Goal: Answer question/provide support

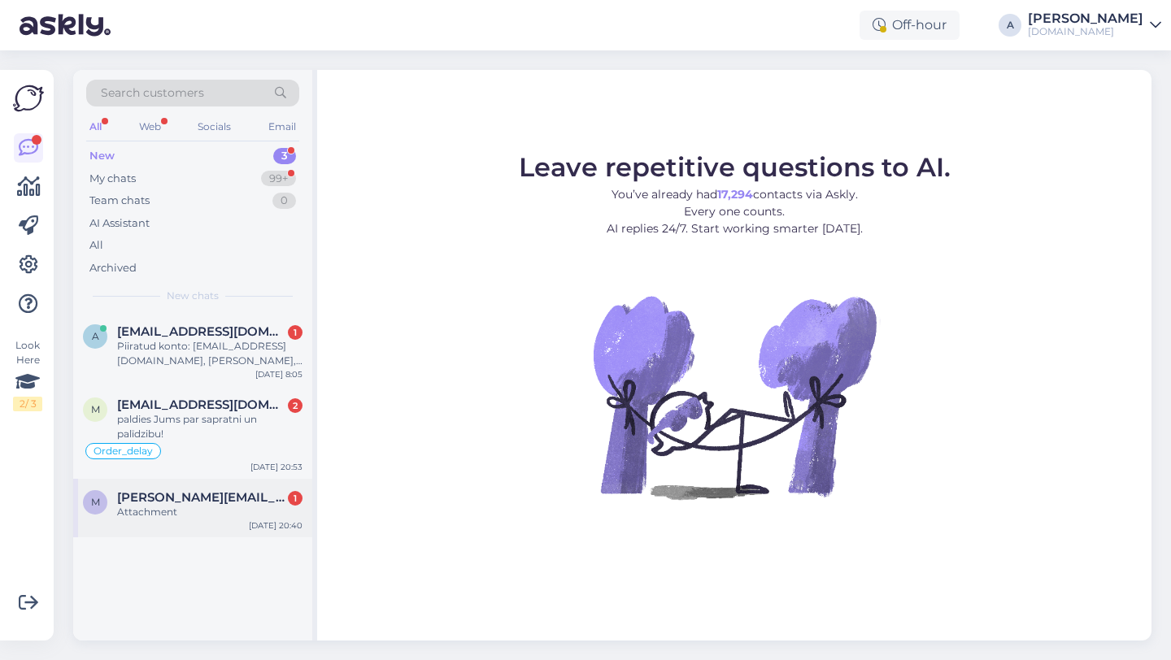
click at [232, 512] on div "Attachment" at bounding box center [209, 512] width 185 height 15
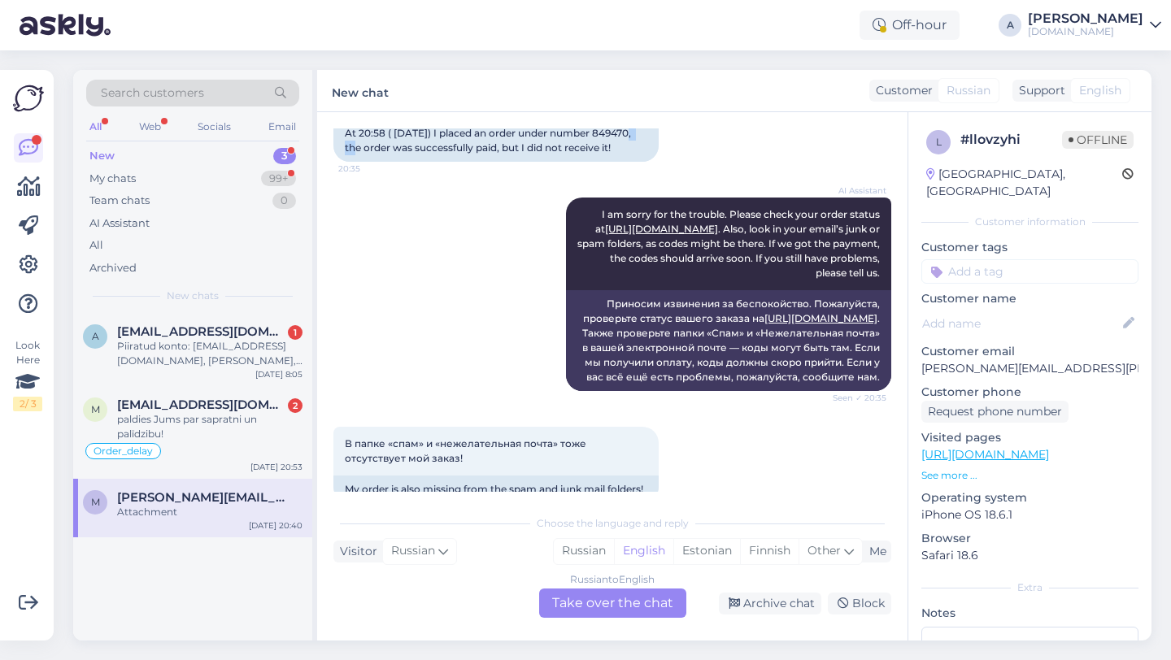
scroll to position [138, 0]
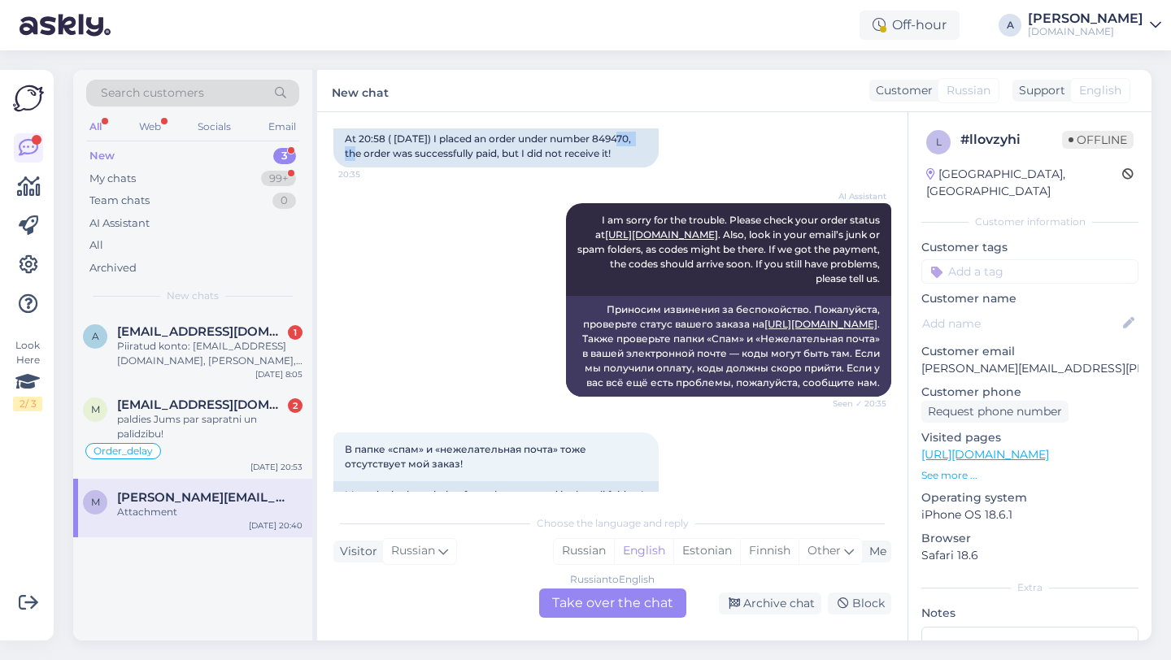
drag, startPoint x: 380, startPoint y: 144, endPoint x: 342, endPoint y: 156, distance: 39.3
click at [342, 156] on div "At 20:58 ( [DATE]) I placed an order under number 849470, the order was success…" at bounding box center [495, 146] width 325 height 42
copy div "849470"
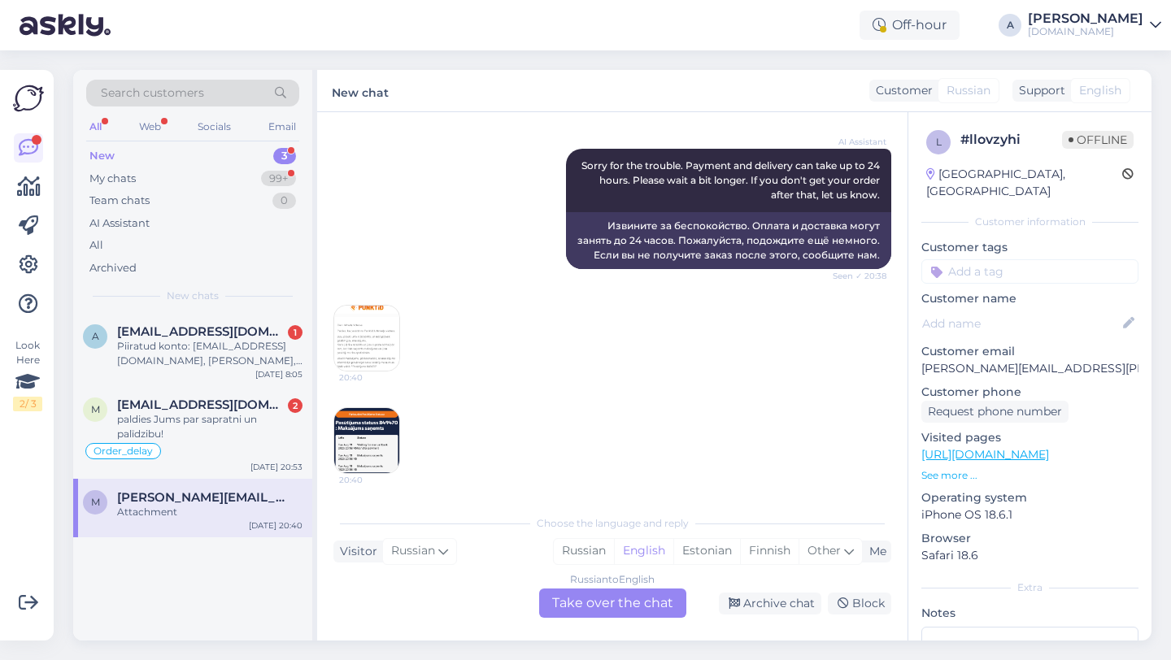
click at [385, 352] on img at bounding box center [366, 338] width 65 height 65
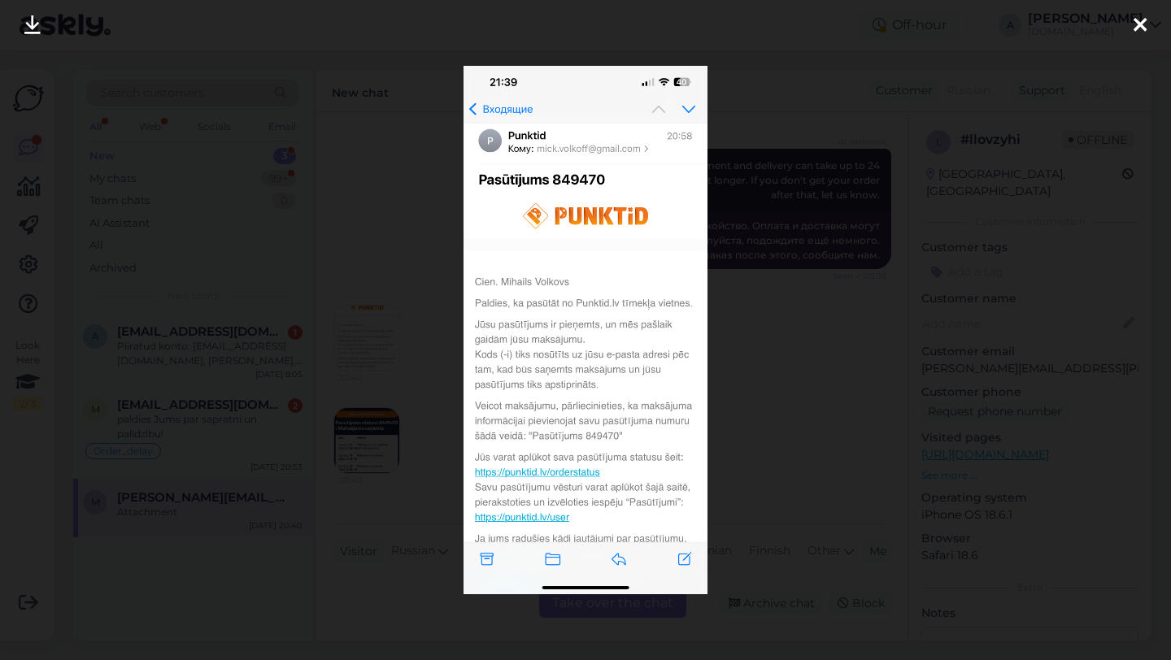
click at [780, 353] on div at bounding box center [585, 330] width 1171 height 660
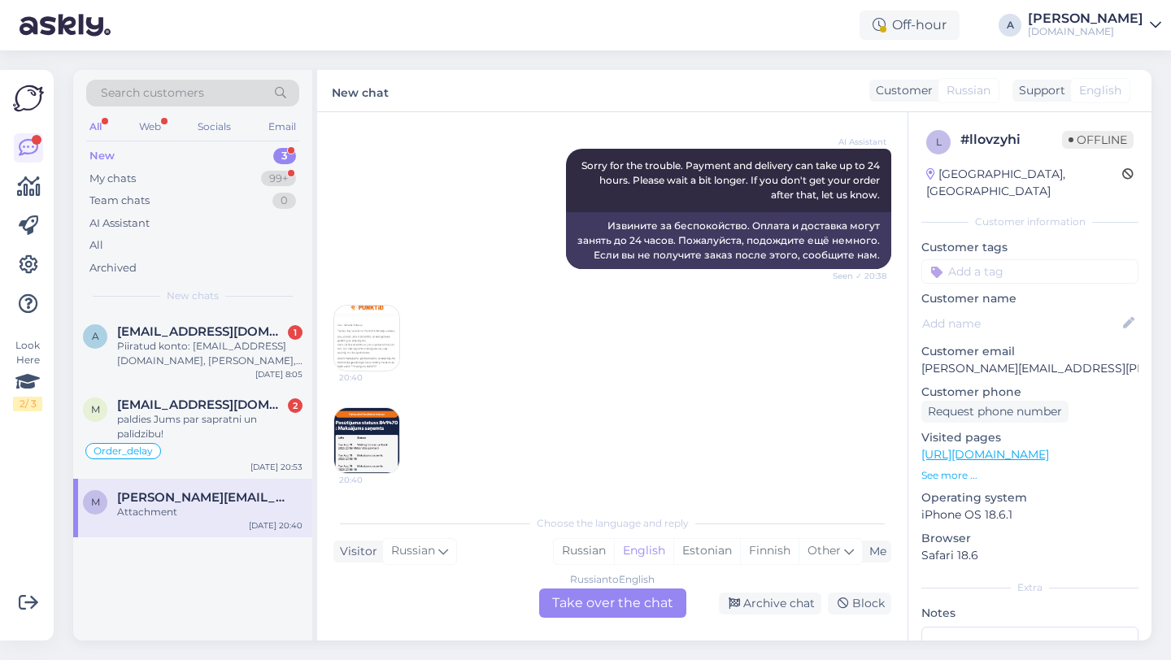
click at [608, 603] on div "Russian to English Take over the chat" at bounding box center [612, 603] width 147 height 29
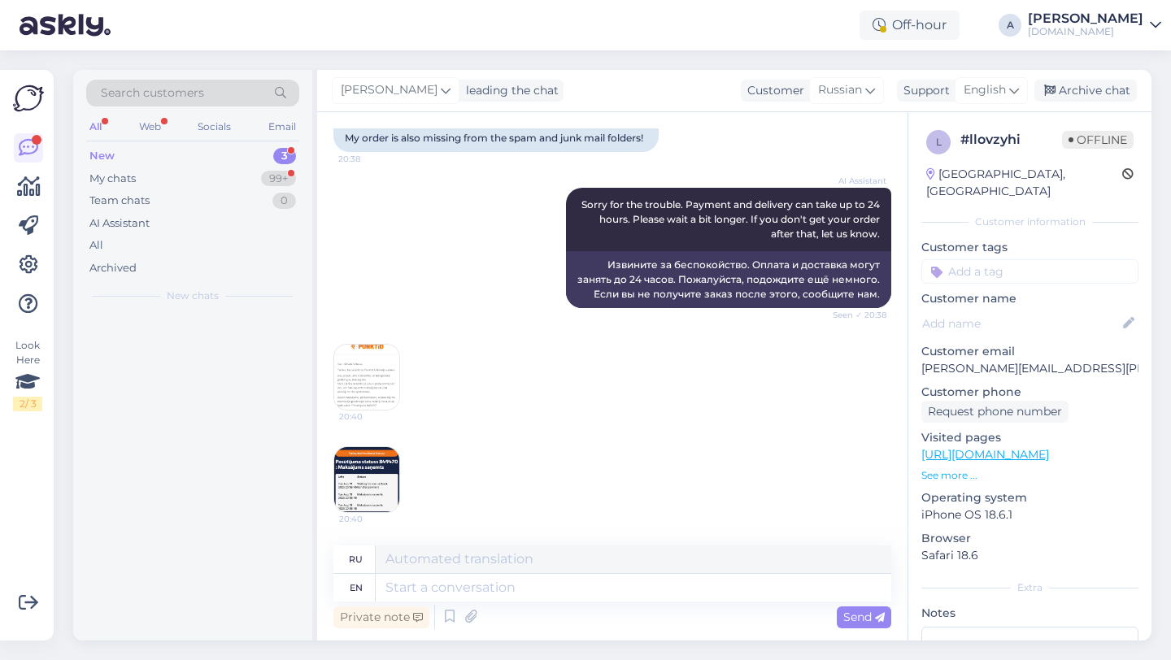
scroll to position [539, 0]
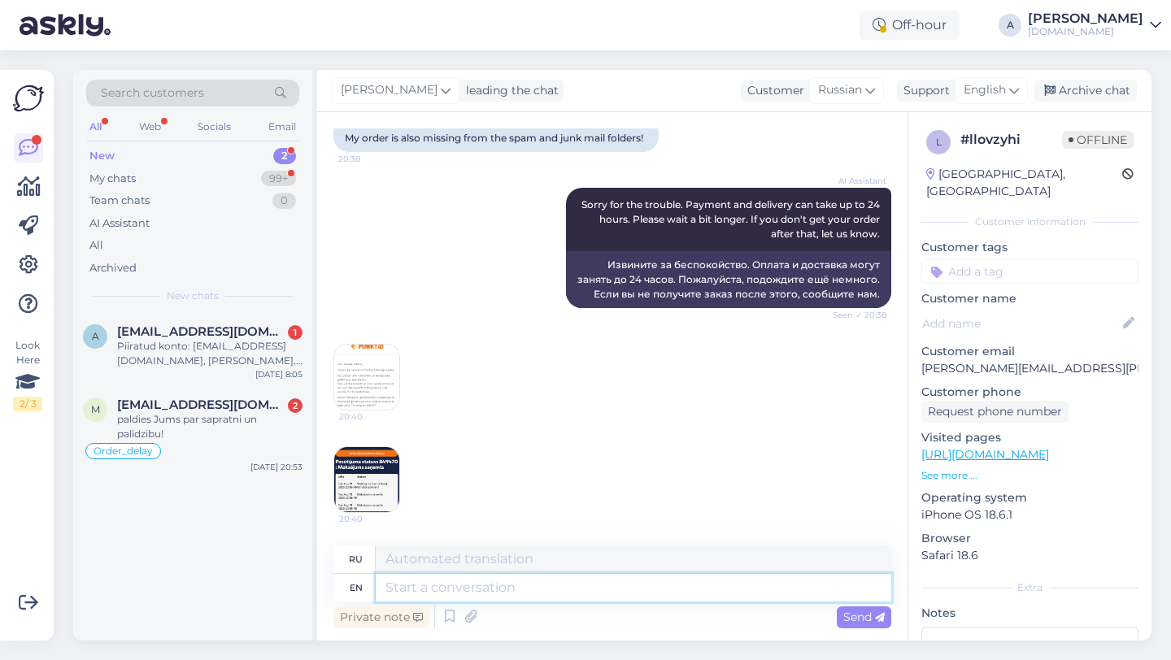
click at [498, 590] on textarea at bounding box center [634, 588] width 516 height 28
type textarea "Hey th"
type textarea "Привет"
type textarea "Hey there!"
type textarea "Привет!"
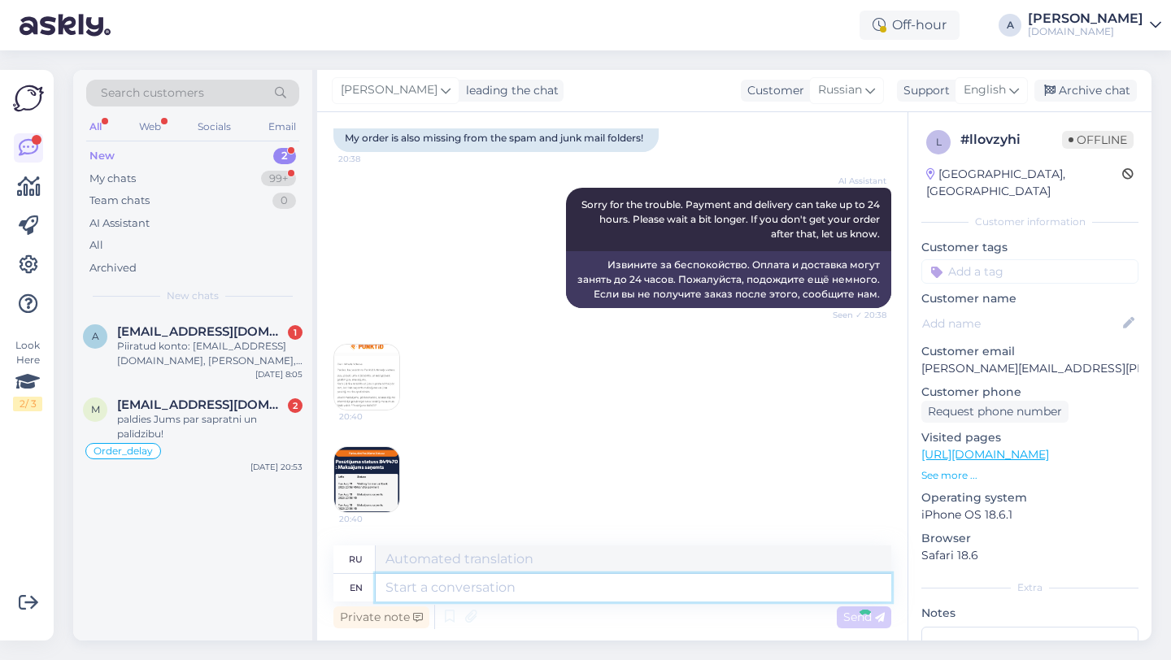
scroll to position [671, 0]
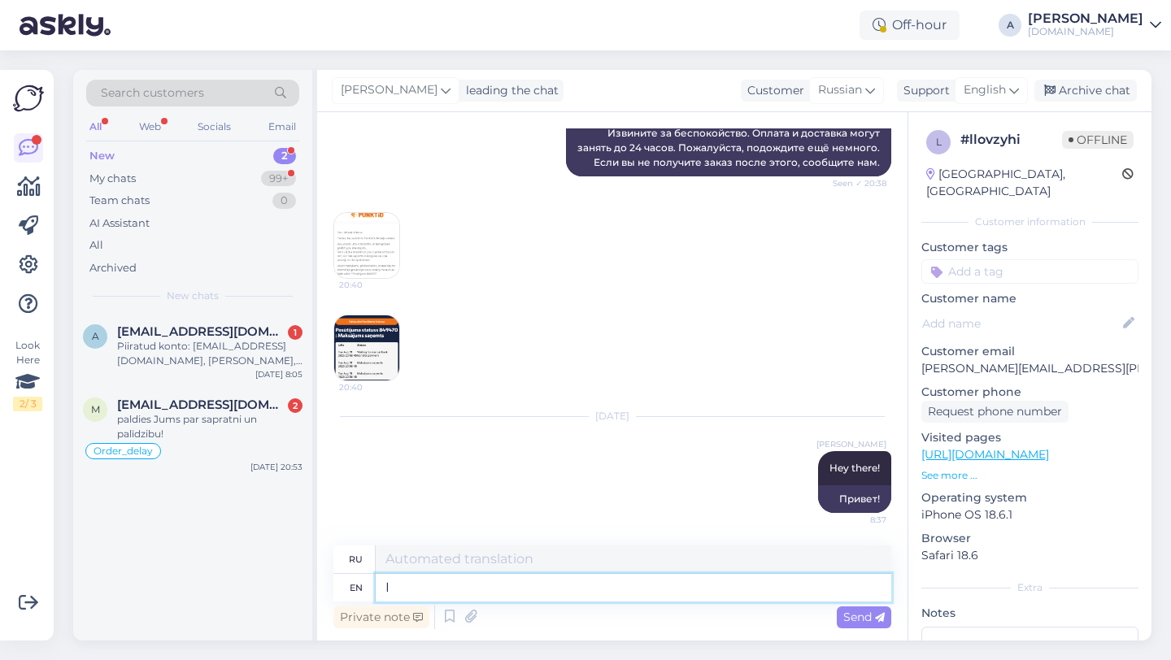
type textarea "I"
type textarea "я"
type textarea "Ican"
type textarea "Я могу"
type textarea "I"
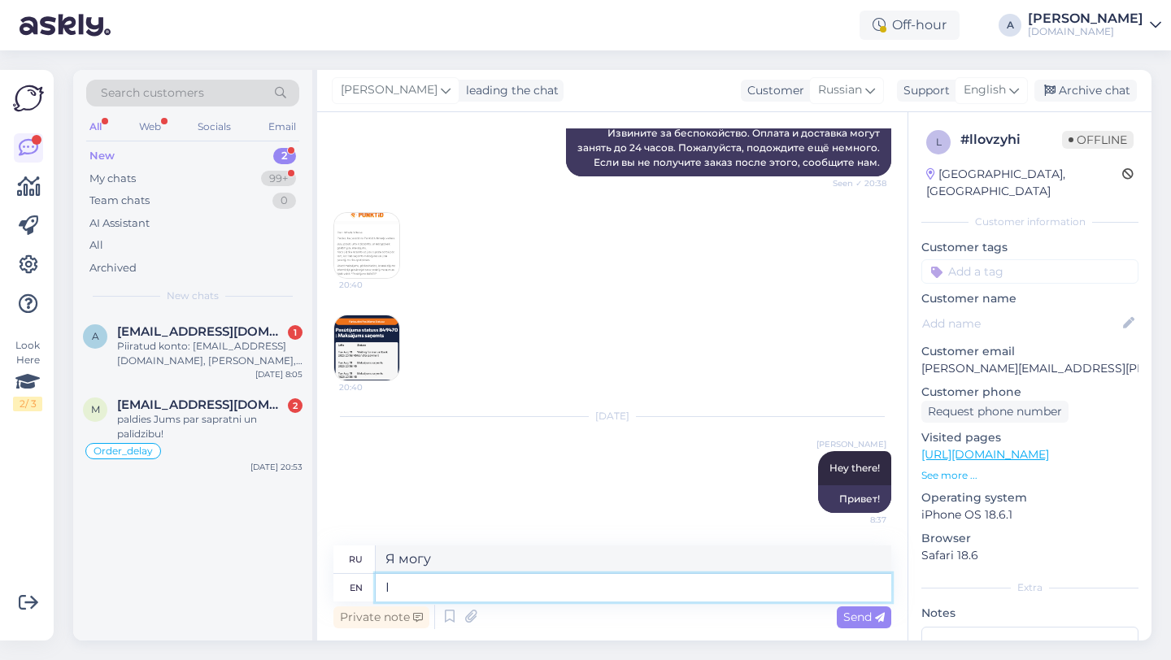
type textarea "я"
type textarea "I casn"
type textarea "Я не могу"
type textarea "I can s"
type textarea "Я могу"
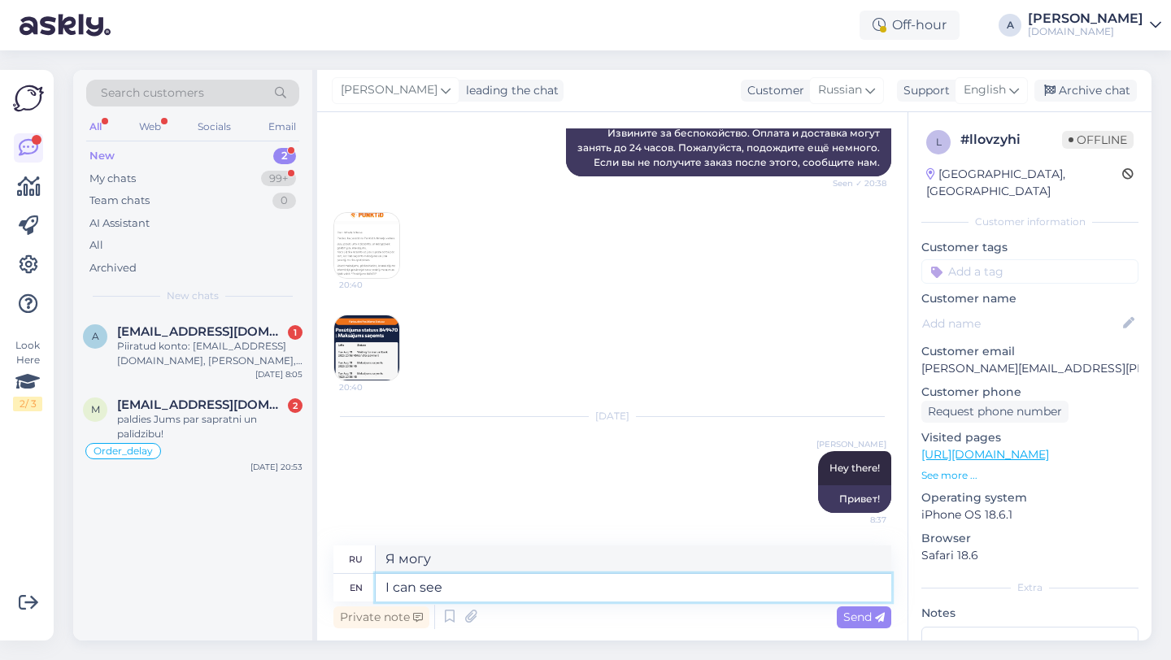
type textarea "I can see i"
type textarea "я вижу"
type textarea "I can see internally t"
type textarea "Я вижу внутренне"
type textarea "I can see internally that yo"
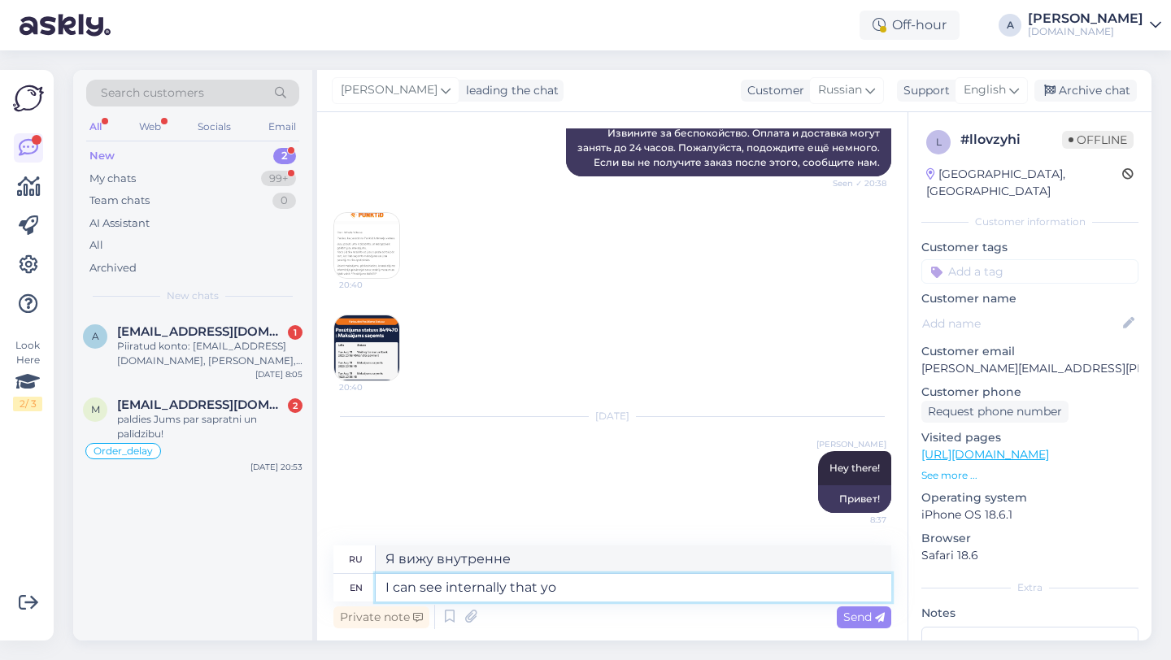
type textarea "Я вижу внутренне, что"
type textarea "I can see internally that your or"
type textarea "Я вижу внутренне, что ваш"
type textarea "I can see internally that your order w"
type textarea "Я вижу, что ваш заказ выполнен."
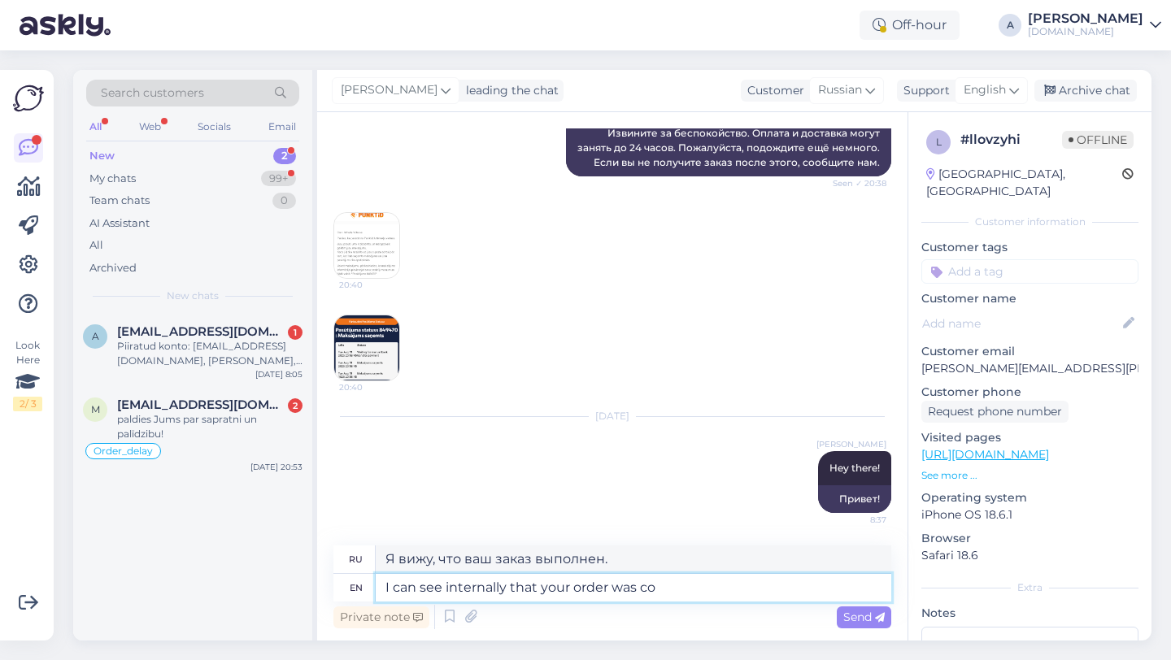
type textarea "I can see internally that your order was com"
type textarea "Я вижу, что ваш заказ был"
type textarea "I can see internally that your order was completed."
type textarea "Я вижу, что ваш заказ был выполнен."
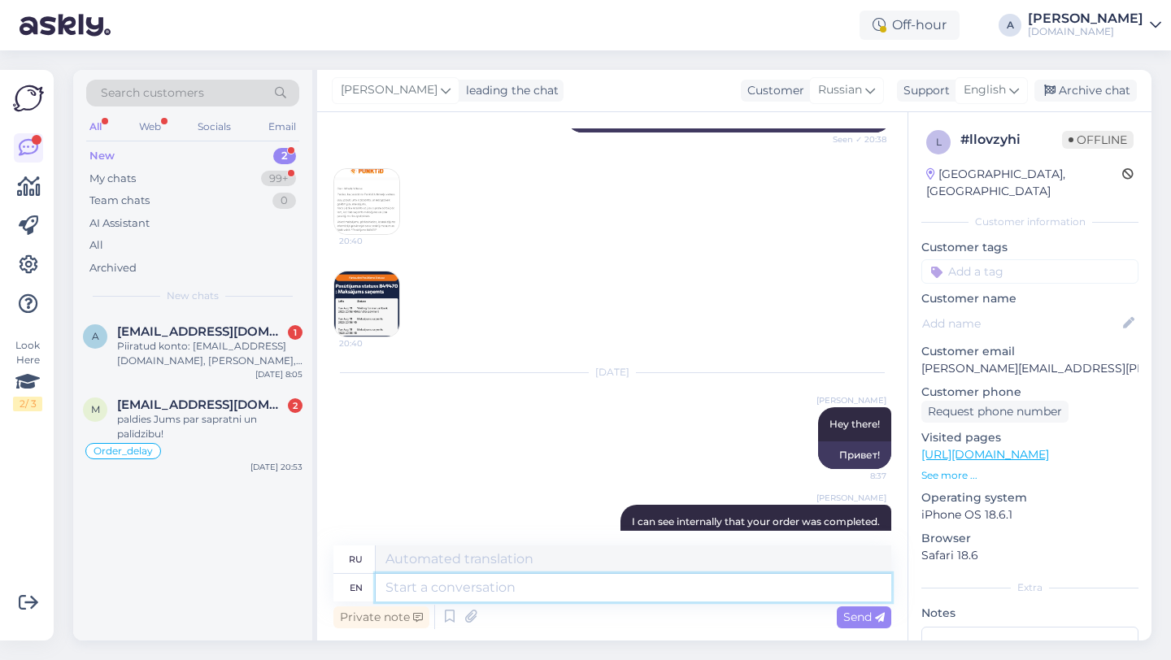
scroll to position [768, 0]
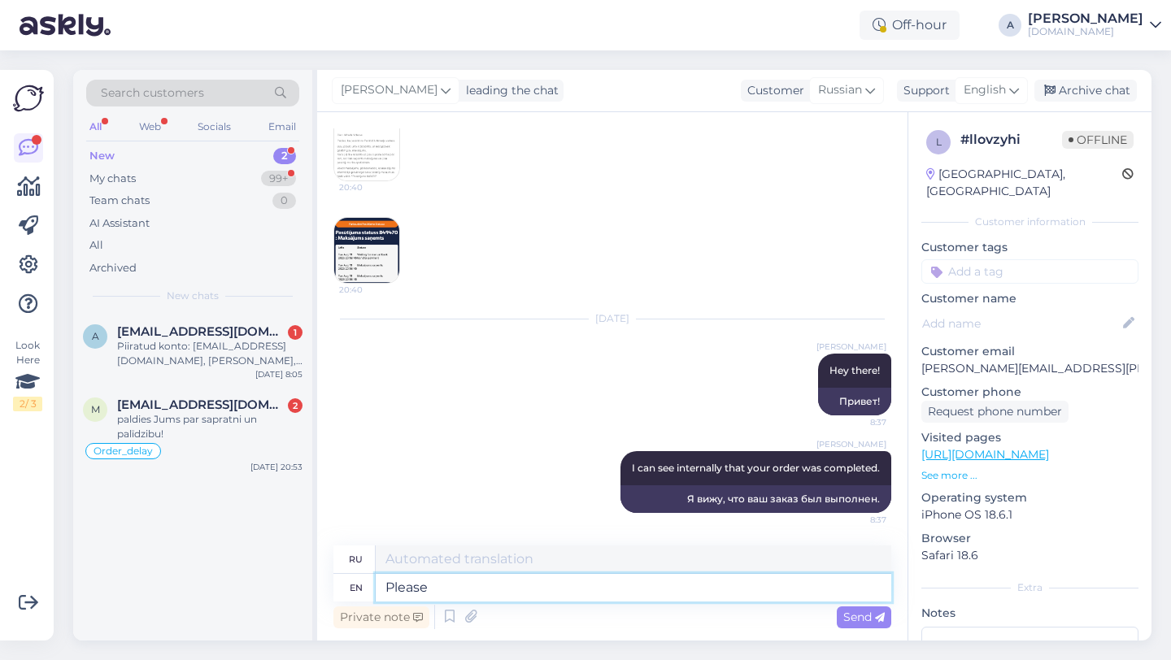
type textarea "Please c"
type textarea "Пожалуйста"
type textarea "Please check yo"
type textarea "пожалуйста, проверьте"
type textarea "Please check your em"
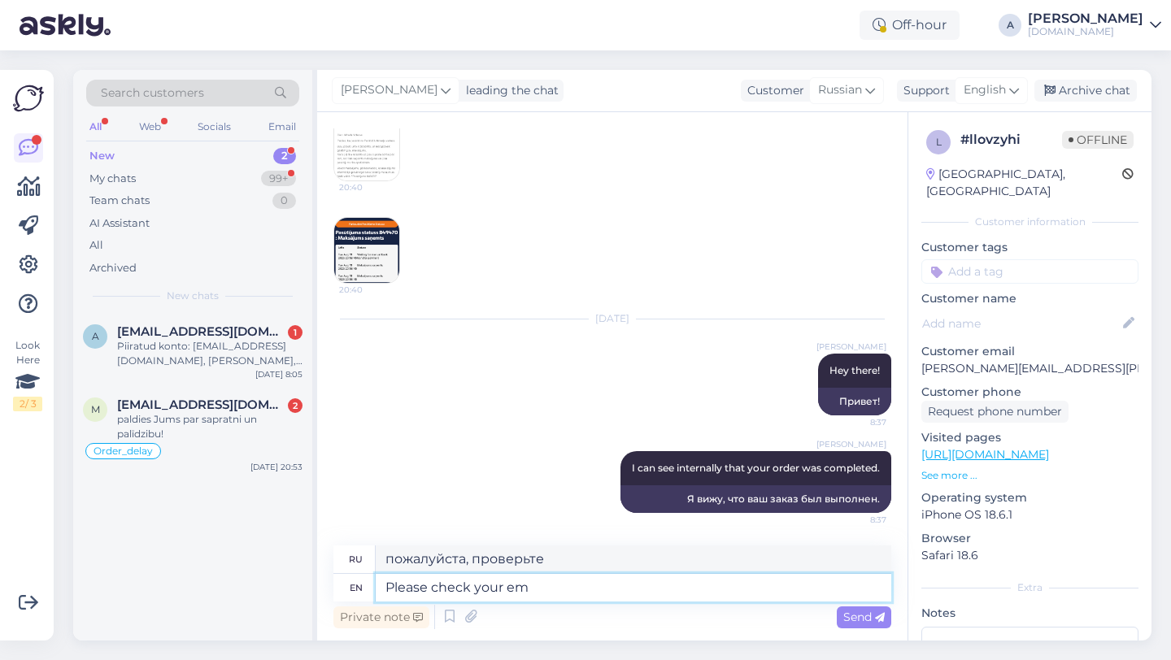
type textarea "Пожалуйста, проверьте ваш"
type textarea "Please check your email a"
type textarea "Пожалуйста, проверьте свою электронную почту."
type textarea "Please check your email and s"
type textarea "Пожалуйста, проверьте свою электронную почту и"
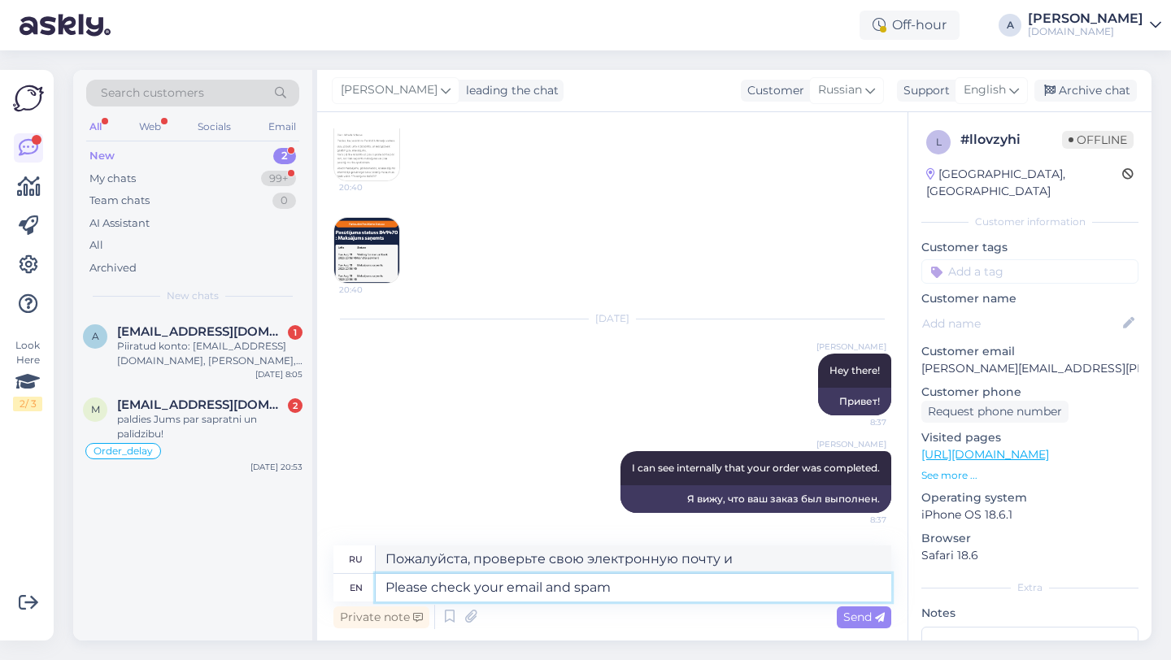
type textarea "Please check your email and spam"
type textarea "Пожалуйста, проверьте свою электронную почту и спам."
type textarea "Please check your email and spam folder ."
type textarea "Проверьте свою электронную почту и папку со спамом."
type textarea "Please check your email and spam folder."
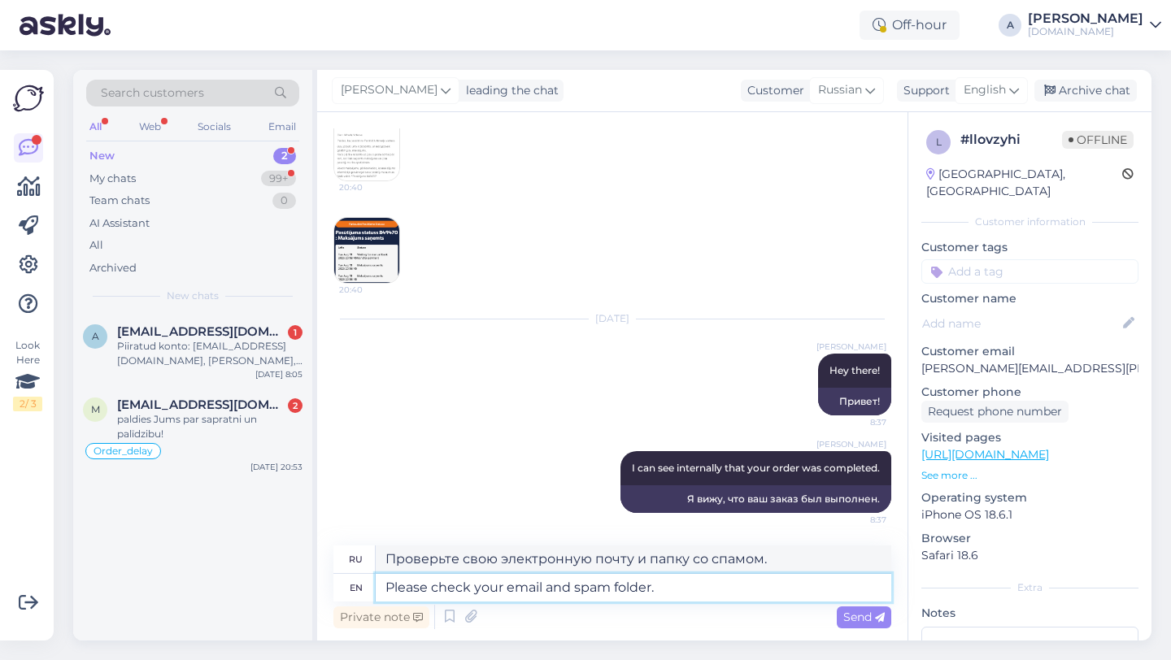
type textarea "Пожалуйста, проверьте вашу электронную почту и папку со спамом."
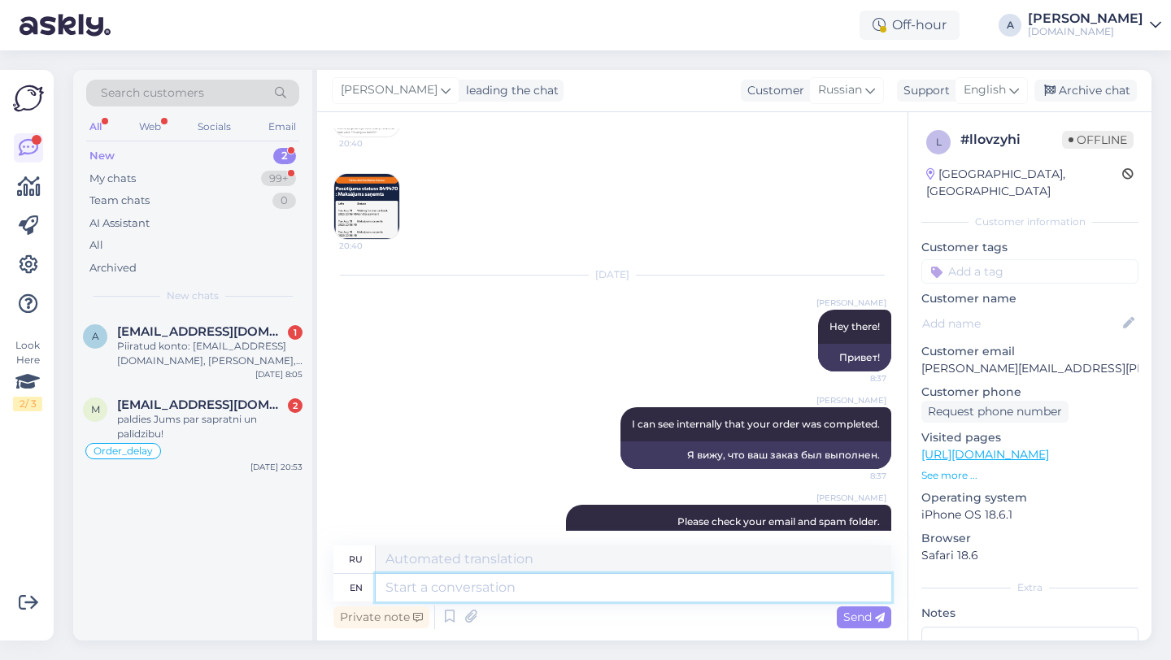
scroll to position [881, 0]
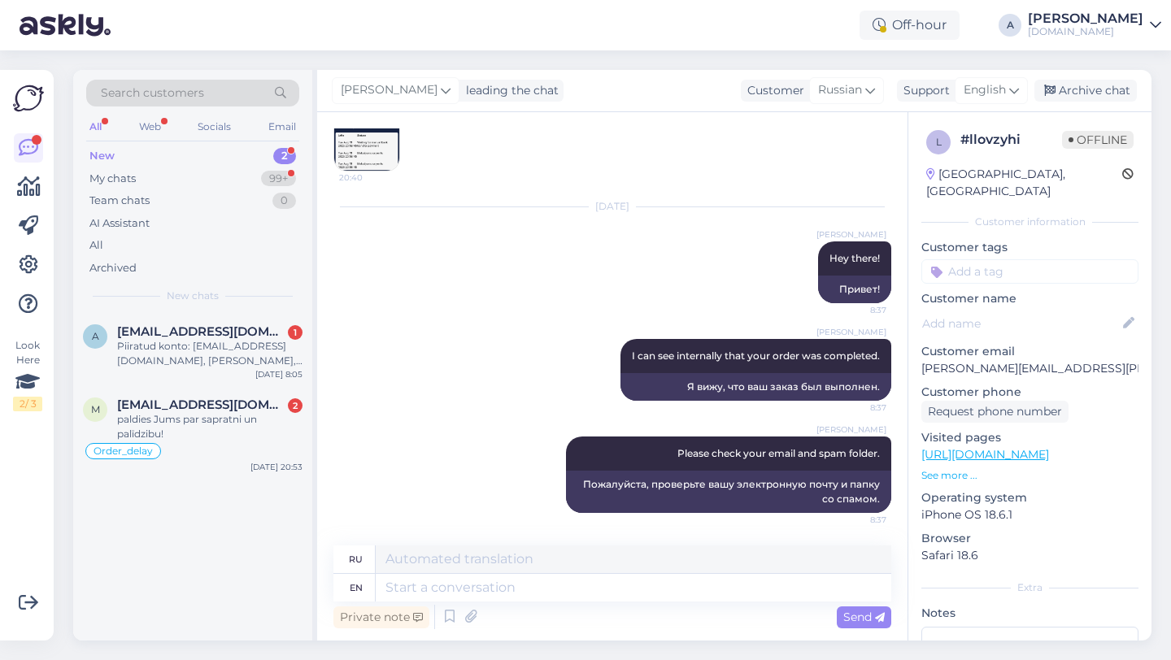
click at [1011, 259] on input at bounding box center [1029, 271] width 217 height 24
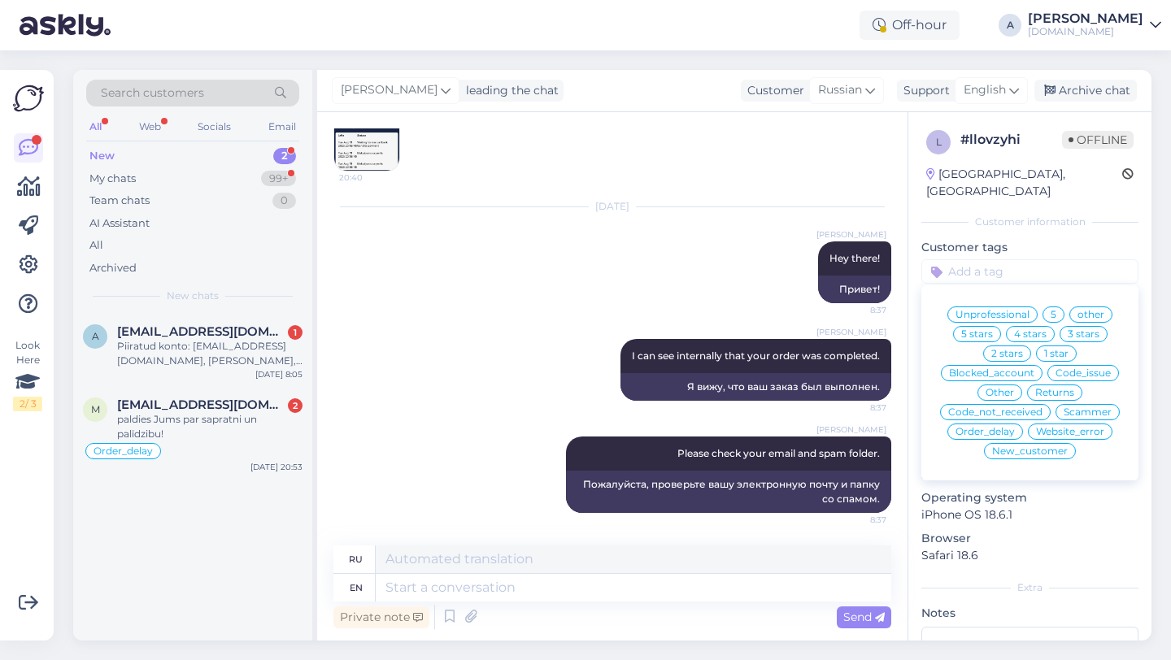
click at [1011, 259] on input at bounding box center [1029, 271] width 217 height 24
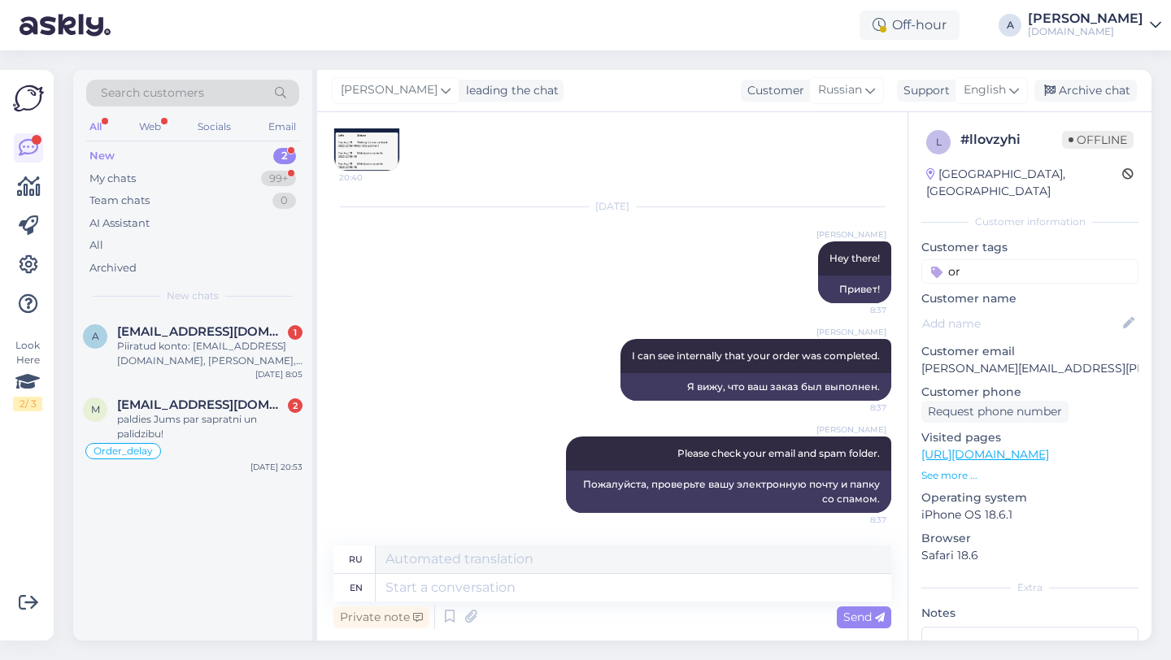
type input "o"
type input "ord"
click at [717, 311] on div "[DATE] [PERSON_NAME] there! 8:37 Привет!" at bounding box center [612, 255] width 558 height 132
click at [976, 259] on input "ord" at bounding box center [1029, 271] width 217 height 24
click at [1026, 310] on span "Order_delay" at bounding box center [1029, 315] width 59 height 10
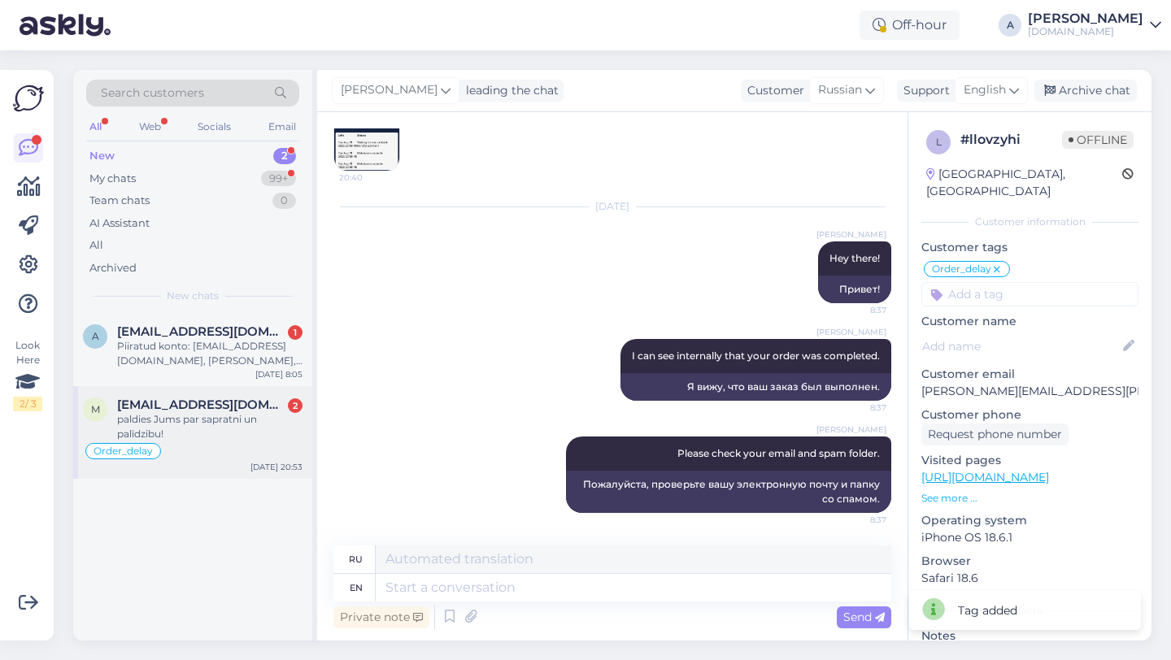
click at [197, 398] on span "[EMAIL_ADDRESS][DOMAIN_NAME]" at bounding box center [201, 405] width 169 height 15
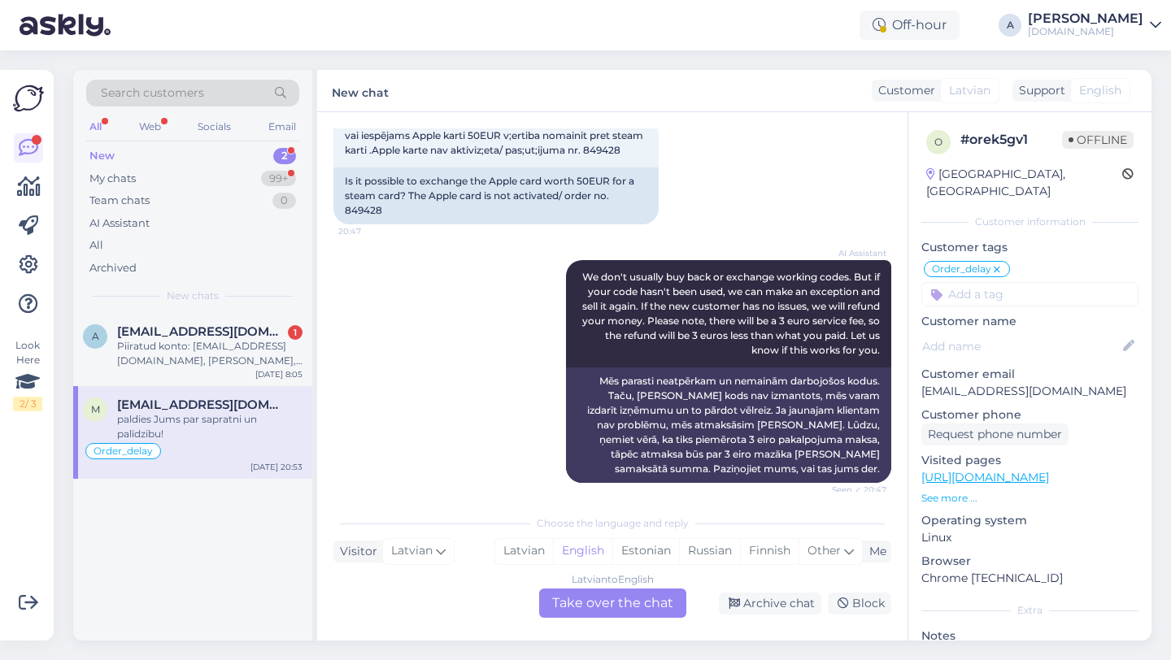
scroll to position [5697, 0]
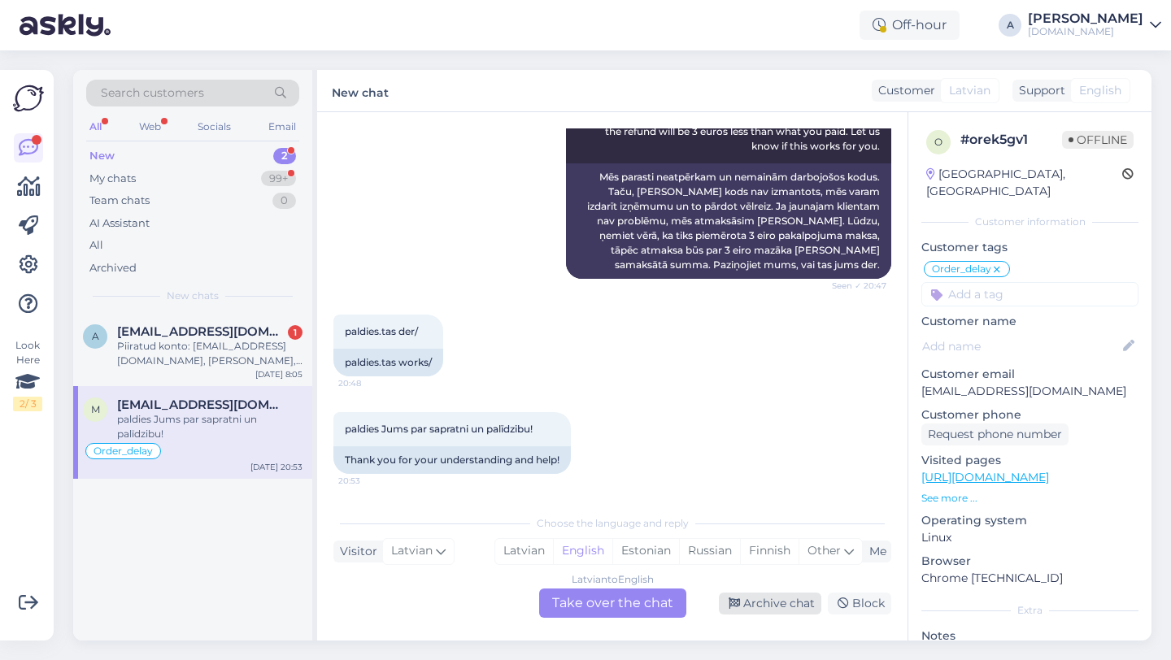
click at [777, 598] on div "Archive chat" at bounding box center [770, 604] width 102 height 22
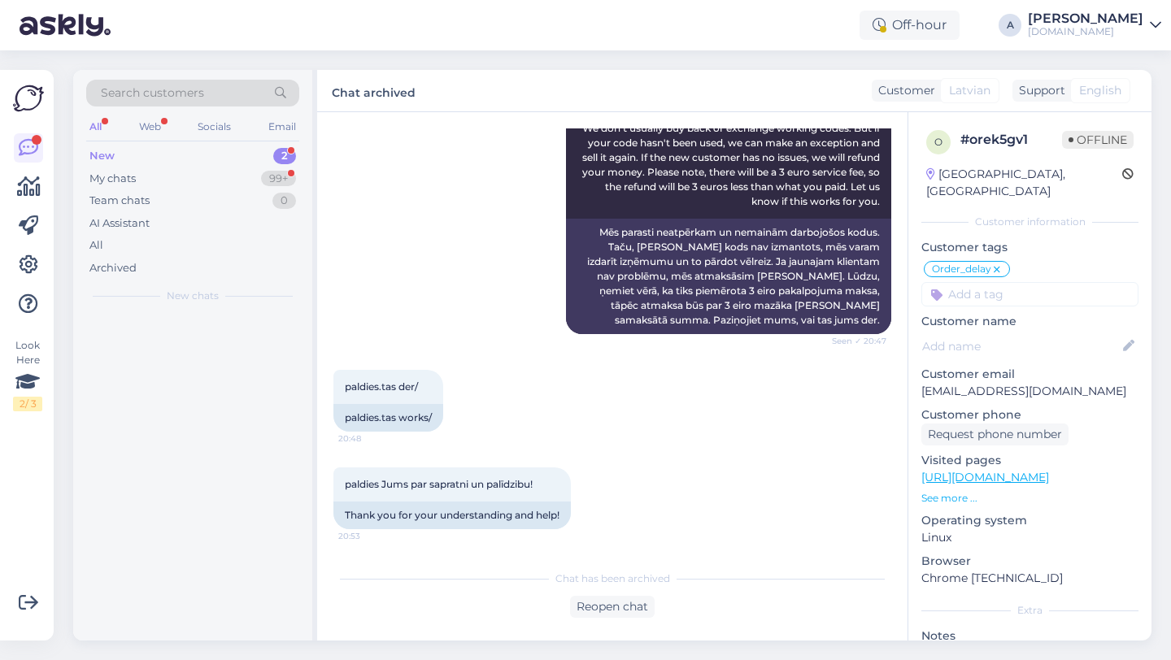
scroll to position [5641, 0]
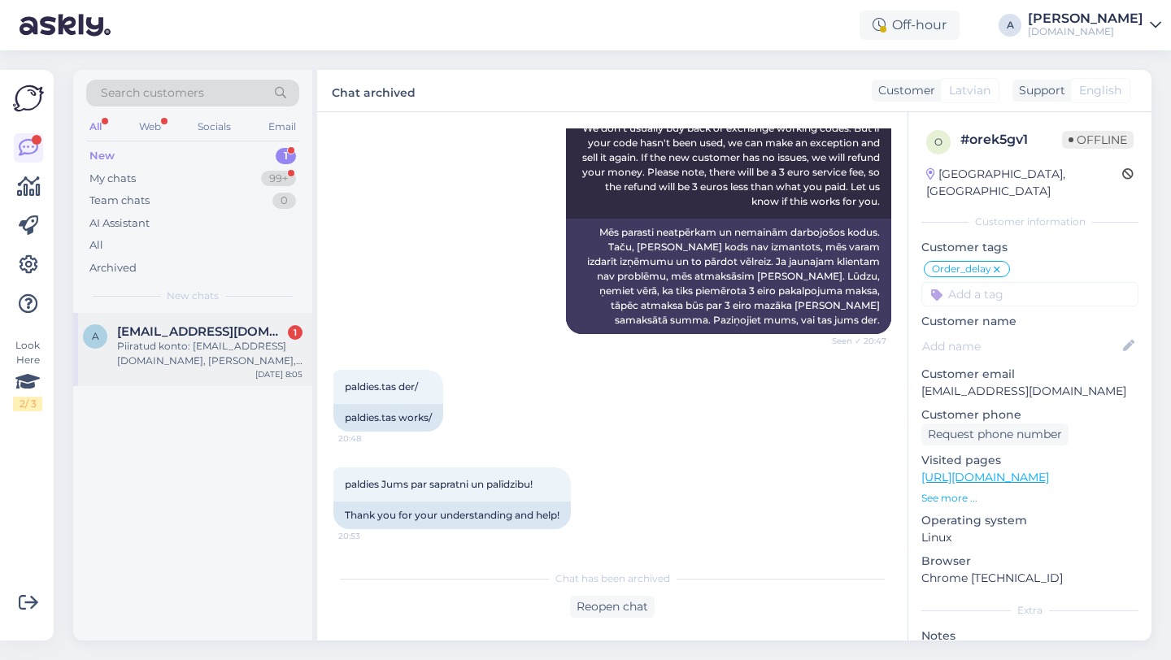
click at [241, 359] on div "Piiratud konto: [EMAIL_ADDRESS][DOMAIN_NAME], [PERSON_NAME], [DATE]. [PERSON_NA…" at bounding box center [209, 353] width 185 height 29
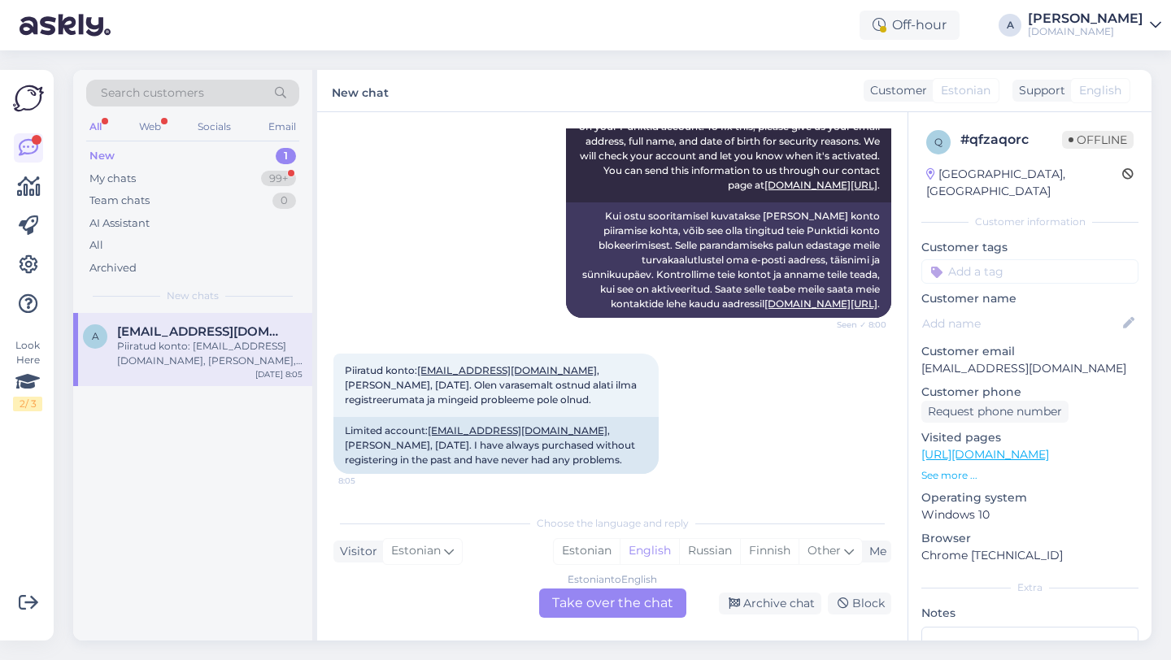
scroll to position [276, 0]
copy link "[EMAIL_ADDRESS][DOMAIN_NAME]"
click at [592, 589] on div "Estonian to English Take over the chat" at bounding box center [612, 603] width 147 height 29
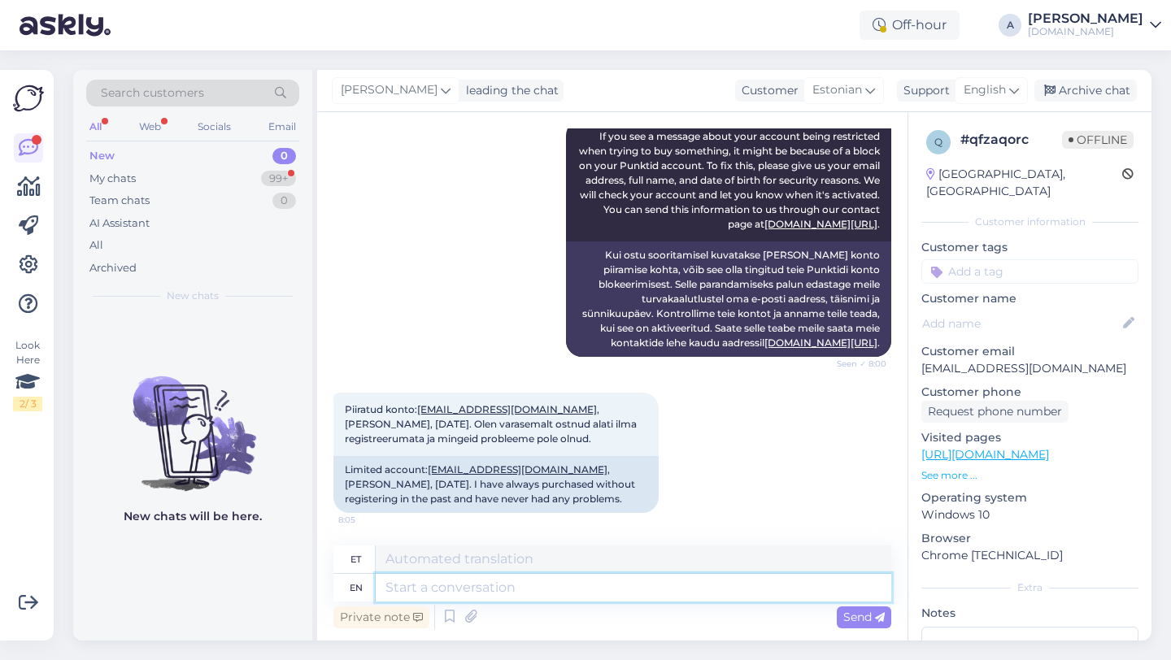
click at [503, 599] on textarea at bounding box center [634, 588] width 516 height 28
type textarea "Hey t"
type textarea "Hei"
type textarea "Hey there!"
type textarea "Tere!"
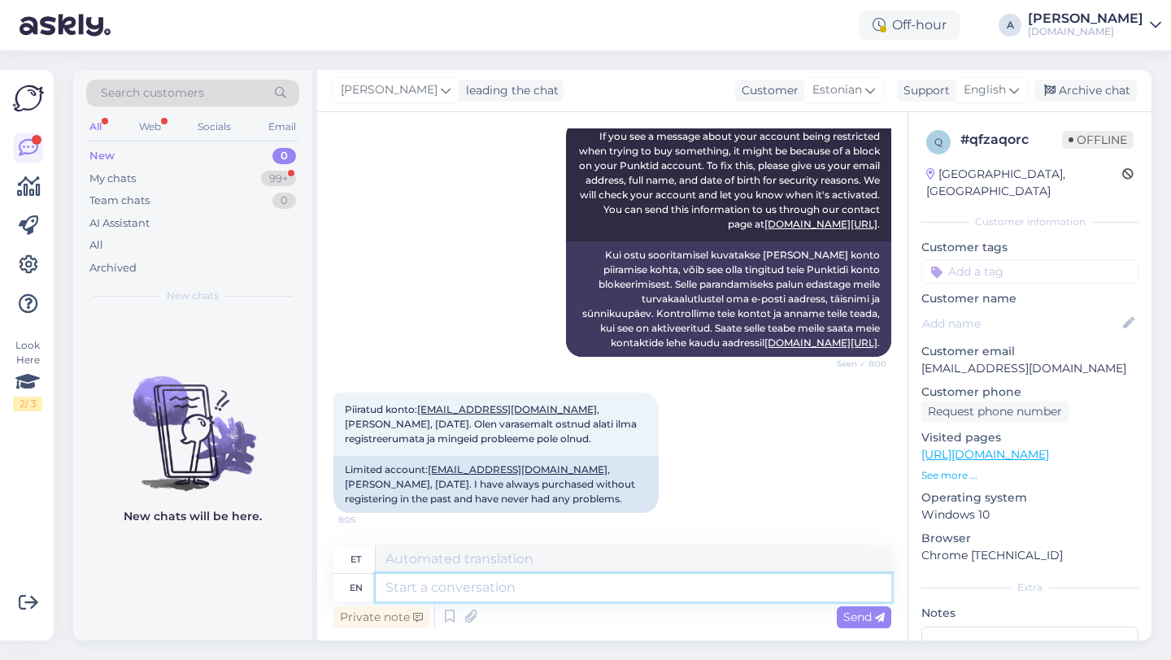
scroll to position [334, 0]
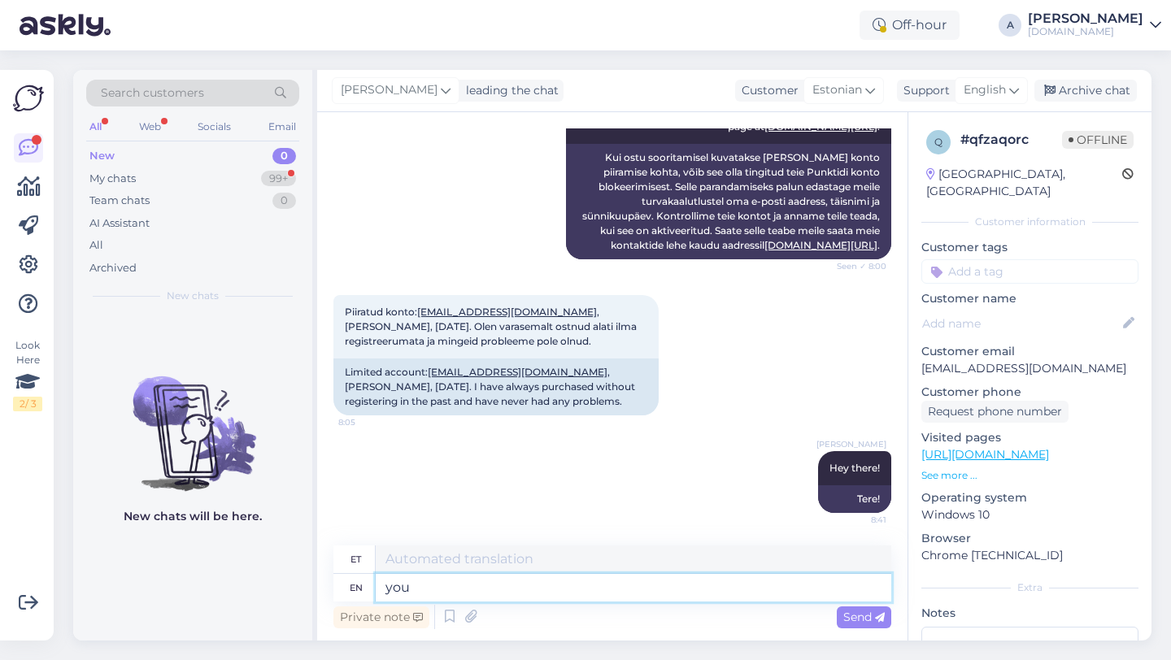
type textarea "you c"
type textarea "sina"
type textarea "you can"
type textarea "sa saad"
type textarea "you"
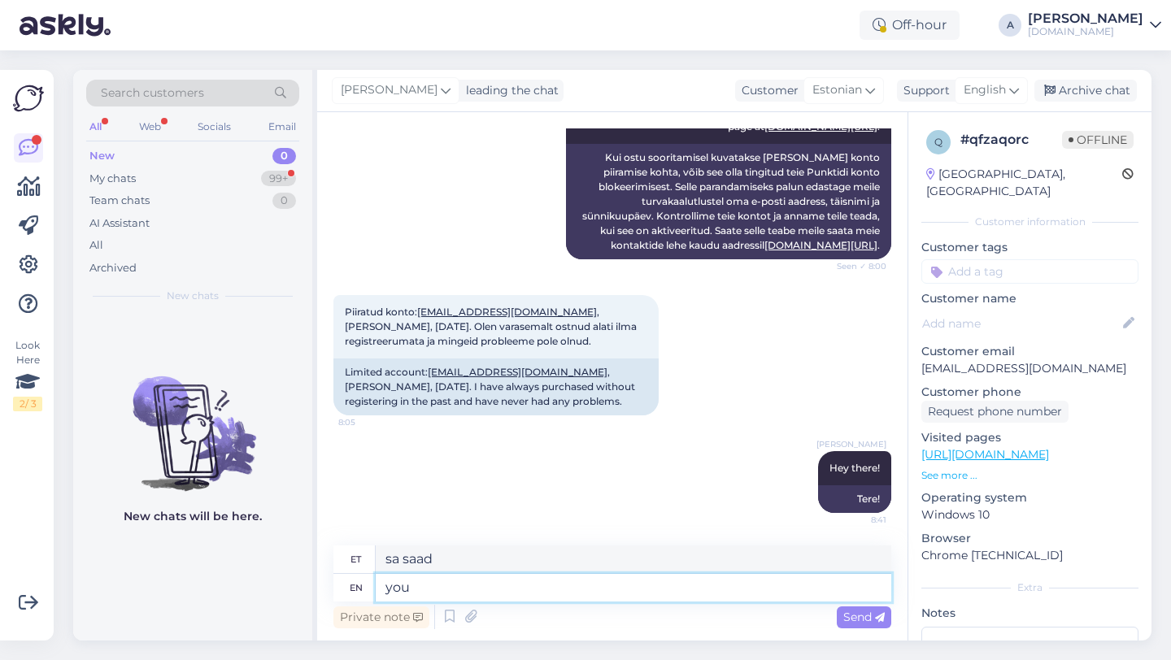
type textarea "sina"
type textarea "y"
type textarea "You"
type textarea "Sina"
type textarea "You can"
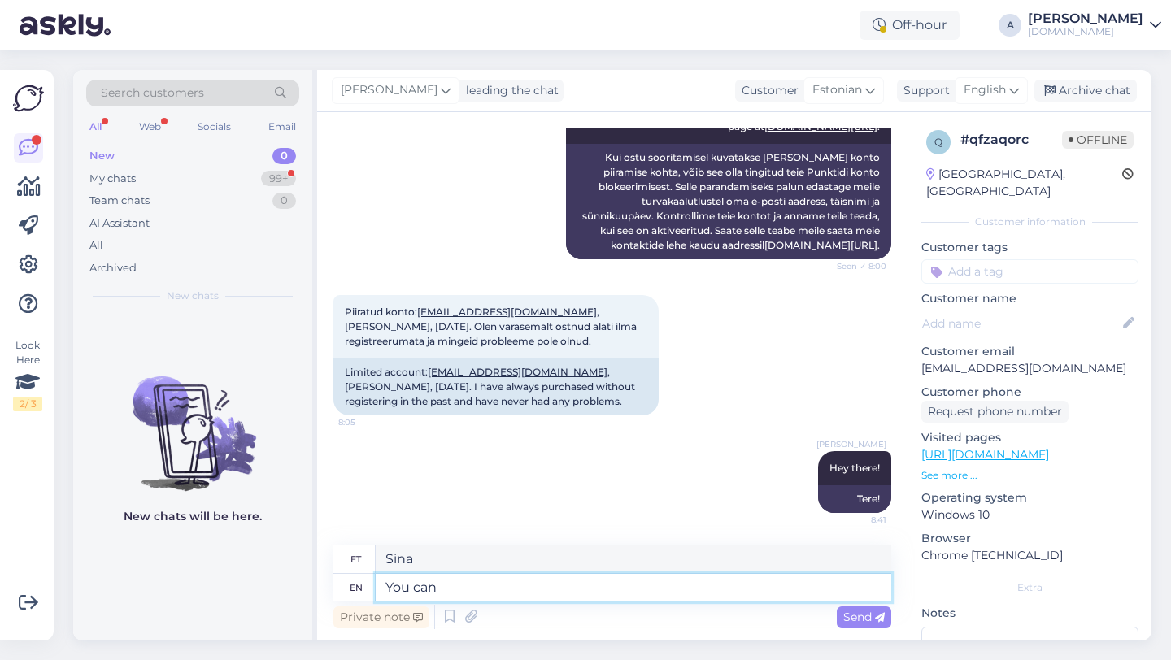
type textarea "Sa saad"
type textarea "You can try no"
type textarea "Võite proovida"
type textarea "You can try no"
type textarea "Võid proovida nr."
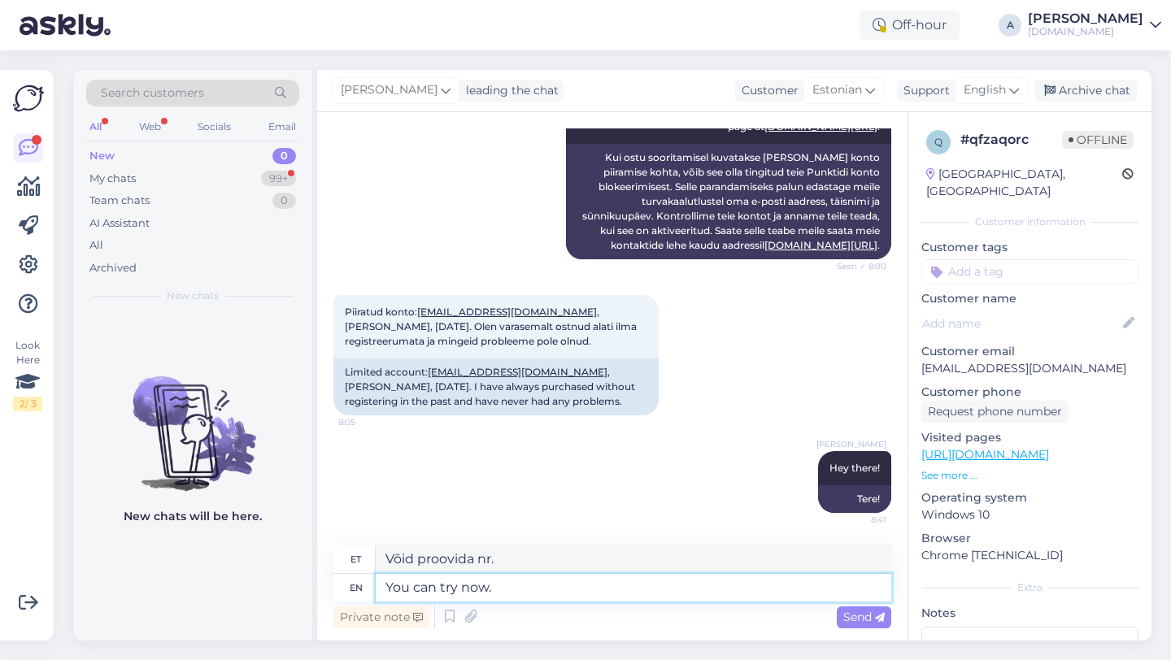
type textarea "You can try now."
type textarea "Nüüd võid proovida."
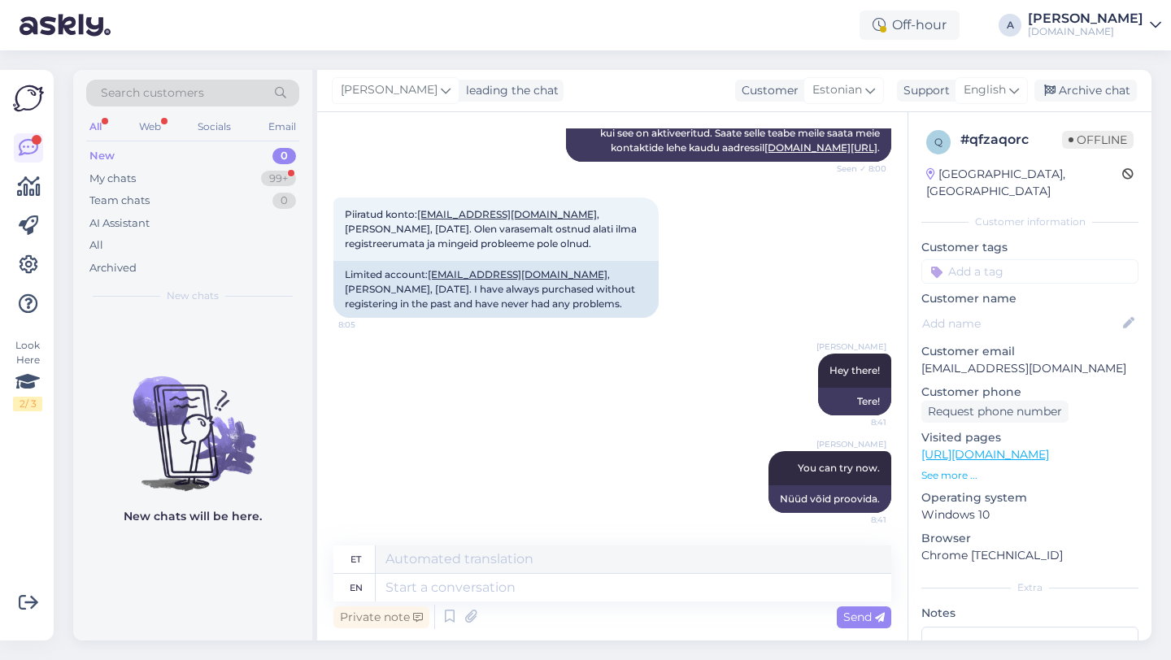
click at [978, 259] on input at bounding box center [1029, 271] width 217 height 24
type input "blo"
click at [1019, 310] on span "Blocked_account" at bounding box center [1029, 315] width 85 height 10
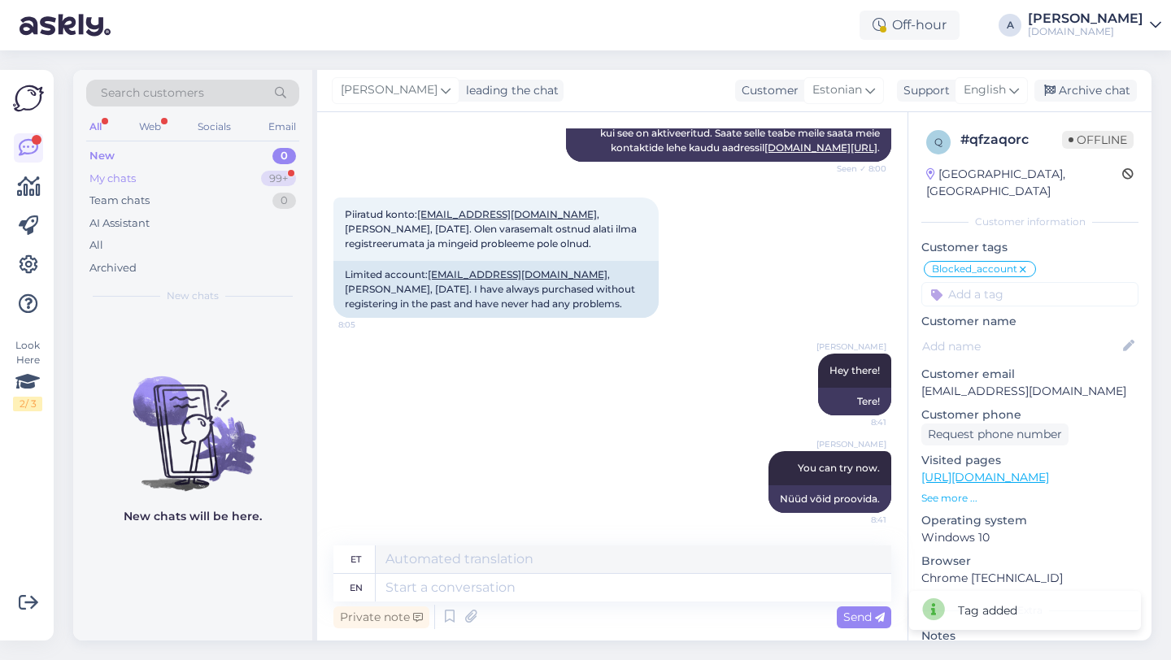
click at [262, 176] on div "99+" at bounding box center [278, 179] width 35 height 16
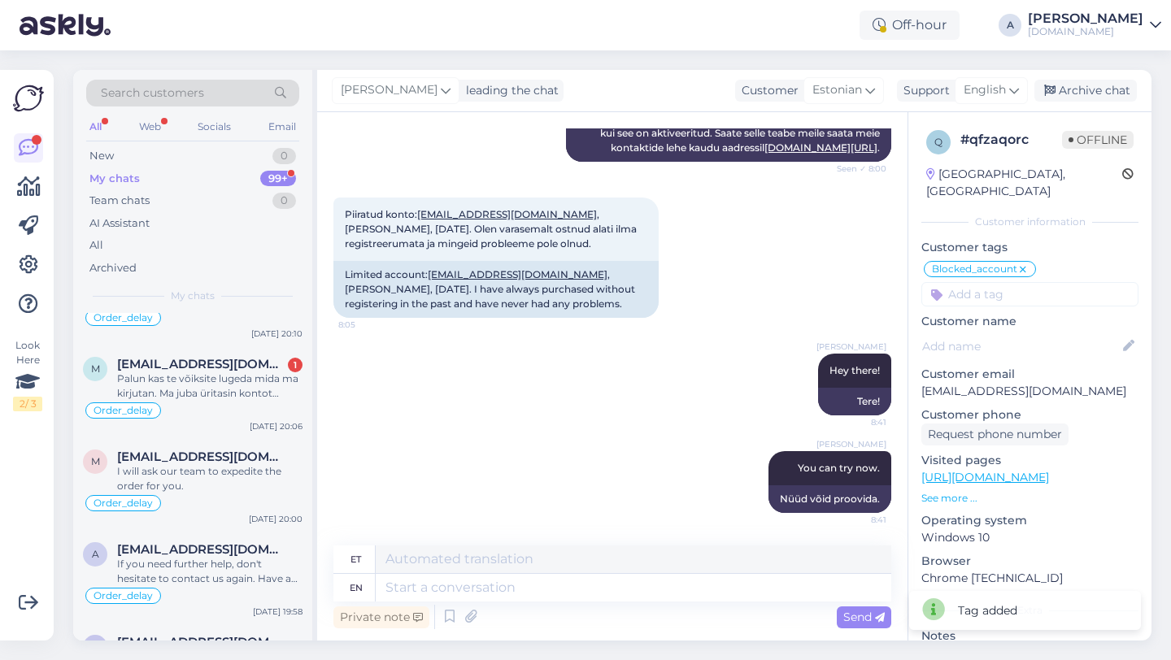
scroll to position [481, 0]
click at [207, 393] on div "Palun kas te võiksite lugeda mida ma kirjutan. Ma juba üritasin kontot [PERSON_…" at bounding box center [209, 384] width 185 height 29
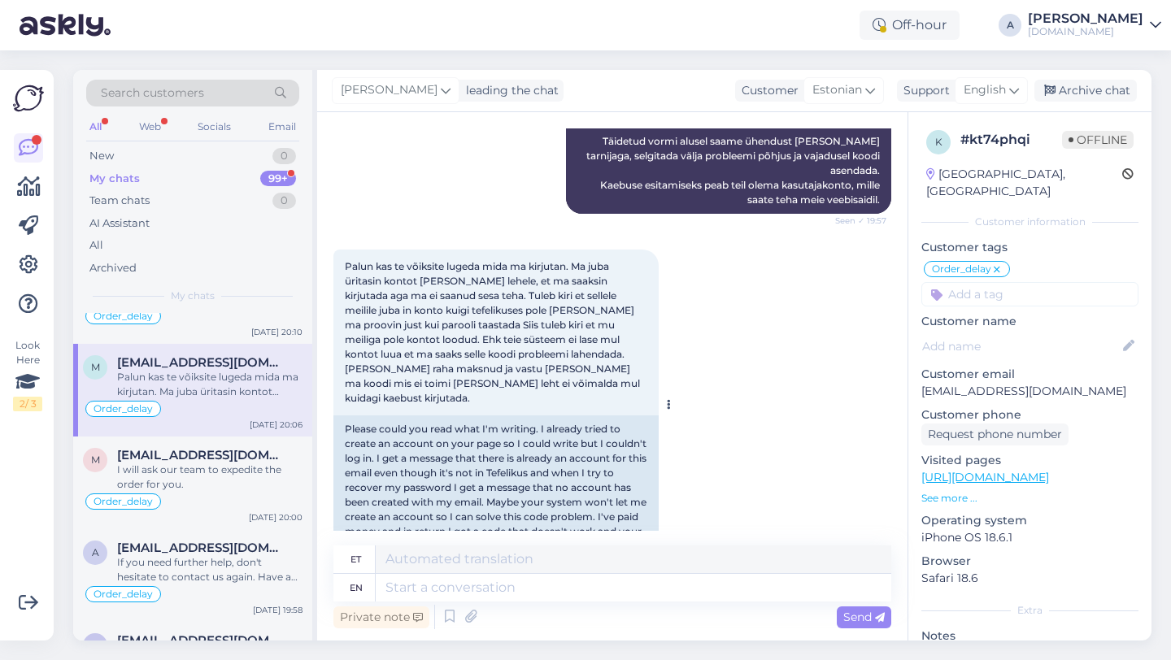
scroll to position [2188, 0]
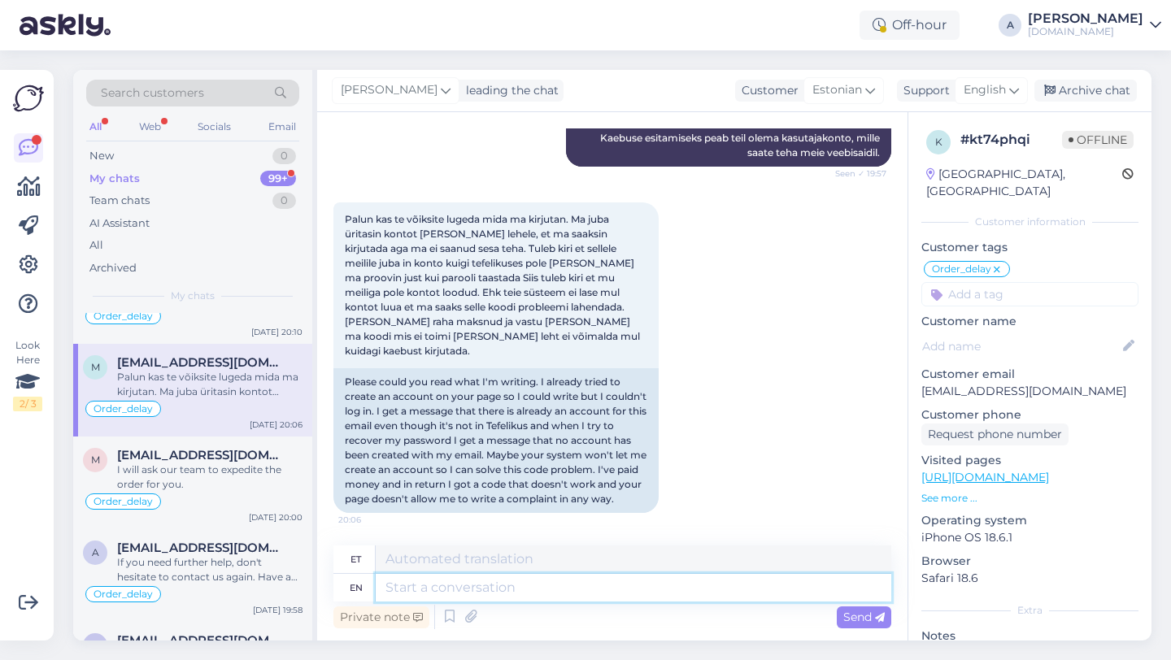
click at [477, 590] on textarea at bounding box center [634, 588] width 516 height 28
type textarea "Shre w"
type textarea "Shre"
type textarea "S"
type textarea "Please s"
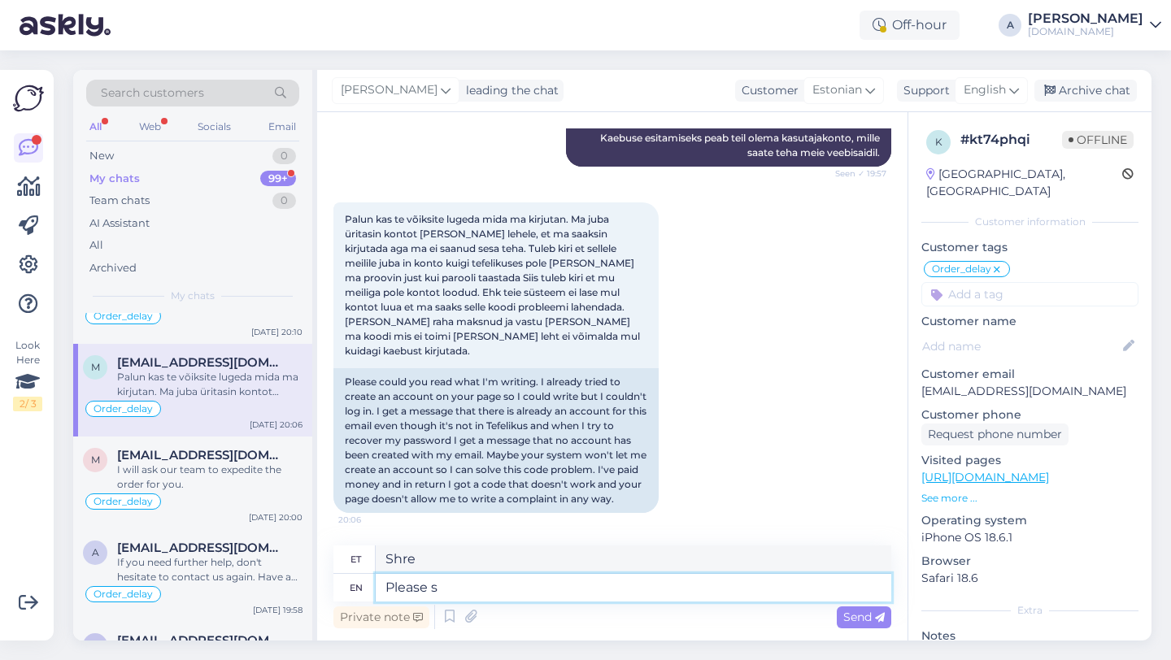
type textarea "Palun"
type textarea "Please share wi"
type textarea "Palun jaga"
type textarea "Please share with me"
type textarea "Palun jagage"
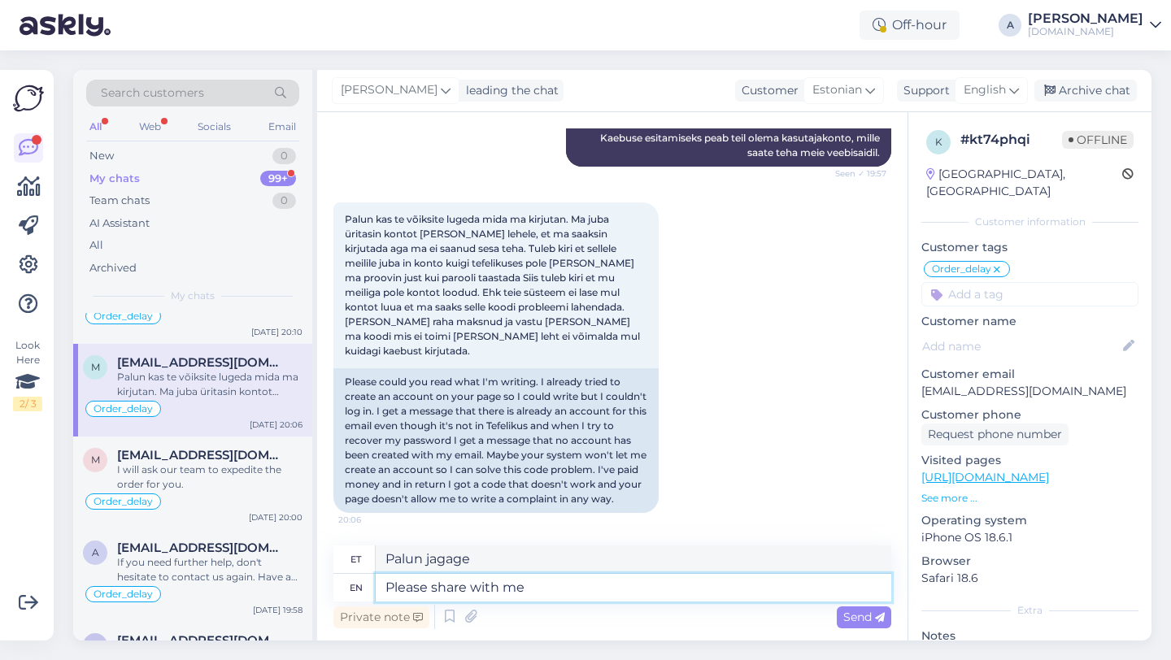
type textarea "Please share with me t"
type textarea "Palun jaga minuga t"
type textarea "Please share with me the e"
type textarea "Palun jaga minuga"
type textarea "Please share with me the email do"
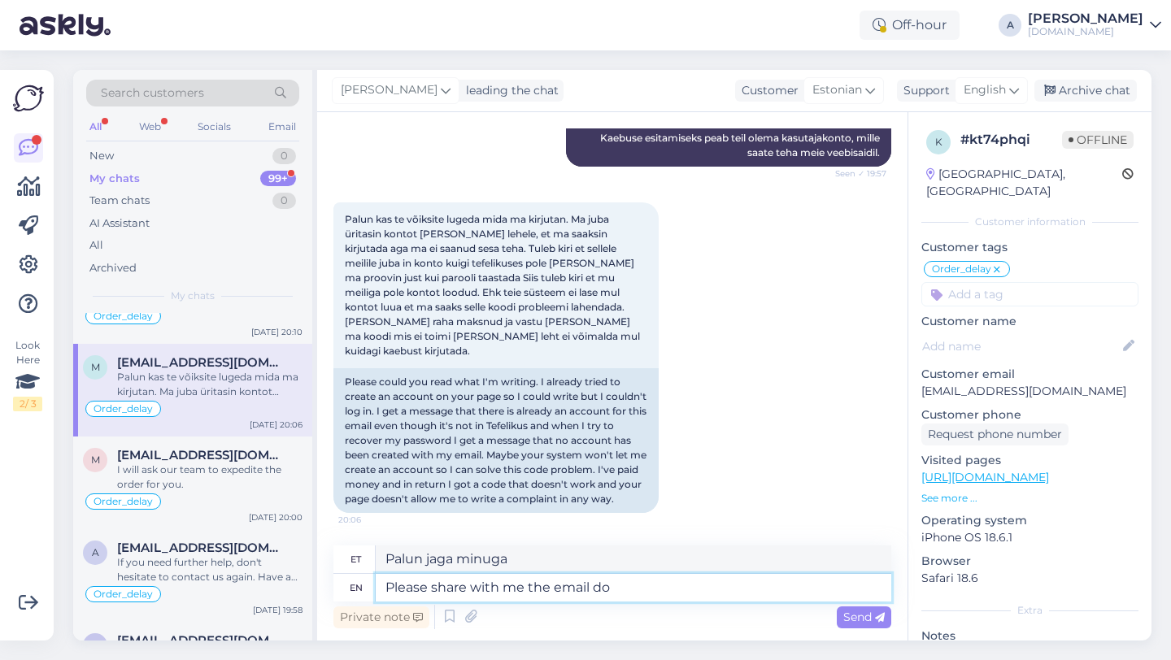
type textarea "Palun jaga minuga e-posti aadressi"
type textarea "Please share with me the email for the a"
type textarea "Palun jagage minuga selle e-posti aadressi"
type textarea "Please share with me the email for the account,"
type textarea "Palun jaga minuga selle konto e-posti aadressi."
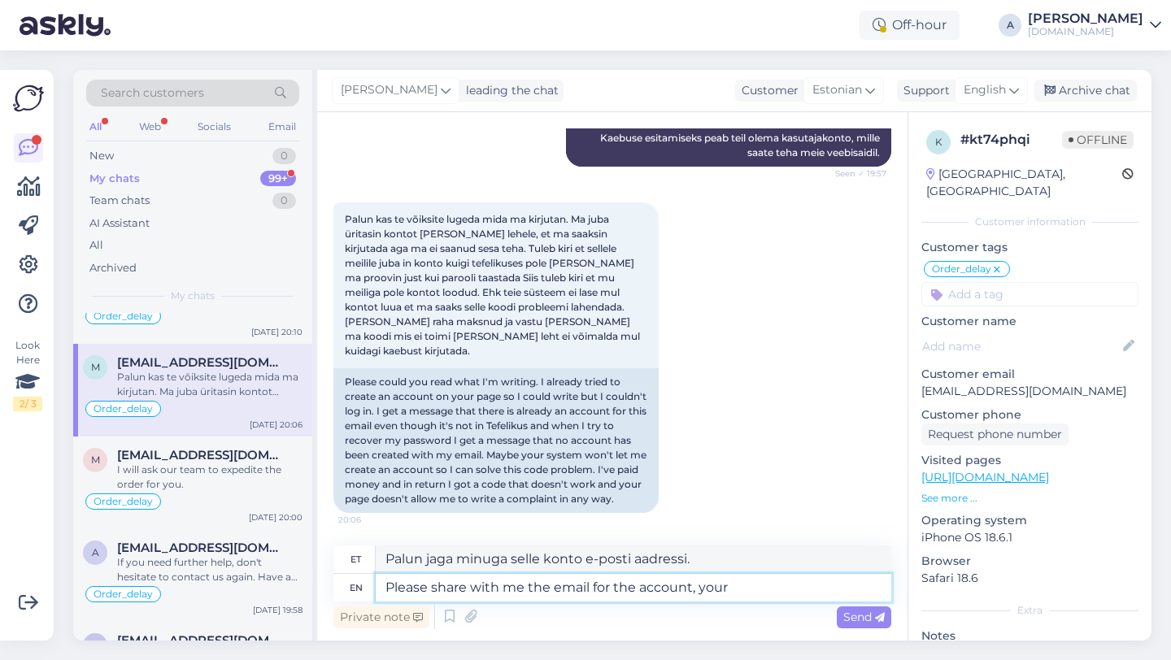
type textarea "Please share with me the email for the account, your f"
type textarea "Palun jaga minuga selle konto e-posti aadressi, oma"
type textarea "Please share with me the email for the account, your full an"
type textarea "Palun jaga minuga selle konto e-posti aadressi, oma täielikku"
type textarea "Please share with me the email for the account, your full name an"
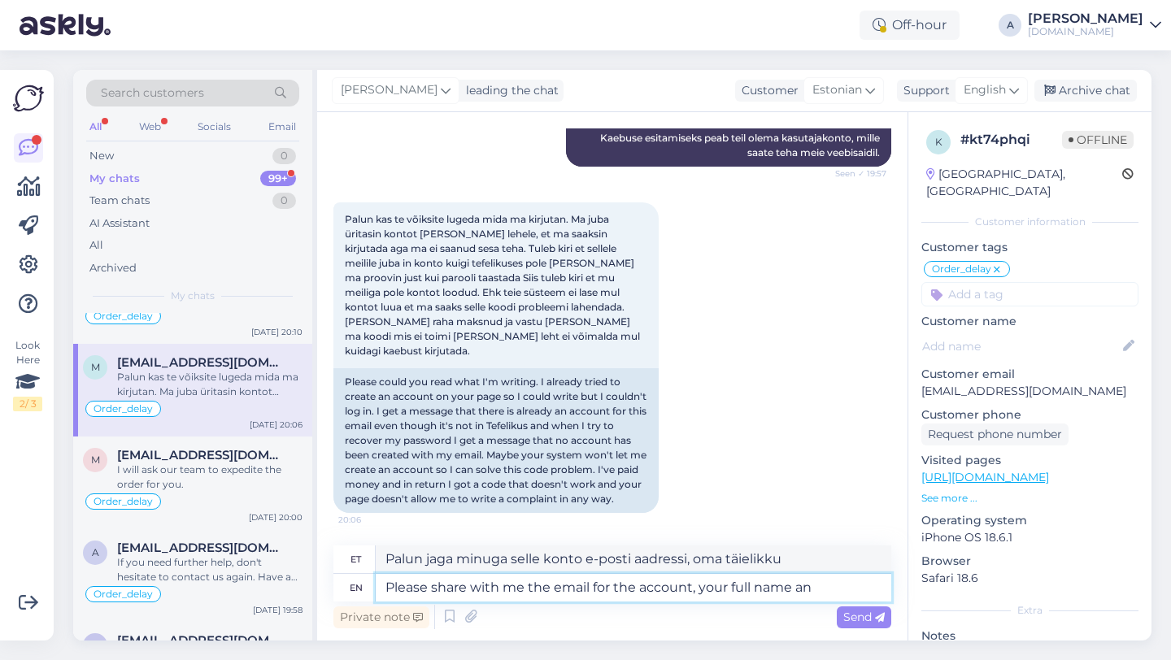
type textarea "Palun jaga minuga selle konto e-posti aadressi ja oma täisnime."
type textarea "Please share with me the email for the account, your full name and da"
type textarea "Palun jagage minuga konto e-posti aadressi, oma täisnime ja"
type textarea "Please share with me the email for the account, your full name and date"
type textarea "Palun jagage minuga konto e-posti aadressi, oma täisnime ja kuupäeva."
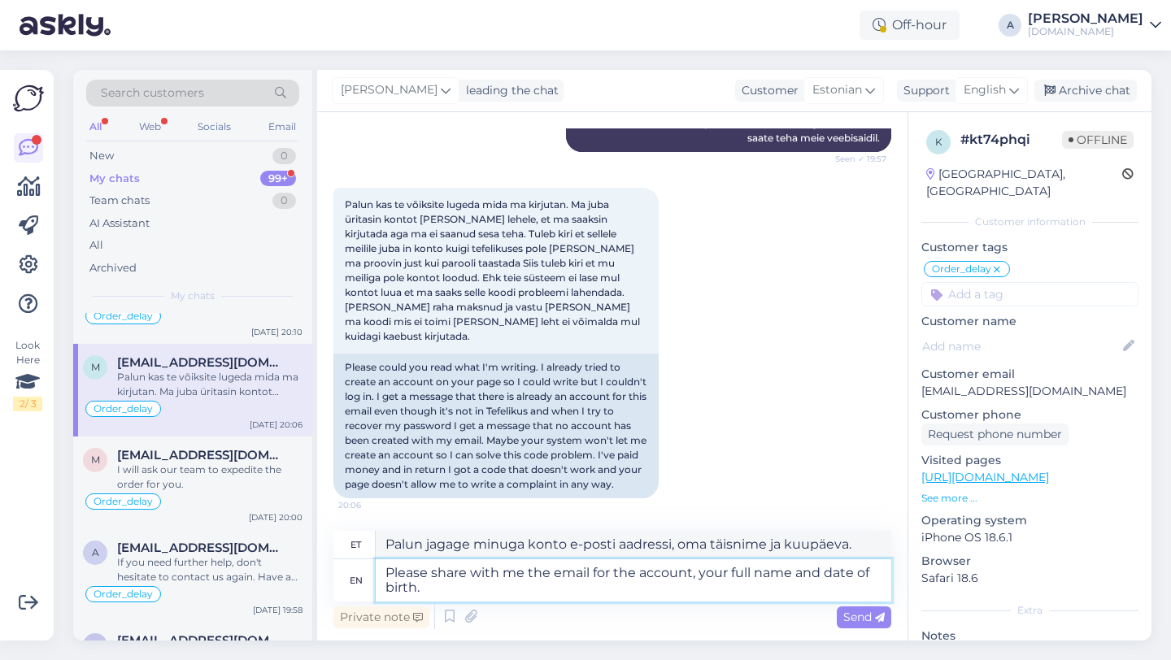
type textarea "Please share with me the email for the account, your full name and date of birt…"
type textarea "Palun jaga minuga konto e-posti aadressi, oma täisnime ja sünnikuupäeva."
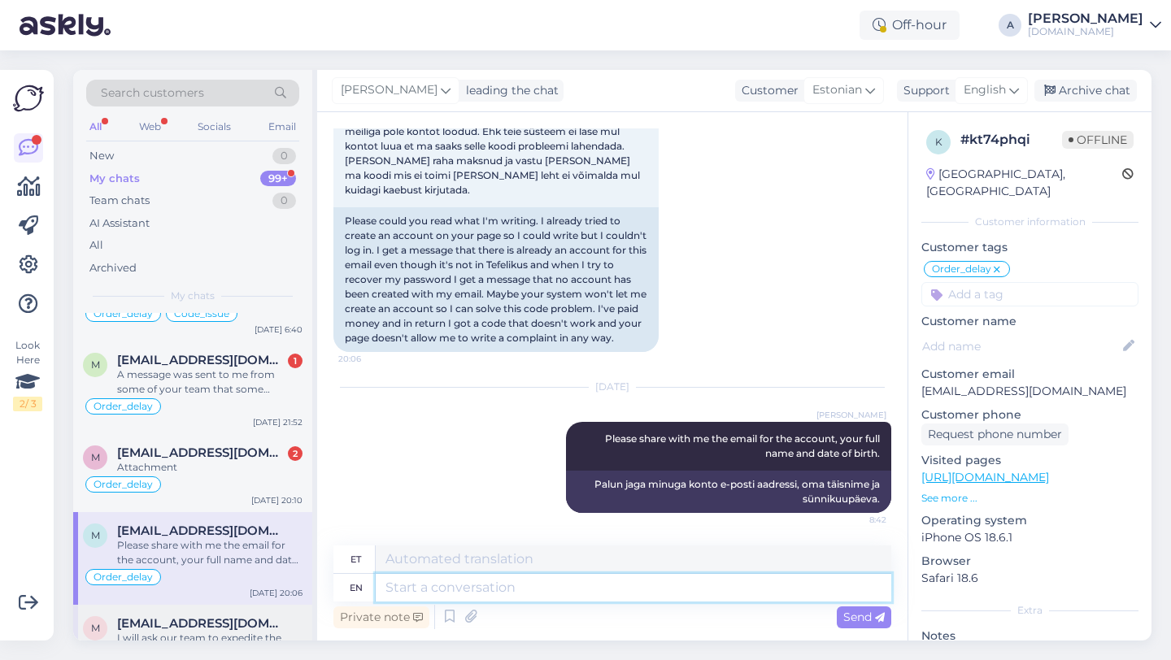
scroll to position [311, 0]
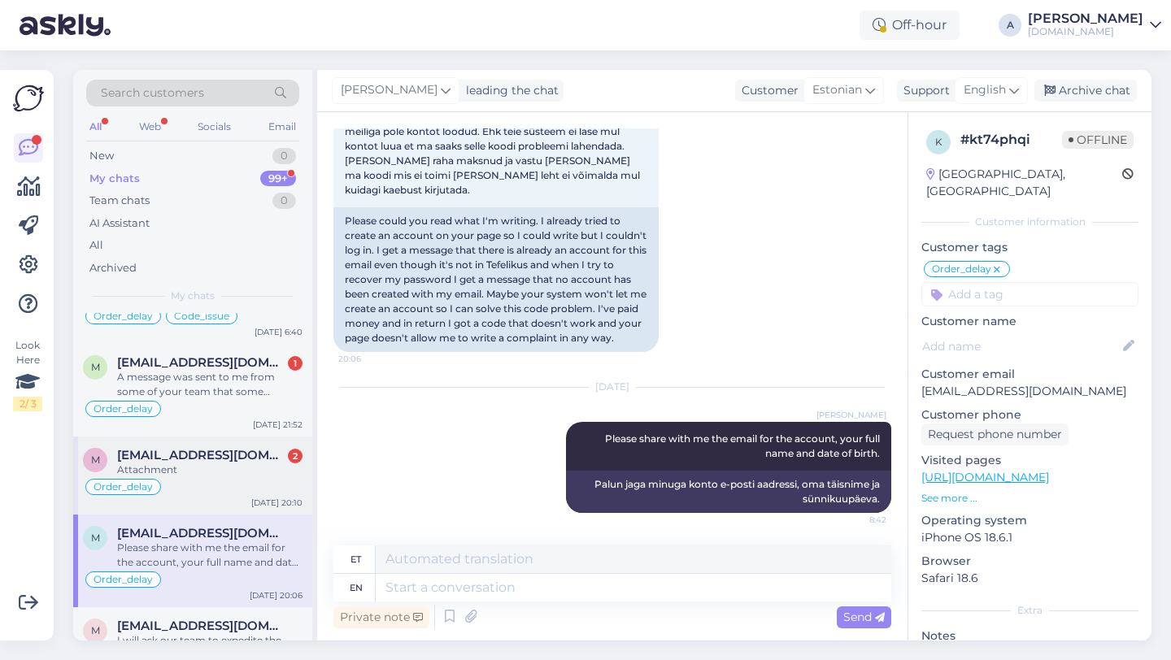
click at [207, 466] on div "Attachment" at bounding box center [209, 470] width 185 height 15
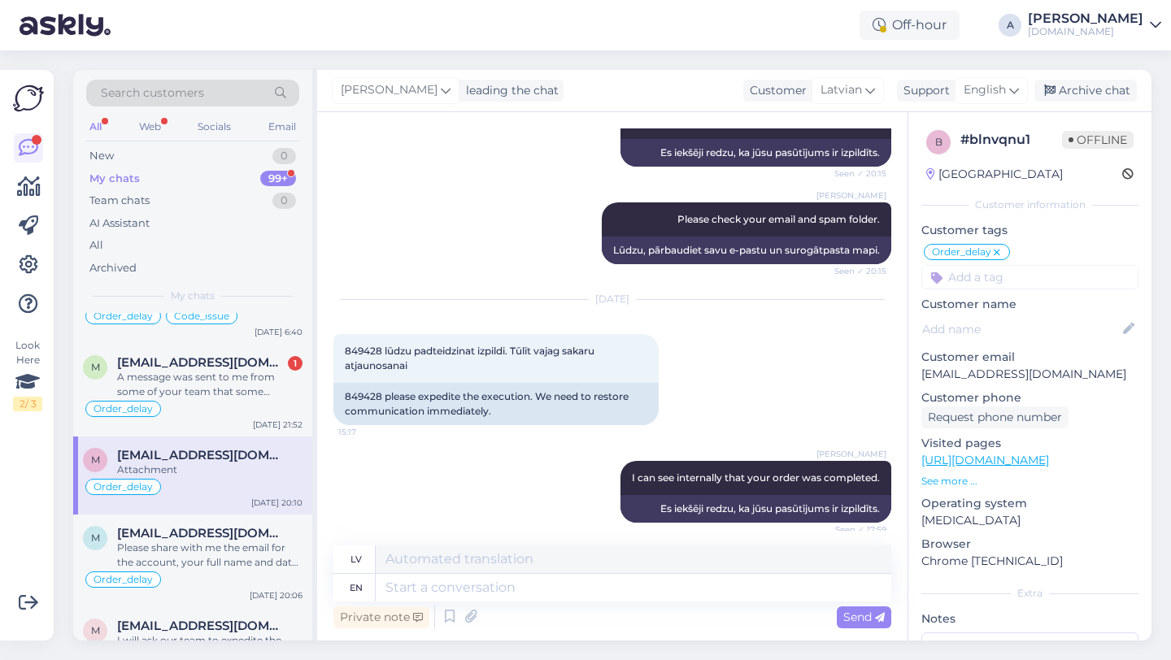
scroll to position [11564, 0]
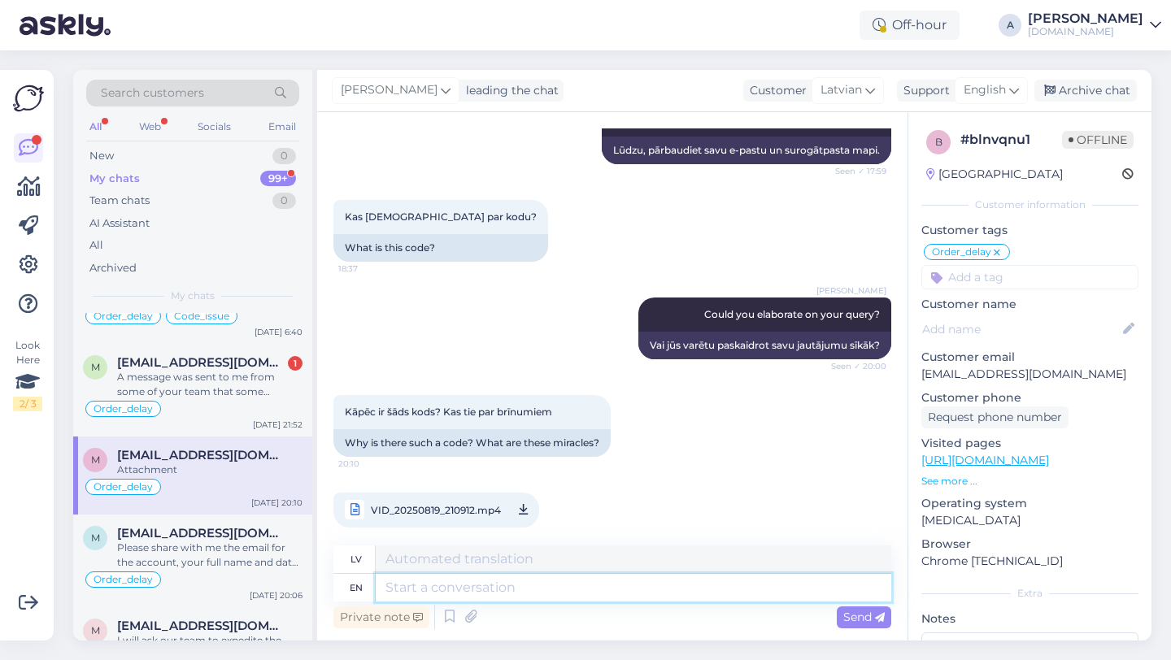
click at [435, 590] on textarea at bounding box center [634, 588] width 516 height 28
type textarea "Are"
type textarea "Vai"
type textarea "A"
click at [446, 616] on icon at bounding box center [450, 617] width 20 height 24
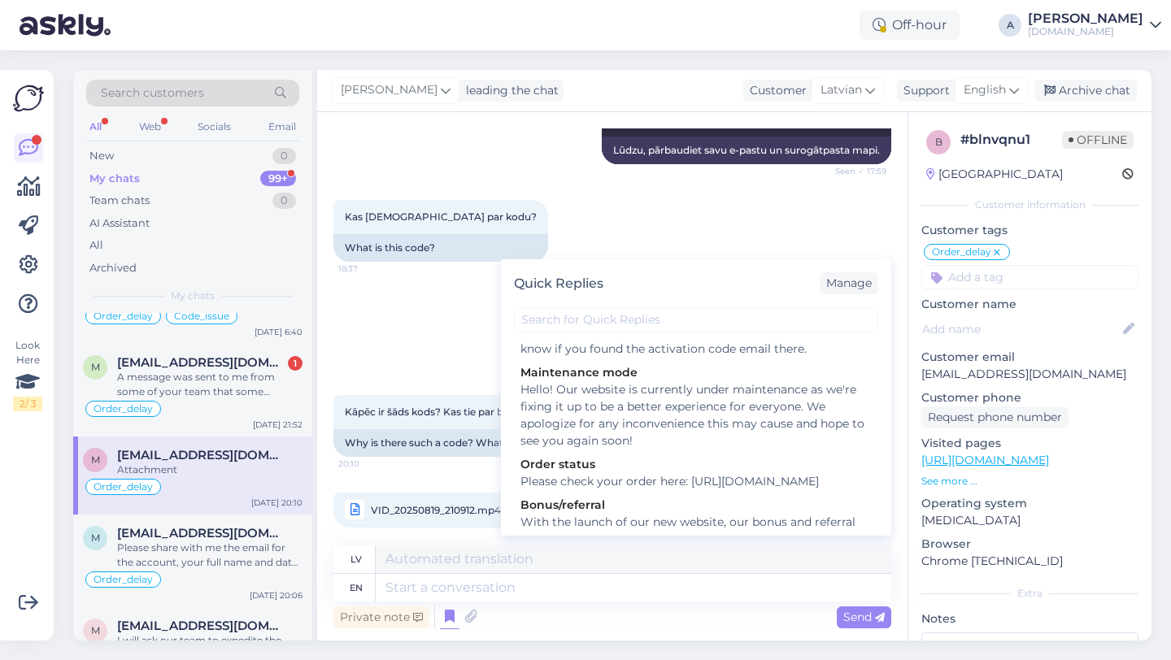
scroll to position [2258, 0]
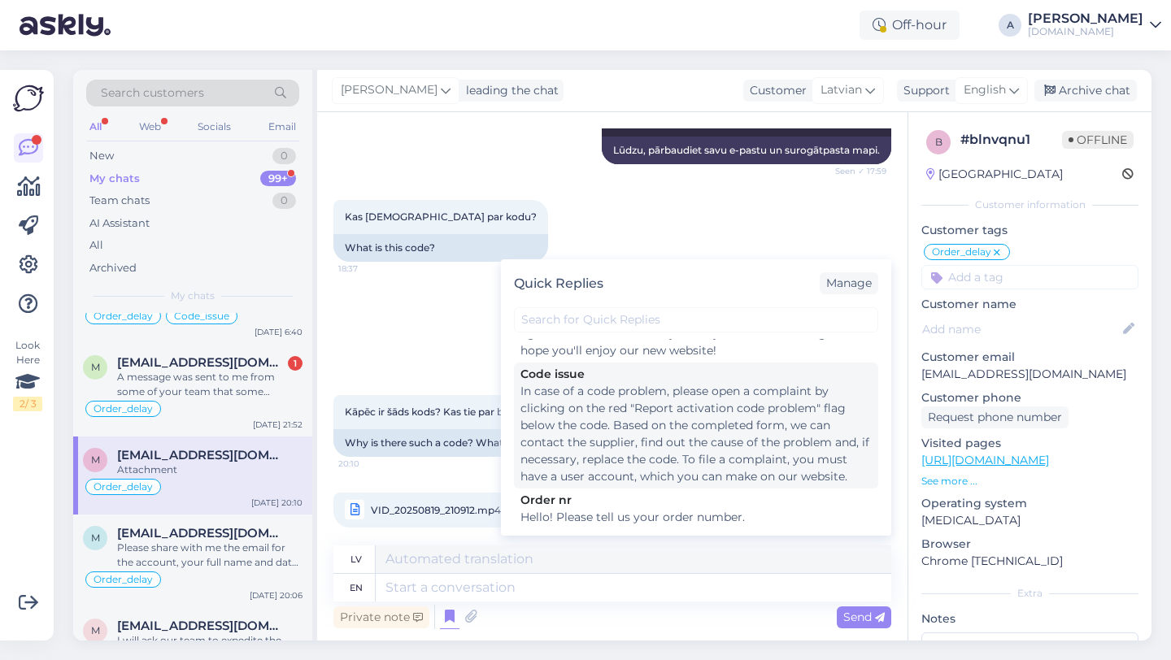
click at [564, 429] on div "In case of a code problem, please open a complaint by clicking on the red "Repo…" at bounding box center [695, 434] width 351 height 102
type textarea "Ja rodas problēma ar kodu, lūdzu, atveriet sūdzību, zem koda noklikšķinot uz sa…"
type textarea "In case of a code problem, please open a complaint by clicking on the red "Repo…"
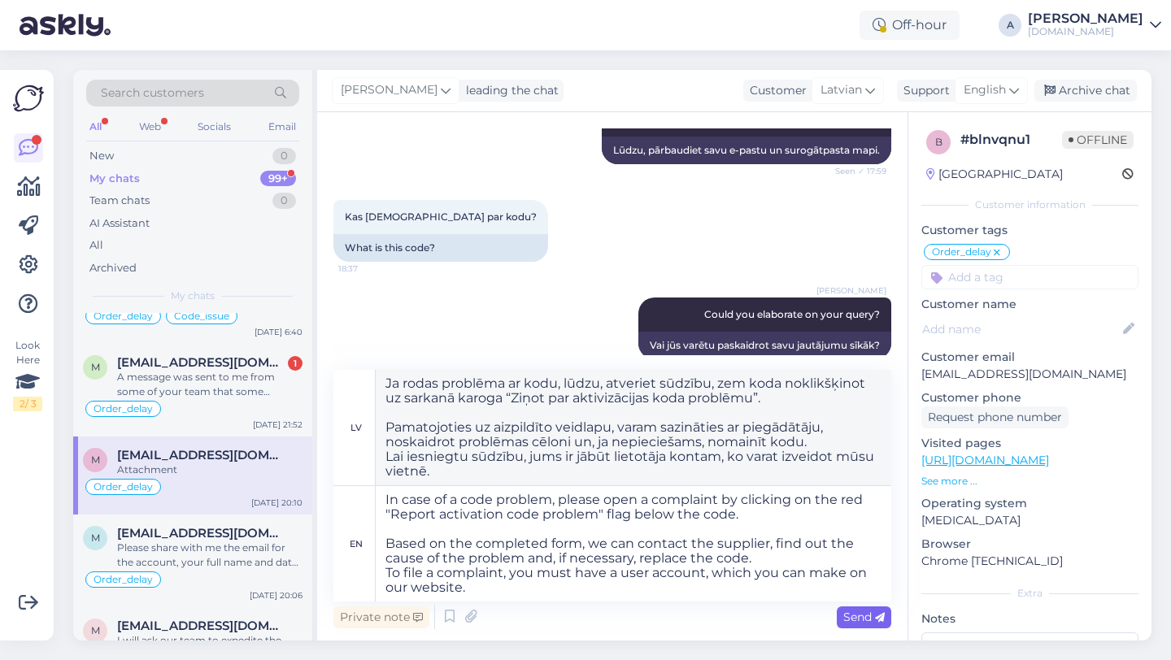
click at [855, 607] on div "Send" at bounding box center [864, 618] width 54 height 22
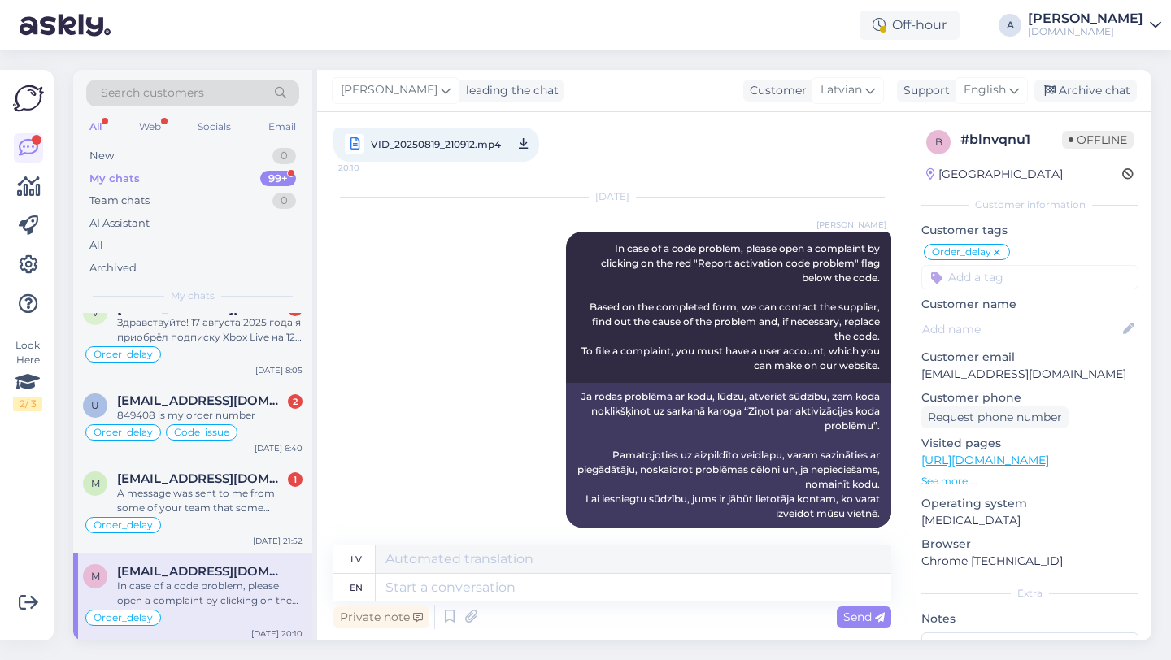
scroll to position [194, 0]
click at [188, 503] on div "A message was sent to me from some of your team that some informations is missi…" at bounding box center [209, 501] width 185 height 29
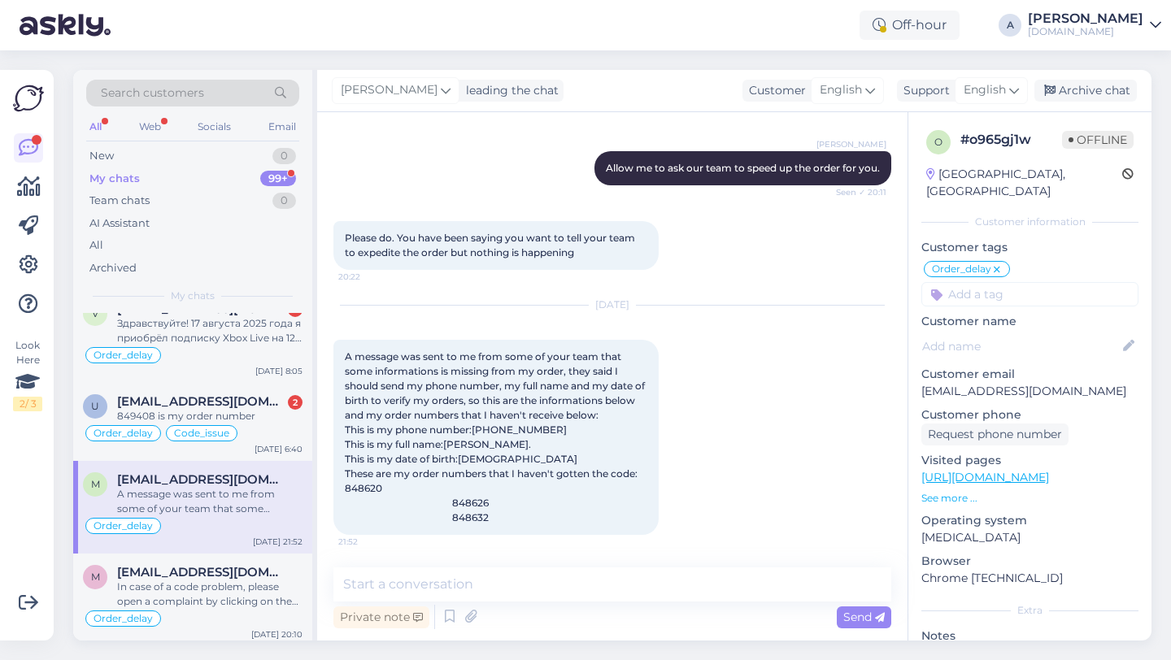
scroll to position [5045, 0]
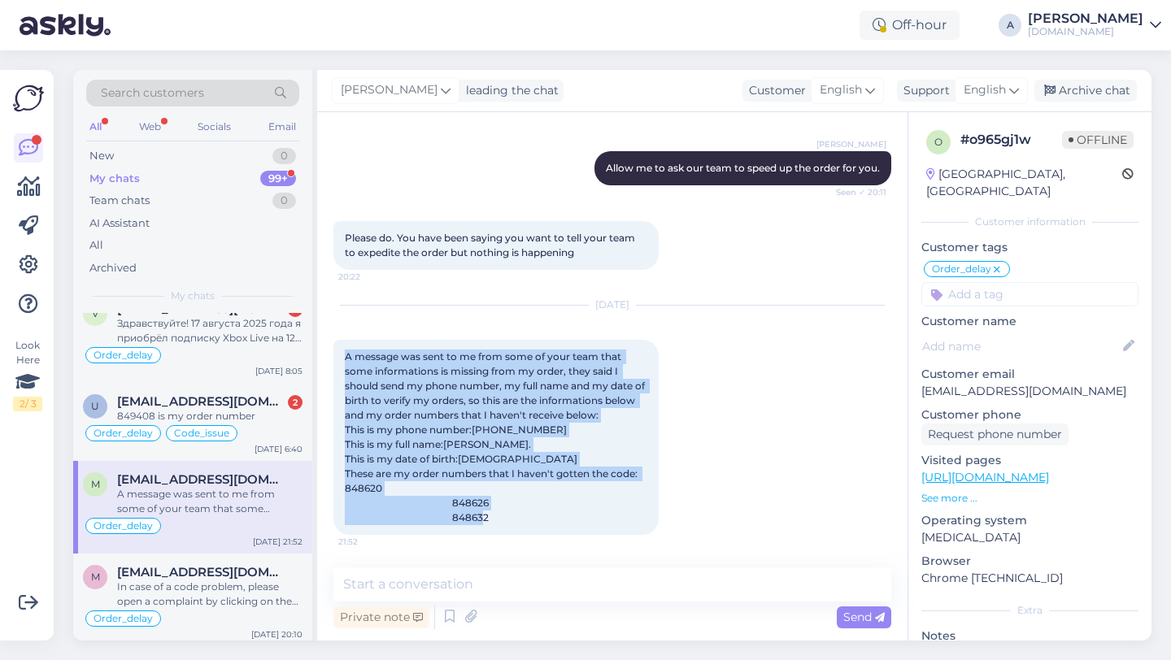
drag, startPoint x: 509, startPoint y: 516, endPoint x: 333, endPoint y: 347, distance: 243.9
click at [333, 347] on div "A message was sent to me from some of your team that some informations is missi…" at bounding box center [495, 437] width 325 height 195
copy span "A message was sent to me from some of your team that some informations is missi…"
click at [427, 581] on textarea at bounding box center [612, 585] width 558 height 34
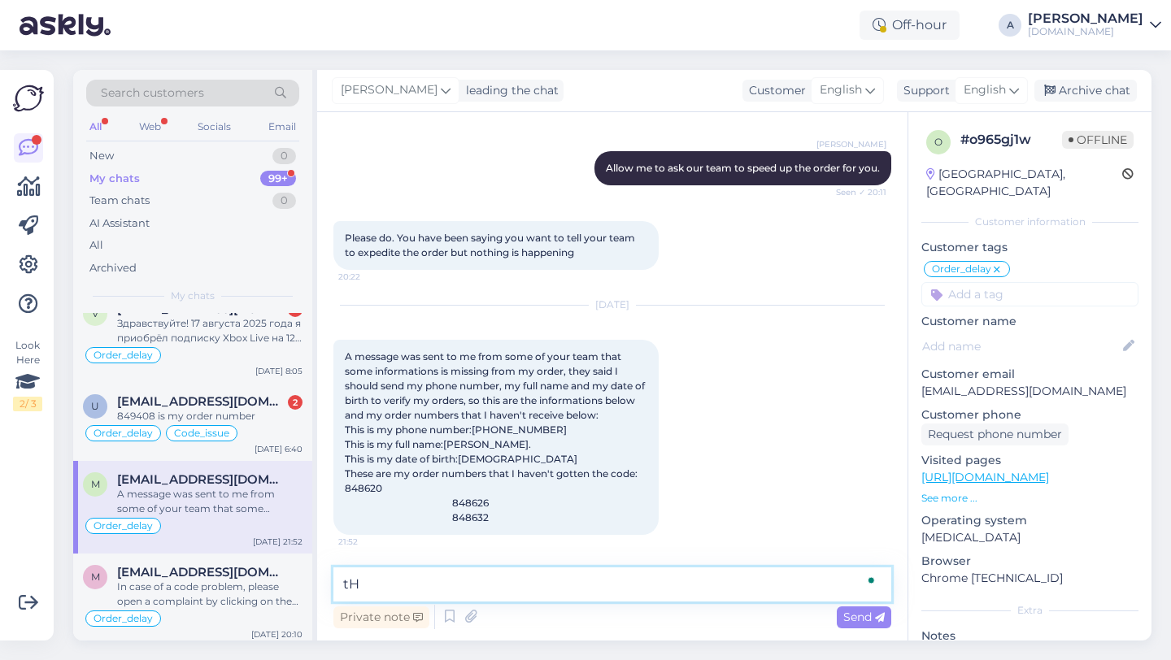
type textarea "t"
type textarea "Thanks!"
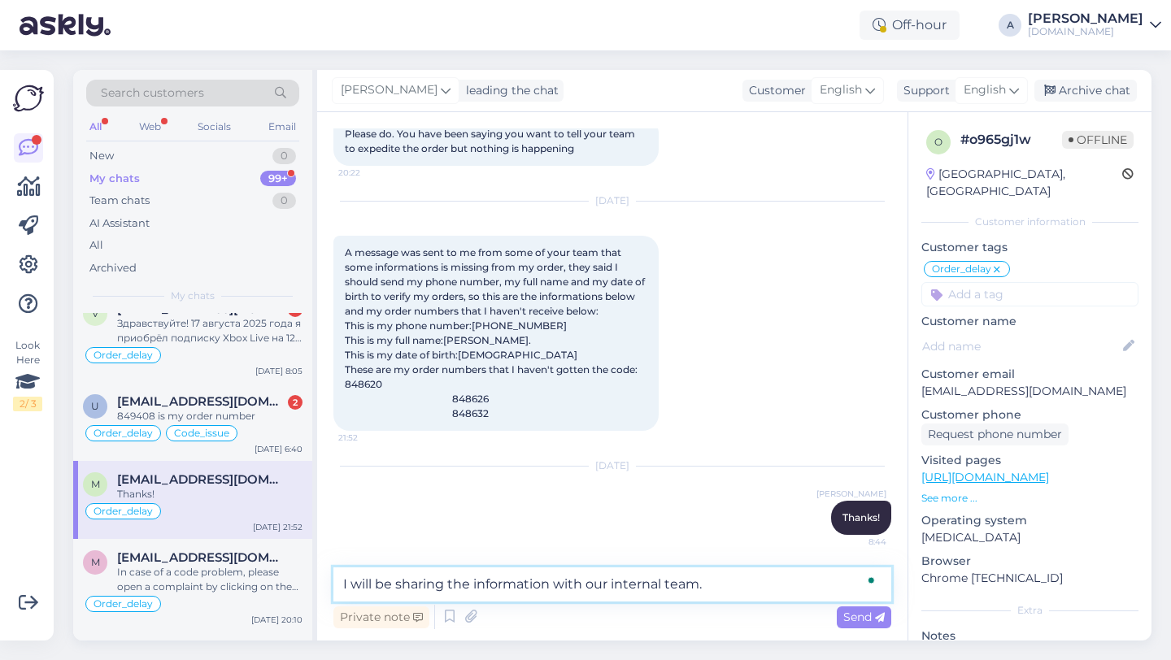
type textarea "I will be sharing the information with our internal team."
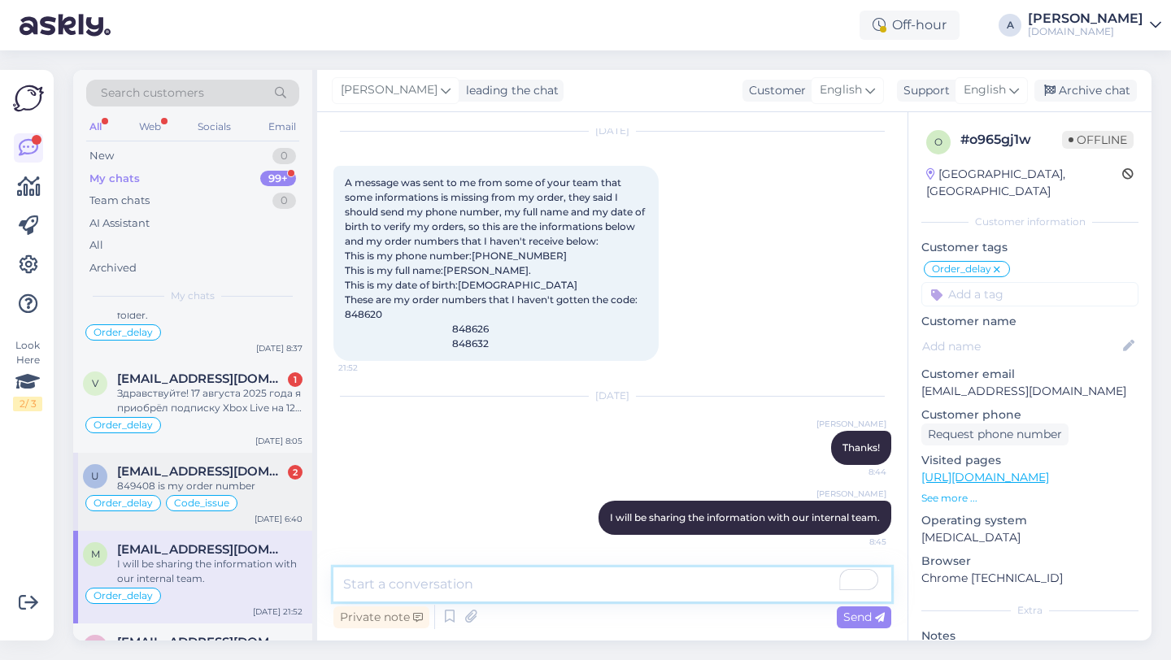
scroll to position [167, 0]
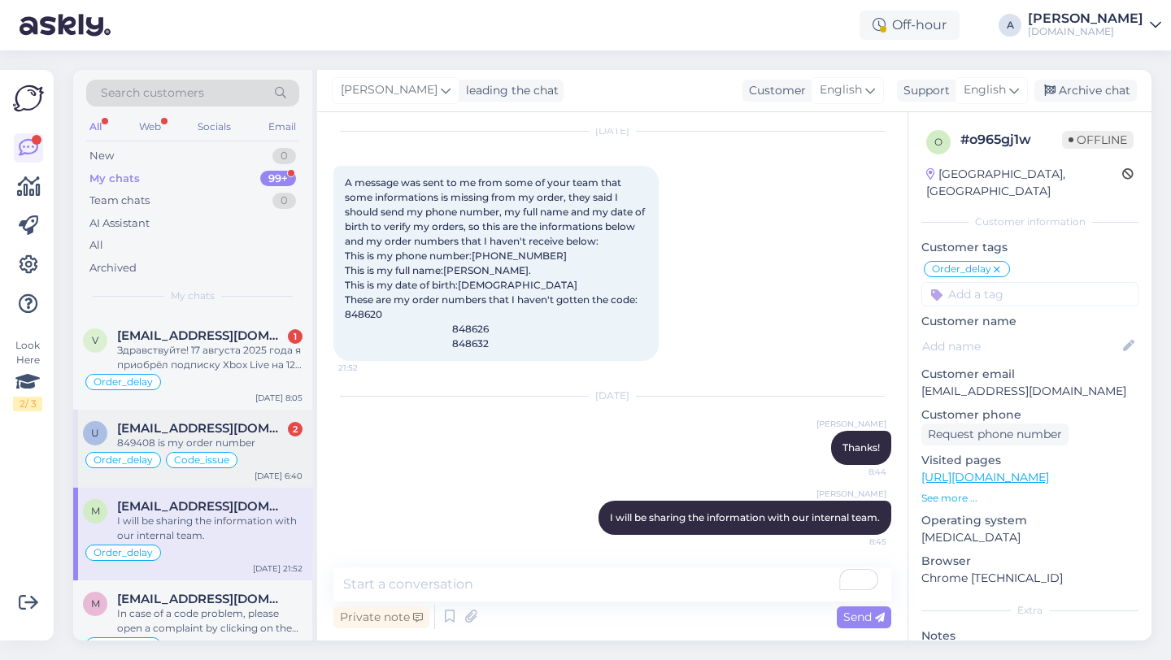
click at [248, 432] on span "[EMAIL_ADDRESS][DOMAIN_NAME]" at bounding box center [201, 428] width 169 height 15
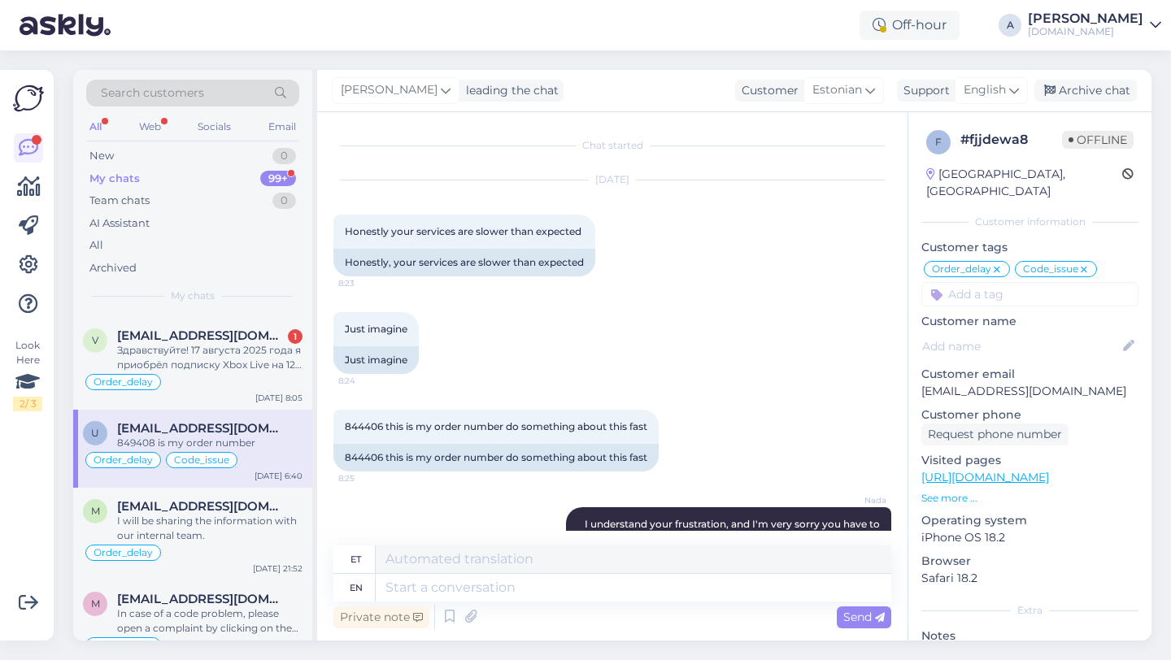
scroll to position [11267, 0]
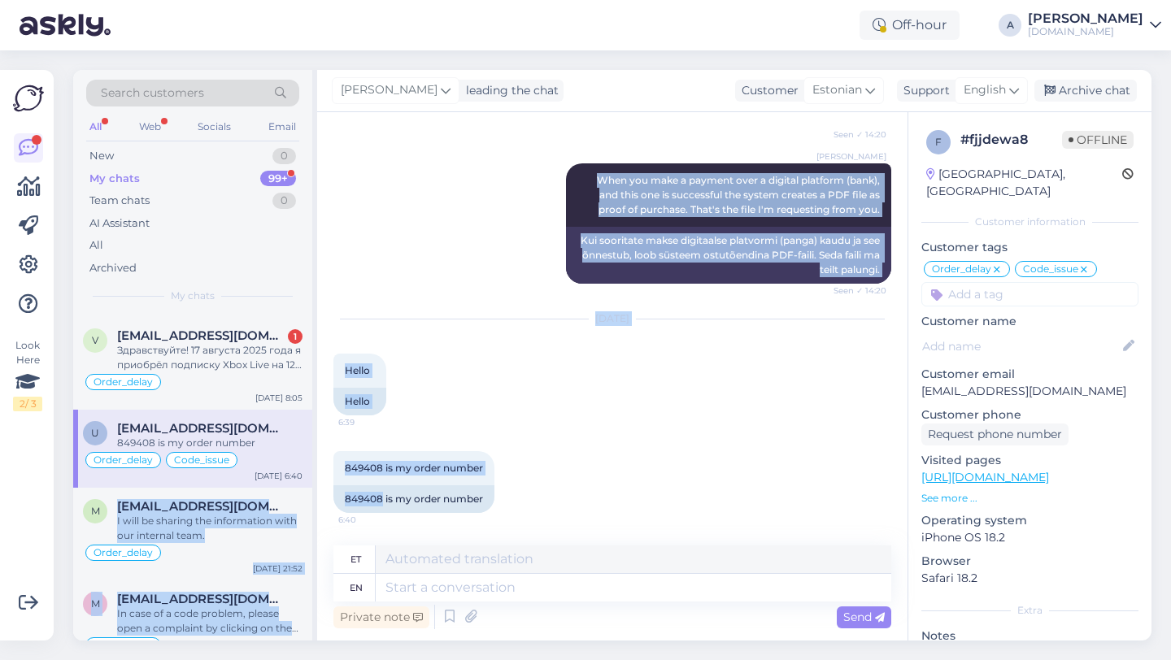
drag, startPoint x: 381, startPoint y: 498, endPoint x: 312, endPoint y: 496, distance: 68.3
click at [312, 496] on div "Search customers All Web Socials Email New 0 My chats 99+ Team chats 0 AI Assis…" at bounding box center [612, 355] width 1078 height 571
click at [381, 473] on span "849408 is my order number" at bounding box center [414, 468] width 138 height 12
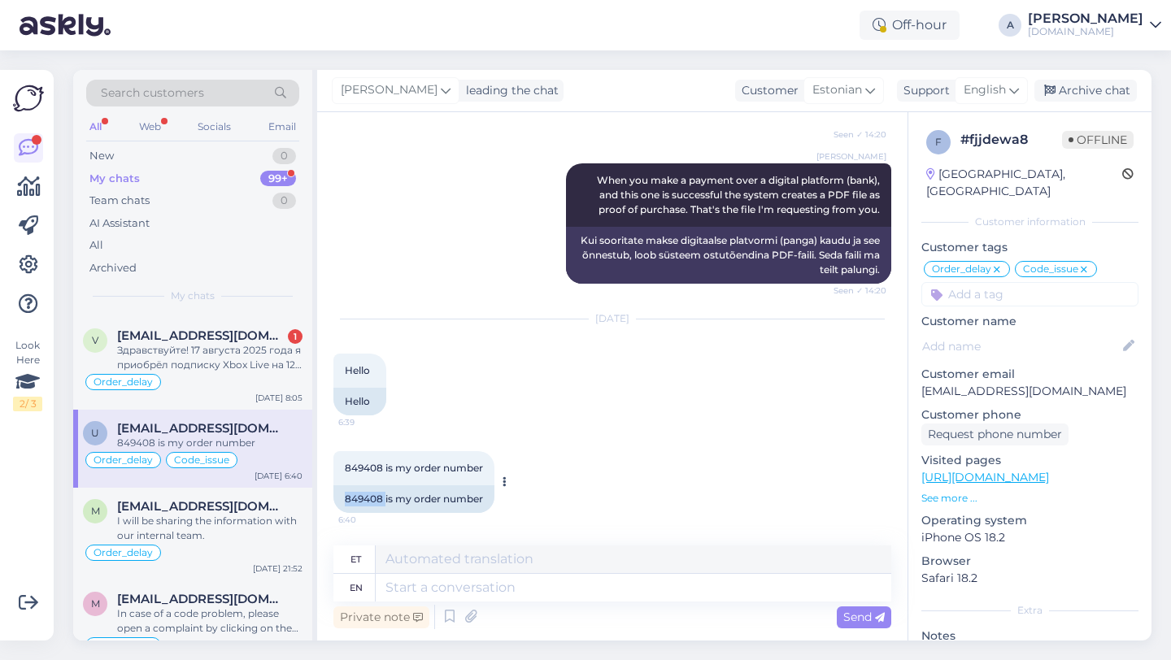
drag, startPoint x: 385, startPoint y: 497, endPoint x: 340, endPoint y: 495, distance: 44.8
click at [340, 495] on div "849408 is my order number" at bounding box center [413, 499] width 161 height 28
copy div "849408"
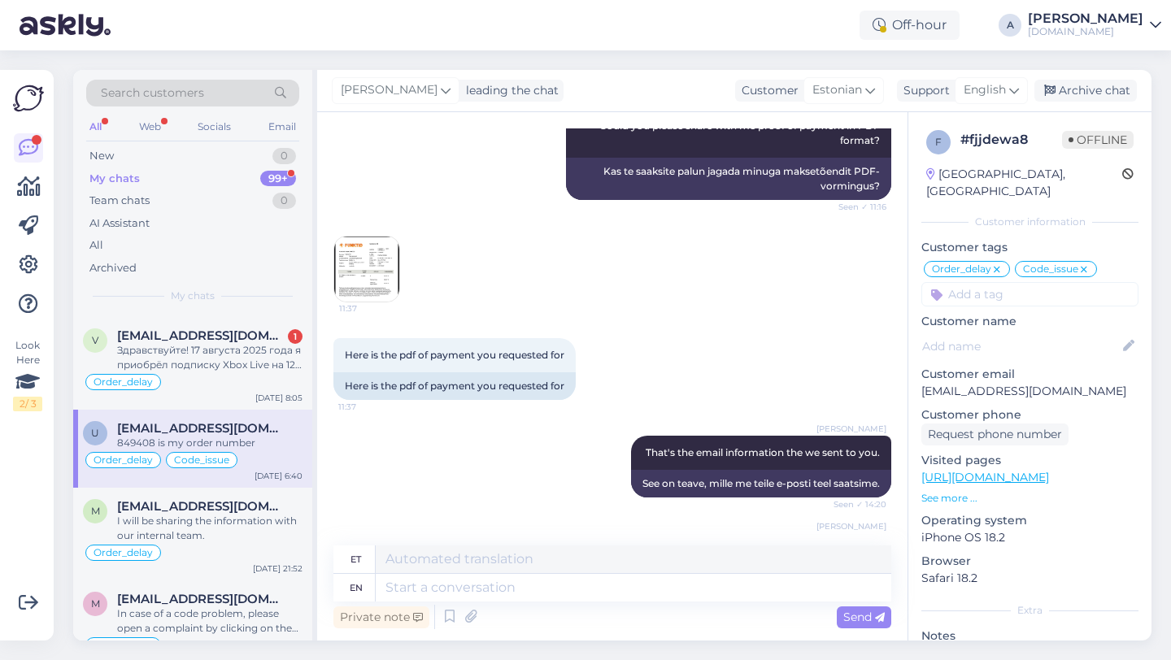
scroll to position [10793, 0]
click at [358, 303] on img at bounding box center [366, 270] width 65 height 65
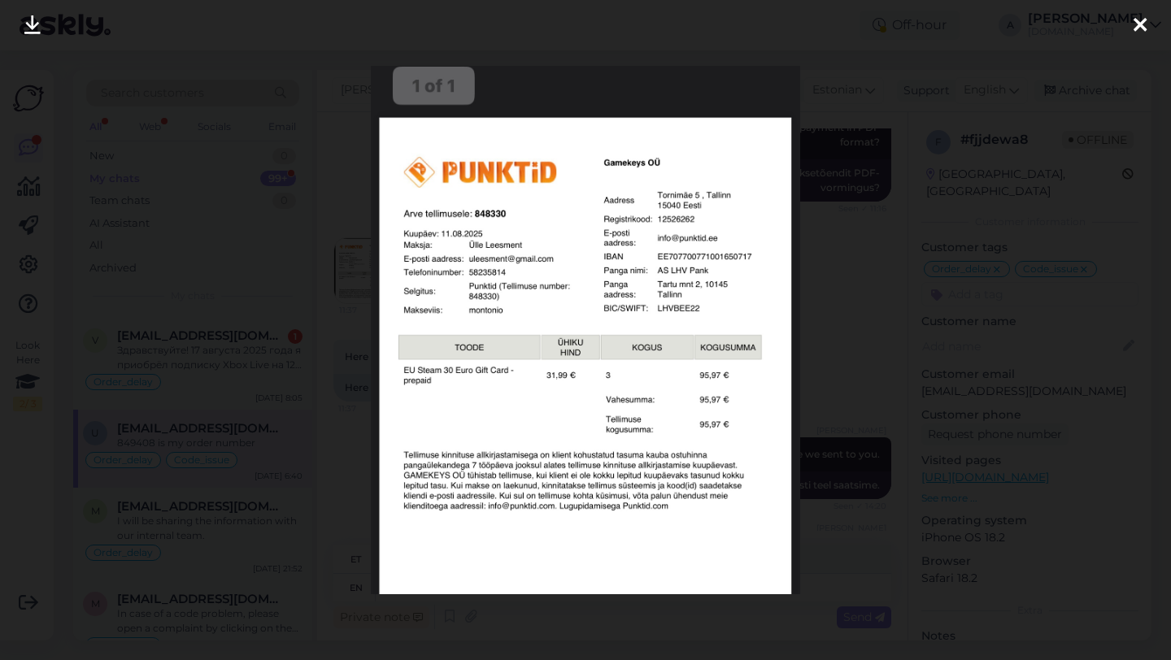
click at [1139, 24] on icon at bounding box center [1140, 25] width 13 height 21
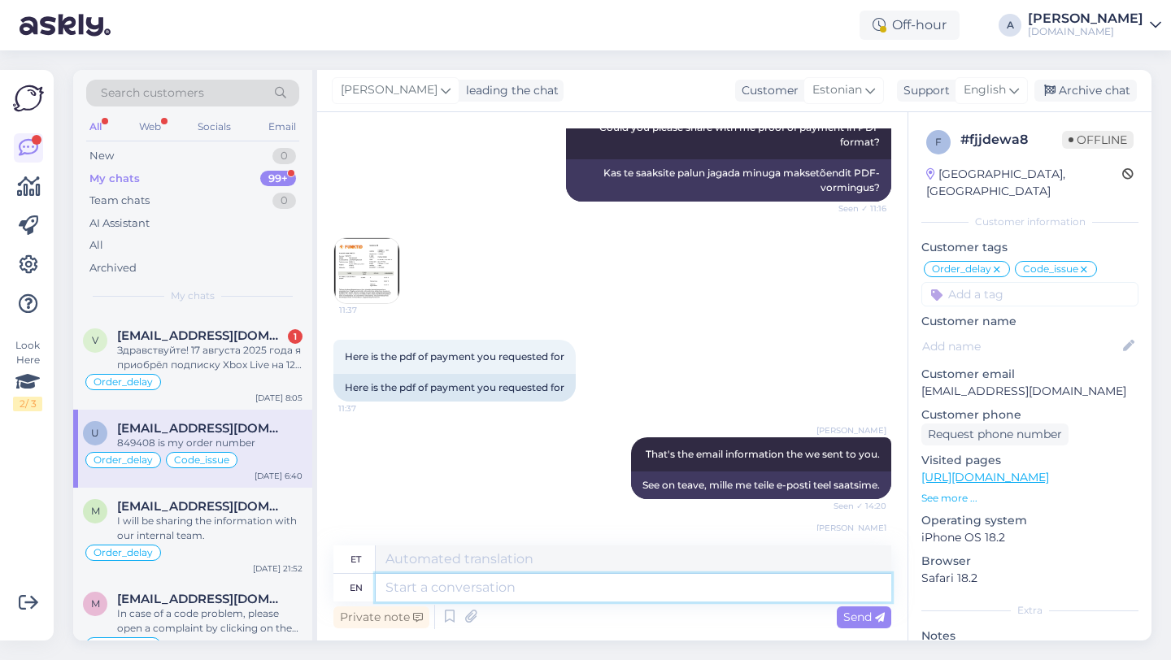
click at [454, 588] on textarea at bounding box center [634, 588] width 516 height 28
paste textarea "Due to unexpectedly high demand, the supplier has encountered delivery difficul…"
type textarea "Due to unexpectedly high demand, the supplier has encountered delivery difficul…"
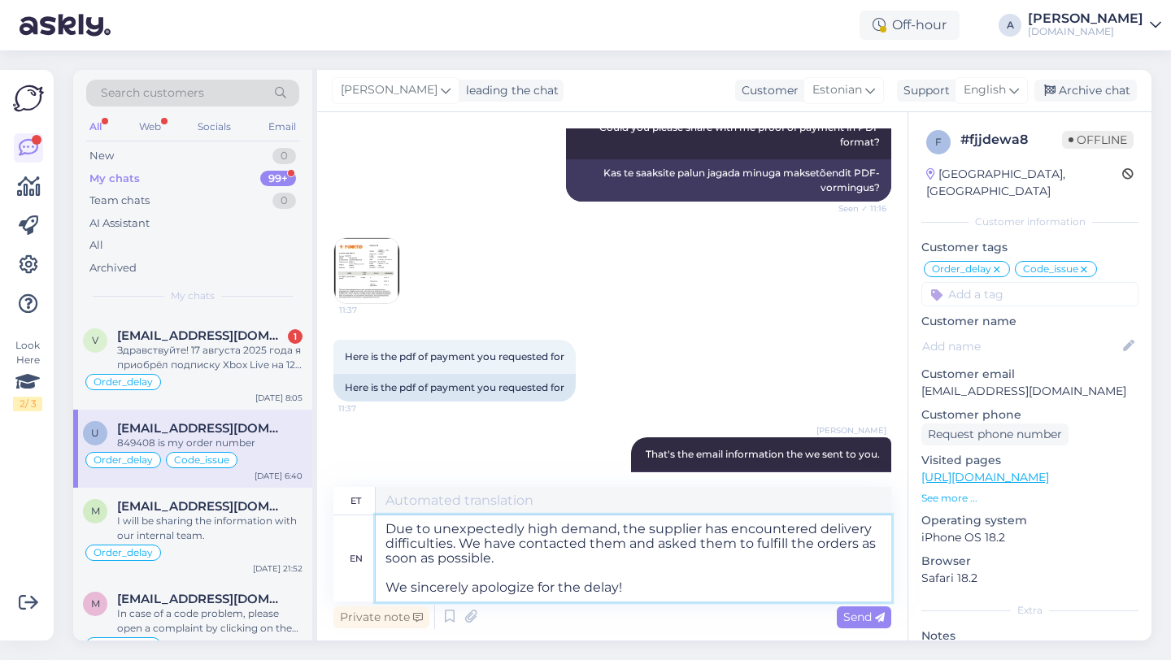
scroll to position [11326, 0]
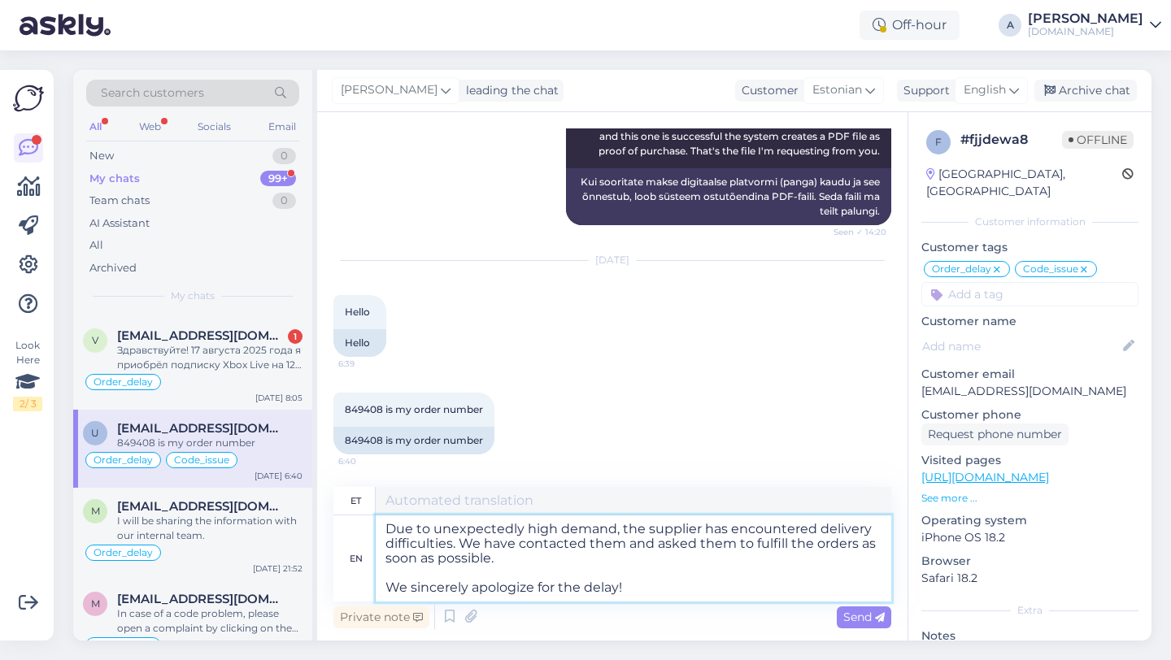
type textarea "Ootamatult suure nõudluse tõttu on tarnijal tekkinud tarneraskusi. Oleme nendeg…"
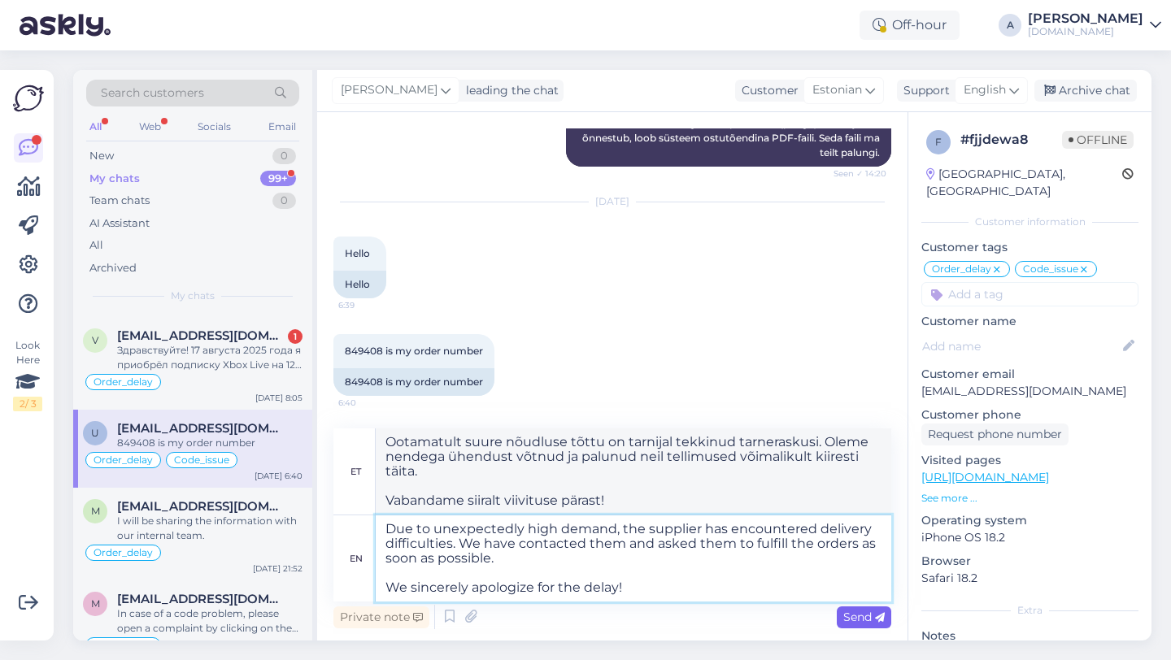
type textarea "Due to unexpectedly high demand, the supplier has encountered delivery difficul…"
click at [860, 615] on span "Send" at bounding box center [863, 617] width 41 height 15
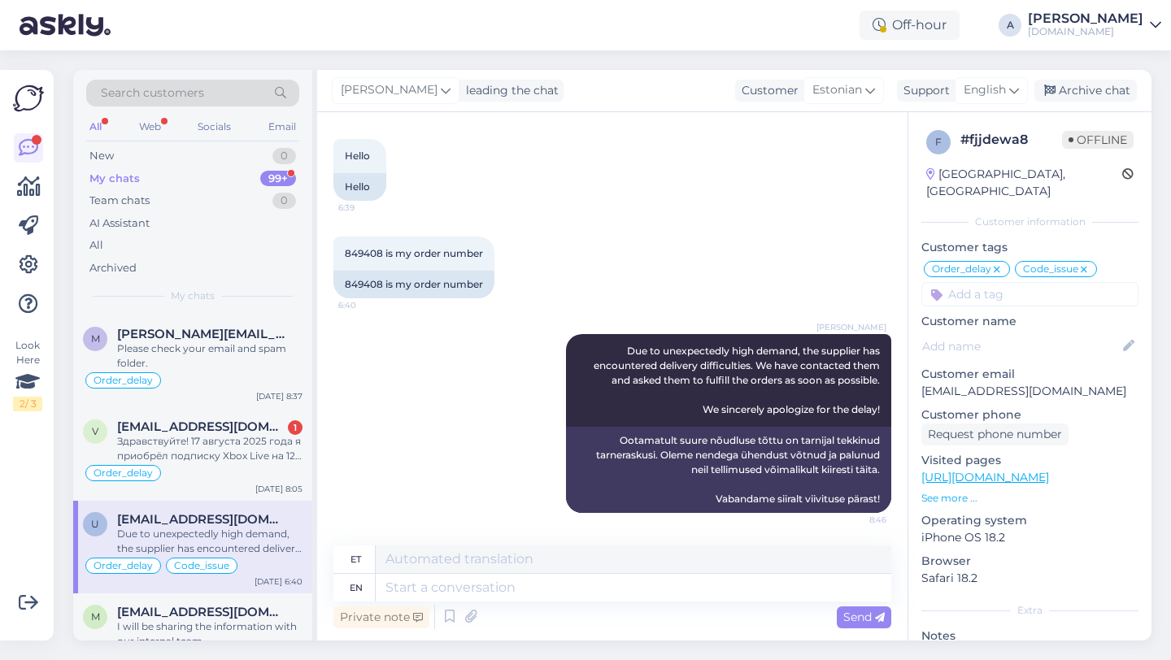
scroll to position [81, 0]
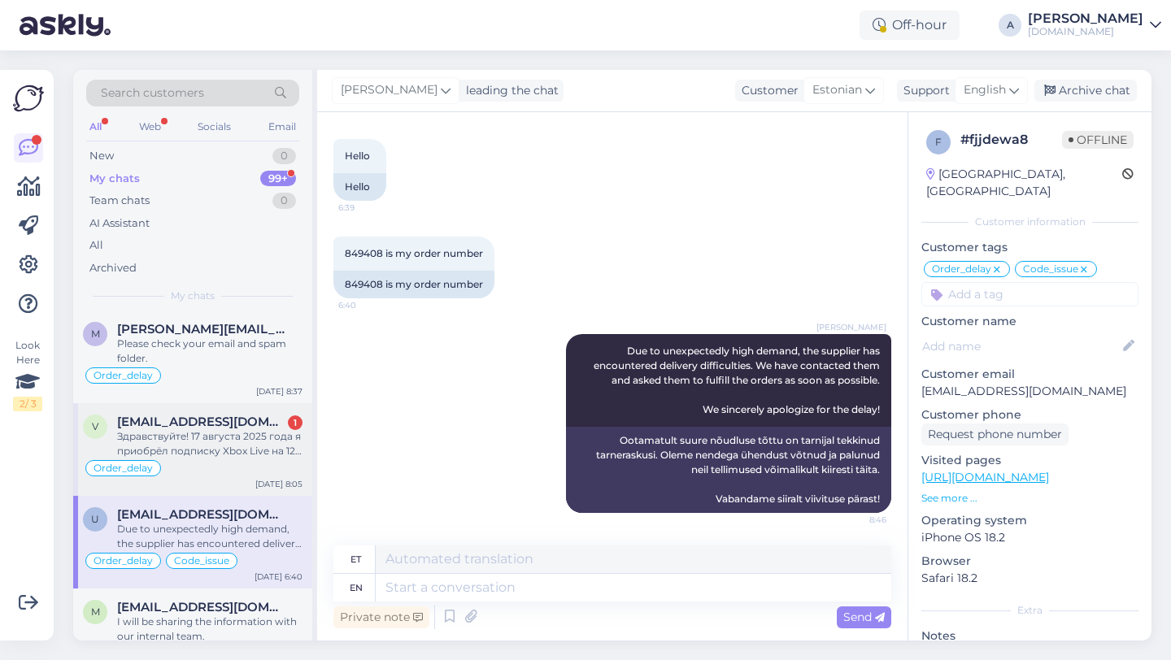
click at [213, 448] on div "Здравствуйте! 17 августа 2025 года я приобрёл подписку Xbox Live на 12 месяцев.…" at bounding box center [209, 443] width 185 height 29
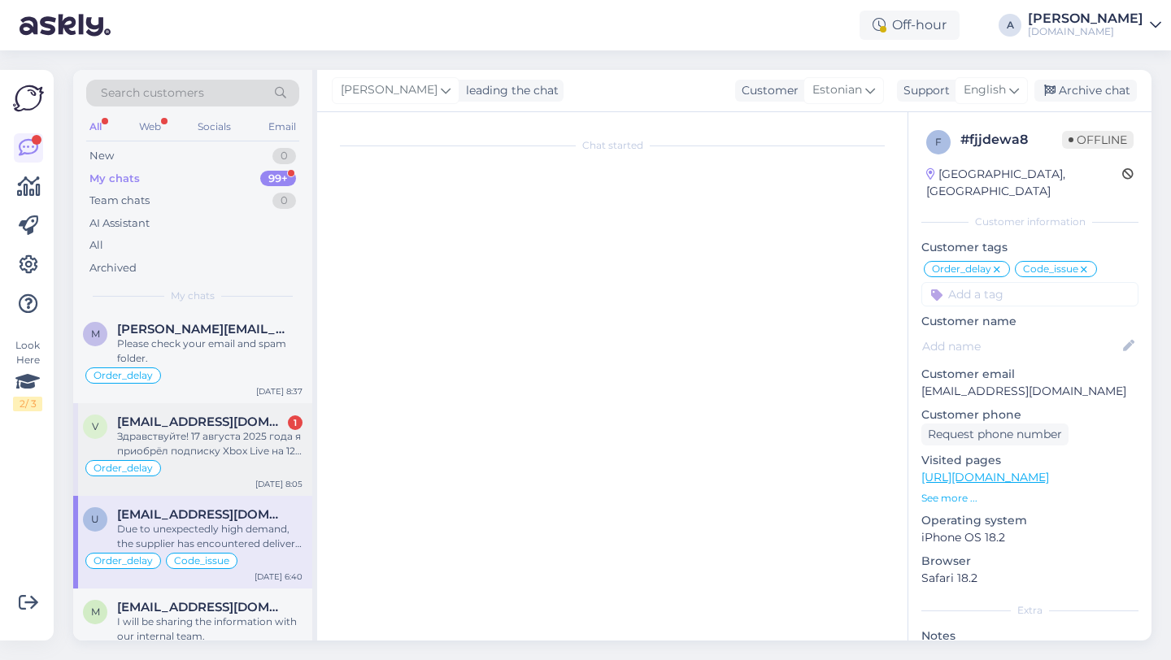
scroll to position [1144, 0]
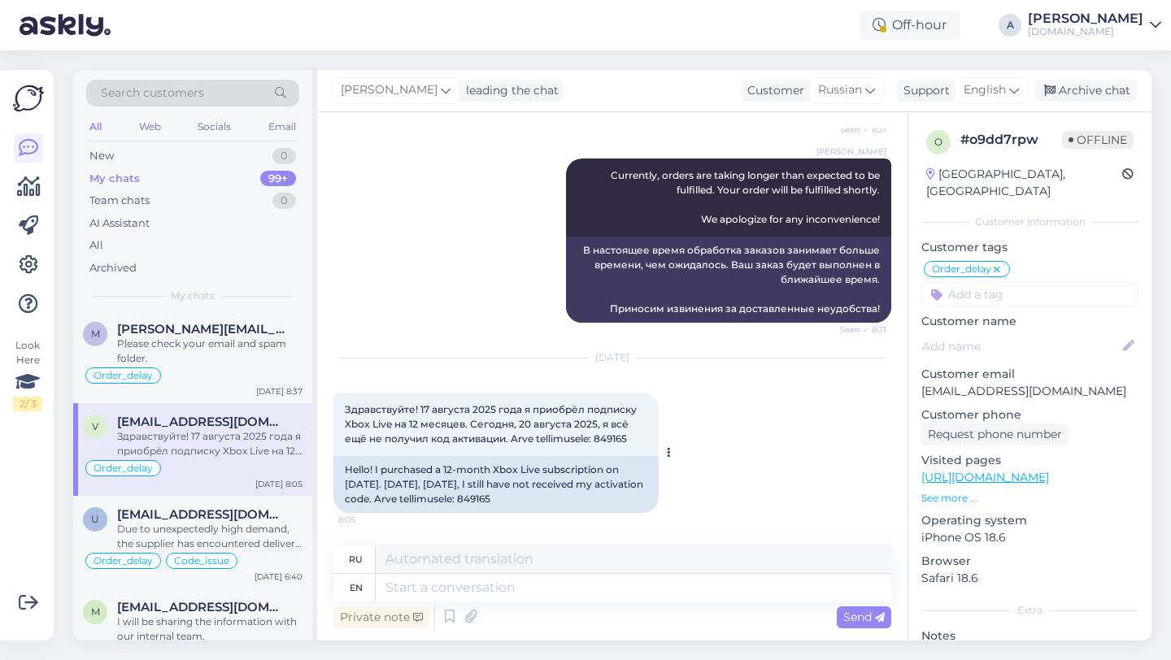
drag, startPoint x: 608, startPoint y: 497, endPoint x: 574, endPoint y: 505, distance: 35.1
click at [574, 505] on div "Hello! I purchased a 12-month Xbox Live subscription on [DATE]. [DATE], [DATE],…" at bounding box center [495, 484] width 325 height 57
copy div "849165"
click at [555, 588] on textarea at bounding box center [634, 588] width 516 height 28
type textarea "Allow m"
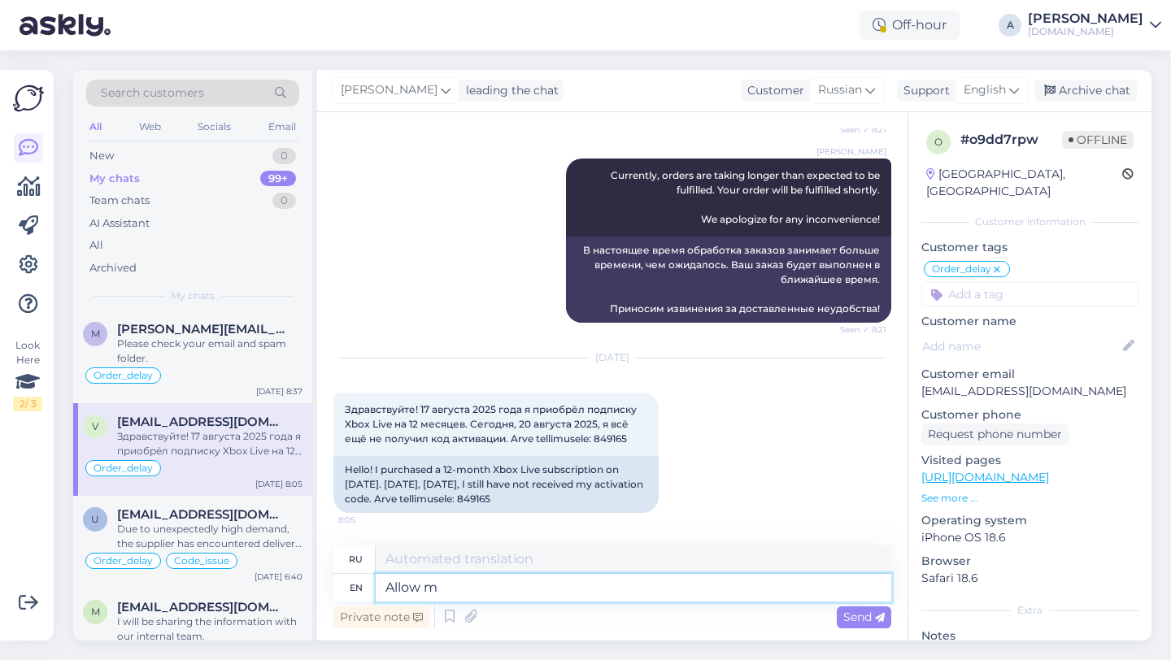
type textarea "Позволять"
type textarea "Allow me t"
type textarea "Позвольте мне"
type textarea "Allow me to share you"
type textarea "Позвольте мне поделиться"
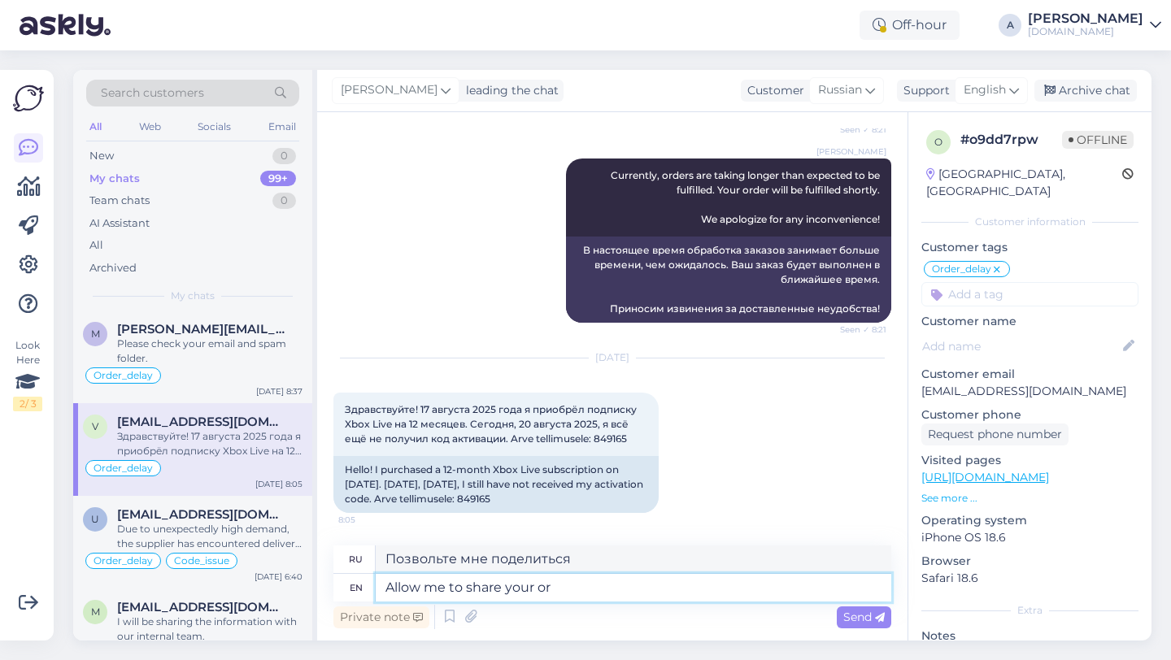
type textarea "Allow me to share your ord"
type textarea "Позвольте мне поделиться вашим"
type textarea "Allow me to share your order"
type textarea "Позвольте мне поделиться вашим заказом"
type textarea "Allow me to share your order with o"
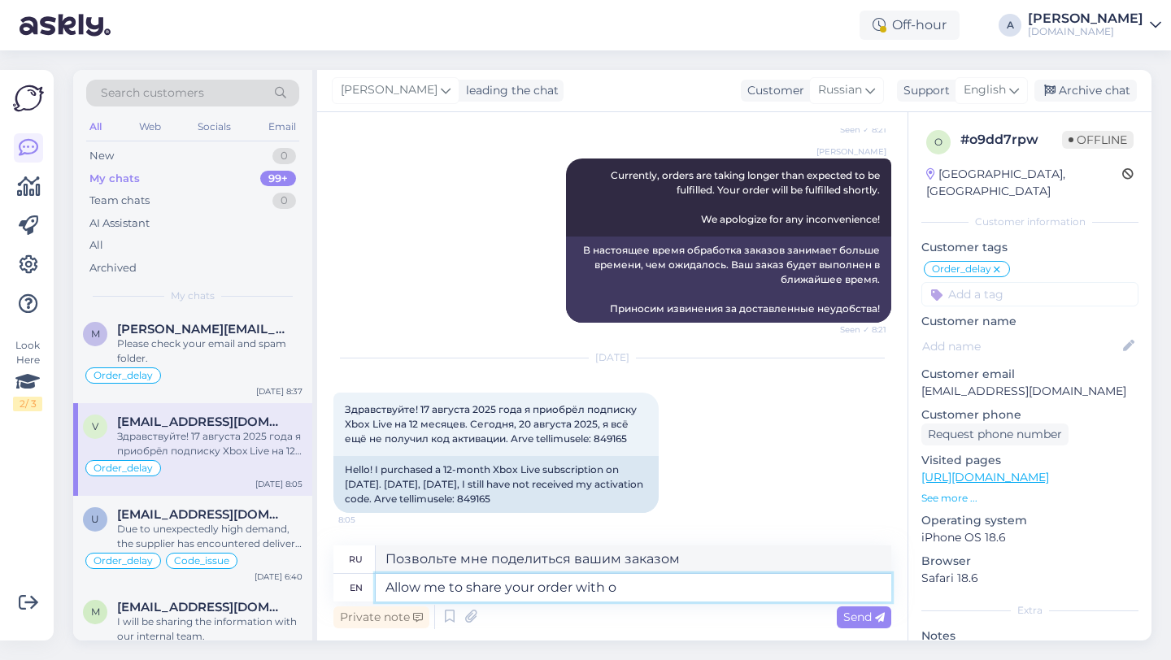
type textarea "Позвольте мне поделиться вашим заказом с"
type textarea "Allow me to share your order with our internal"
type textarea "Позвольте мне поделиться вашим заказом с нашими"
type textarea "Allow me to share your order with our internal t"
type textarea "Позвольте мне поделиться вашим заказом с нашими внутренними"
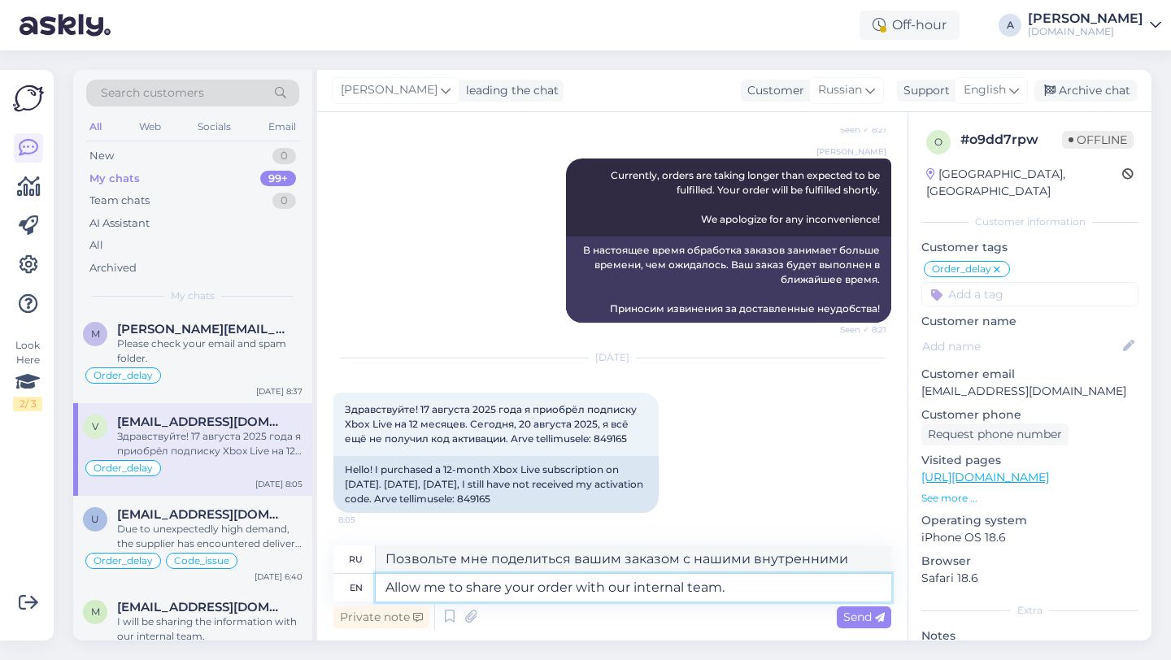
type textarea "Allow me to share your order with our internal team."
type textarea "Позвольте мне поделиться вашим заказом с нашей внутренней командой."
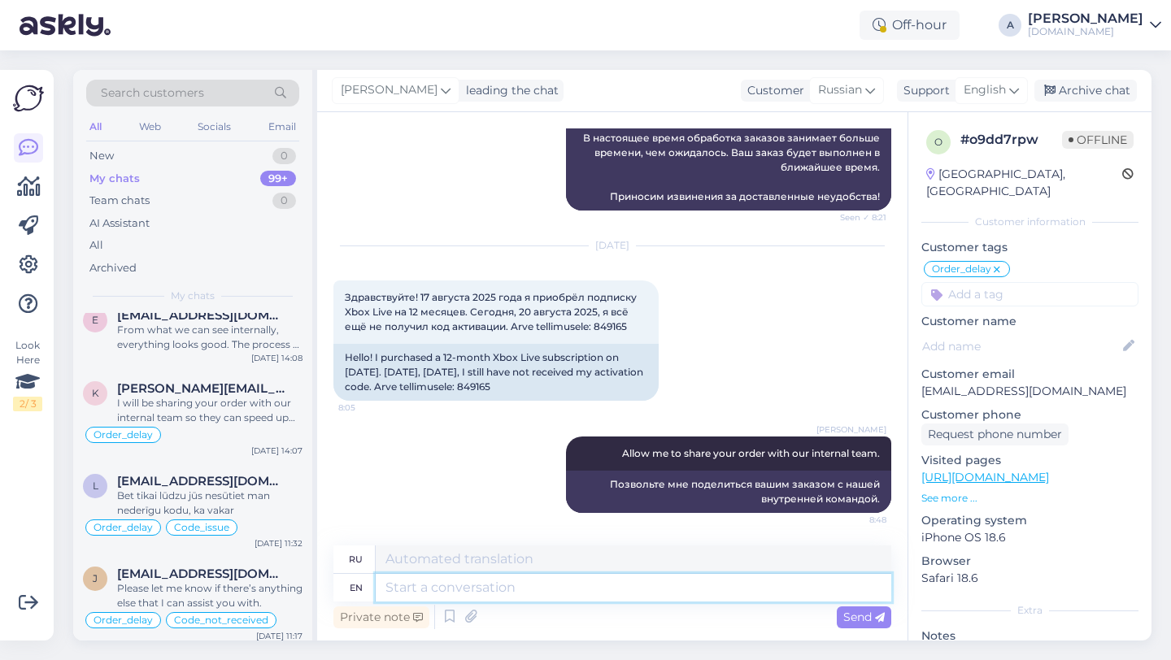
scroll to position [11914, 0]
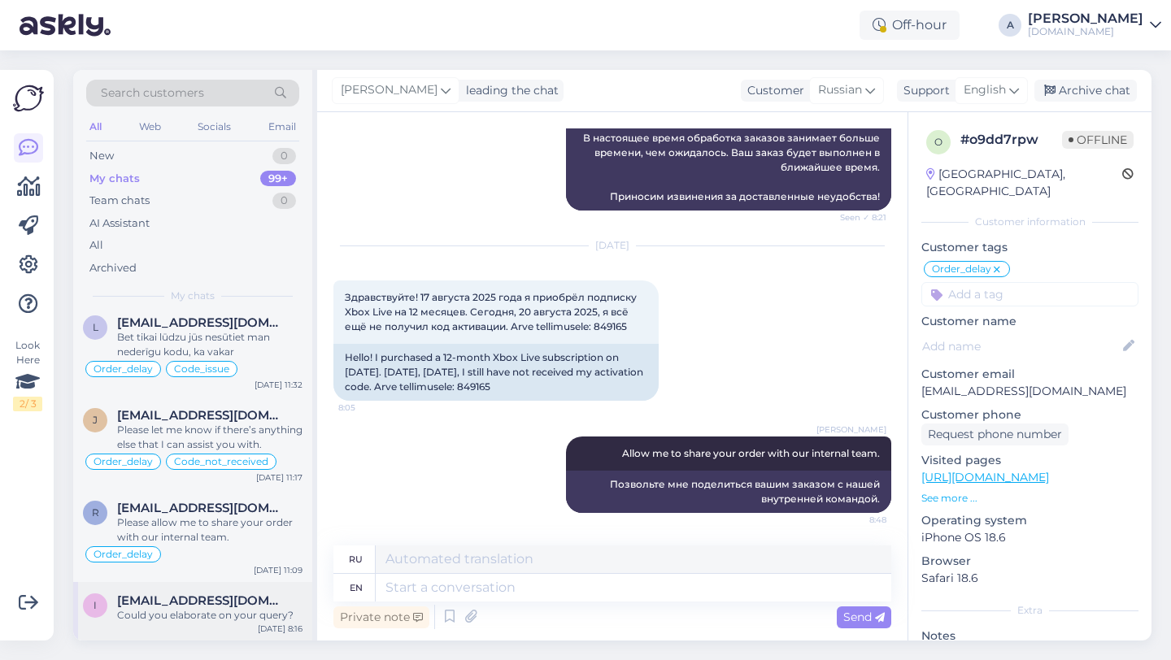
click at [228, 602] on span "[EMAIL_ADDRESS][DOMAIN_NAME]" at bounding box center [201, 601] width 169 height 15
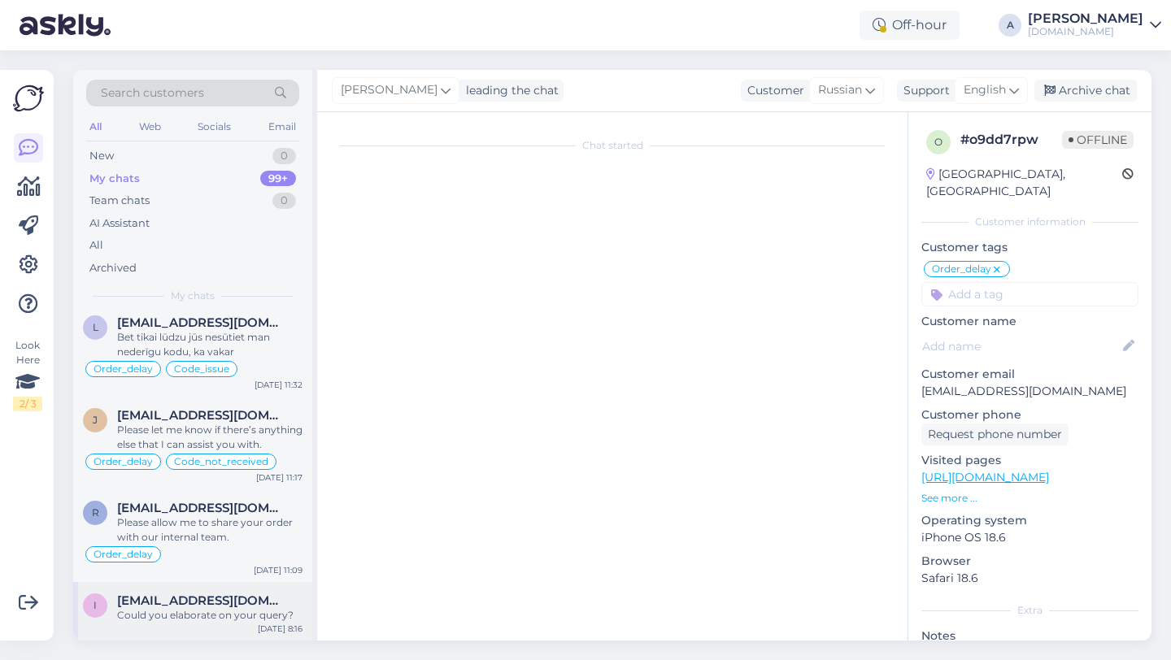
scroll to position [137, 0]
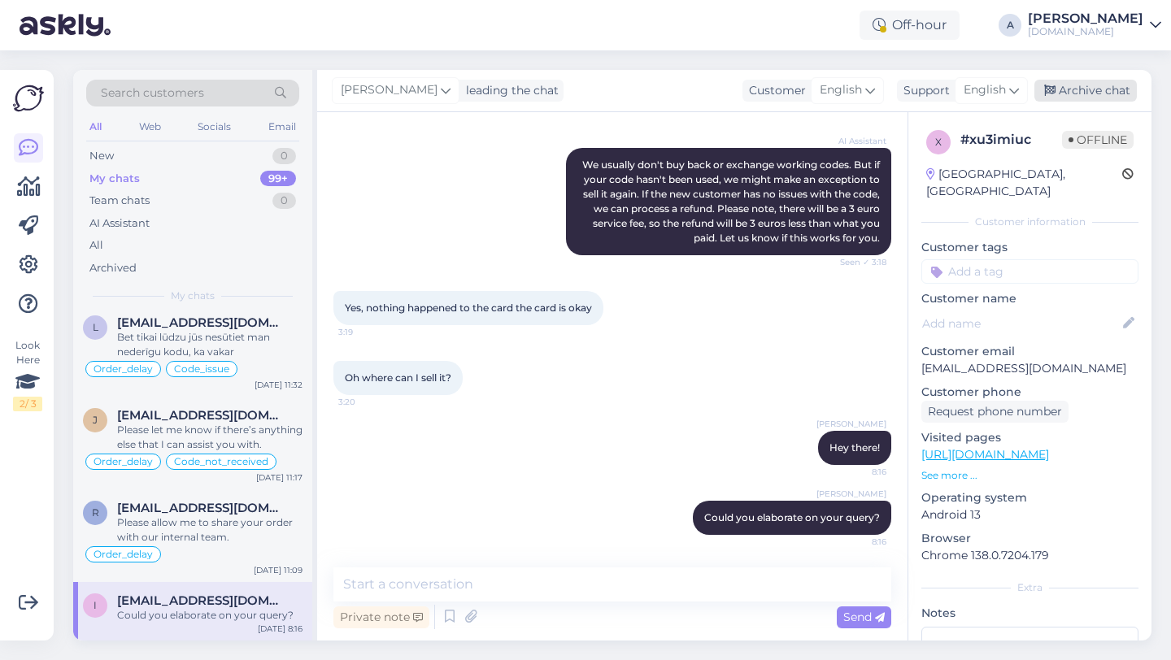
click at [1093, 95] on div "Archive chat" at bounding box center [1085, 91] width 102 height 22
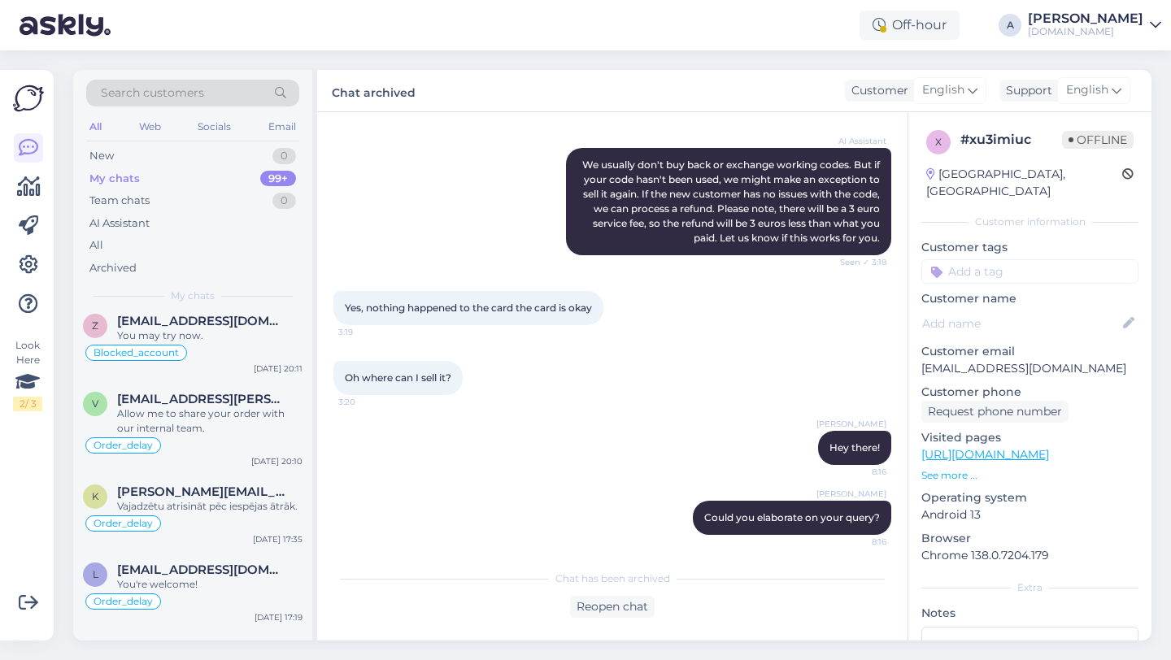
scroll to position [11856, 0]
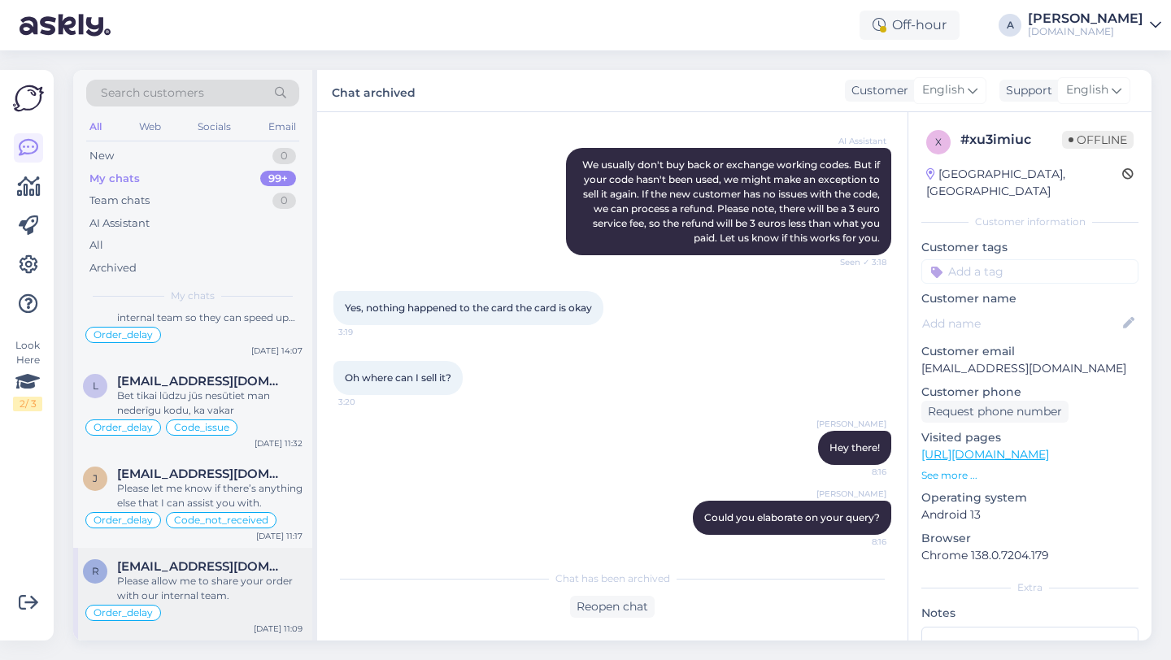
click at [166, 593] on div "Please allow me to share your order with our internal team." at bounding box center [209, 588] width 185 height 29
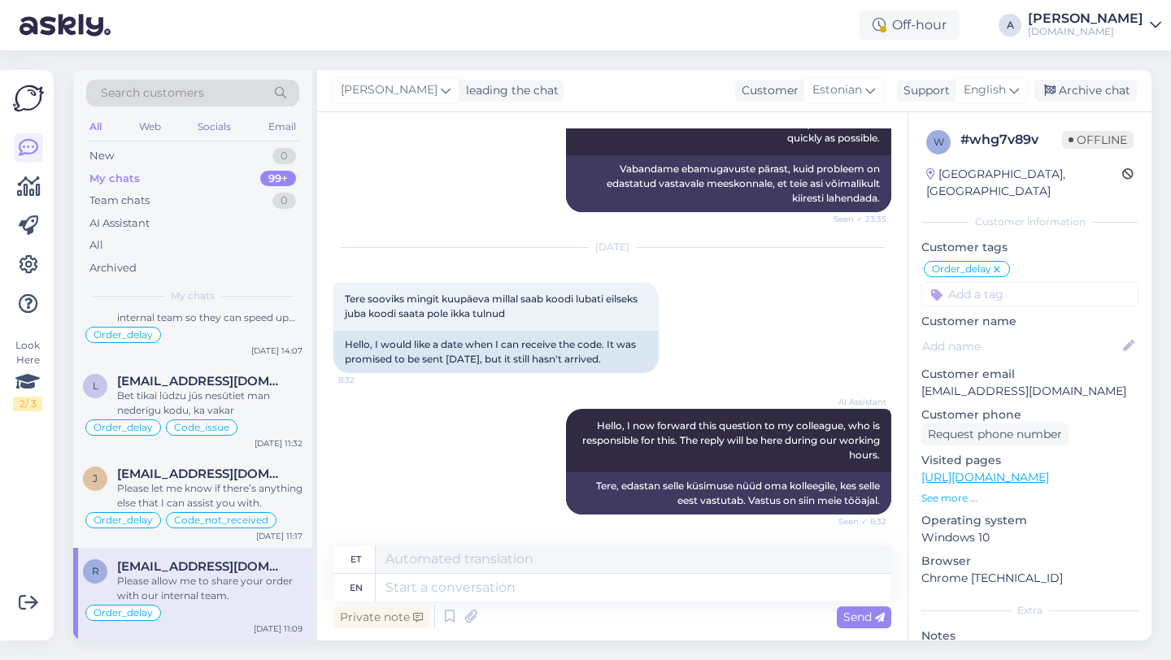
scroll to position [4316, 0]
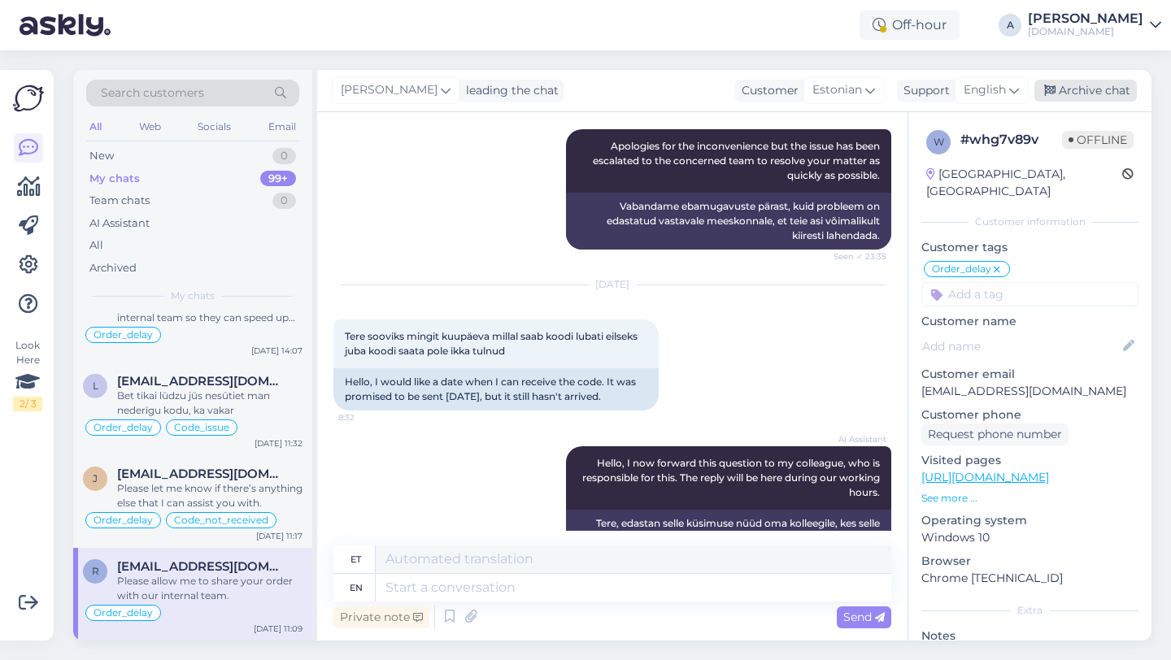
click at [1081, 93] on div "Archive chat" at bounding box center [1085, 91] width 102 height 22
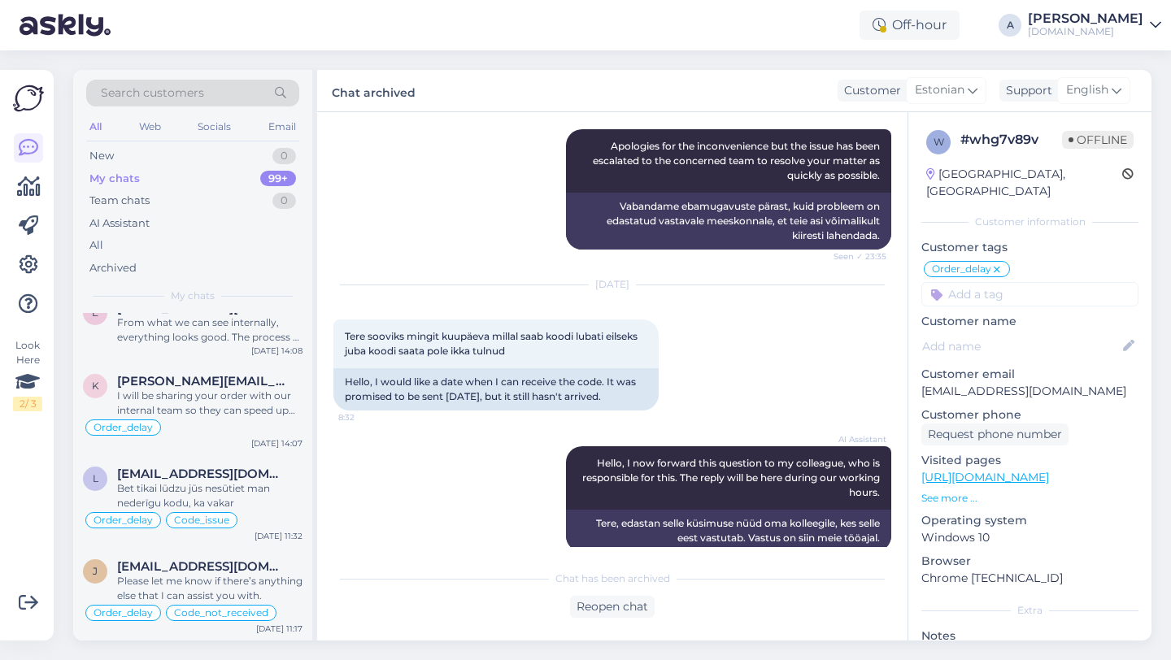
scroll to position [11763, 0]
click at [178, 575] on div "Please let me know if there’s anything else that I can assist you with." at bounding box center [209, 588] width 185 height 29
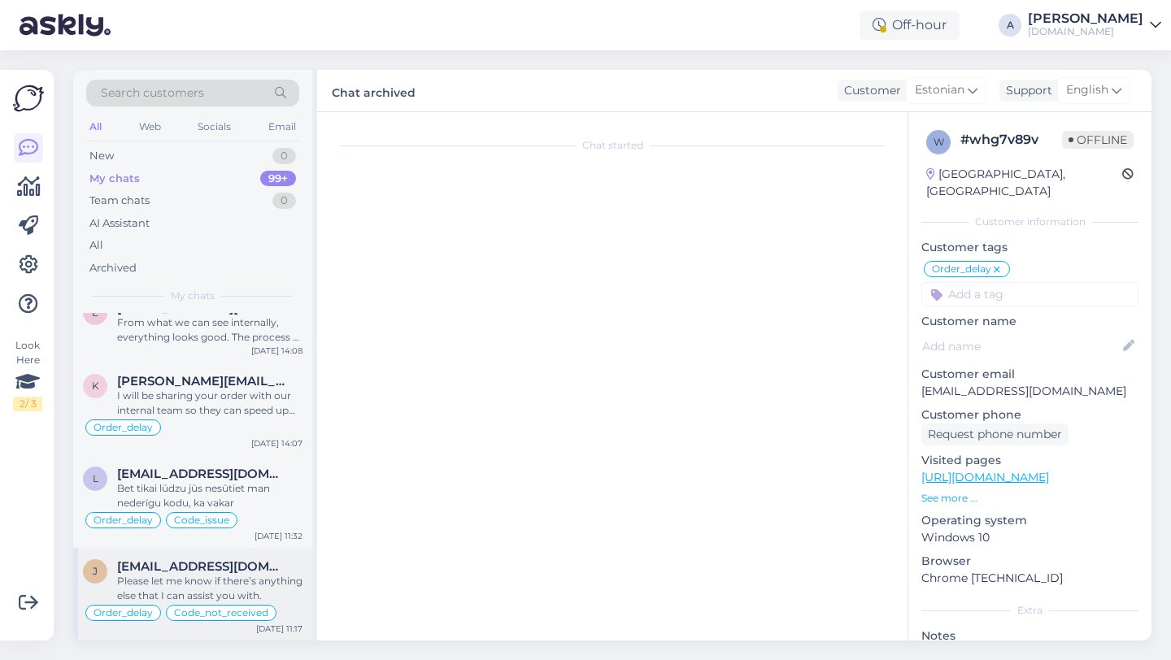
scroll to position [1796, 0]
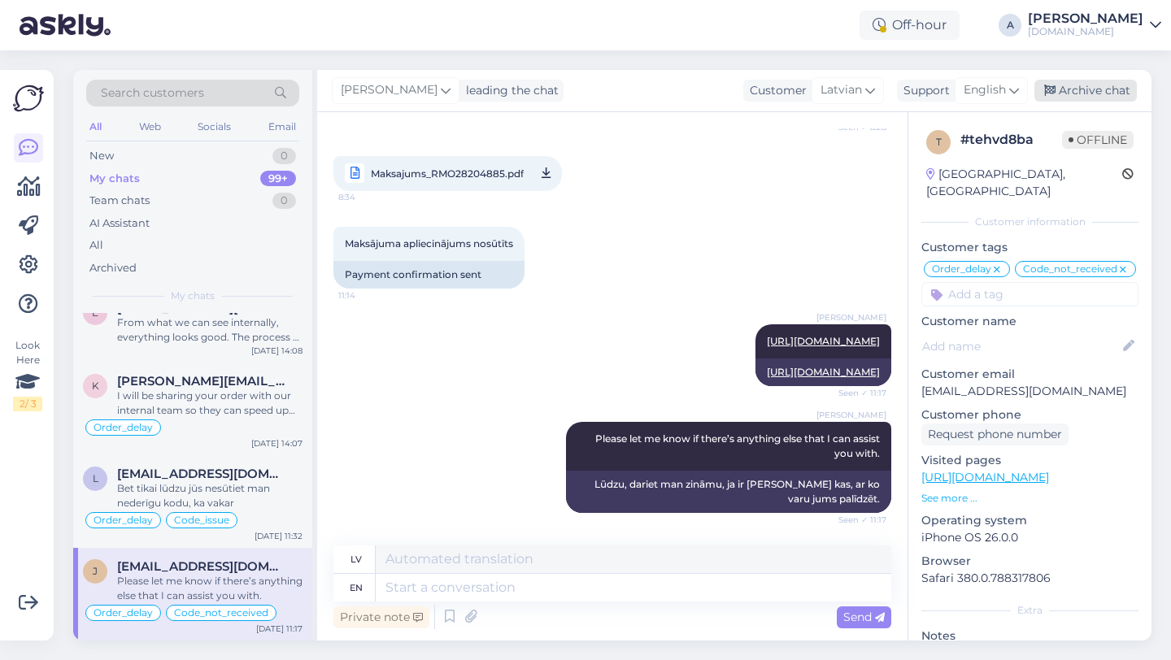
click at [1099, 90] on div "Archive chat" at bounding box center [1085, 91] width 102 height 22
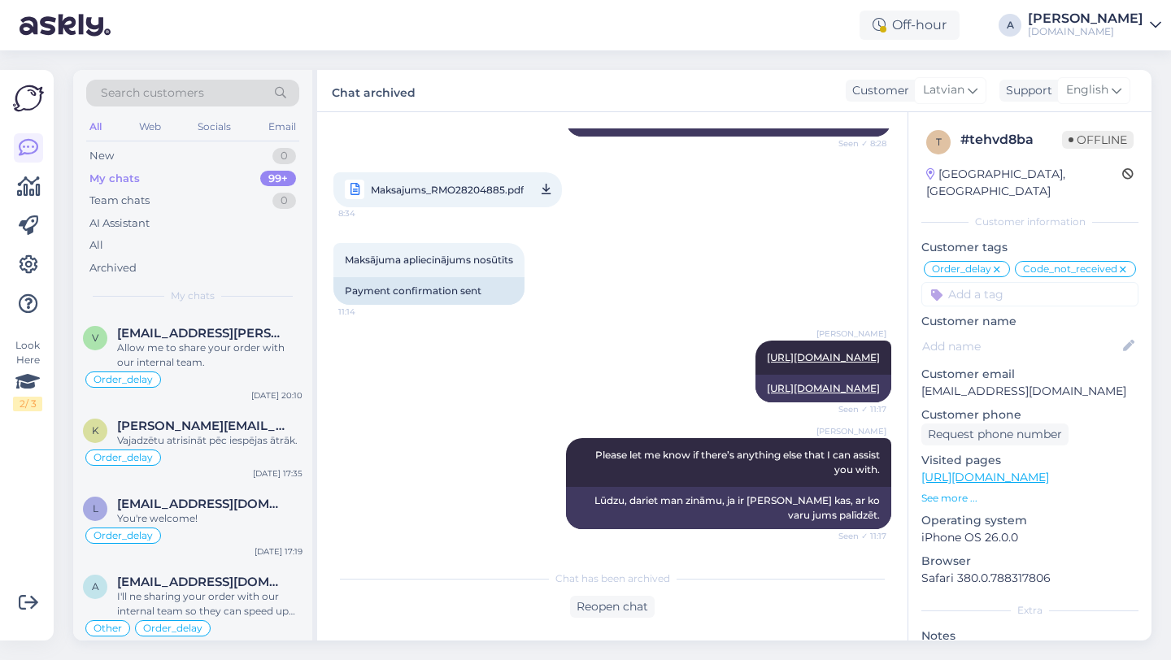
scroll to position [11670, 0]
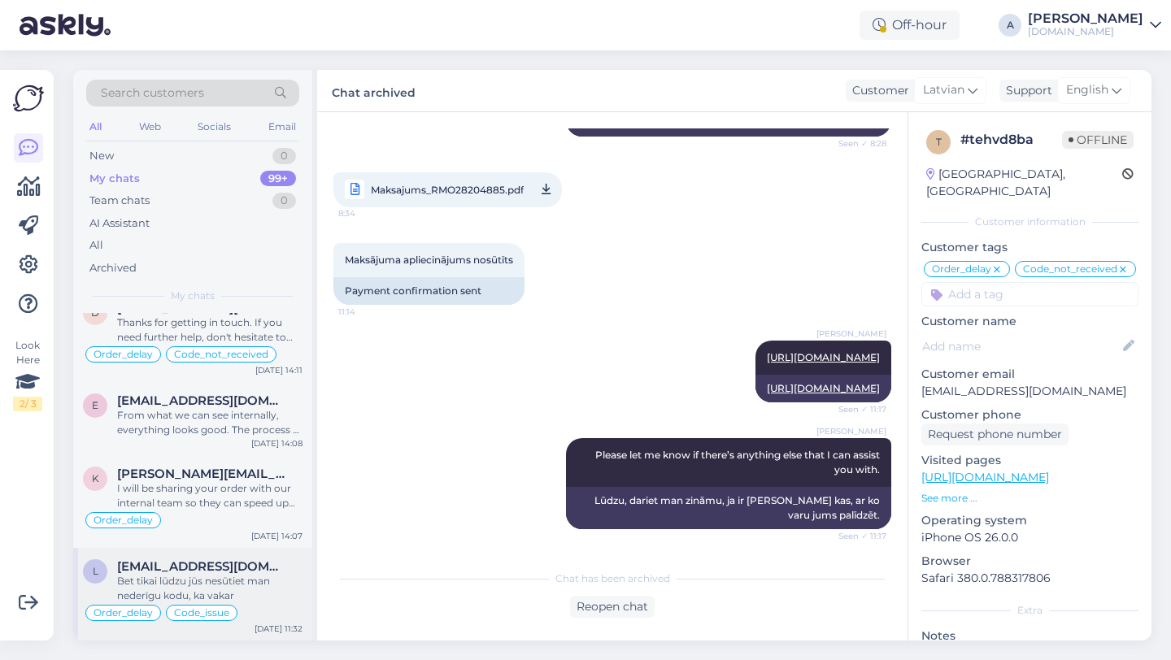
click at [148, 600] on div "Bet tikai lūdzu jūs nesūtiet man nederīgu kodu, ka vakar" at bounding box center [209, 588] width 185 height 29
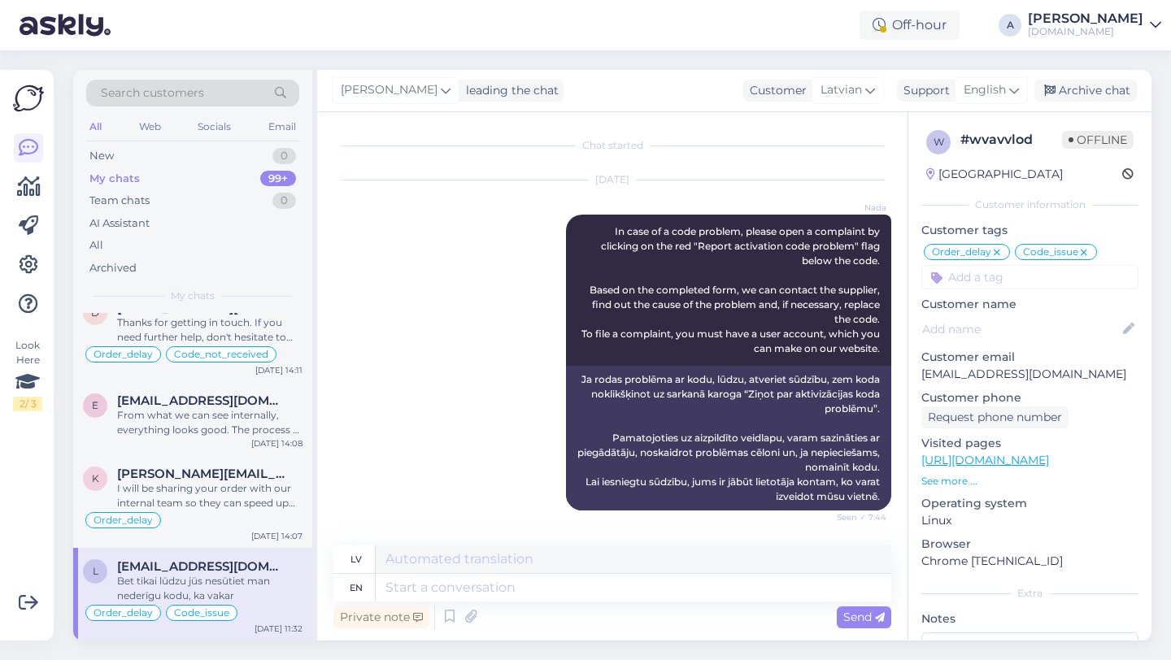
scroll to position [15587, 0]
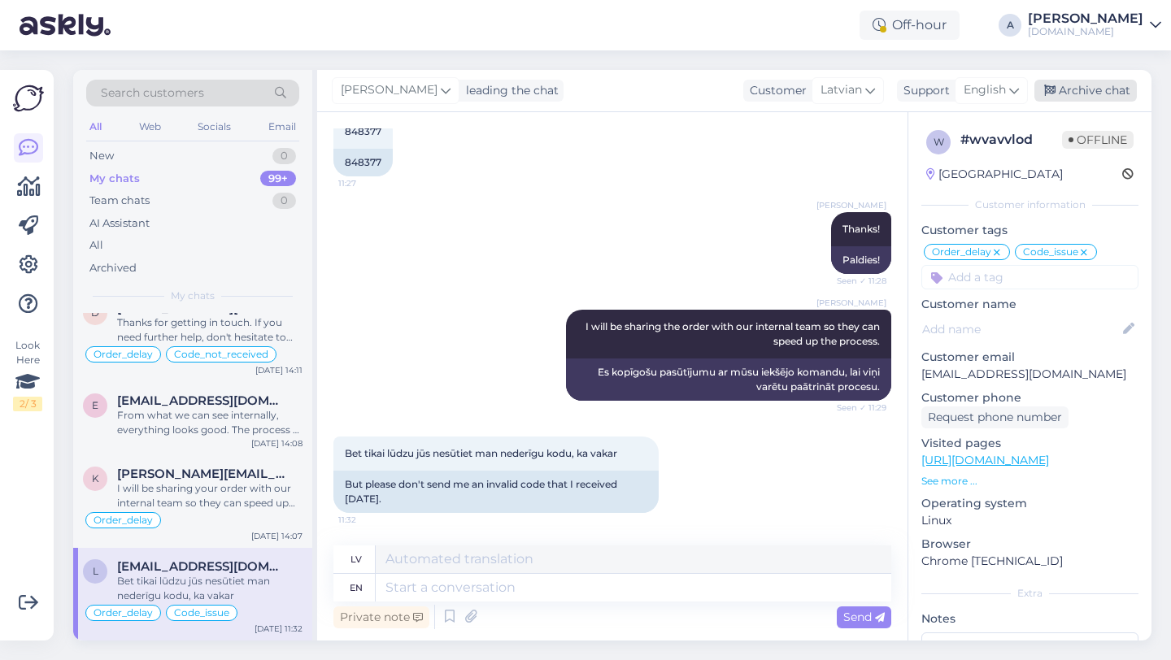
click at [1067, 87] on div "Archive chat" at bounding box center [1085, 91] width 102 height 22
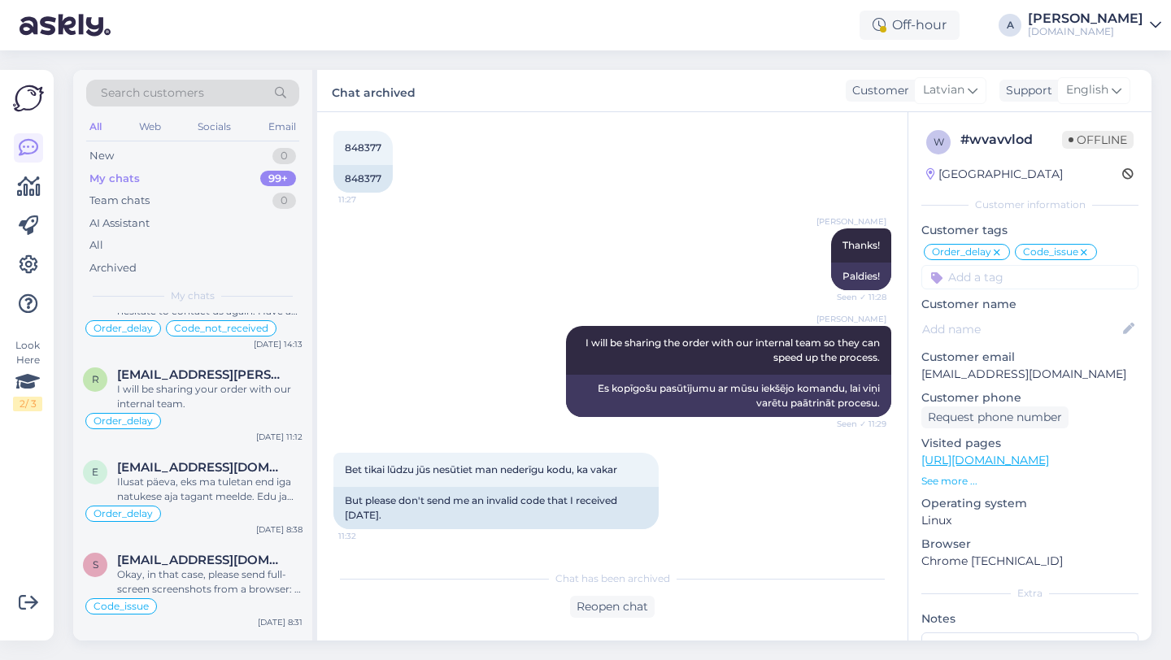
scroll to position [11578, 0]
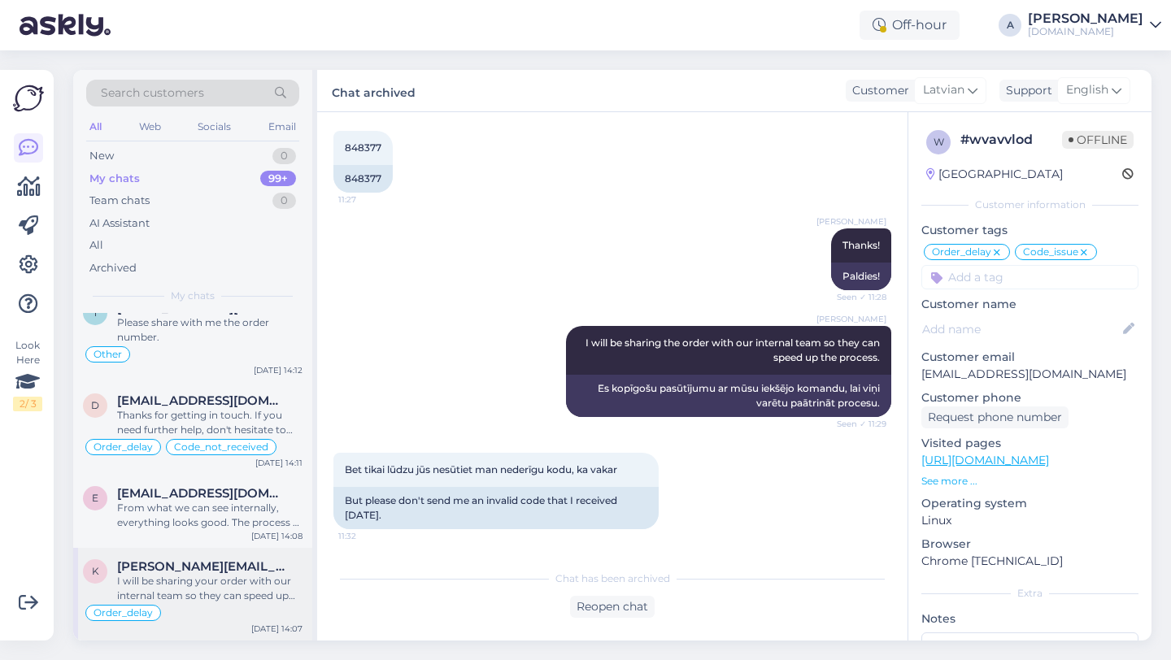
click at [202, 568] on span "[PERSON_NAME][EMAIL_ADDRESS][DOMAIN_NAME]" at bounding box center [201, 566] width 169 height 15
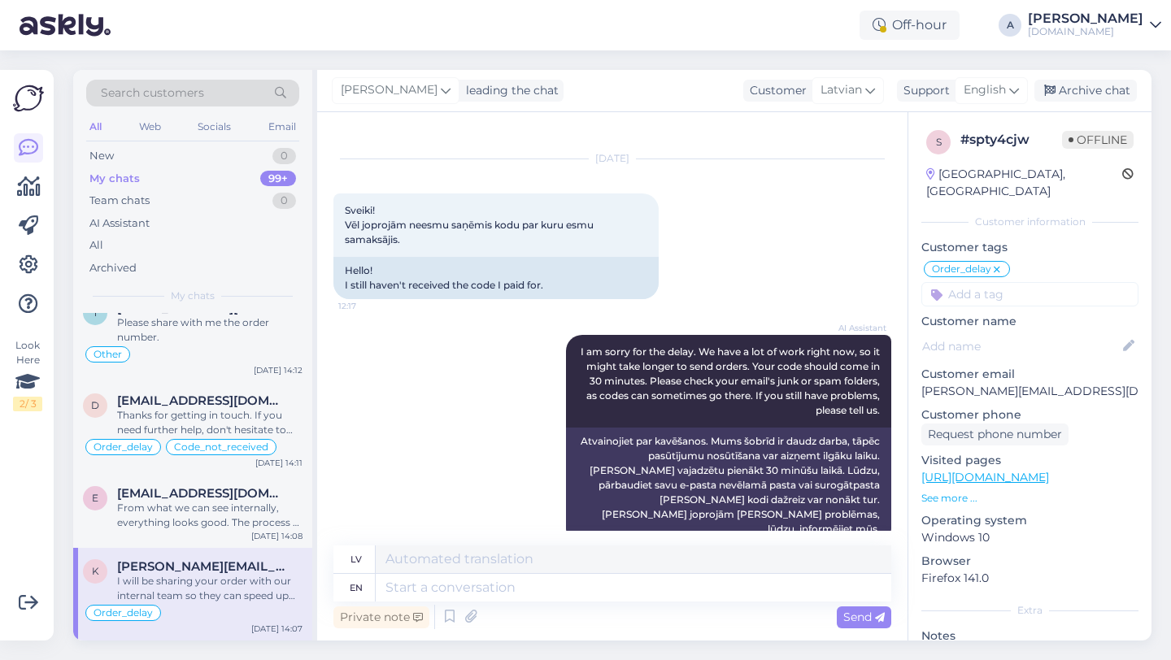
scroll to position [28, 0]
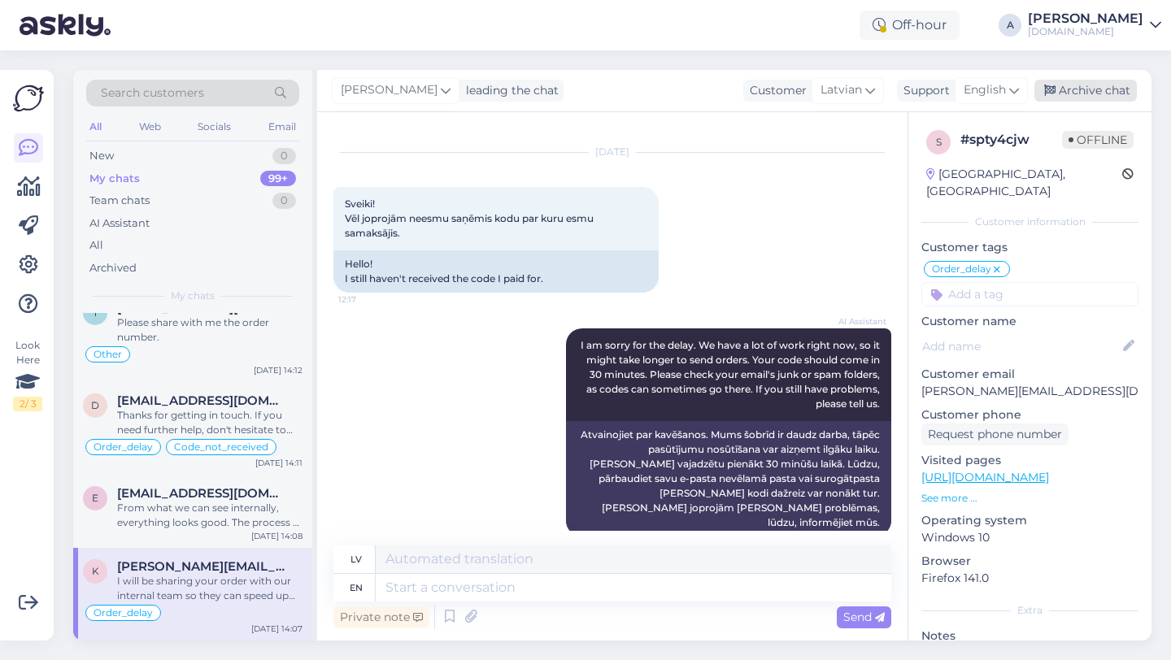
click at [1095, 91] on div "Archive chat" at bounding box center [1085, 91] width 102 height 22
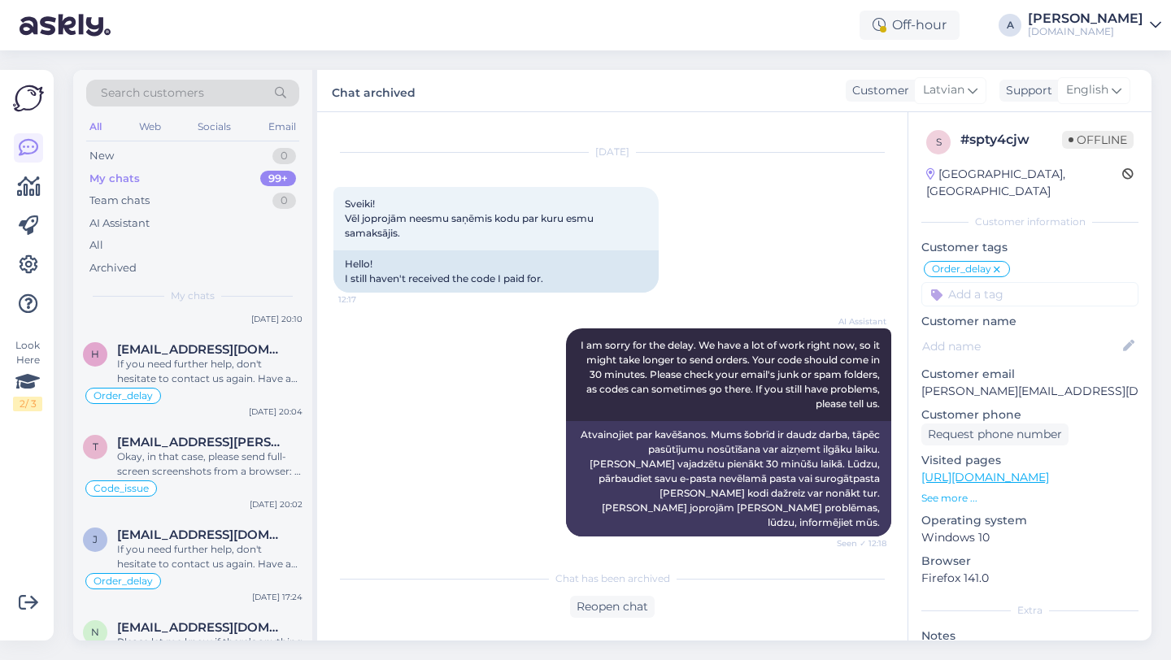
scroll to position [11485, 0]
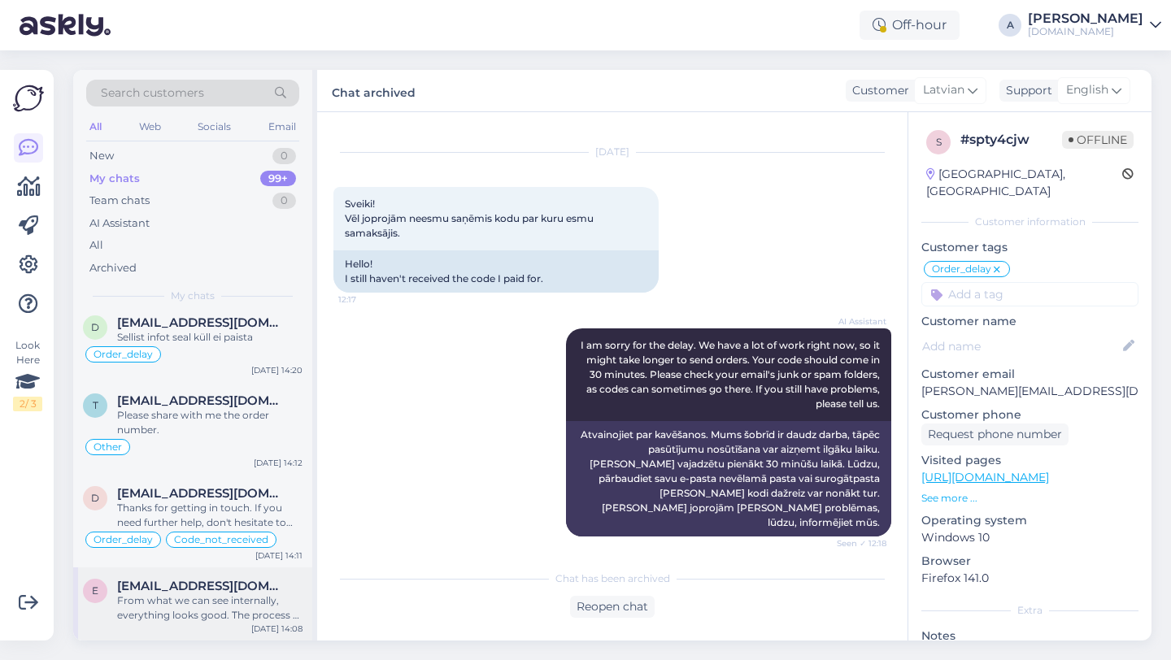
click at [182, 615] on div "From what we can see internally, everything looks good. The process of receivin…" at bounding box center [209, 608] width 185 height 29
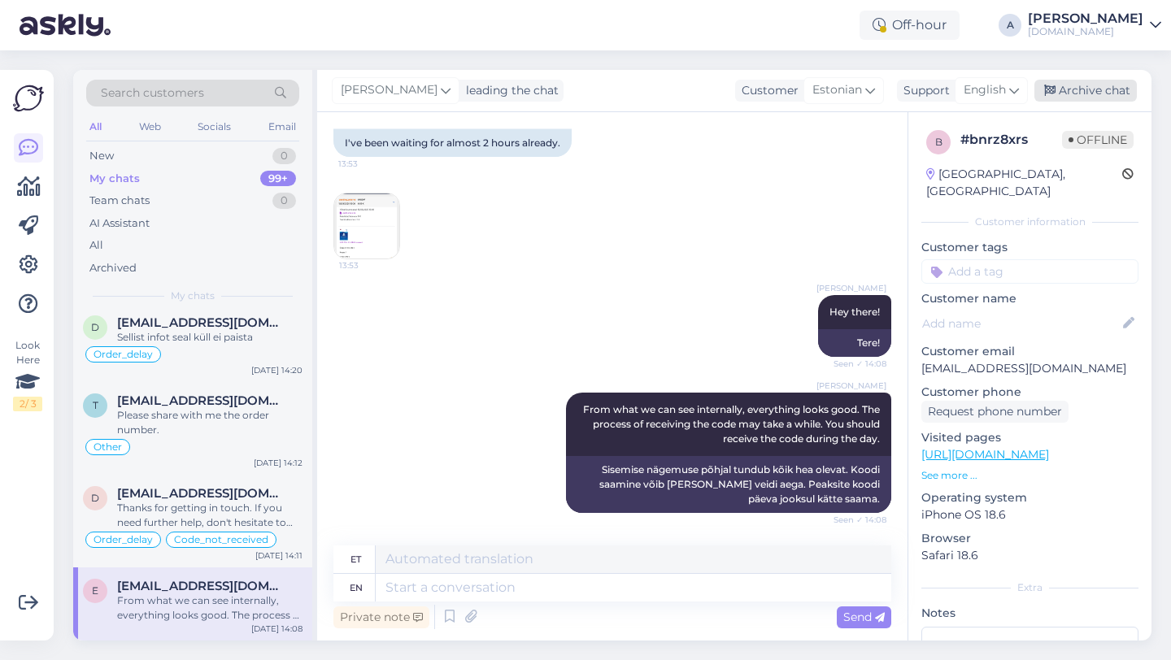
click at [1095, 94] on div "Archive chat" at bounding box center [1085, 91] width 102 height 22
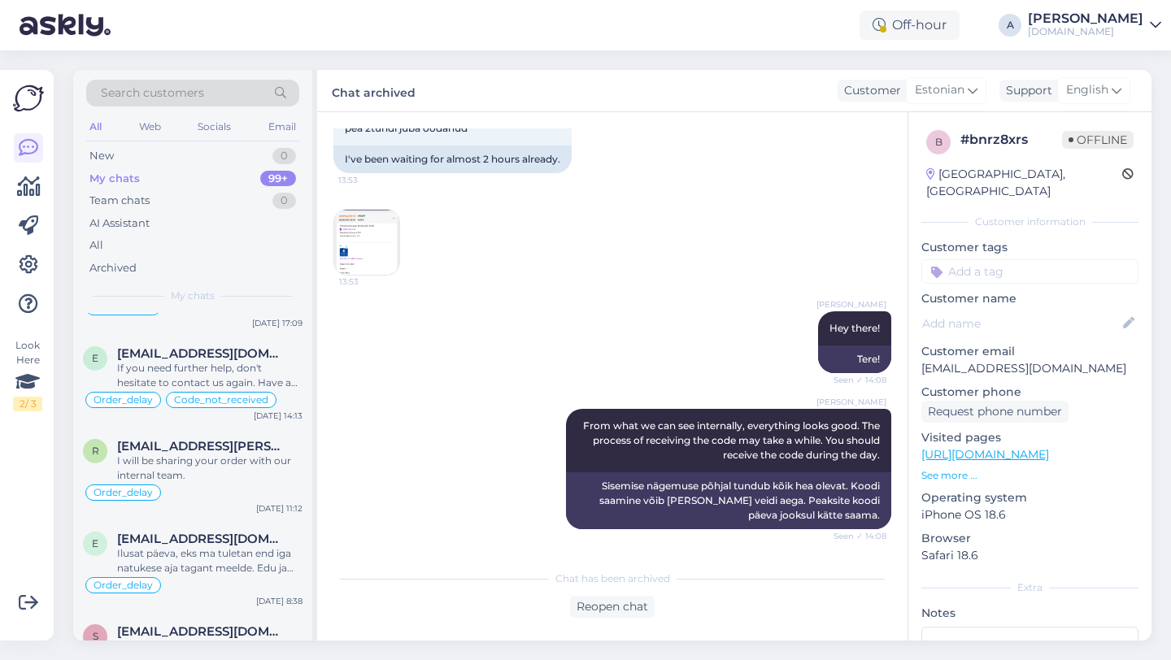
scroll to position [11412, 0]
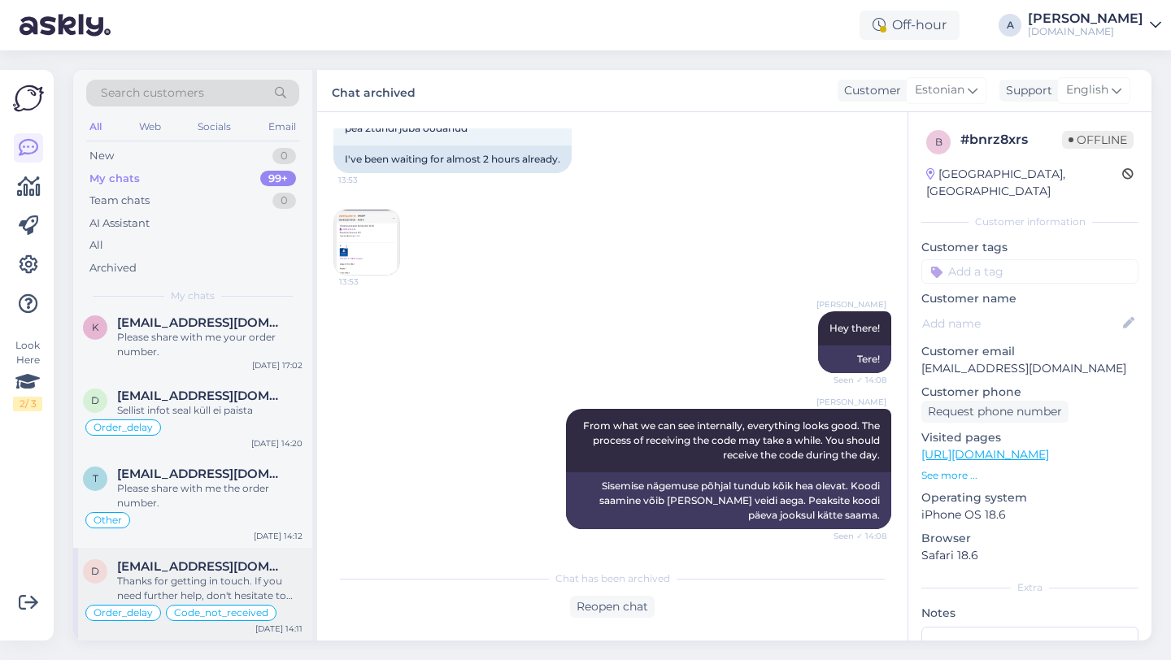
click at [172, 581] on div "Thanks for getting in touch. If you need further help, don't hesitate to contac…" at bounding box center [209, 588] width 185 height 29
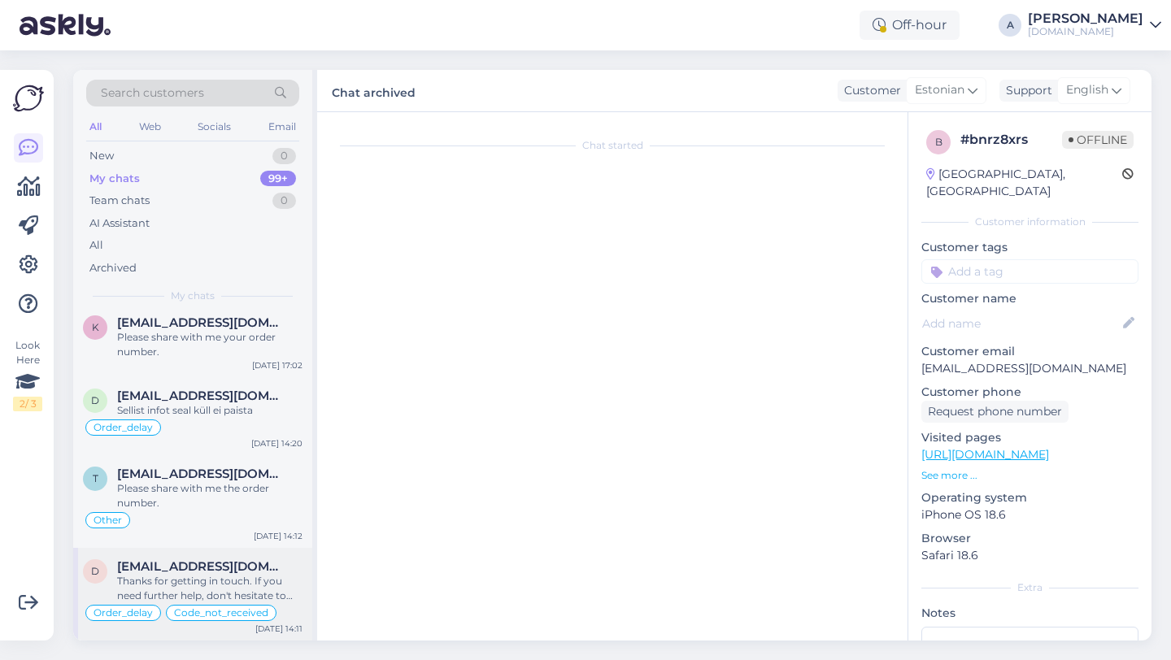
scroll to position [3064, 0]
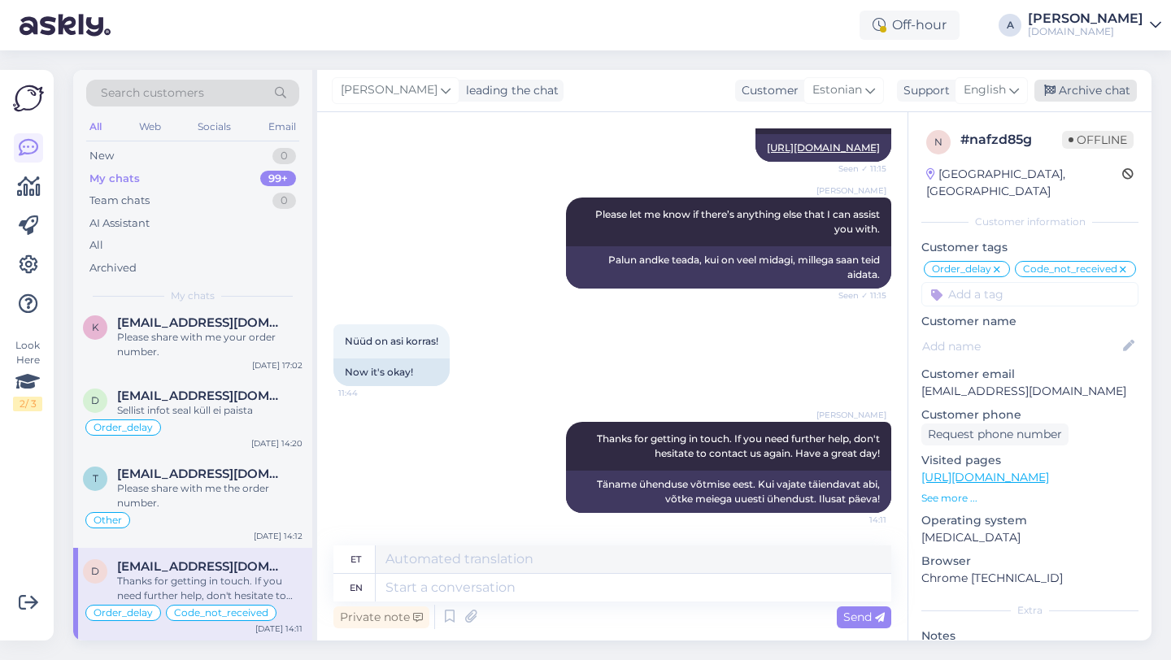
click at [1098, 97] on div "Archive chat" at bounding box center [1085, 91] width 102 height 22
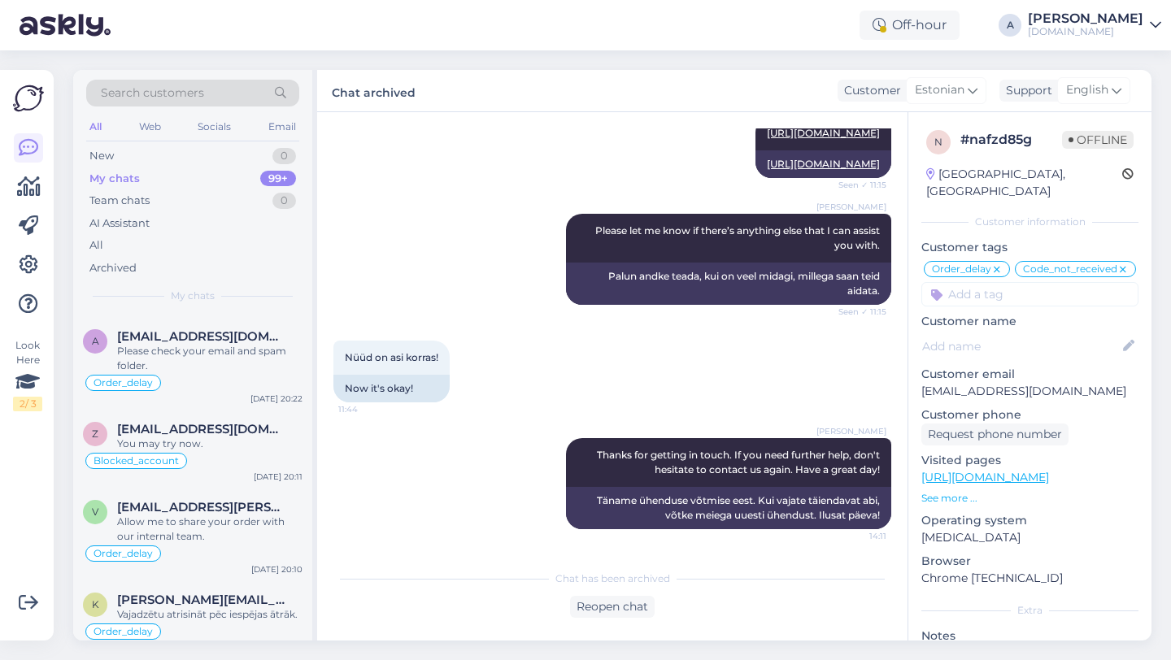
scroll to position [11319, 0]
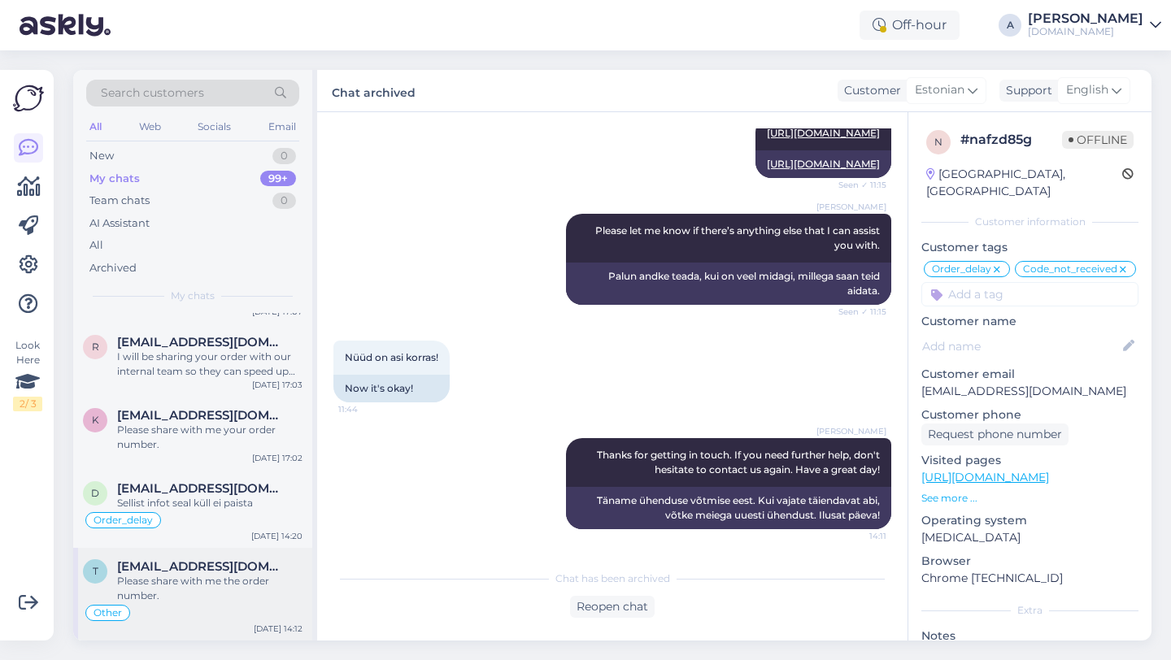
click at [198, 588] on div "Please share with me the order number." at bounding box center [209, 588] width 185 height 29
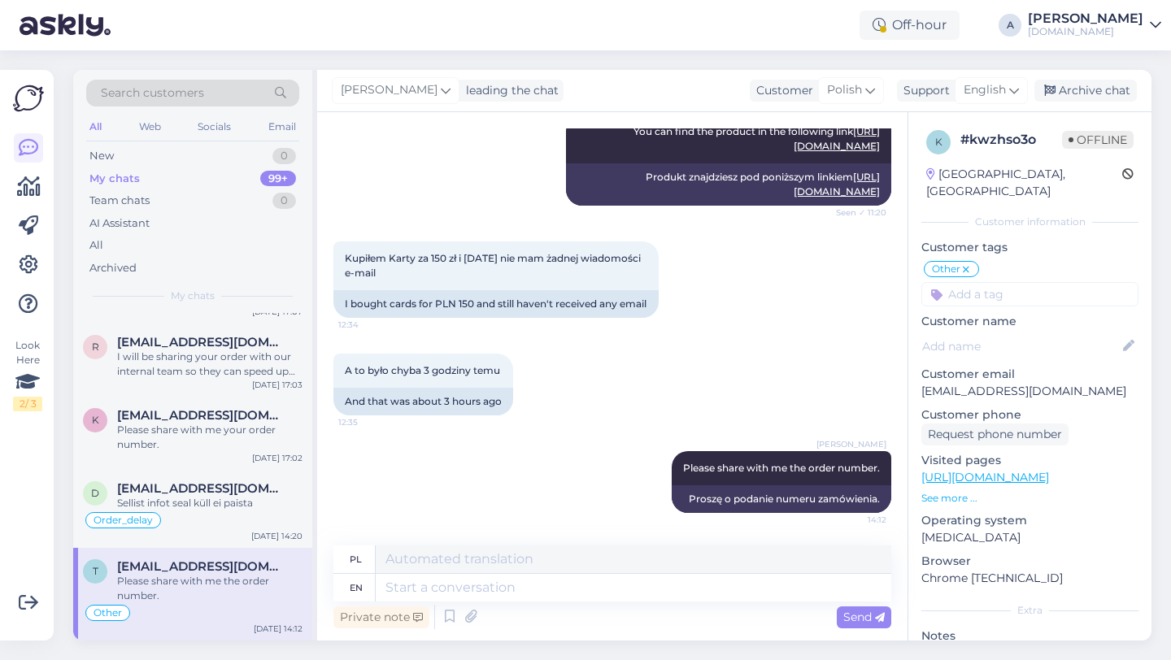
scroll to position [793, 0]
click at [1084, 85] on div "Archive chat" at bounding box center [1085, 91] width 102 height 22
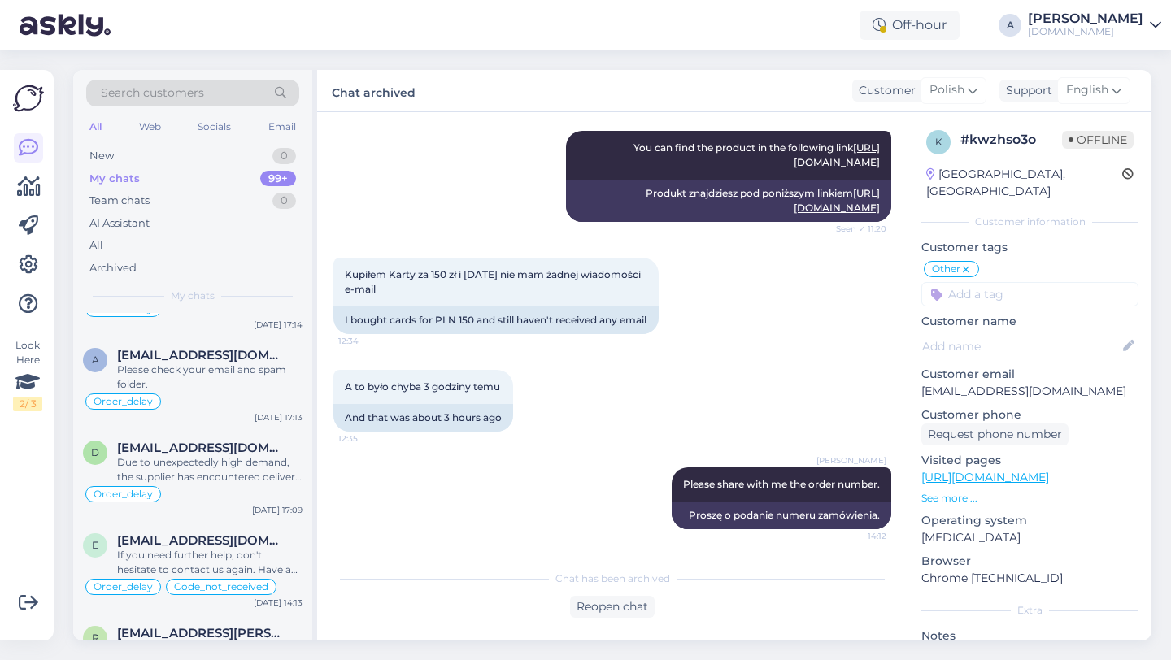
scroll to position [11226, 0]
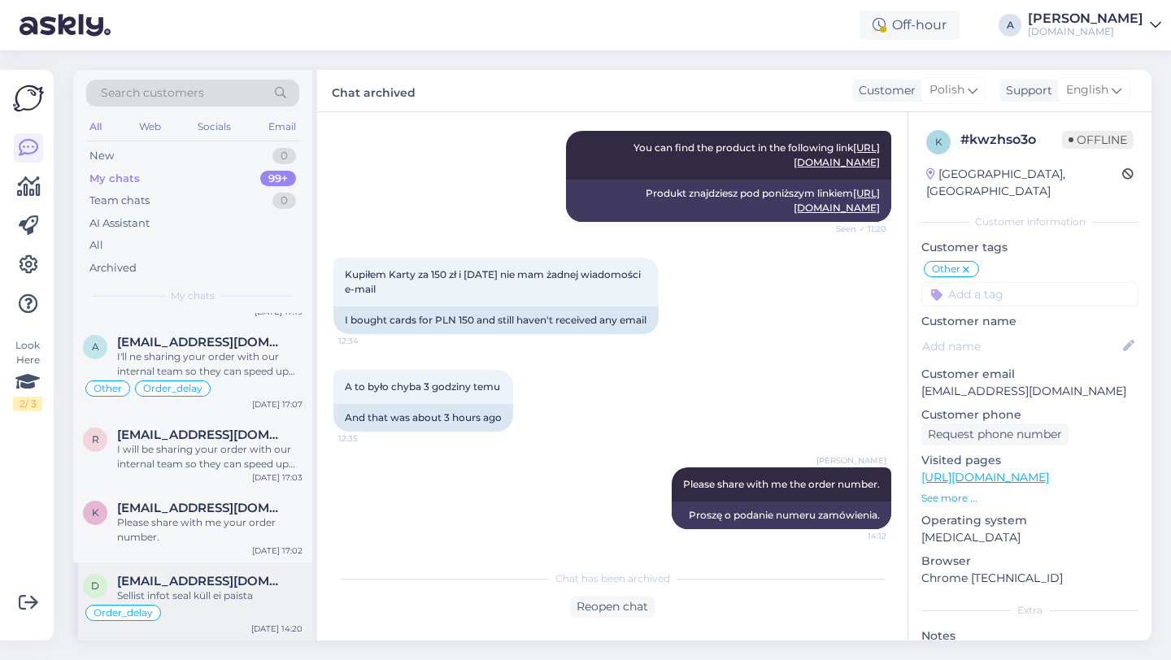
click at [222, 589] on div "Sellist infot seal küll ei paista" at bounding box center [209, 596] width 185 height 15
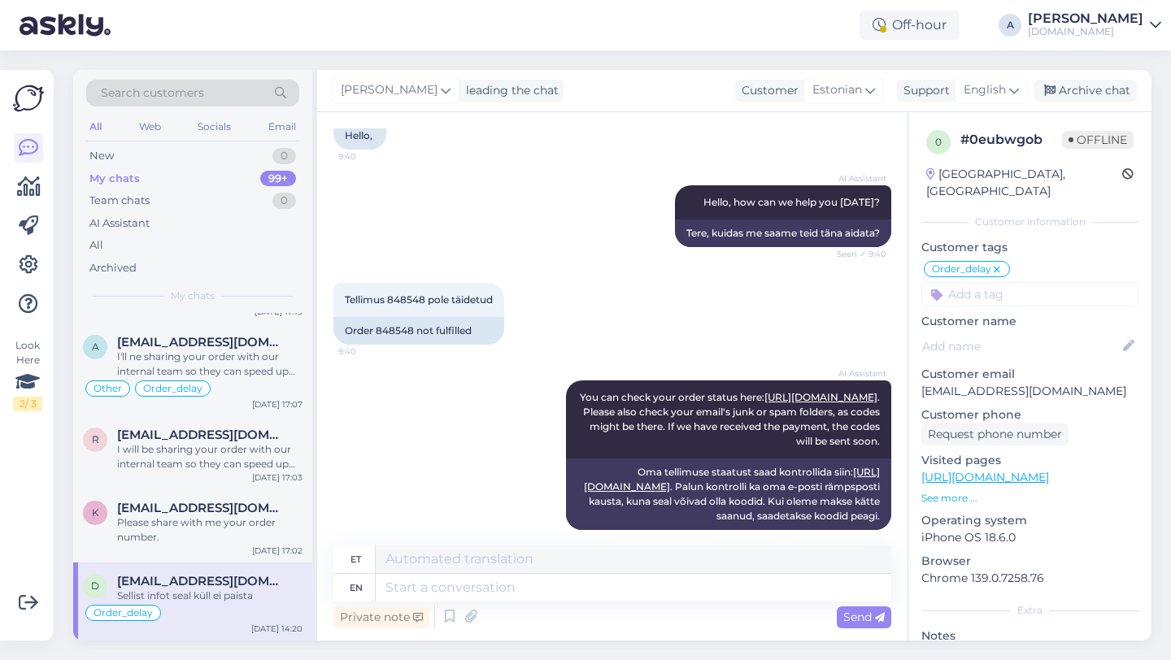
scroll to position [0, 0]
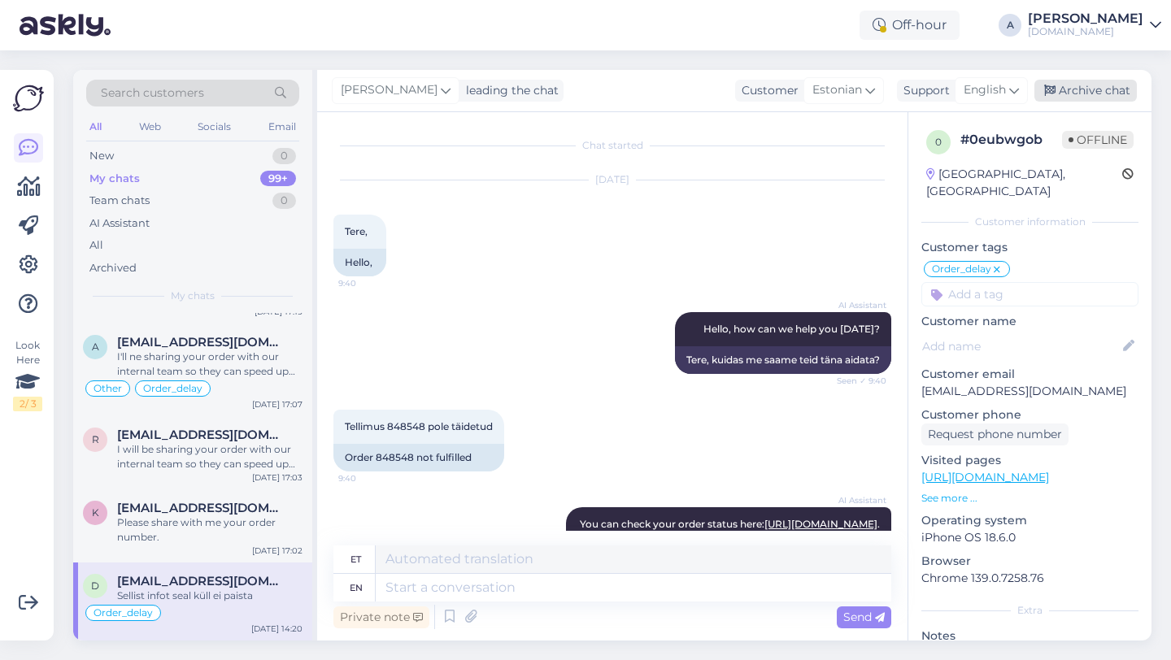
click at [1090, 93] on div "Archive chat" at bounding box center [1085, 91] width 102 height 22
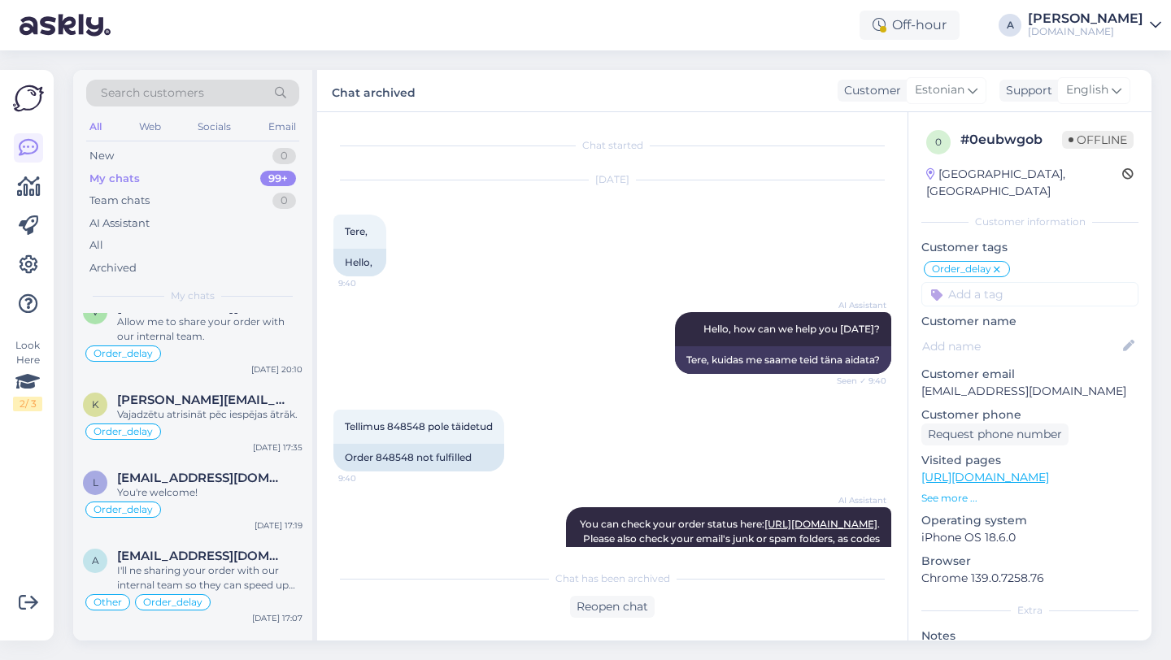
scroll to position [11148, 0]
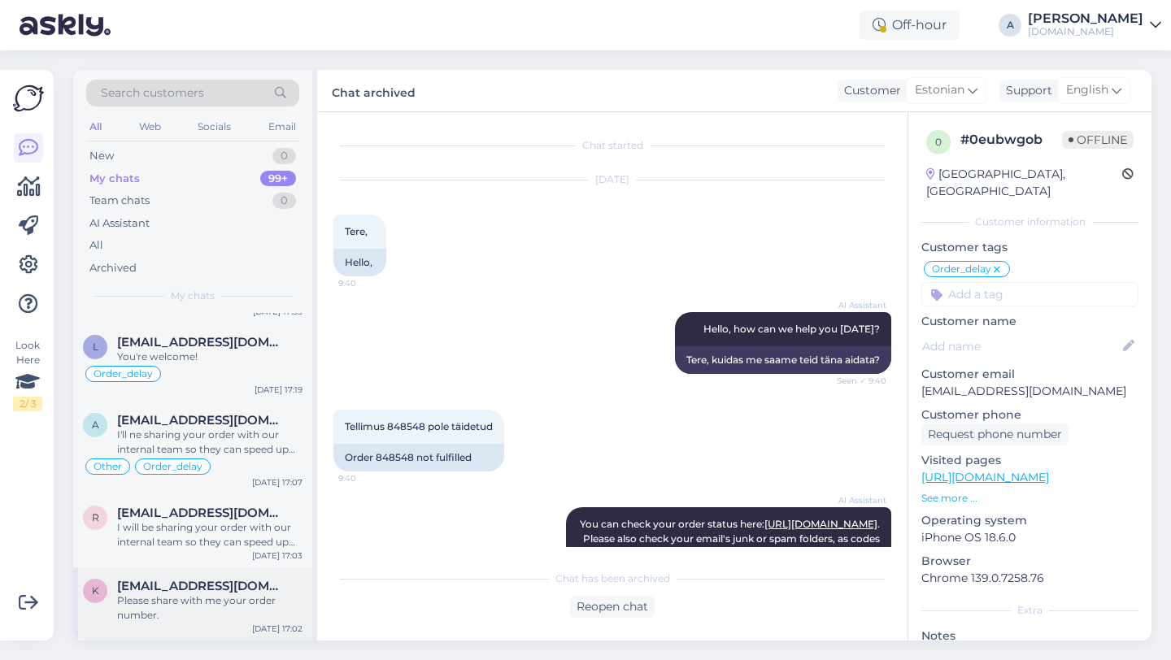
click at [189, 633] on div "k [EMAIL_ADDRESS][DOMAIN_NAME] Please share with me your order number. [DATE] 1…" at bounding box center [192, 604] width 239 height 73
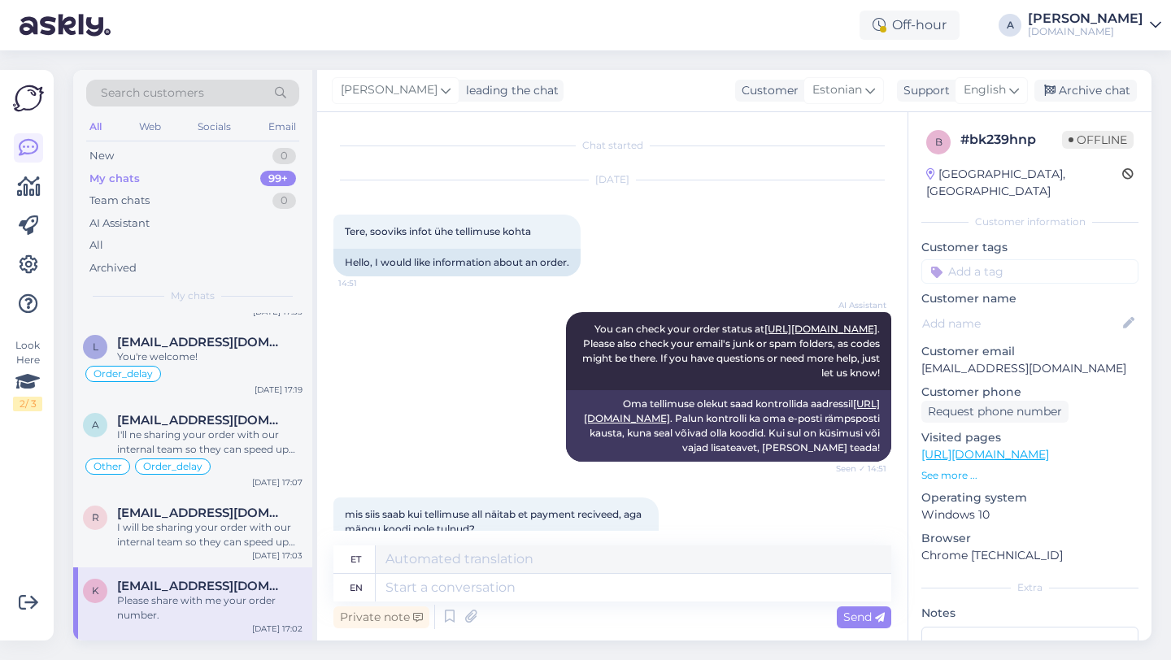
scroll to position [695, 0]
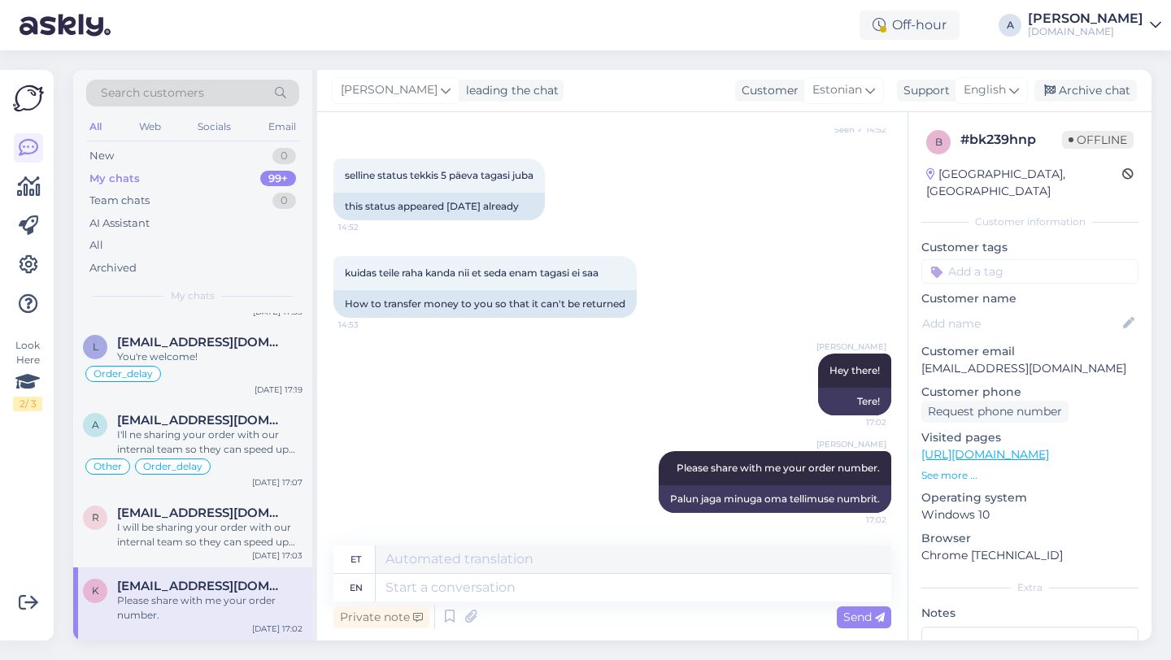
click at [1012, 259] on input at bounding box center [1029, 271] width 217 height 24
type input "orde"
click at [1026, 310] on span "Order_delay" at bounding box center [1029, 315] width 59 height 10
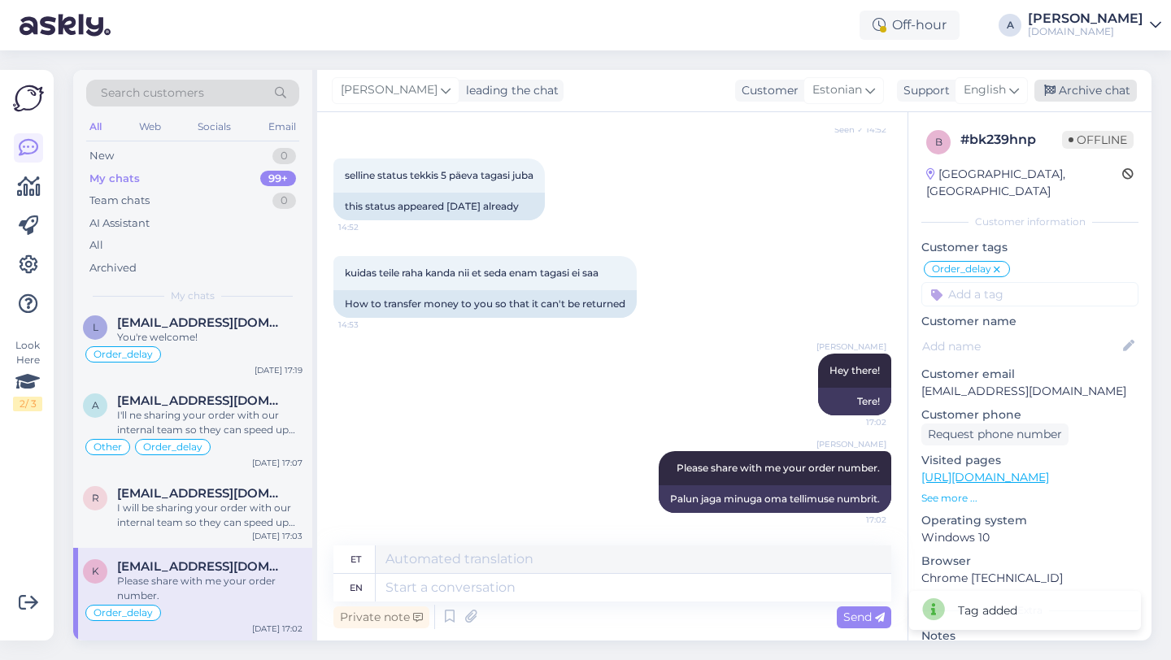
click at [1080, 80] on div "Archive chat" at bounding box center [1085, 91] width 102 height 22
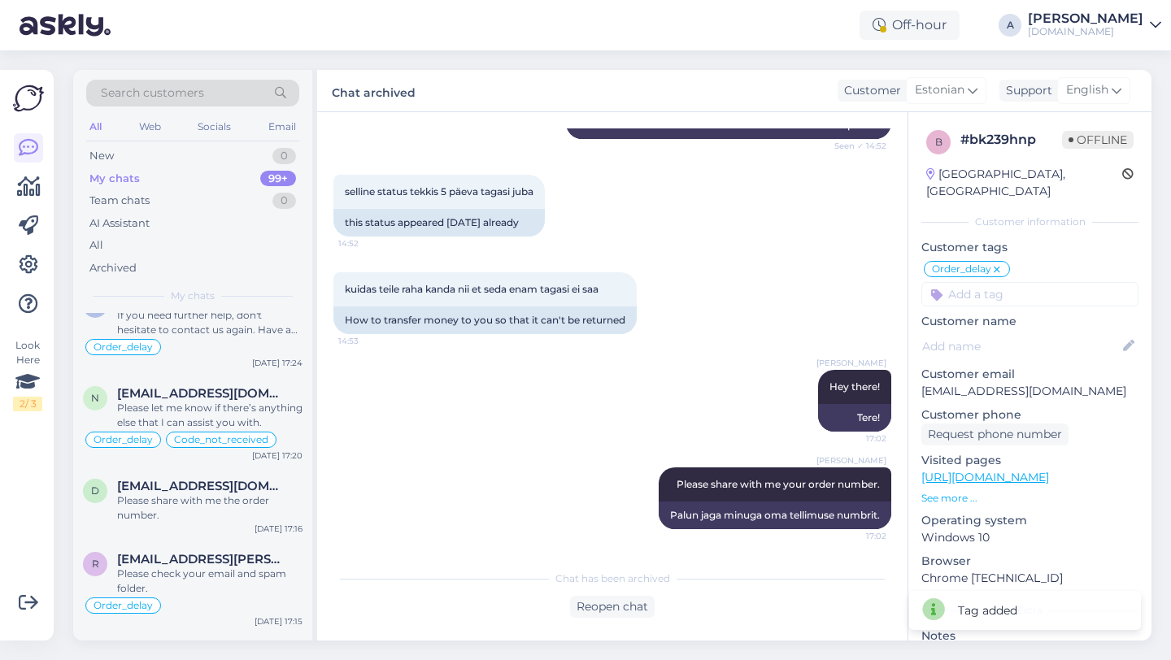
scroll to position [11075, 0]
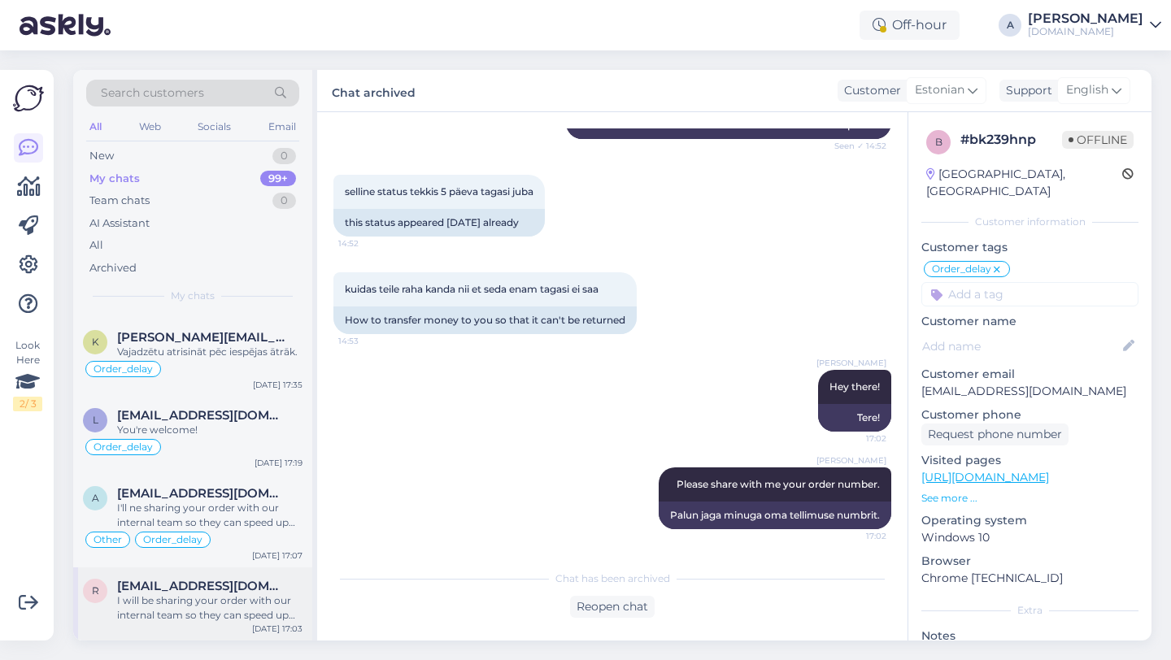
click at [209, 612] on div "I will be sharing your order with our internal team so they can speed up the pr…" at bounding box center [209, 608] width 185 height 29
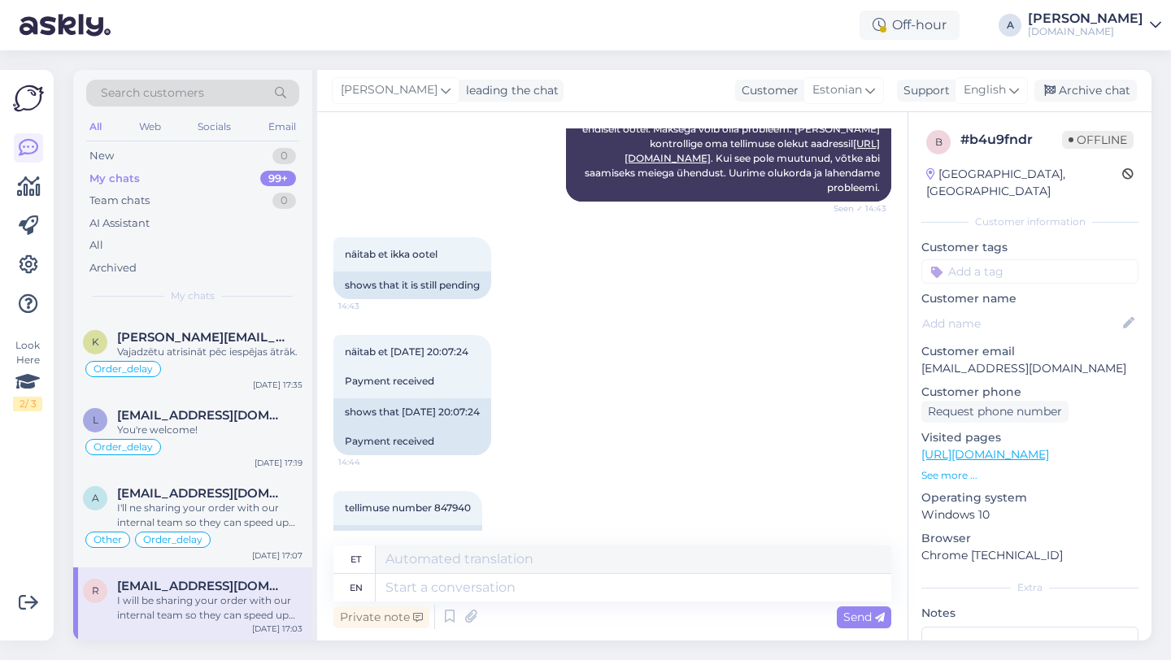
scroll to position [1388, 0]
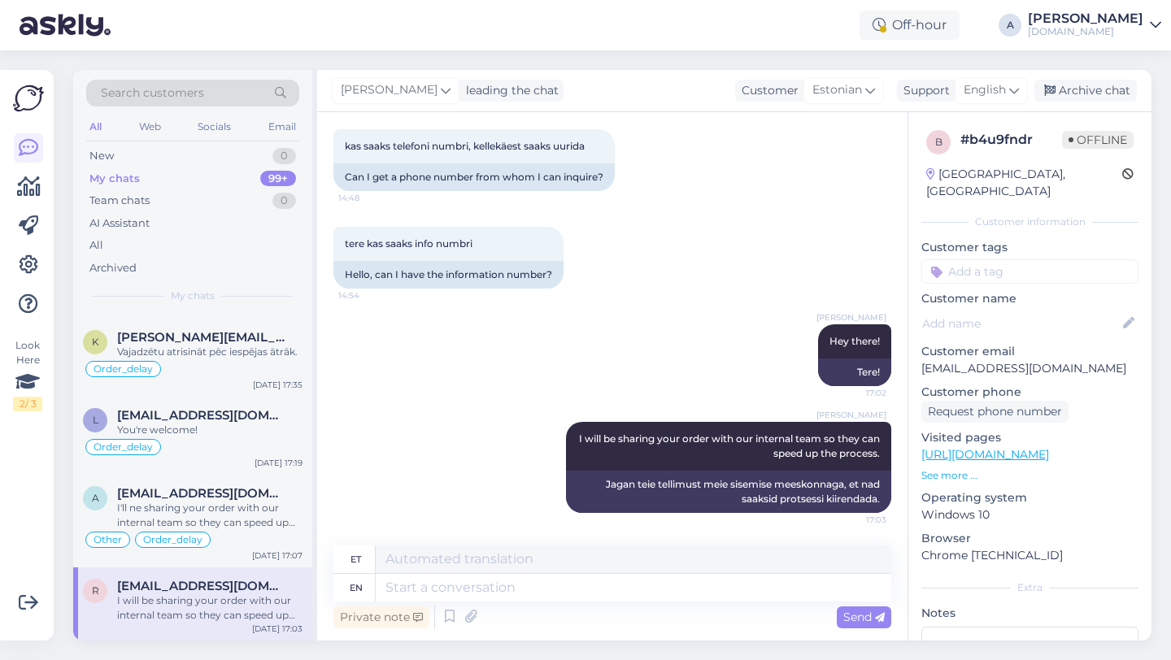
click at [1036, 259] on input at bounding box center [1029, 271] width 217 height 24
type input "orde"
click at [1032, 307] on div "Order_delay" at bounding box center [1030, 315] width 76 height 16
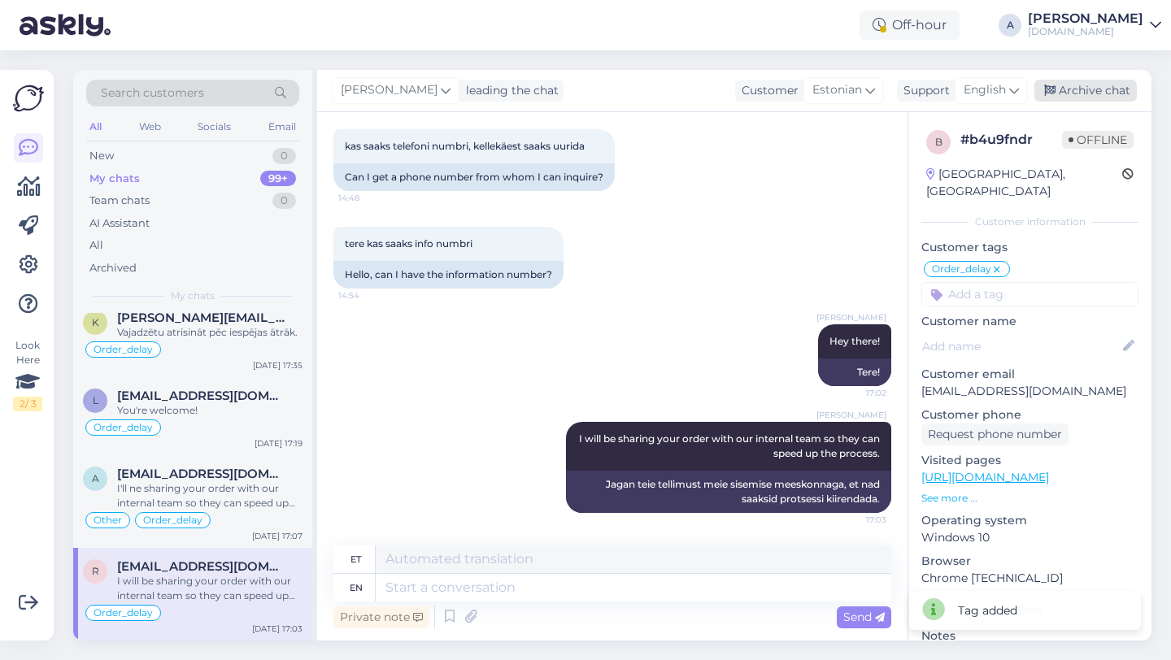
click at [1067, 87] on div "Archive chat" at bounding box center [1085, 91] width 102 height 22
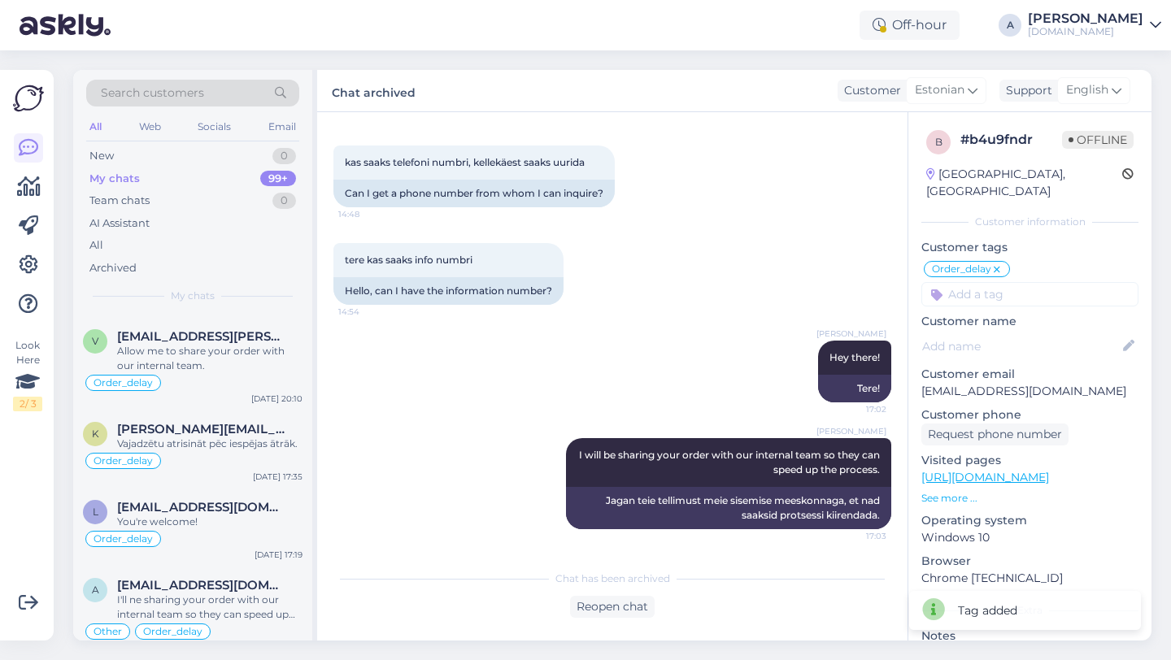
scroll to position [11002, 0]
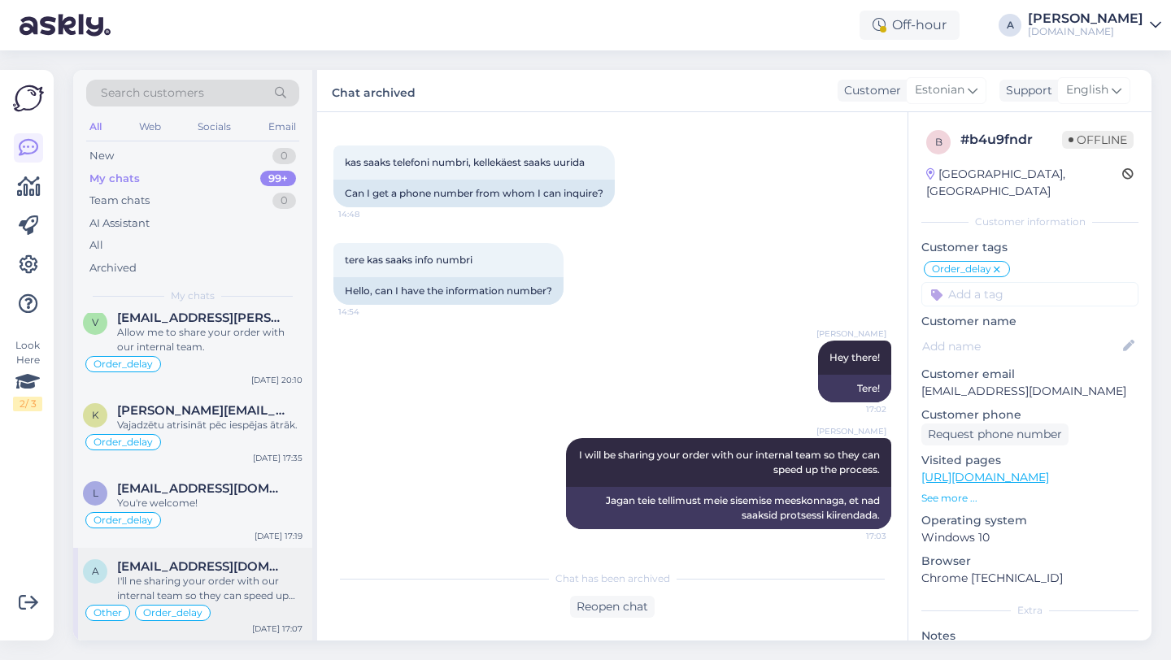
click at [192, 576] on div "I'll ne sharing your order with our internal team so they can speed up the proc…" at bounding box center [209, 588] width 185 height 29
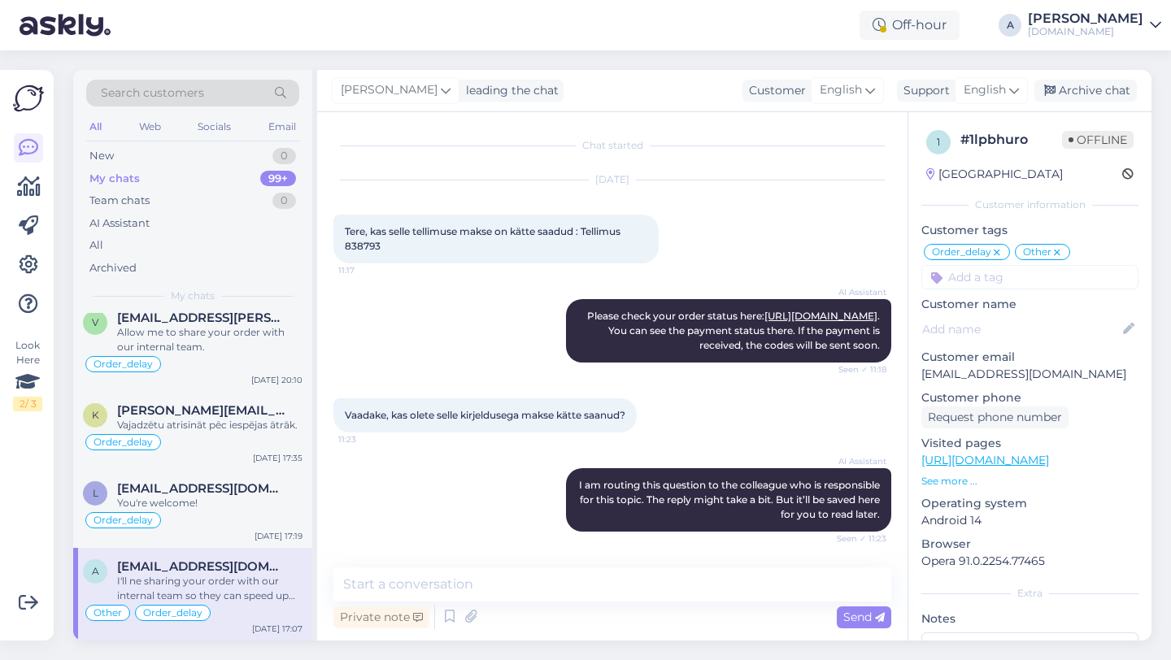
scroll to position [2693, 0]
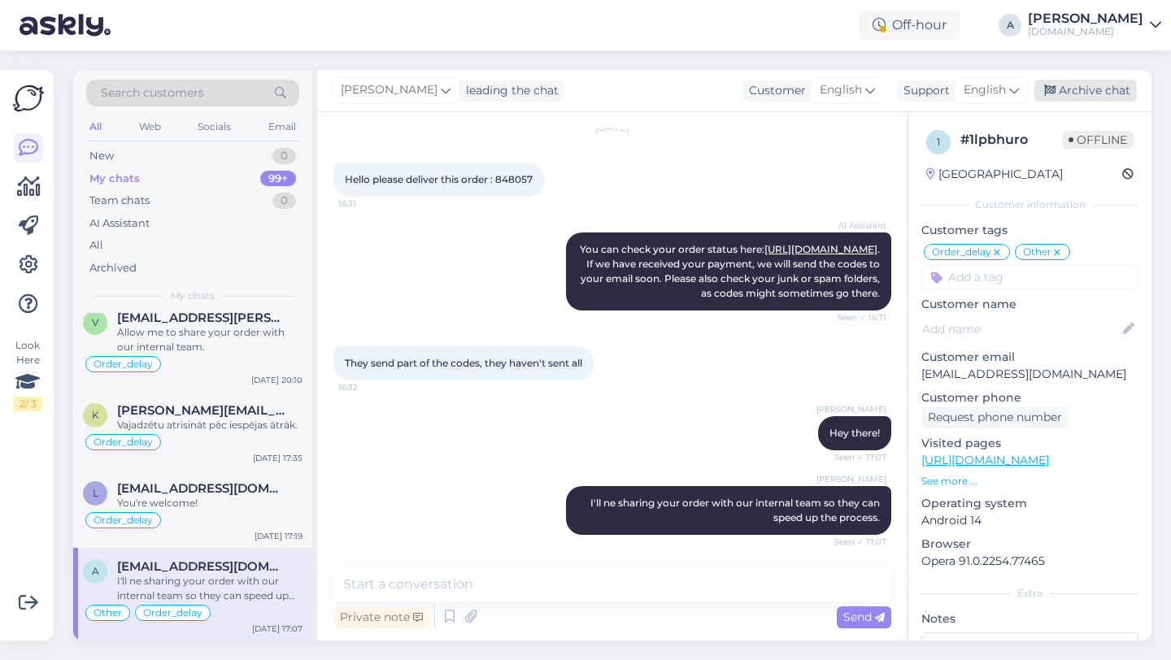
click at [1089, 85] on div "Archive chat" at bounding box center [1085, 91] width 102 height 22
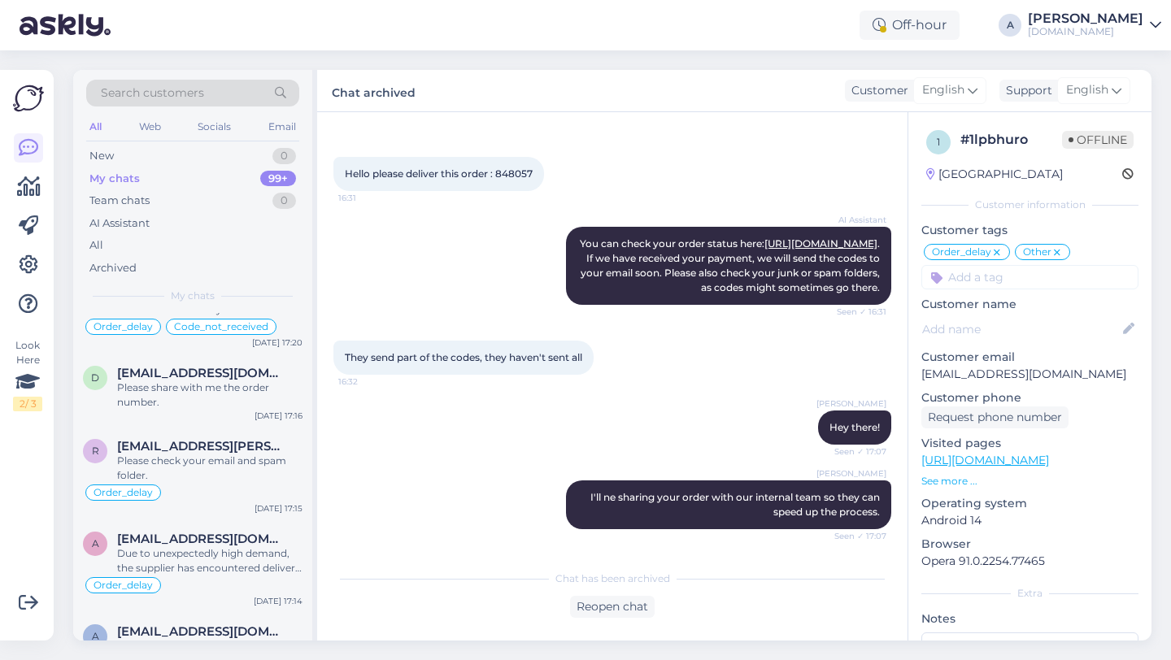
scroll to position [10909, 0]
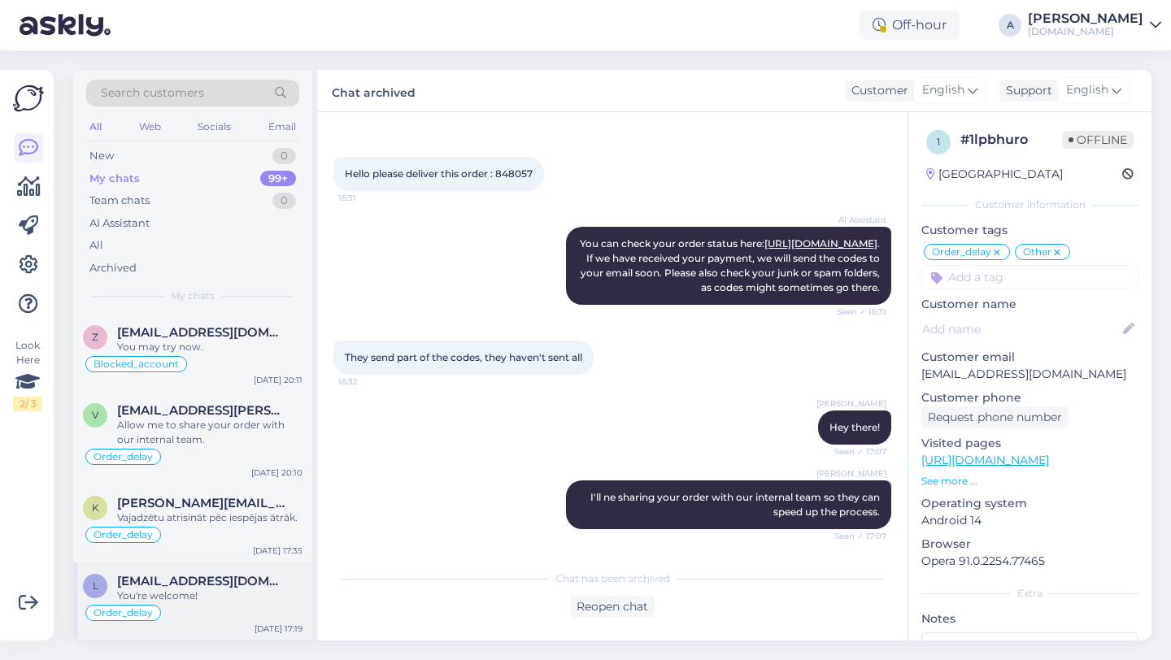
click at [215, 583] on span "[EMAIL_ADDRESS][DOMAIN_NAME]" at bounding box center [201, 581] width 169 height 15
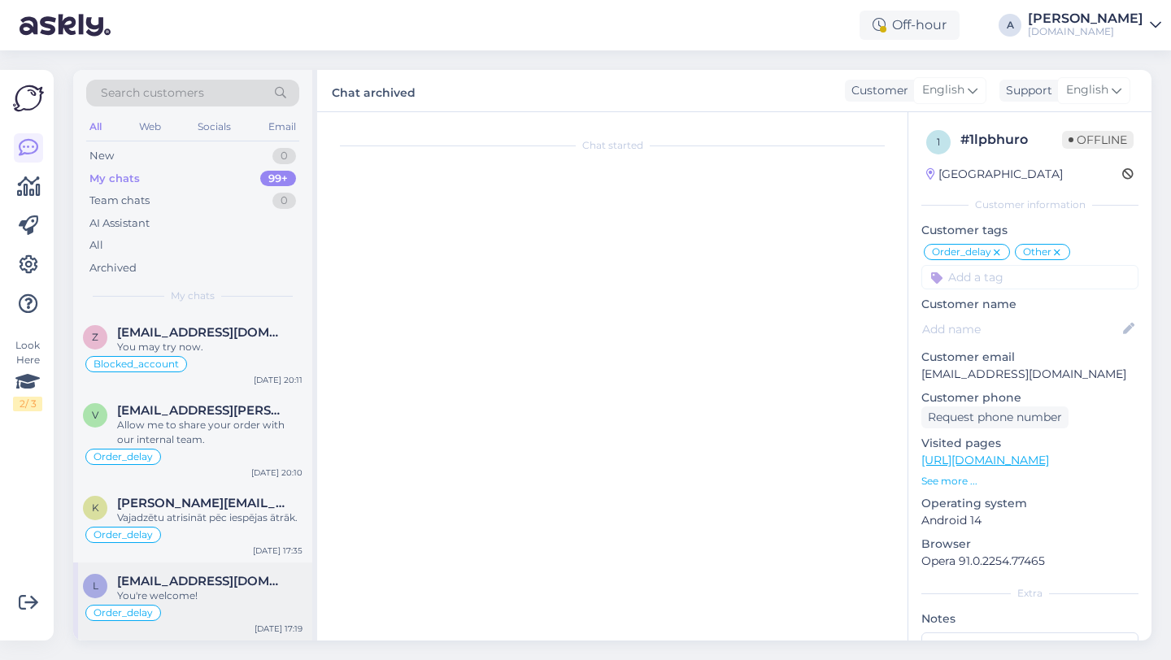
scroll to position [1330, 0]
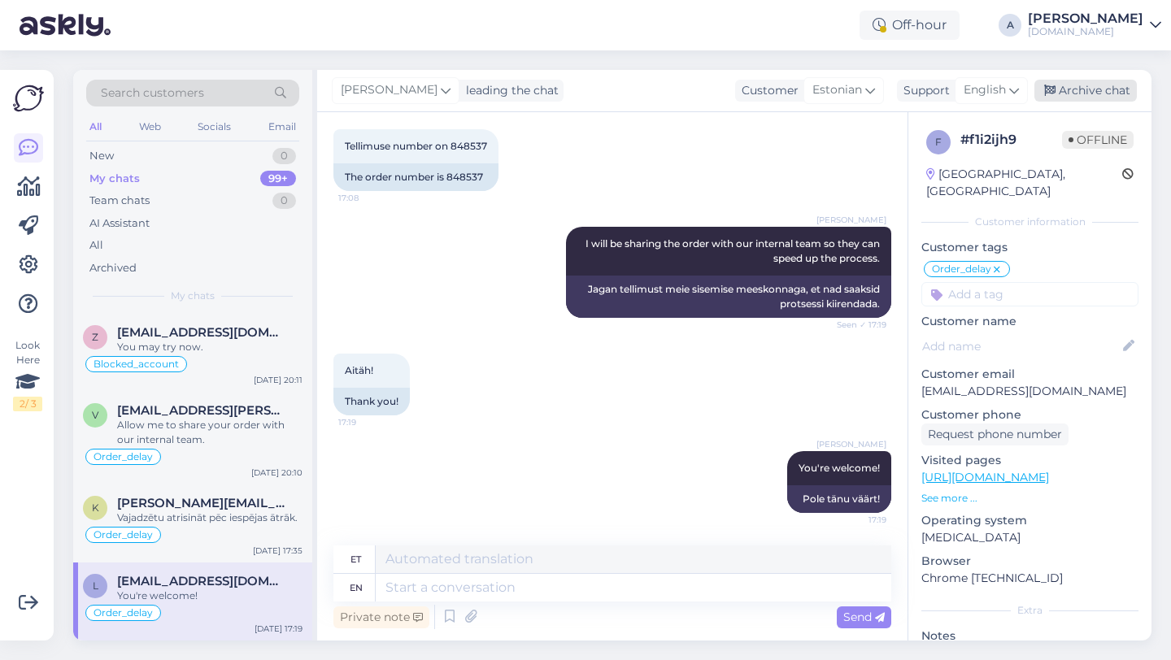
click at [1072, 81] on div "Archive chat" at bounding box center [1085, 91] width 102 height 22
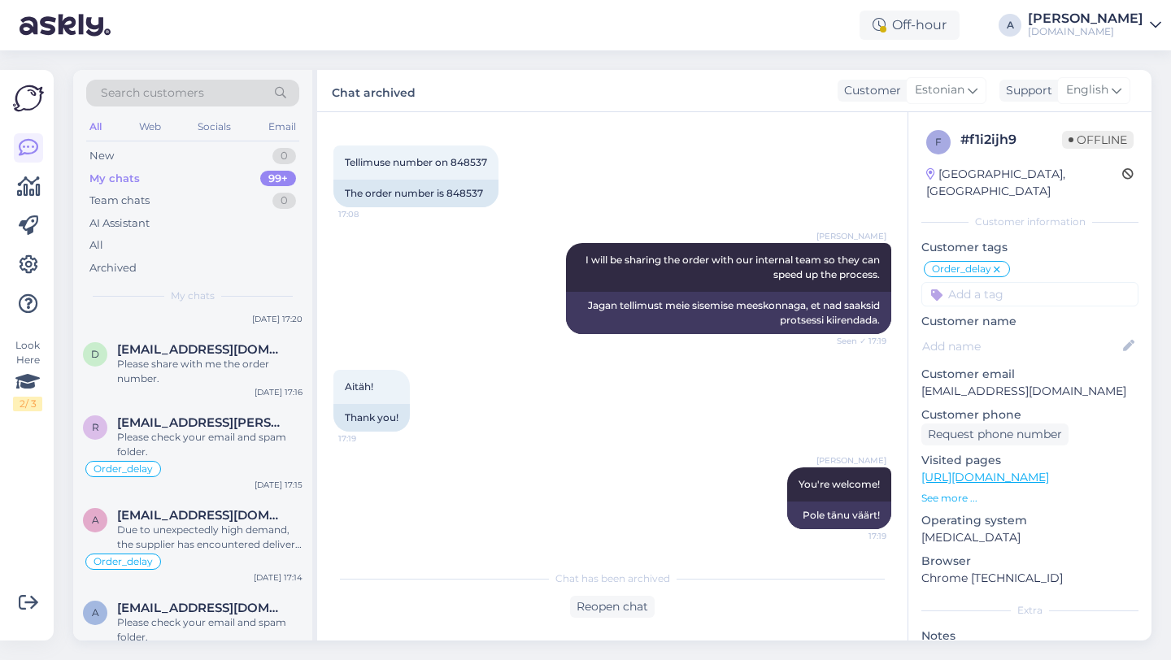
scroll to position [10831, 0]
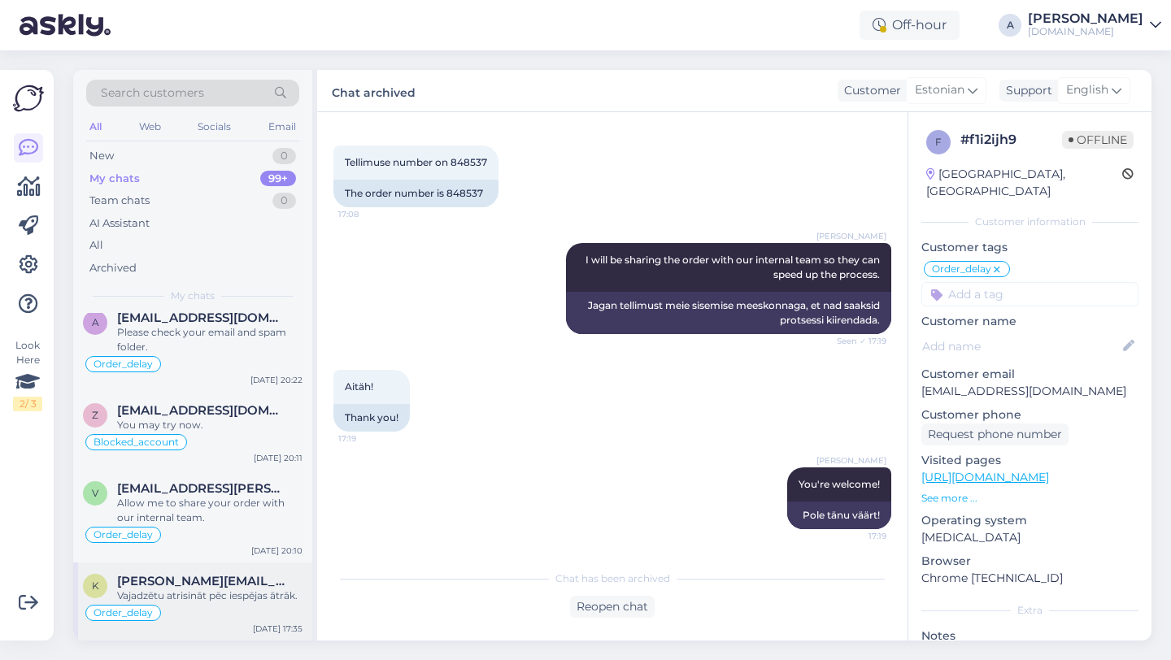
click at [233, 599] on div "Vajadzētu atrisināt pēc iespējas ātrāk." at bounding box center [209, 596] width 185 height 15
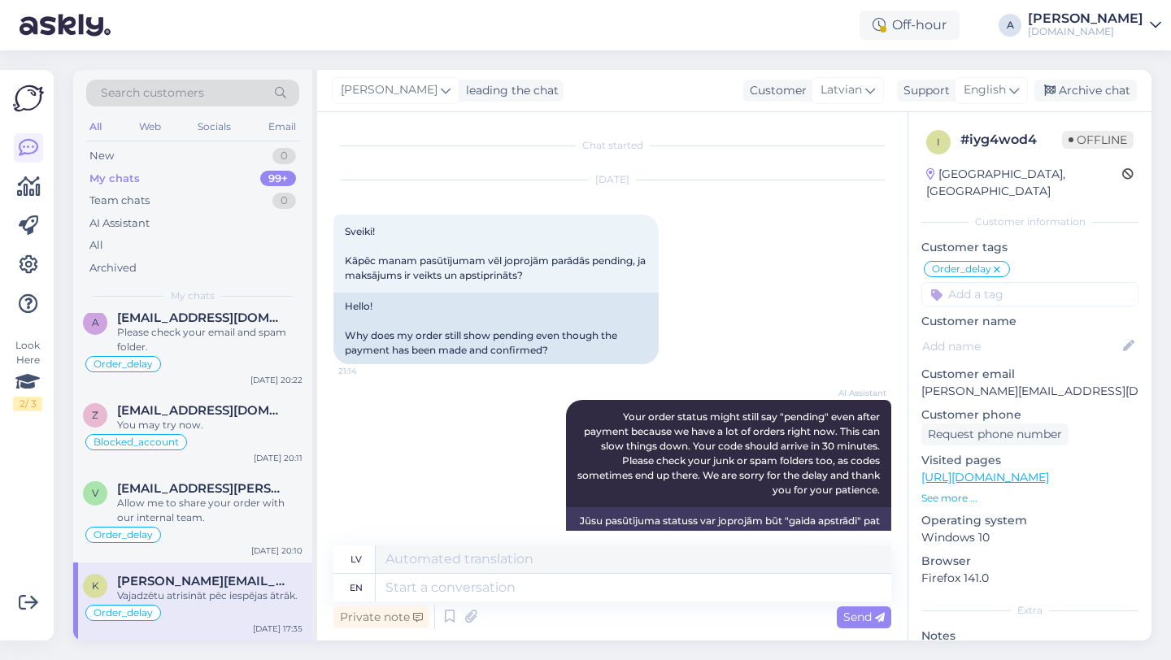
scroll to position [1003, 0]
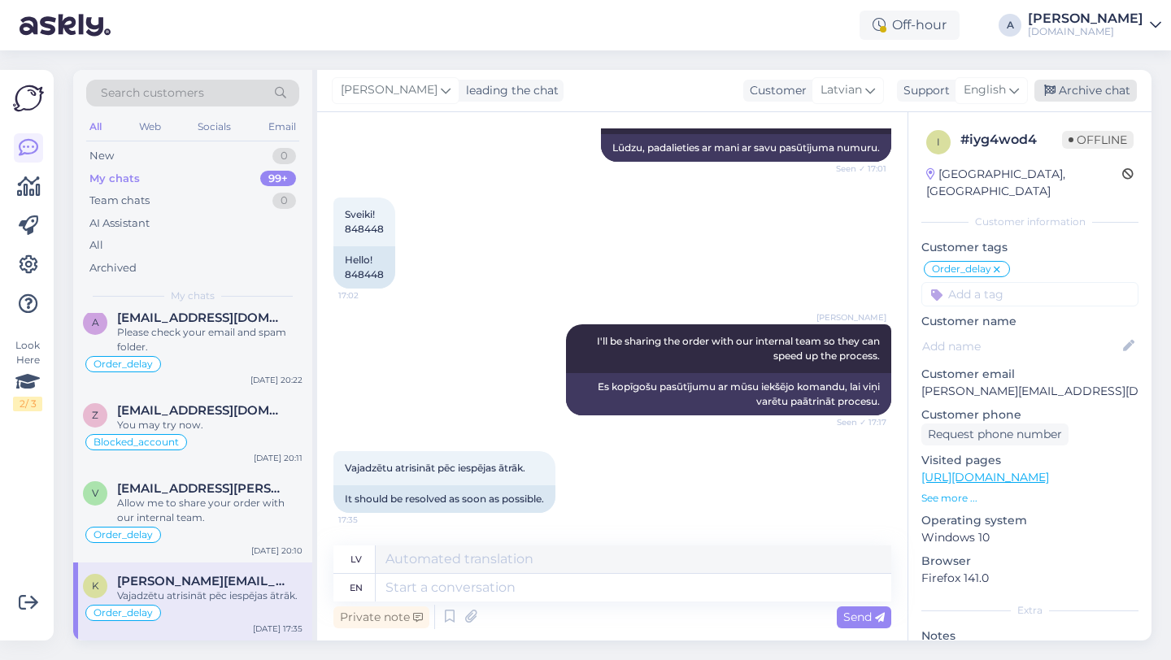
click at [1077, 84] on div "Archive chat" at bounding box center [1085, 91] width 102 height 22
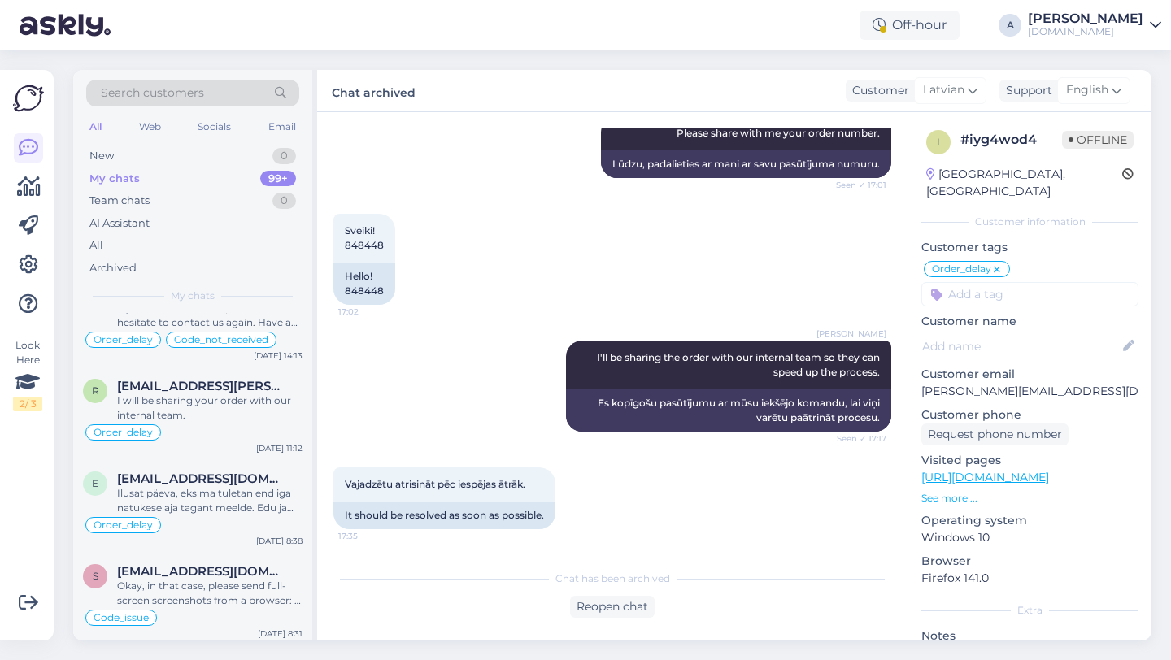
scroll to position [10753, 0]
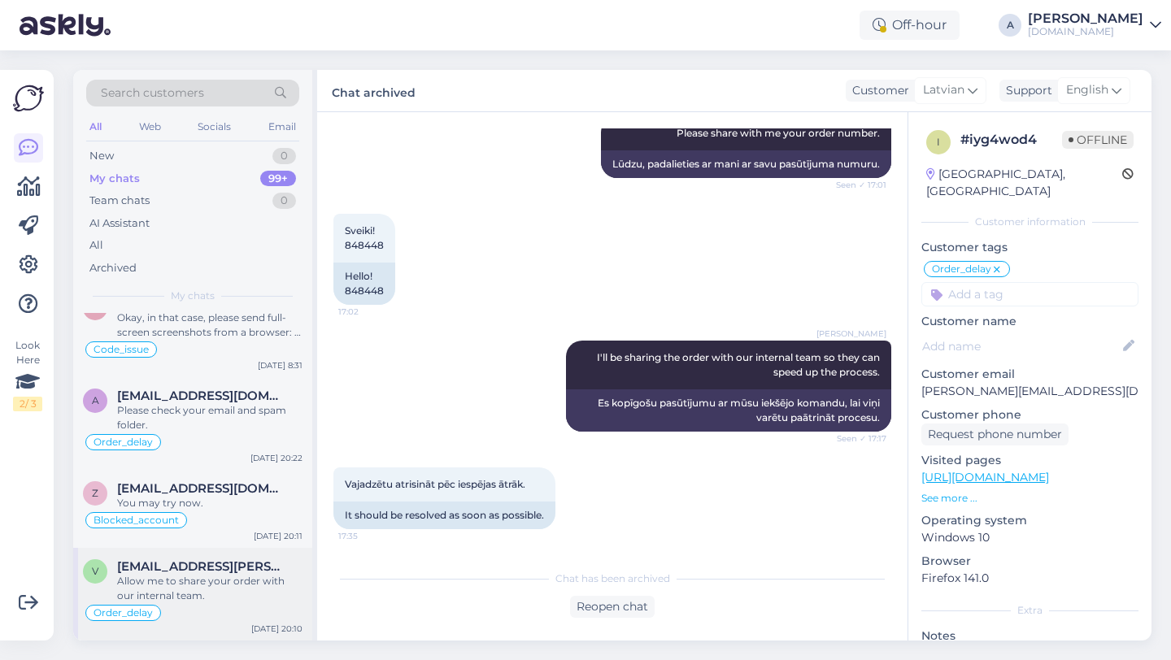
click at [180, 594] on div "Allow me to share your order with our internal team." at bounding box center [209, 588] width 185 height 29
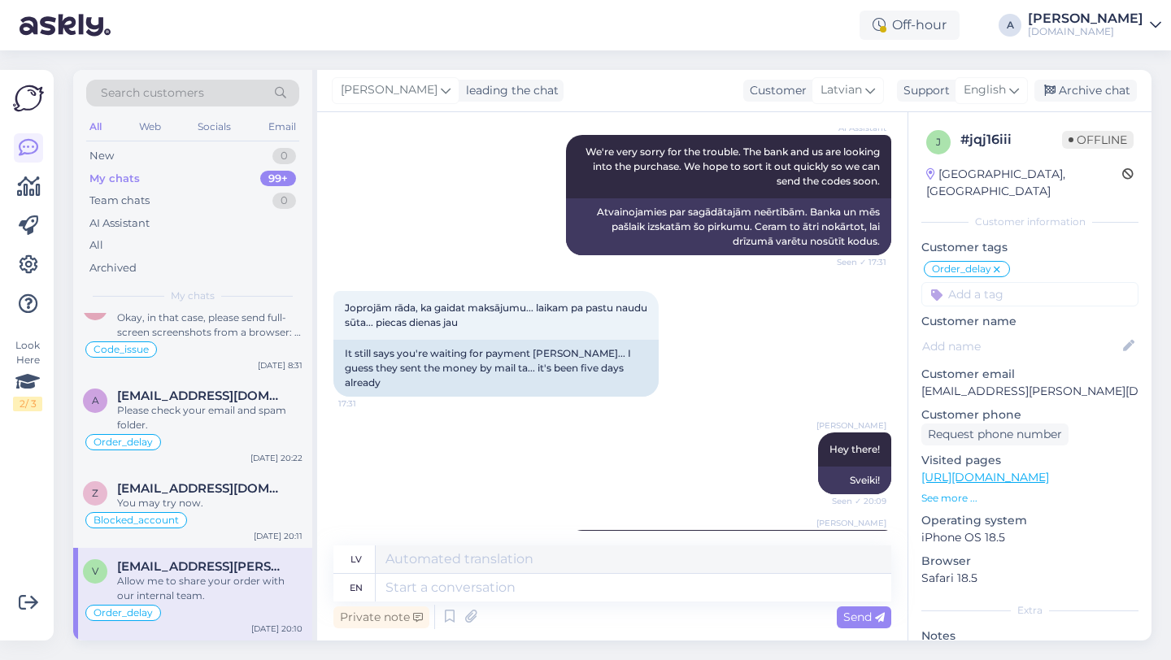
scroll to position [525, 0]
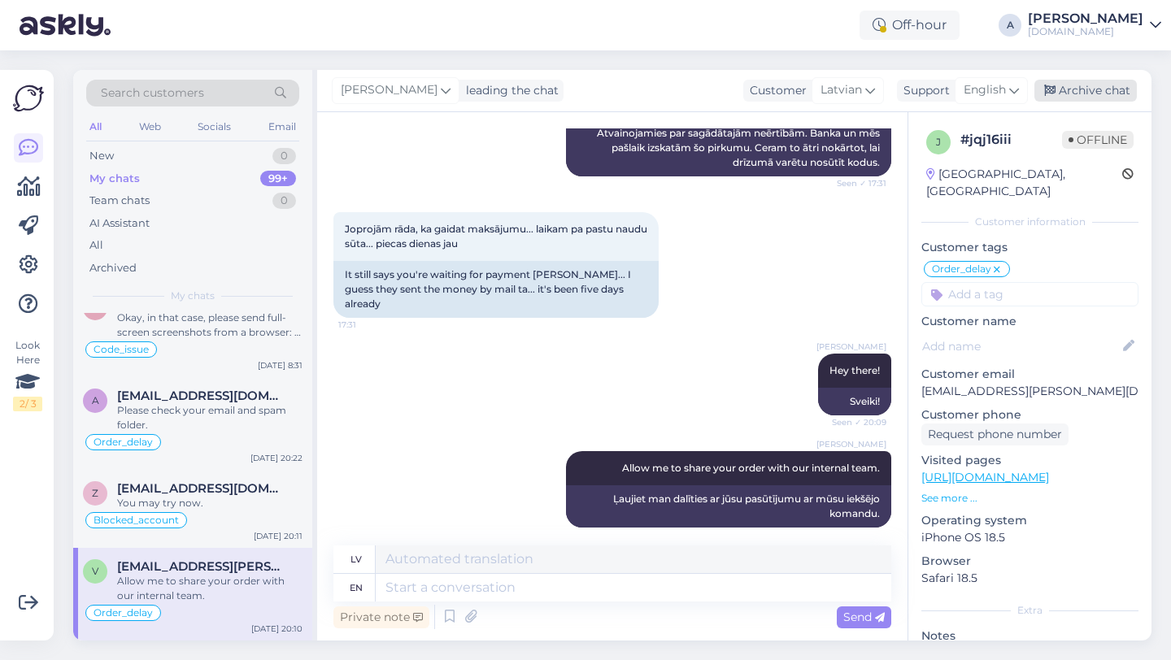
click at [1077, 91] on div "Archive chat" at bounding box center [1085, 91] width 102 height 22
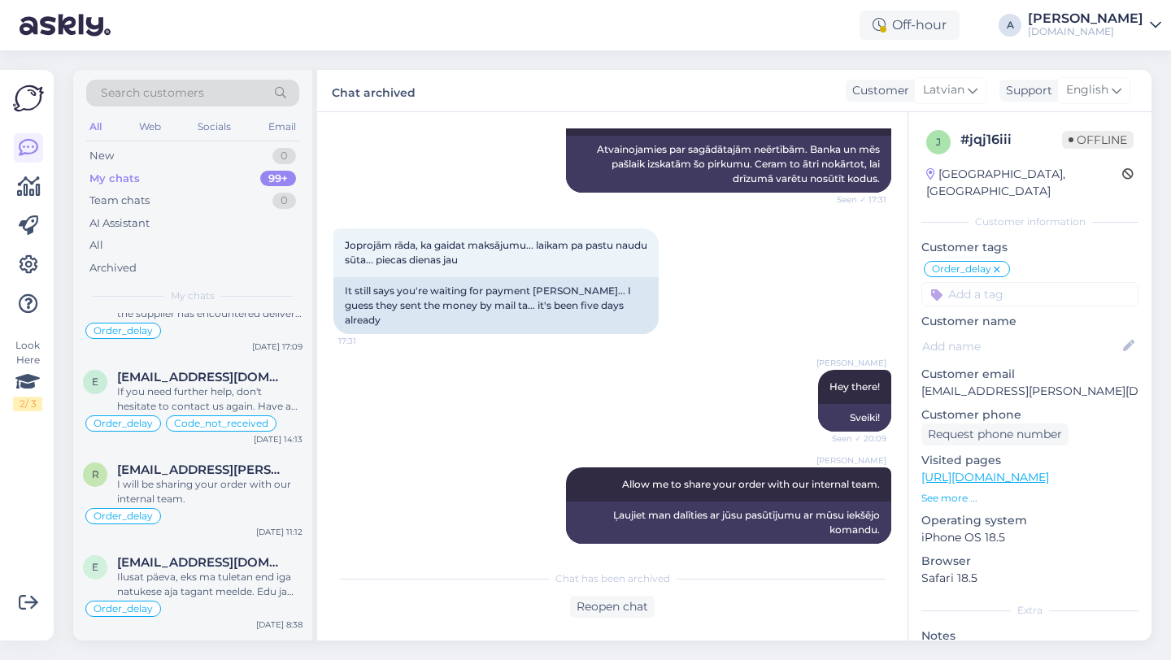
scroll to position [10660, 0]
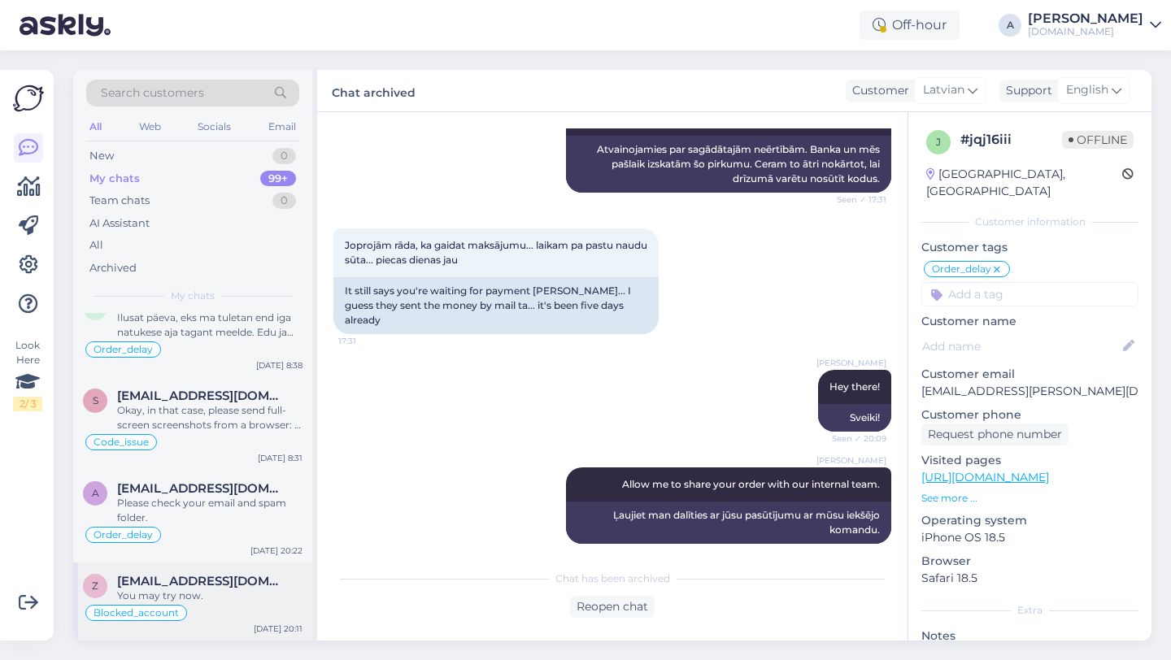
click at [192, 591] on div "You may try now." at bounding box center [209, 596] width 185 height 15
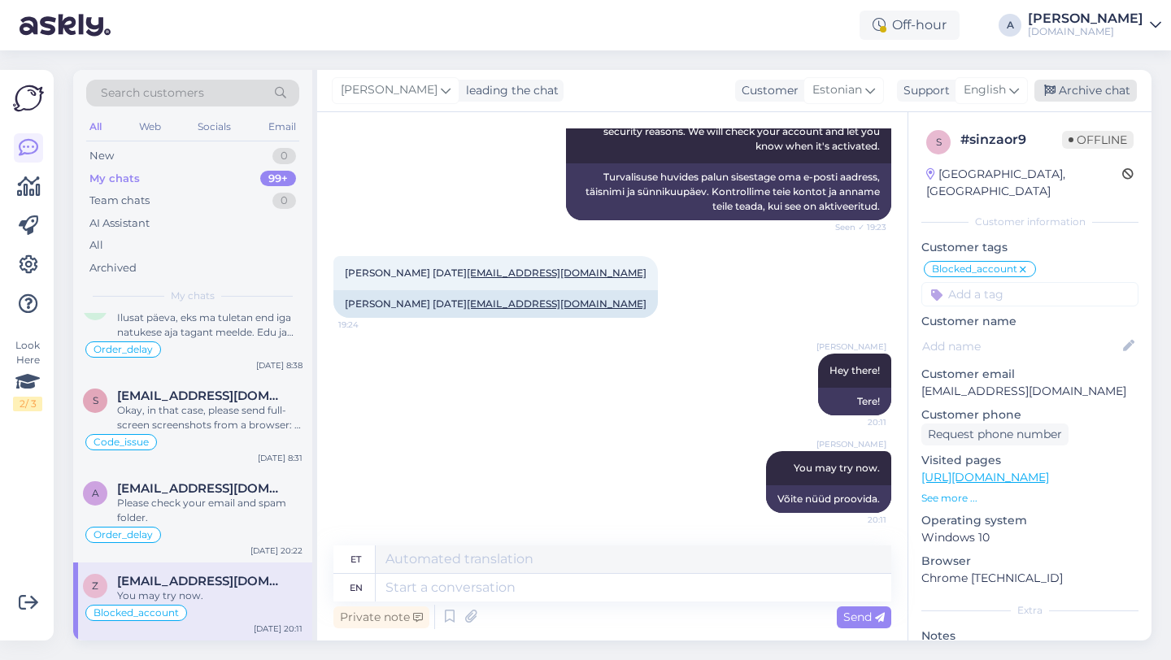
click at [1098, 90] on div "Archive chat" at bounding box center [1085, 91] width 102 height 22
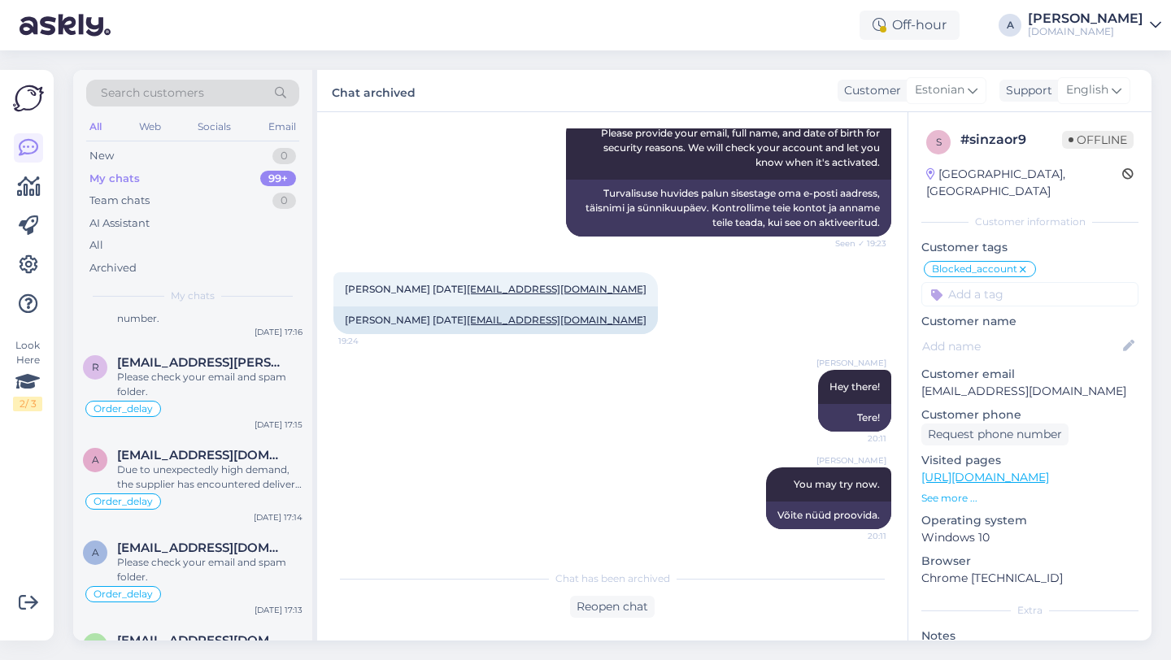
scroll to position [10582, 0]
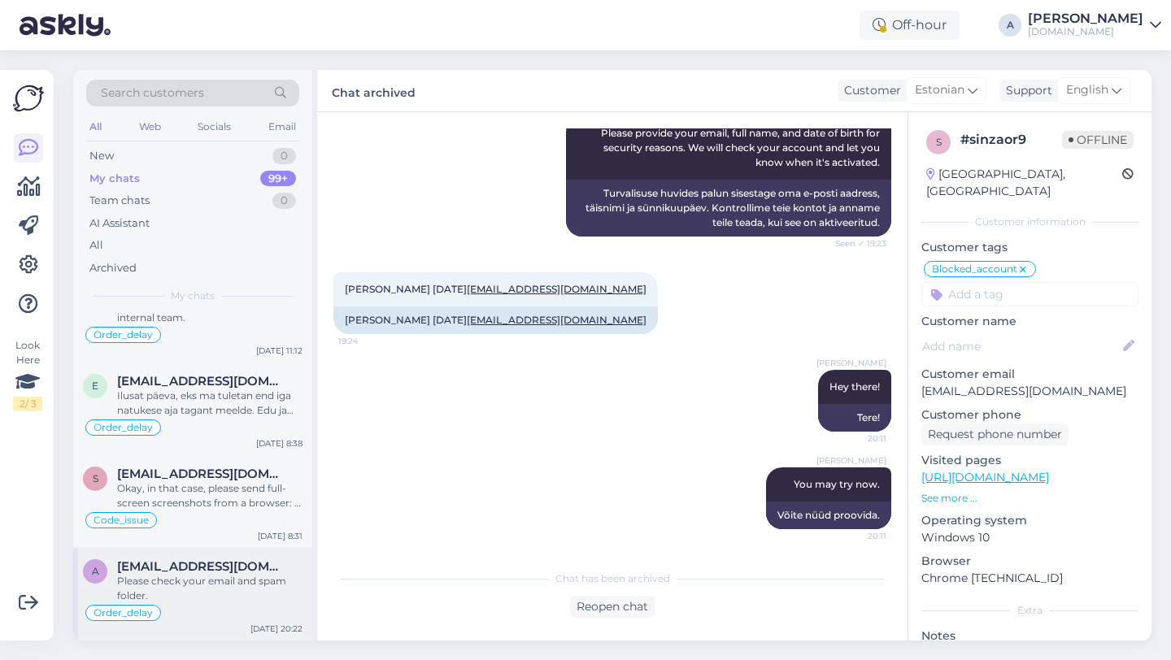
click at [191, 594] on div "Please check your email and spam folder." at bounding box center [209, 588] width 185 height 29
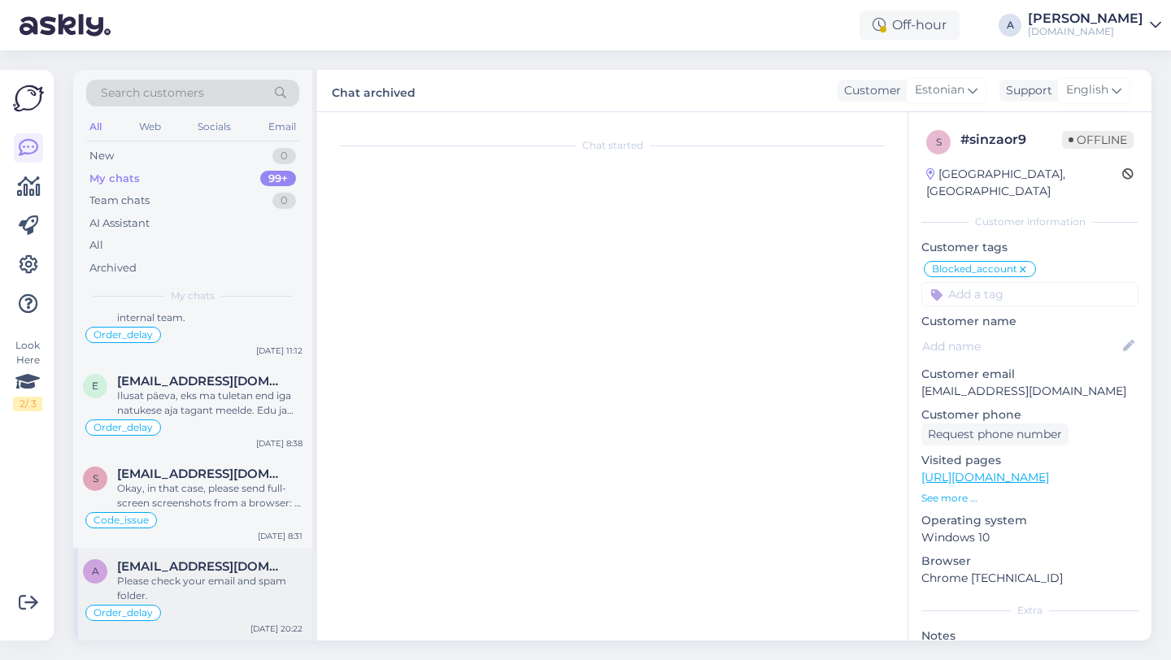
scroll to position [2066, 0]
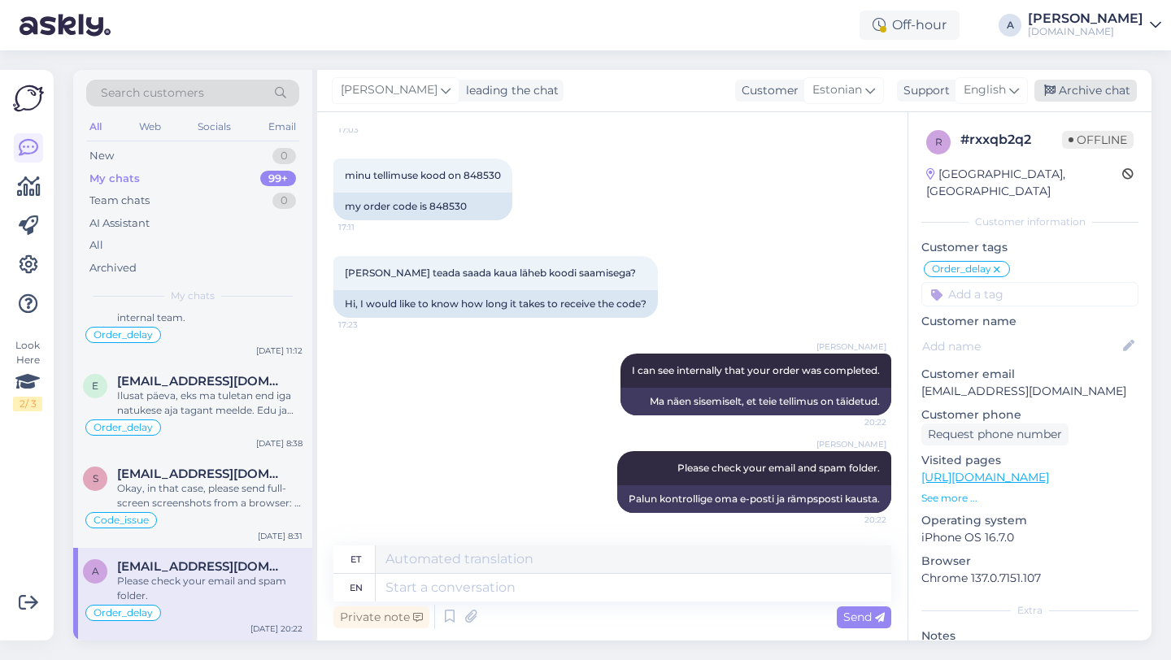
click at [1083, 80] on div "Archive chat" at bounding box center [1085, 91] width 102 height 22
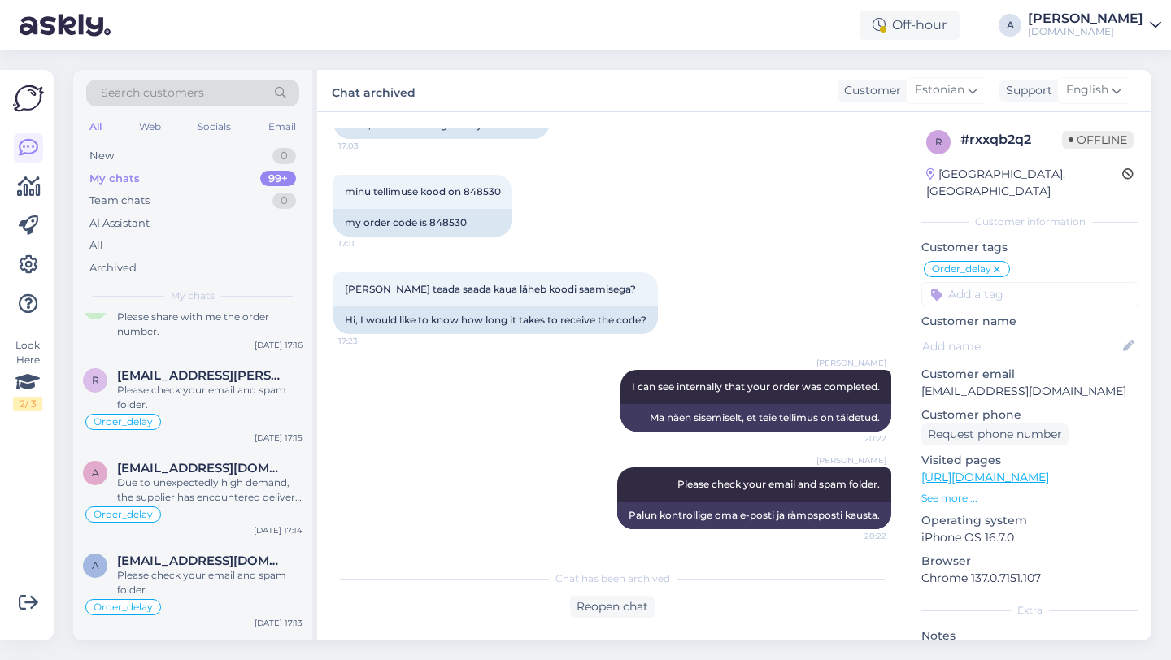
scroll to position [10490, 0]
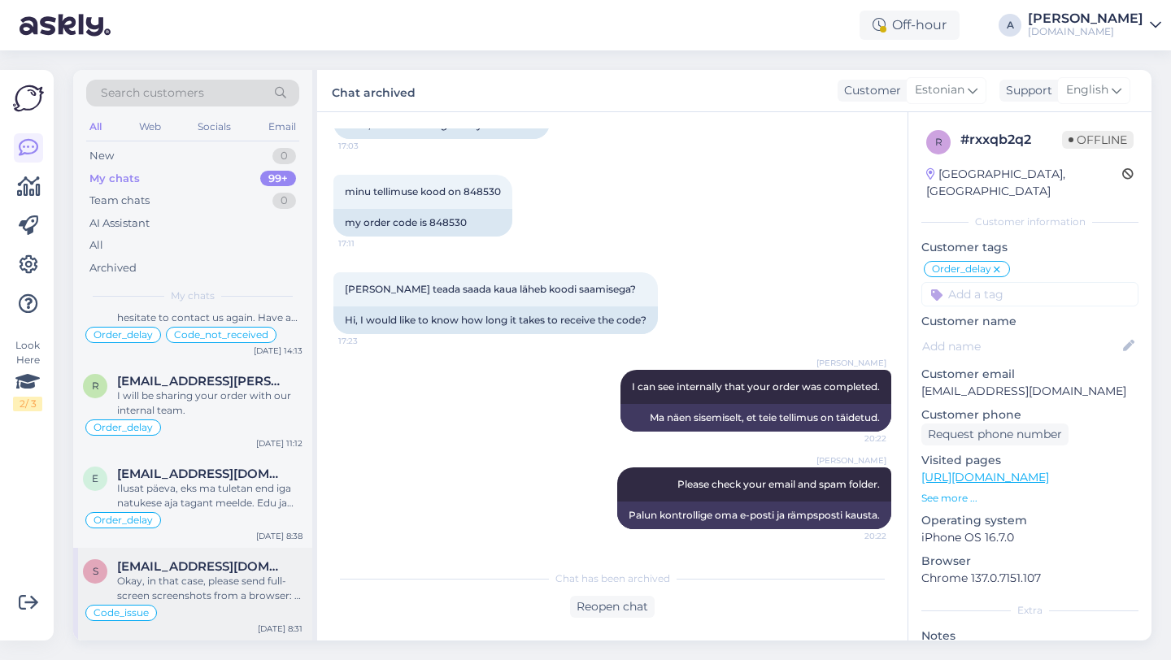
click at [212, 594] on div "Okay, in that case, please send full-screen screenshots from a browser: 1. How …" at bounding box center [209, 588] width 185 height 29
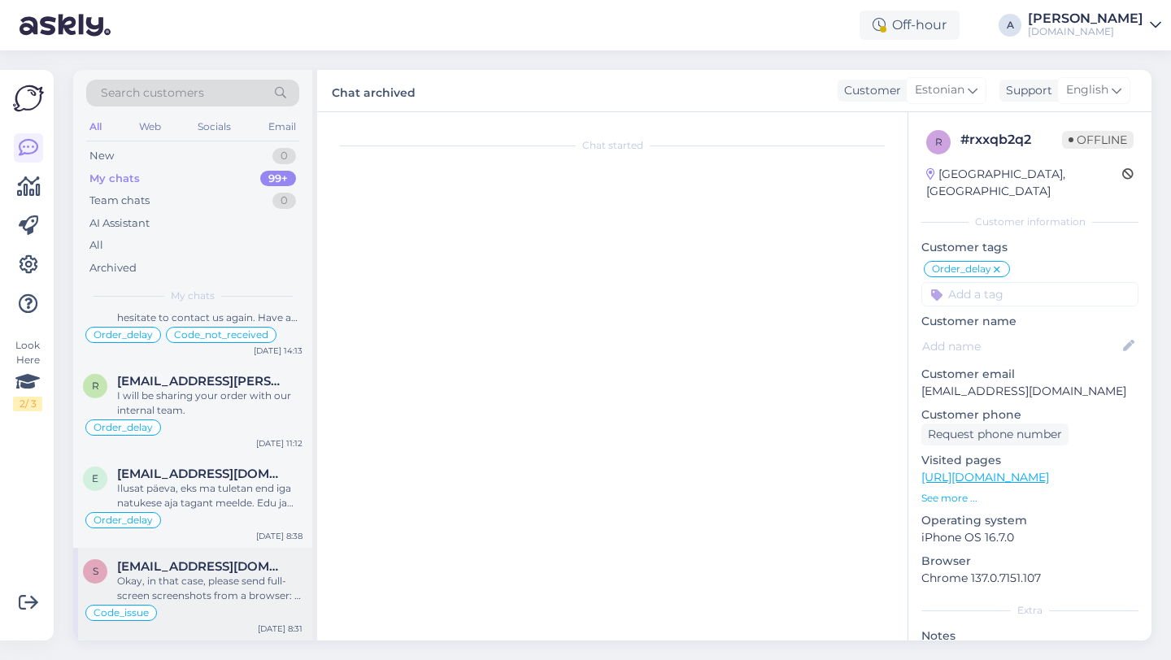
scroll to position [3442, 0]
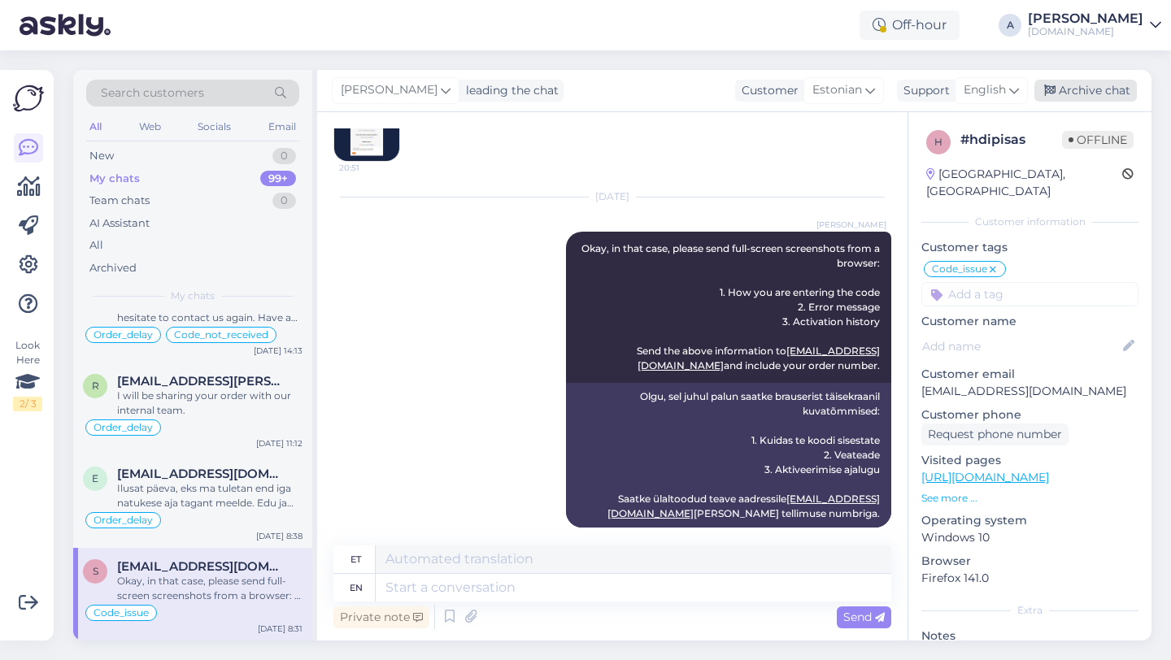
click at [1096, 97] on div "Archive chat" at bounding box center [1085, 91] width 102 height 22
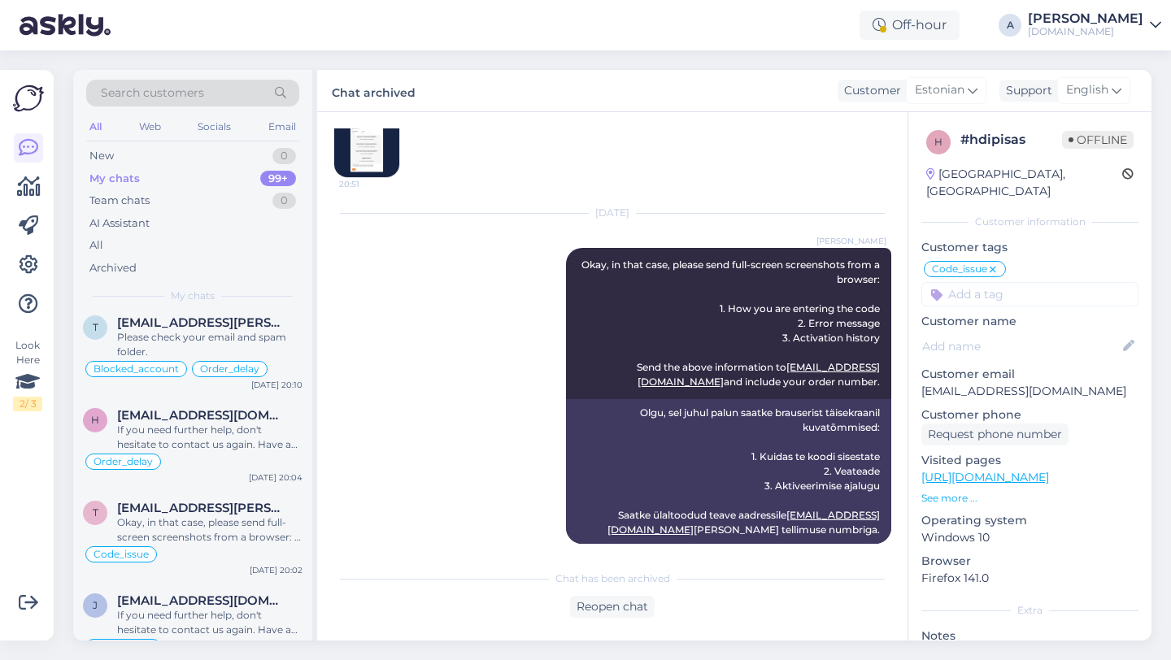
scroll to position [10397, 0]
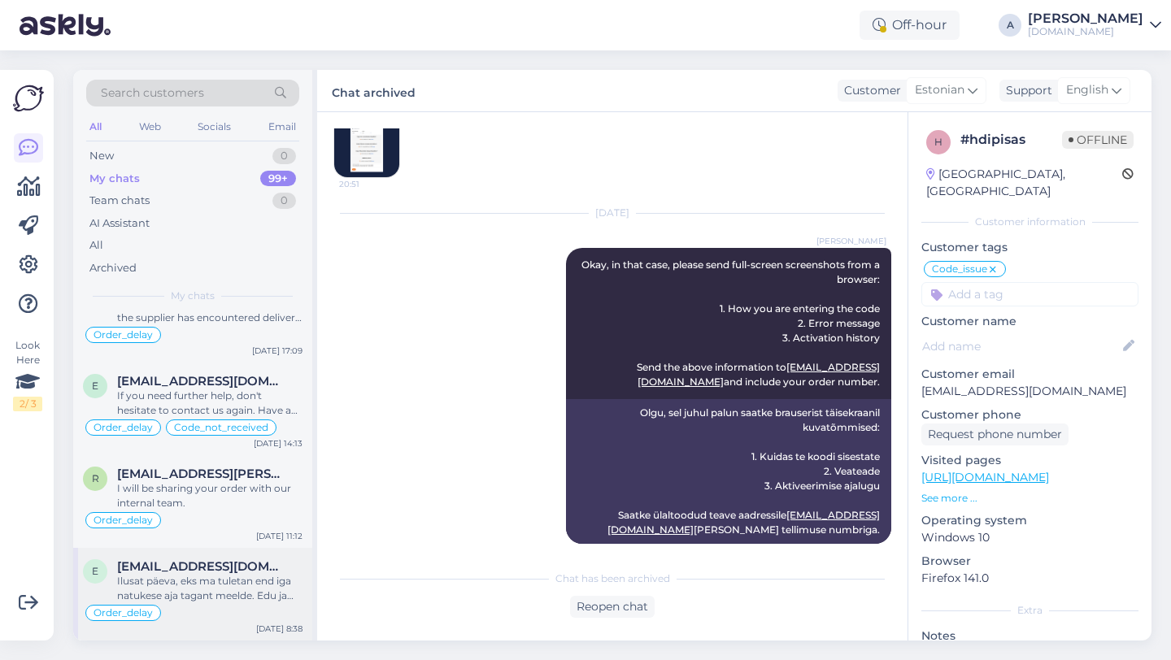
click at [223, 589] on div "Ilusat päeva, eks ma tuletan end iga natukese aja tagant meelde. Edu ja jaksu!" at bounding box center [209, 588] width 185 height 29
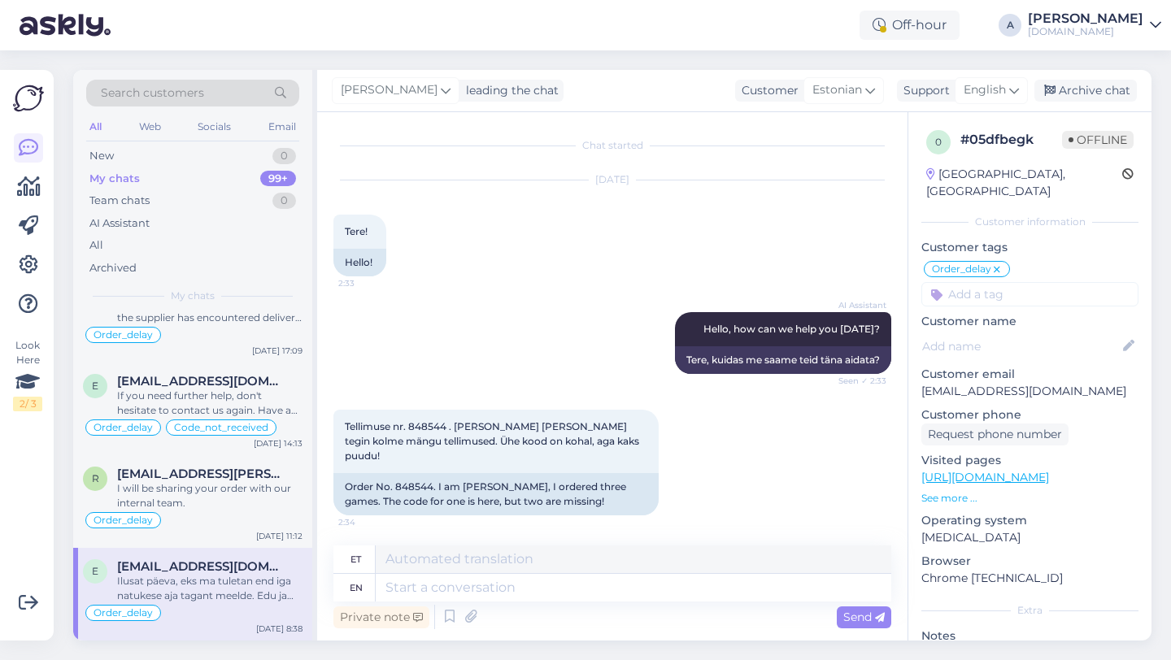
scroll to position [3218, 0]
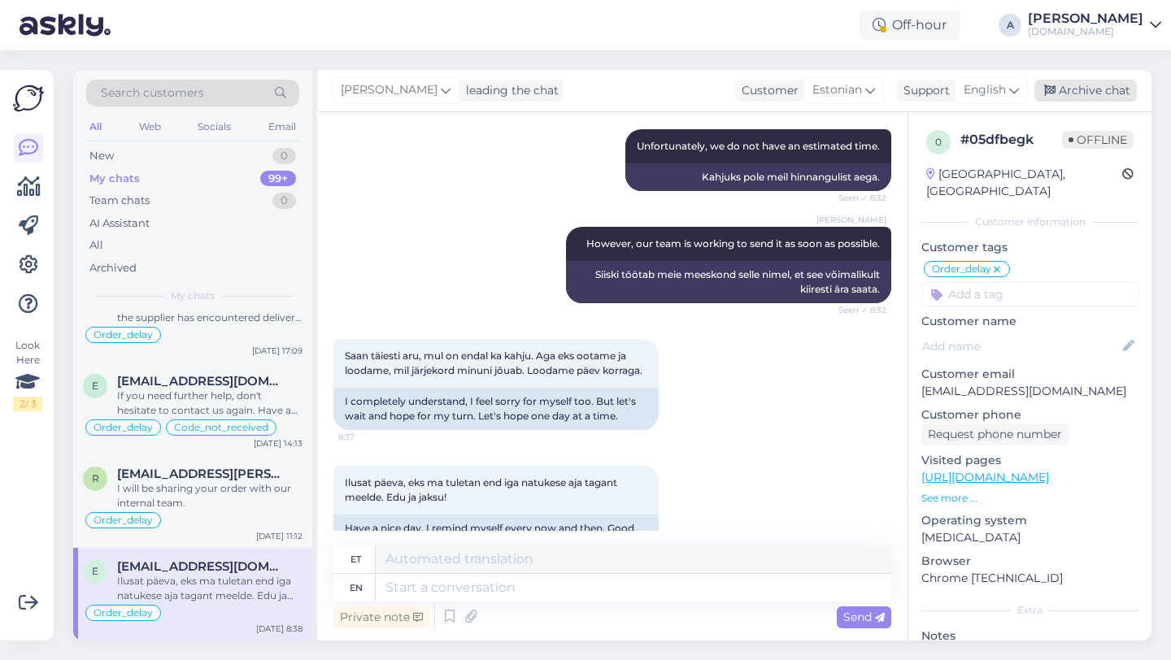
click at [1078, 99] on div "Archive chat" at bounding box center [1085, 91] width 102 height 22
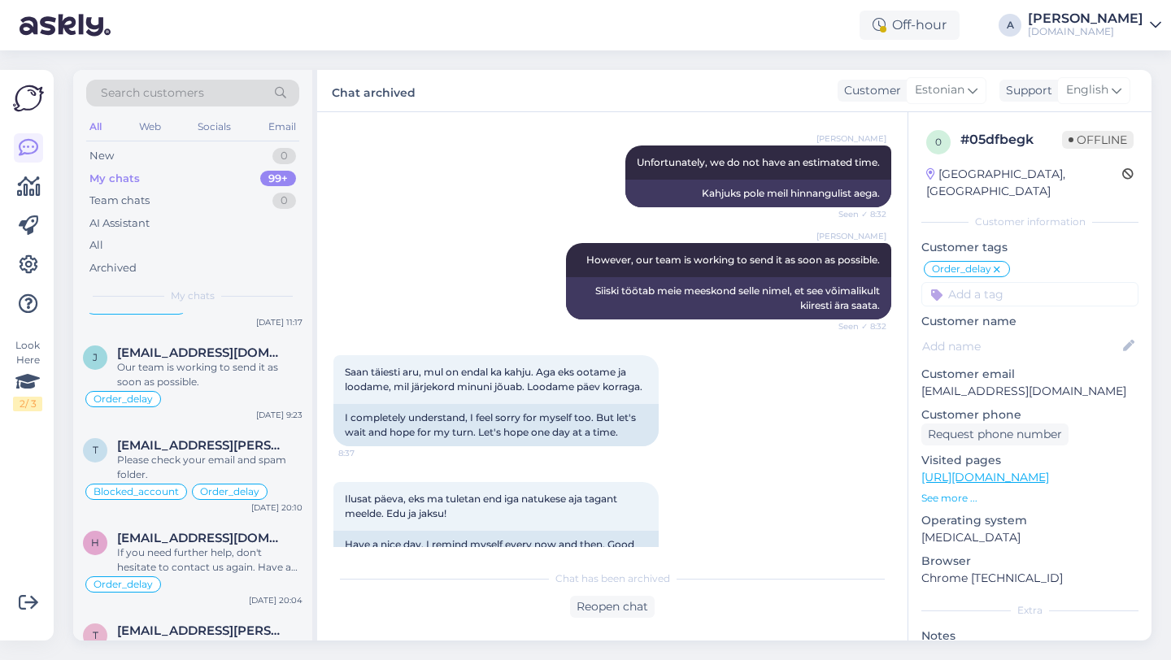
scroll to position [10304, 0]
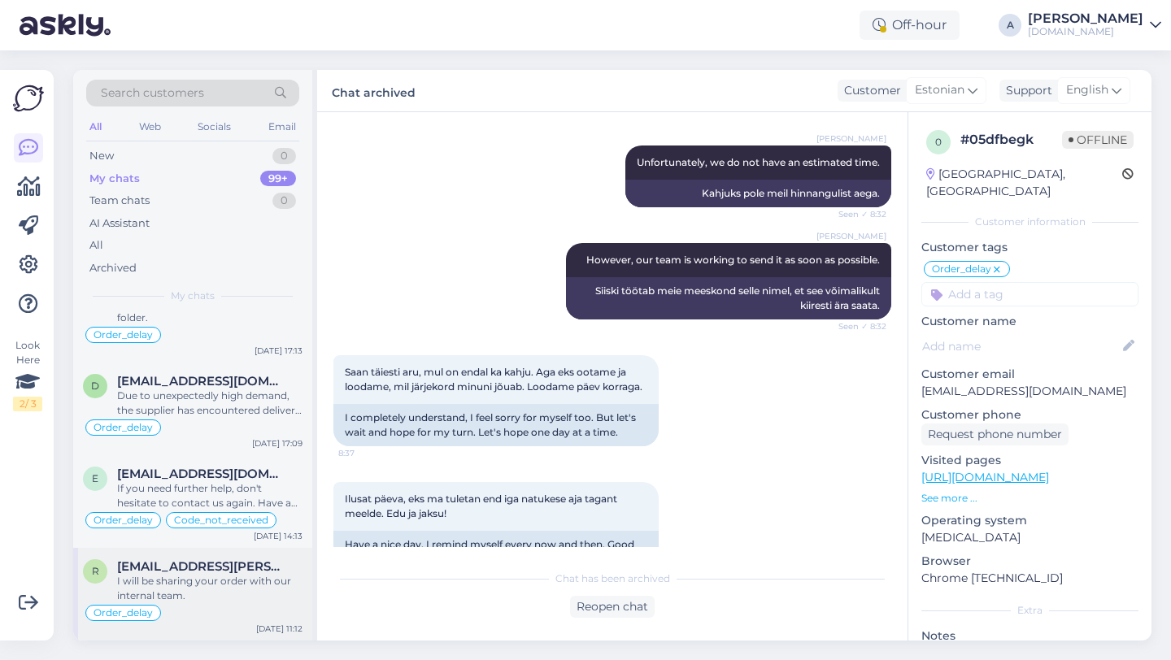
click at [223, 585] on div "I will be sharing your order with our internal team." at bounding box center [209, 588] width 185 height 29
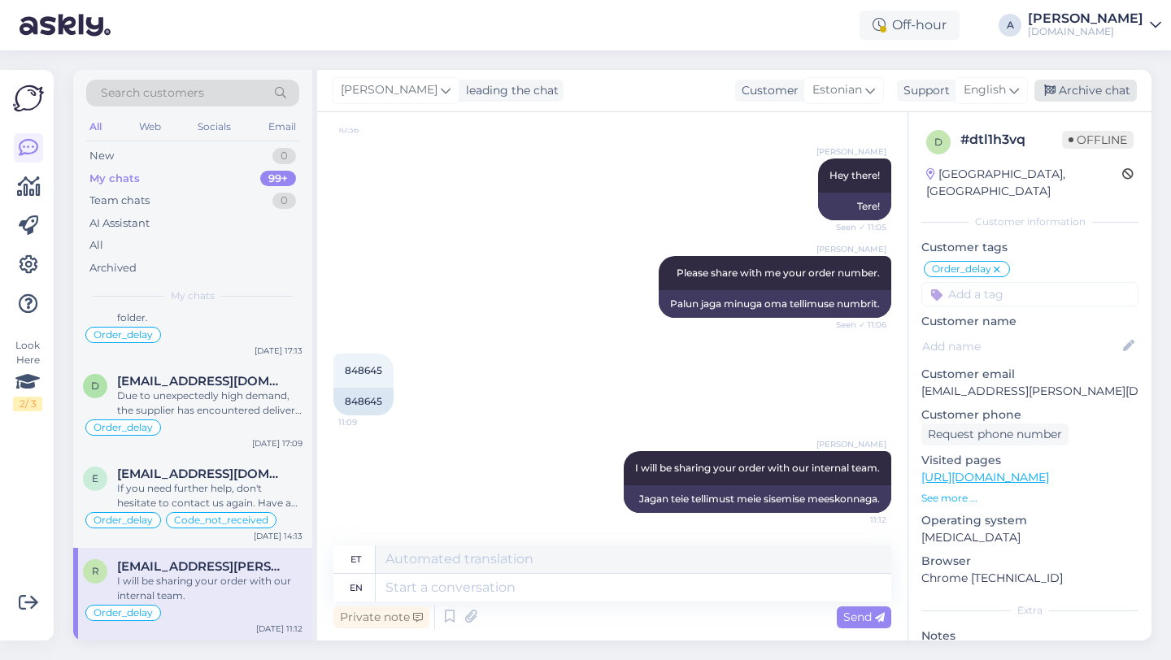
click at [1073, 88] on div "Archive chat" at bounding box center [1085, 91] width 102 height 22
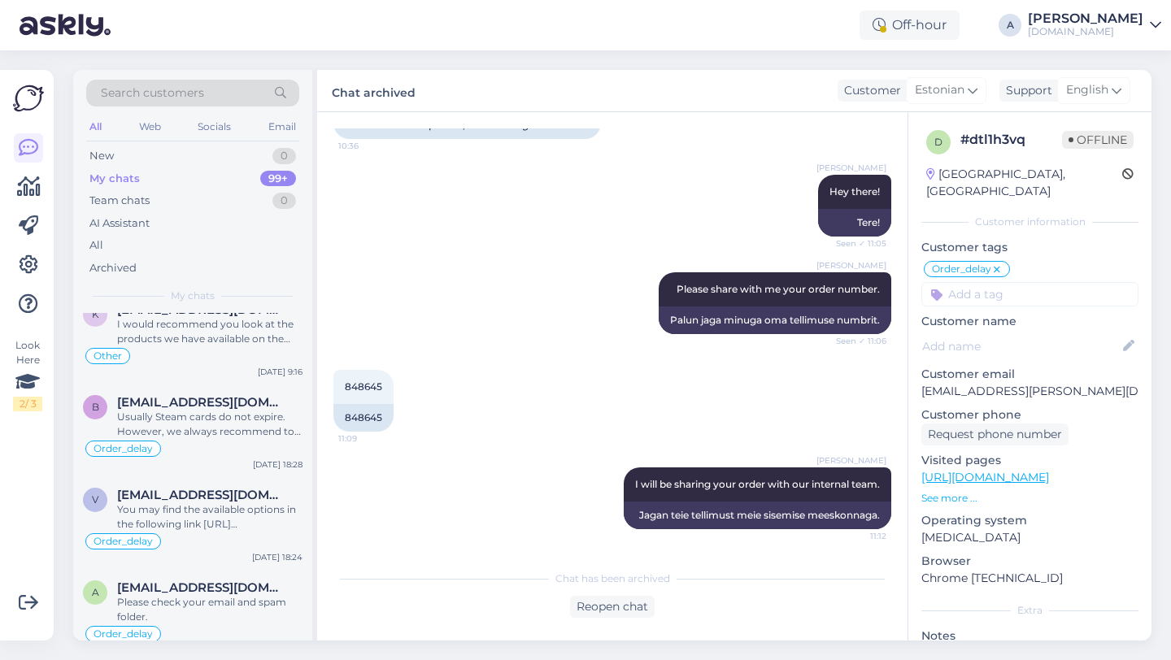
scroll to position [10211, 0]
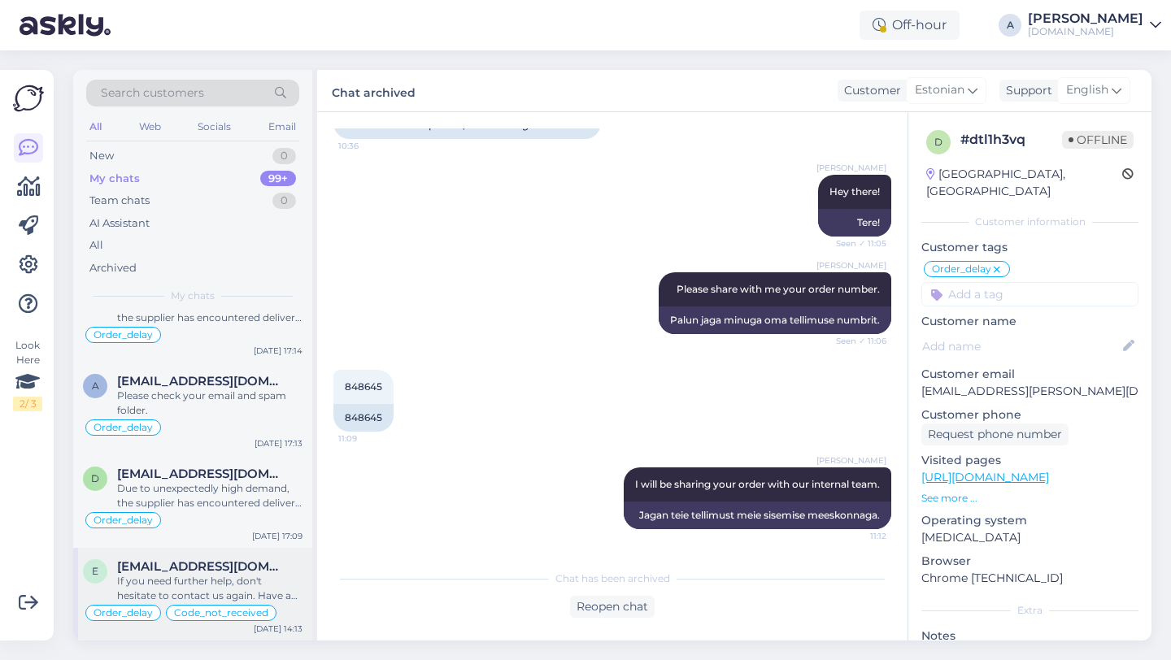
click at [159, 594] on div "If you need further help, don't hesitate to contact us again. Have a great day!" at bounding box center [209, 588] width 185 height 29
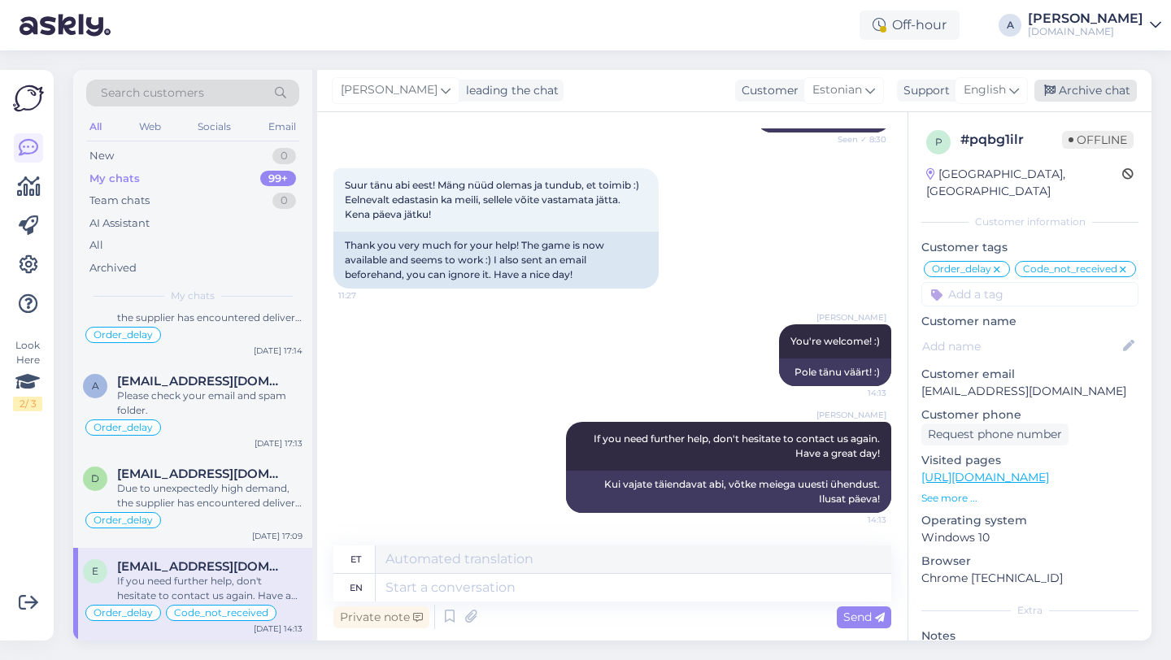
click at [1108, 91] on div "Archive chat" at bounding box center [1085, 91] width 102 height 22
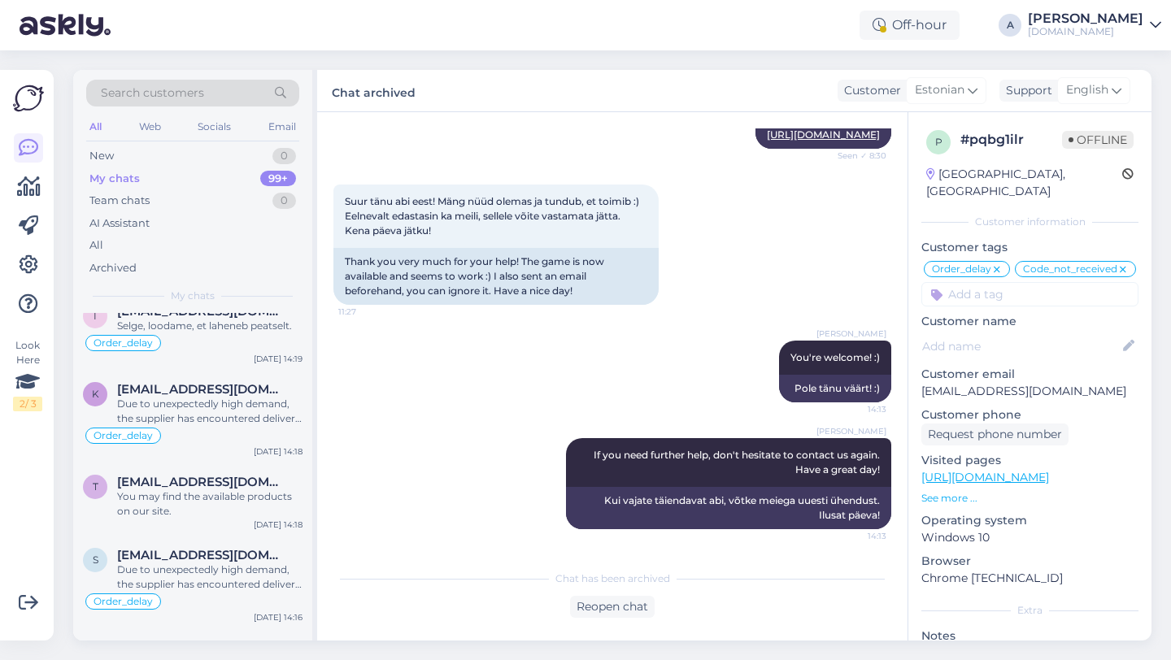
scroll to position [10119, 0]
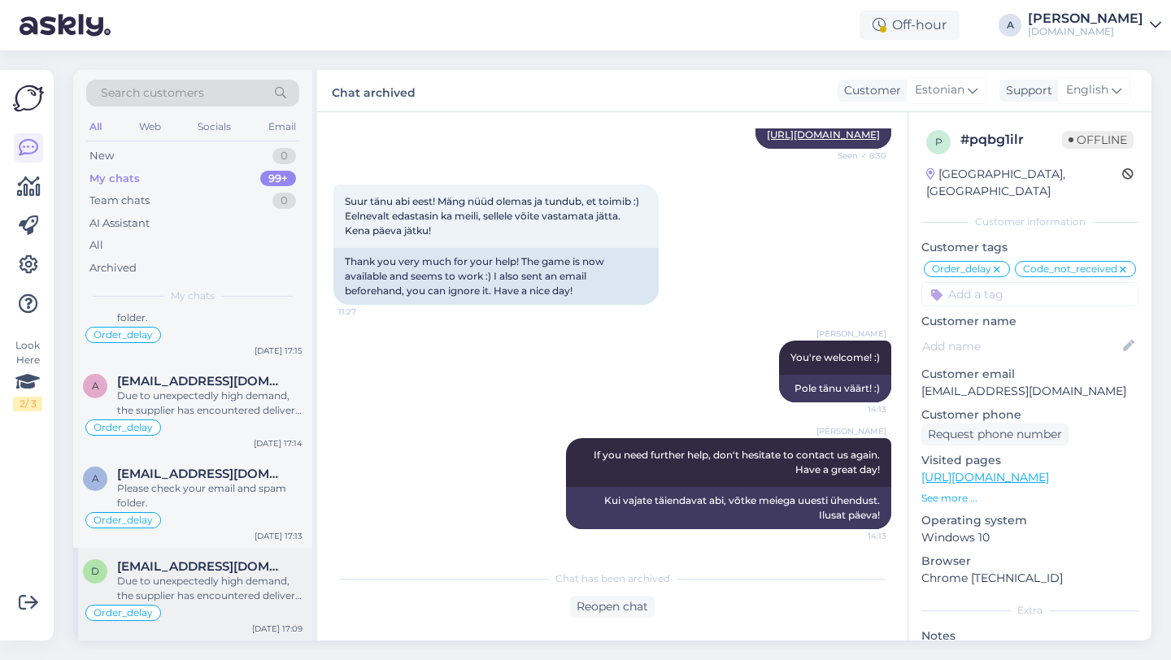
click at [194, 603] on div "Due to unexpectedly high demand, the supplier has encountered delivery difficul…" at bounding box center [209, 588] width 185 height 29
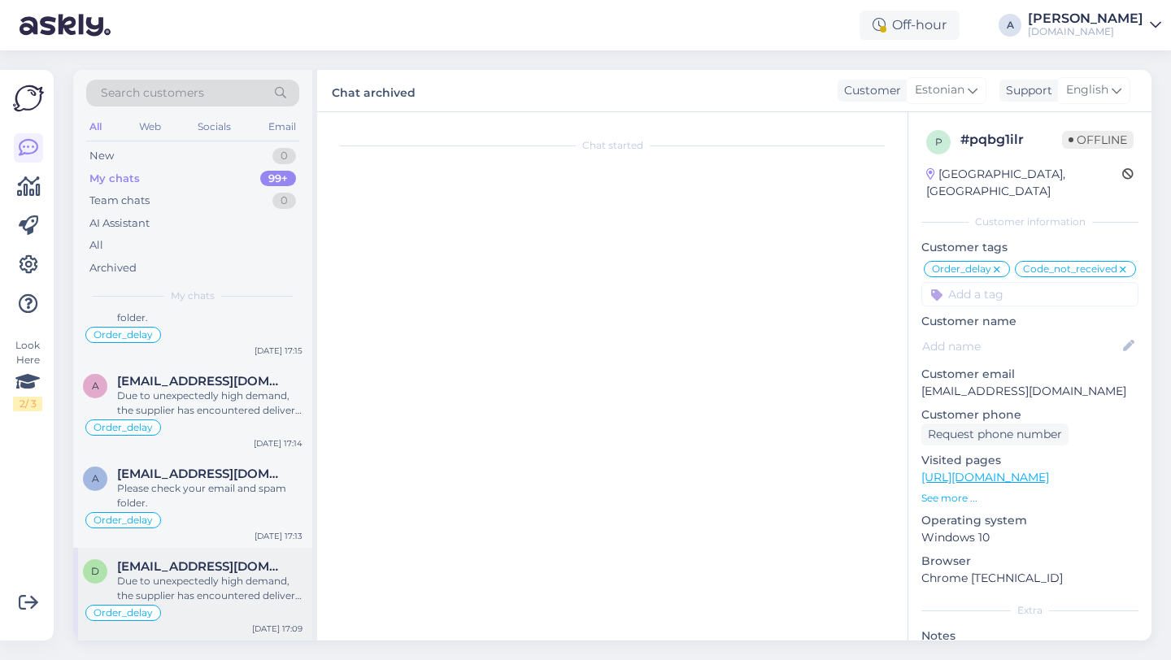
scroll to position [1339, 0]
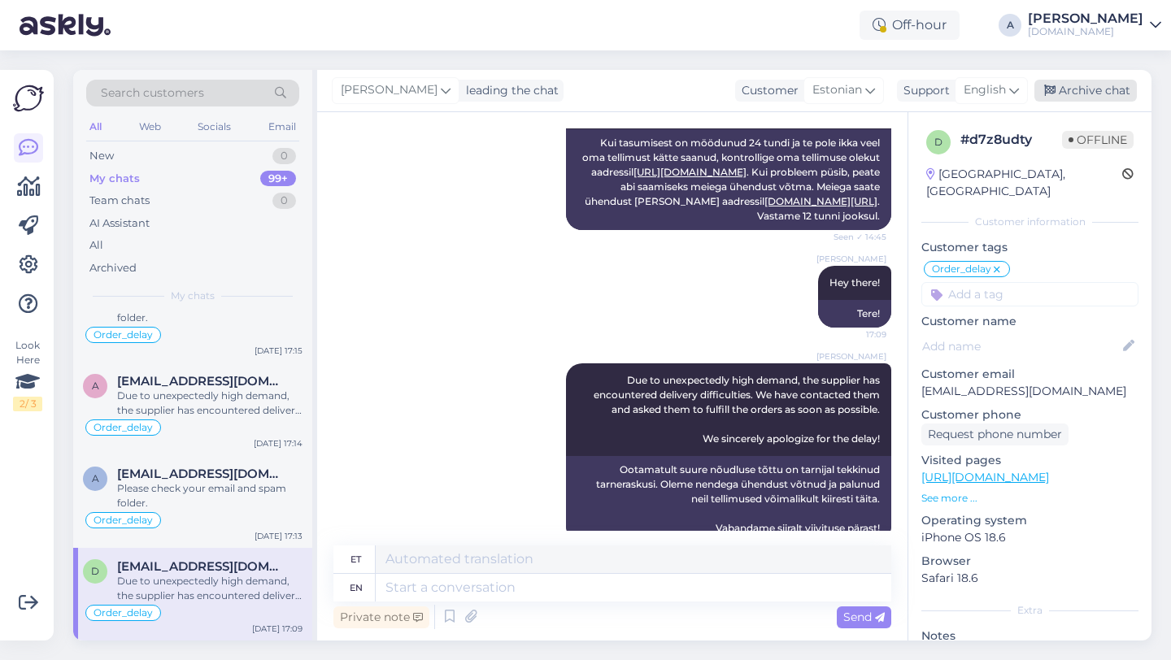
click at [1073, 87] on div "Archive chat" at bounding box center [1085, 91] width 102 height 22
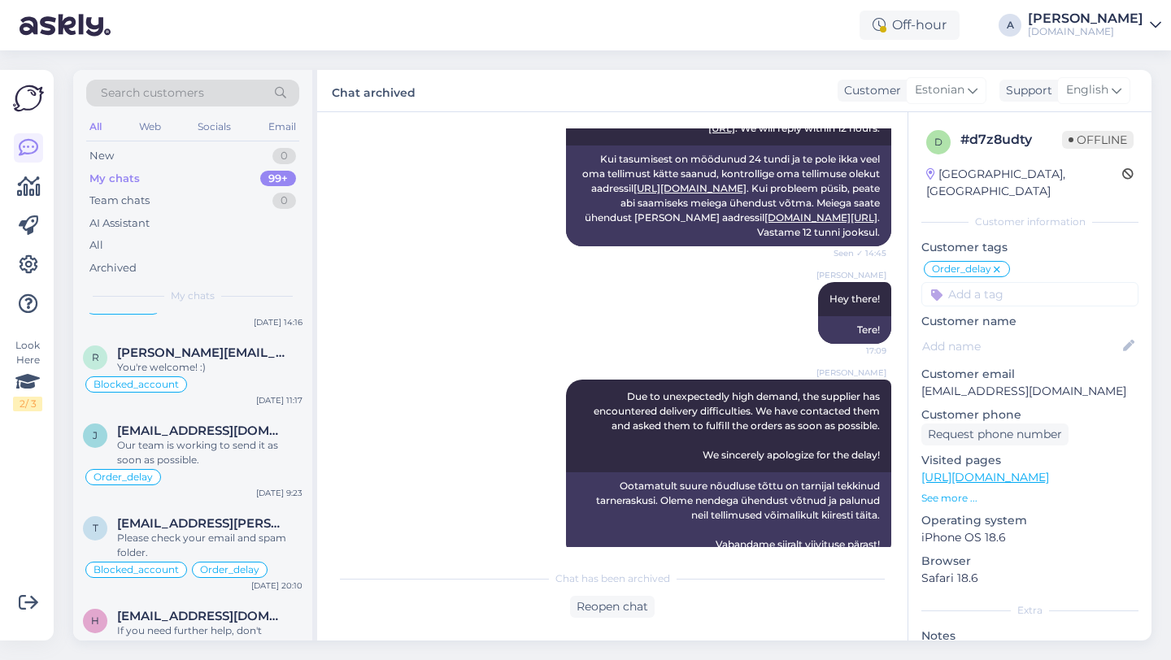
scroll to position [10026, 0]
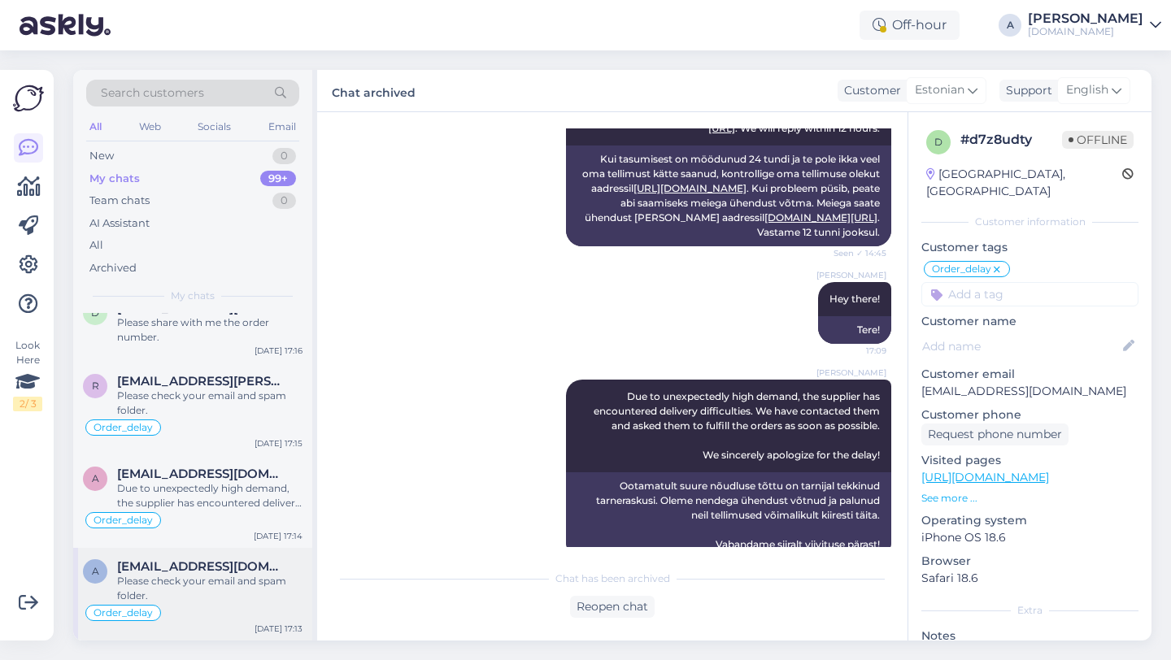
click at [205, 574] on div "Please check your email and spam folder." at bounding box center [209, 588] width 185 height 29
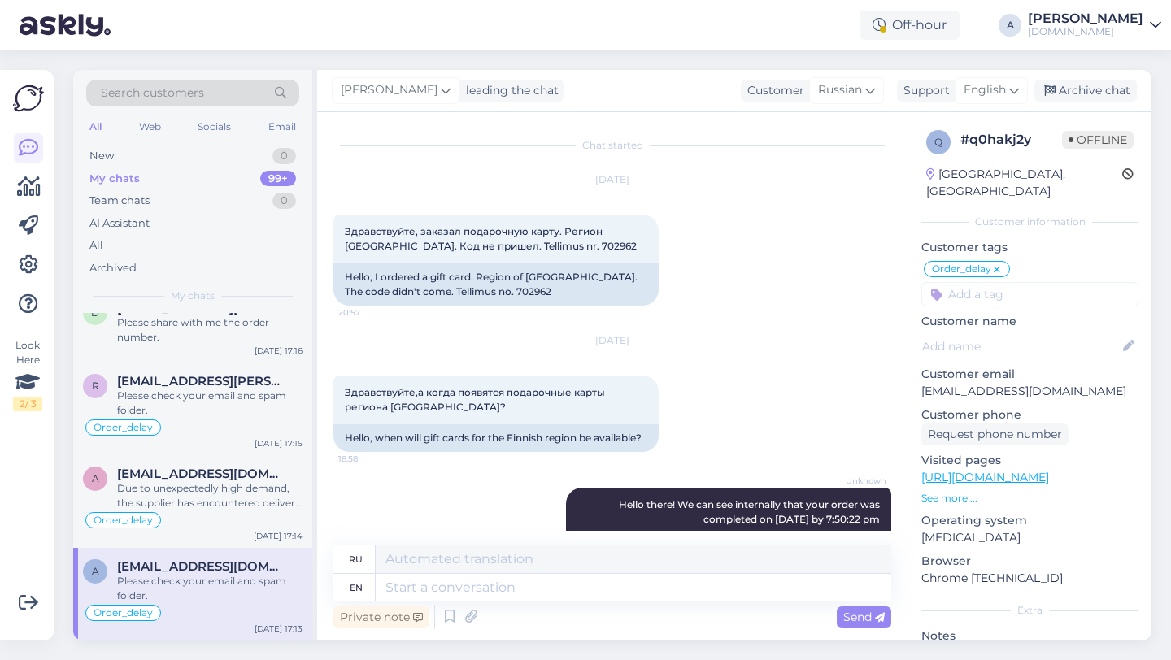
scroll to position [5204, 0]
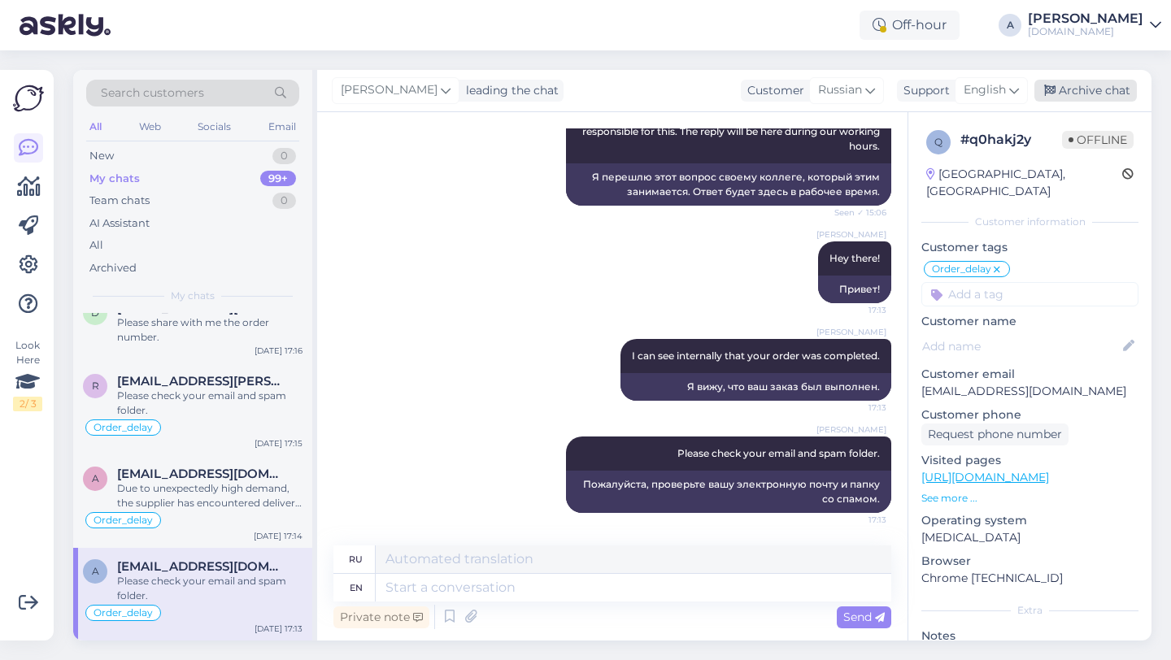
click at [1057, 88] on div "Archive chat" at bounding box center [1085, 91] width 102 height 22
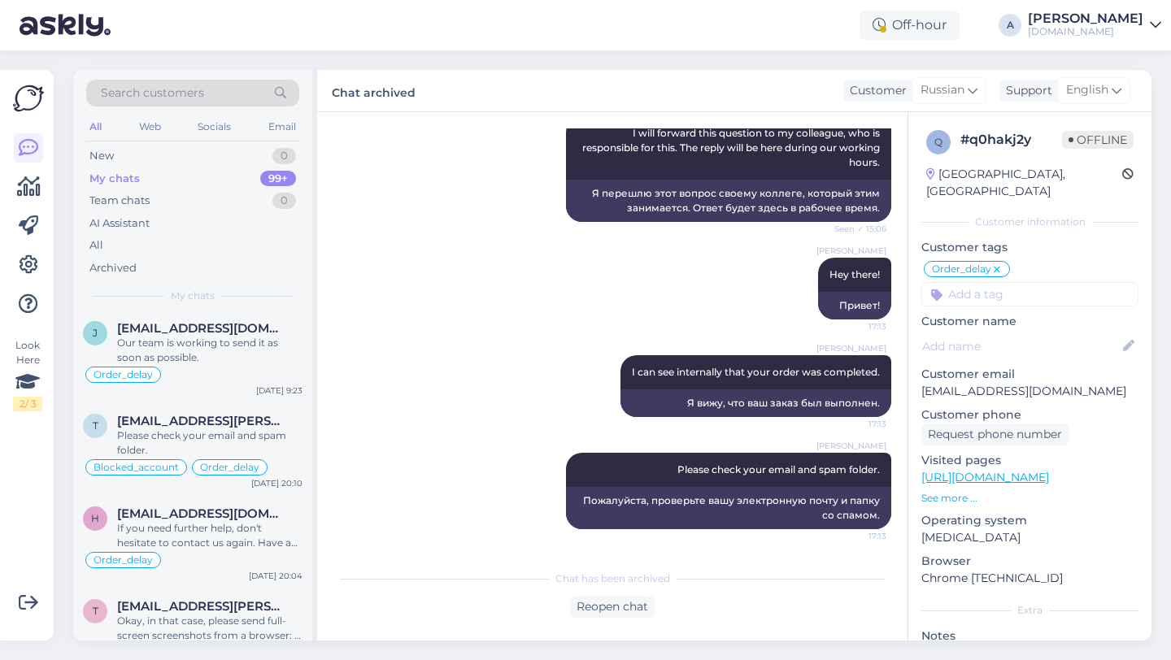
scroll to position [9933, 0]
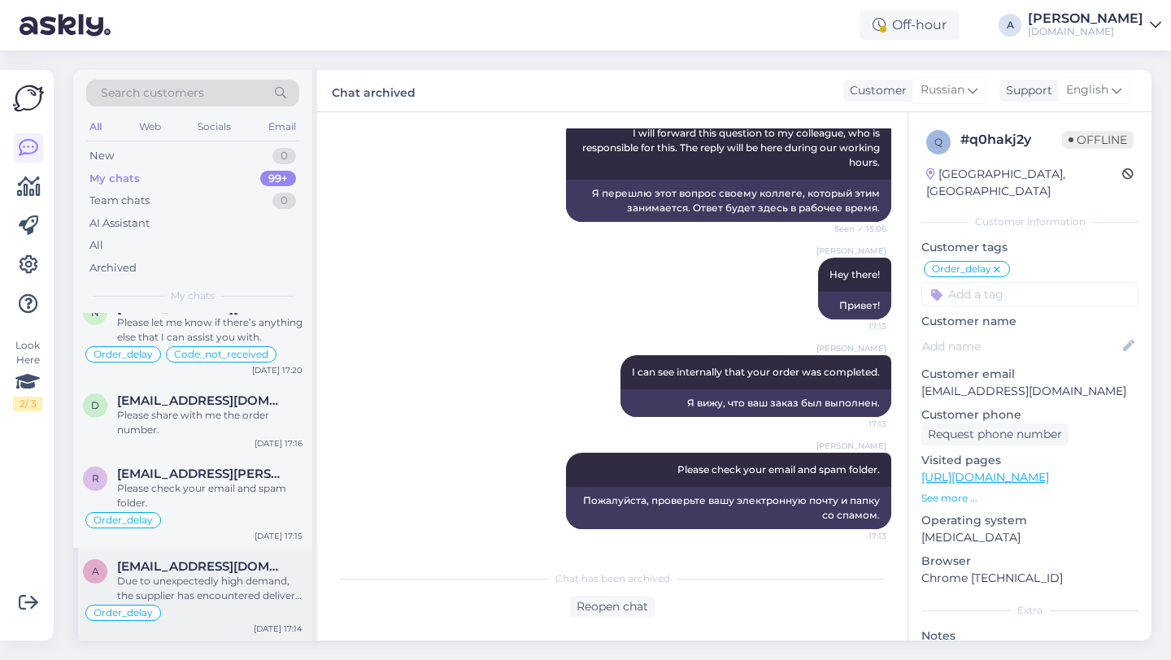
click at [178, 575] on div "Due to unexpectedly high demand, the supplier has encountered delivery difficul…" at bounding box center [209, 588] width 185 height 29
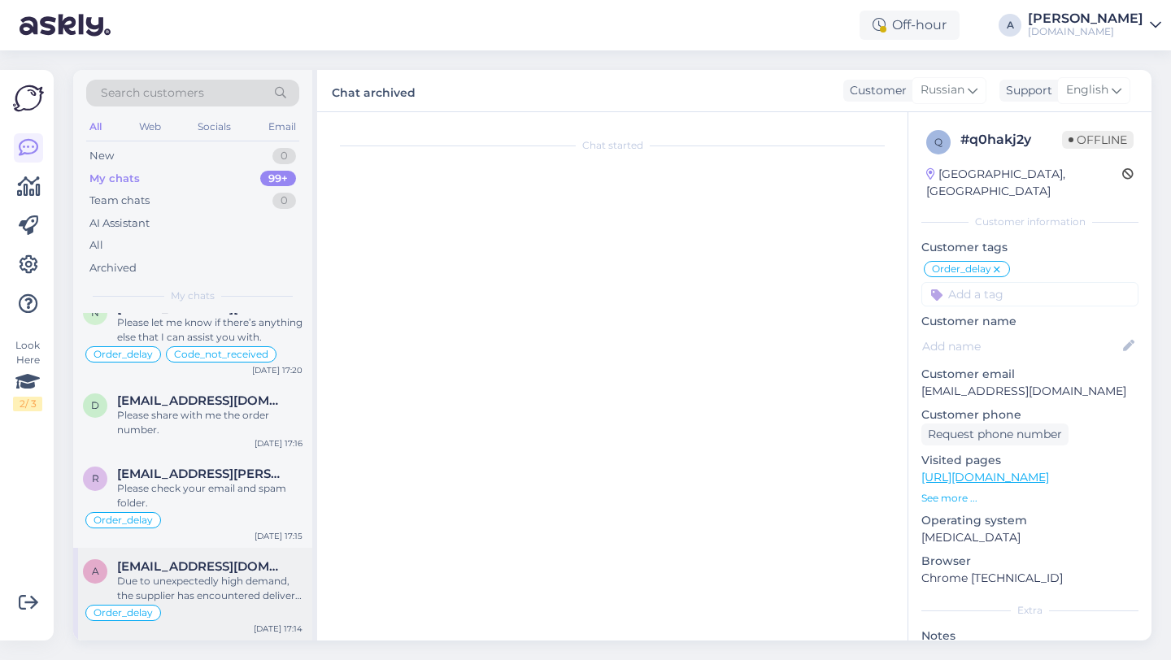
scroll to position [681, 0]
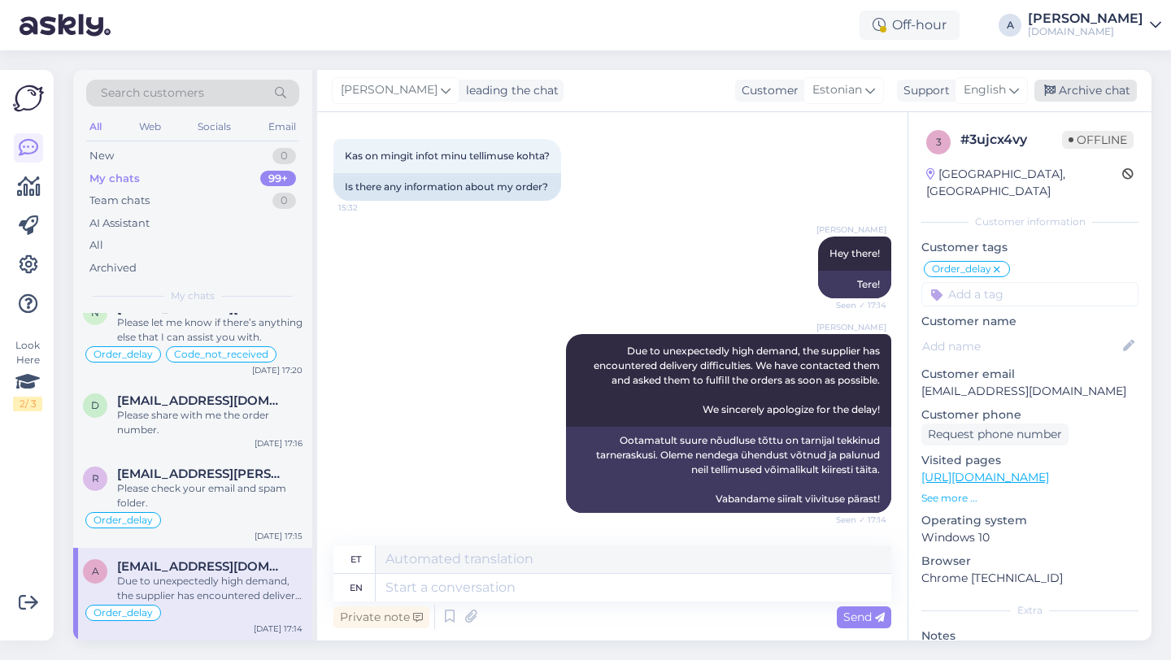
click at [1083, 92] on div "Archive chat" at bounding box center [1085, 91] width 102 height 22
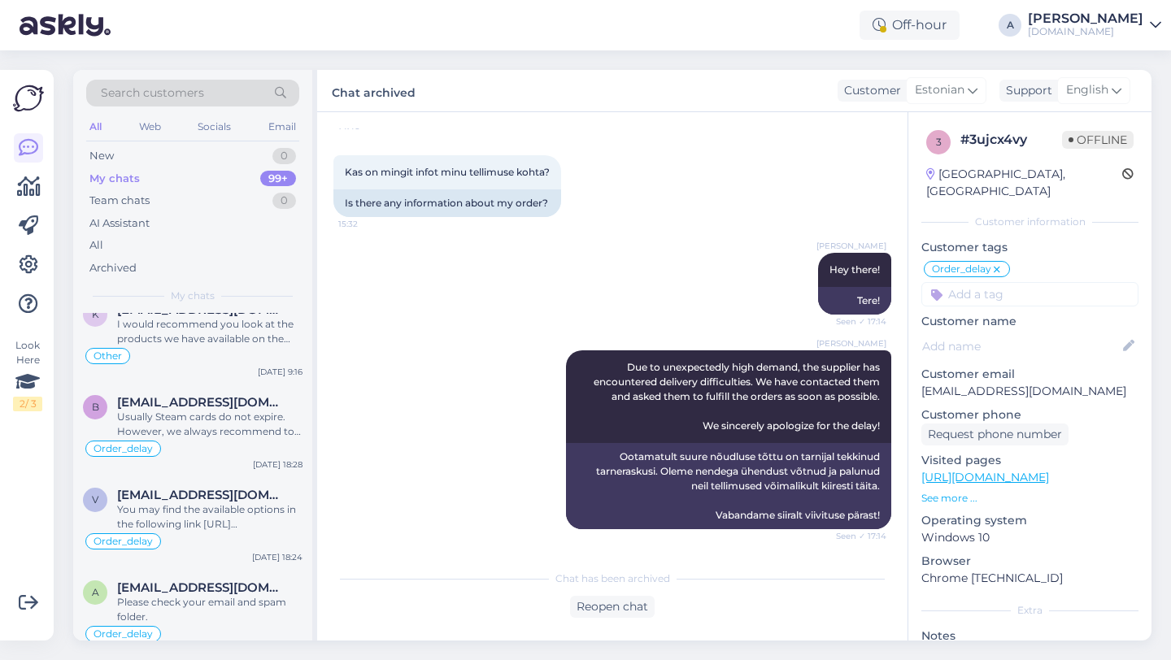
scroll to position [9841, 0]
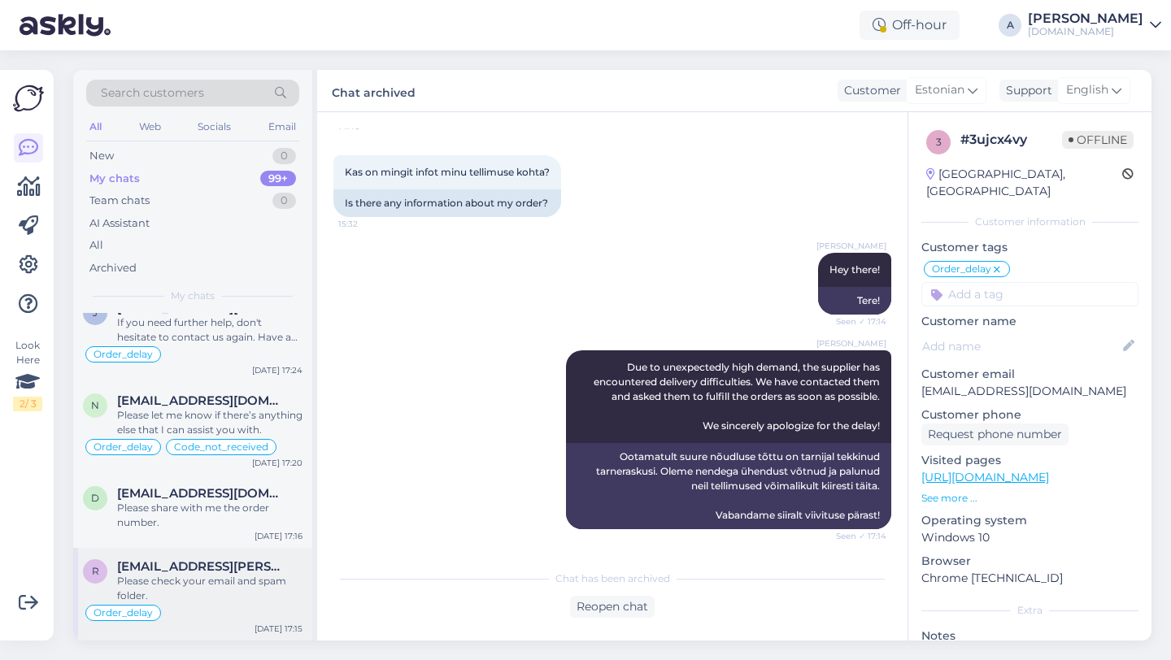
click at [207, 596] on div "Please check your email and spam folder." at bounding box center [209, 588] width 185 height 29
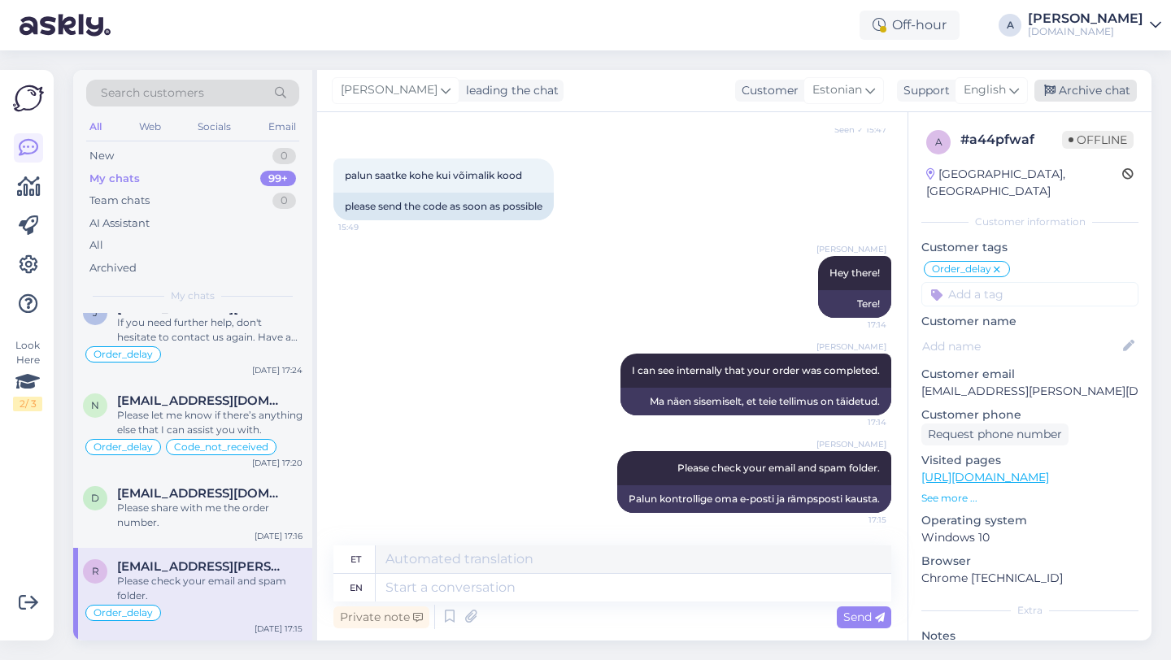
click at [1064, 98] on div "Archive chat" at bounding box center [1085, 91] width 102 height 22
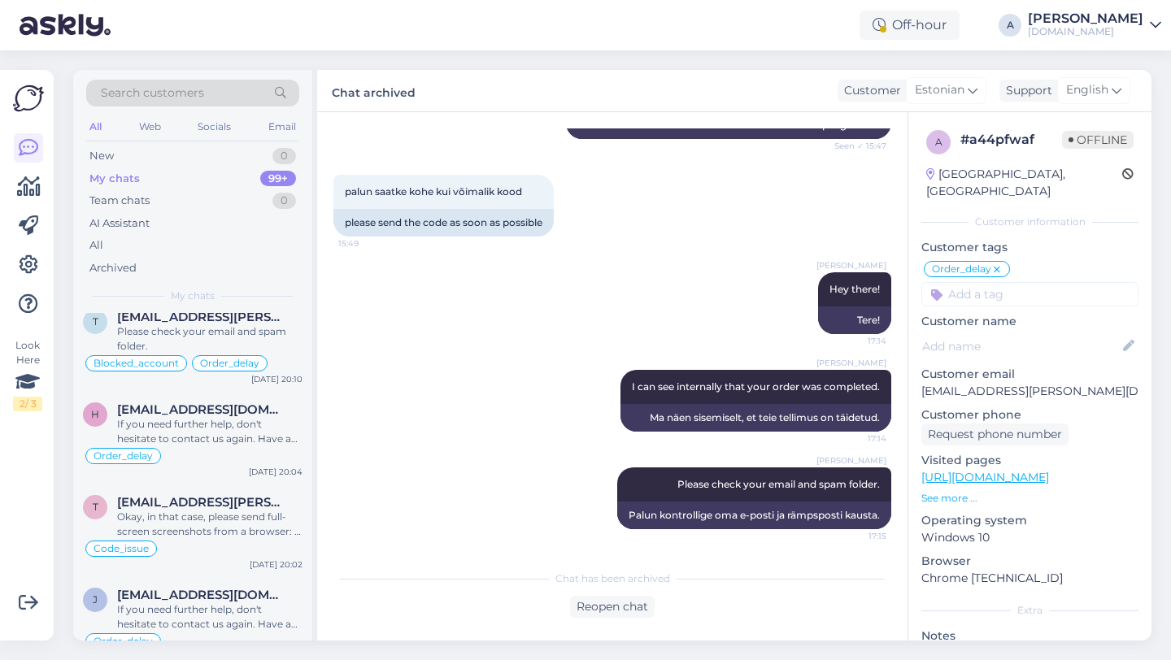
scroll to position [9748, 0]
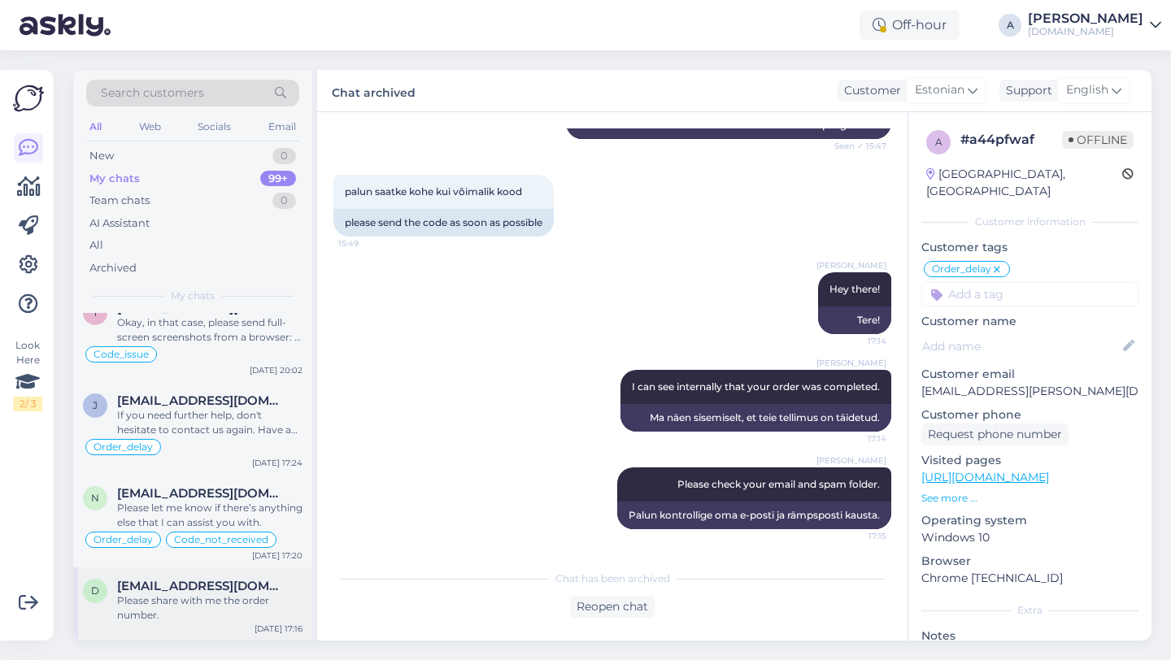
click at [242, 607] on div "Please share with me the order number." at bounding box center [209, 608] width 185 height 29
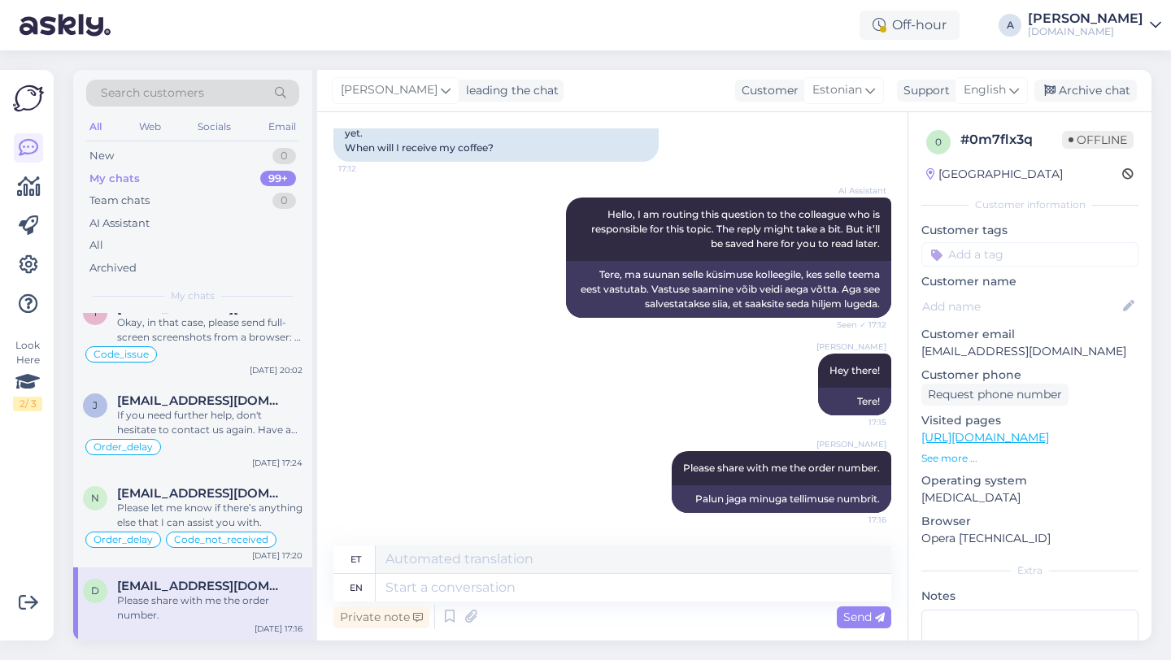
scroll to position [217, 0]
click at [1112, 96] on div "Archive chat" at bounding box center [1085, 91] width 102 height 22
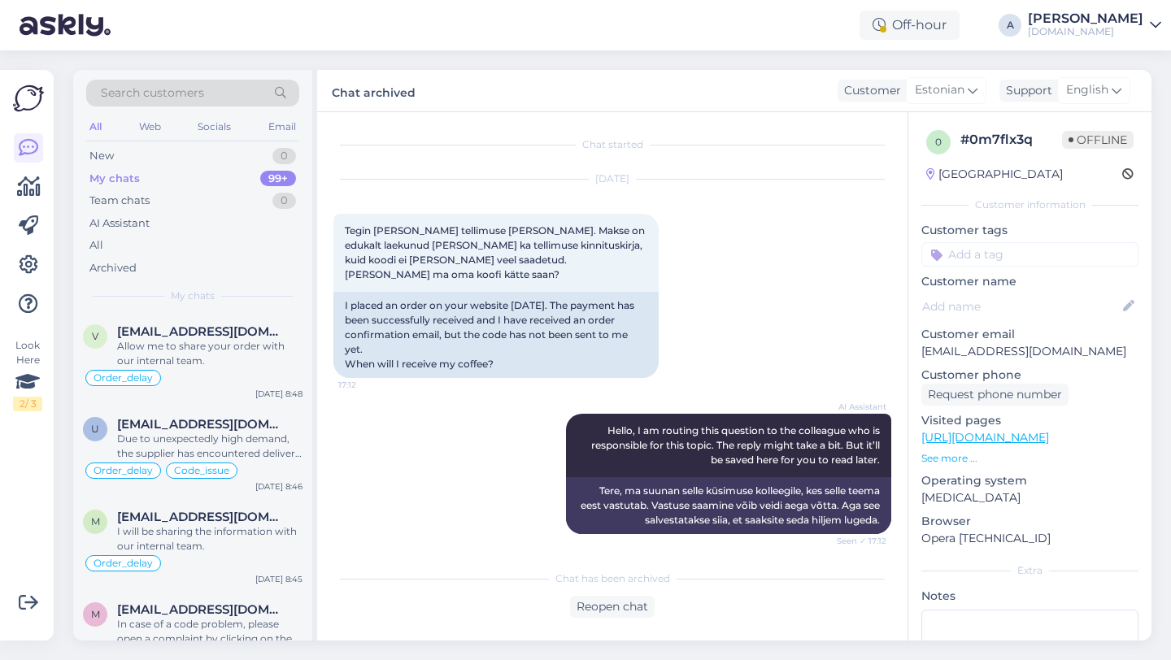
scroll to position [0, 0]
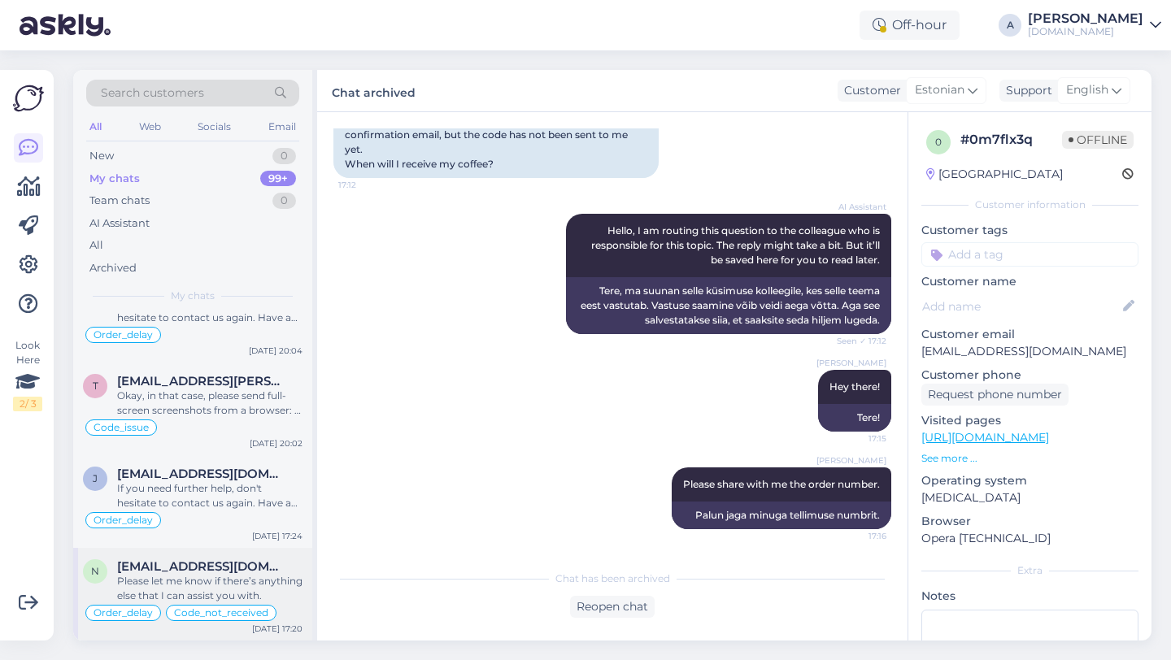
click at [192, 586] on div "Please let me know if there’s anything else that I can assist you with." at bounding box center [209, 588] width 185 height 29
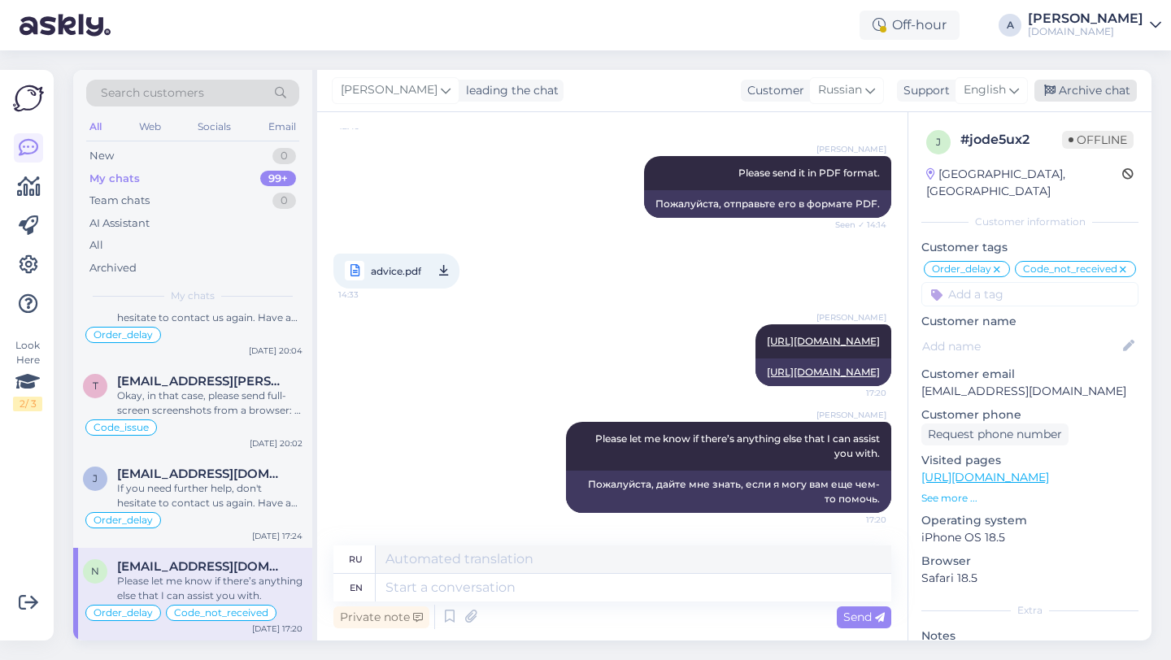
click at [1068, 92] on div "Archive chat" at bounding box center [1085, 91] width 102 height 22
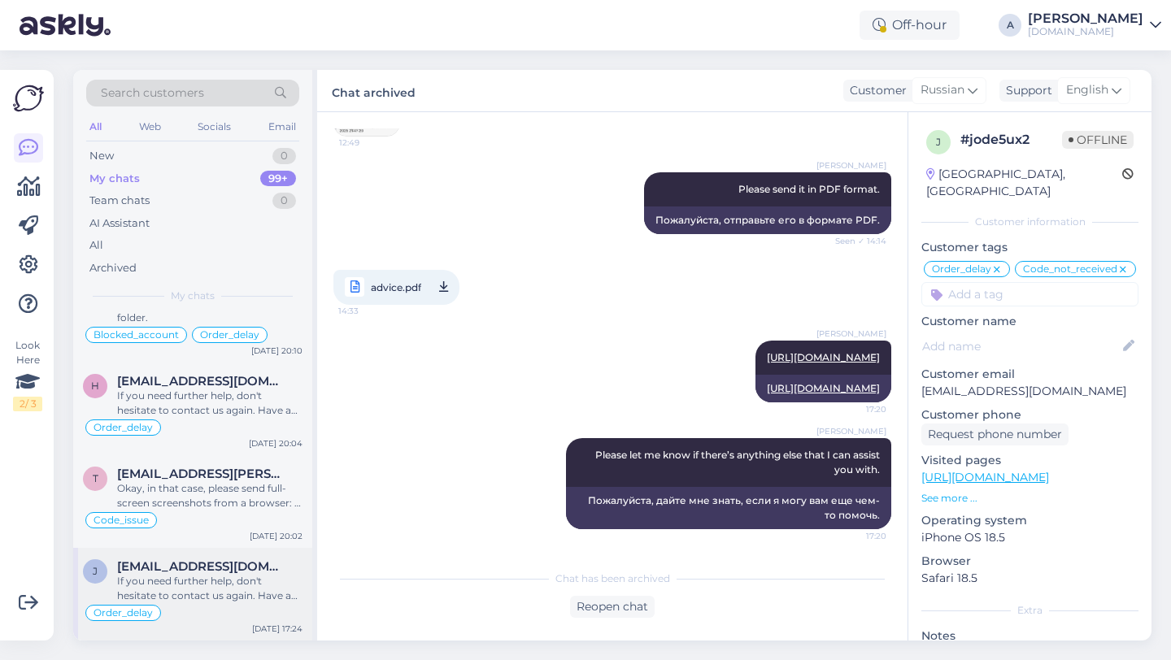
click at [192, 588] on div "If you need further help, don't hesitate to contact us again. Have a great day!" at bounding box center [209, 588] width 185 height 29
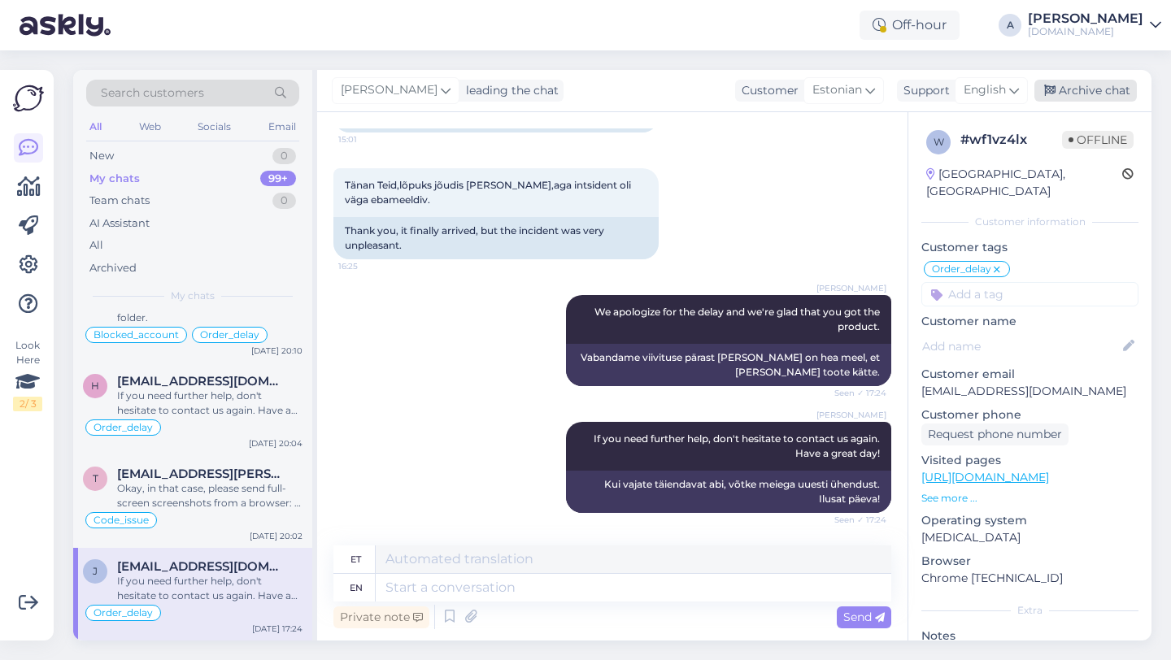
click at [1086, 89] on div "Archive chat" at bounding box center [1085, 91] width 102 height 22
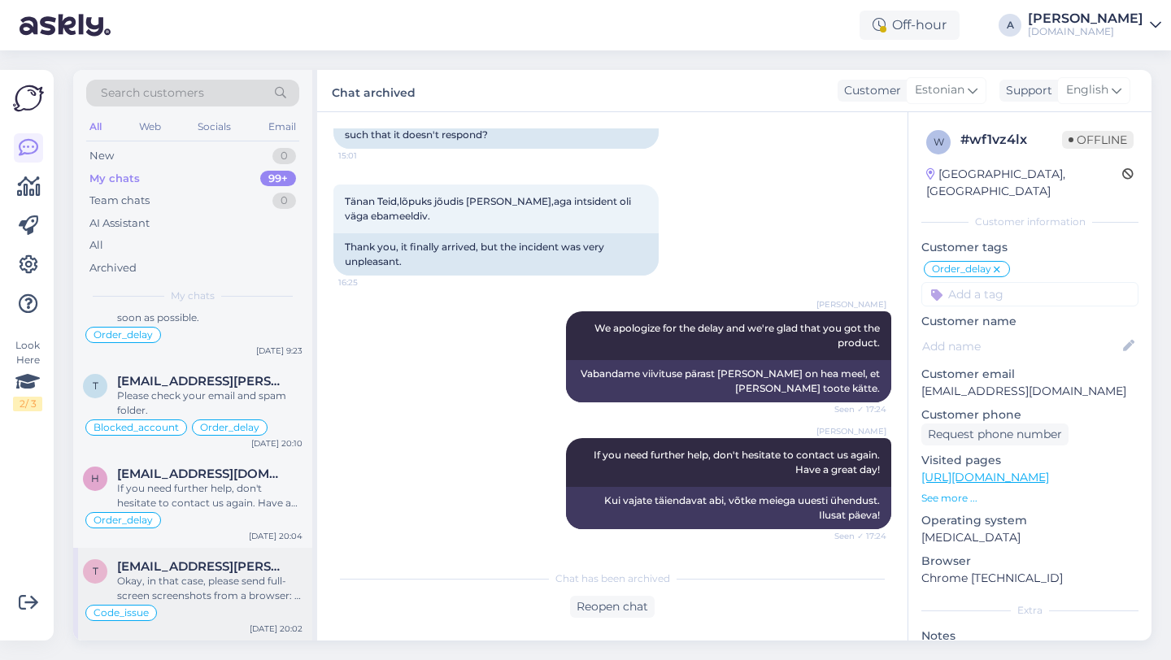
click at [189, 583] on div "Okay, in that case, please send full-screen screenshots from a browser: 1. How …" at bounding box center [209, 588] width 185 height 29
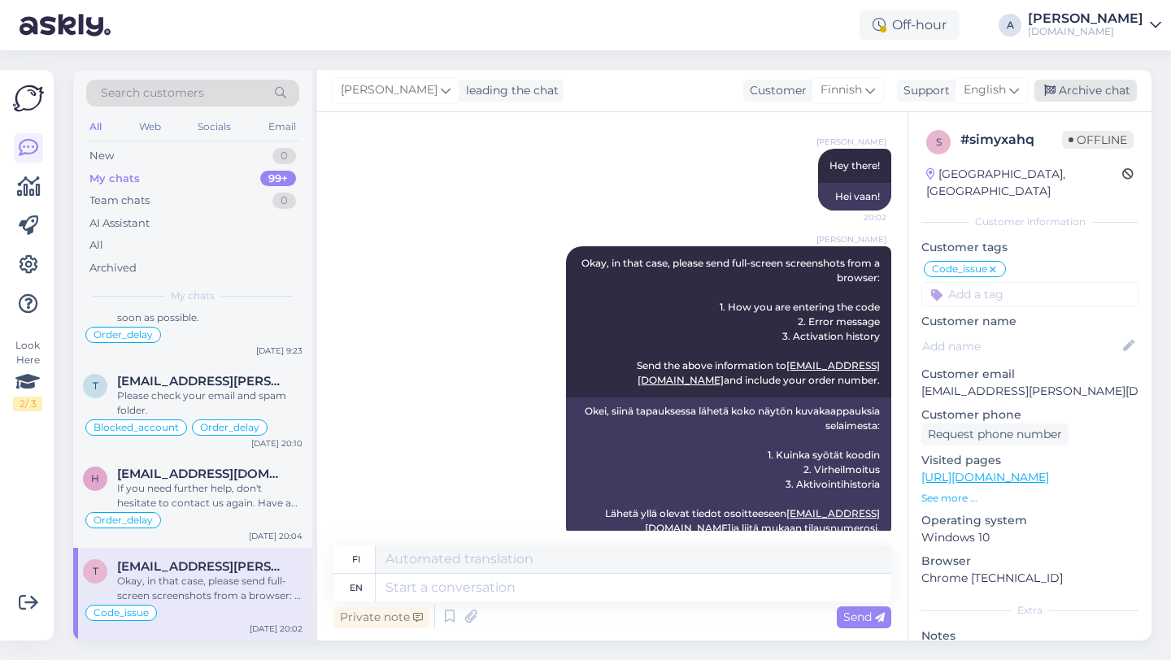
click at [1065, 81] on div "Archive chat" at bounding box center [1085, 91] width 102 height 22
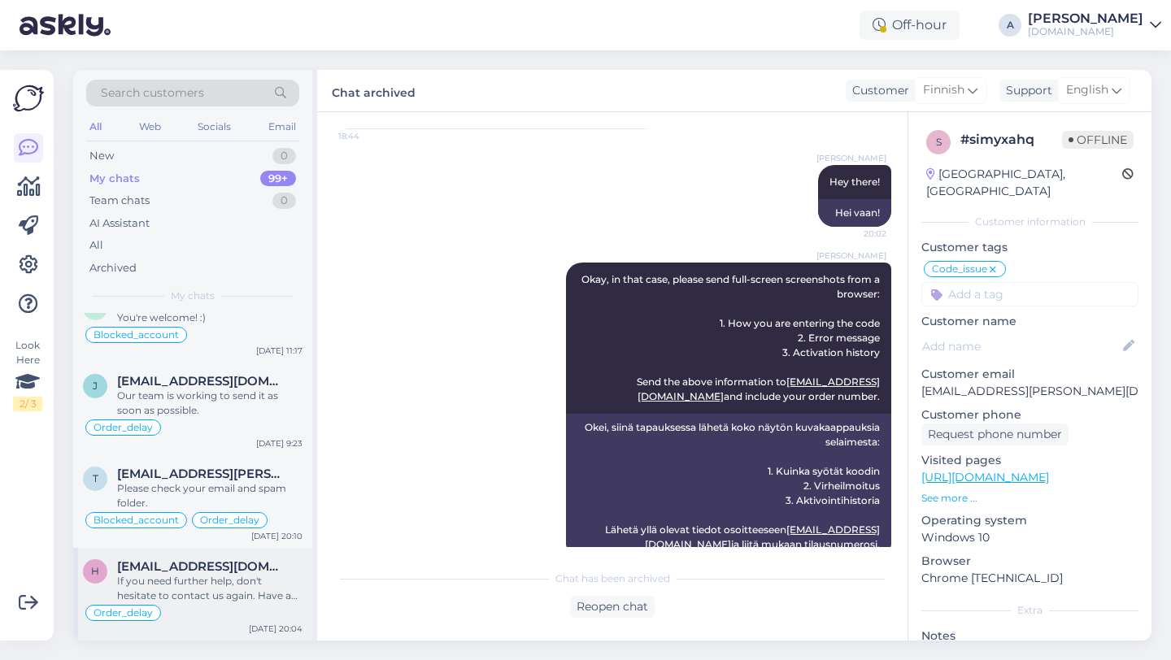
click at [207, 577] on div "If you need further help, don't hesitate to contact us again. Have a great day!" at bounding box center [209, 588] width 185 height 29
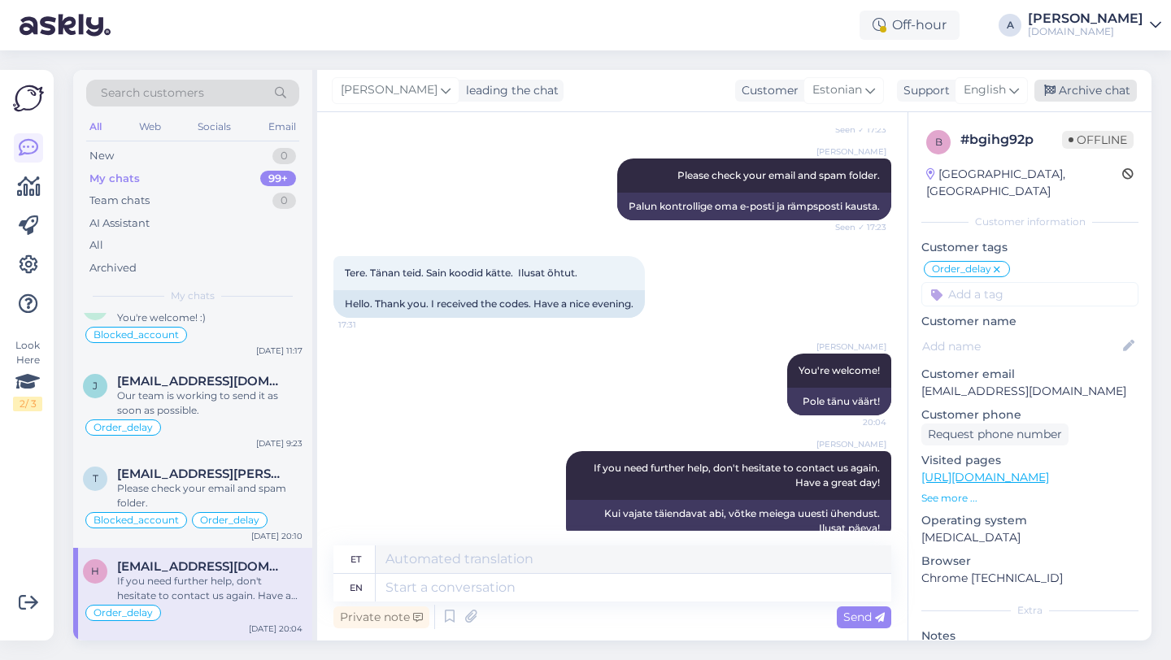
click at [1072, 87] on div "Archive chat" at bounding box center [1085, 91] width 102 height 22
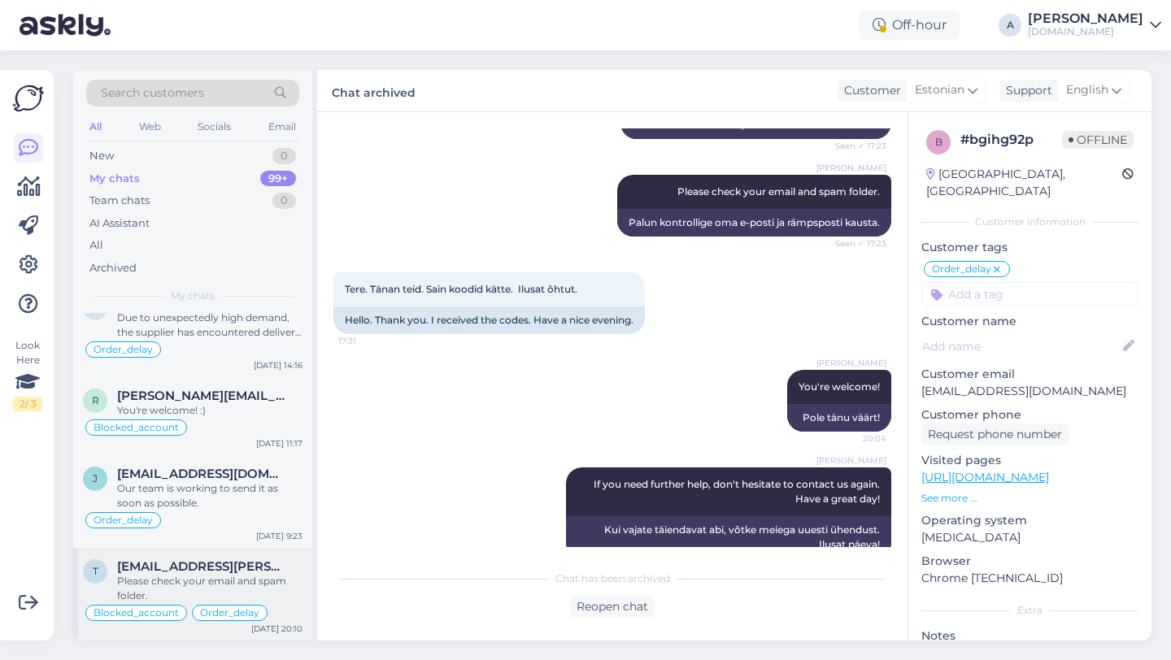
click at [201, 559] on span "[EMAIL_ADDRESS][PERSON_NAME][DOMAIN_NAME]" at bounding box center [201, 566] width 169 height 15
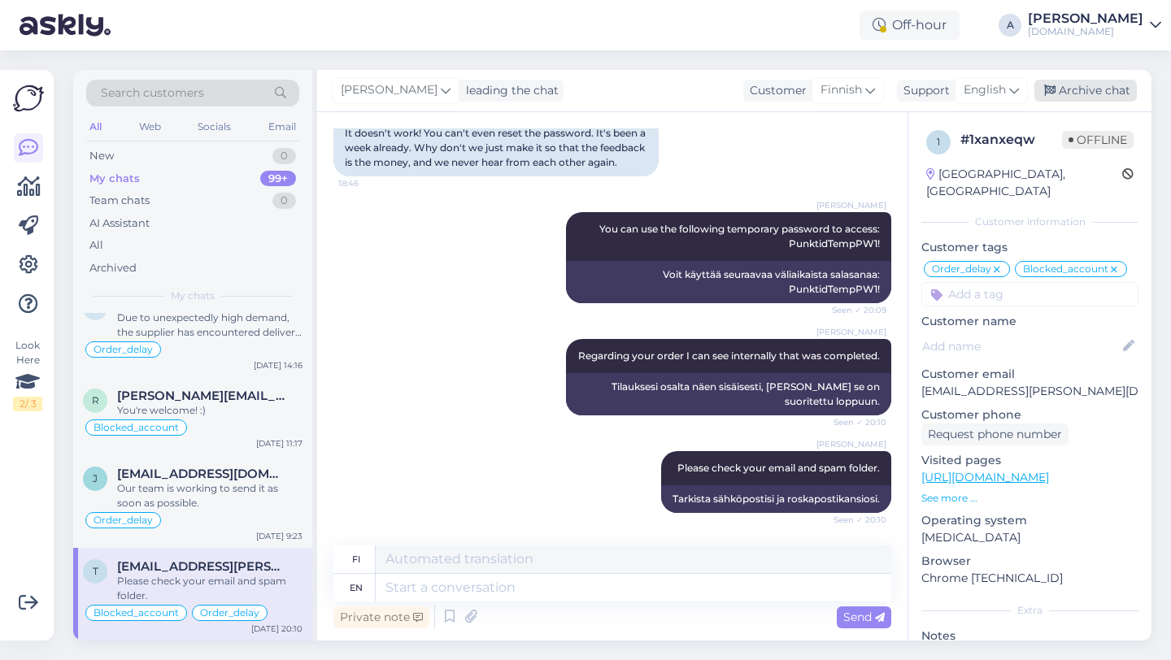
click at [1076, 89] on div "Archive chat" at bounding box center [1085, 91] width 102 height 22
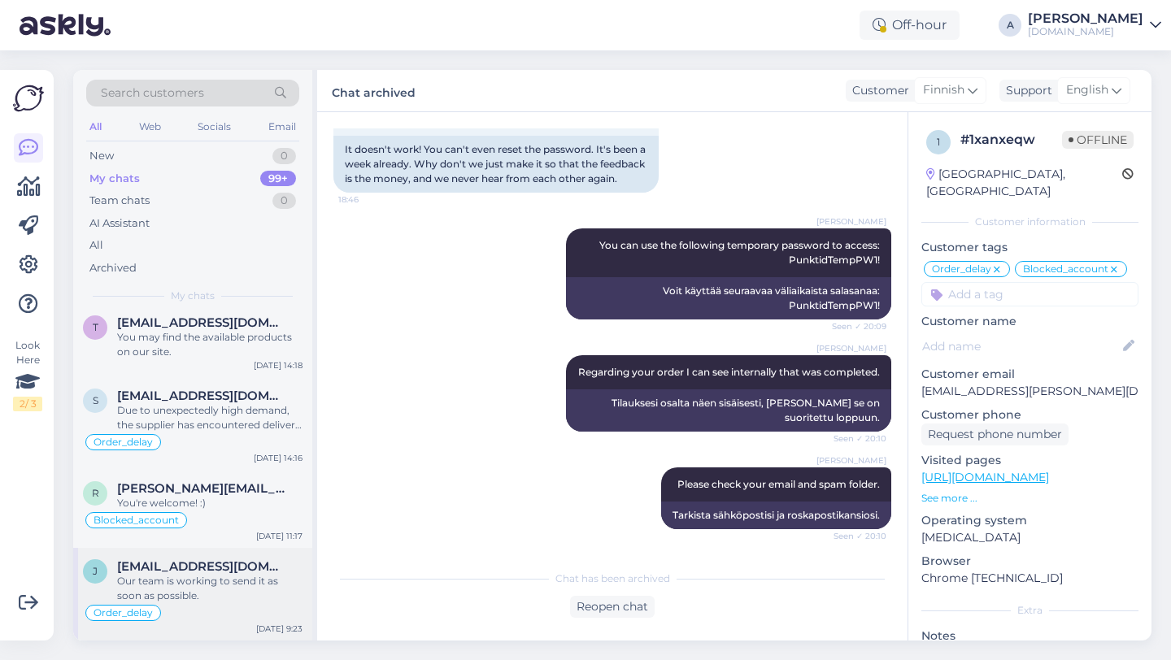
click at [225, 589] on div "Our team is working to send it as soon as possible." at bounding box center [209, 588] width 185 height 29
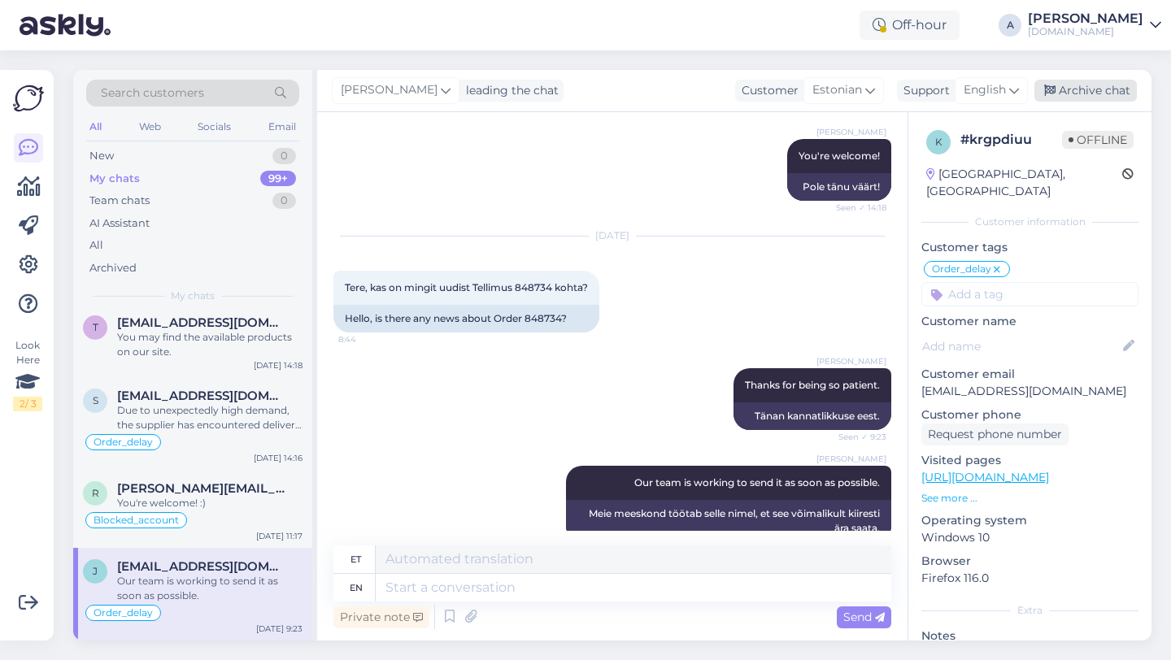
click at [1090, 80] on div "Archive chat" at bounding box center [1085, 91] width 102 height 22
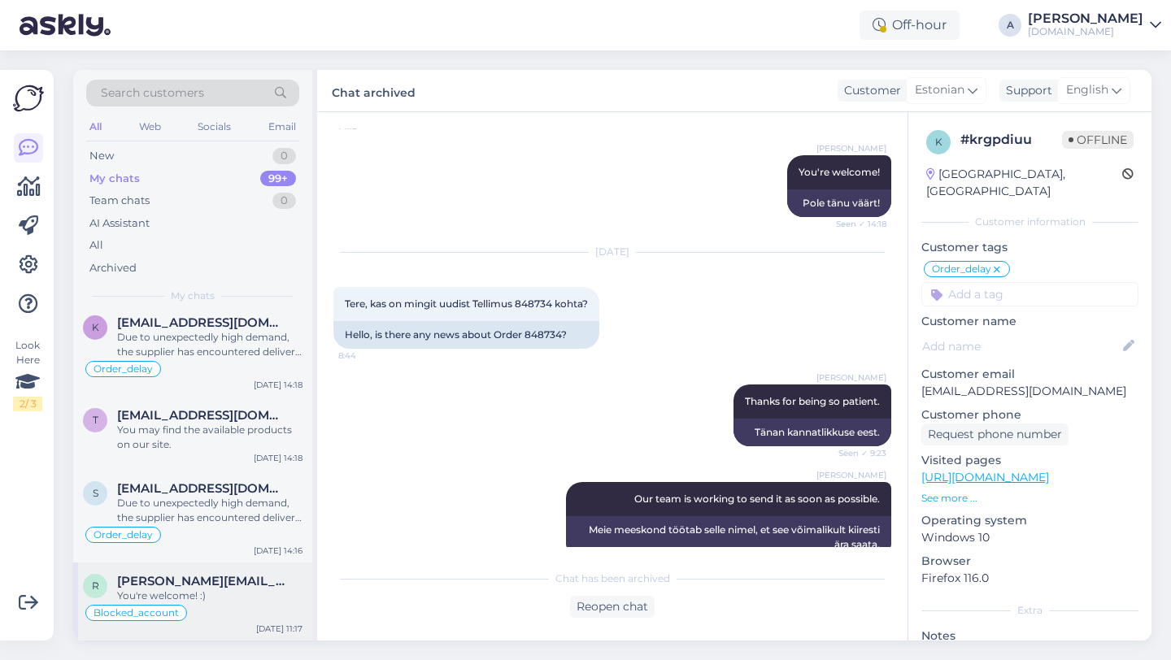
click at [215, 590] on div "You're welcome! :)" at bounding box center [209, 596] width 185 height 15
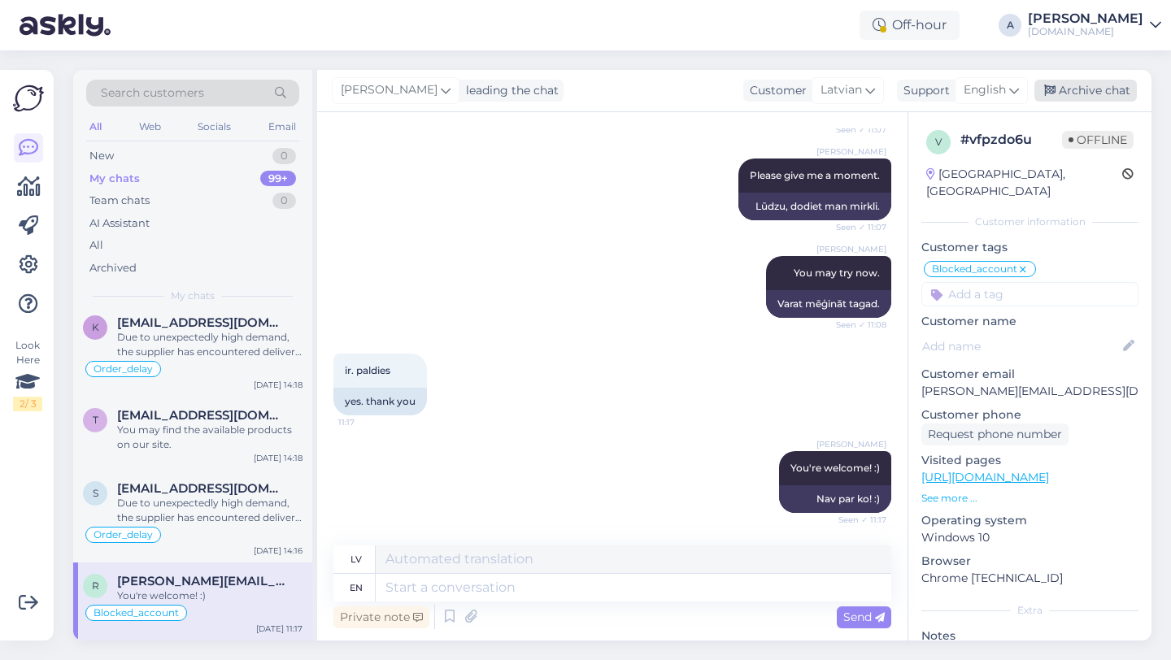
click at [1071, 90] on div "Archive chat" at bounding box center [1085, 91] width 102 height 22
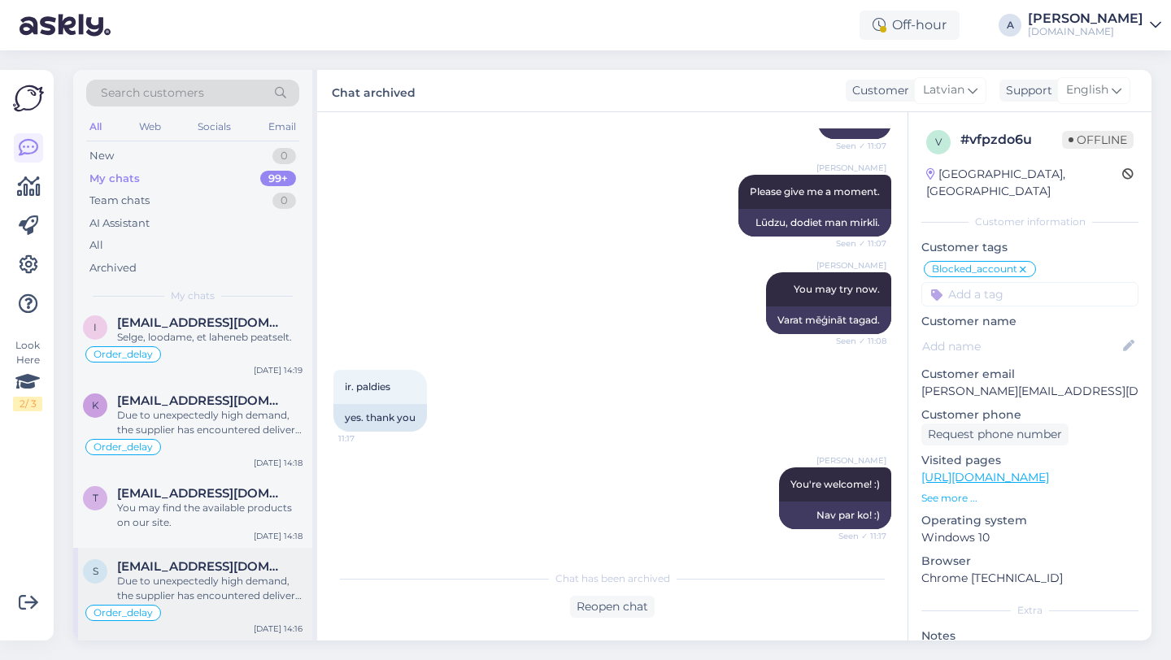
click at [206, 581] on div "Due to unexpectedly high demand, the supplier has encountered delivery difficul…" at bounding box center [209, 588] width 185 height 29
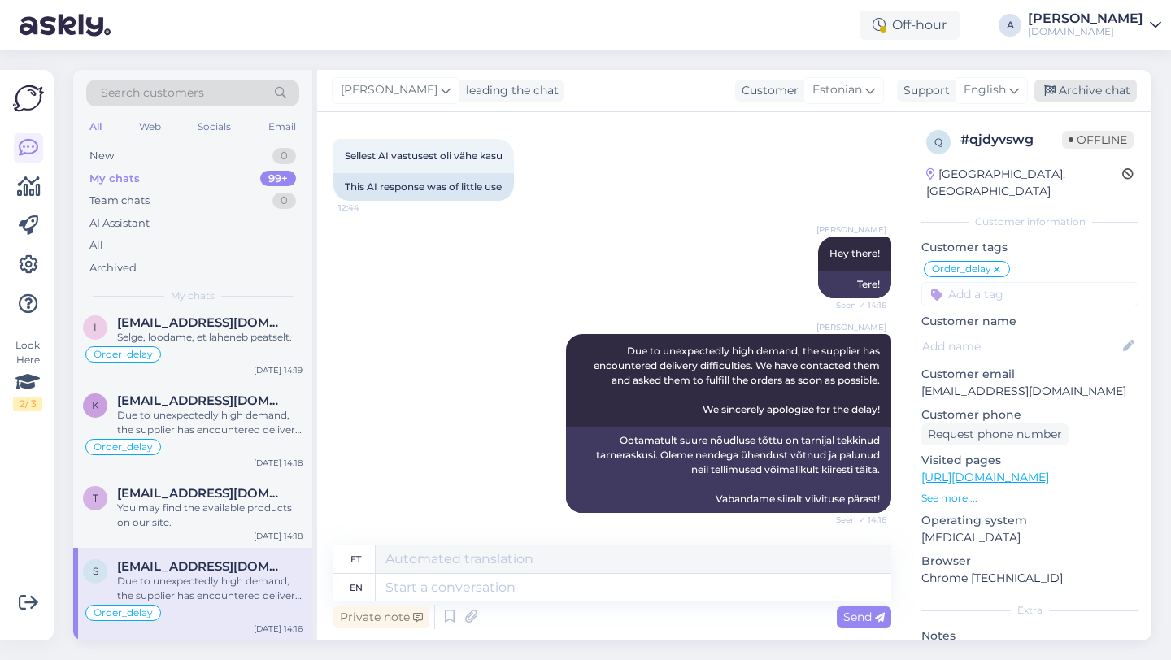
click at [1076, 89] on div "Archive chat" at bounding box center [1085, 91] width 102 height 22
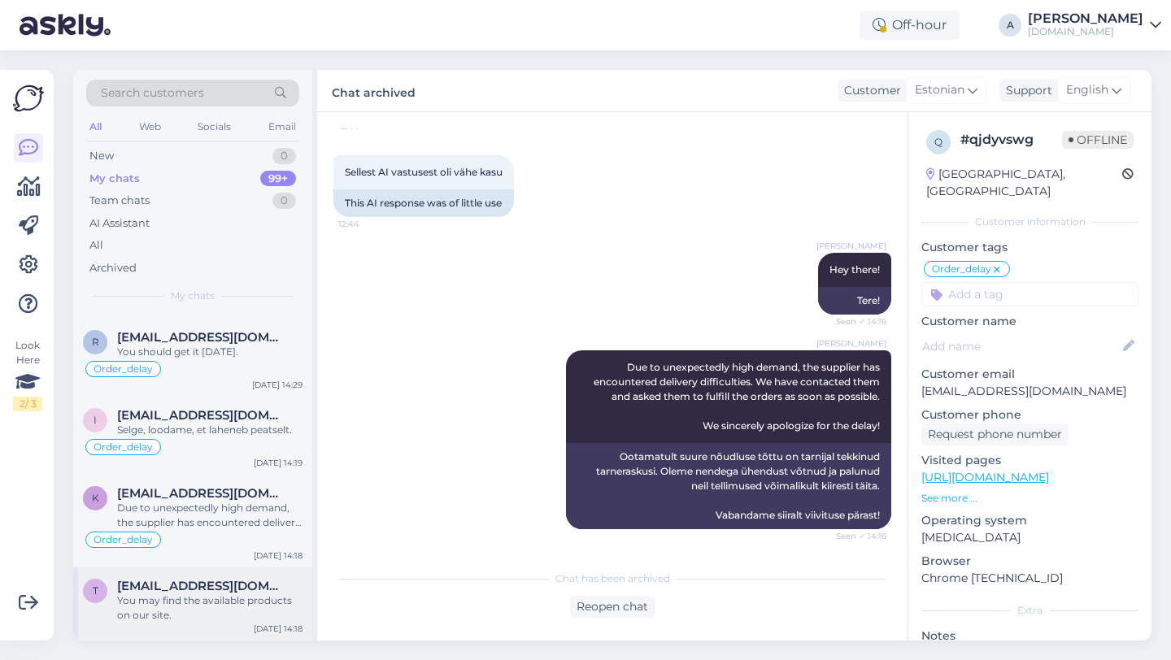
click at [174, 594] on div "You may find the available products on our site." at bounding box center [209, 608] width 185 height 29
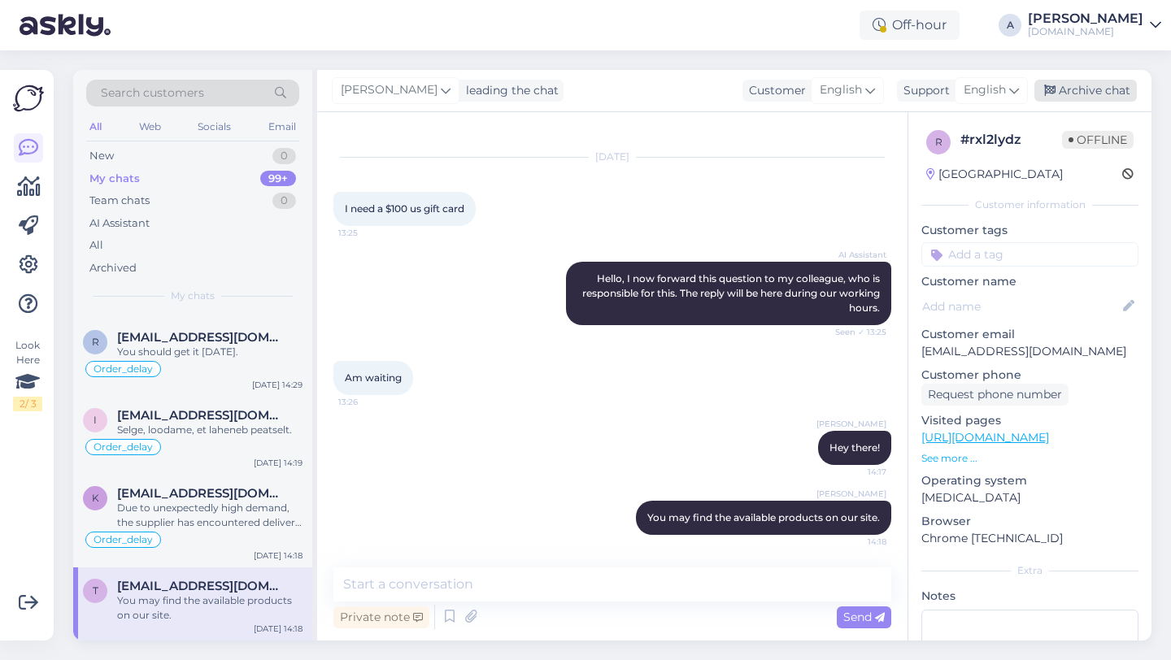
click at [1078, 93] on div "Archive chat" at bounding box center [1085, 91] width 102 height 22
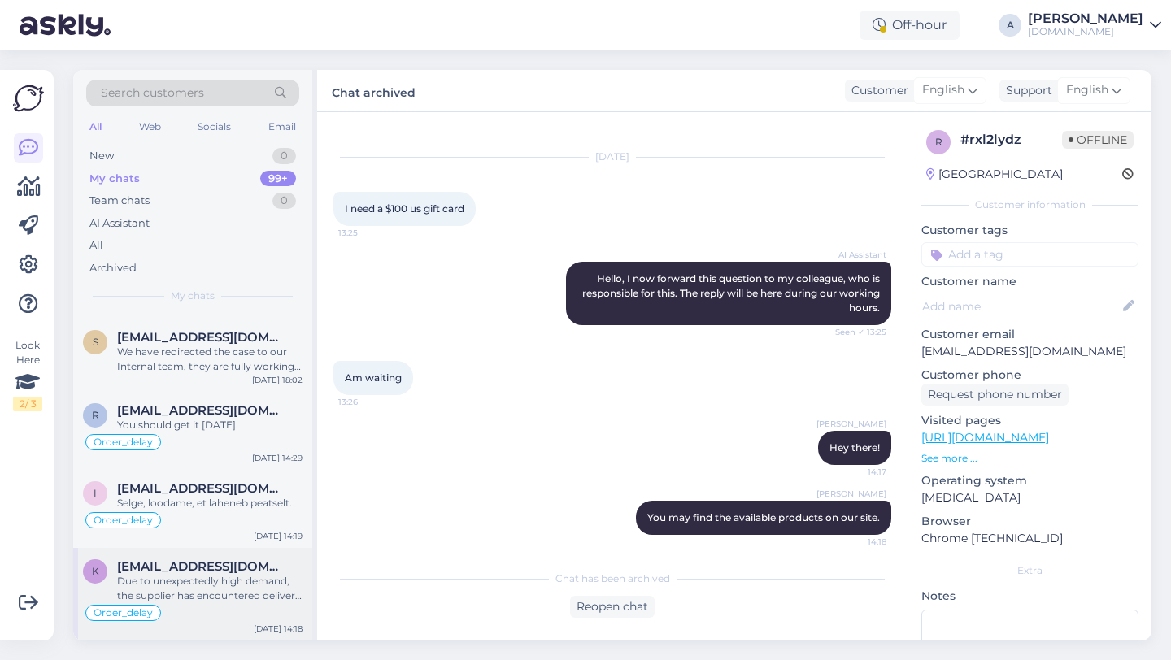
click at [194, 581] on div "Due to unexpectedly high demand, the supplier has encountered delivery difficul…" at bounding box center [209, 588] width 185 height 29
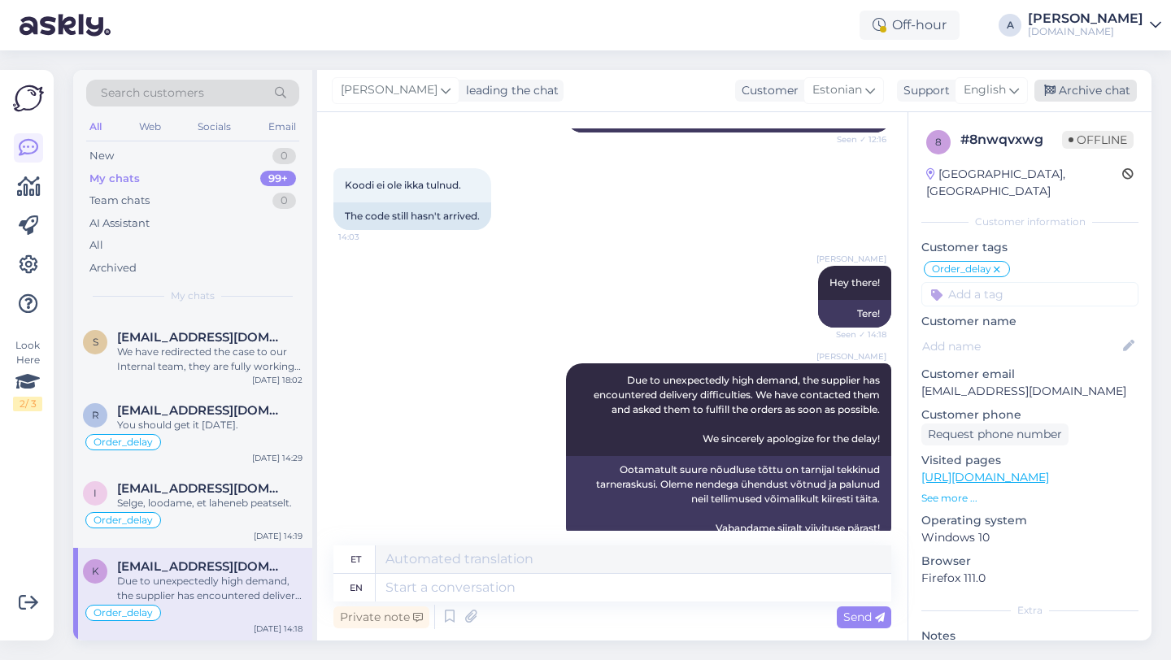
click at [1088, 94] on div "Archive chat" at bounding box center [1085, 91] width 102 height 22
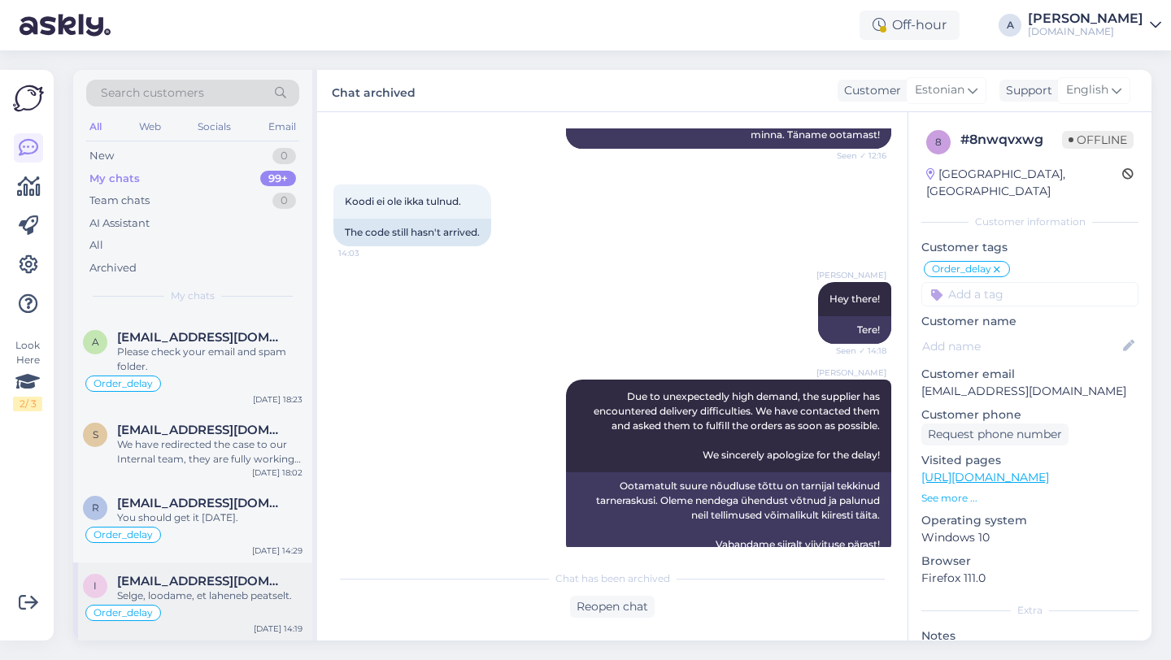
click at [225, 591] on div "Selge, loodame, et laheneb peatselt." at bounding box center [209, 596] width 185 height 15
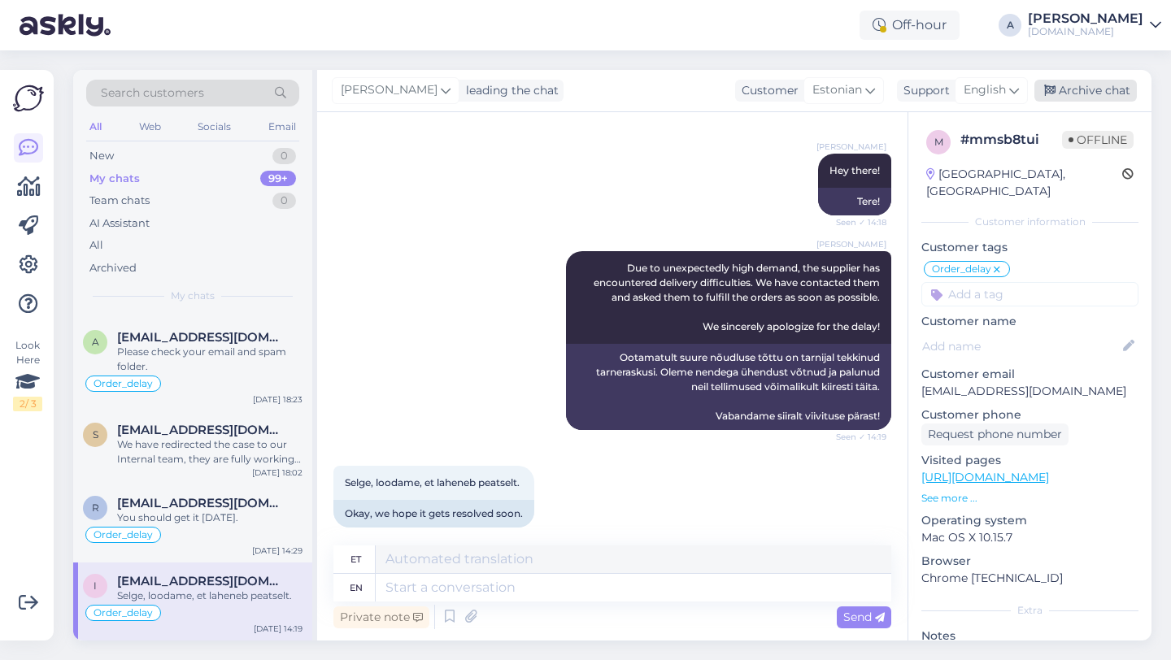
click at [1100, 95] on div "Archive chat" at bounding box center [1085, 91] width 102 height 22
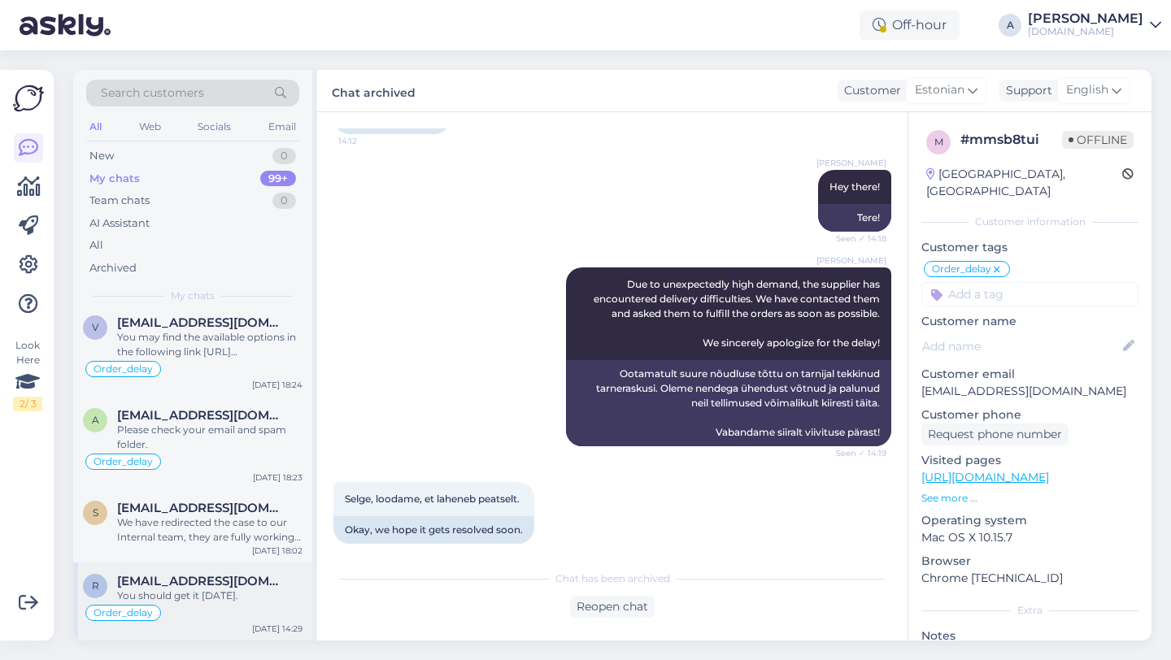
click at [214, 590] on div "You should get it [DATE]." at bounding box center [209, 596] width 185 height 15
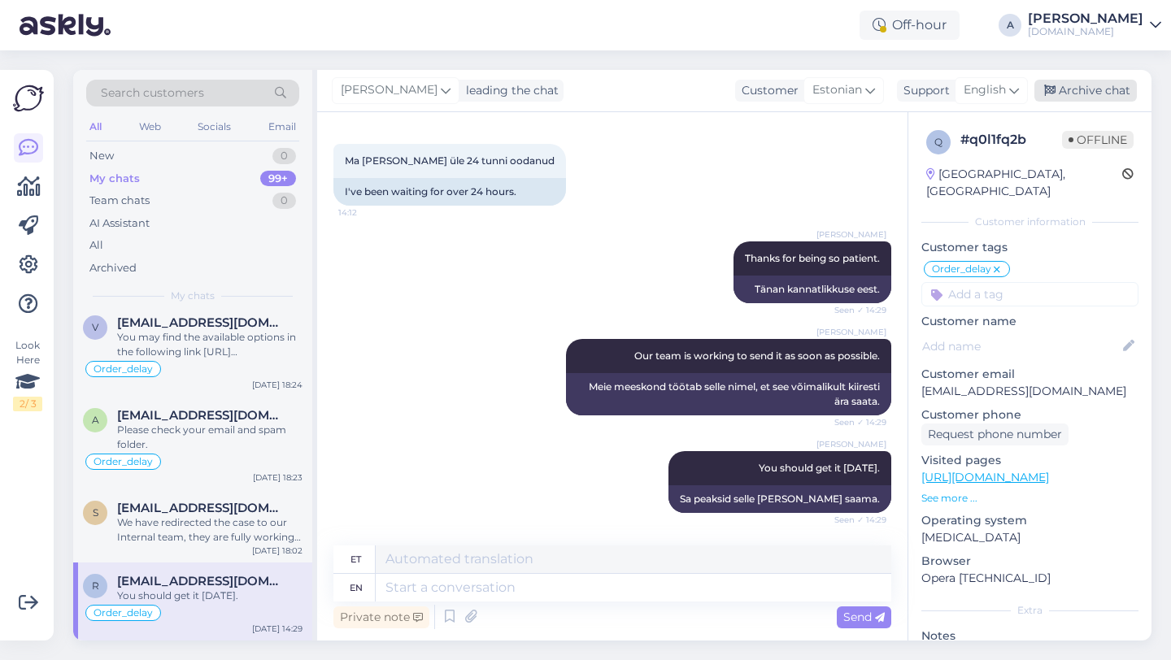
click at [1078, 87] on div "Archive chat" at bounding box center [1085, 91] width 102 height 22
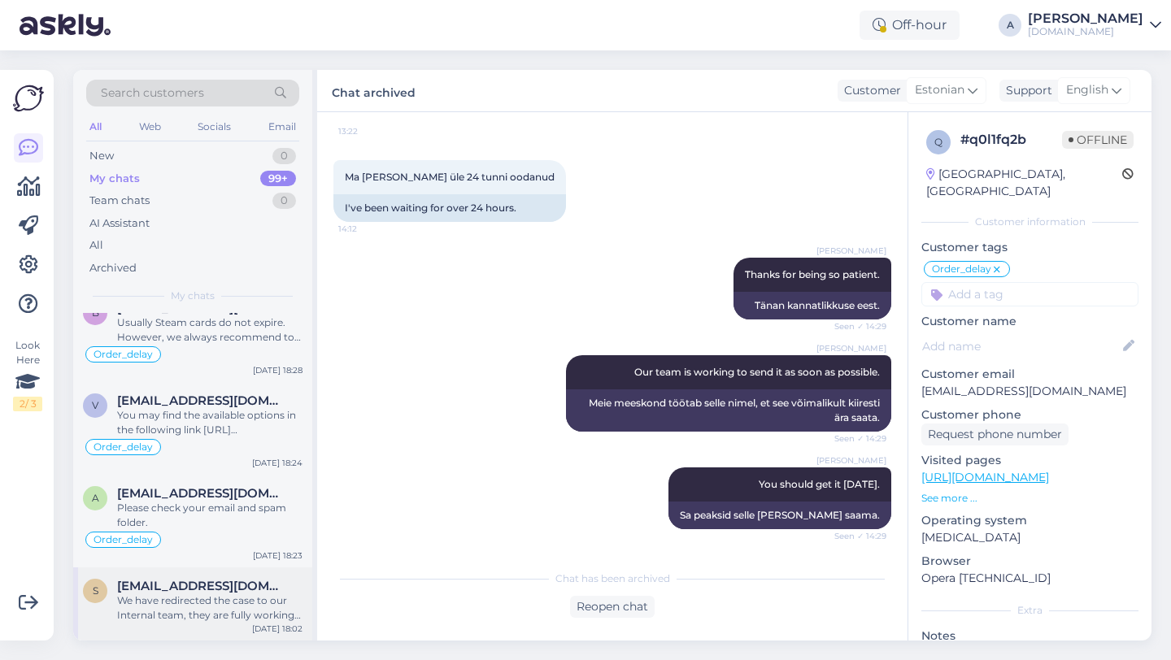
click at [189, 612] on div "We have redirected the case to our Internal team, they are fully working on it.…" at bounding box center [209, 608] width 185 height 29
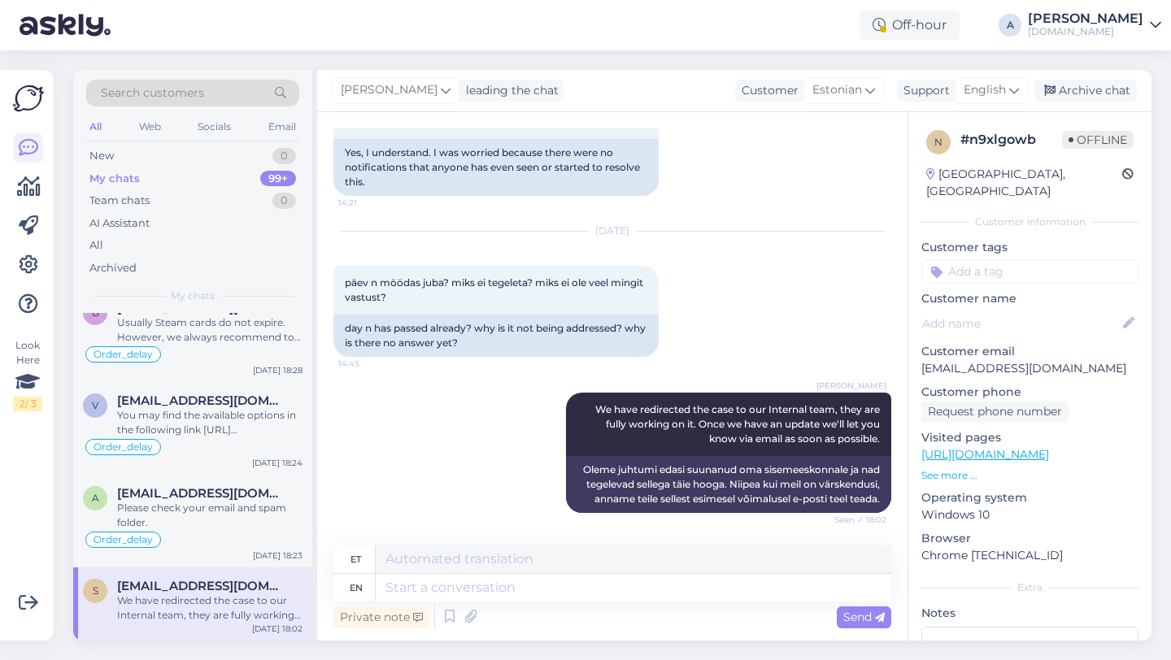
click at [1095, 104] on div "[PERSON_NAME] leading the chat Customer Estonian Support English Archive chat" at bounding box center [734, 91] width 834 height 42
click at [1096, 91] on div "Archive chat" at bounding box center [1085, 91] width 102 height 22
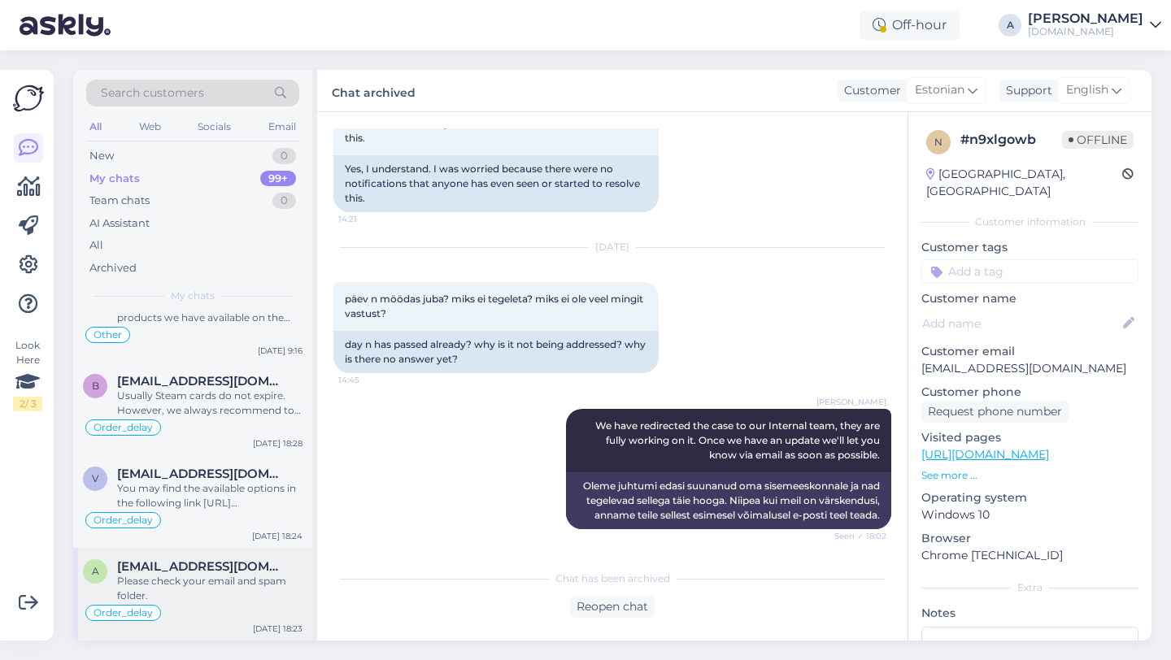
click at [188, 596] on div "Please check your email and spam folder." at bounding box center [209, 588] width 185 height 29
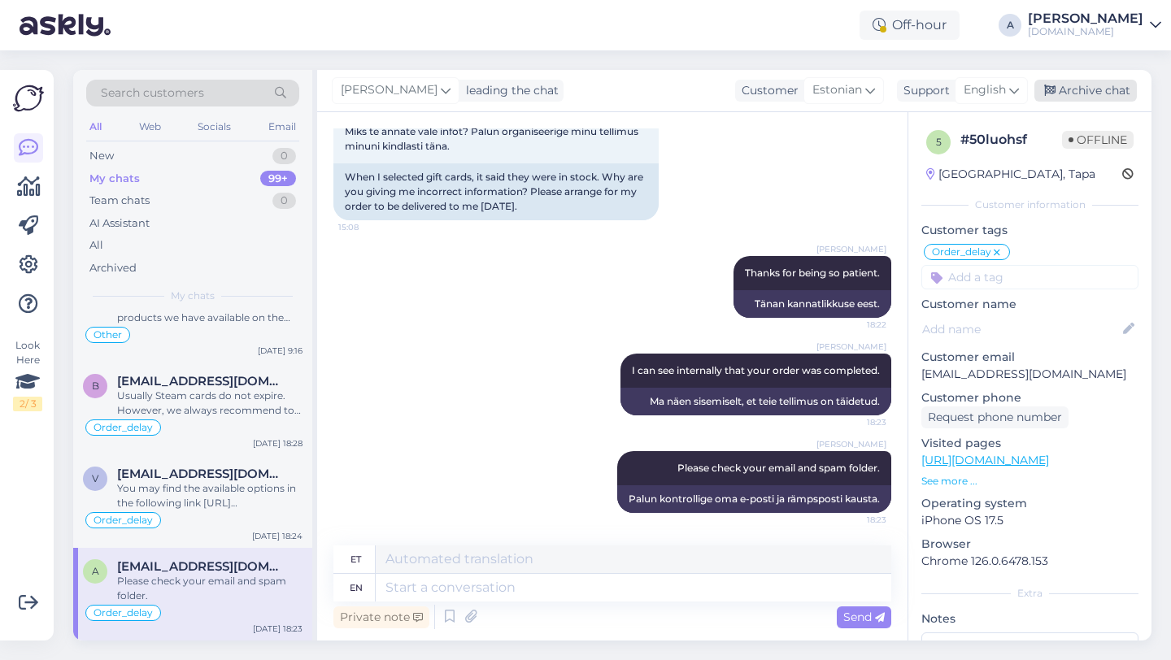
click at [1089, 97] on div "Archive chat" at bounding box center [1085, 91] width 102 height 22
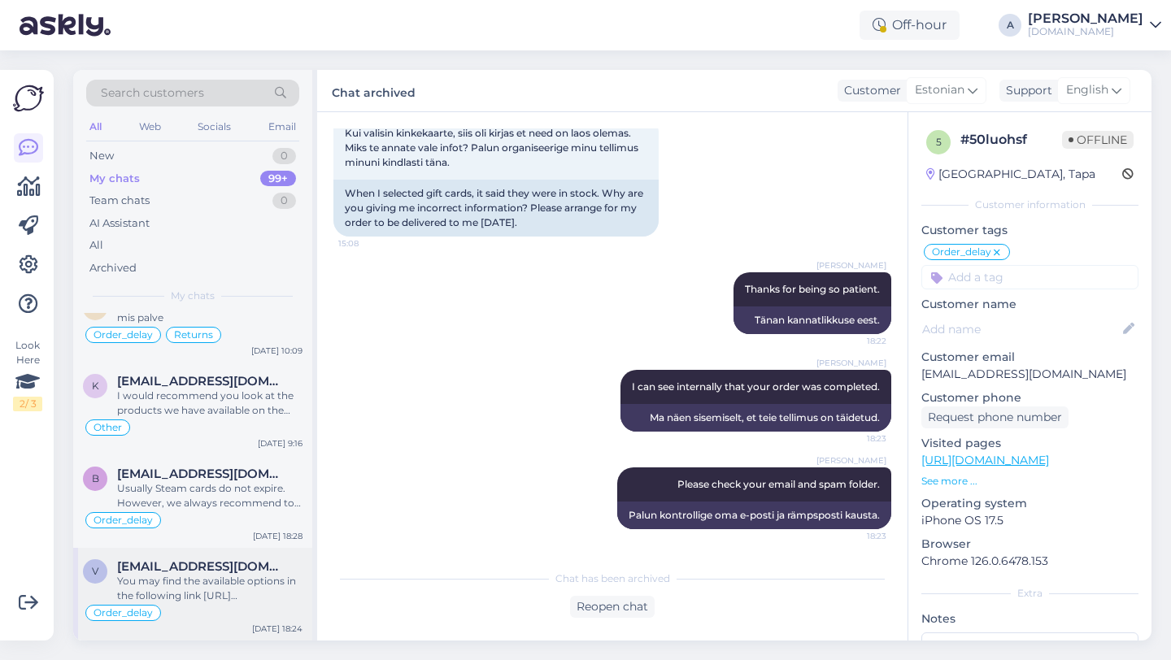
click at [198, 583] on div "You may find the available options in the following link [URL][DOMAIN_NAME]" at bounding box center [209, 588] width 185 height 29
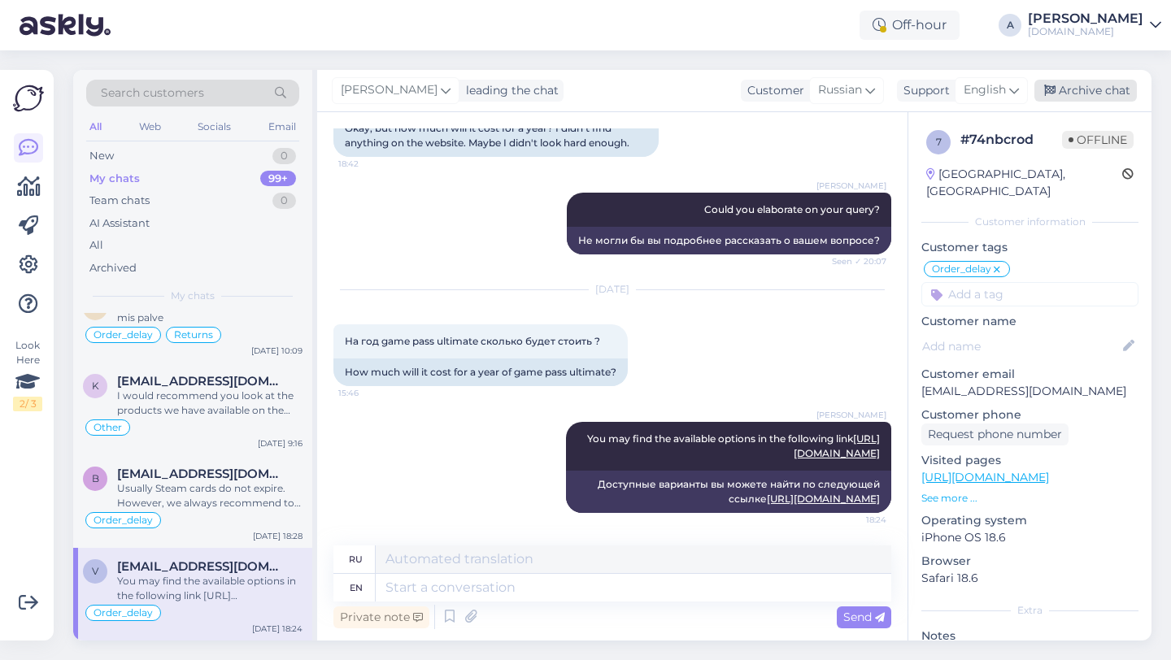
click at [1091, 88] on div "Archive chat" at bounding box center [1085, 91] width 102 height 22
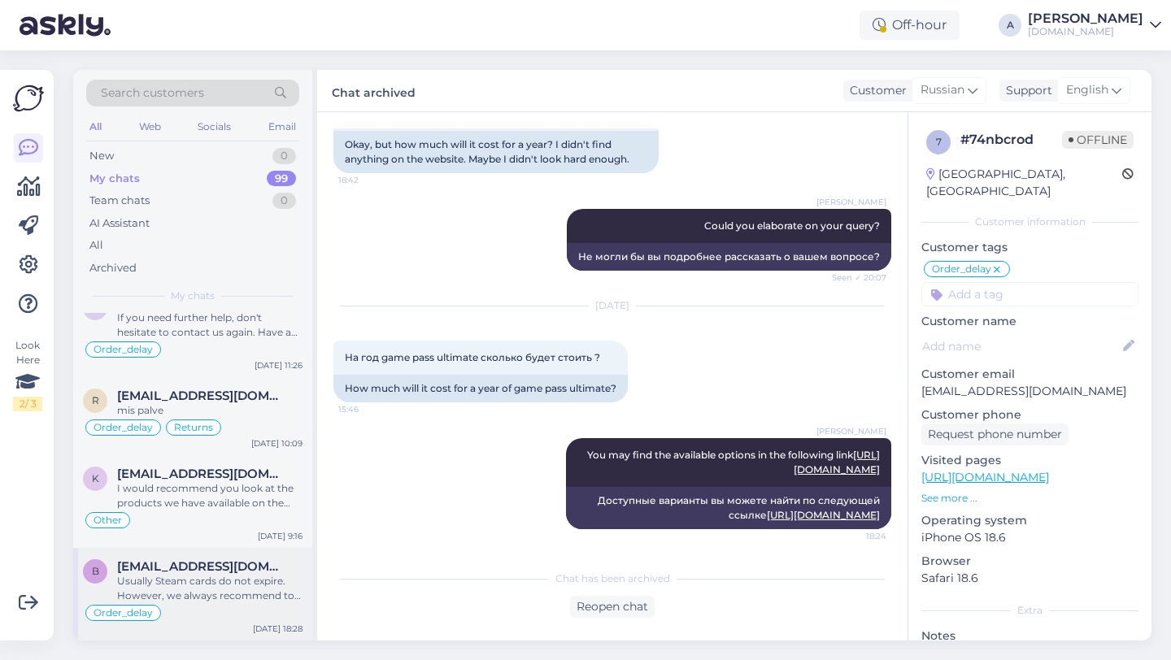
click at [242, 580] on div "Usually Steam cards do not expire. However, we always recommend to us it as soo…" at bounding box center [209, 588] width 185 height 29
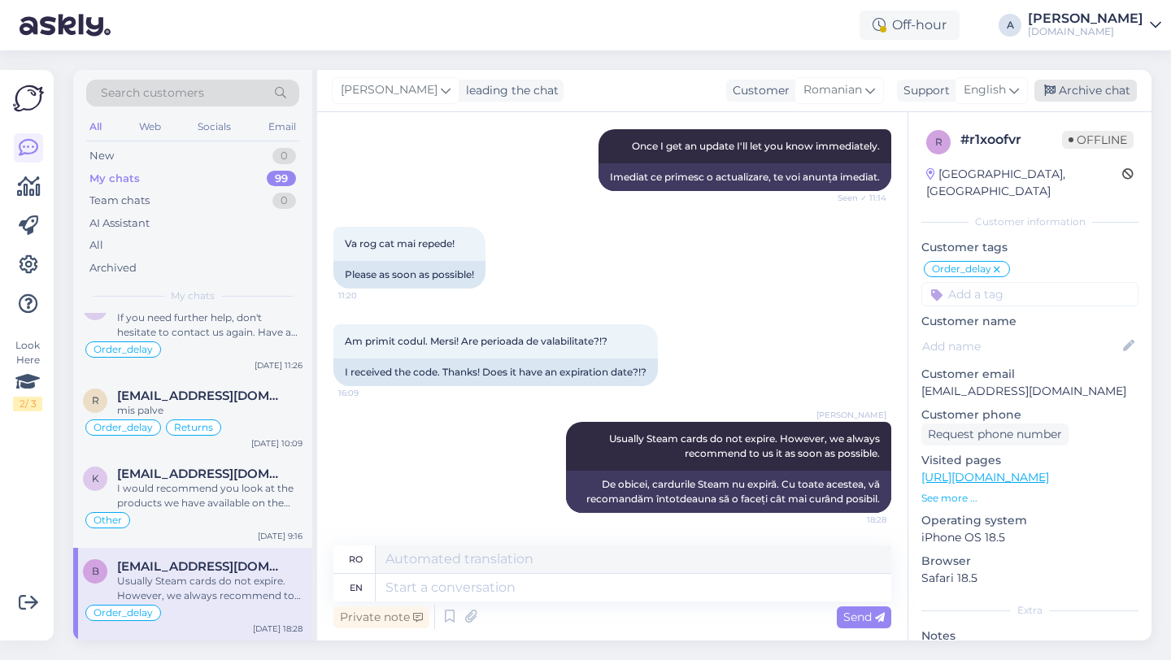
click at [1084, 96] on div "Archive chat" at bounding box center [1085, 91] width 102 height 22
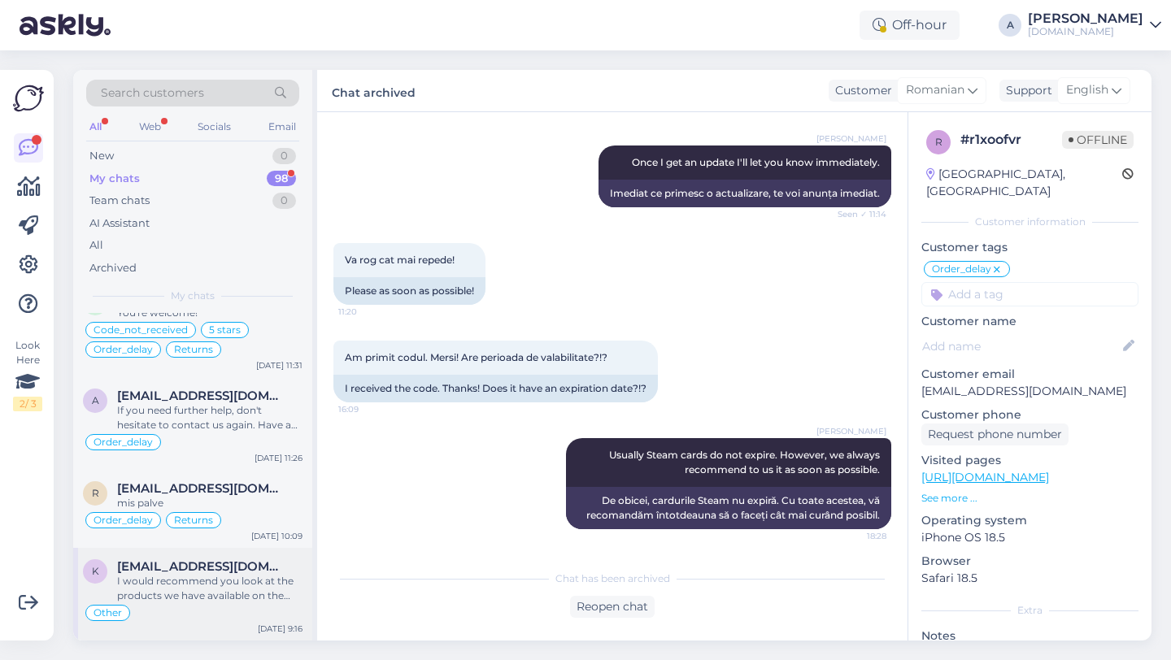
click at [206, 586] on div "I would recommend you look at the products we have available on the site." at bounding box center [209, 588] width 185 height 29
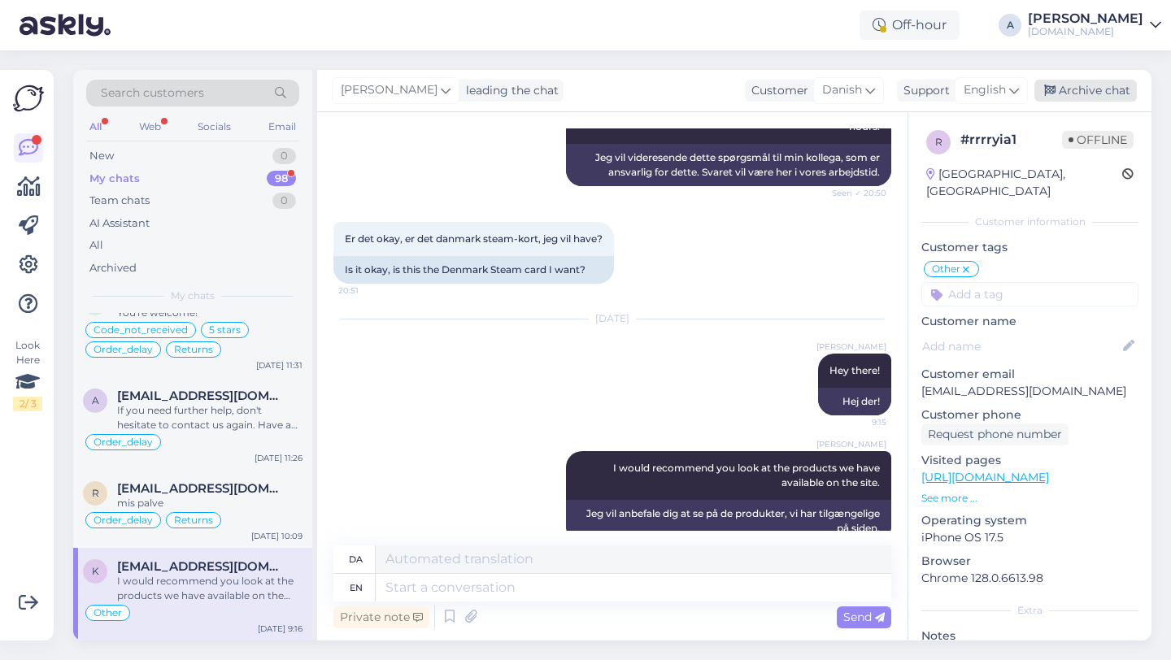
click at [1103, 90] on div "Archive chat" at bounding box center [1085, 91] width 102 height 22
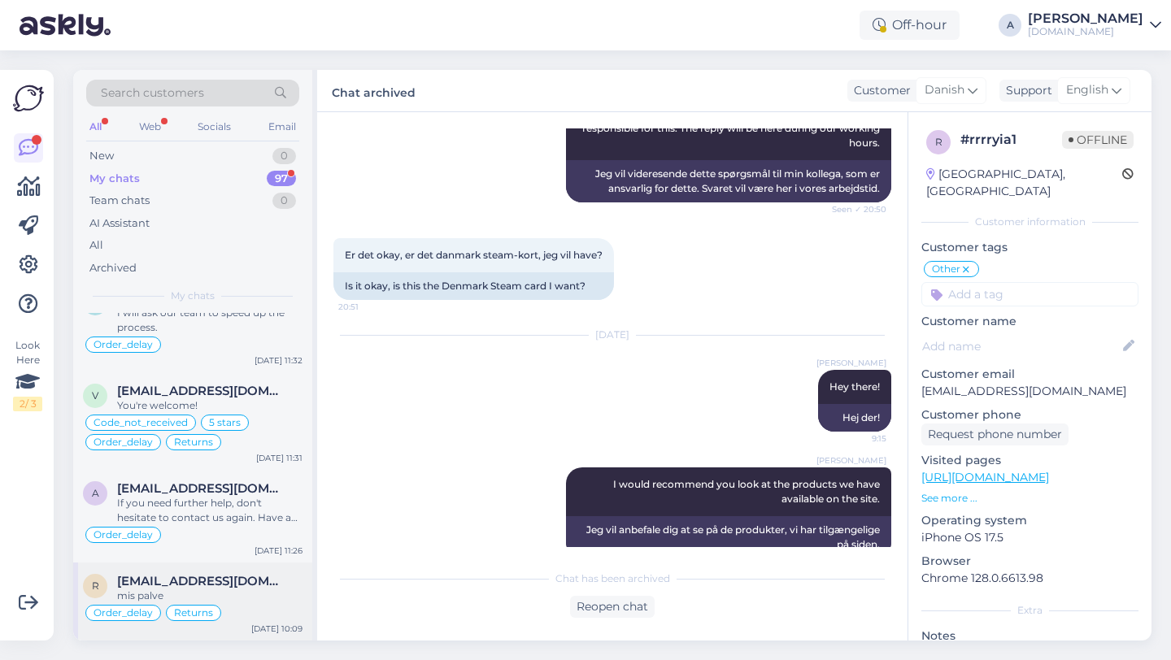
click at [178, 582] on span "[EMAIL_ADDRESS][DOMAIN_NAME]" at bounding box center [201, 581] width 169 height 15
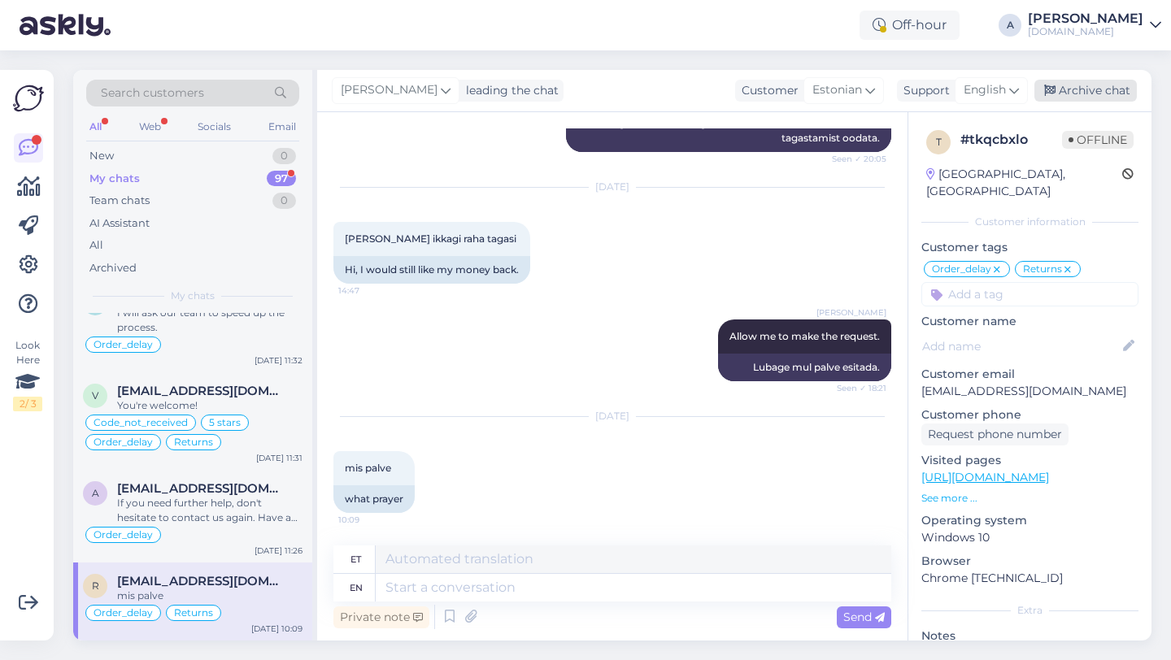
click at [1093, 85] on div "Archive chat" at bounding box center [1085, 91] width 102 height 22
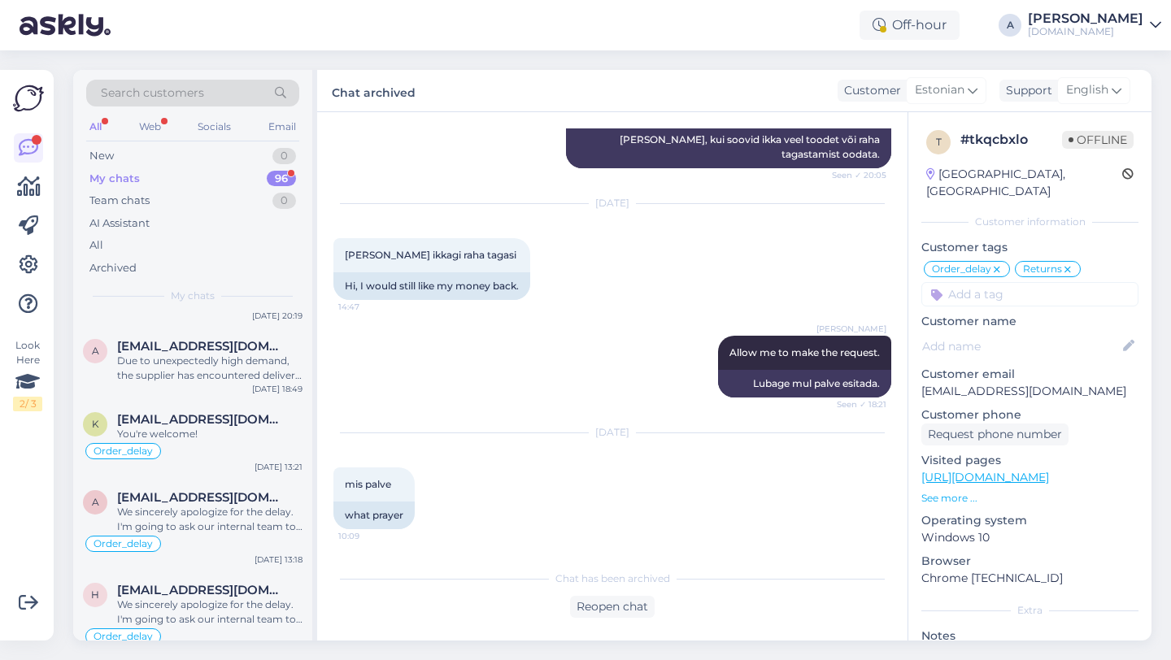
scroll to position [8104, 0]
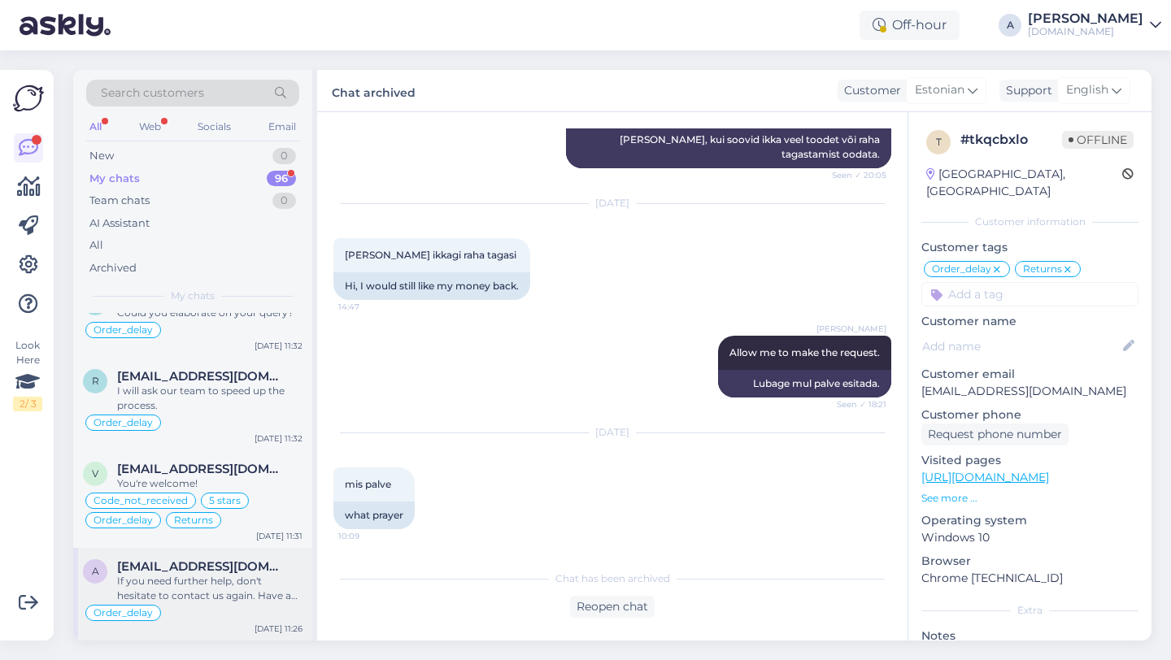
click at [218, 599] on div "If you need further help, don't hesitate to contact us again. Have a great day!" at bounding box center [209, 588] width 185 height 29
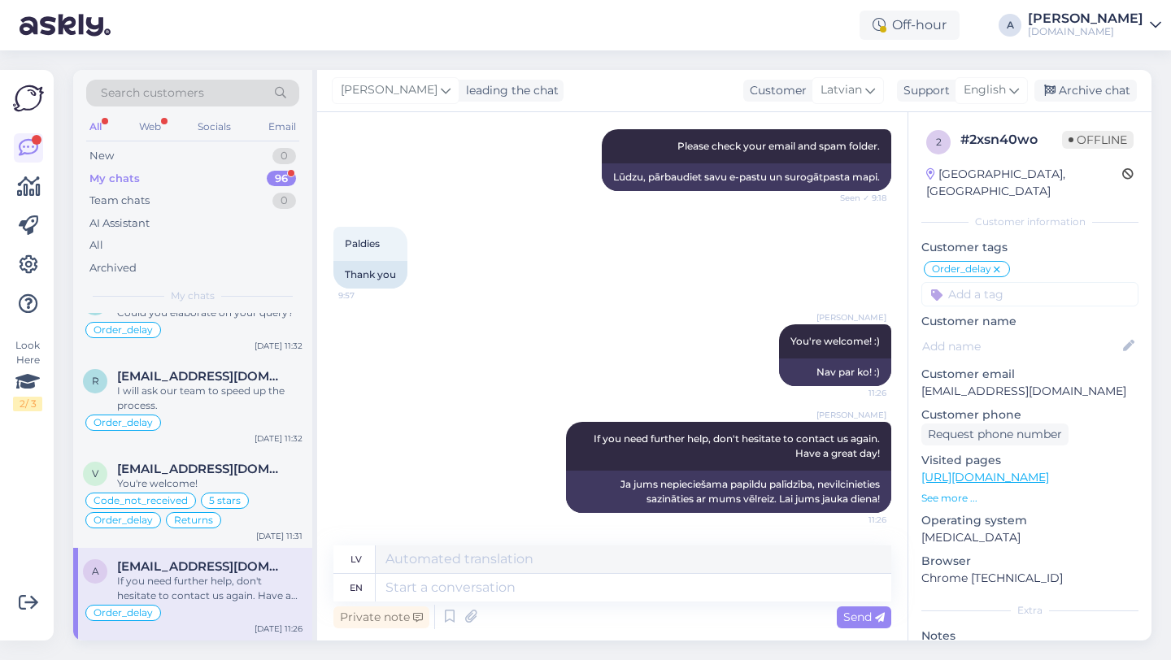
scroll to position [1676, 0]
click at [1104, 85] on div "Archive chat" at bounding box center [1085, 91] width 102 height 22
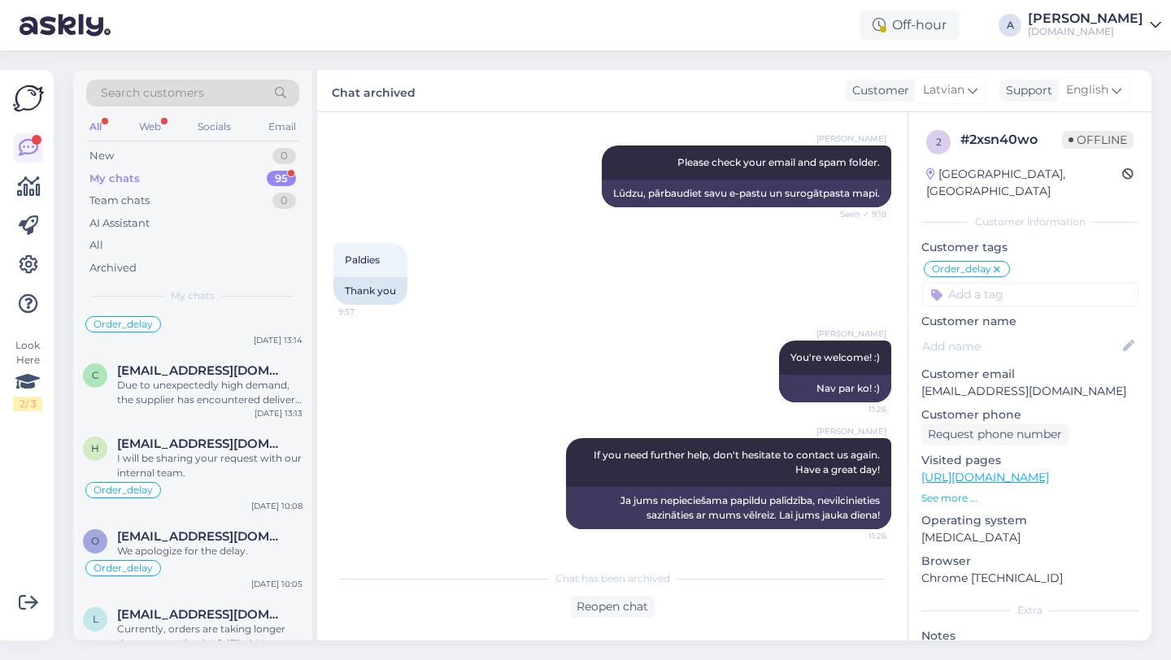
scroll to position [8011, 0]
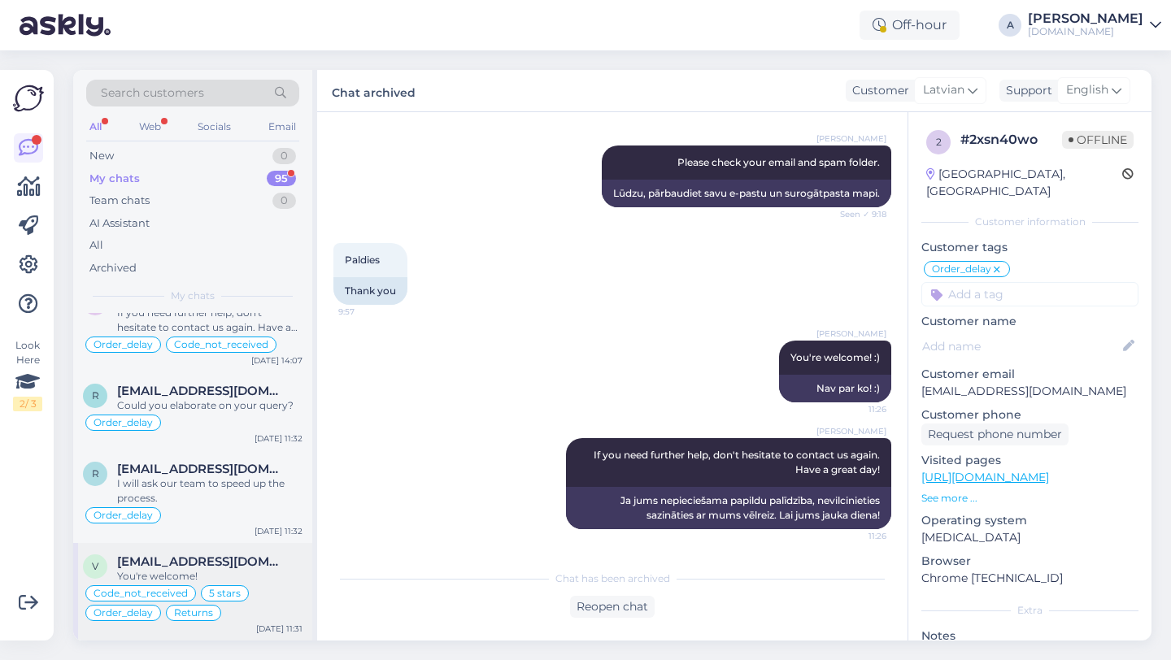
click at [201, 577] on div "You're welcome!" at bounding box center [209, 576] width 185 height 15
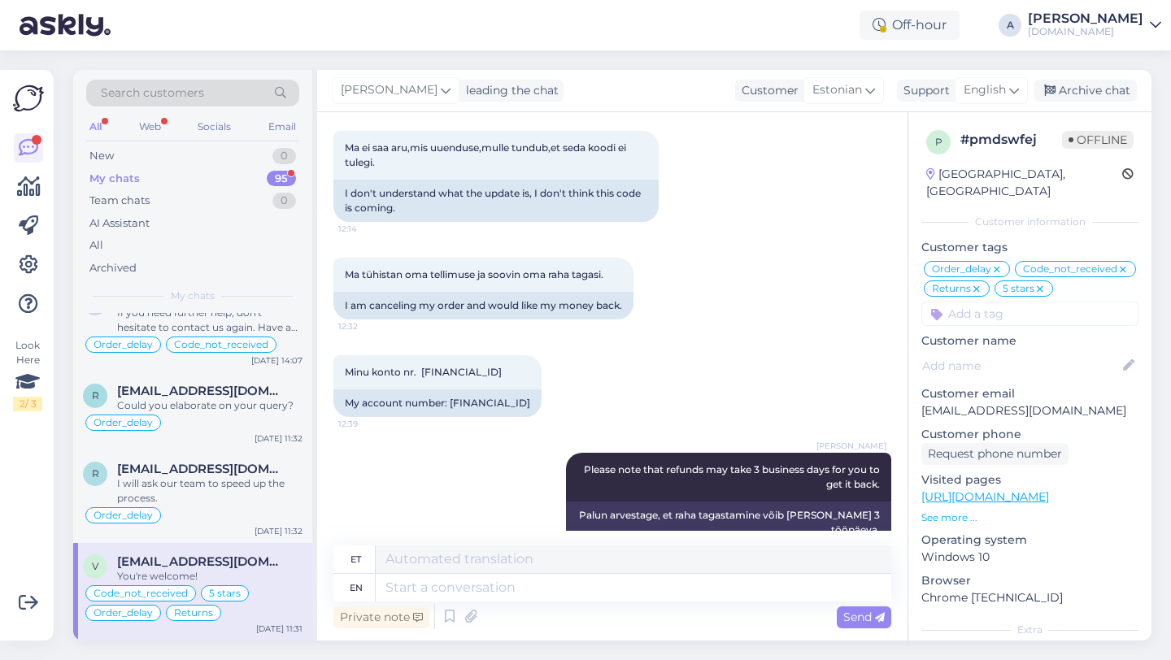
scroll to position [12566, 0]
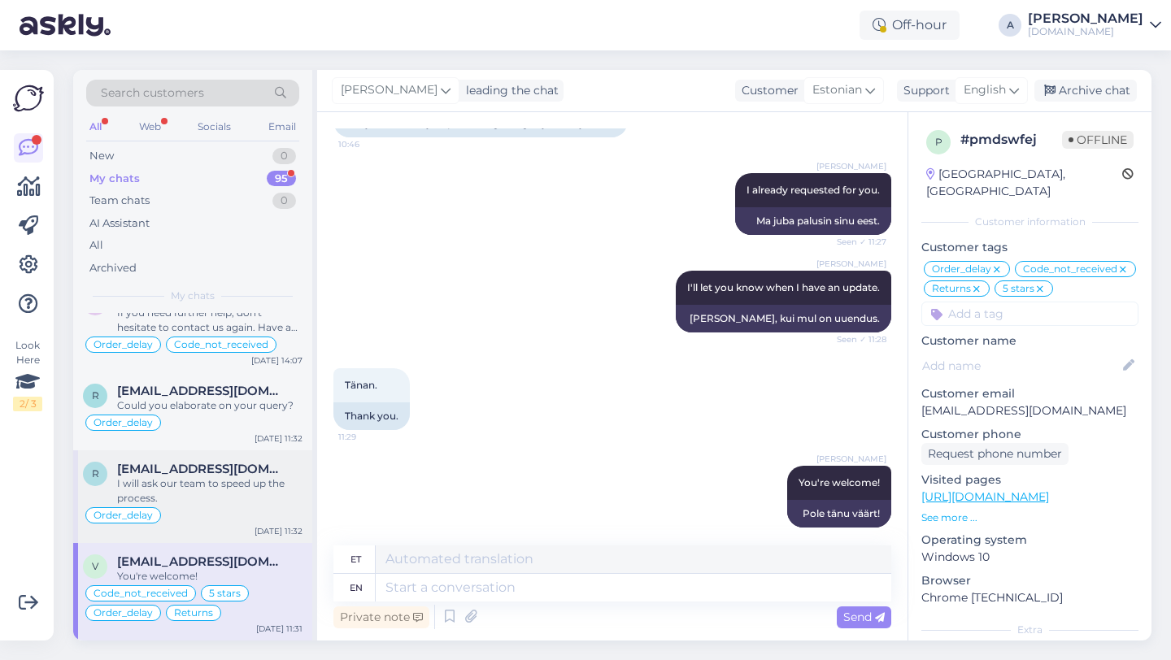
click at [251, 492] on div "I will ask our team to speed up the process." at bounding box center [209, 491] width 185 height 29
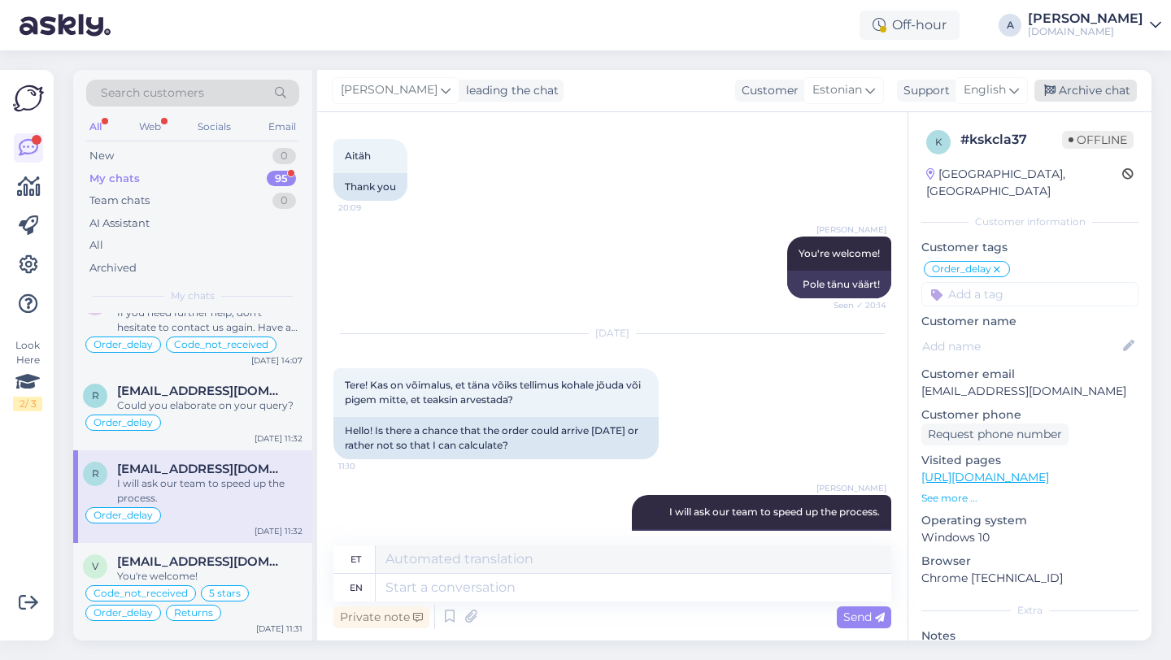
click at [1077, 84] on div "Archive chat" at bounding box center [1085, 91] width 102 height 22
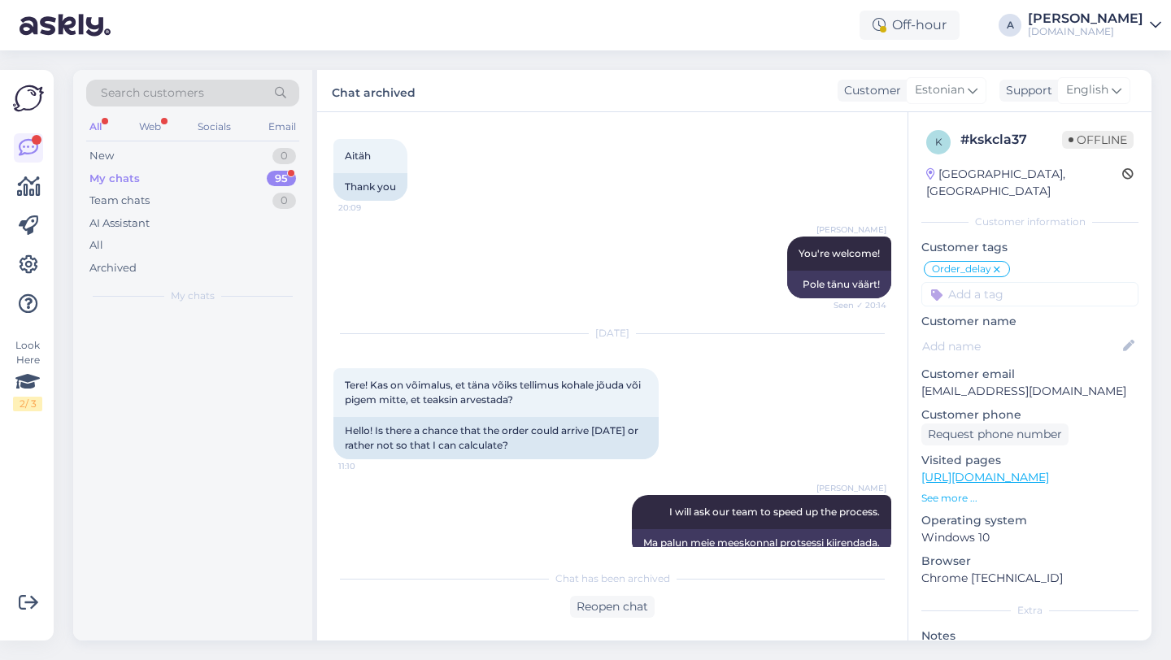
scroll to position [5257, 0]
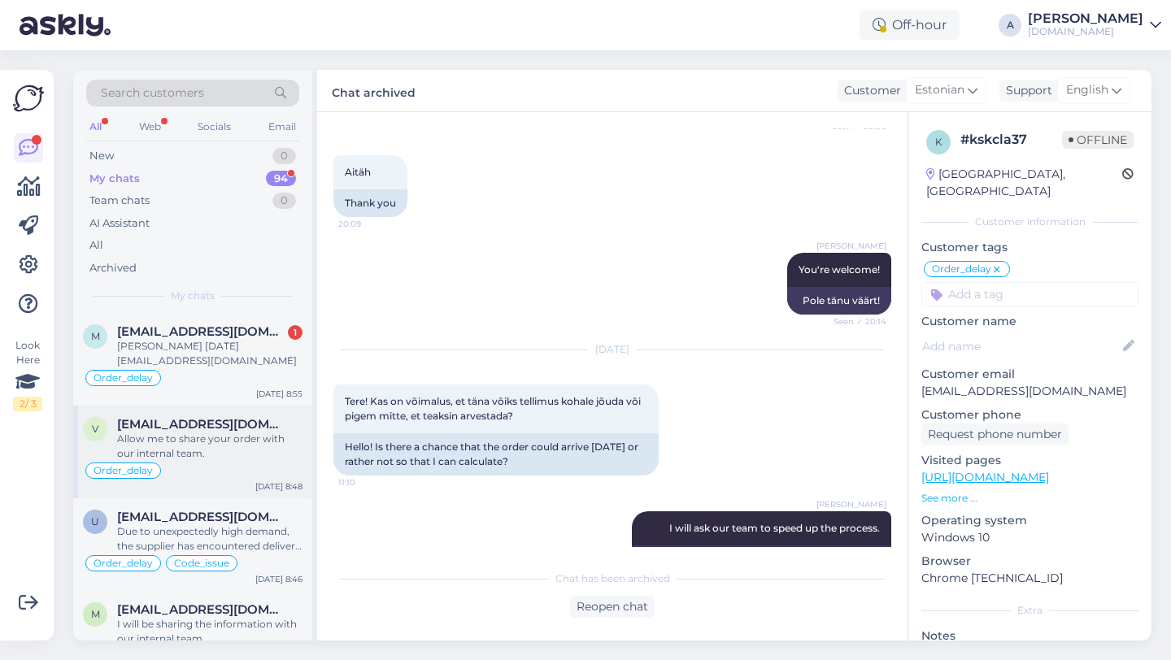
click at [214, 455] on div "Allow me to share your order with our internal team." at bounding box center [209, 446] width 185 height 29
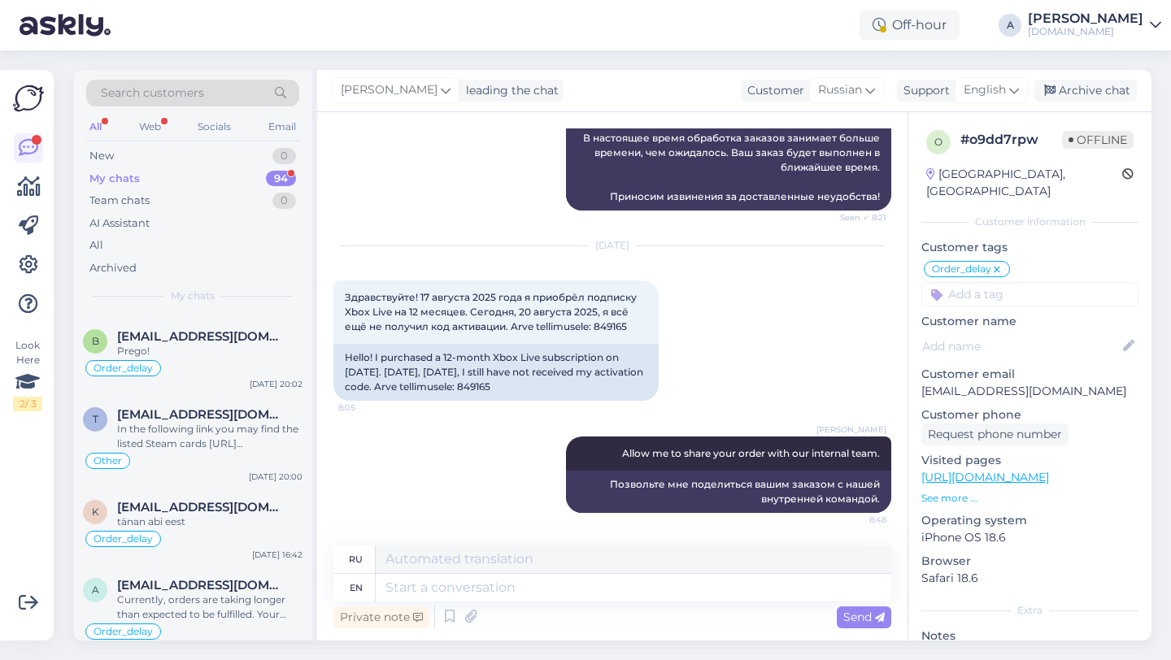
scroll to position [7918, 0]
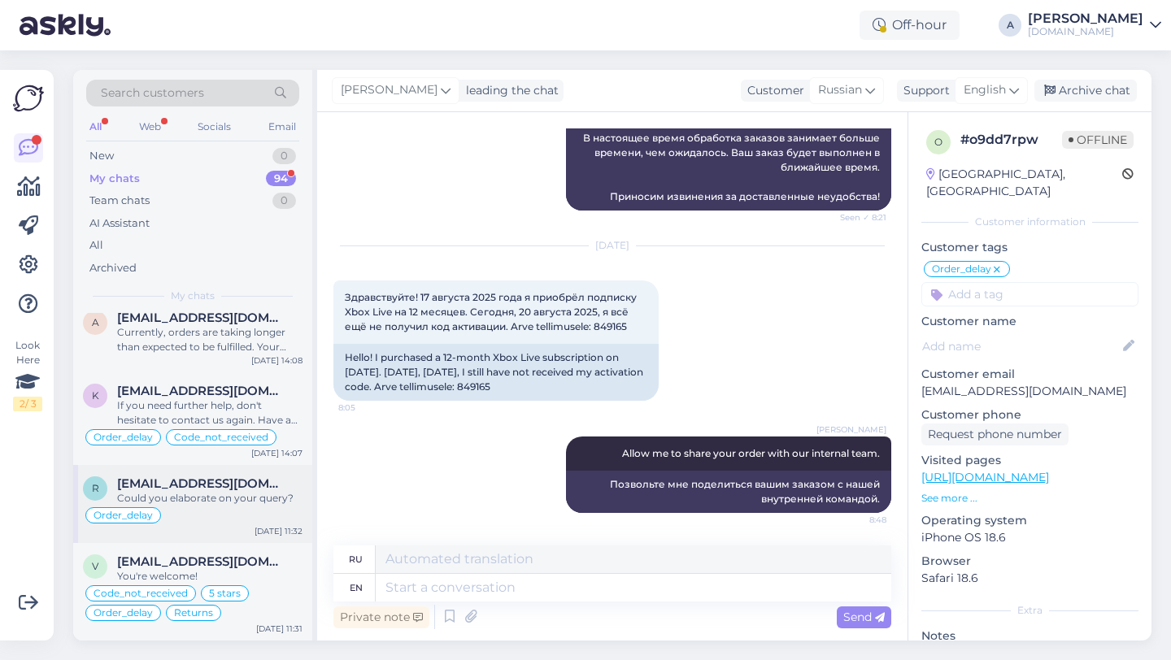
click at [205, 505] on div "Could you elaborate on your query?" at bounding box center [209, 498] width 185 height 15
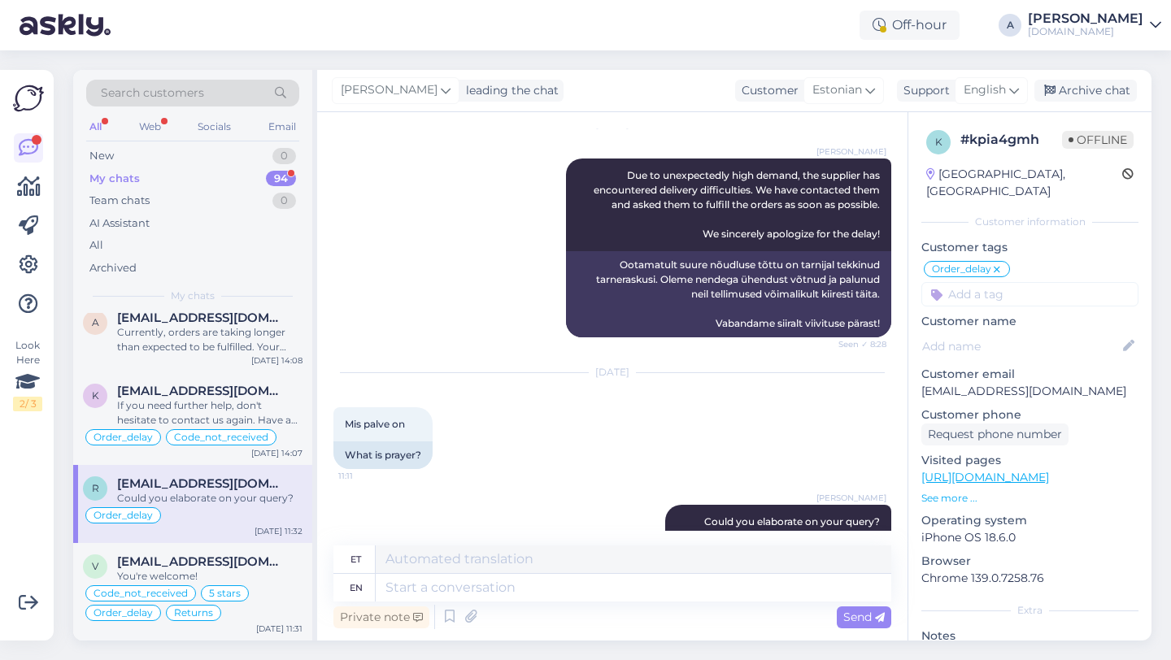
scroll to position [1339, 0]
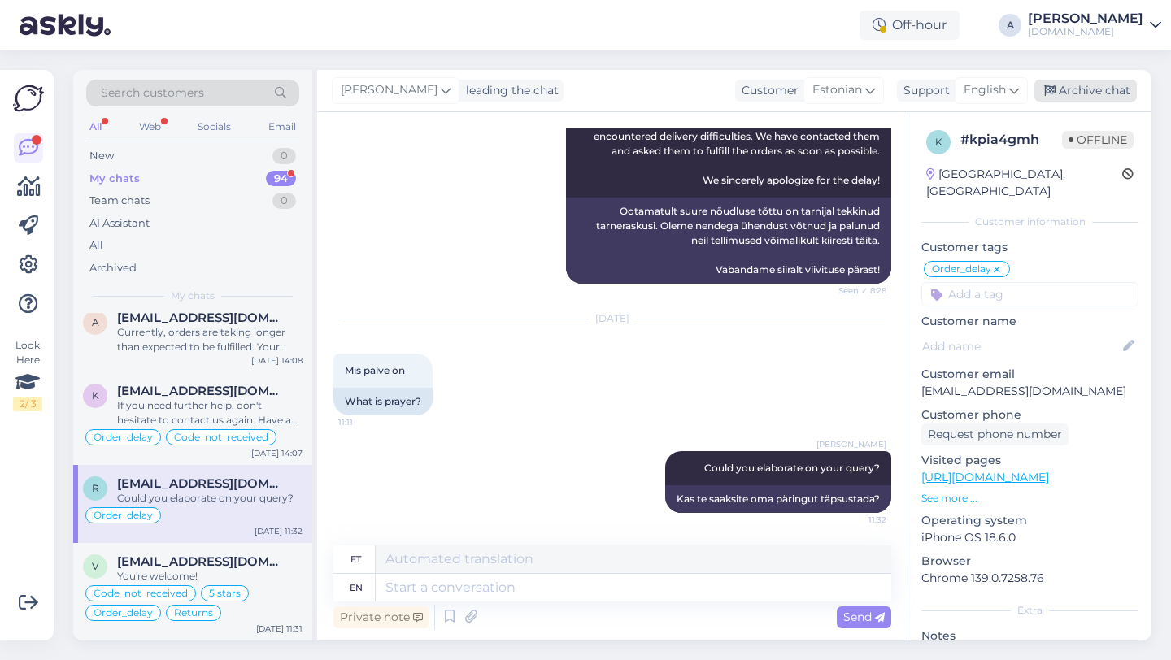
click at [1083, 85] on div "Archive chat" at bounding box center [1085, 91] width 102 height 22
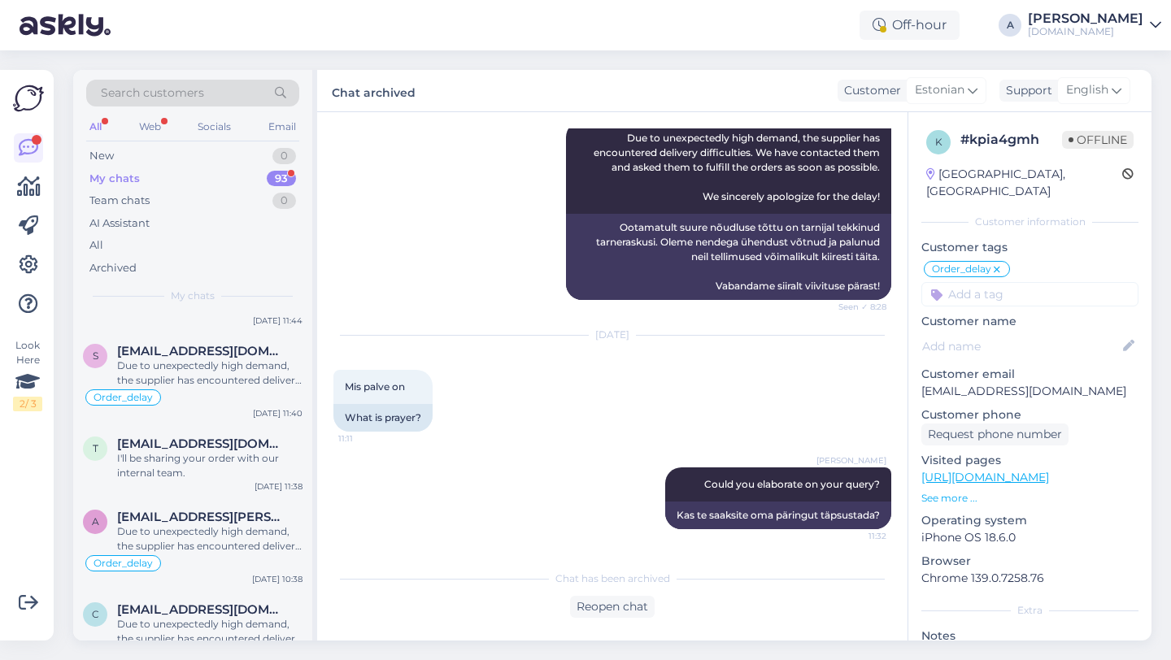
scroll to position [7840, 0]
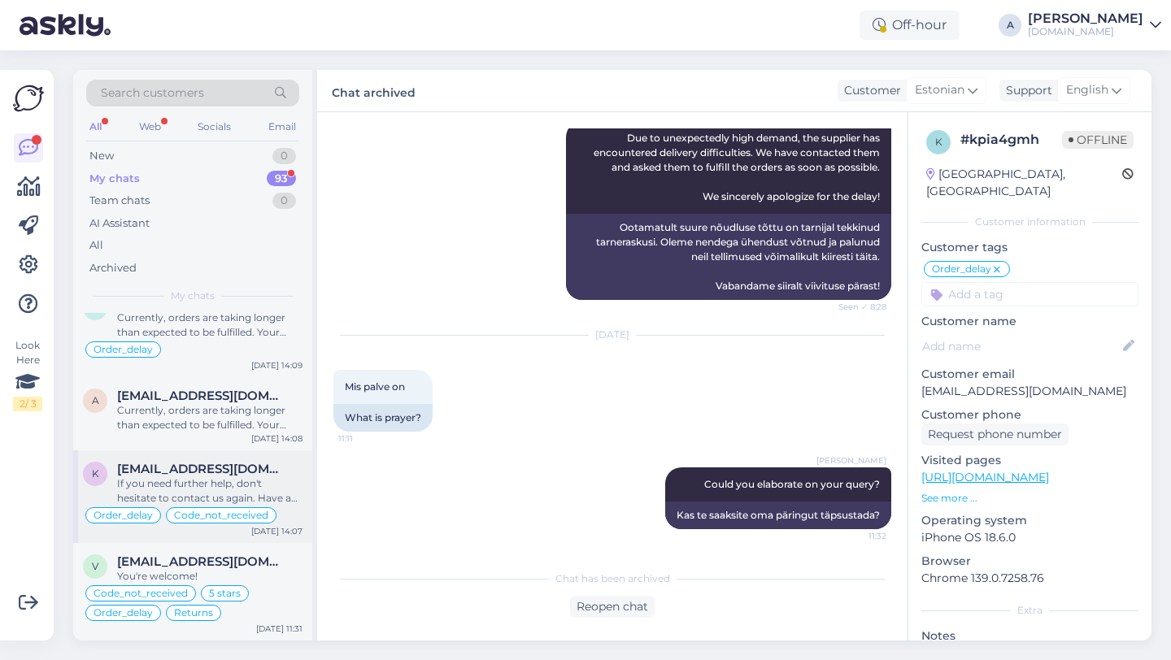
click at [206, 495] on div "If you need further help, don't hesitate to contact us again. Have a great day!" at bounding box center [209, 491] width 185 height 29
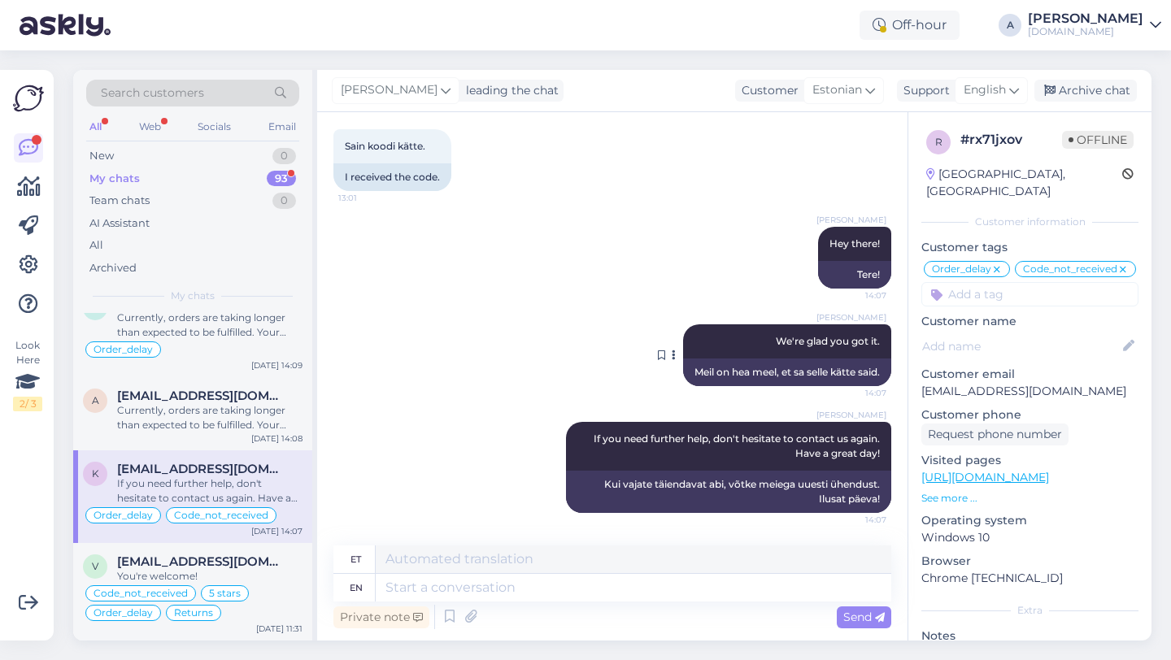
scroll to position [8329, 0]
click at [1103, 85] on div "Archive chat" at bounding box center [1085, 91] width 102 height 22
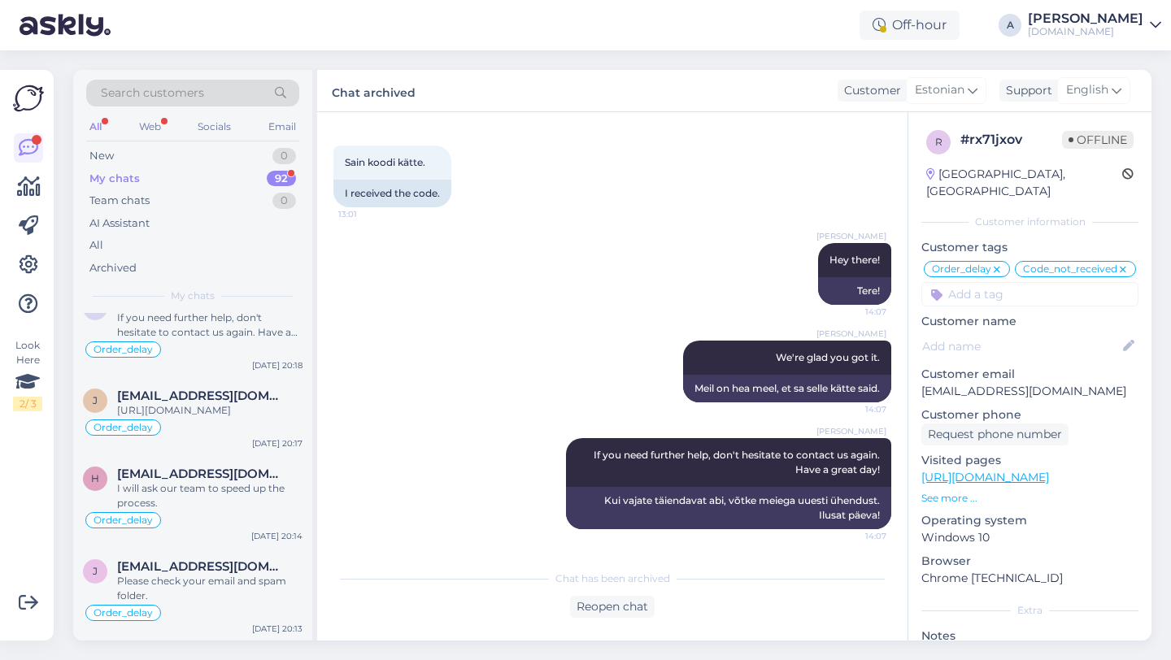
scroll to position [4135, 0]
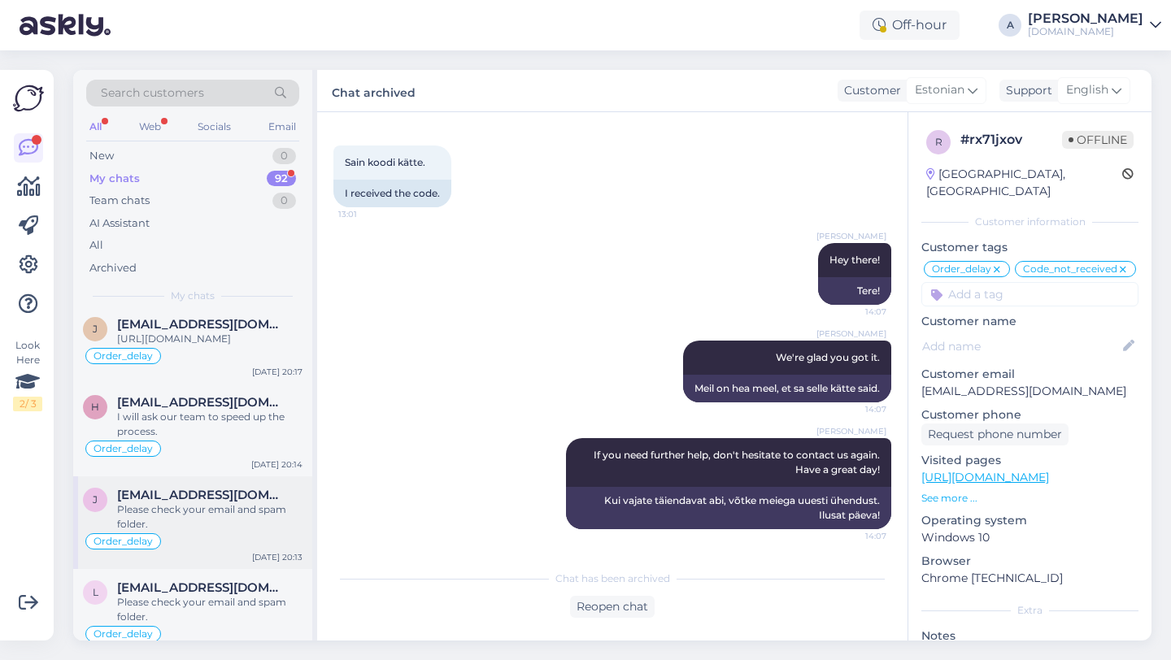
click at [215, 532] on div "Please check your email and spam folder." at bounding box center [209, 517] width 185 height 29
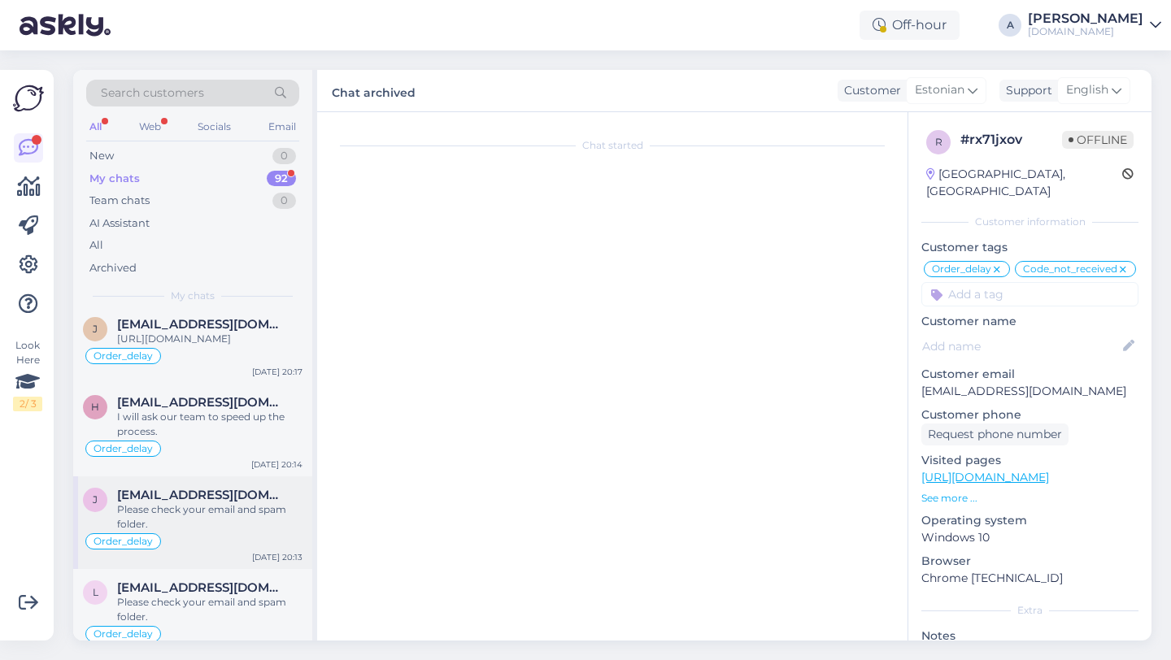
scroll to position [6214, 0]
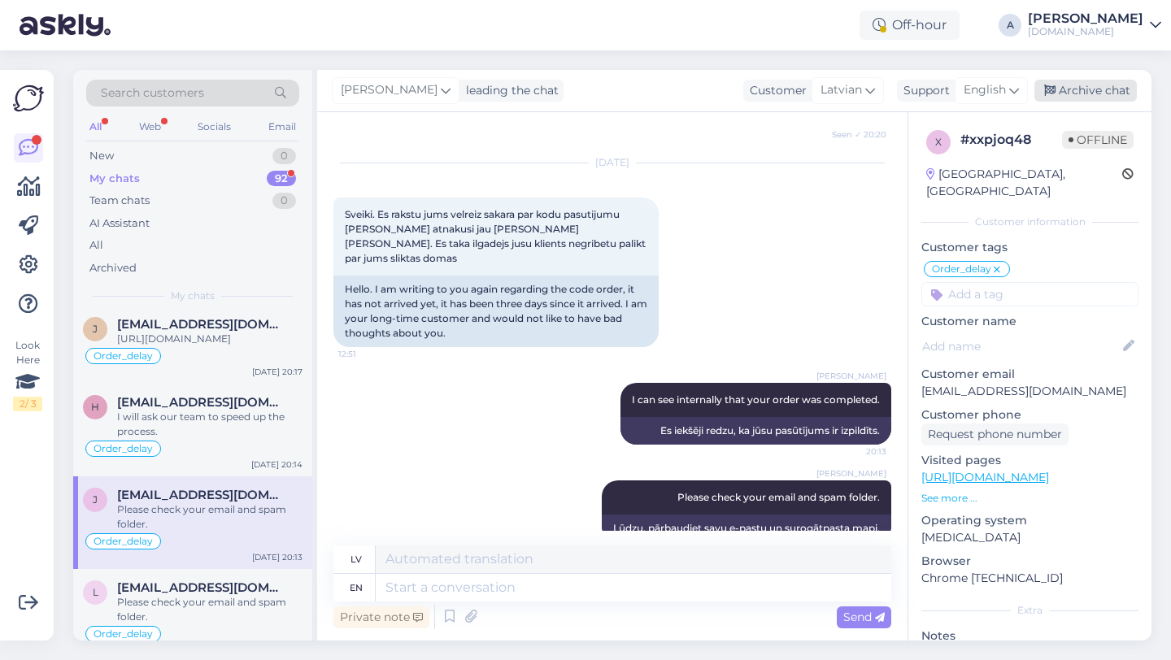
click at [1090, 85] on div "Archive chat" at bounding box center [1085, 91] width 102 height 22
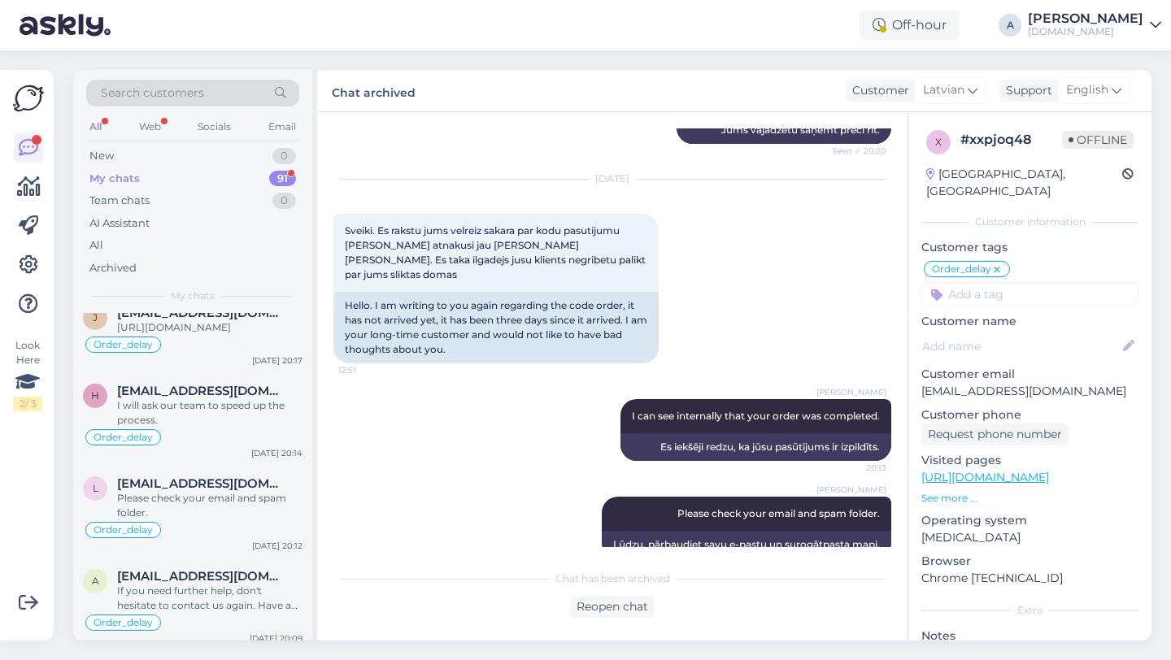
scroll to position [4151, 0]
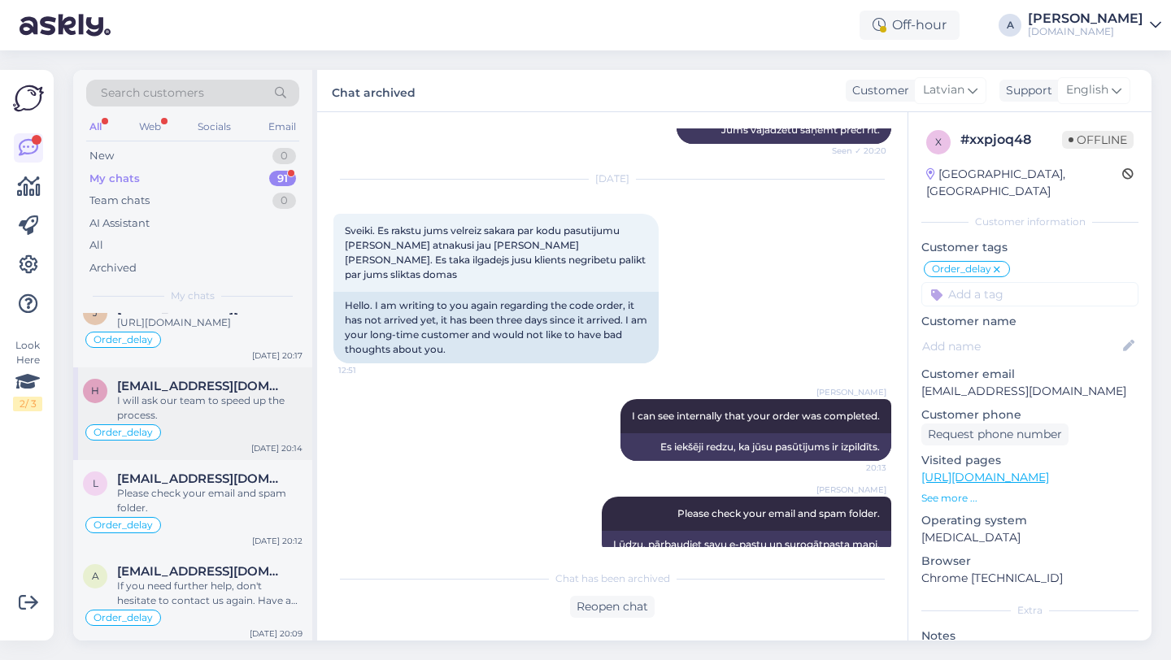
click at [225, 423] on div "I will ask our team to speed up the process." at bounding box center [209, 408] width 185 height 29
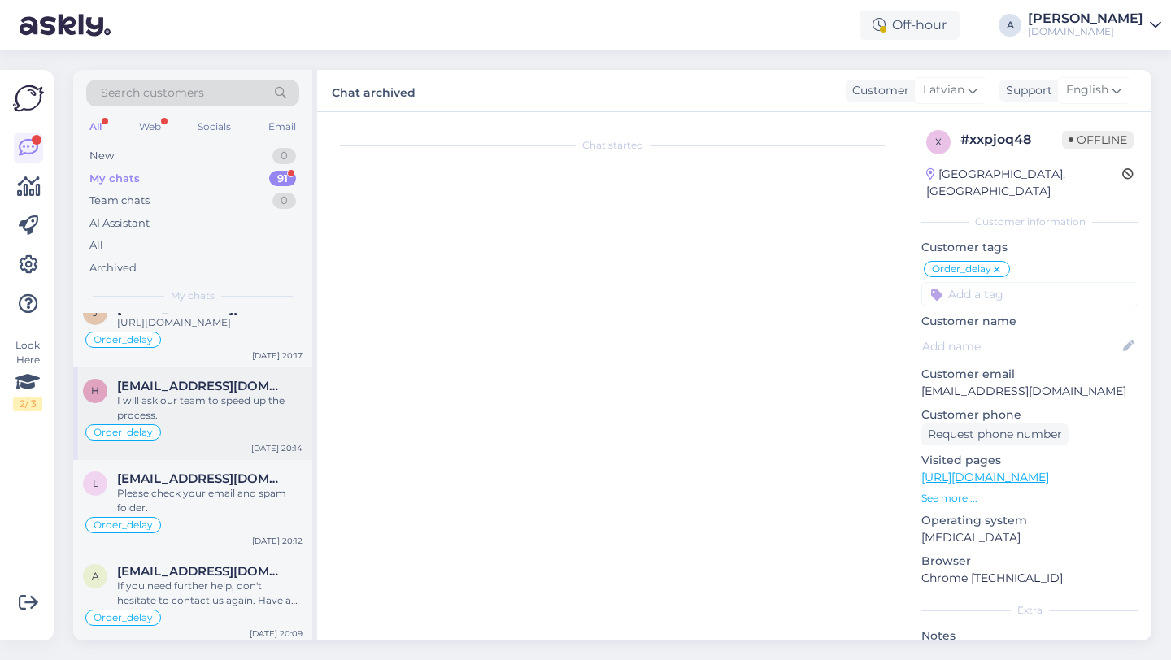
scroll to position [1520, 0]
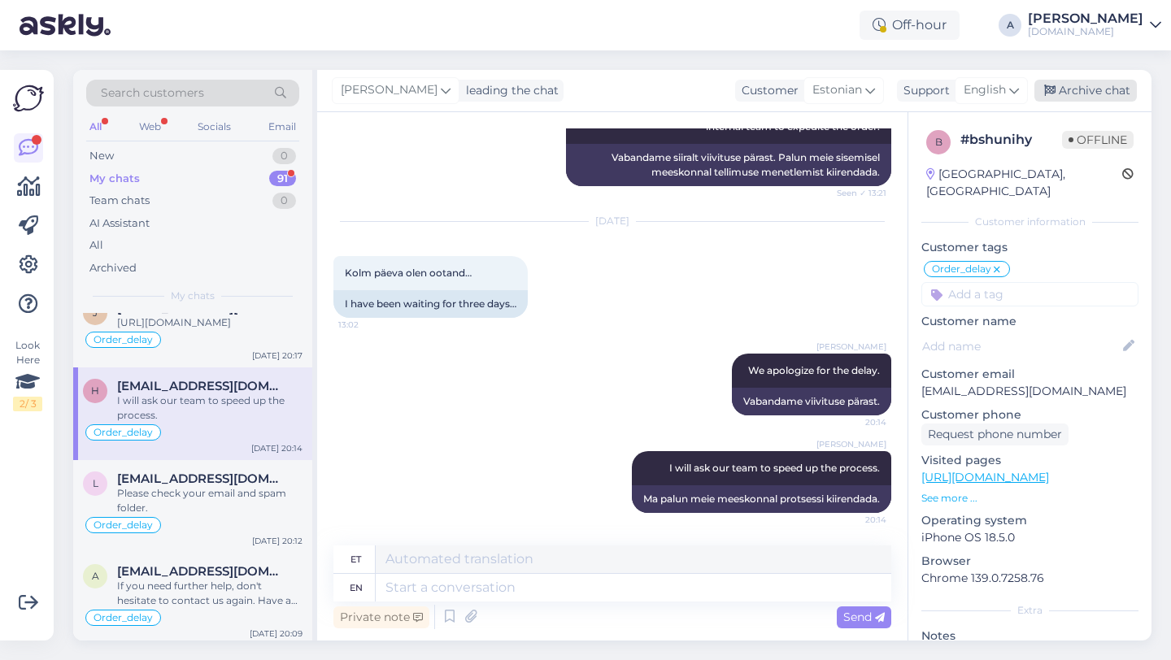
click at [1075, 98] on div "Archive chat" at bounding box center [1085, 91] width 102 height 22
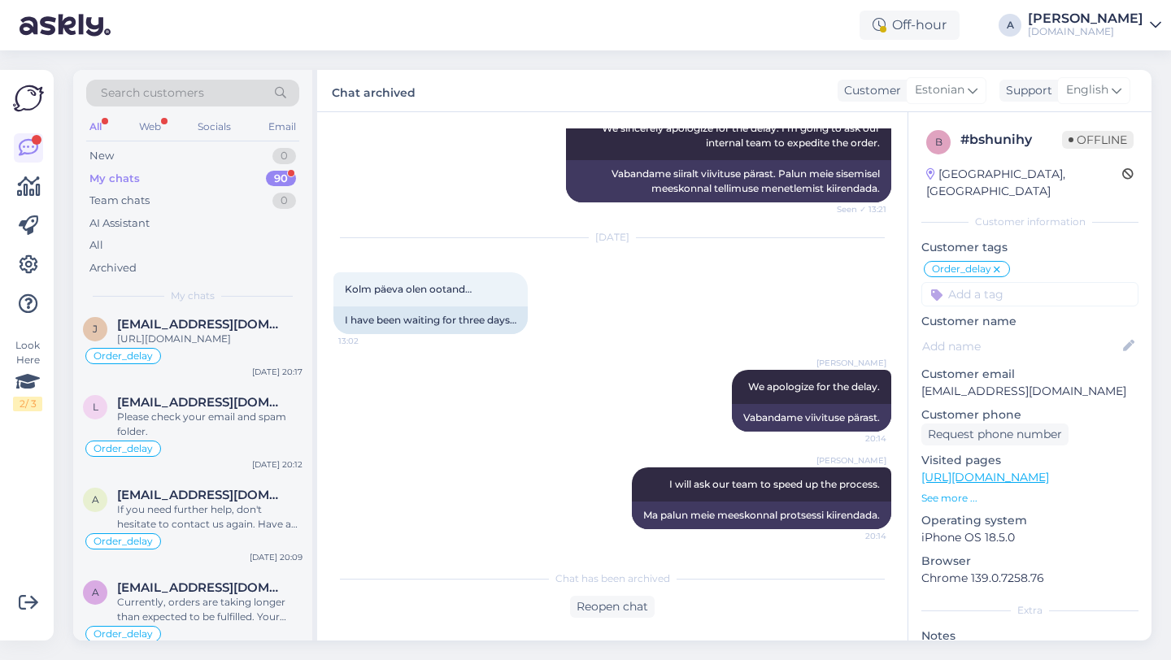
scroll to position [5929, 0]
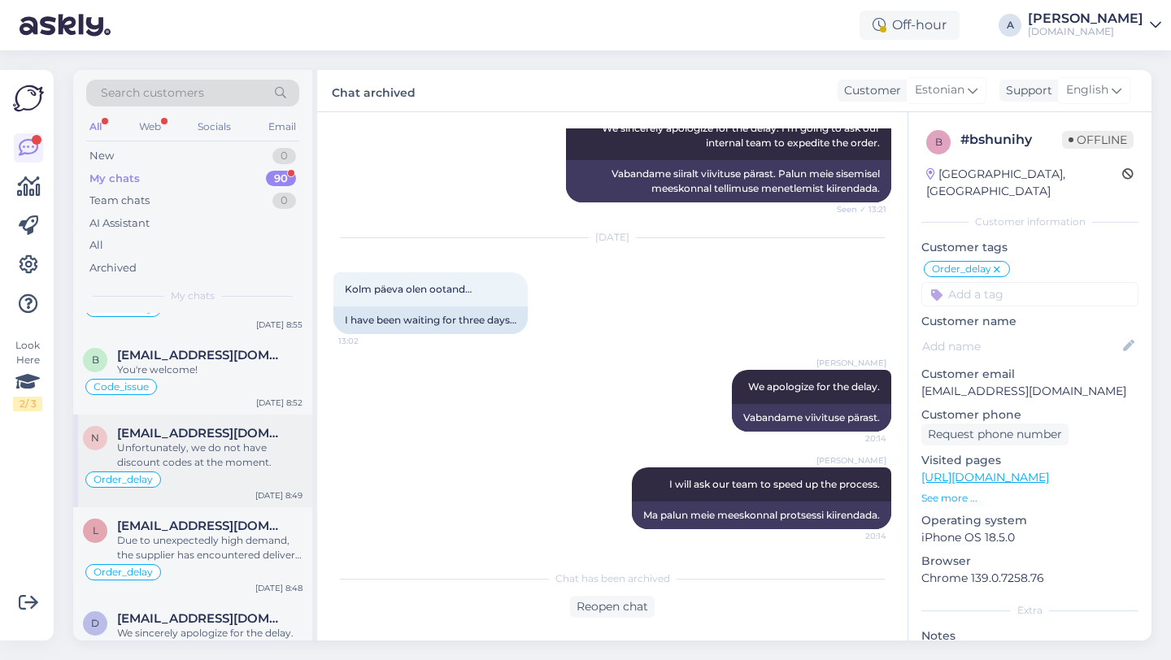
click at [154, 470] on div "Unfortunately, we do not have discount codes at the moment." at bounding box center [209, 455] width 185 height 29
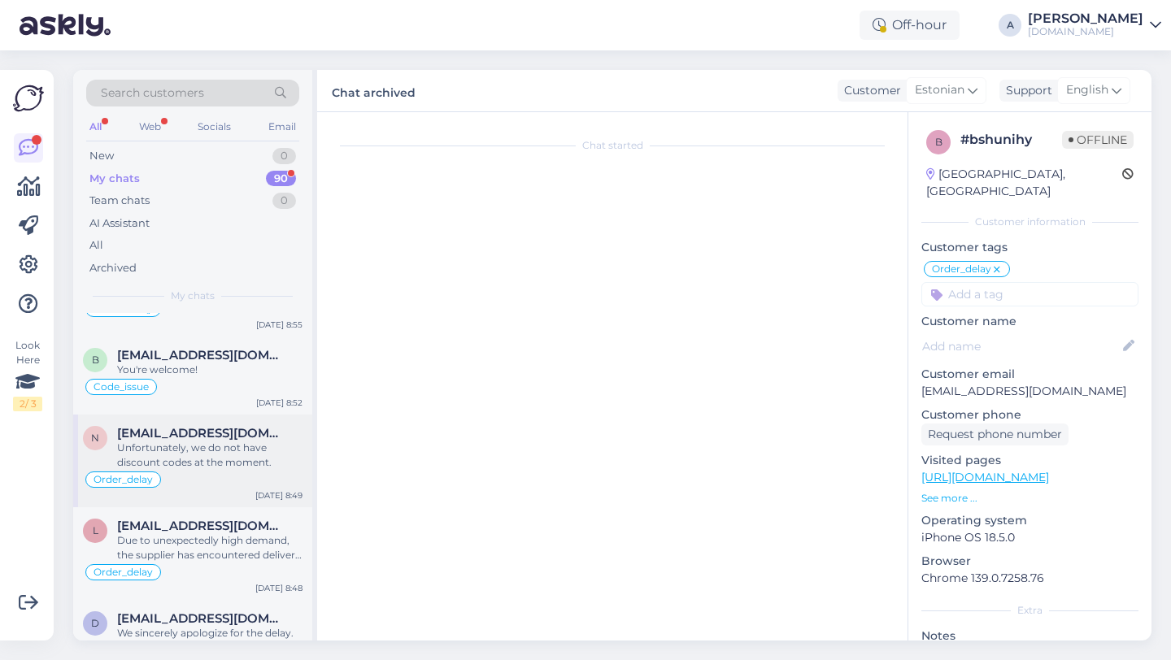
scroll to position [4299, 0]
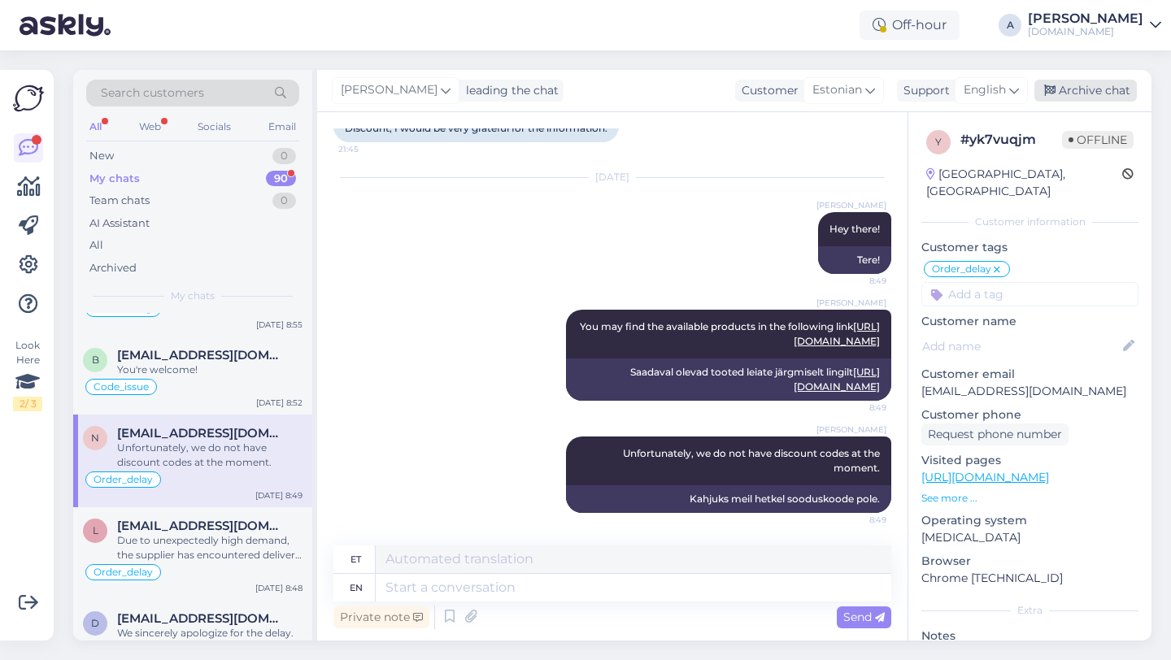
click at [1085, 85] on div "Archive chat" at bounding box center [1085, 91] width 102 height 22
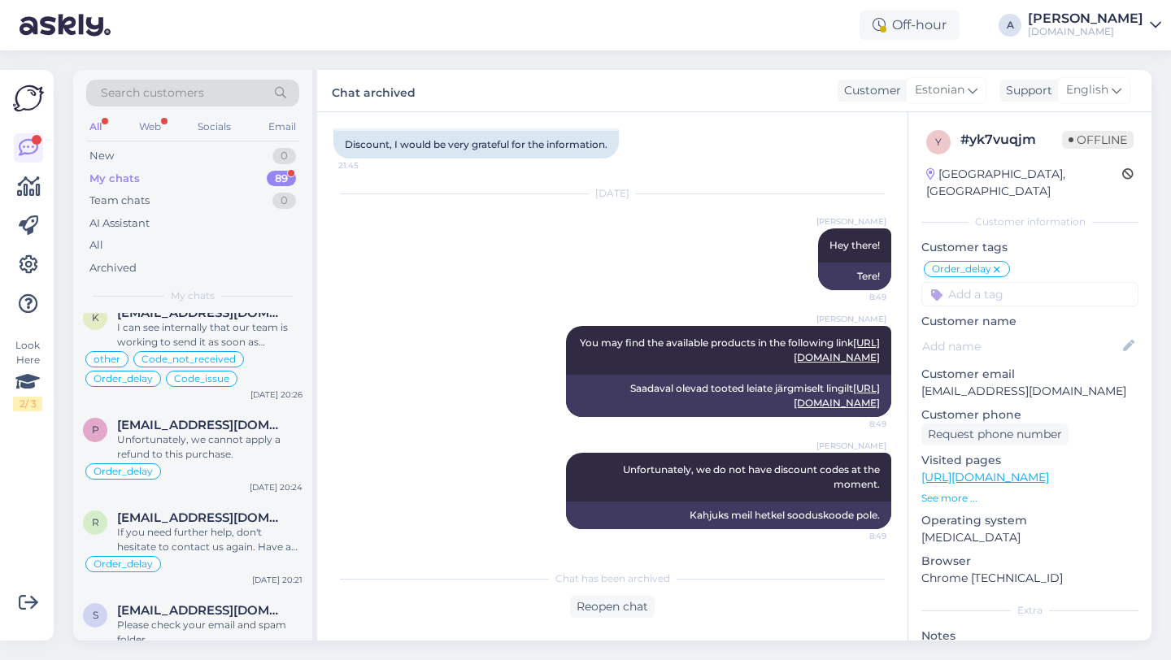
scroll to position [4135, 0]
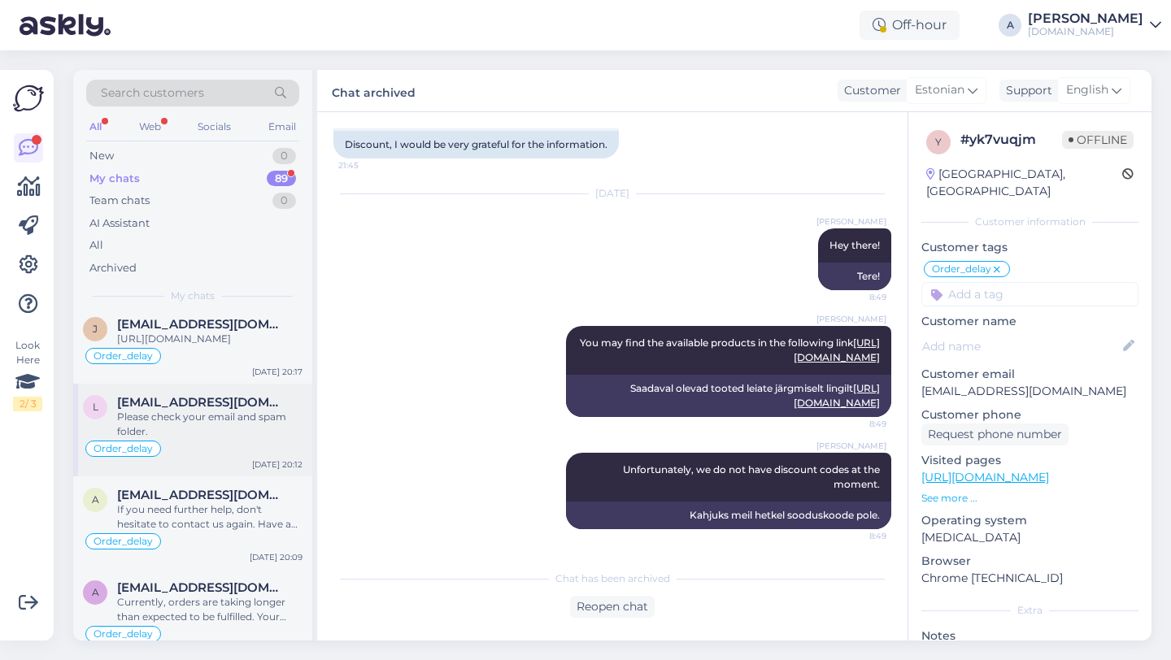
click at [229, 439] on div "Please check your email and spam folder." at bounding box center [209, 424] width 185 height 29
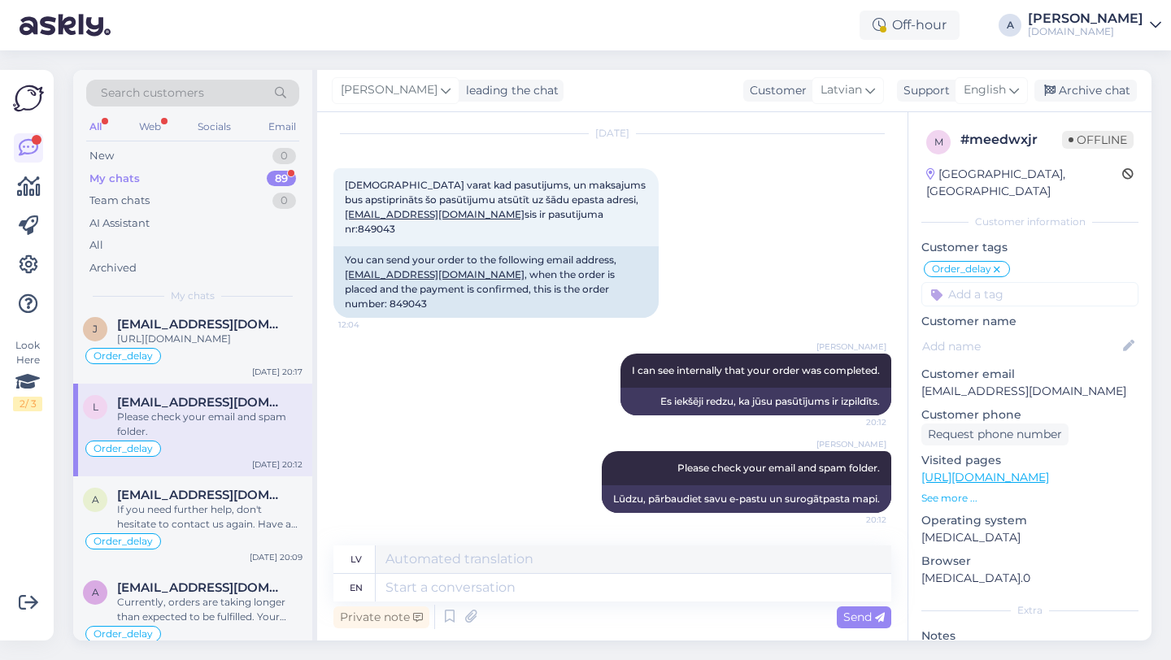
scroll to position [744, 0]
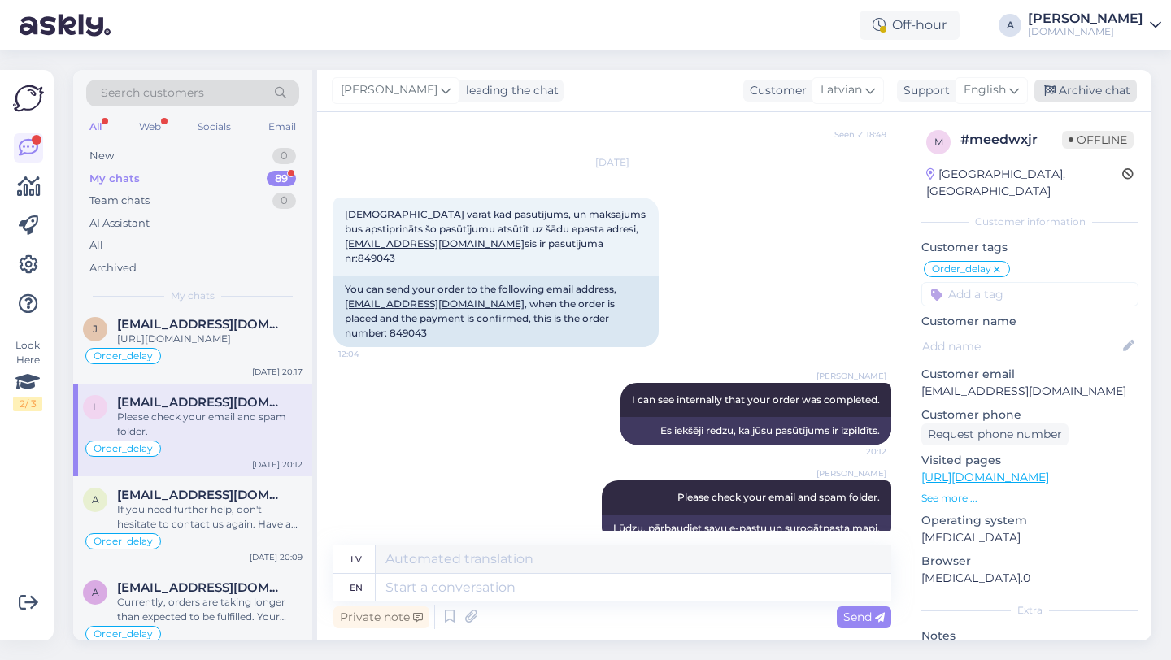
click at [1082, 85] on div "Archive chat" at bounding box center [1085, 91] width 102 height 22
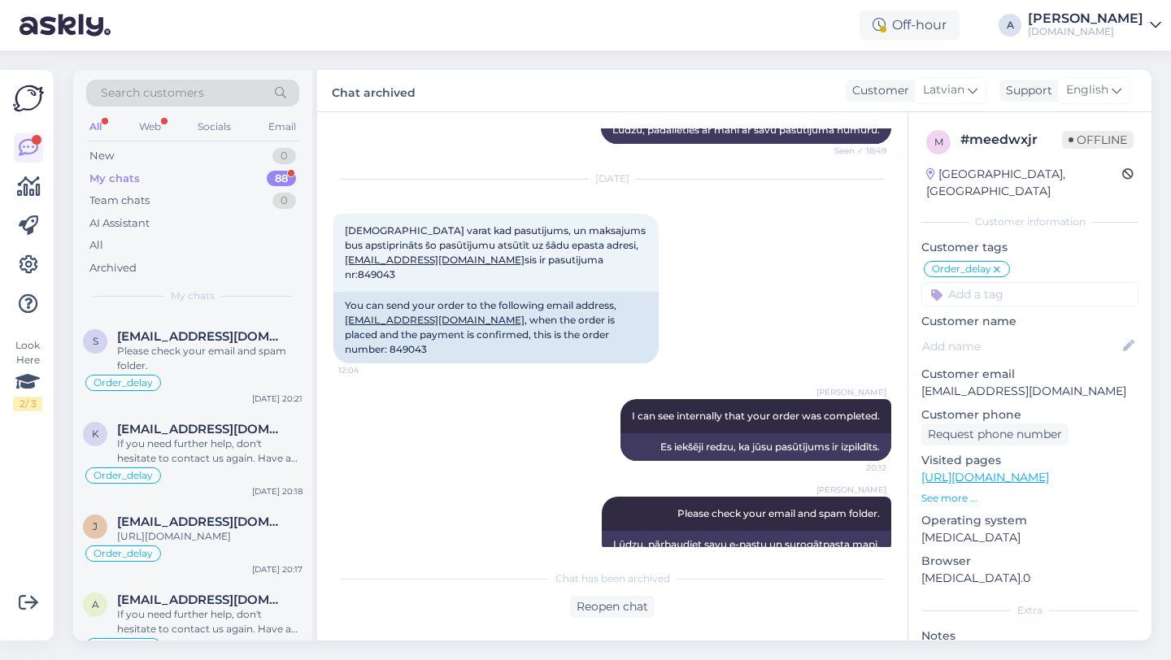
scroll to position [3939, 0]
click at [199, 464] on div "If you need further help, don't hesitate to contact us again. Have a great day!" at bounding box center [209, 449] width 185 height 29
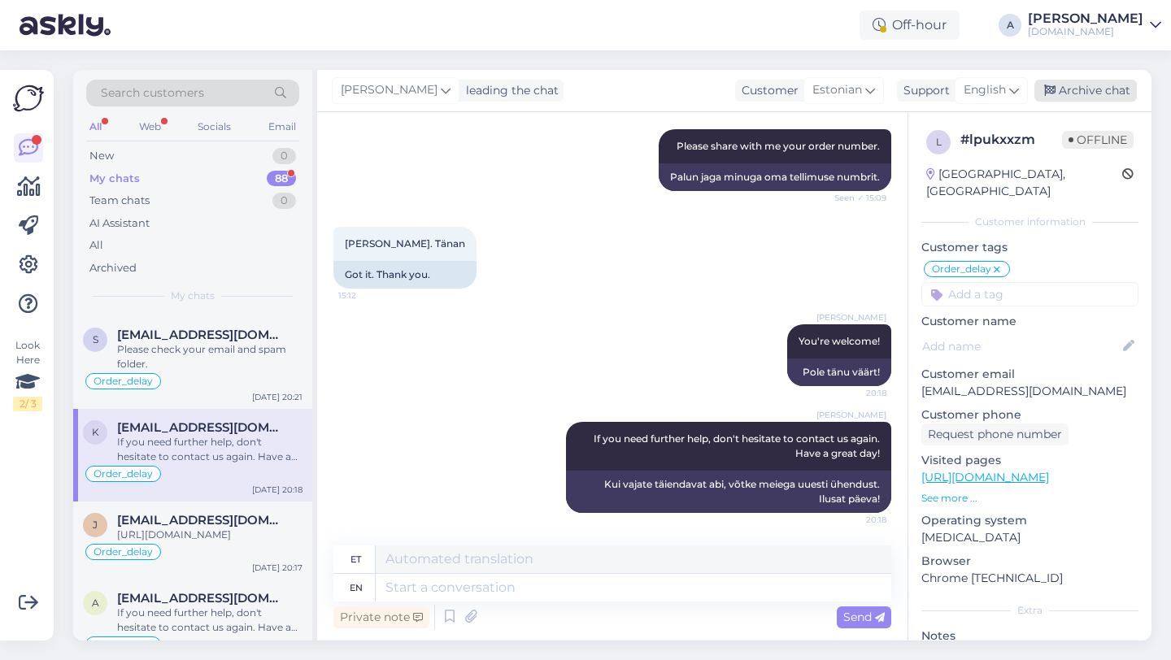
click at [1082, 93] on div "Archive chat" at bounding box center [1085, 91] width 102 height 22
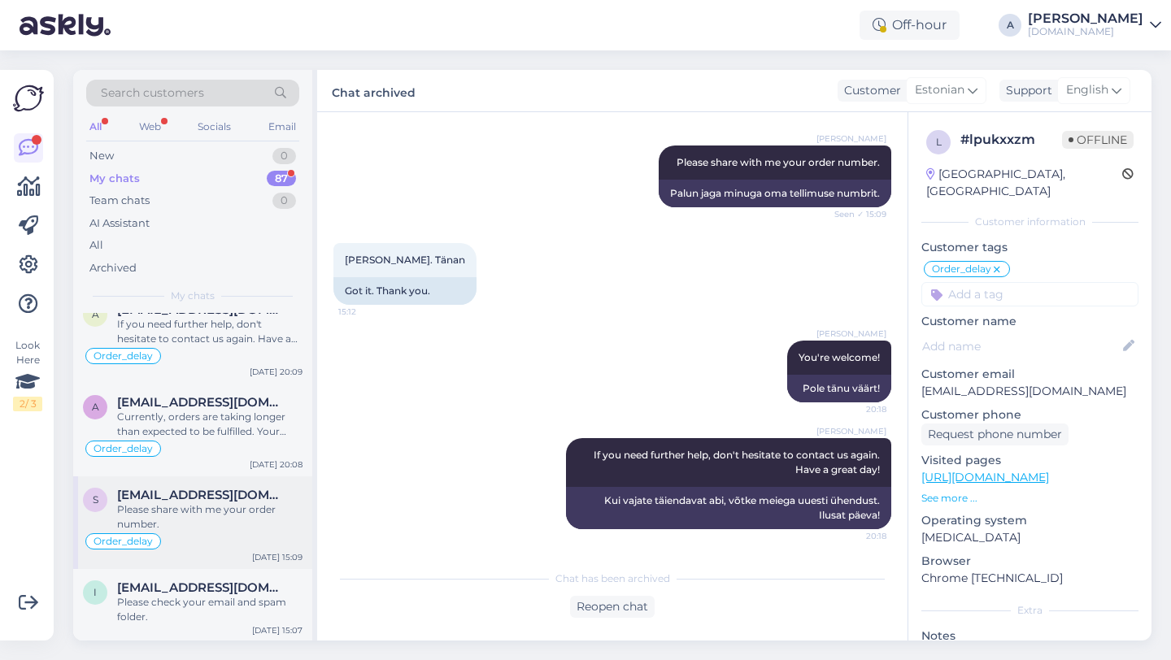
click at [250, 503] on span "[EMAIL_ADDRESS][DOMAIN_NAME]" at bounding box center [201, 495] width 169 height 15
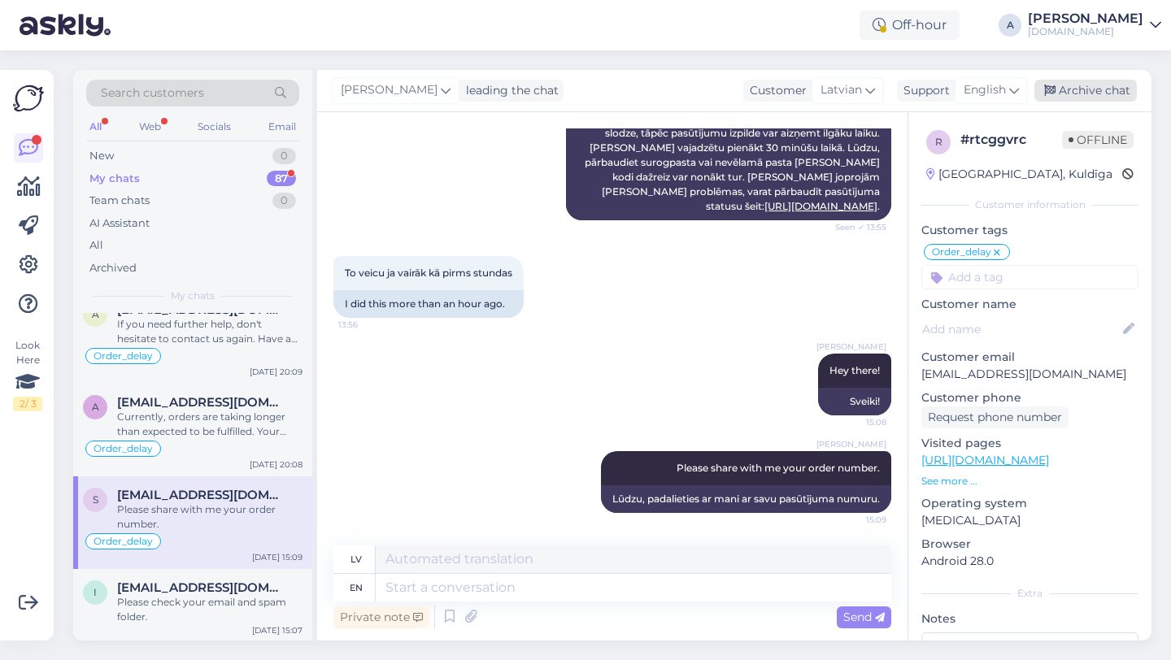
click at [1095, 87] on div "Archive chat" at bounding box center [1085, 91] width 102 height 22
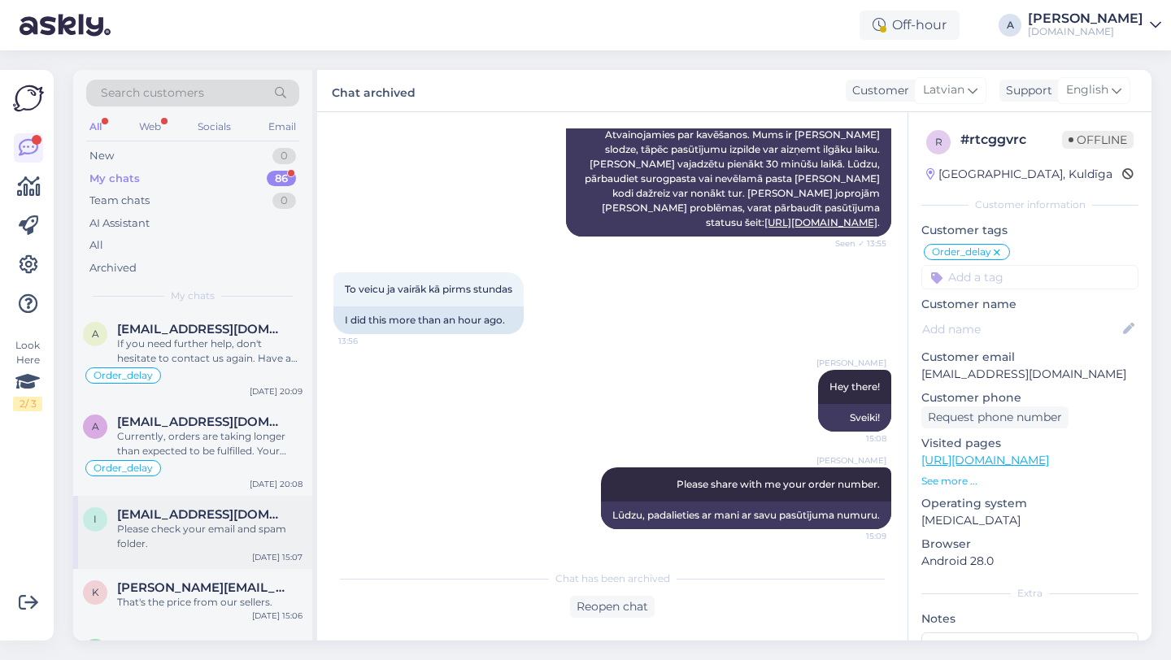
click at [229, 551] on div "Please check your email and spam folder." at bounding box center [209, 536] width 185 height 29
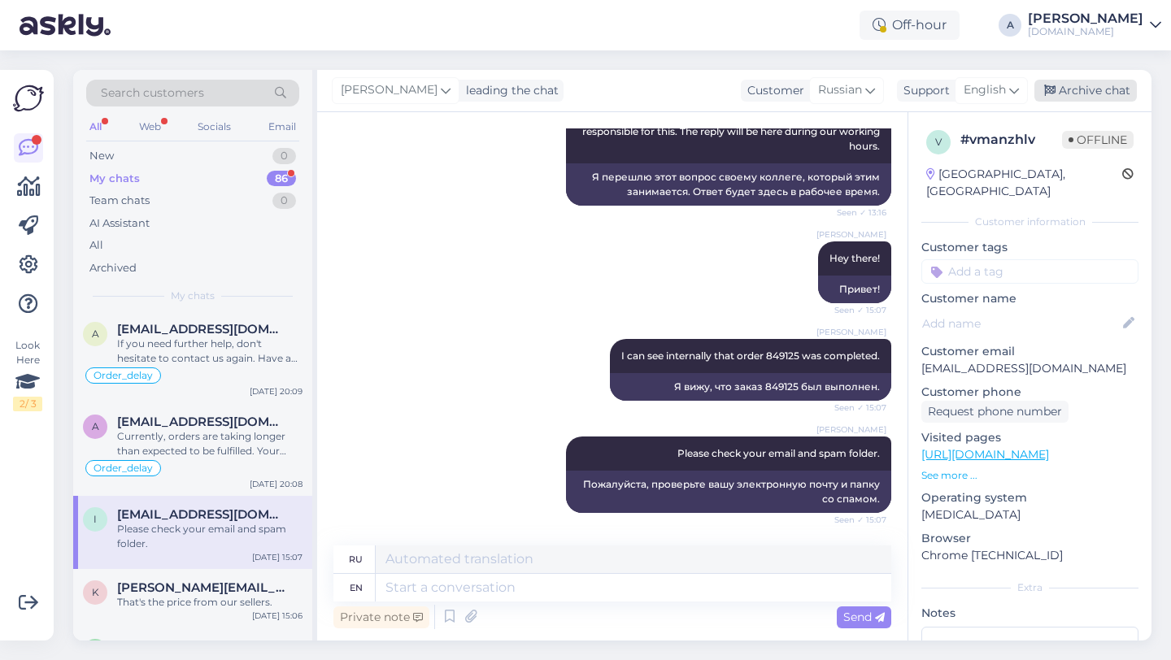
click at [1065, 93] on div "Archive chat" at bounding box center [1085, 91] width 102 height 22
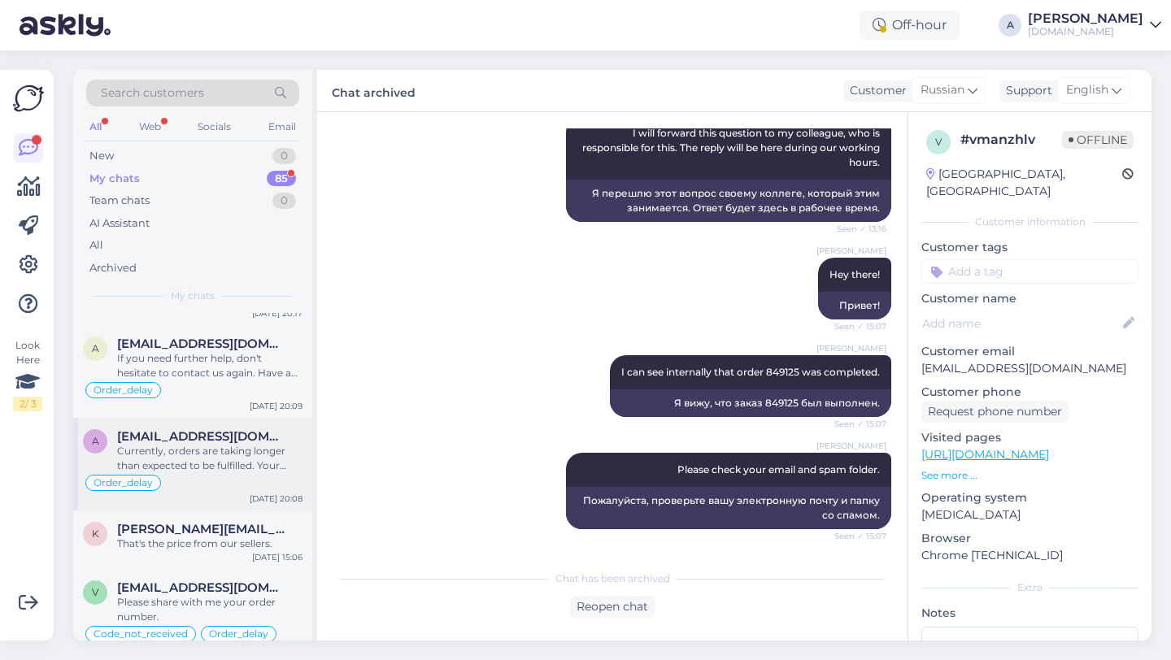
click at [218, 473] on div "Currently, orders are taking longer than expected to be fulfilled. Your order w…" at bounding box center [209, 458] width 185 height 29
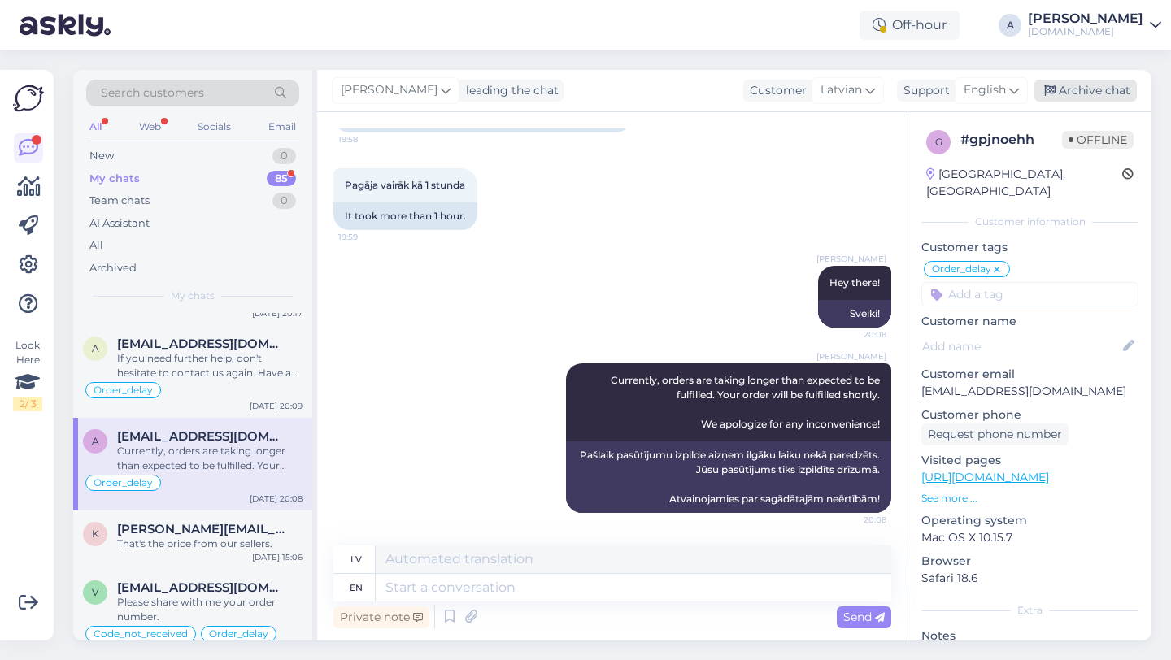
click at [1072, 94] on div "Archive chat" at bounding box center [1085, 91] width 102 height 22
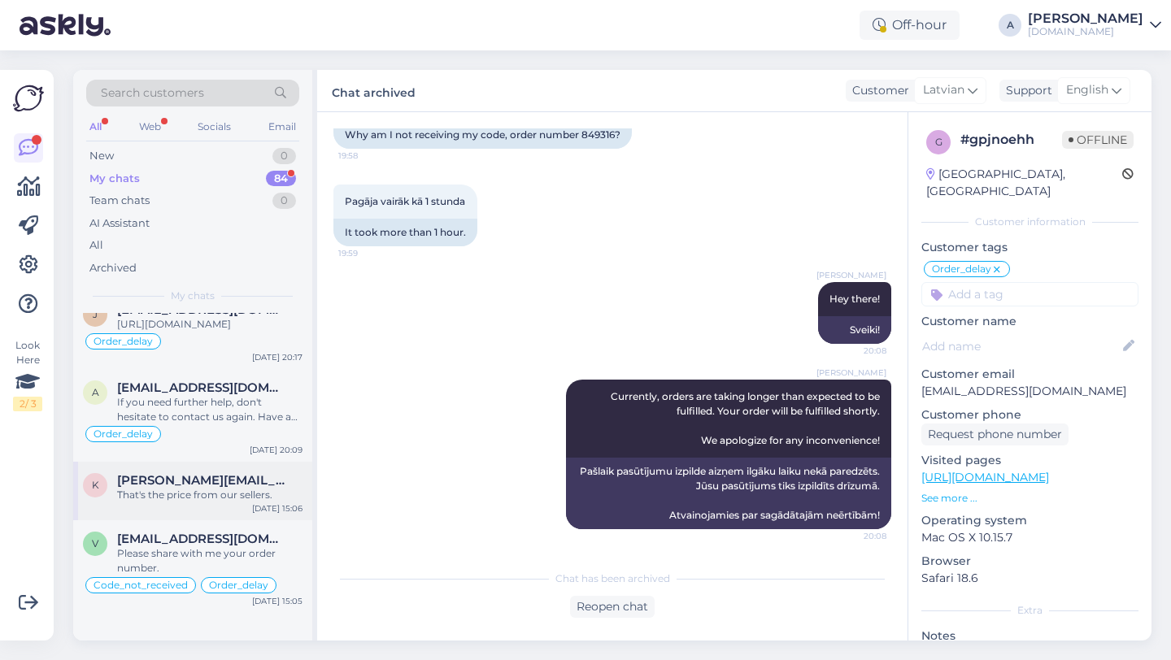
click at [142, 490] on div "That's the price from our sellers." at bounding box center [209, 495] width 185 height 15
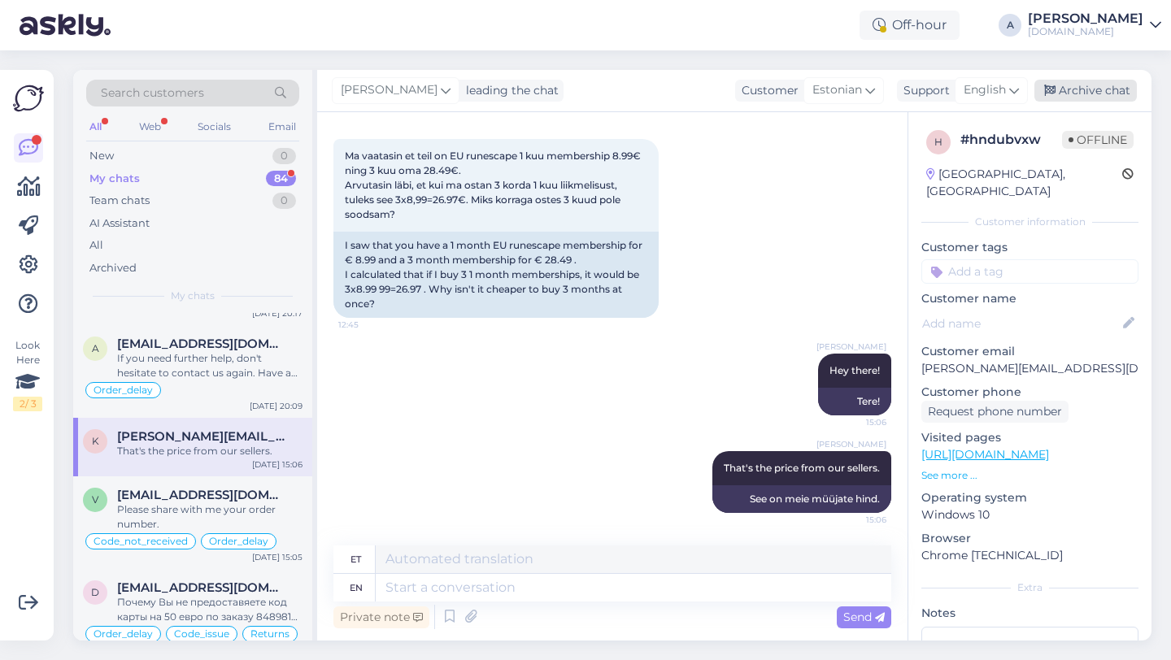
click at [1082, 87] on div "Archive chat" at bounding box center [1085, 91] width 102 height 22
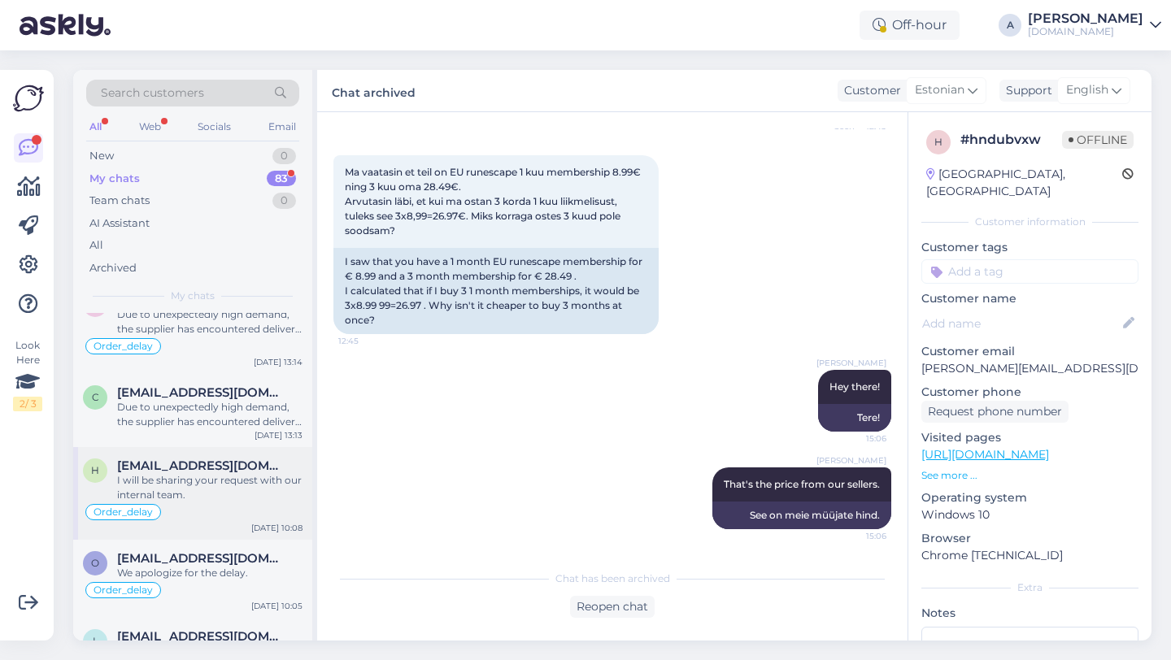
click at [237, 503] on div "I will be sharing your request with our internal team." at bounding box center [209, 487] width 185 height 29
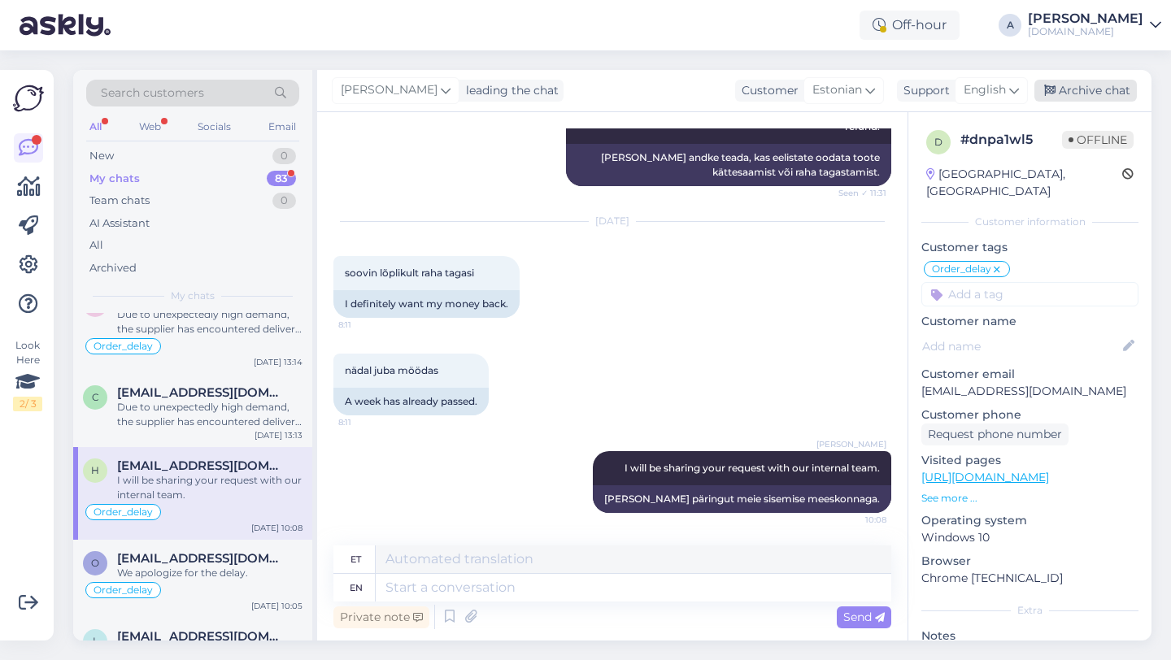
click at [1093, 94] on div "Archive chat" at bounding box center [1085, 91] width 102 height 22
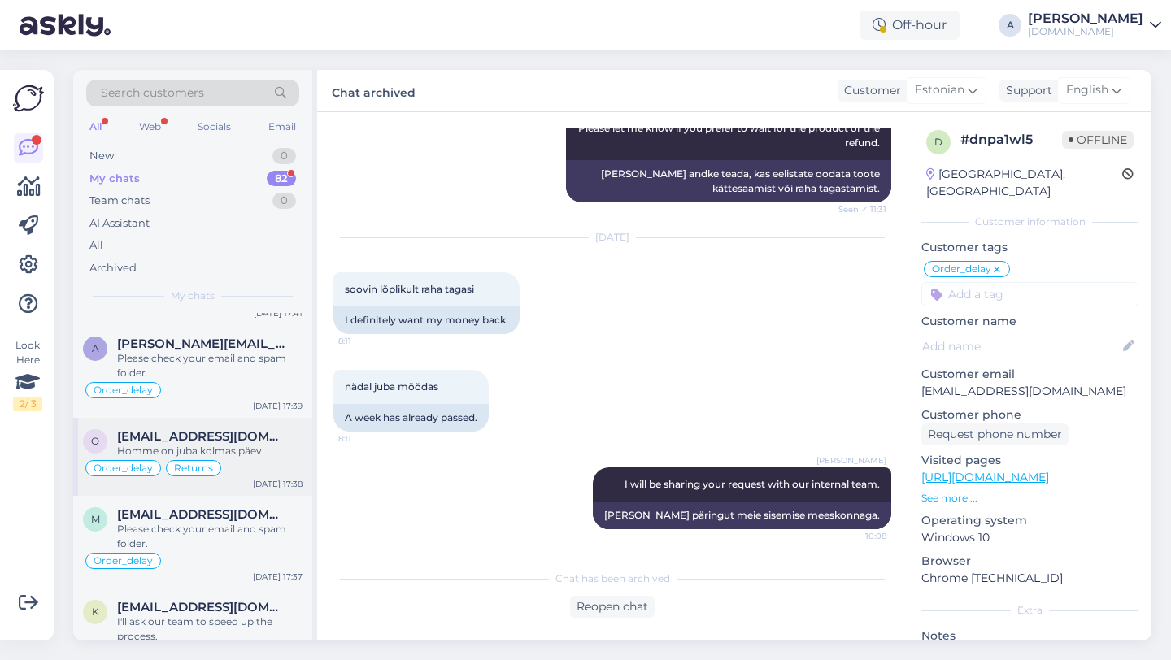
click at [179, 444] on span "[EMAIL_ADDRESS][DOMAIN_NAME]" at bounding box center [201, 436] width 169 height 15
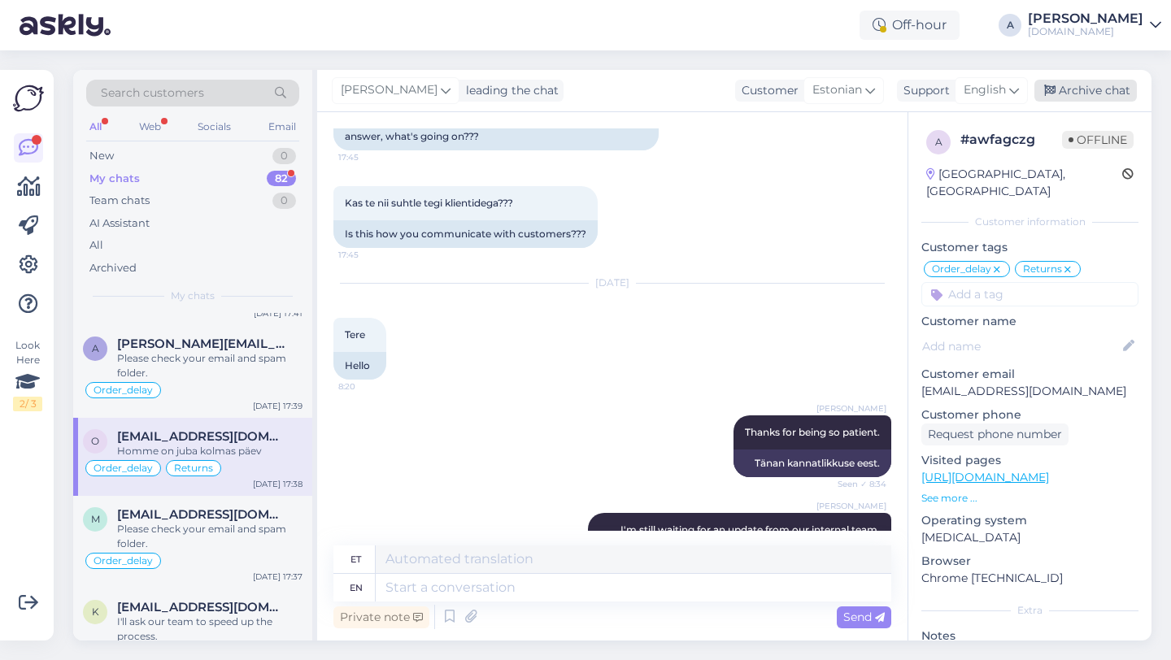
click at [1064, 85] on div "Archive chat" at bounding box center [1085, 91] width 102 height 22
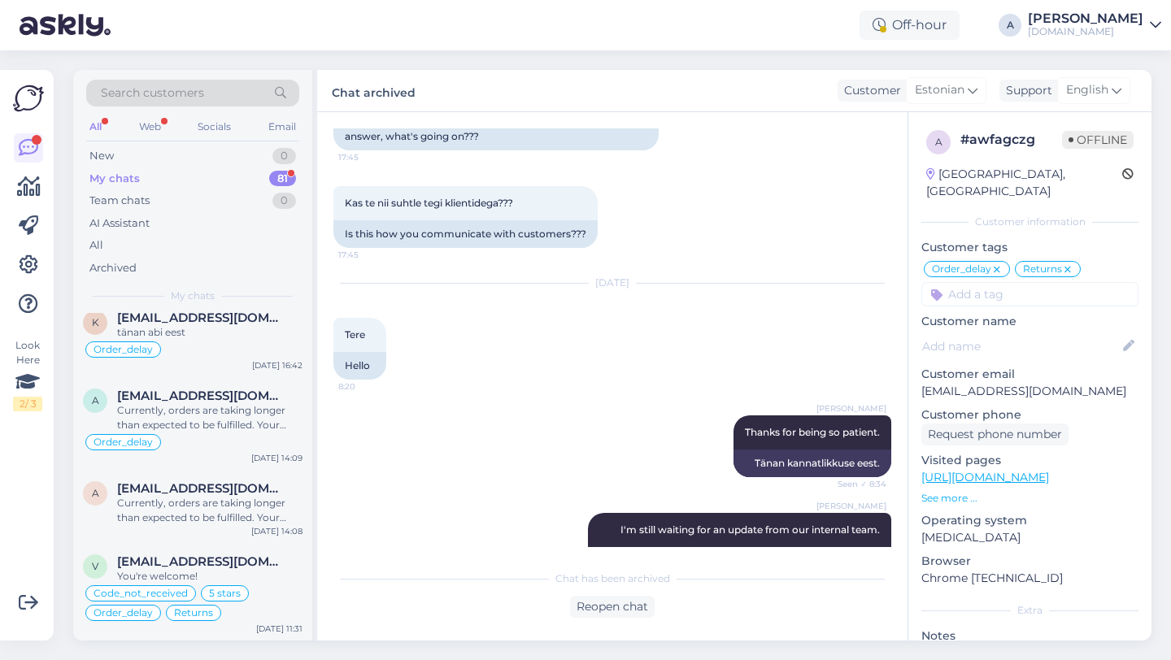
click at [176, 503] on div "Currently, orders are taking longer than expected to be fulfilled. Your order w…" at bounding box center [209, 510] width 185 height 29
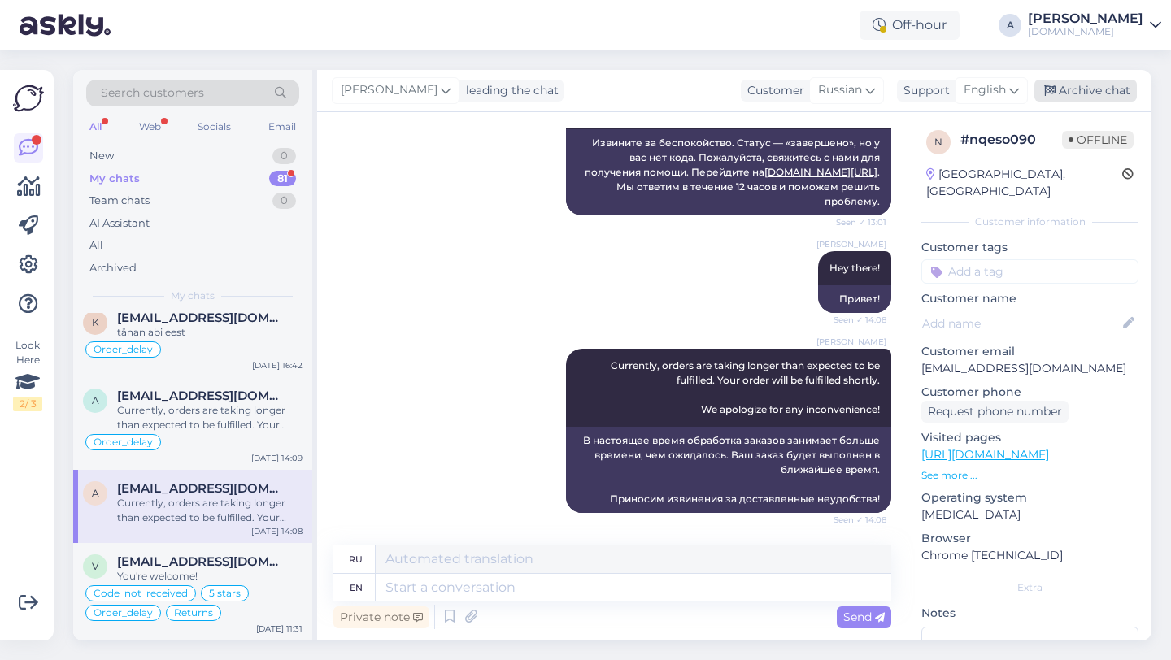
click at [1095, 87] on div "Archive chat" at bounding box center [1085, 91] width 102 height 22
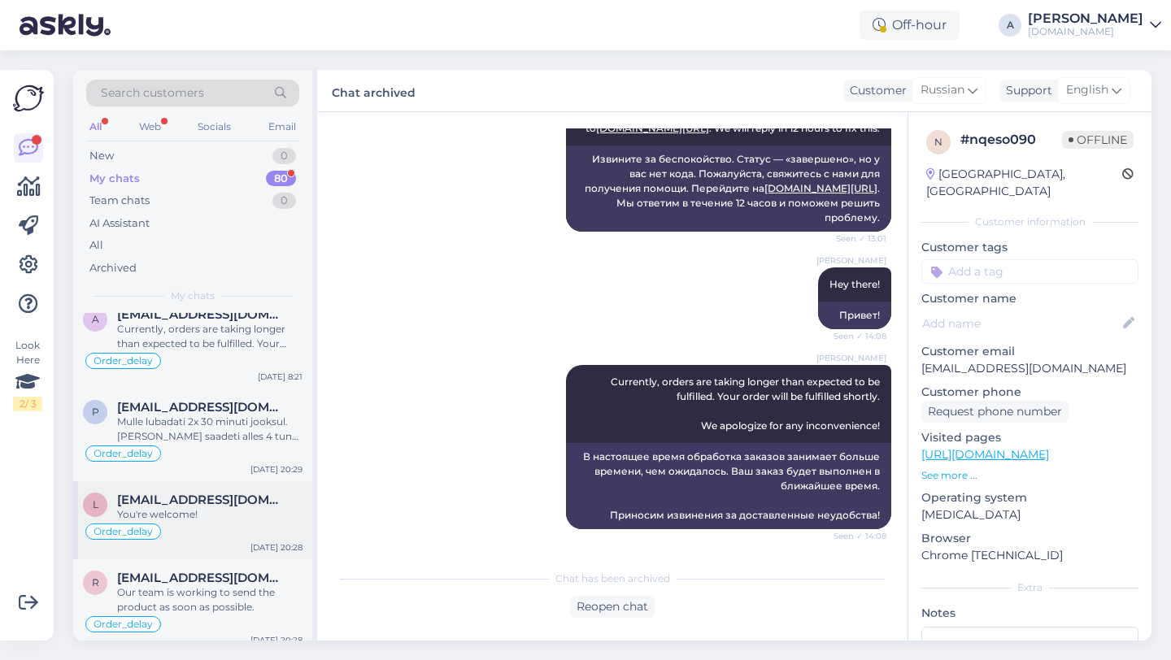
click at [236, 542] on div "Order_delay" at bounding box center [193, 532] width 220 height 20
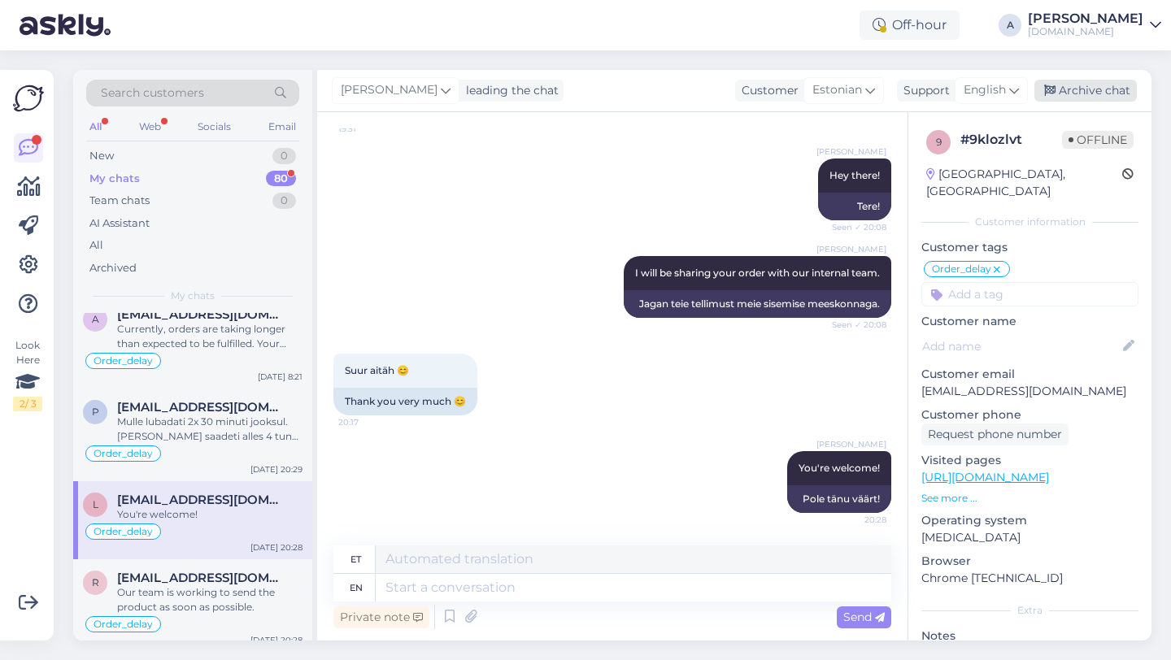
click at [1070, 94] on div "Archive chat" at bounding box center [1085, 91] width 102 height 22
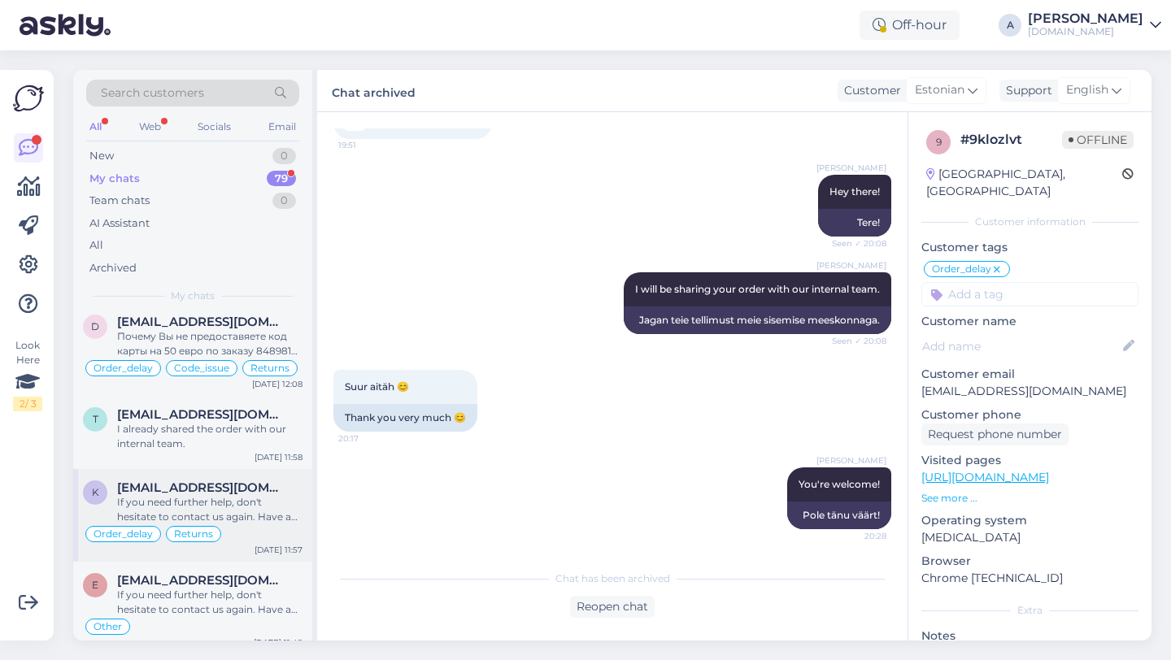
click at [194, 525] on div "If you need further help, don't hesitate to contact us again. Have a great day!" at bounding box center [209, 509] width 185 height 29
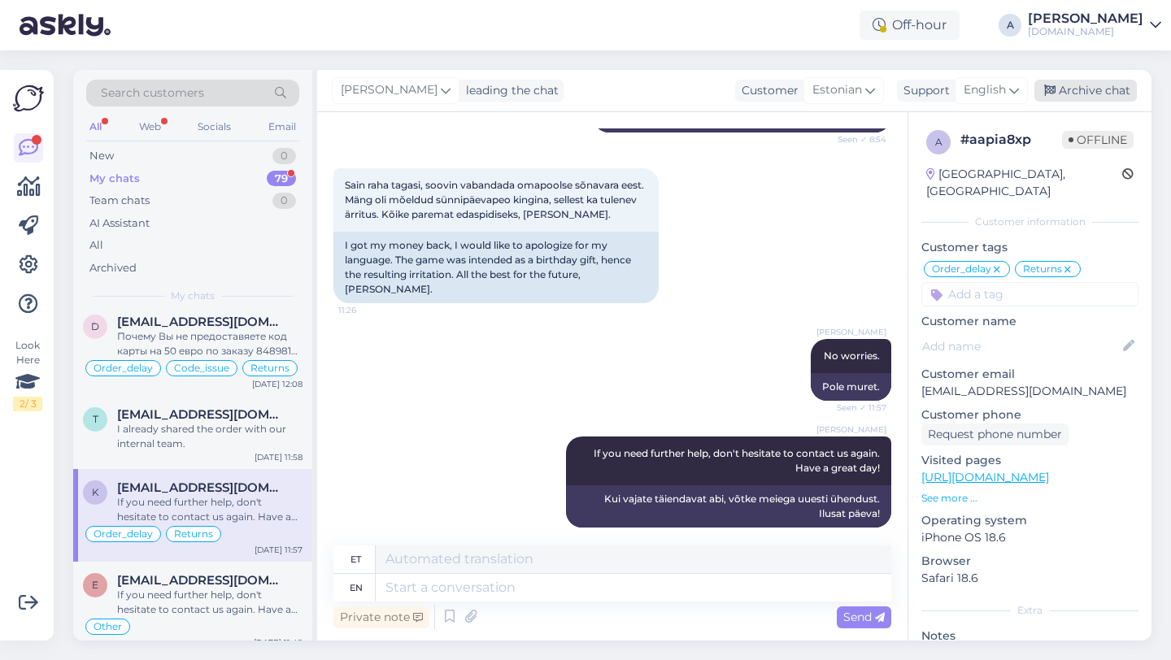
click at [1088, 98] on div "Archive chat" at bounding box center [1085, 91] width 102 height 22
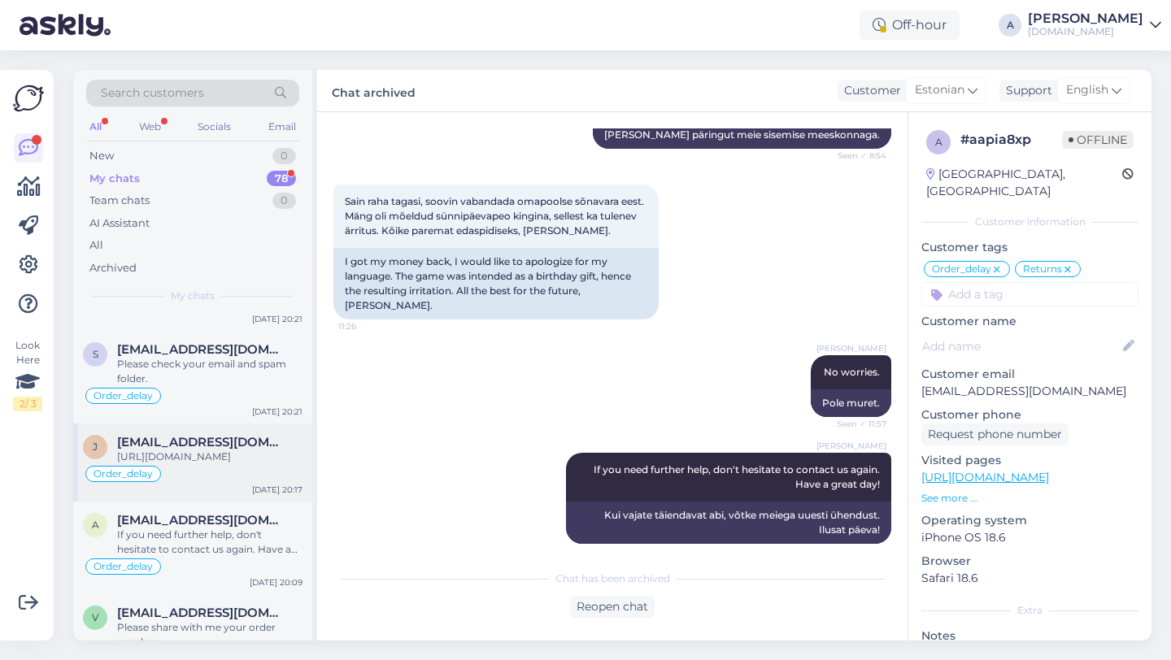
click at [221, 464] on div "[URL][DOMAIN_NAME]" at bounding box center [209, 457] width 185 height 15
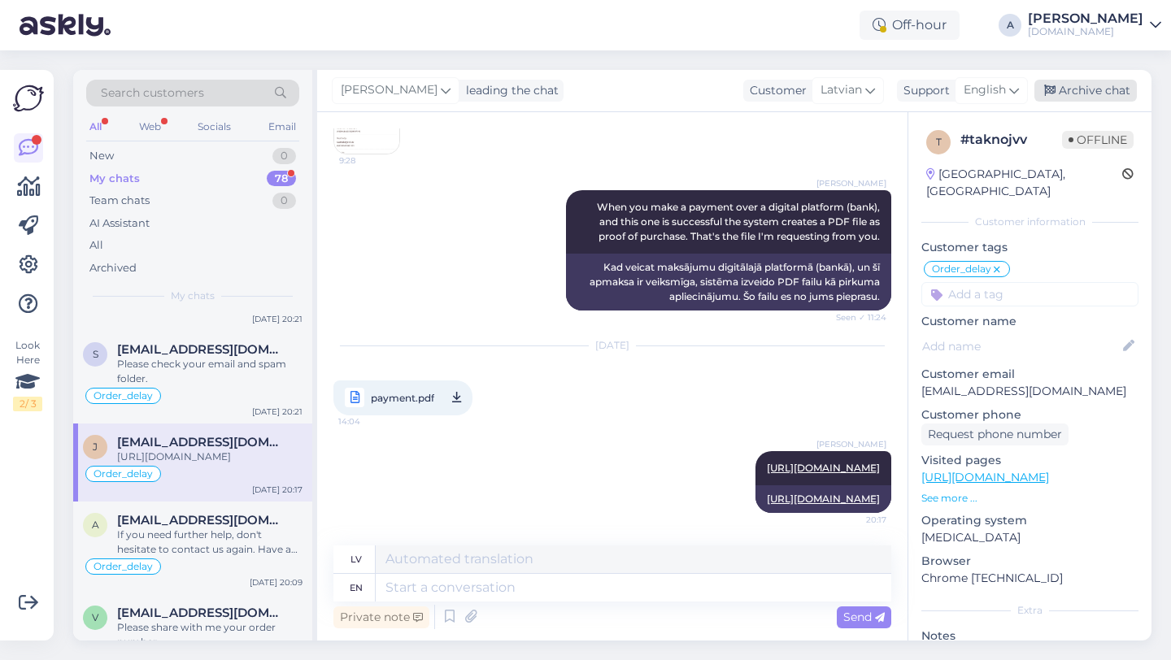
click at [1105, 92] on div "Archive chat" at bounding box center [1085, 91] width 102 height 22
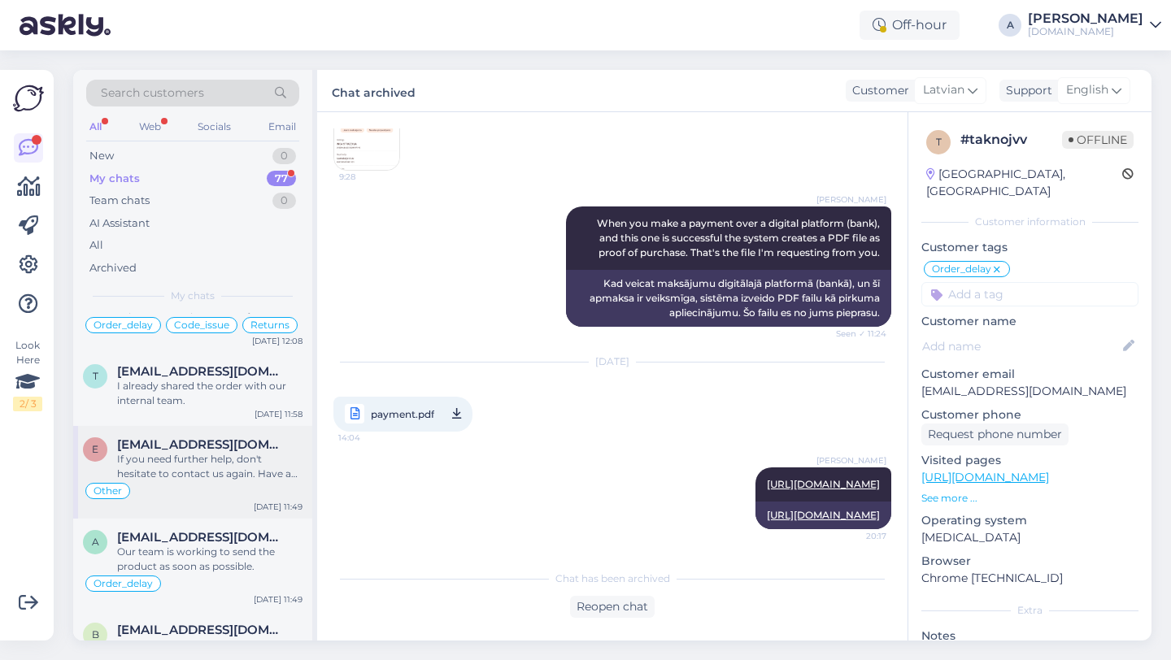
click at [203, 481] on div "If you need further help, don't hesitate to contact us again. Have a great day!" at bounding box center [209, 466] width 185 height 29
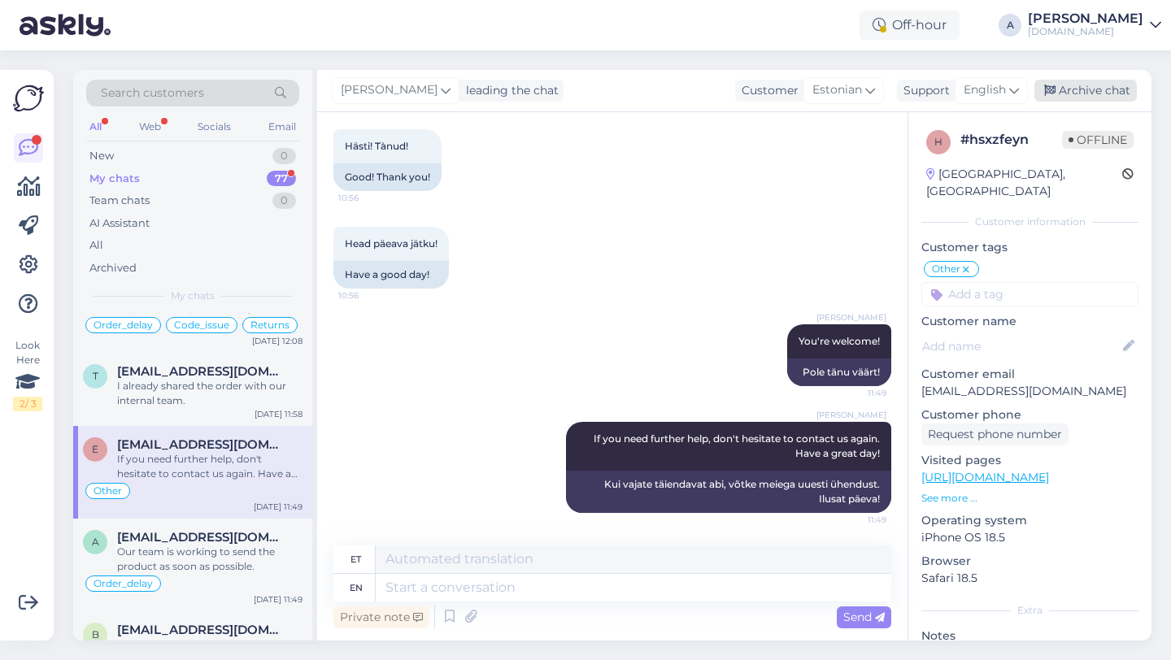
click at [1090, 92] on div "Archive chat" at bounding box center [1085, 91] width 102 height 22
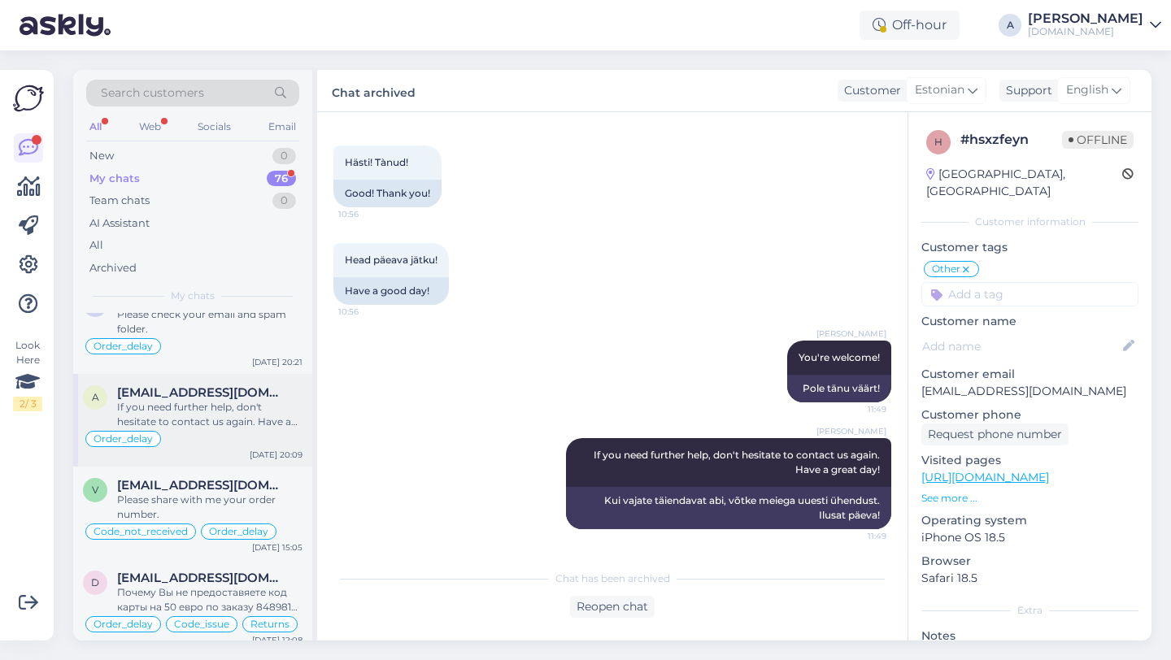
click at [202, 449] on div "Order_delay" at bounding box center [193, 439] width 220 height 20
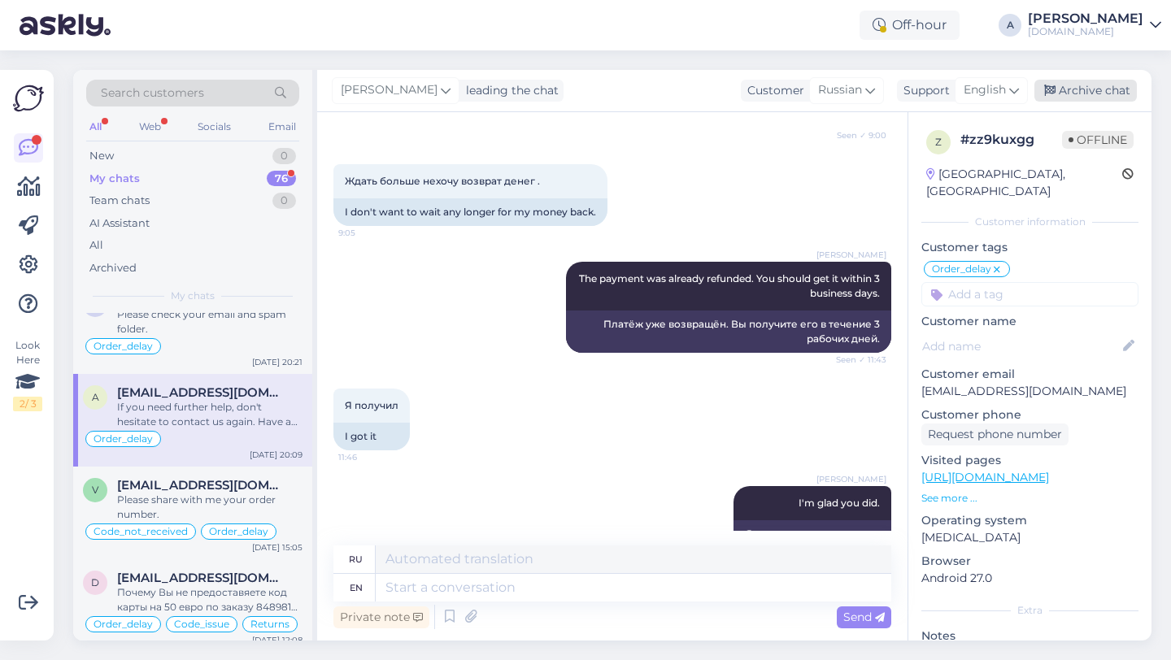
click at [1093, 95] on div "Archive chat" at bounding box center [1085, 91] width 102 height 22
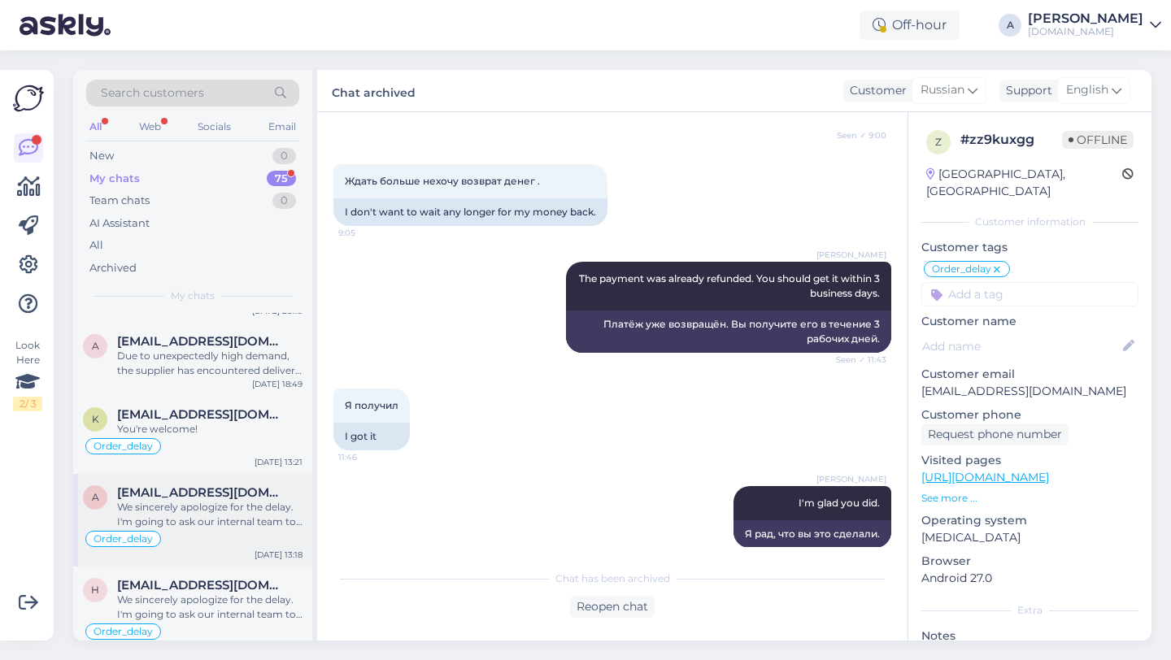
click at [233, 529] on div "We sincerely apologize for the delay. I'm going to ask our internal team to exp…" at bounding box center [209, 514] width 185 height 29
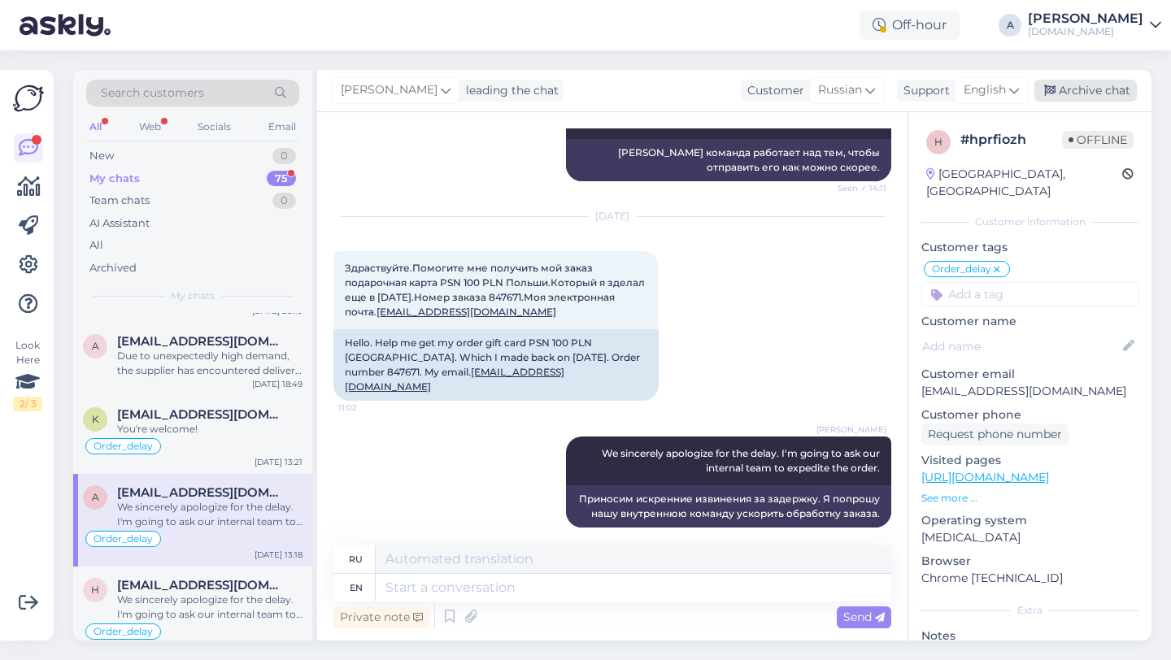
click at [1096, 86] on div "Archive chat" at bounding box center [1085, 91] width 102 height 22
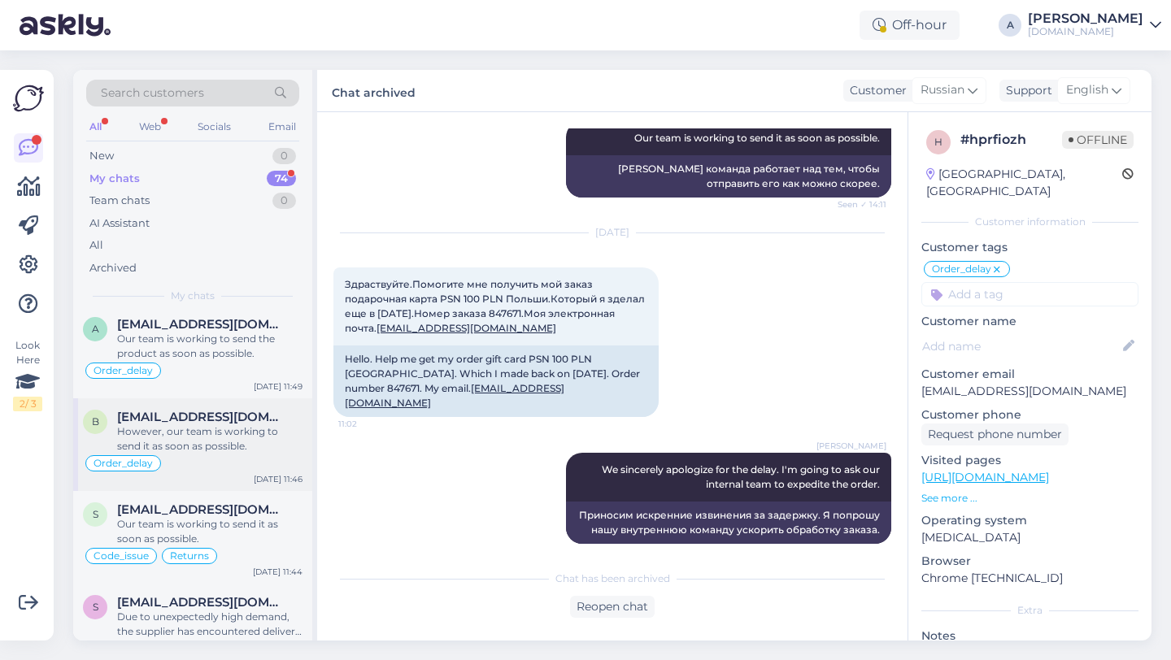
click at [228, 473] on div "Order_delay" at bounding box center [193, 464] width 220 height 20
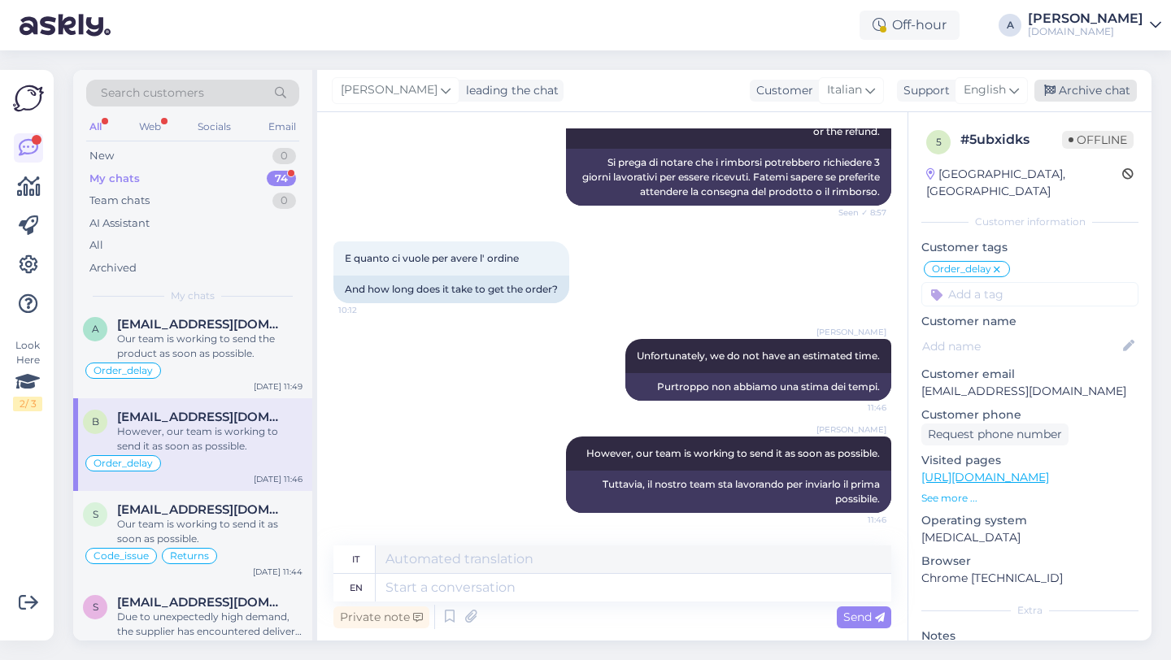
click at [1076, 91] on div "Archive chat" at bounding box center [1085, 91] width 102 height 22
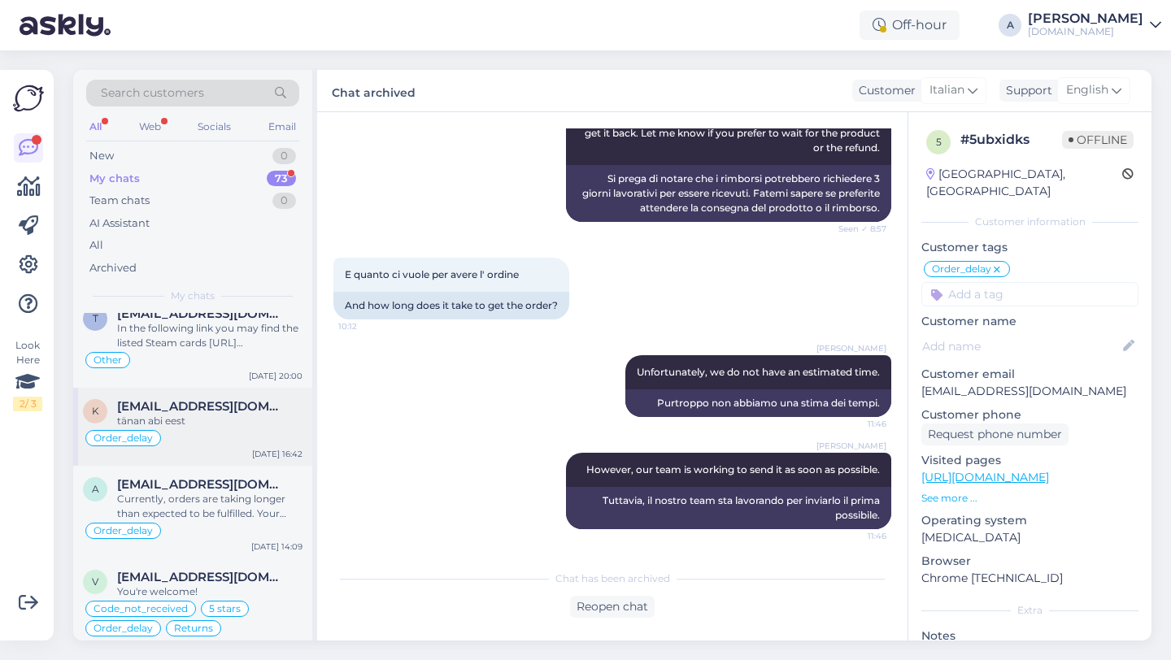
click at [207, 429] on div "tänan abi eest" at bounding box center [209, 421] width 185 height 15
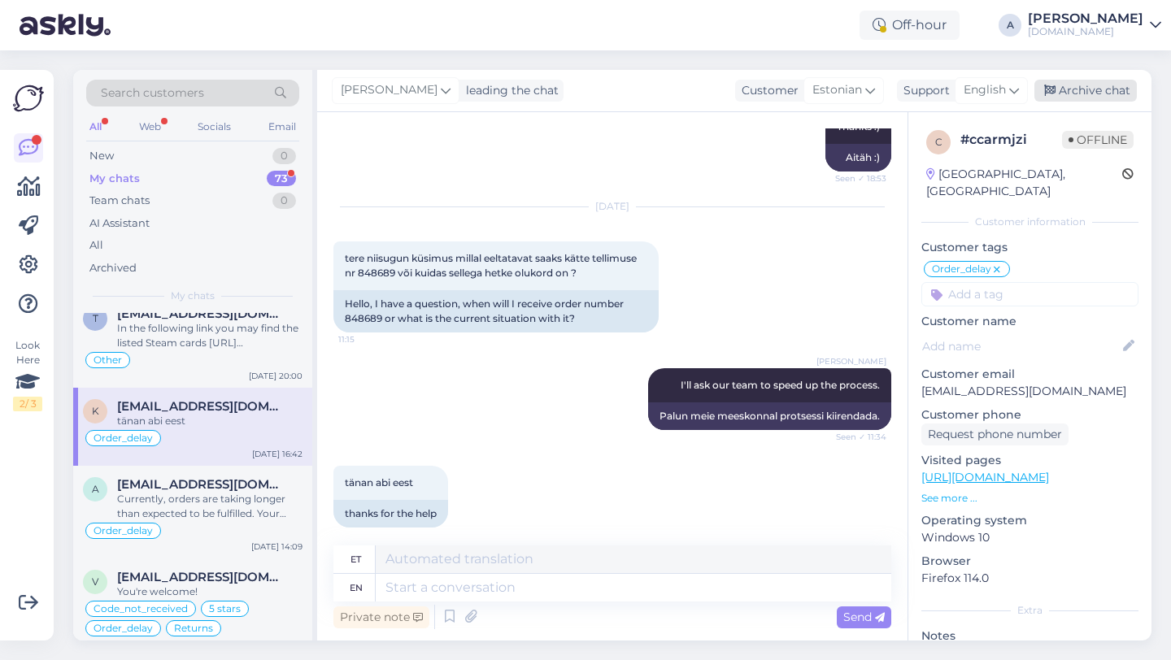
click at [1087, 95] on div "Archive chat" at bounding box center [1085, 91] width 102 height 22
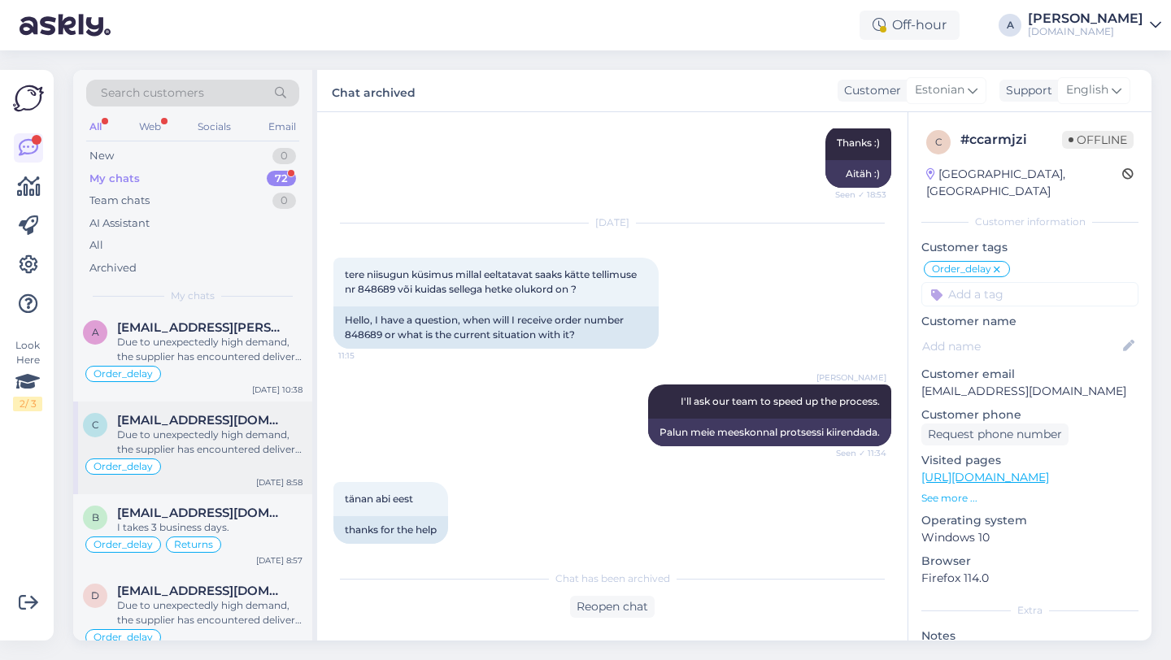
click at [215, 457] on div "Due to unexpectedly high demand, the supplier has encountered delivery difficul…" at bounding box center [209, 442] width 185 height 29
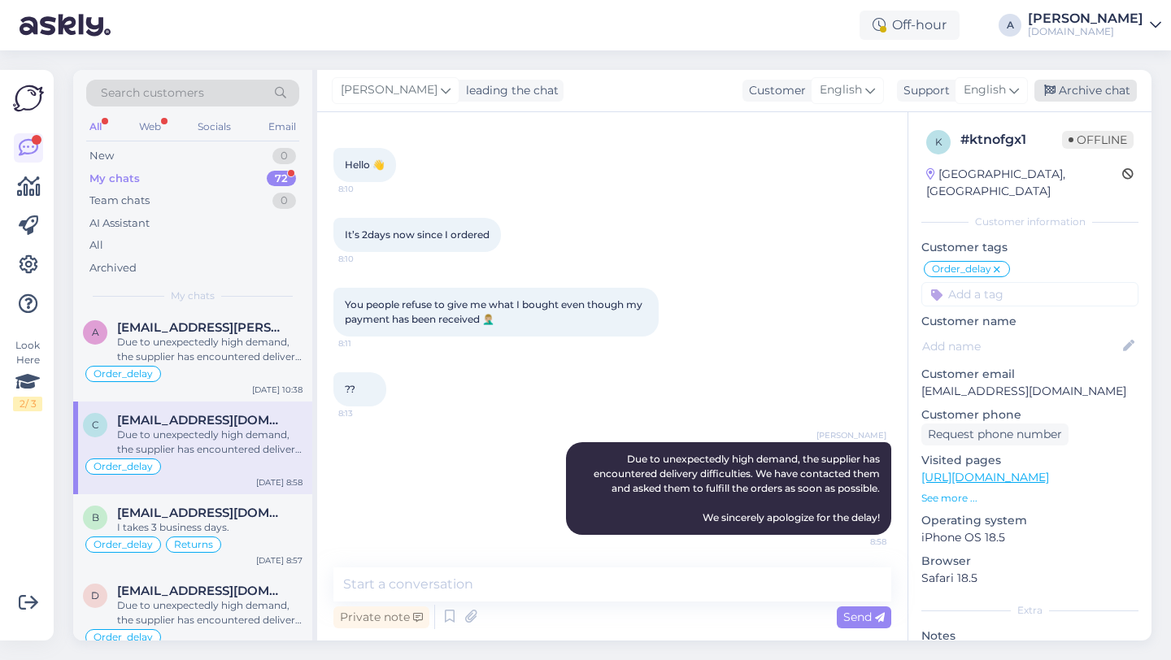
click at [1100, 94] on div "Archive chat" at bounding box center [1085, 91] width 102 height 22
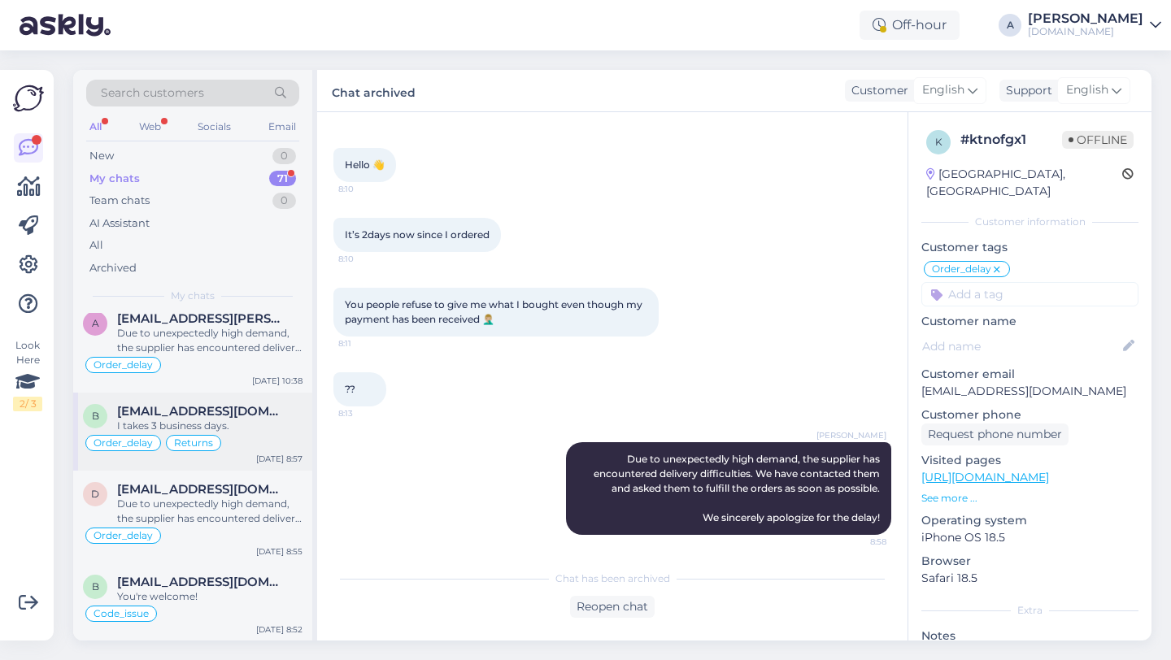
click at [201, 419] on span "[EMAIL_ADDRESS][DOMAIN_NAME]" at bounding box center [201, 411] width 169 height 15
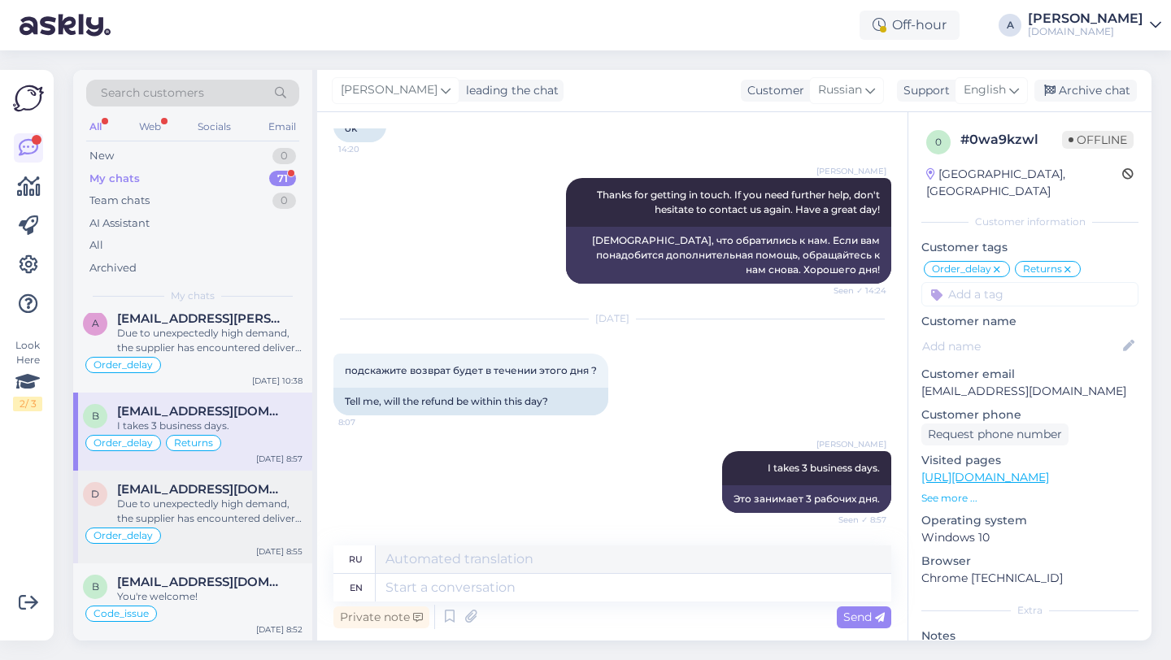
click at [217, 526] on div "Due to unexpectedly high demand, the supplier has encountered delivery difficul…" at bounding box center [209, 511] width 185 height 29
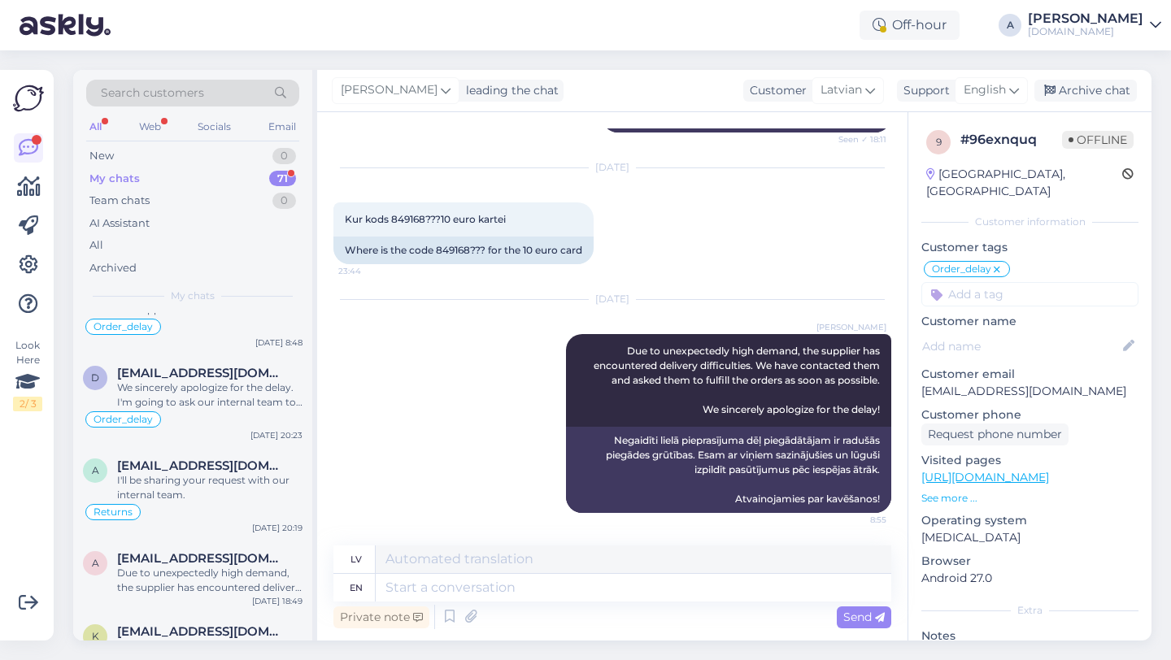
scroll to position [4884, 0]
click at [220, 500] on div "I'll be sharing your request with our internal team." at bounding box center [209, 485] width 185 height 29
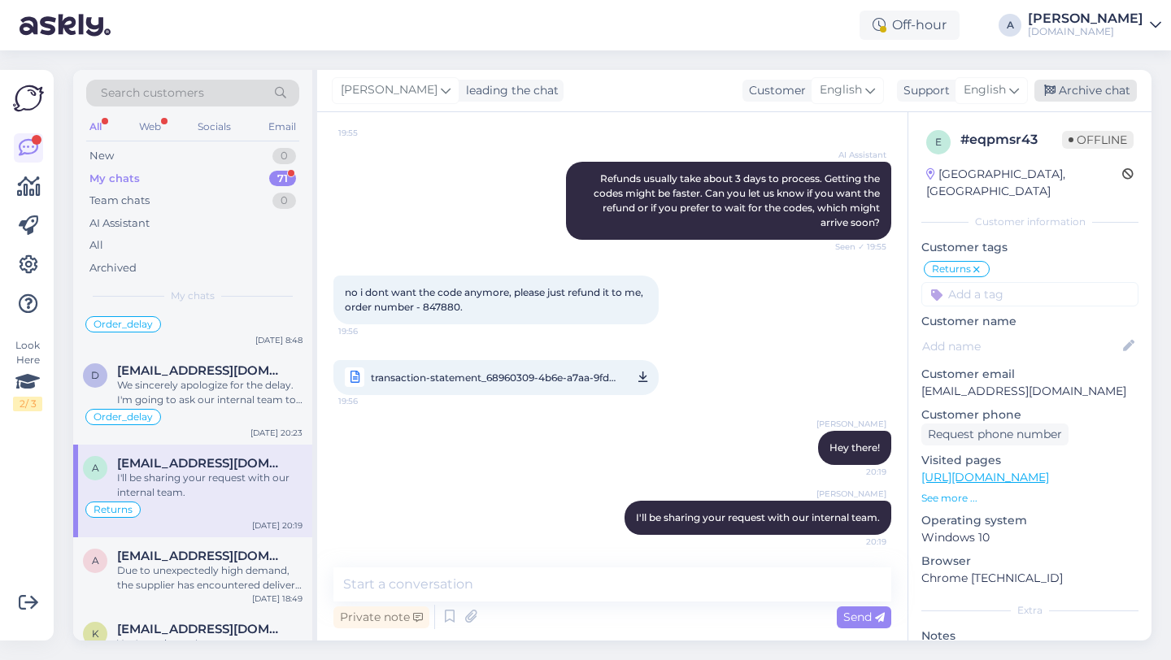
click at [1092, 96] on div "Archive chat" at bounding box center [1085, 91] width 102 height 22
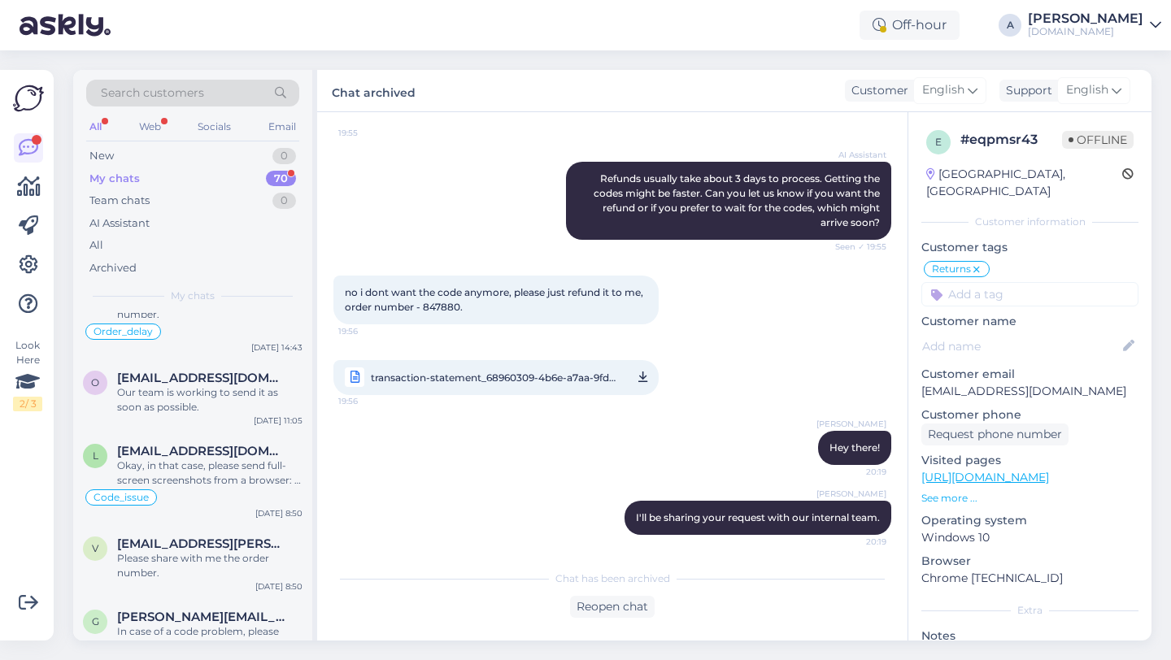
scroll to position [4145, 0]
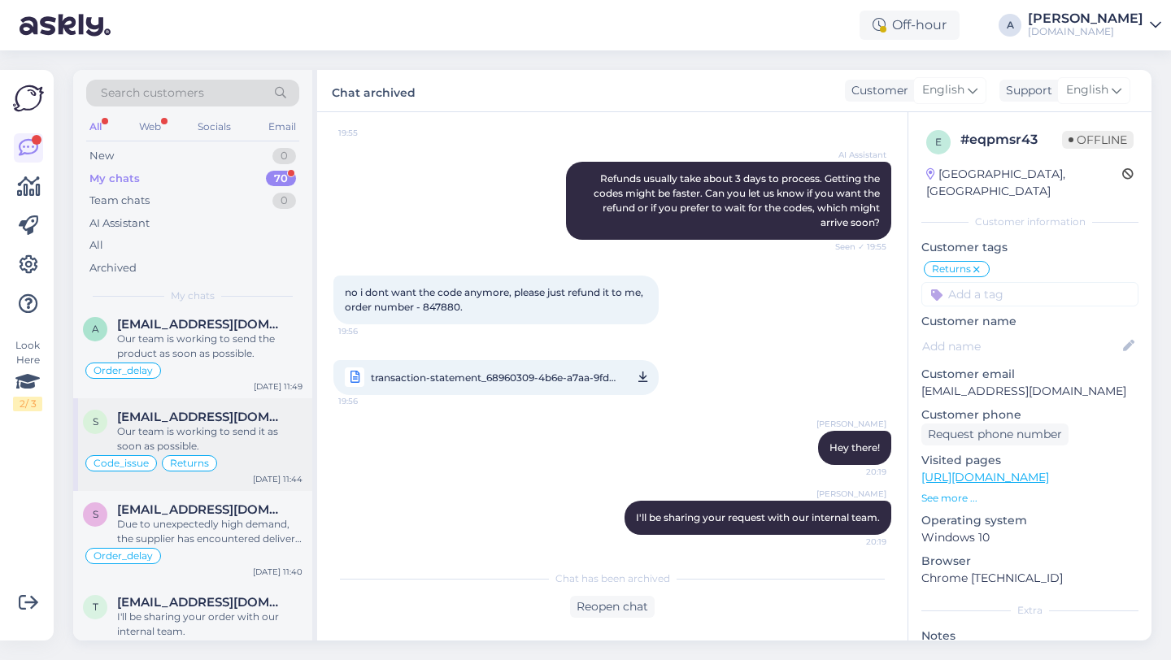
click at [207, 453] on div "Our team is working to send it as soon as possible." at bounding box center [209, 438] width 185 height 29
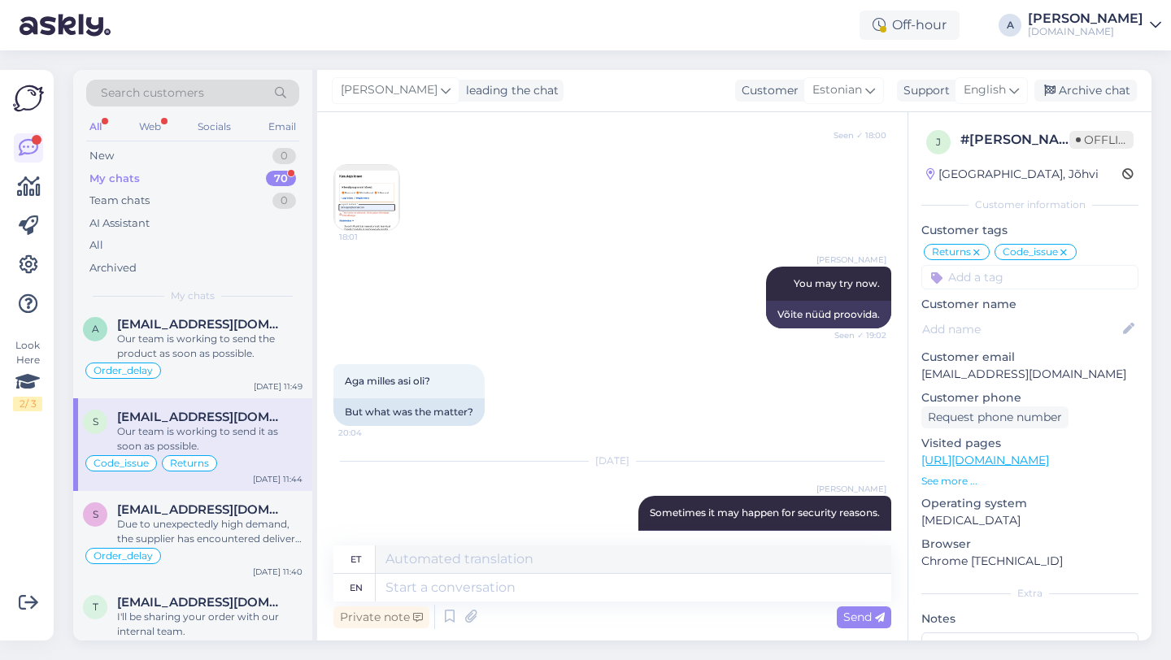
scroll to position [6775, 0]
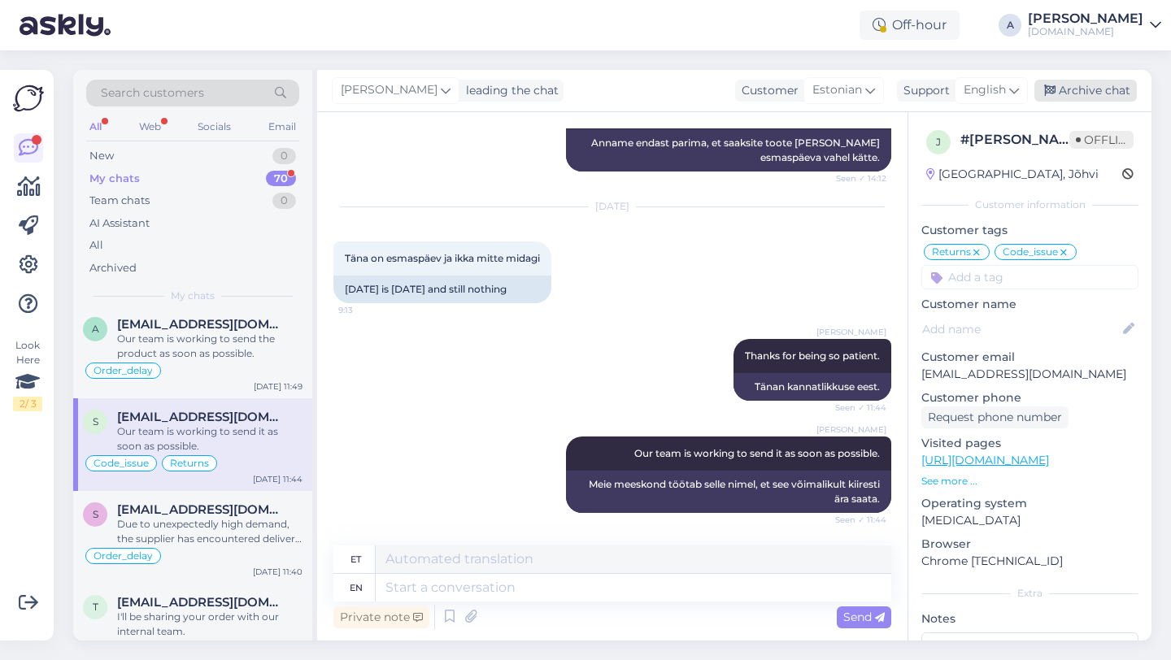
click at [1083, 93] on div "Archive chat" at bounding box center [1085, 91] width 102 height 22
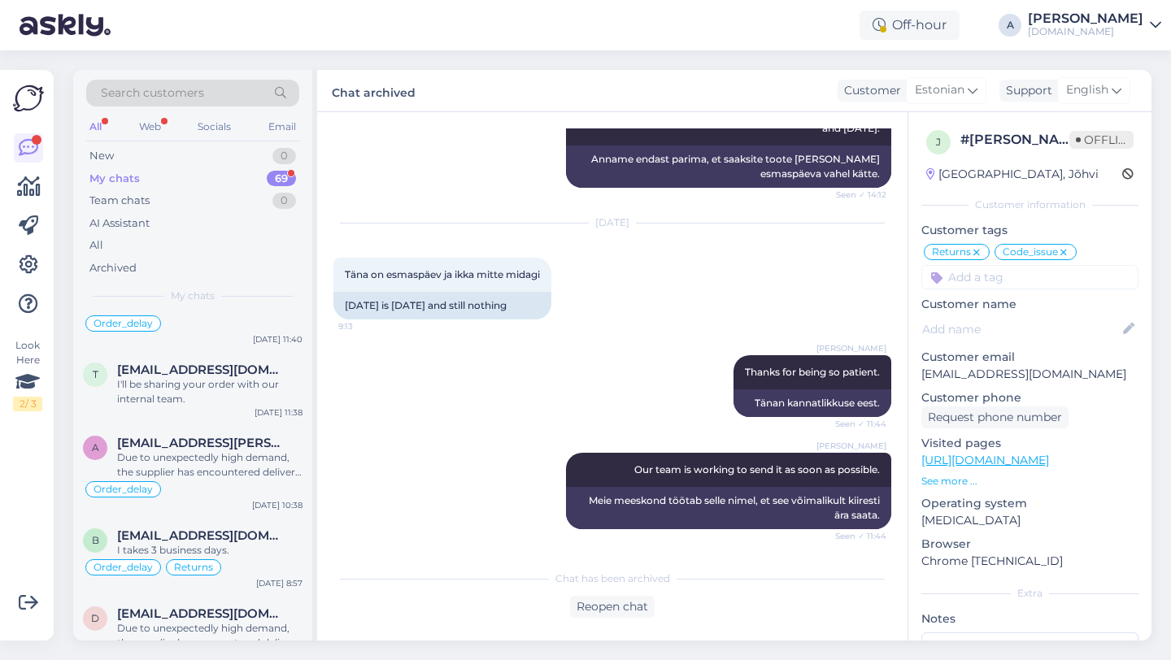
scroll to position [4286, 0]
click at [209, 449] on span "[EMAIL_ADDRESS][PERSON_NAME][DOMAIN_NAME]" at bounding box center [201, 441] width 169 height 15
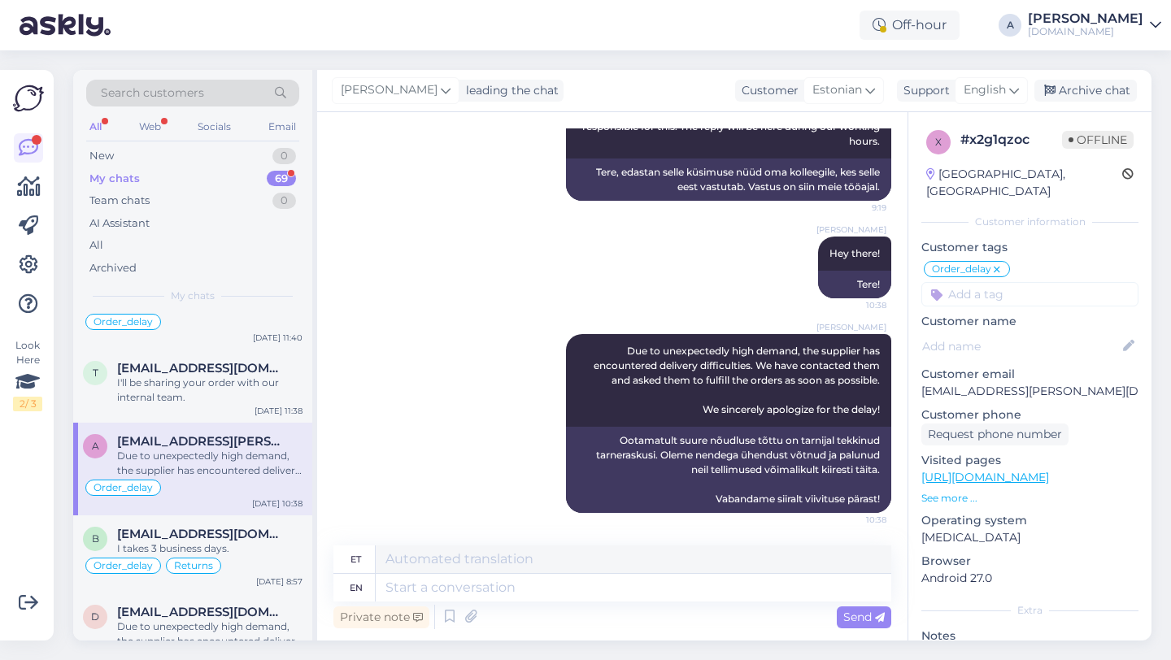
scroll to position [5732, 0]
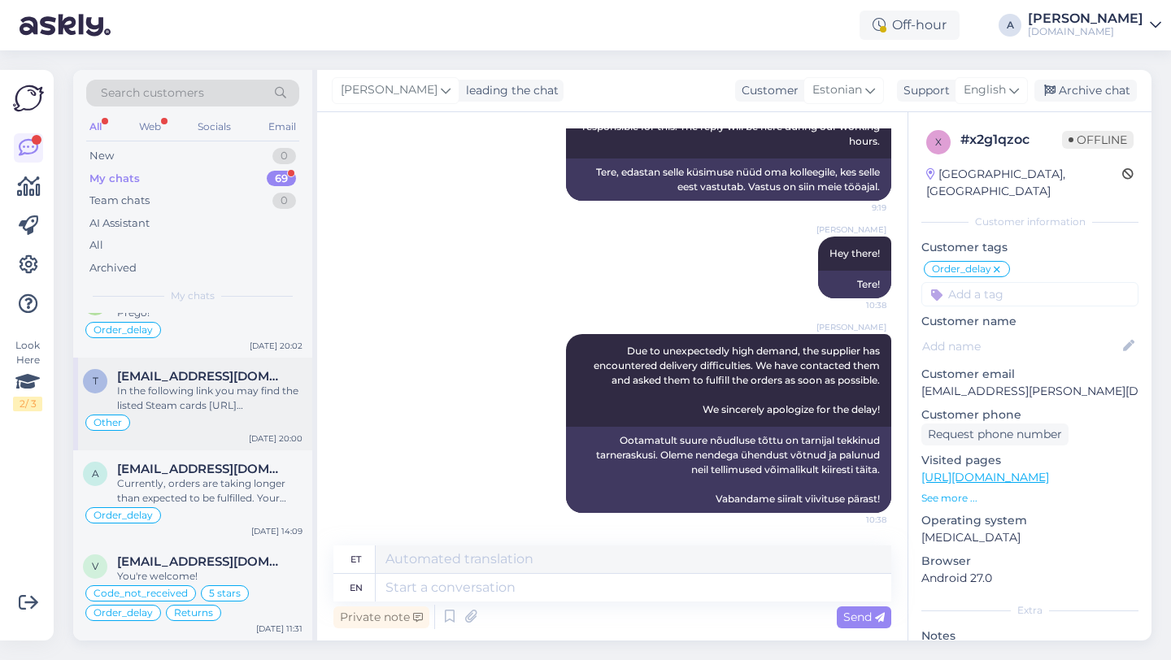
click at [216, 398] on div "In the following link you may find the listed Steam cards [URL][DOMAIN_NAME]" at bounding box center [209, 398] width 185 height 29
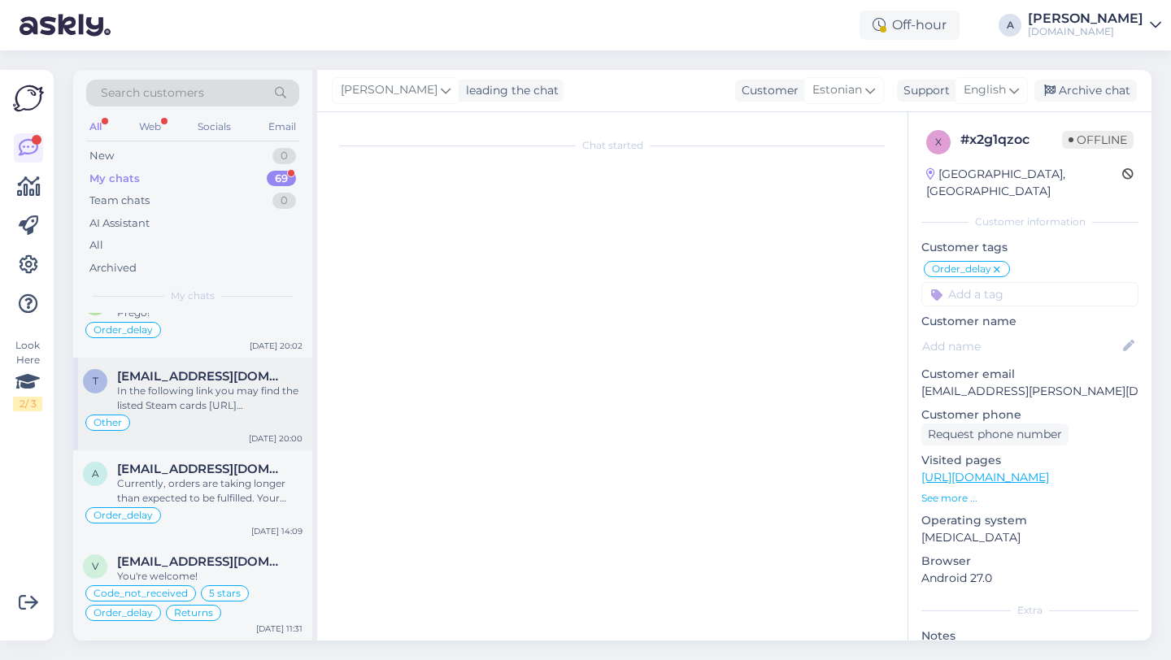
scroll to position [324, 0]
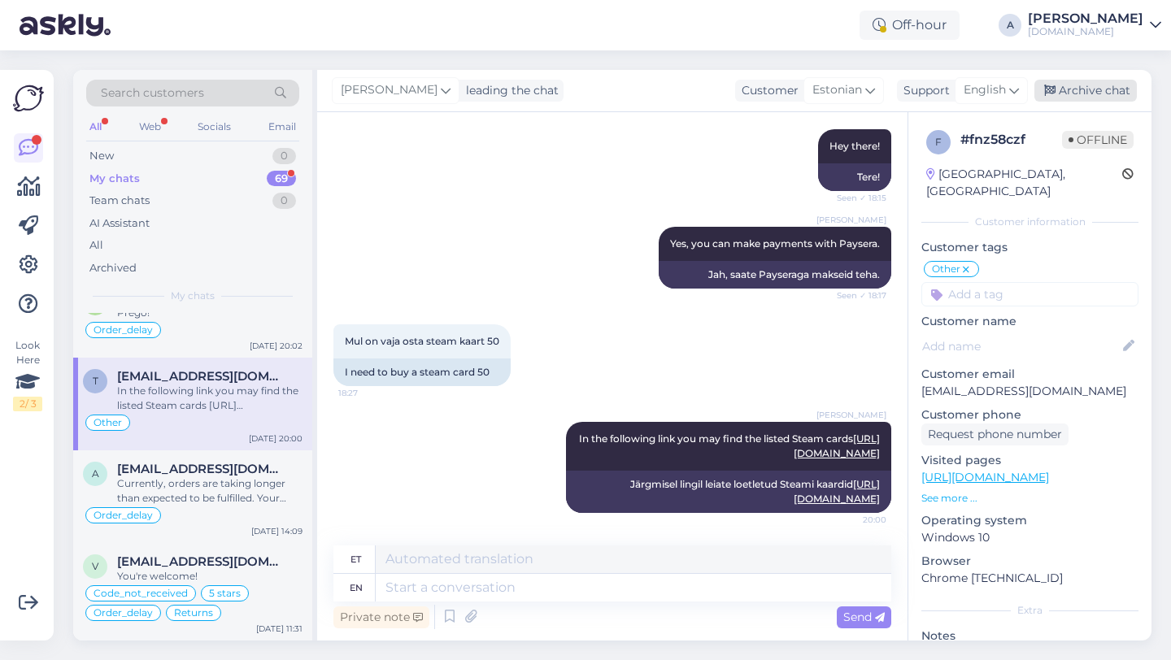
click at [1066, 95] on div "Archive chat" at bounding box center [1085, 91] width 102 height 22
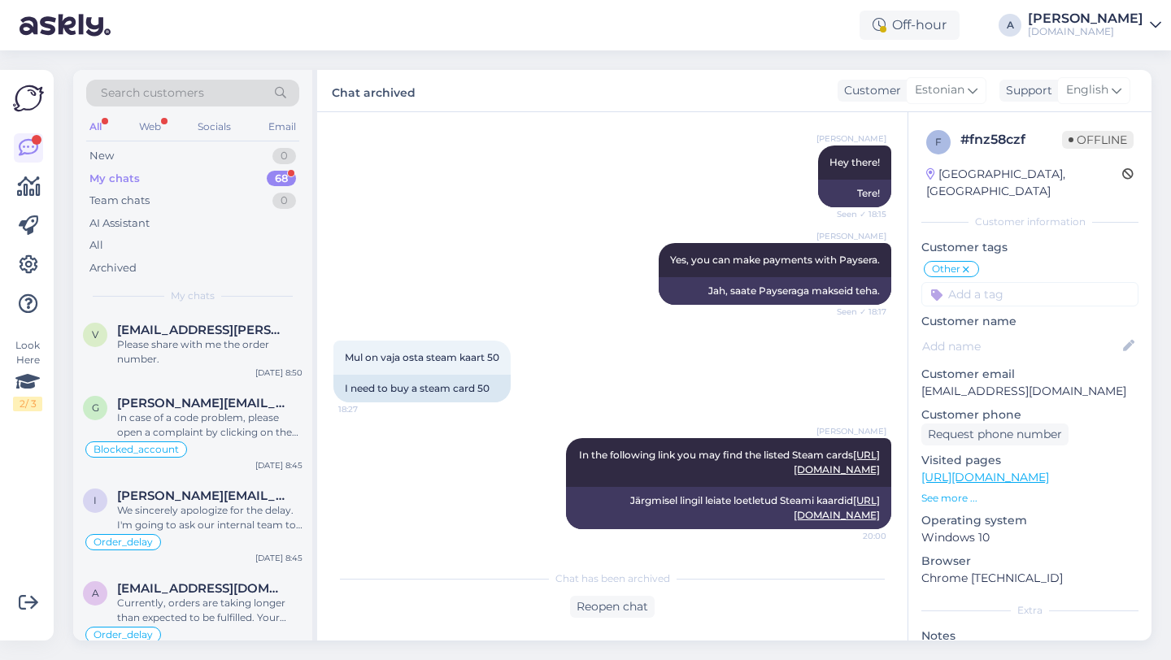
scroll to position [4125, 0]
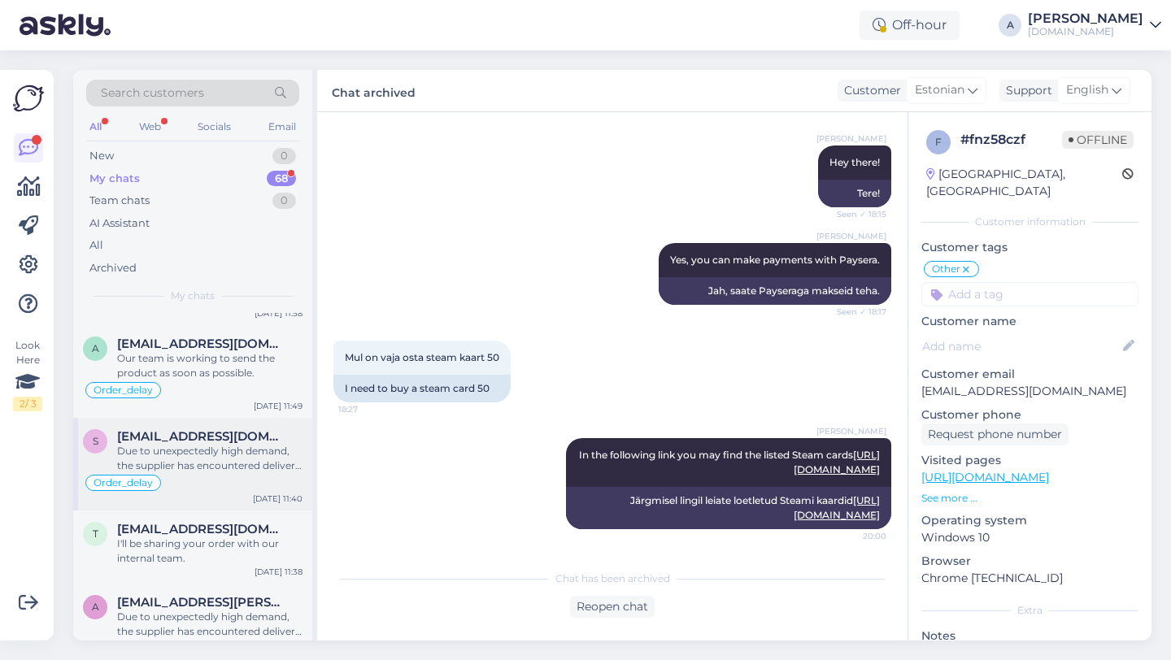
click at [189, 473] on div "Due to unexpectedly high demand, the supplier has encountered delivery difficul…" at bounding box center [209, 458] width 185 height 29
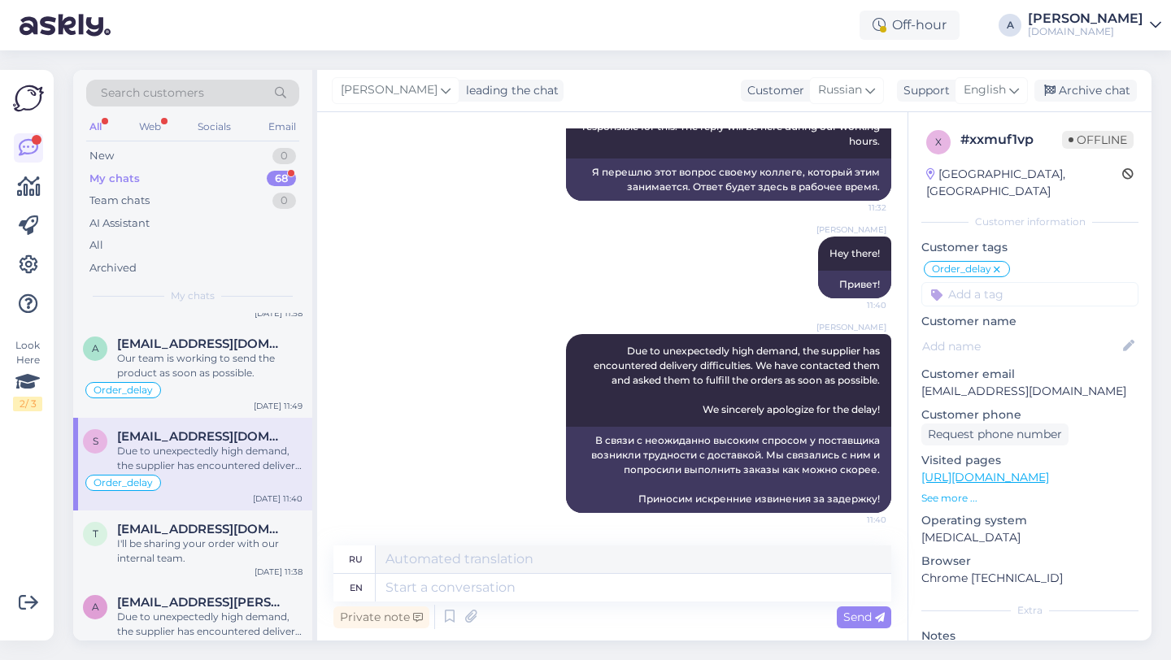
scroll to position [5640, 0]
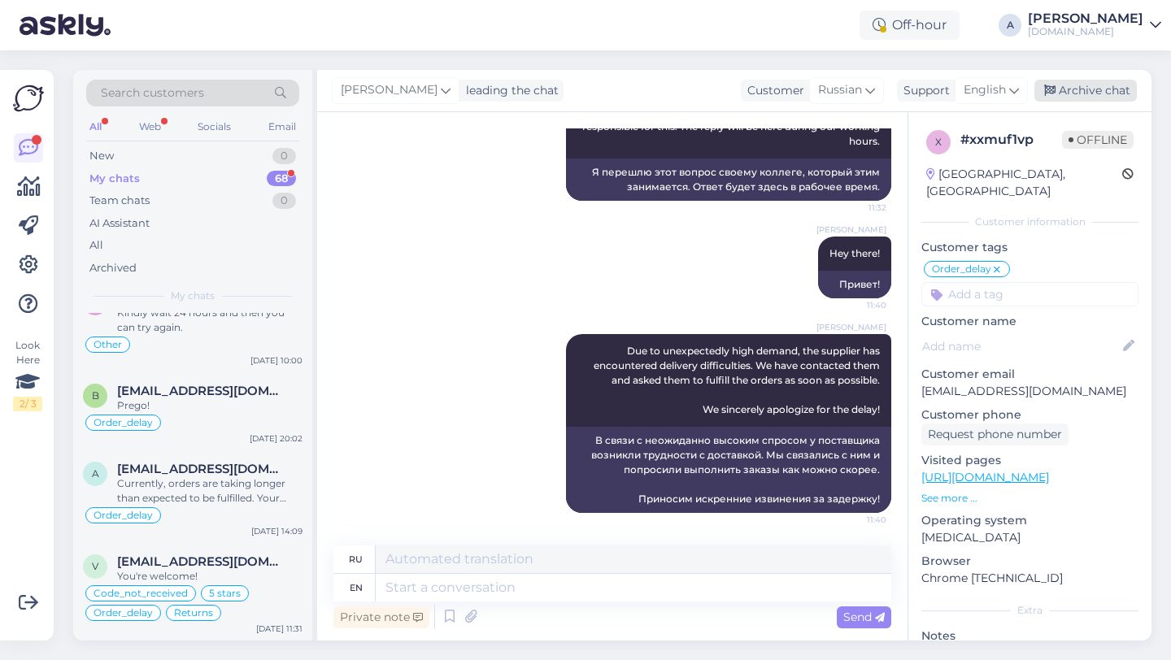
click at [1069, 98] on div "Archive chat" at bounding box center [1085, 91] width 102 height 22
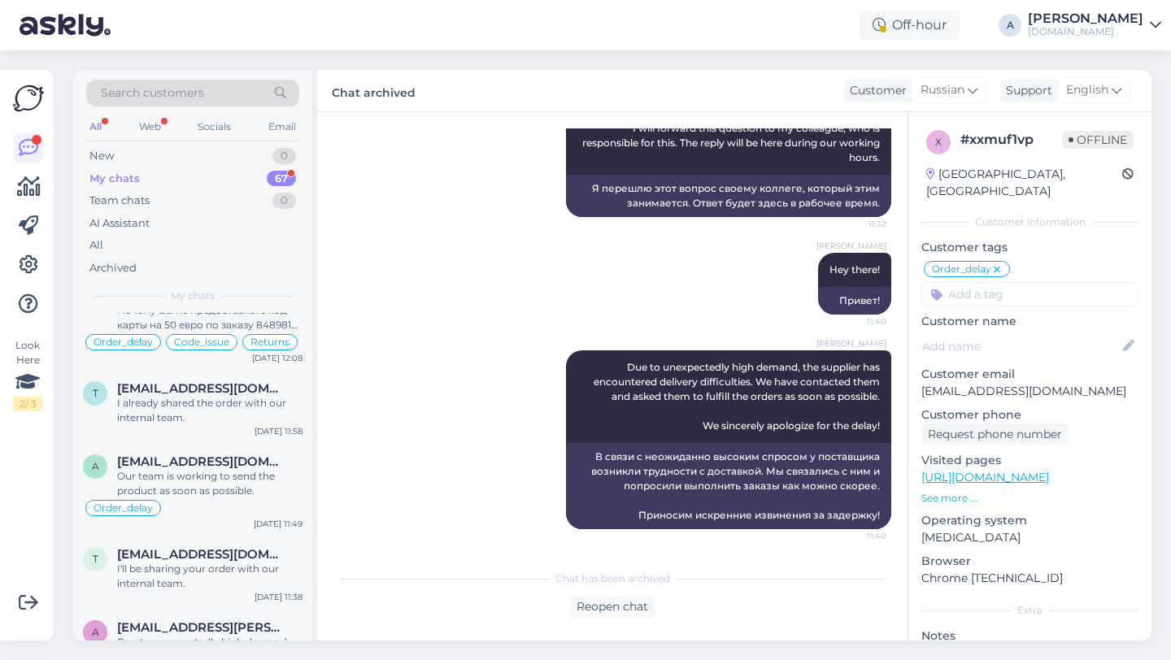
scroll to position [5228, 0]
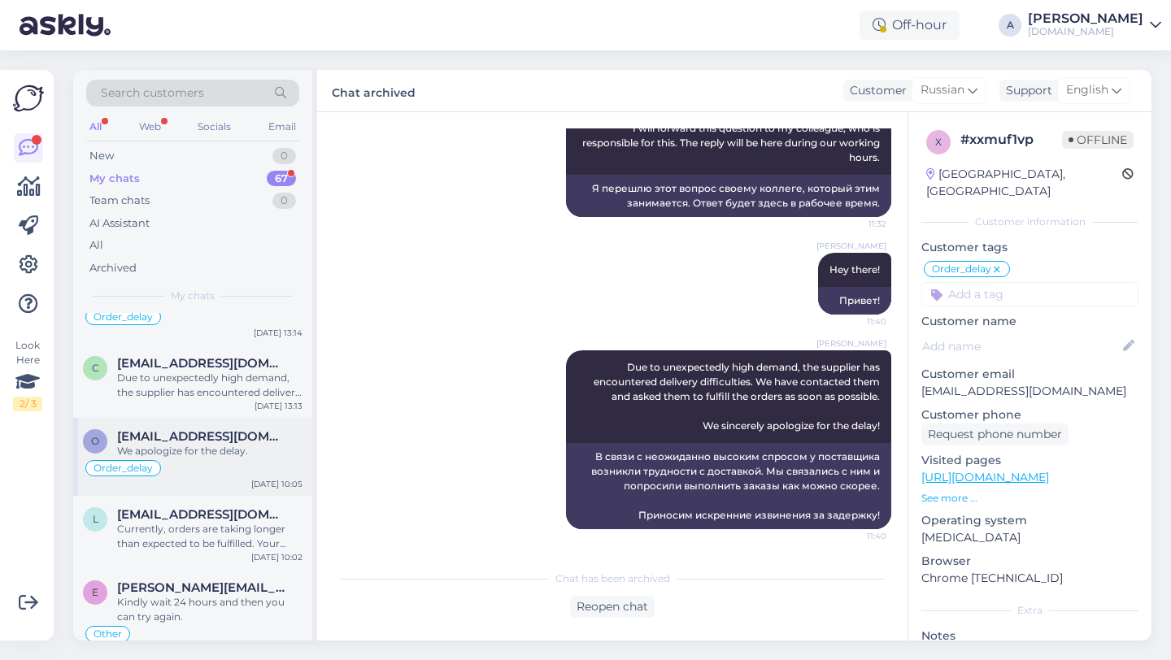
click at [225, 459] on div "We apologize for the delay." at bounding box center [209, 451] width 185 height 15
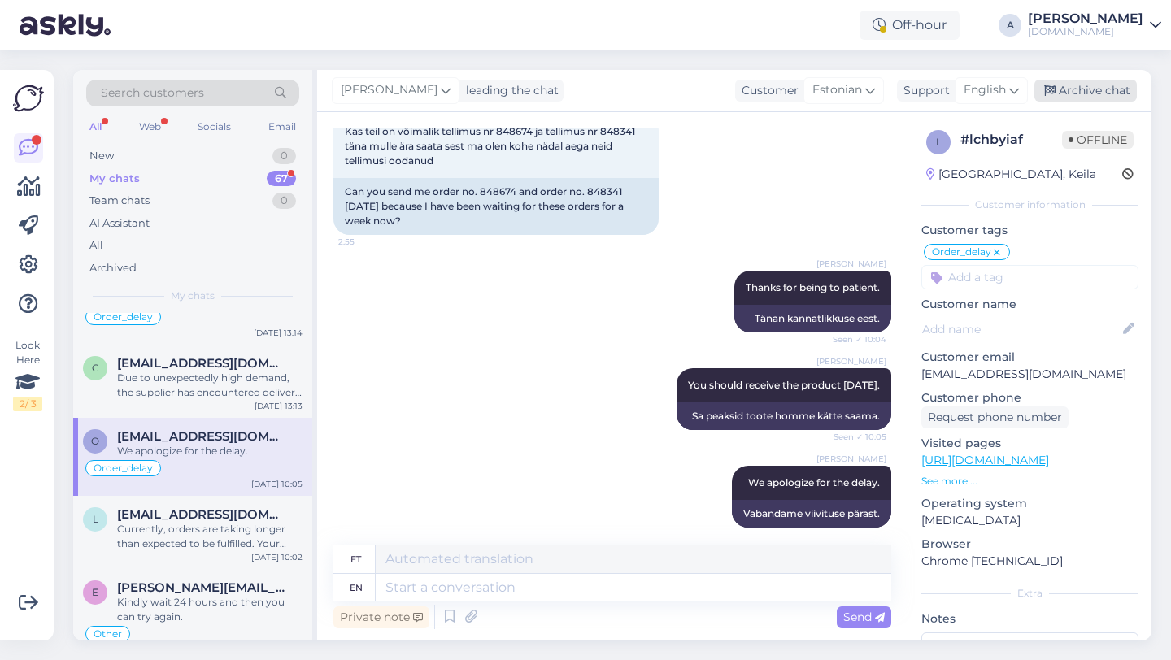
click at [1104, 93] on div "Archive chat" at bounding box center [1085, 91] width 102 height 22
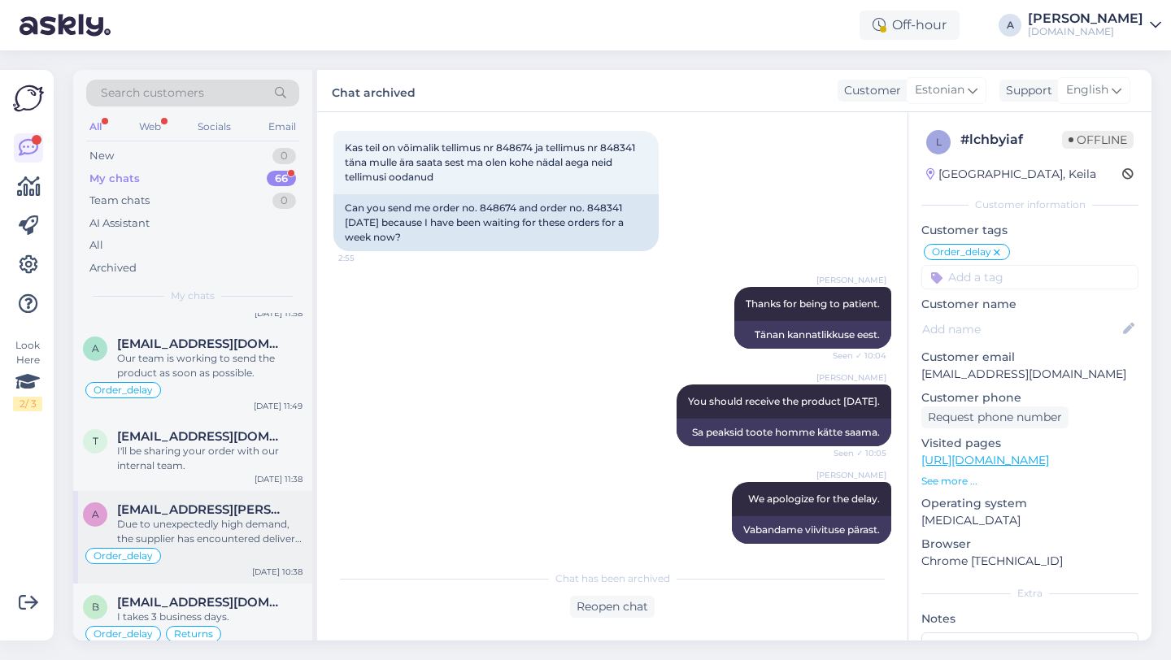
scroll to position [5469, 0]
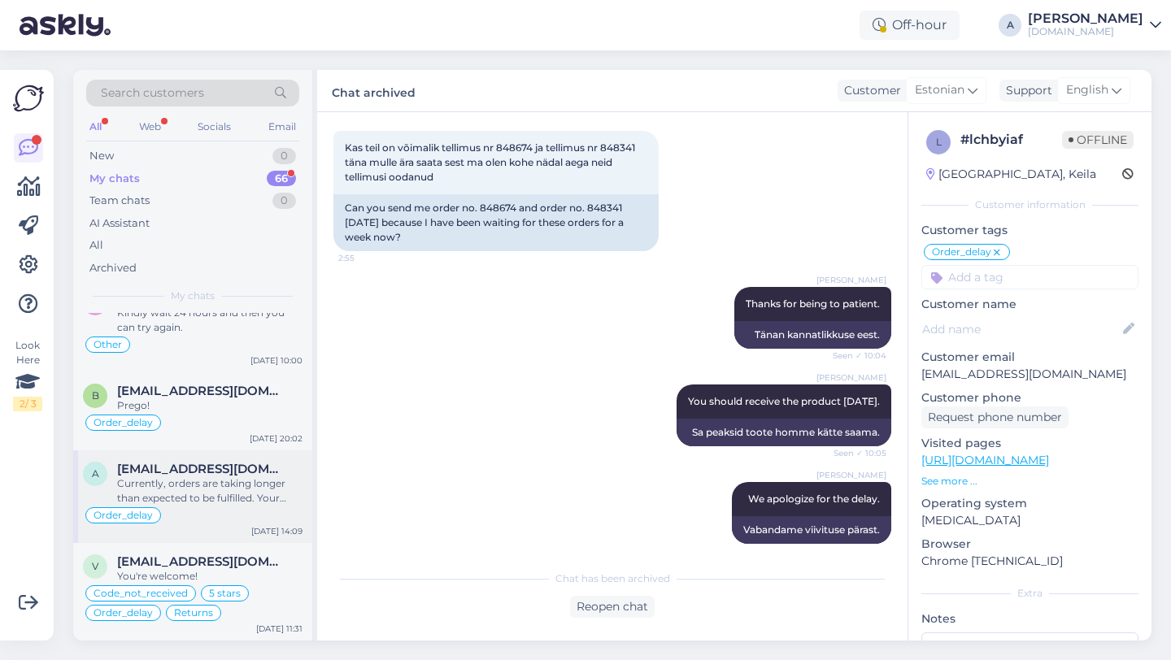
click at [237, 488] on div "Currently, orders are taking longer than expected to be fulfilled. Your order w…" at bounding box center [209, 491] width 185 height 29
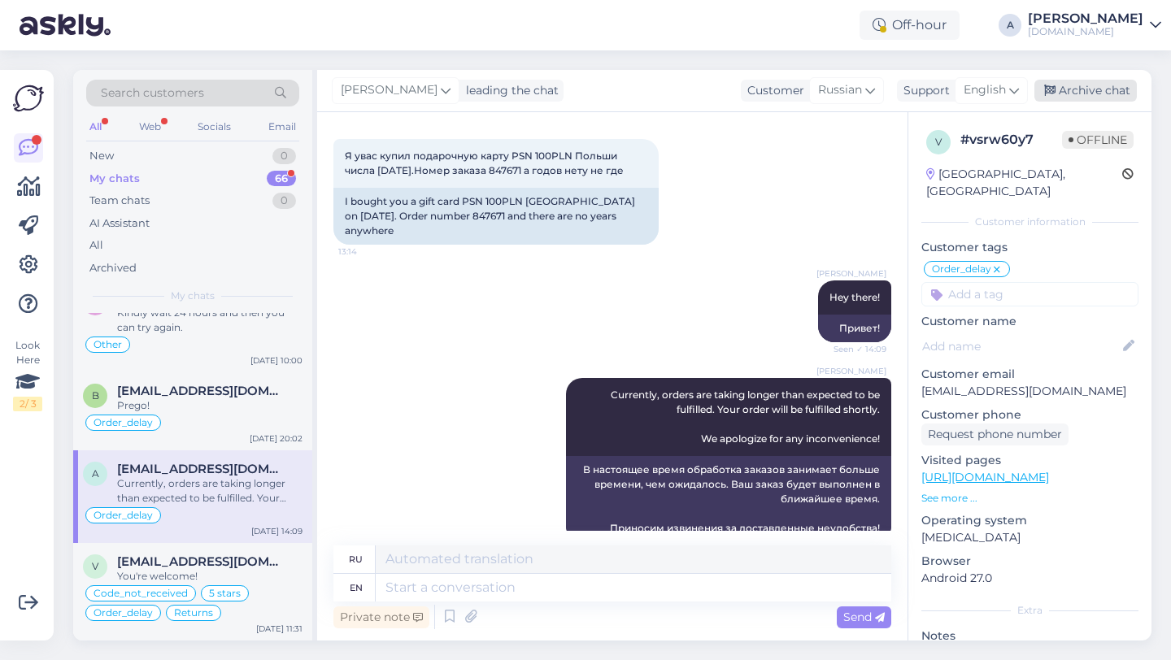
click at [1104, 89] on div "Archive chat" at bounding box center [1085, 91] width 102 height 22
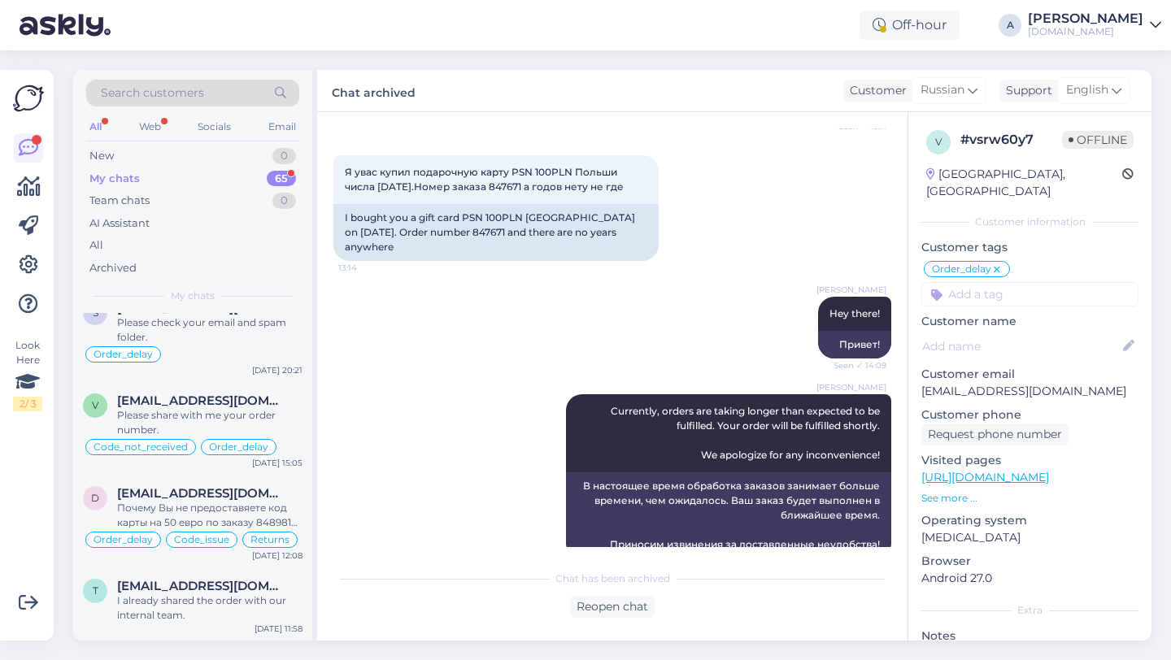
scroll to position [4125, 0]
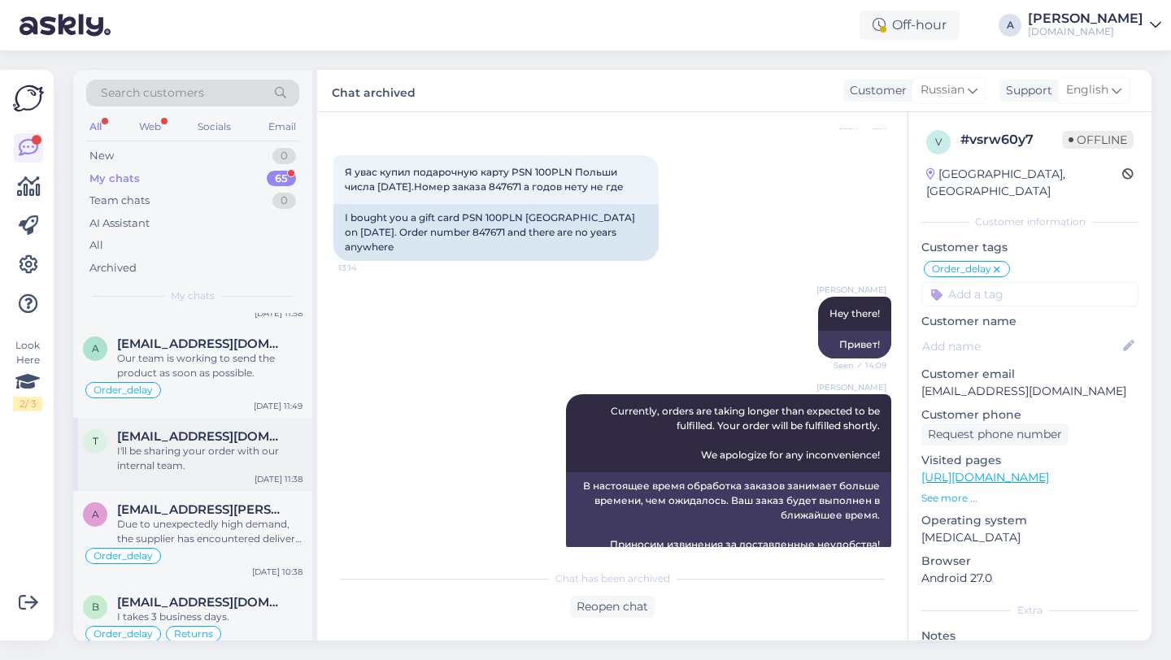
click at [215, 473] on div "I'll be sharing your order with our internal team." at bounding box center [209, 458] width 185 height 29
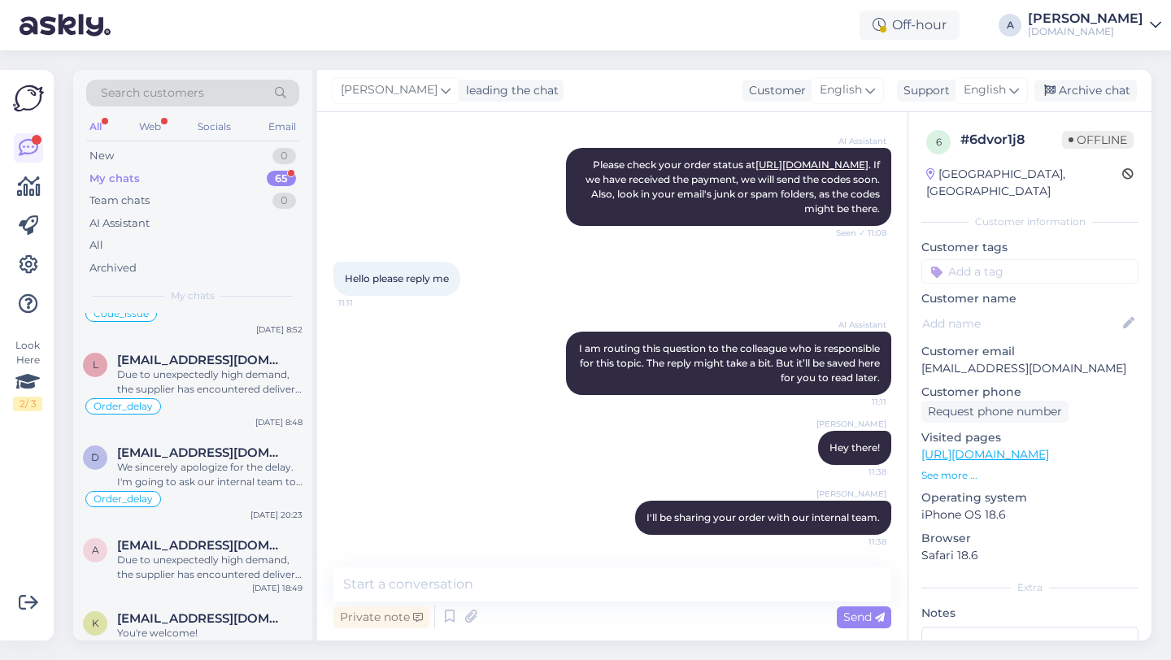
scroll to position [5376, 0]
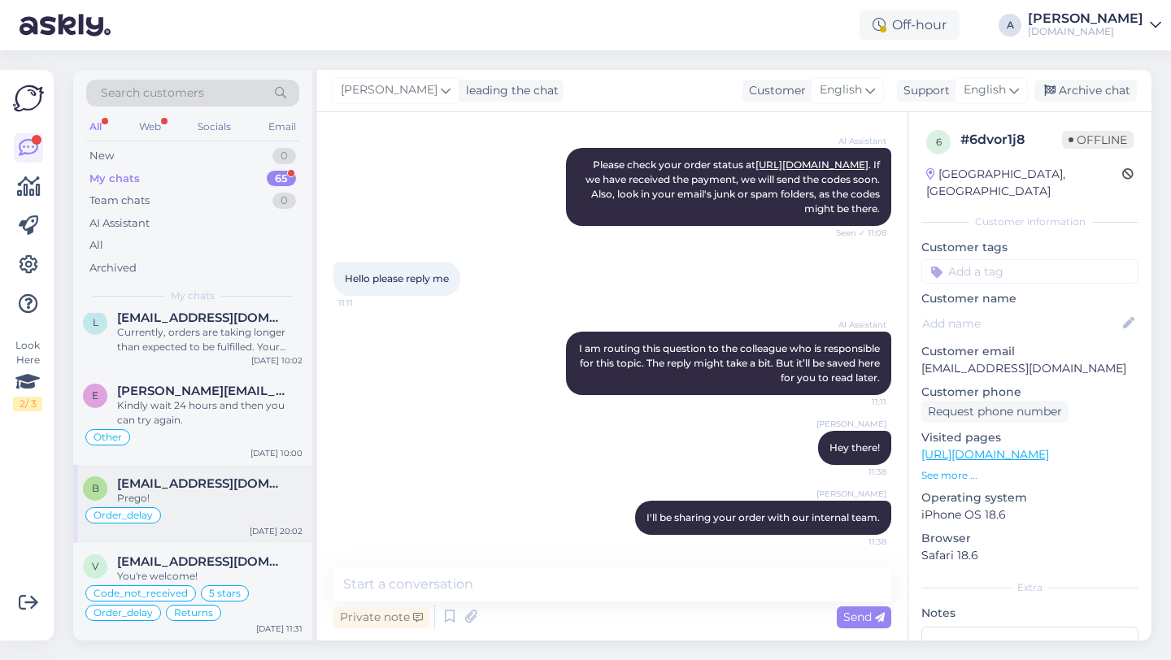
click at [207, 491] on div "Prego!" at bounding box center [209, 498] width 185 height 15
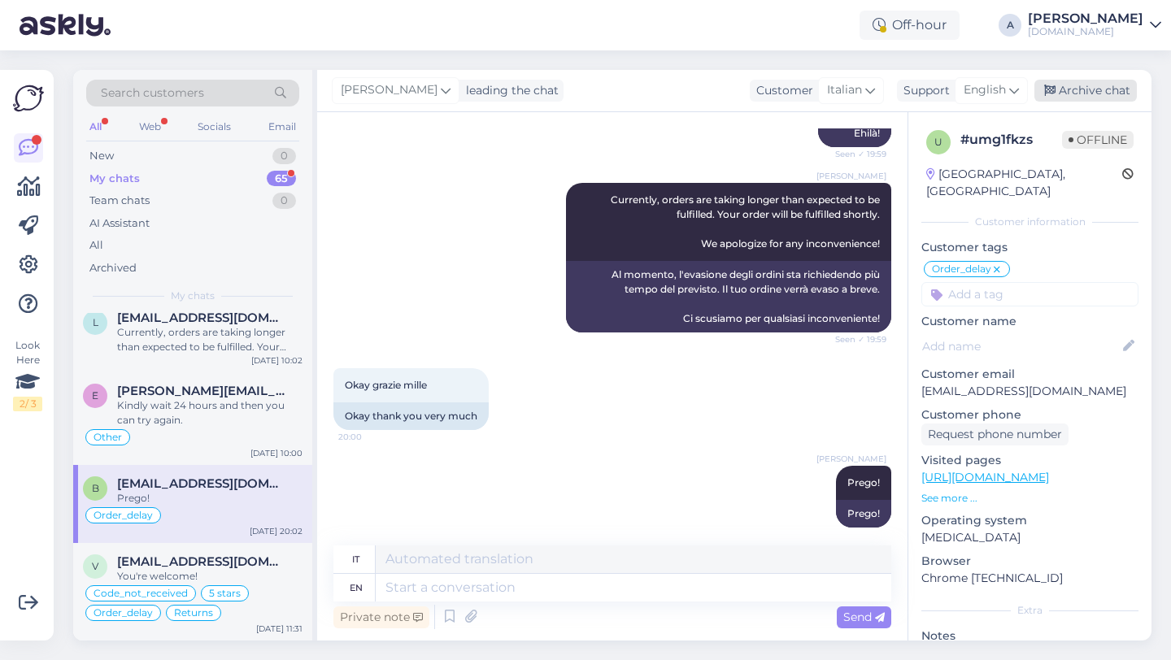
click at [1073, 80] on div "Archive chat" at bounding box center [1085, 91] width 102 height 22
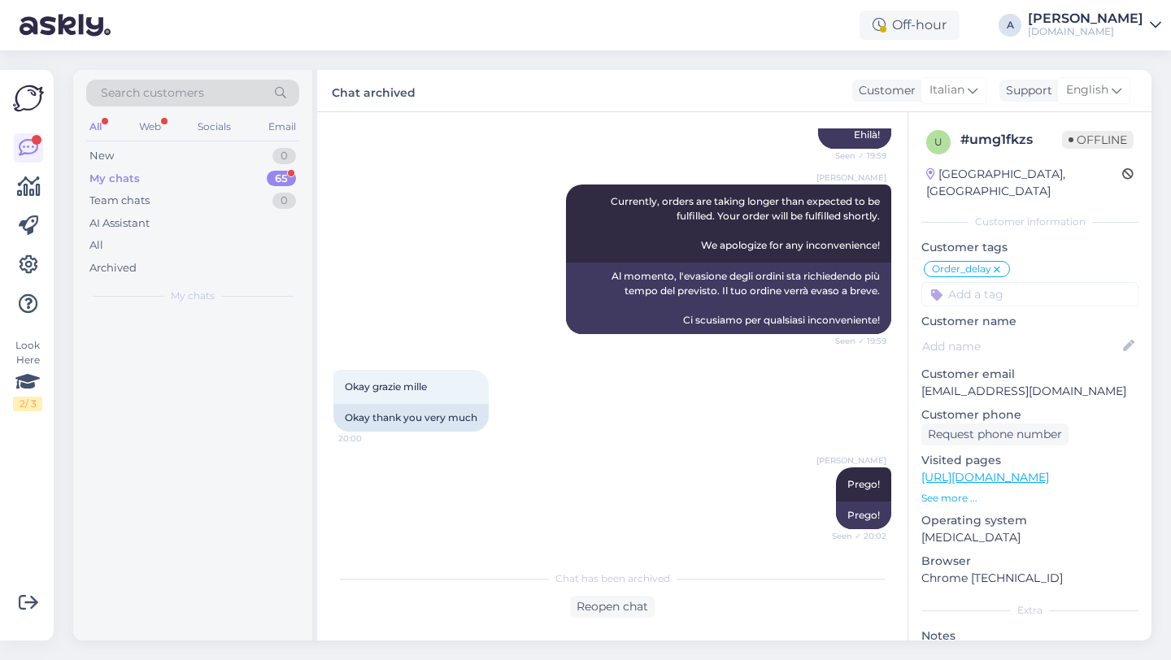
scroll to position [1118, 0]
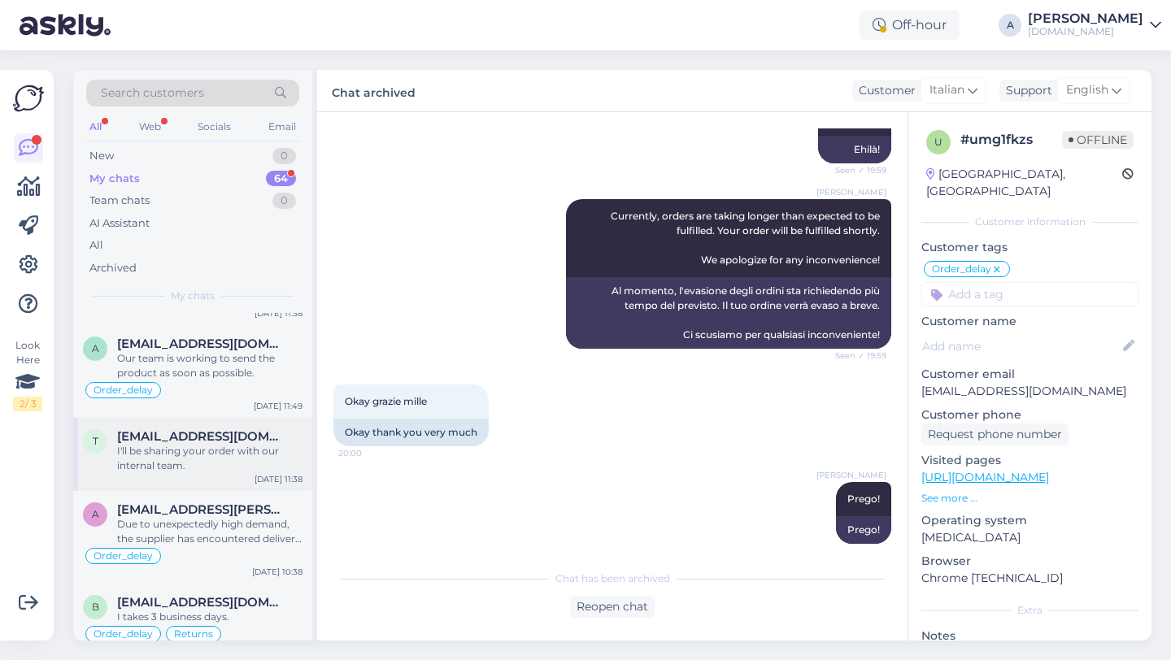
click at [199, 491] on div "t [EMAIL_ADDRESS][DOMAIN_NAME] I'll be sharing your order with our internal tea…" at bounding box center [192, 454] width 239 height 73
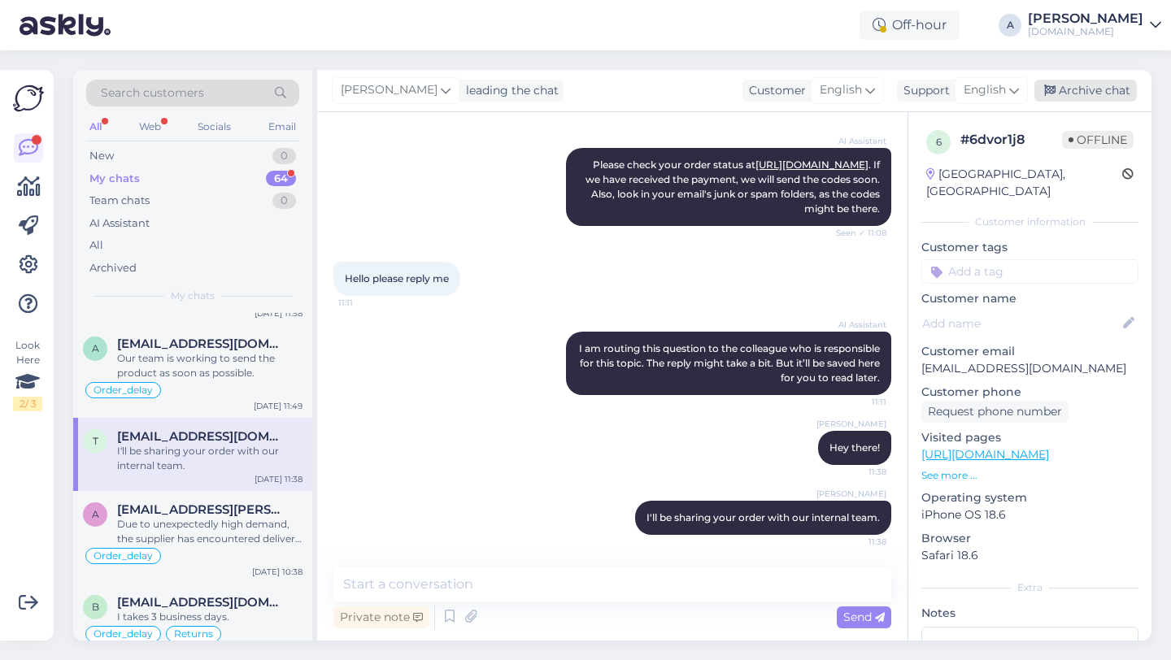
click at [1069, 87] on div "Archive chat" at bounding box center [1085, 91] width 102 height 22
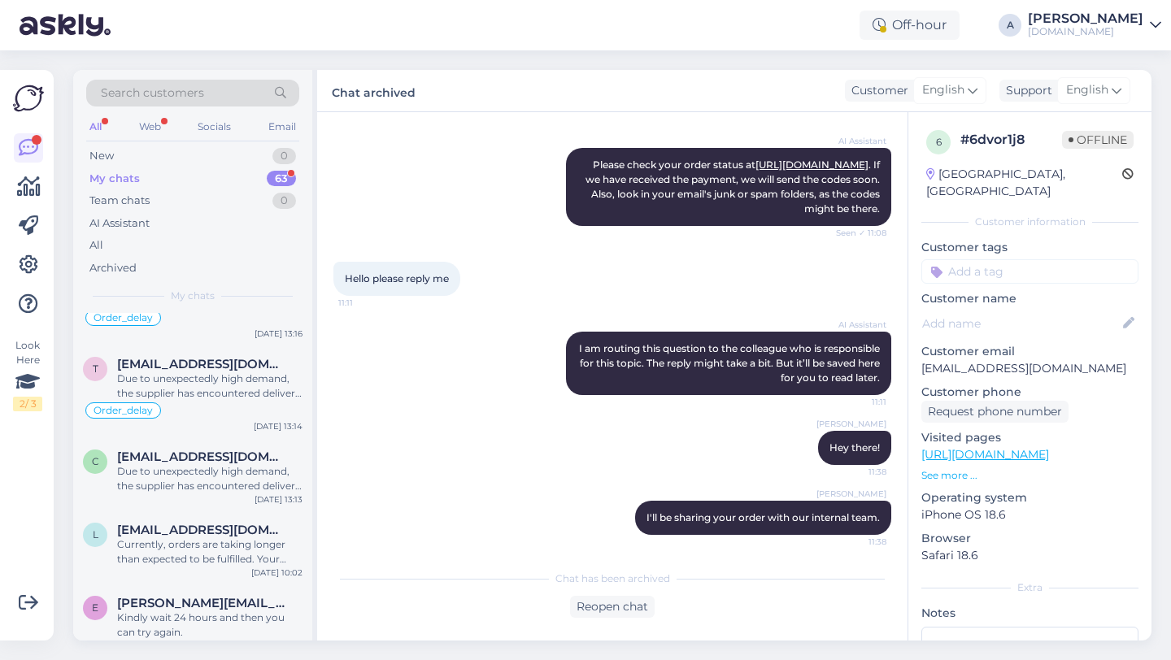
scroll to position [5225, 0]
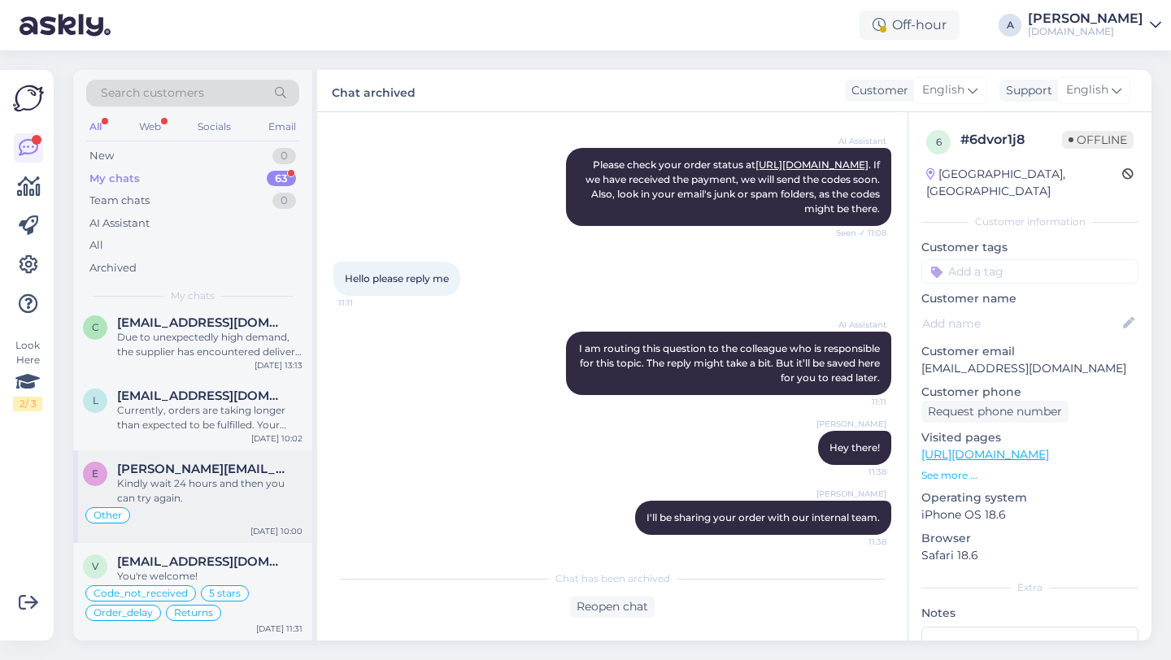
click at [191, 465] on span "[PERSON_NAME][EMAIL_ADDRESS][DOMAIN_NAME]" at bounding box center [201, 469] width 169 height 15
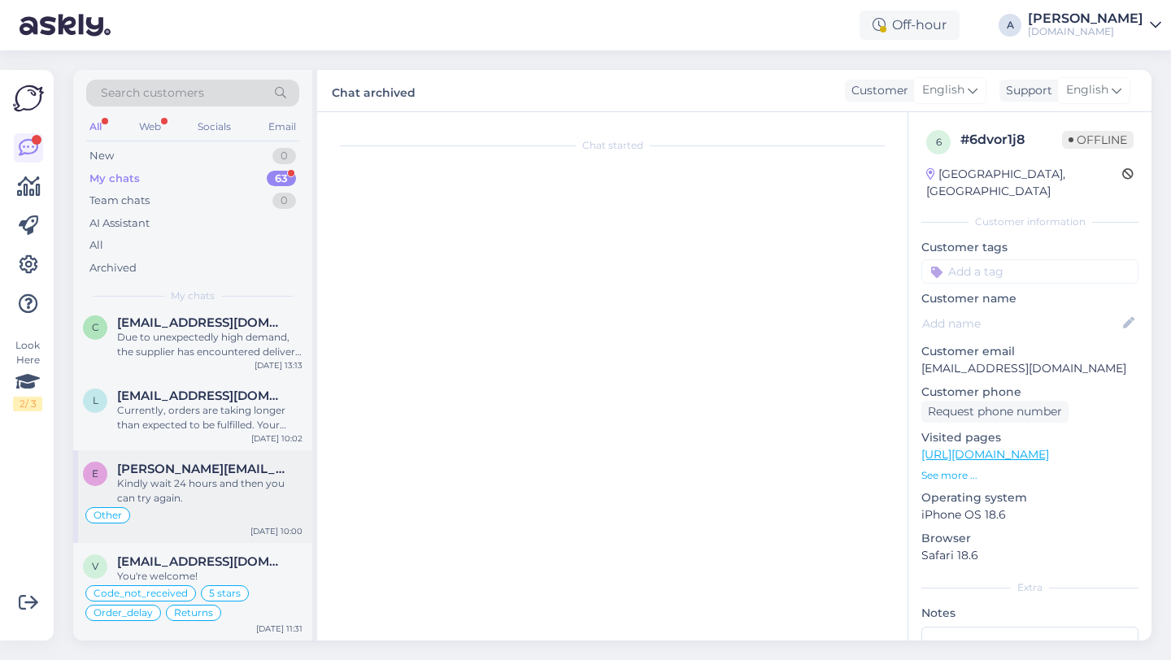
scroll to position [291, 0]
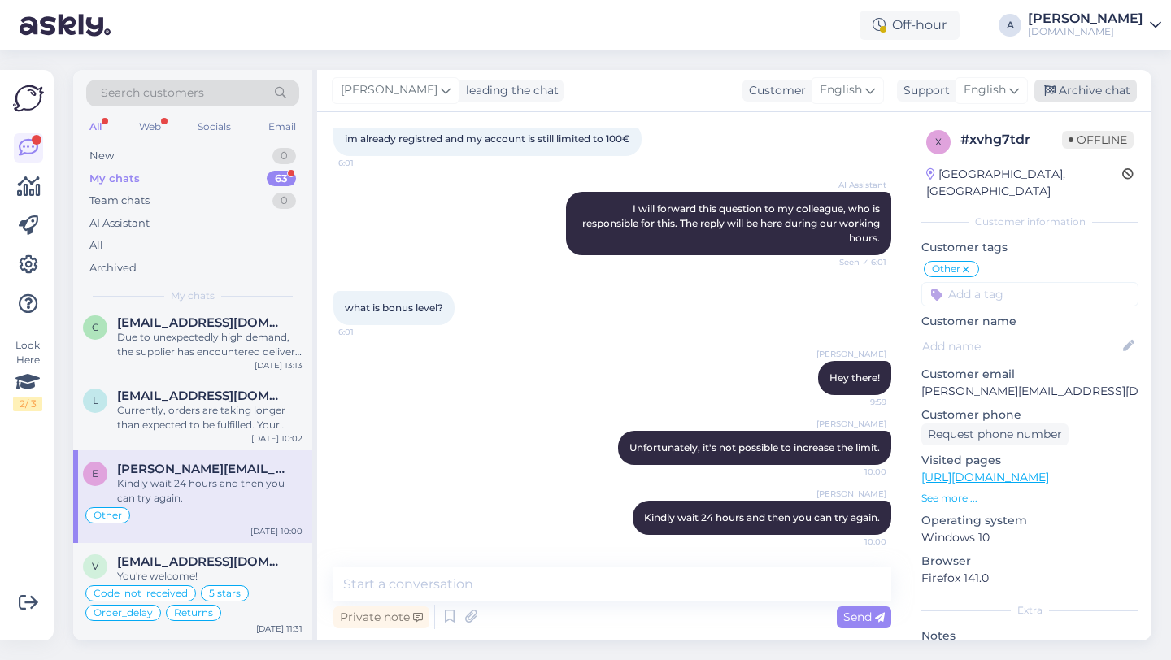
click at [1110, 93] on div "Archive chat" at bounding box center [1085, 91] width 102 height 22
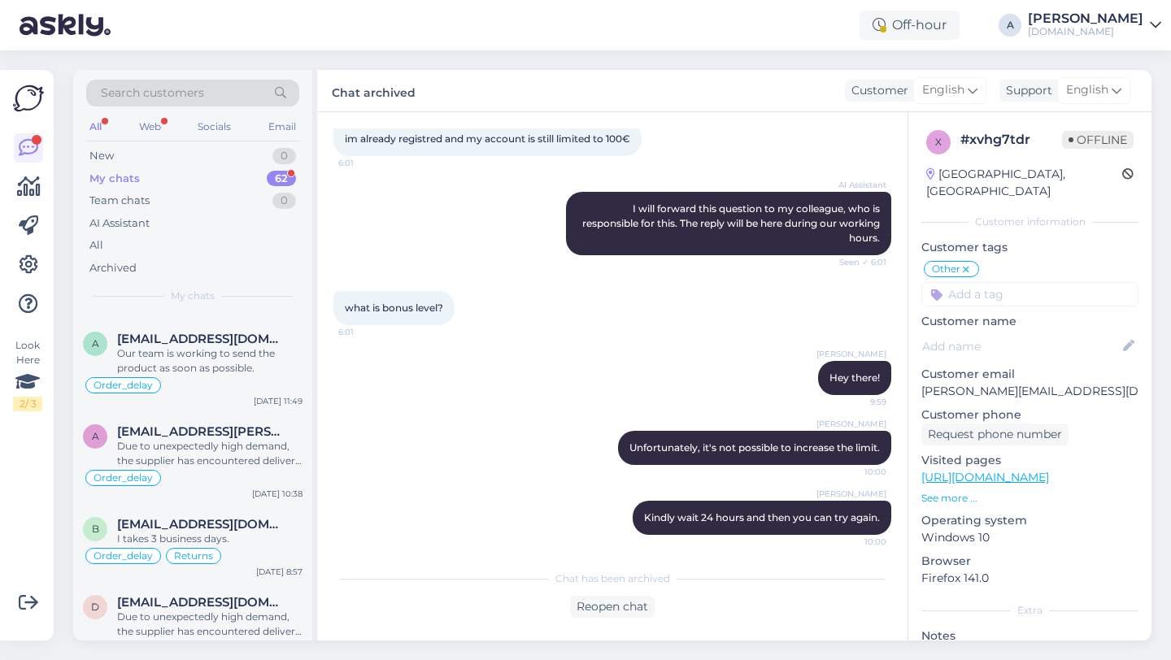
scroll to position [4177, 0]
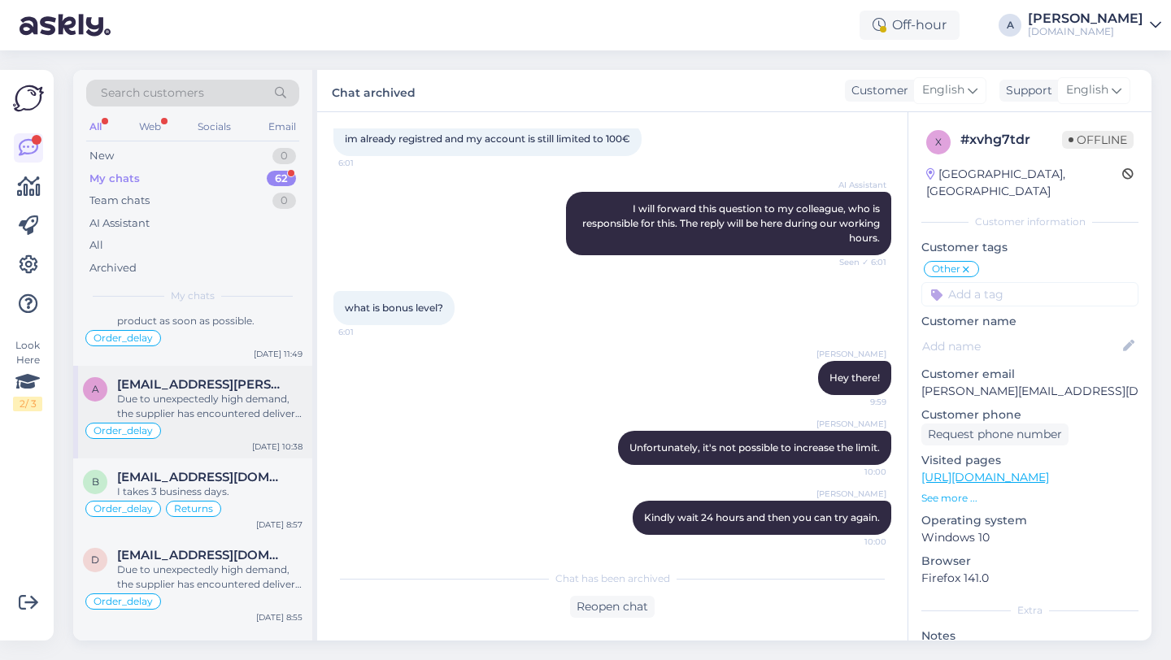
click at [201, 421] on div "Due to unexpectedly high demand, the supplier has encountered delivery difficul…" at bounding box center [209, 406] width 185 height 29
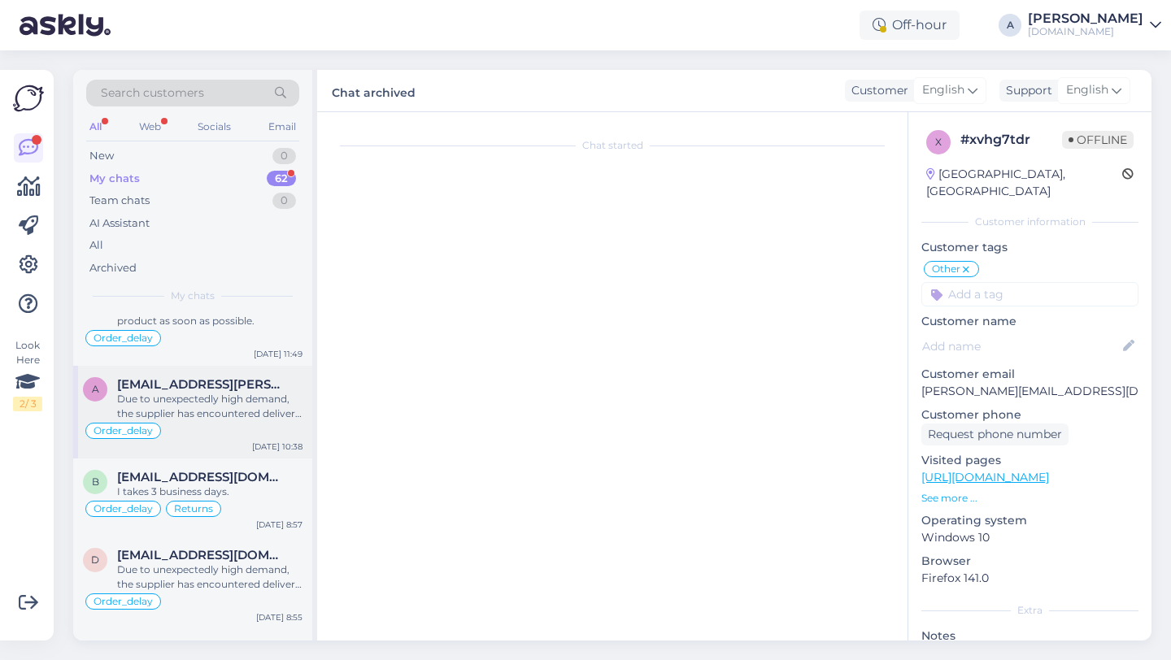
scroll to position [4750, 0]
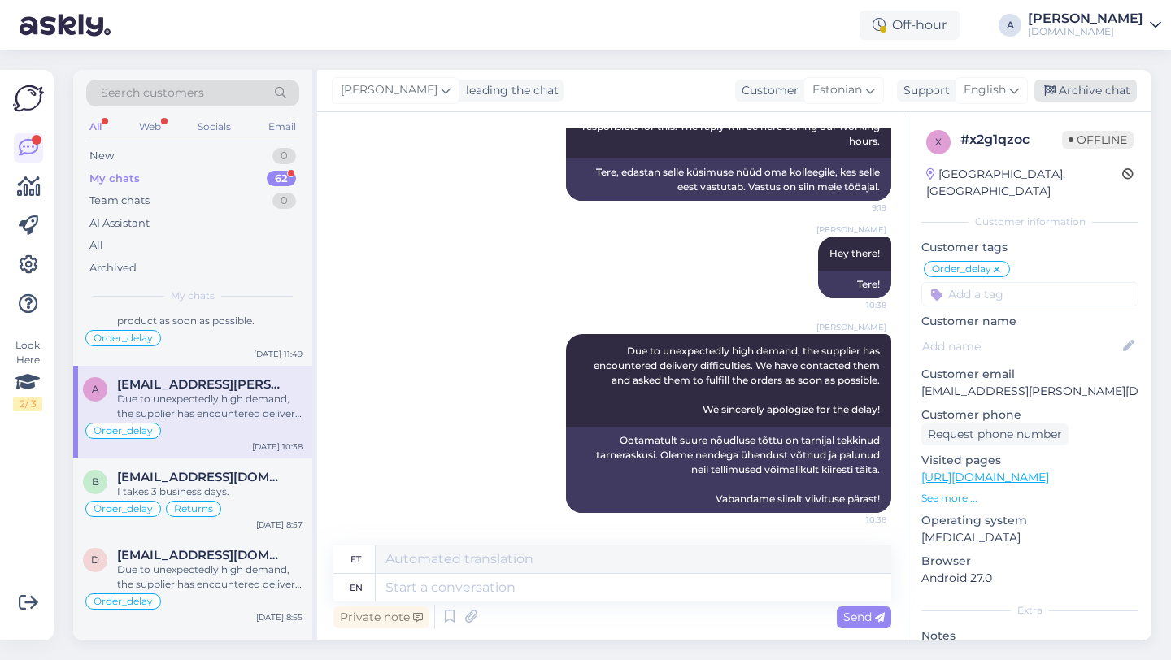
click at [1069, 89] on div "Archive chat" at bounding box center [1085, 91] width 102 height 22
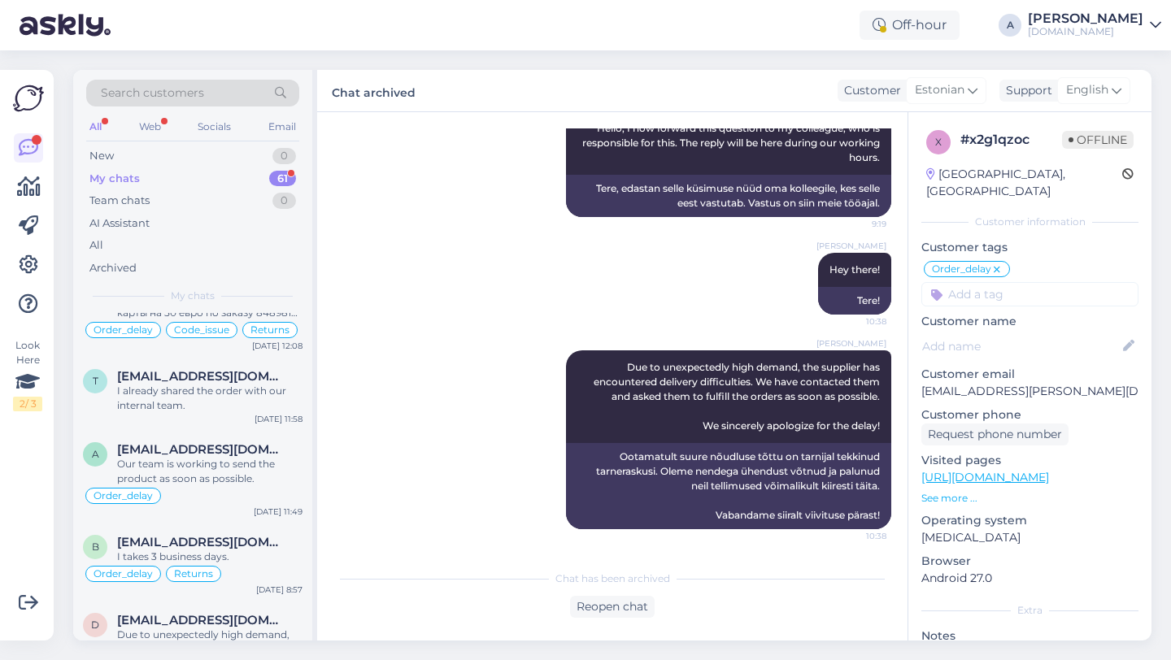
scroll to position [4130, 0]
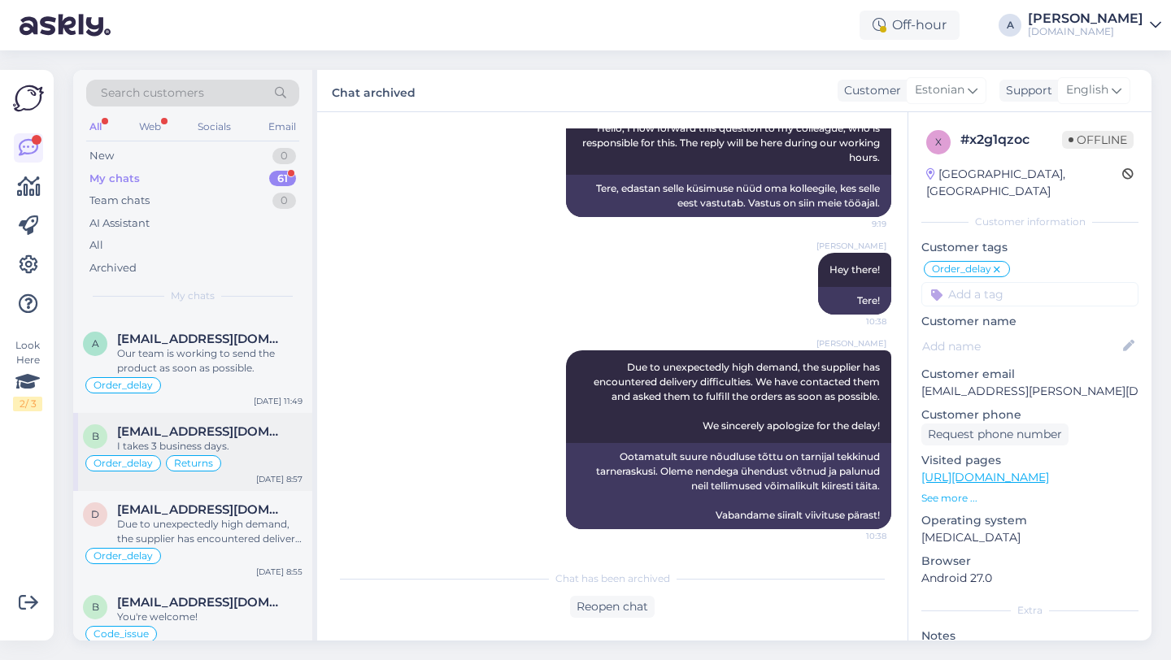
click at [213, 472] on div "Returns" at bounding box center [193, 463] width 55 height 16
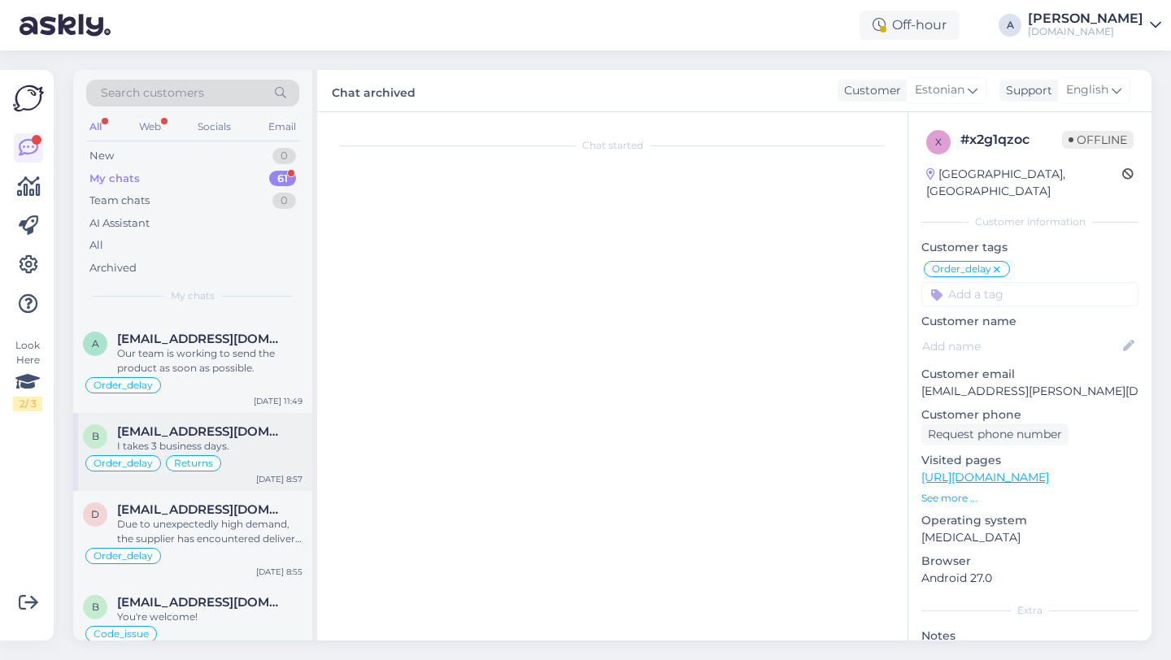
scroll to position [5855, 0]
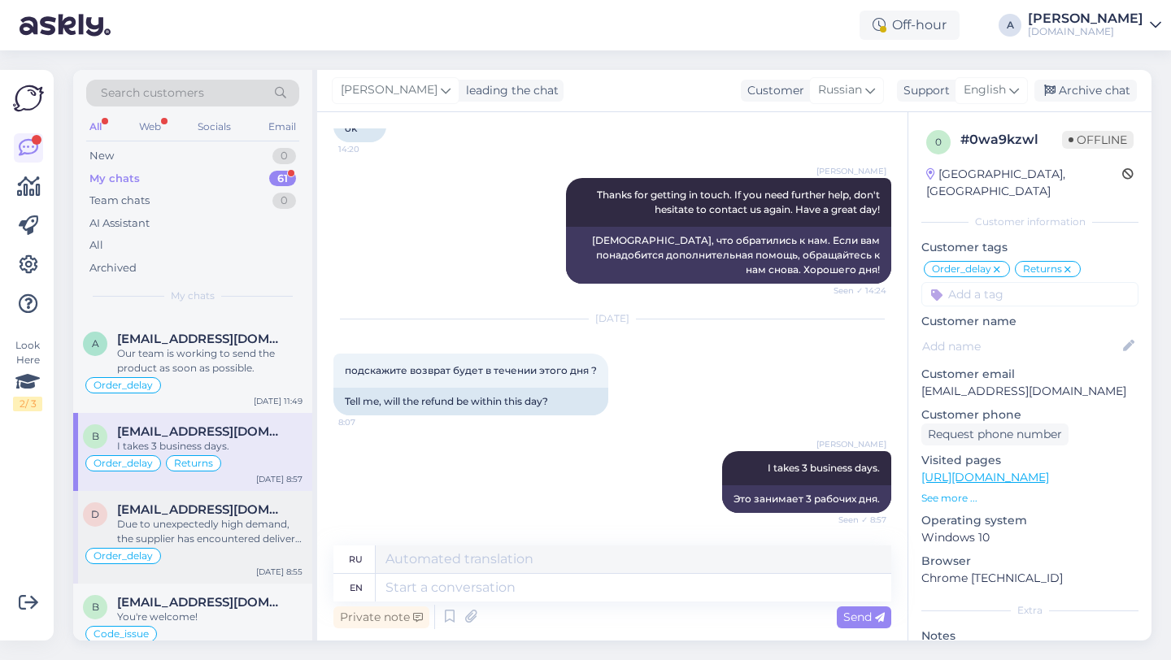
click at [281, 546] on div "Due to unexpectedly high demand, the supplier has encountered delivery difficul…" at bounding box center [209, 531] width 185 height 29
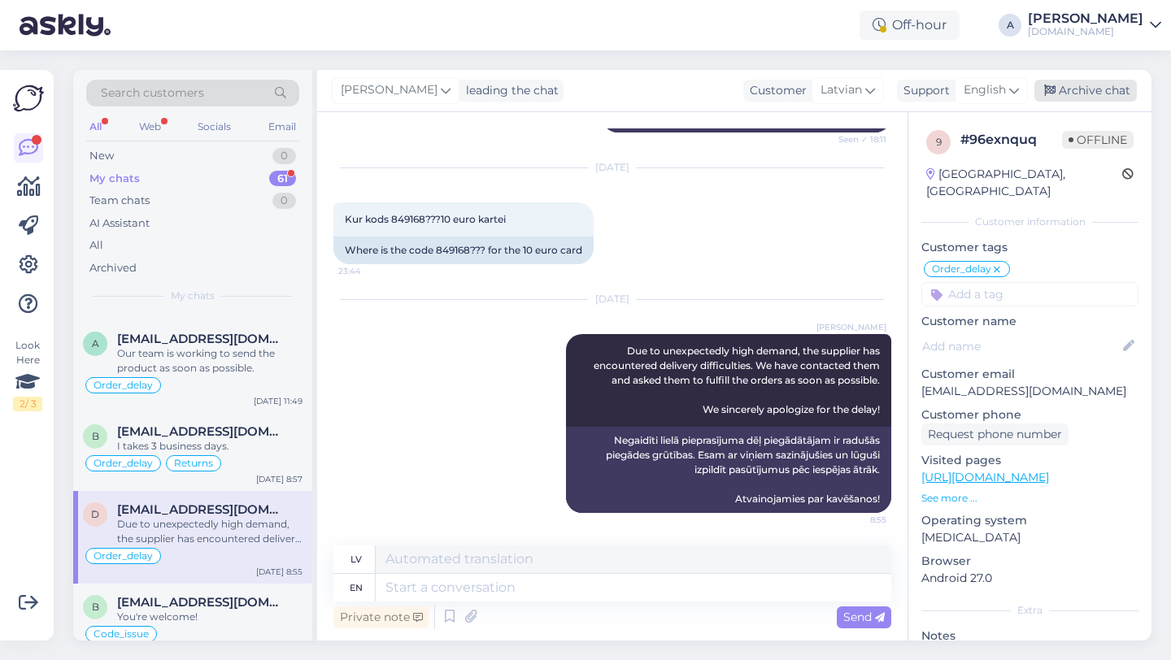
click at [1091, 86] on div "Archive chat" at bounding box center [1085, 91] width 102 height 22
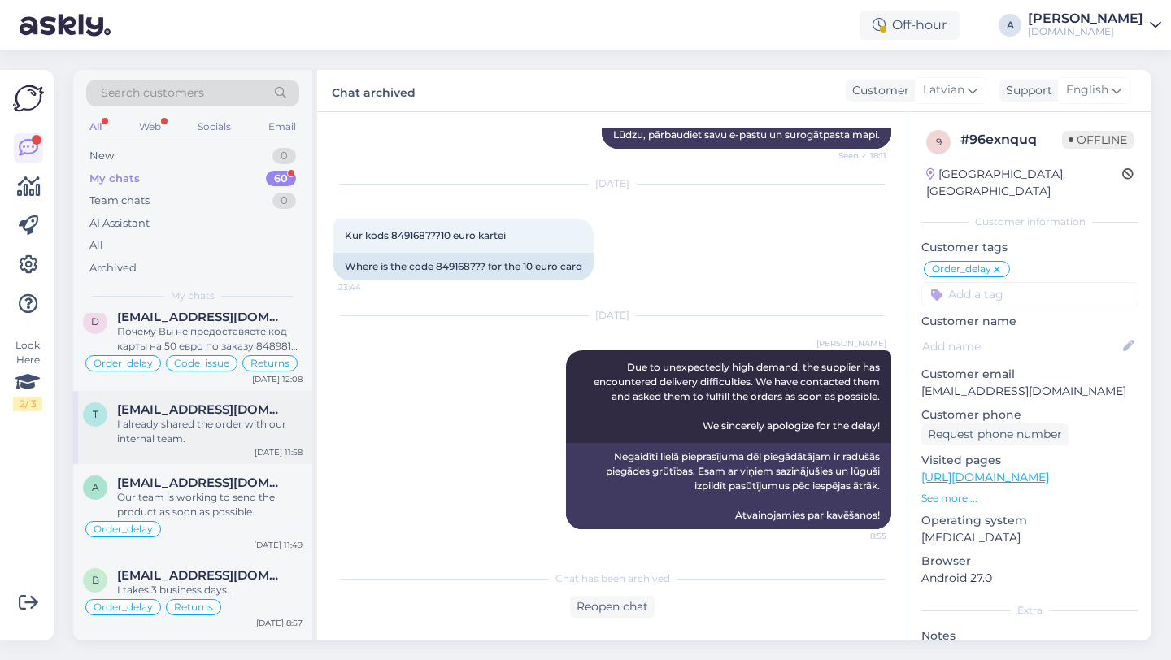
click at [194, 446] on div "I already shared the order with our internal team." at bounding box center [209, 431] width 185 height 29
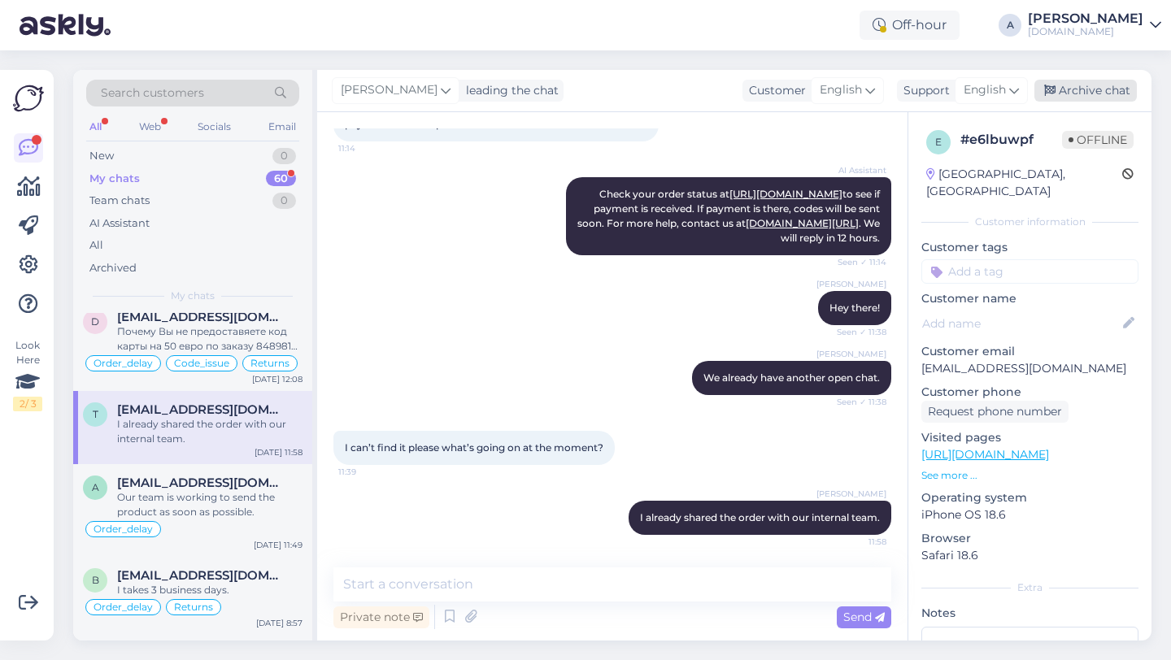
click at [1101, 89] on div "Archive chat" at bounding box center [1085, 91] width 102 height 22
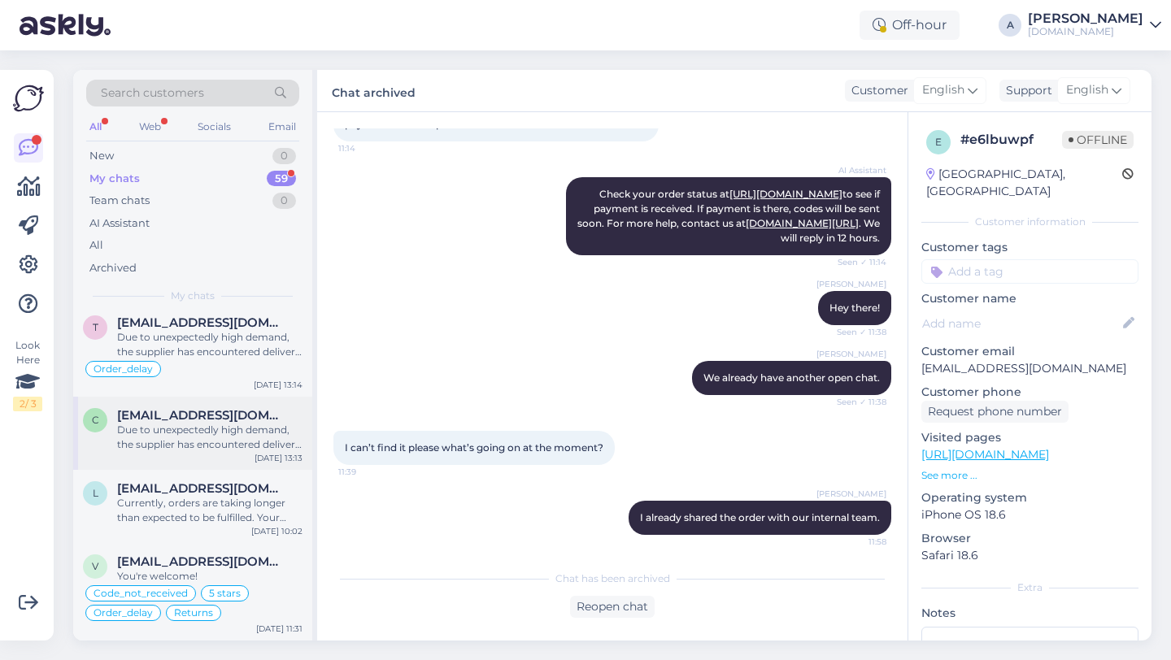
click at [252, 432] on div "Due to unexpectedly high demand, the supplier has encountered delivery difficul…" at bounding box center [209, 437] width 185 height 29
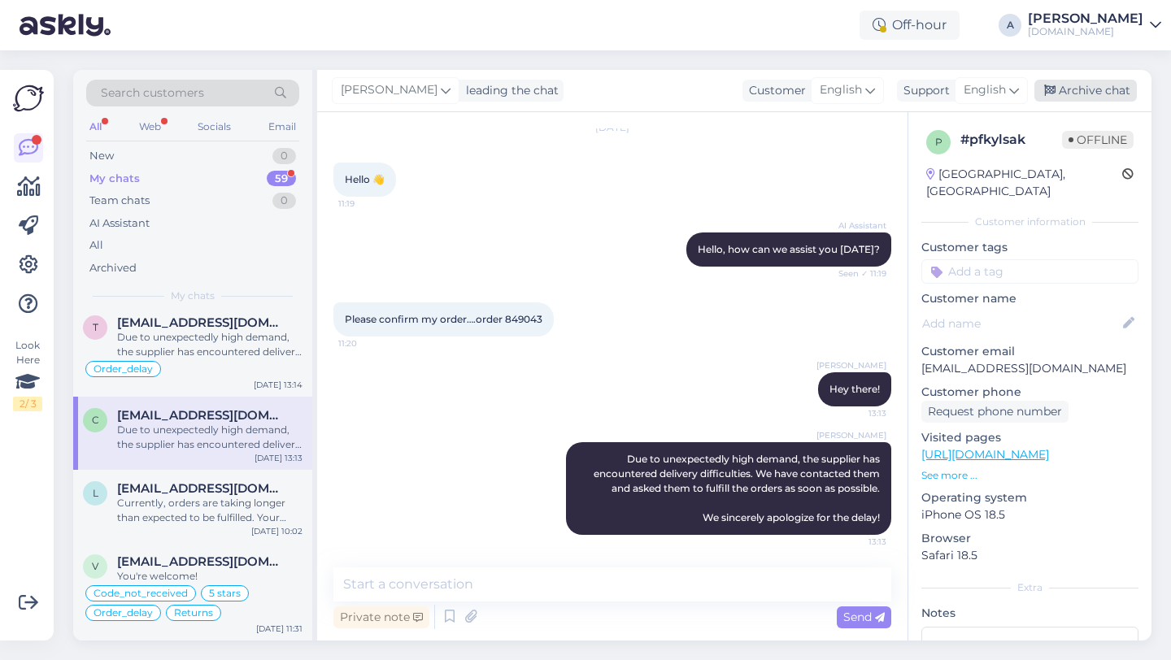
click at [1091, 90] on div "Archive chat" at bounding box center [1085, 91] width 102 height 22
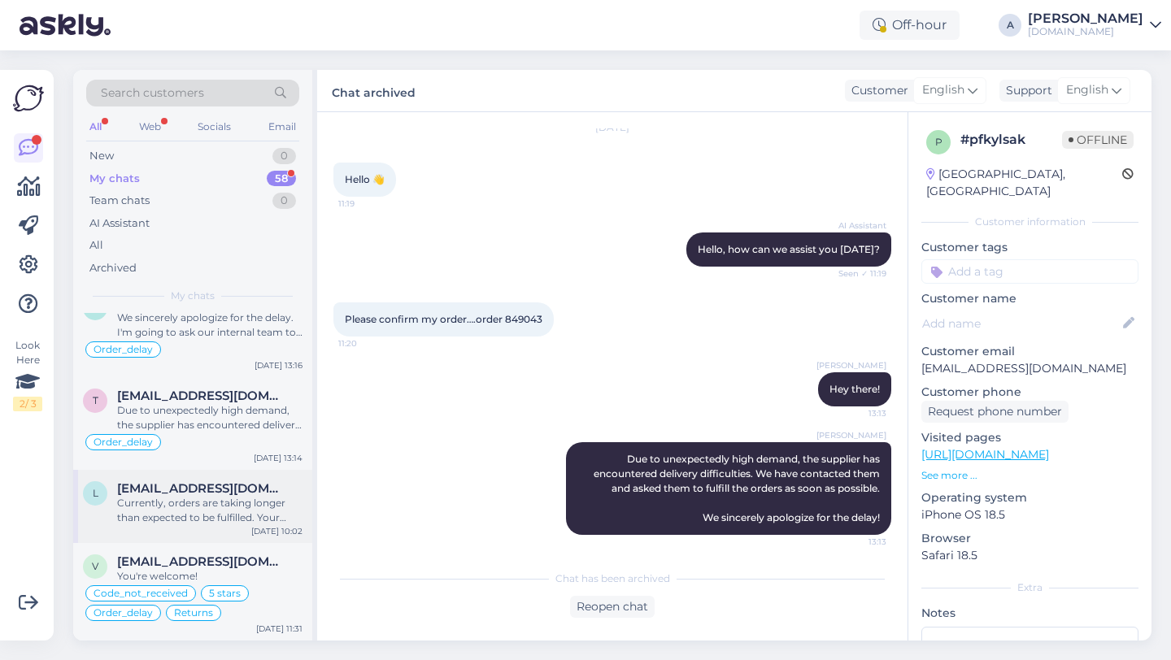
click at [222, 511] on div "Currently, orders are taking longer than expected to be fulfilled. Your order w…" at bounding box center [209, 510] width 185 height 29
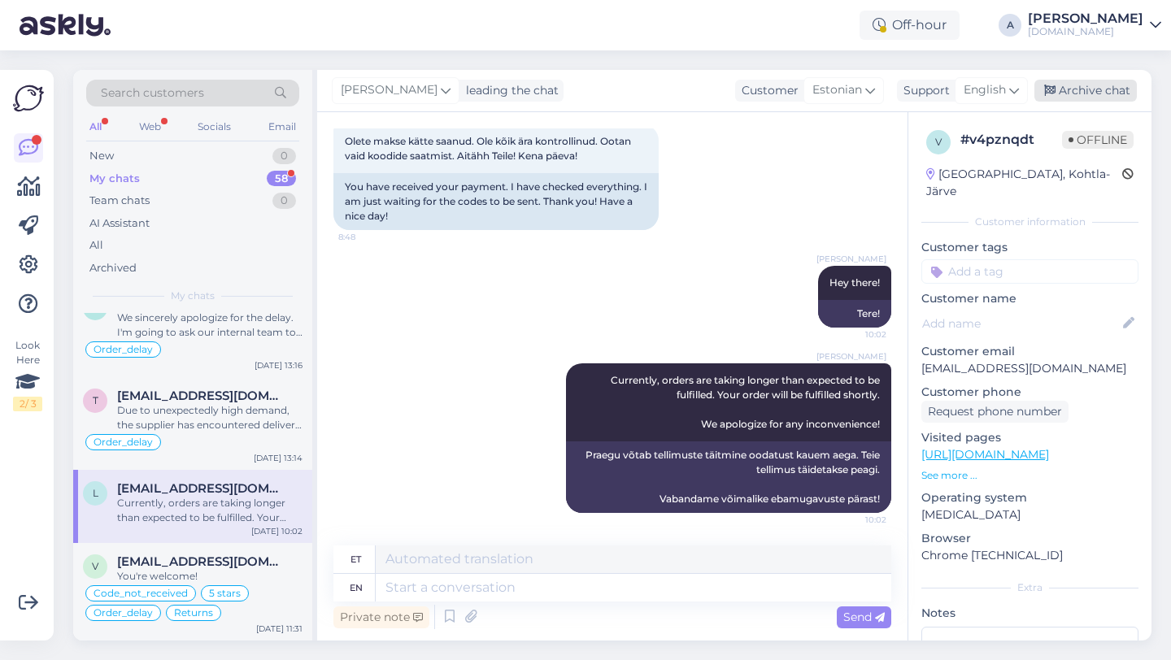
click at [1109, 90] on div "Archive chat" at bounding box center [1085, 91] width 102 height 22
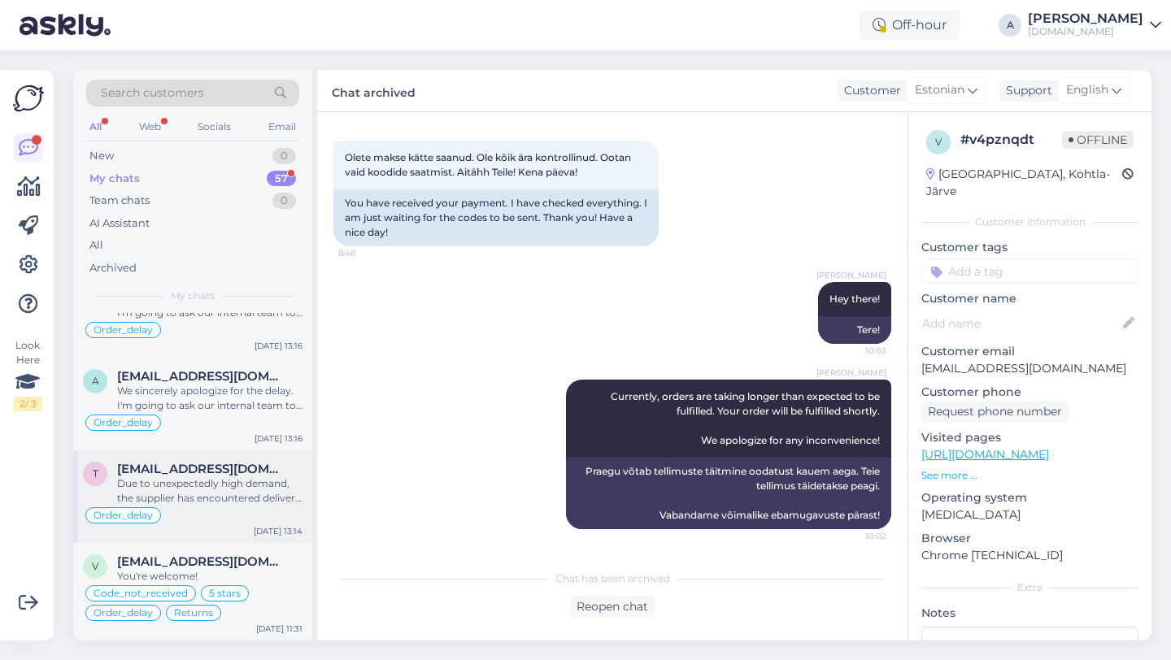
click at [258, 497] on div "Due to unexpectedly high demand, the supplier has encountered delivery difficul…" at bounding box center [209, 491] width 185 height 29
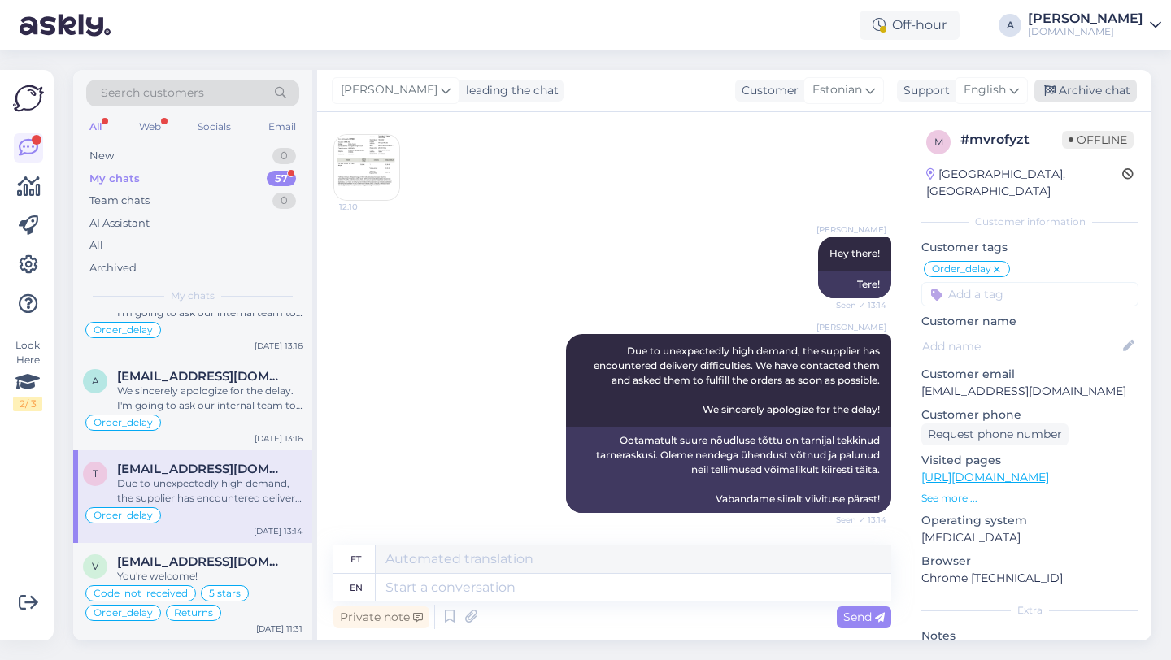
click at [1069, 88] on div "Archive chat" at bounding box center [1085, 91] width 102 height 22
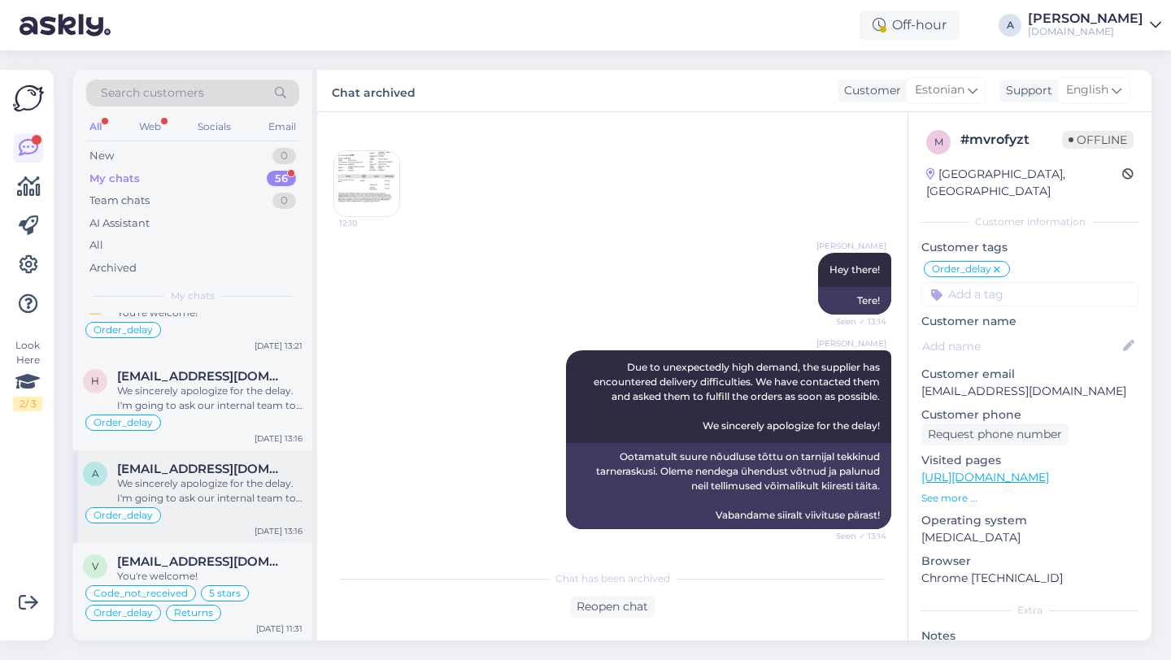
click at [231, 481] on div "We sincerely apologize for the delay. I'm going to ask our internal team to exp…" at bounding box center [209, 491] width 185 height 29
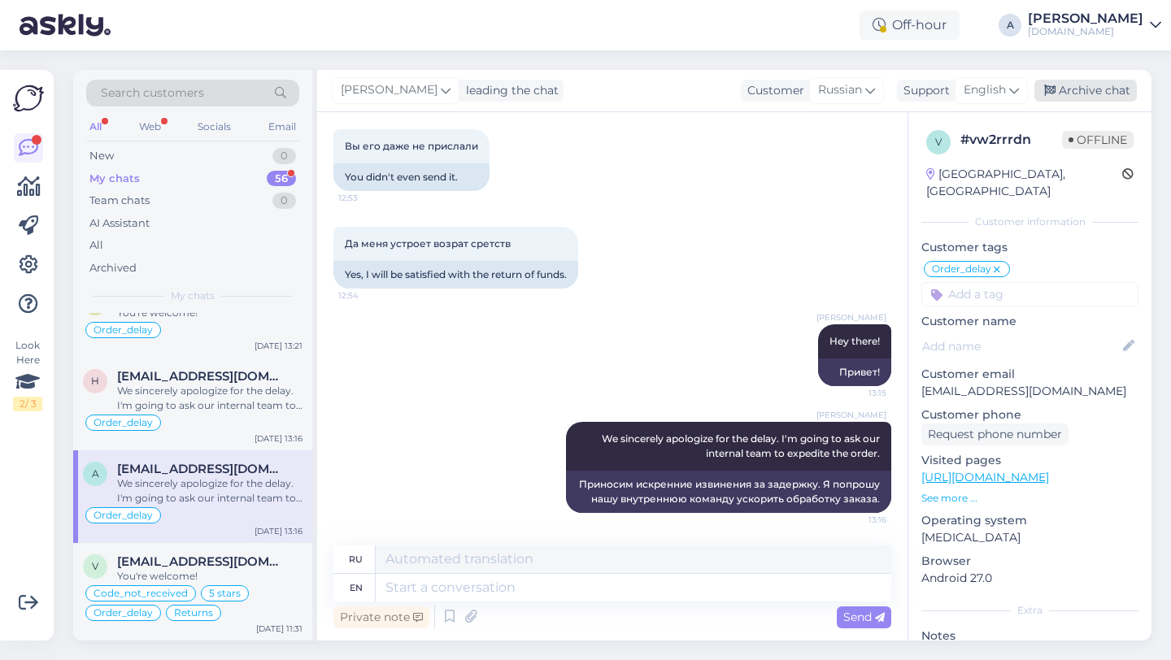
click at [1091, 90] on div "Archive chat" at bounding box center [1085, 91] width 102 height 22
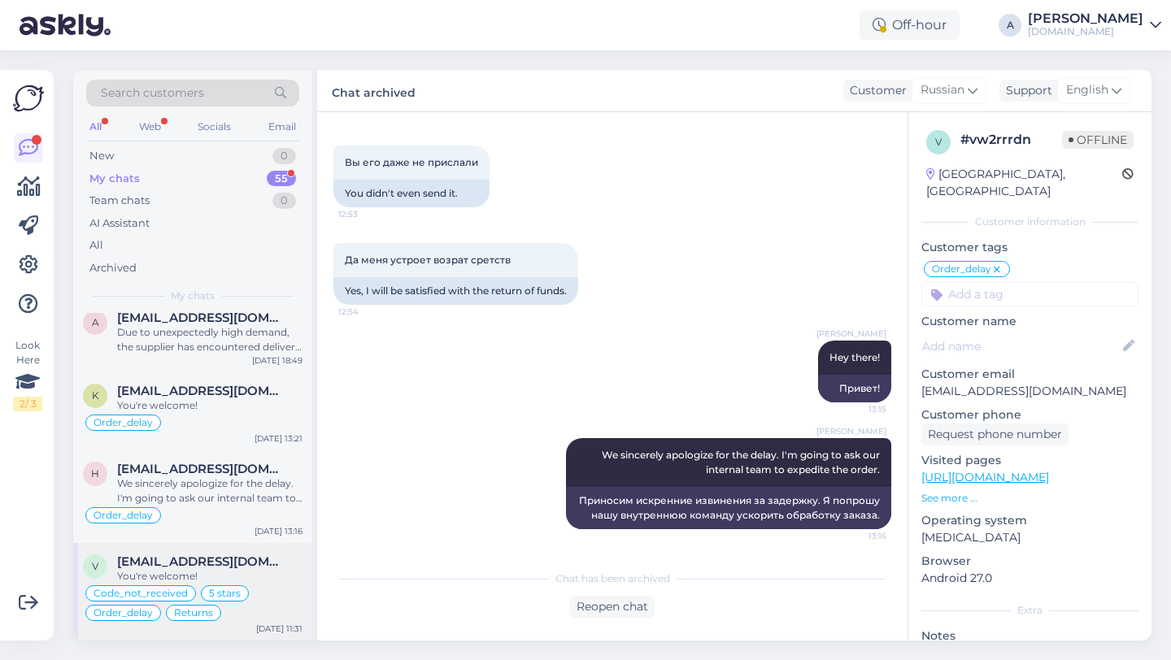
click at [255, 571] on div "You're welcome!" at bounding box center [209, 576] width 185 height 15
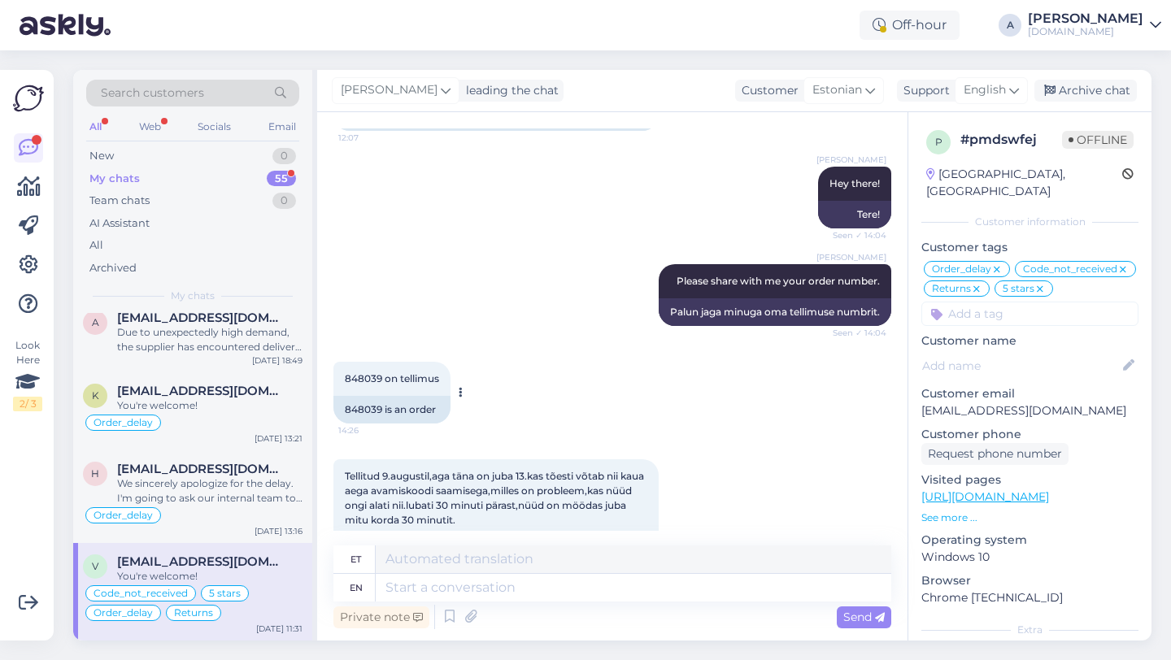
click at [378, 407] on div "848039 is an order" at bounding box center [391, 410] width 117 height 28
drag, startPoint x: 383, startPoint y: 409, endPoint x: 335, endPoint y: 408, distance: 48.0
click at [335, 408] on div "848039 is an order" at bounding box center [391, 410] width 117 height 28
copy div "848039"
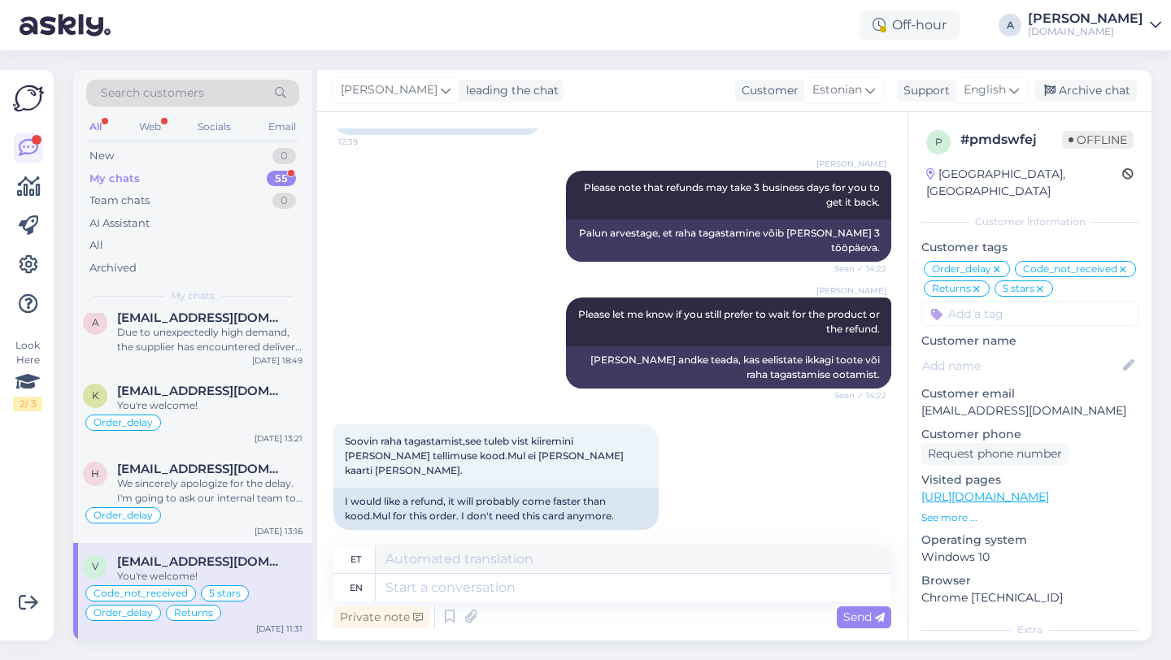
scroll to position [12566, 0]
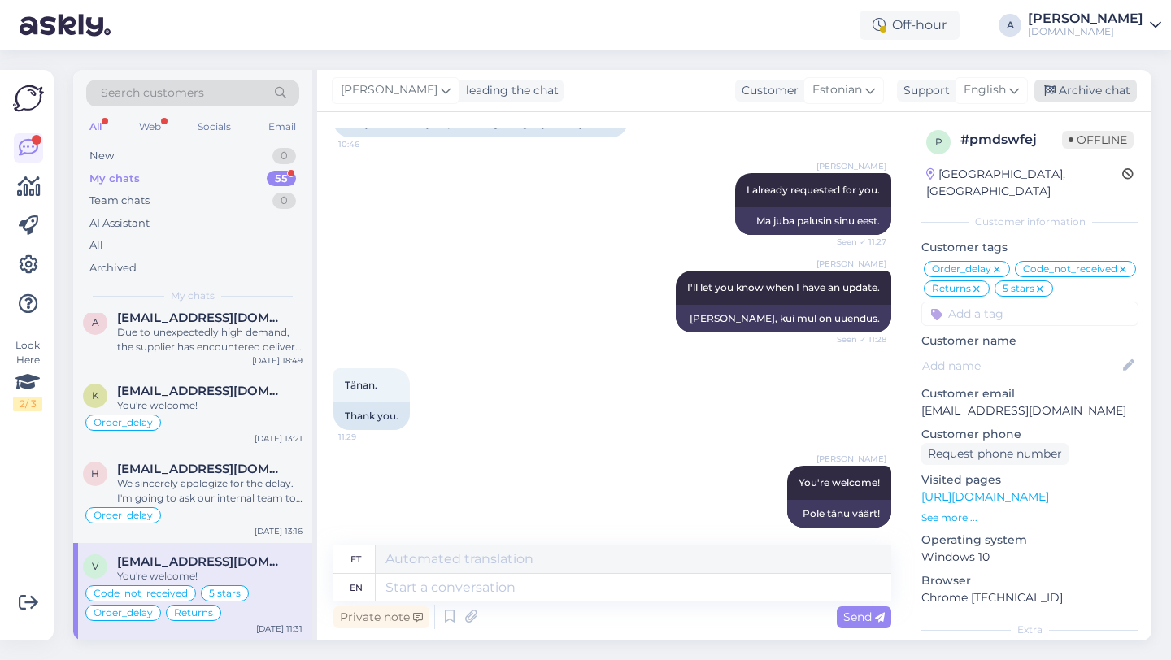
click at [1086, 88] on div "Archive chat" at bounding box center [1085, 91] width 102 height 22
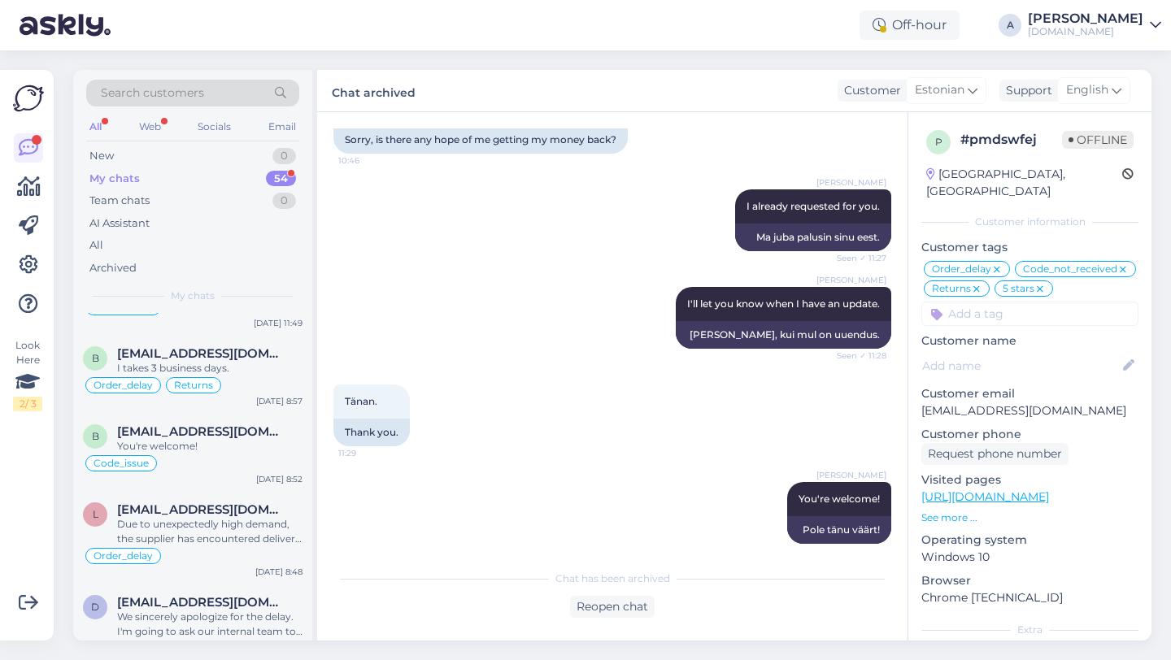
scroll to position [4444, 0]
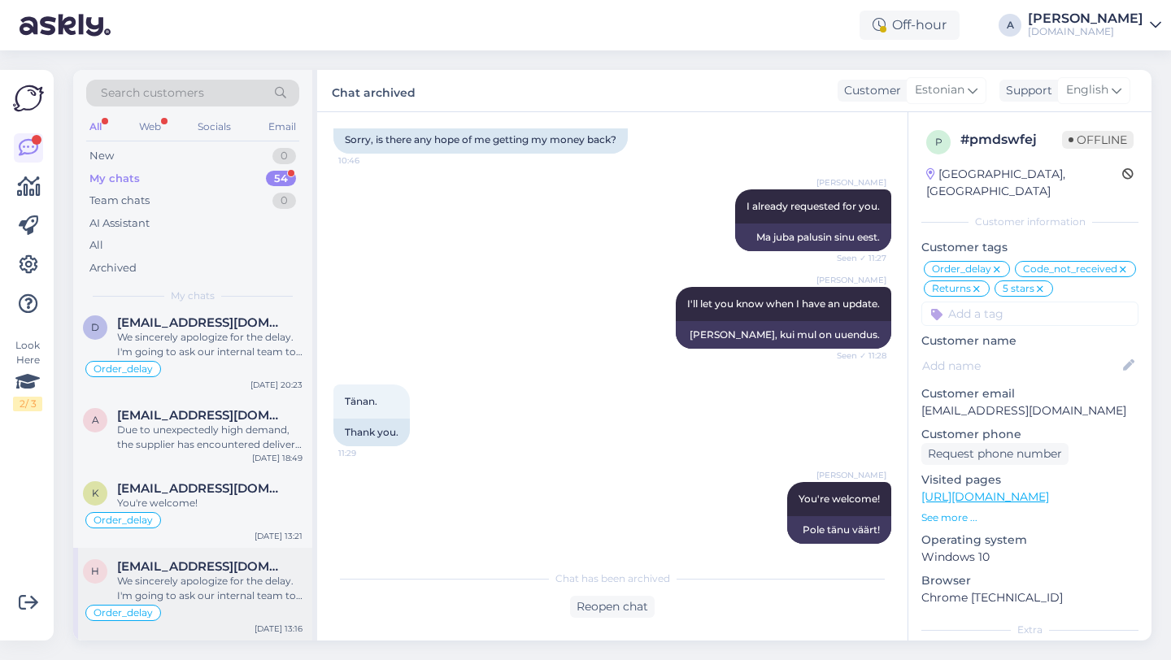
click at [208, 592] on div "We sincerely apologize for the delay. I'm going to ask our internal team to exp…" at bounding box center [209, 588] width 185 height 29
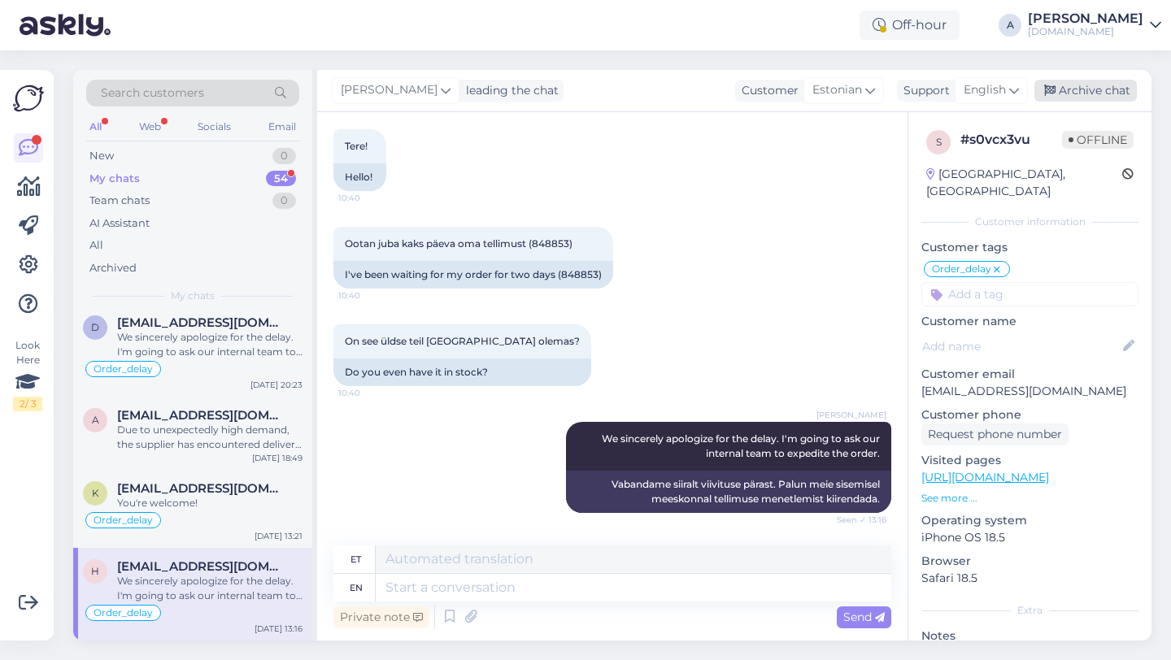
click at [1099, 90] on div "Archive chat" at bounding box center [1085, 91] width 102 height 22
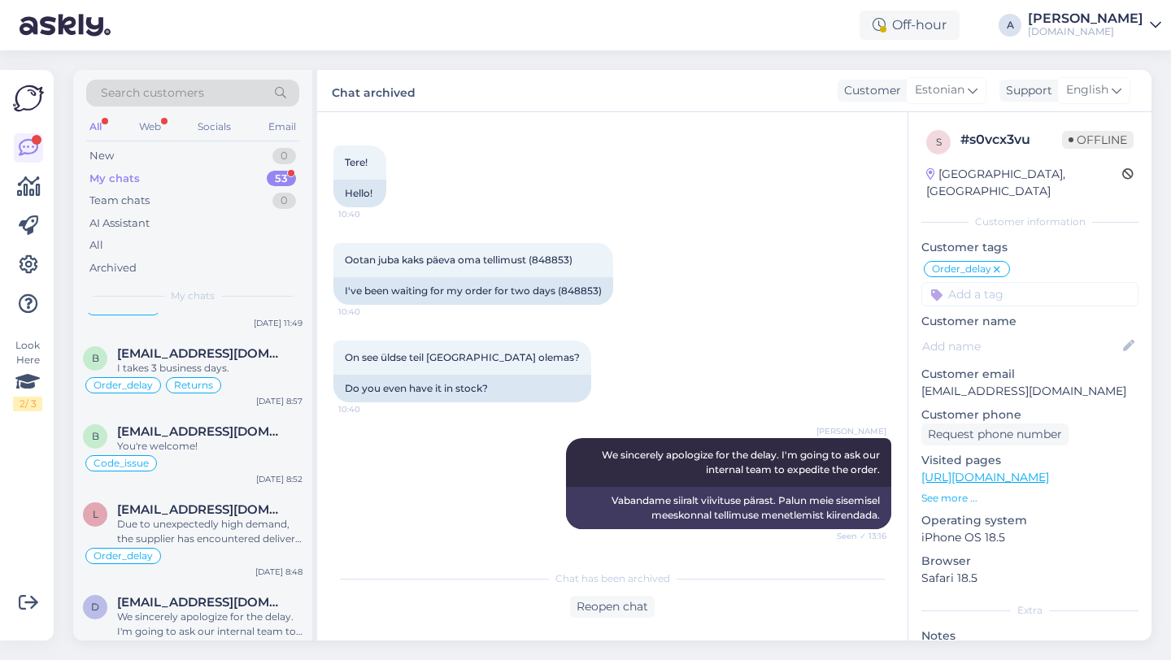
scroll to position [4351, 0]
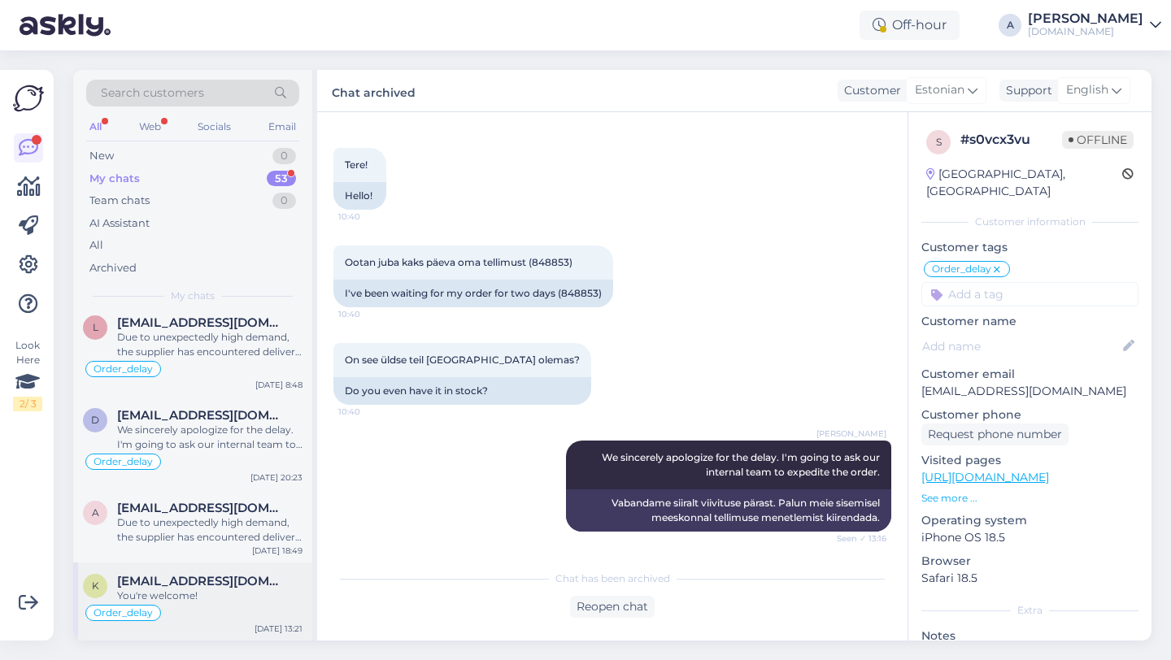
click at [228, 591] on div "You're welcome!" at bounding box center [209, 596] width 185 height 15
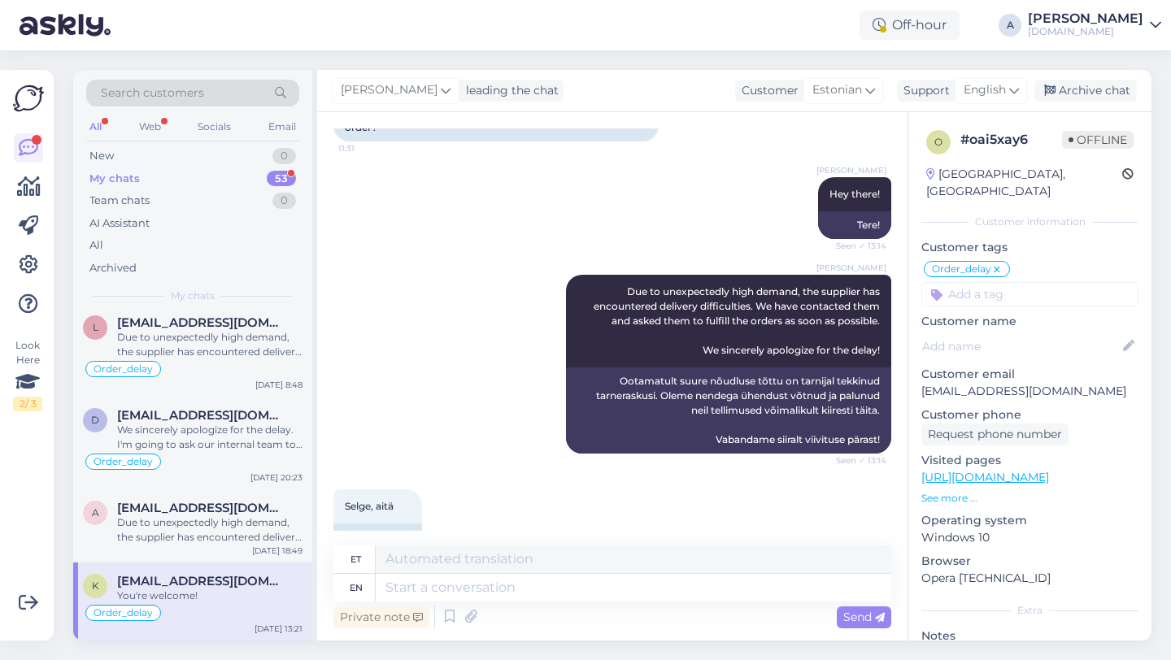
scroll to position [1173, 0]
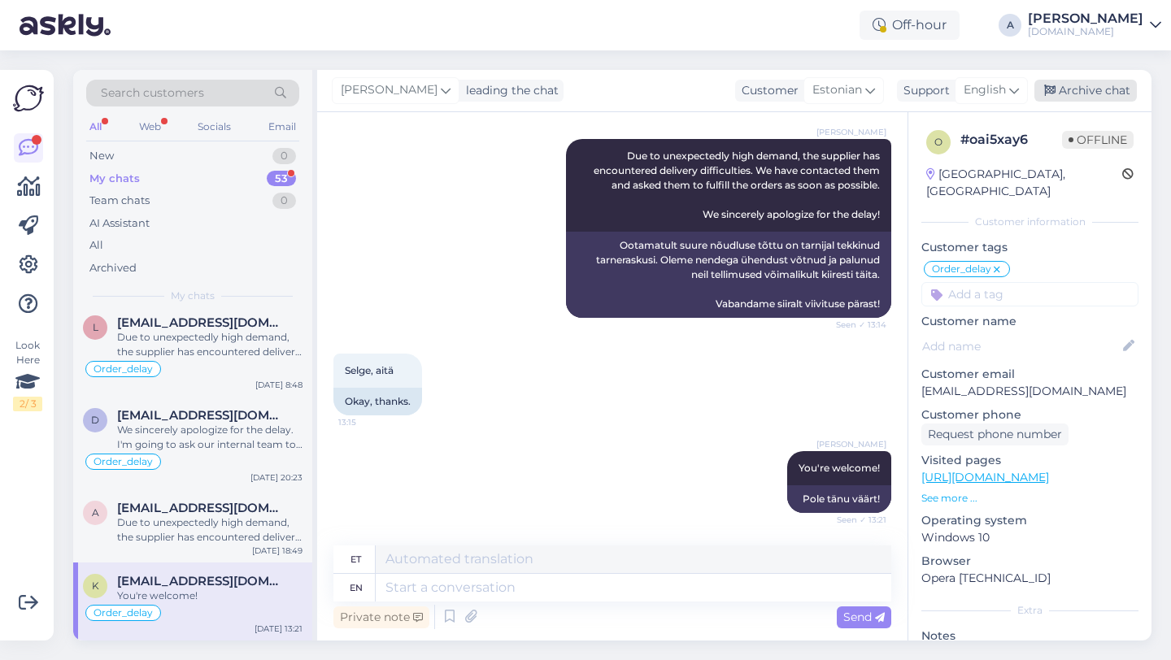
click at [1095, 88] on div "Archive chat" at bounding box center [1085, 91] width 102 height 22
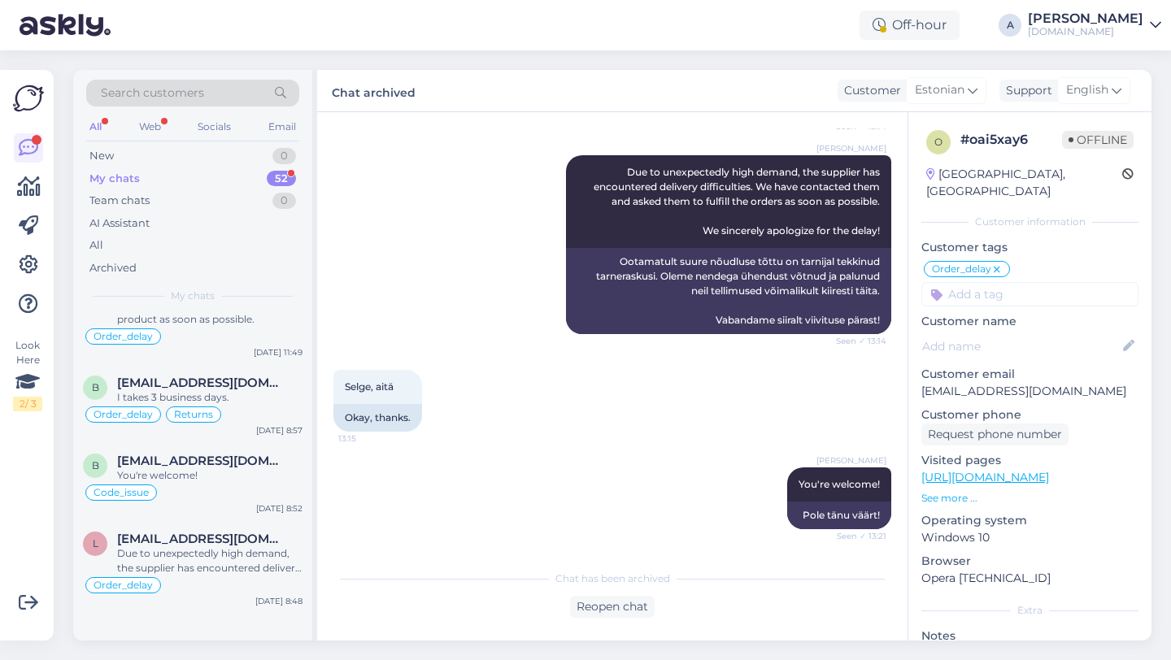
scroll to position [4273, 0]
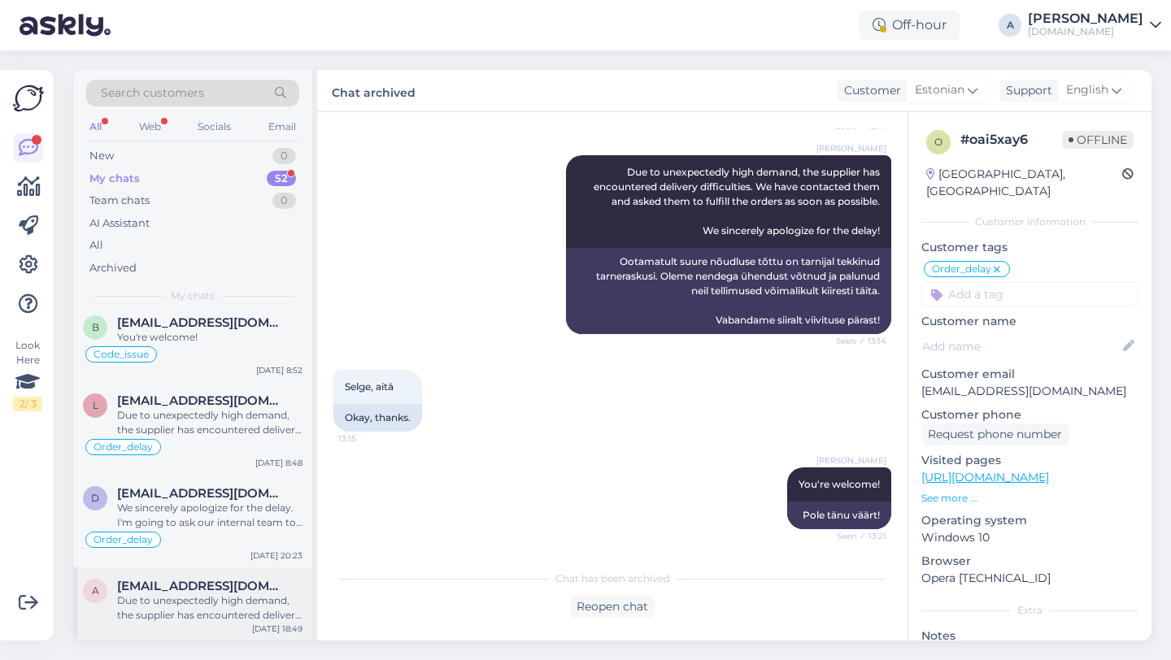
click at [210, 614] on div "Due to unexpectedly high demand, the supplier has encountered delivery difficul…" at bounding box center [209, 608] width 185 height 29
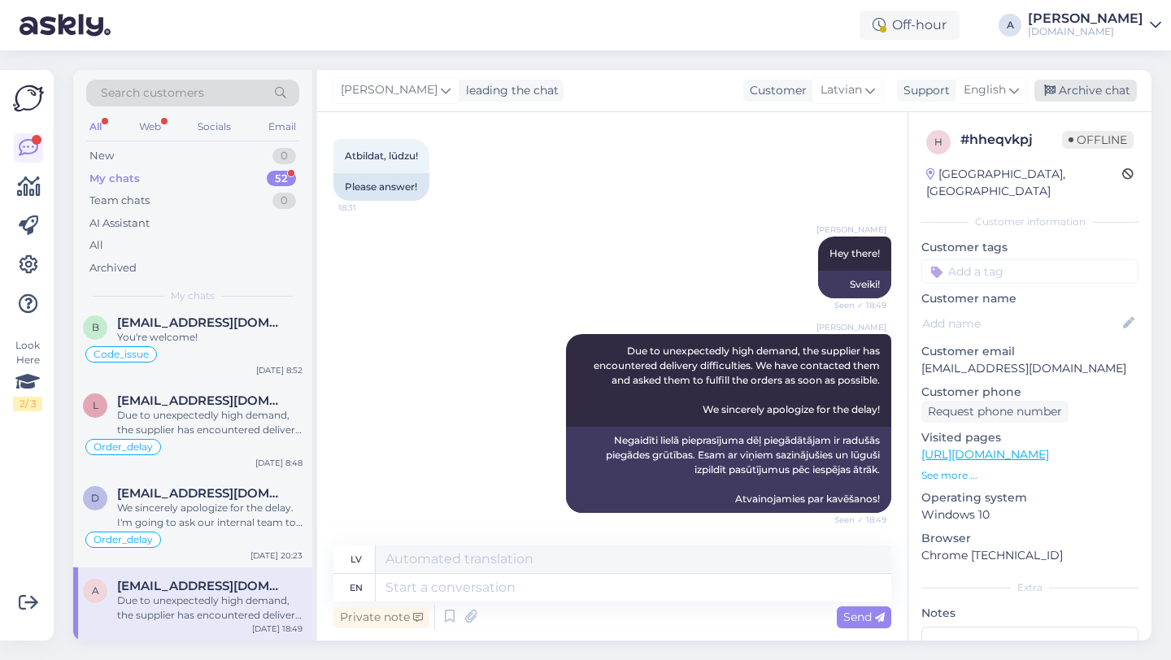
click at [1062, 89] on div "Archive chat" at bounding box center [1085, 91] width 102 height 22
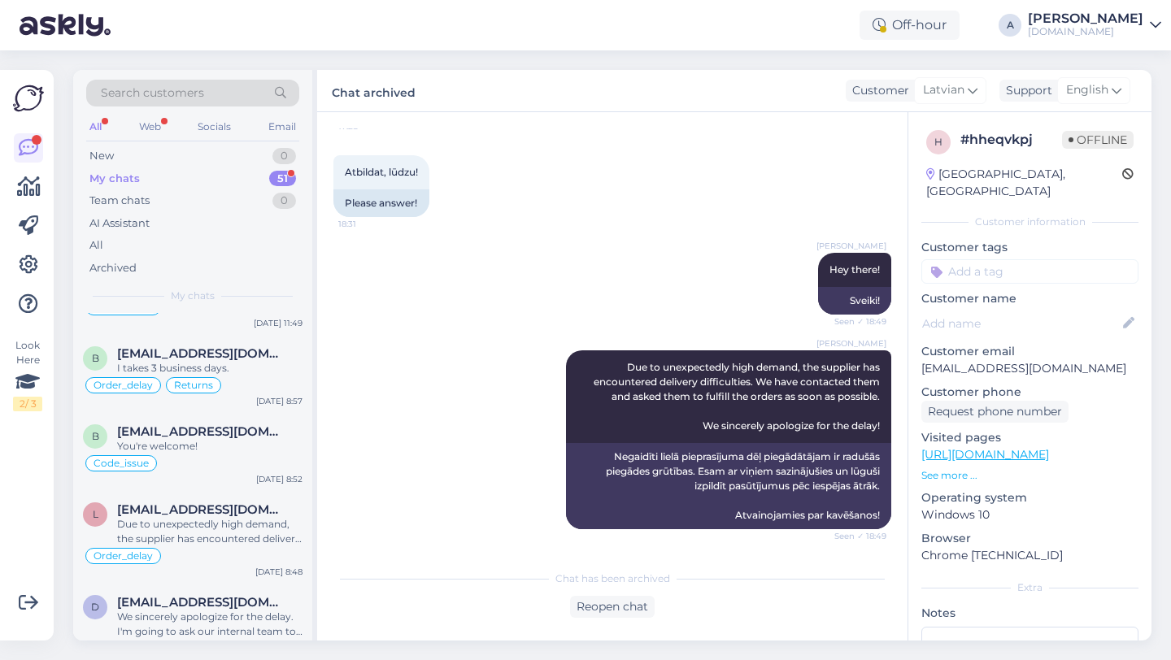
scroll to position [4200, 0]
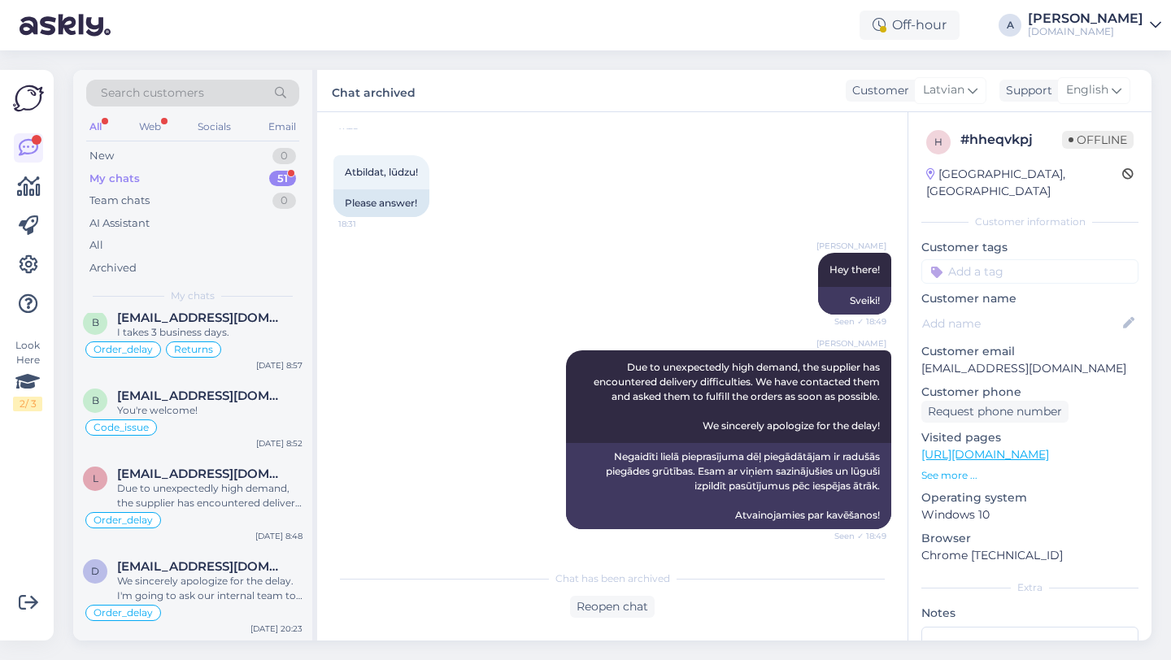
click at [241, 576] on div "We sincerely apologize for the delay. I'm going to ask our internal team to exp…" at bounding box center [209, 588] width 185 height 29
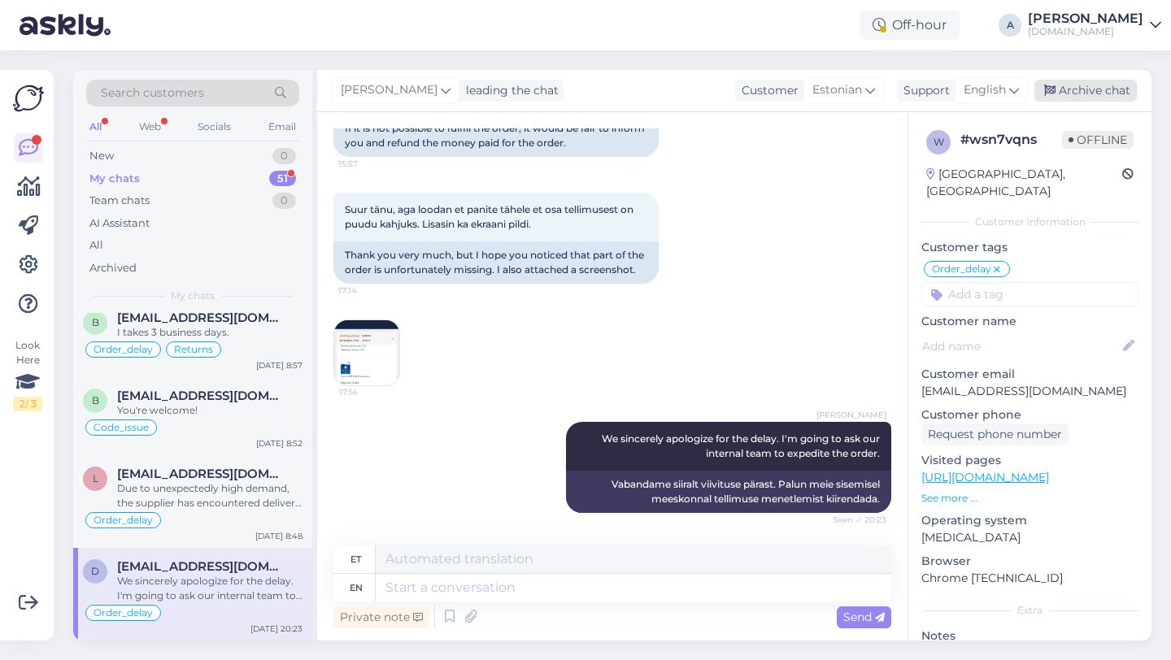
click at [1097, 88] on div "Archive chat" at bounding box center [1085, 91] width 102 height 22
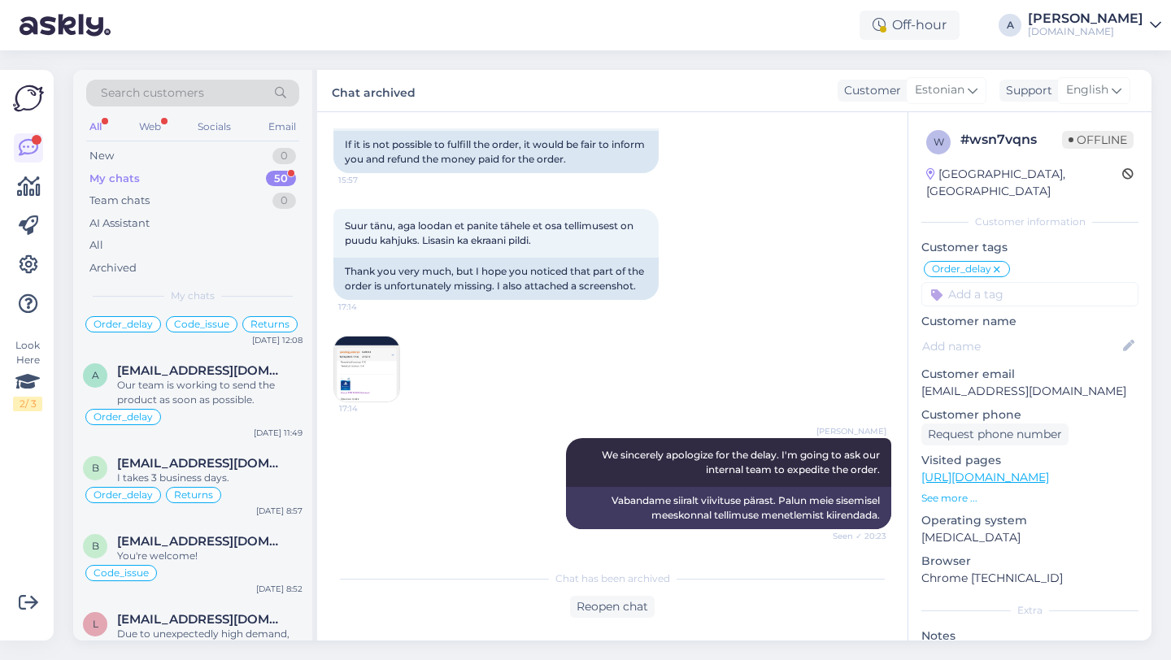
scroll to position [4108, 0]
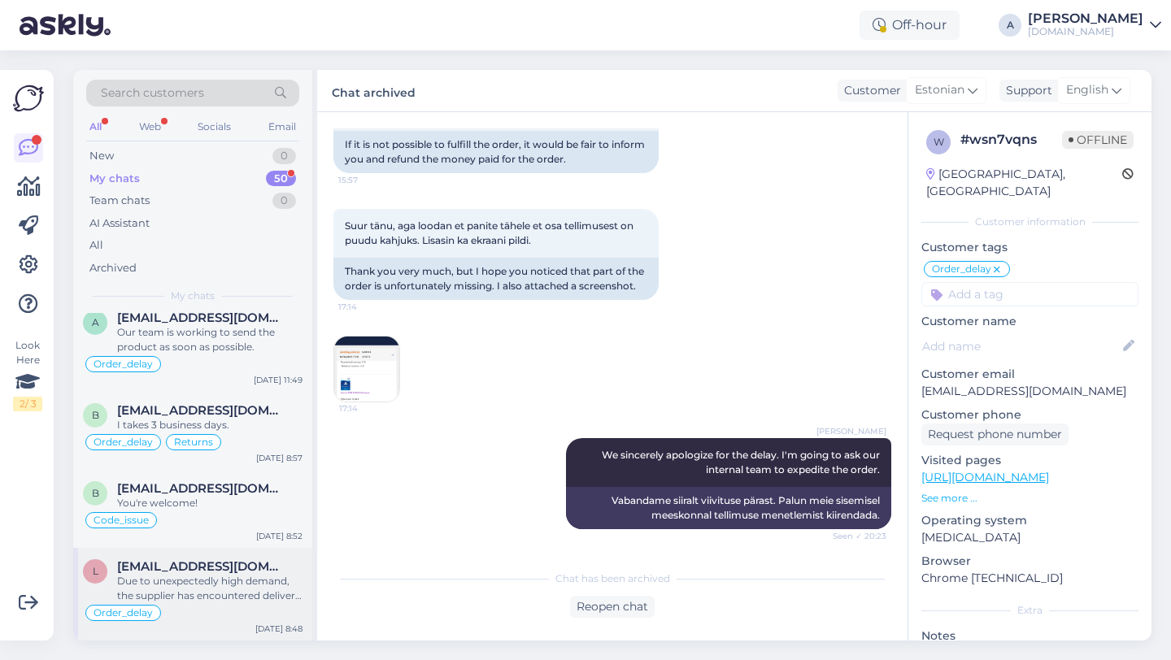
click at [207, 612] on div "Order_delay" at bounding box center [193, 613] width 220 height 20
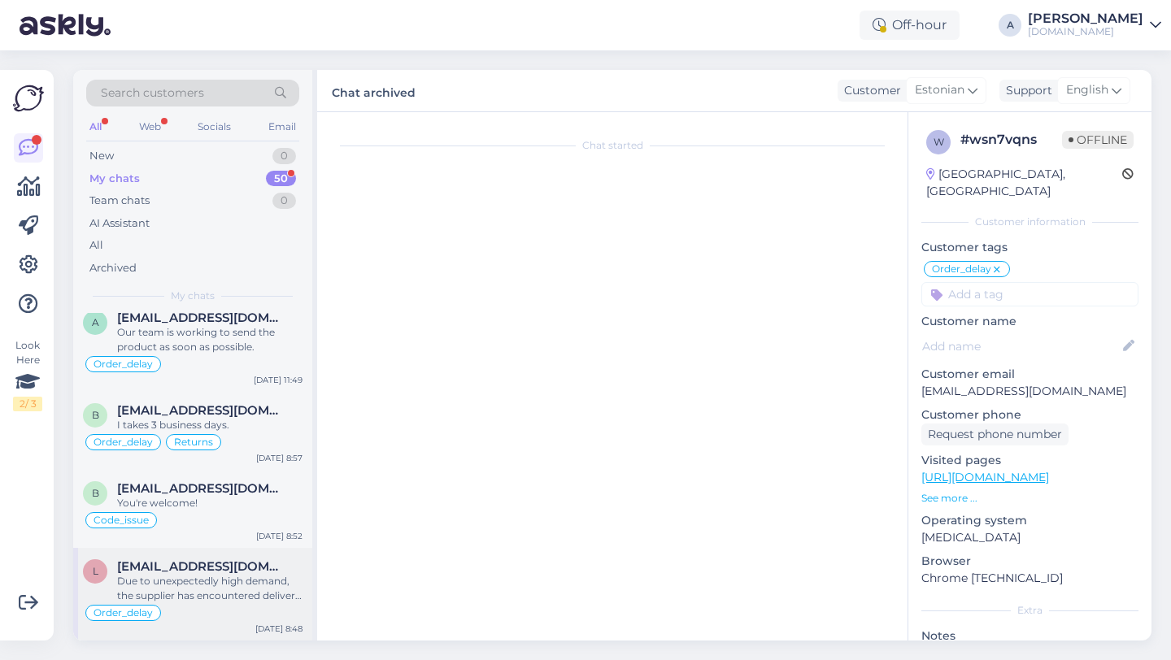
scroll to position [14211, 0]
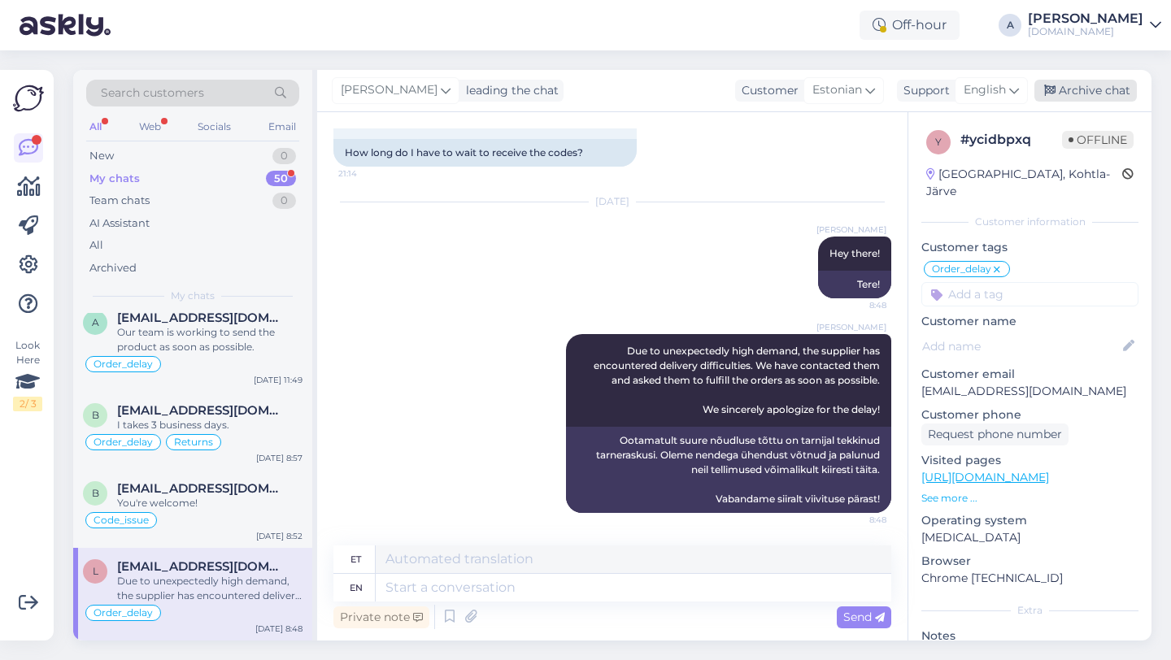
click at [1105, 98] on div "Archive chat" at bounding box center [1085, 91] width 102 height 22
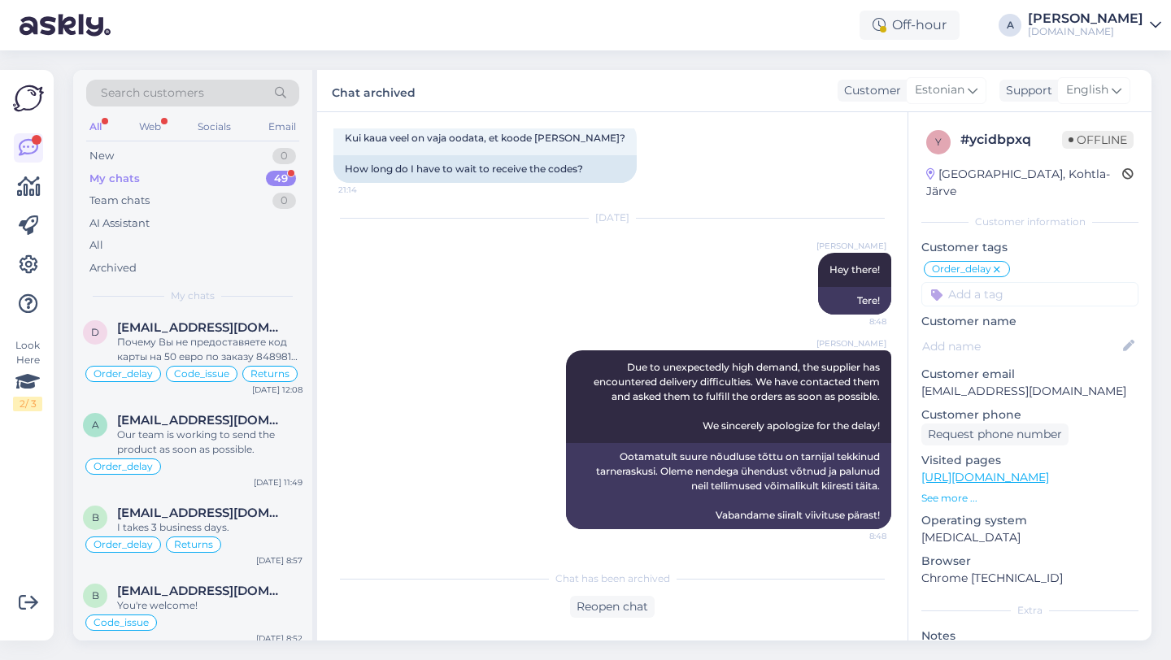
scroll to position [4015, 0]
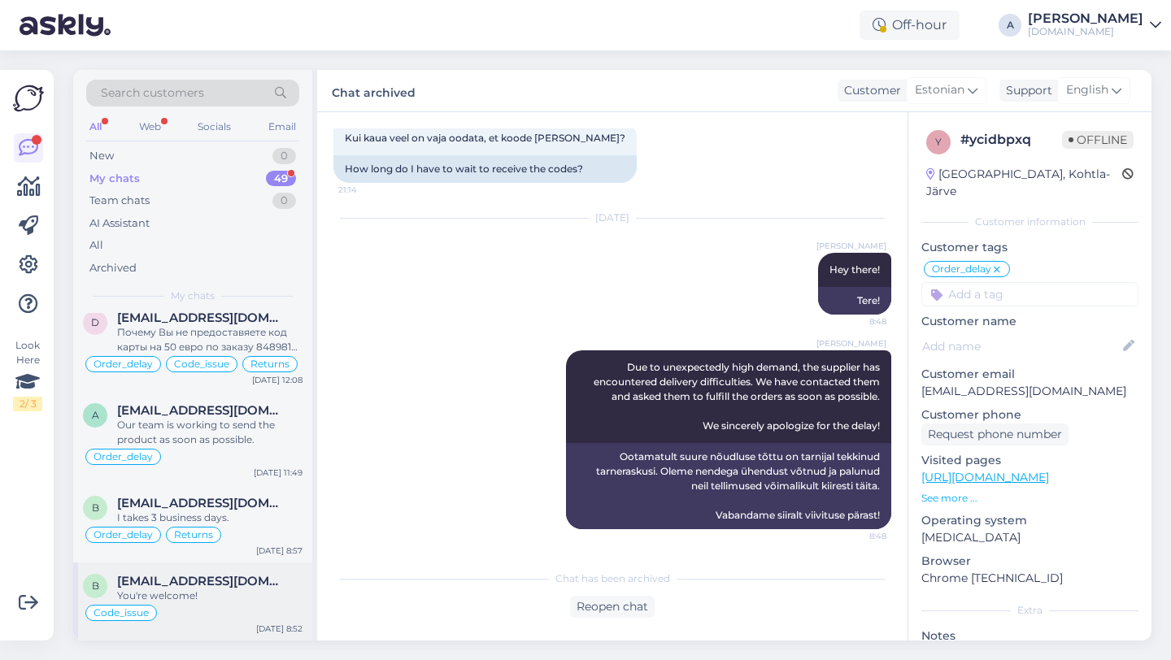
click at [237, 594] on div "You're welcome!" at bounding box center [209, 596] width 185 height 15
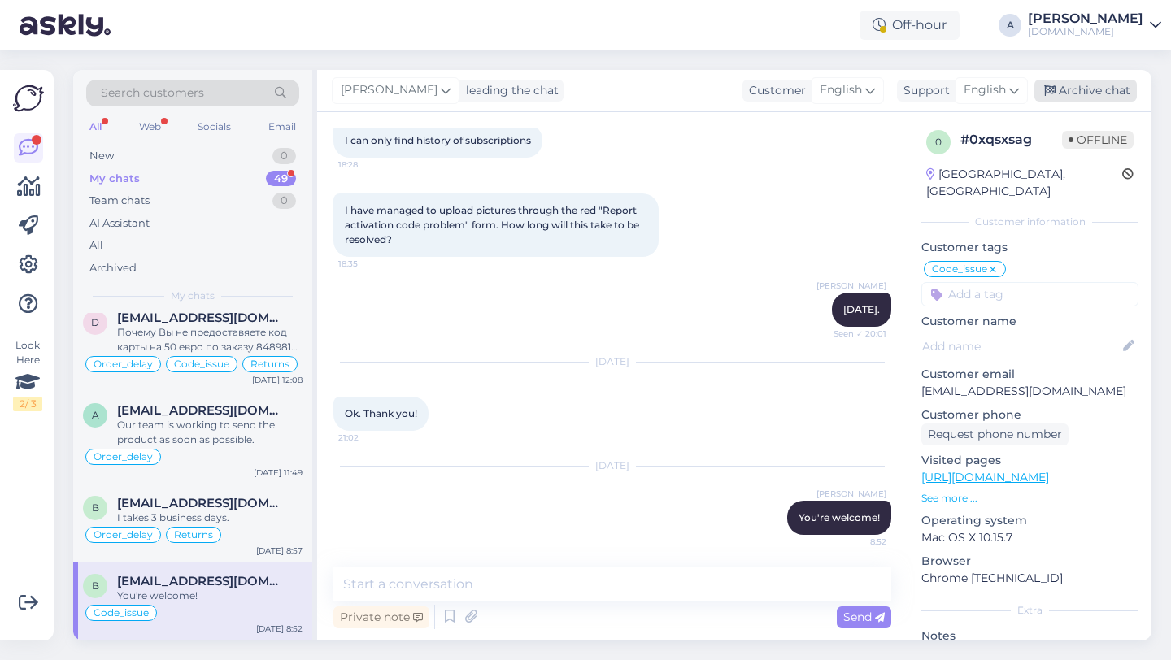
click at [1101, 94] on div "Archive chat" at bounding box center [1085, 91] width 102 height 22
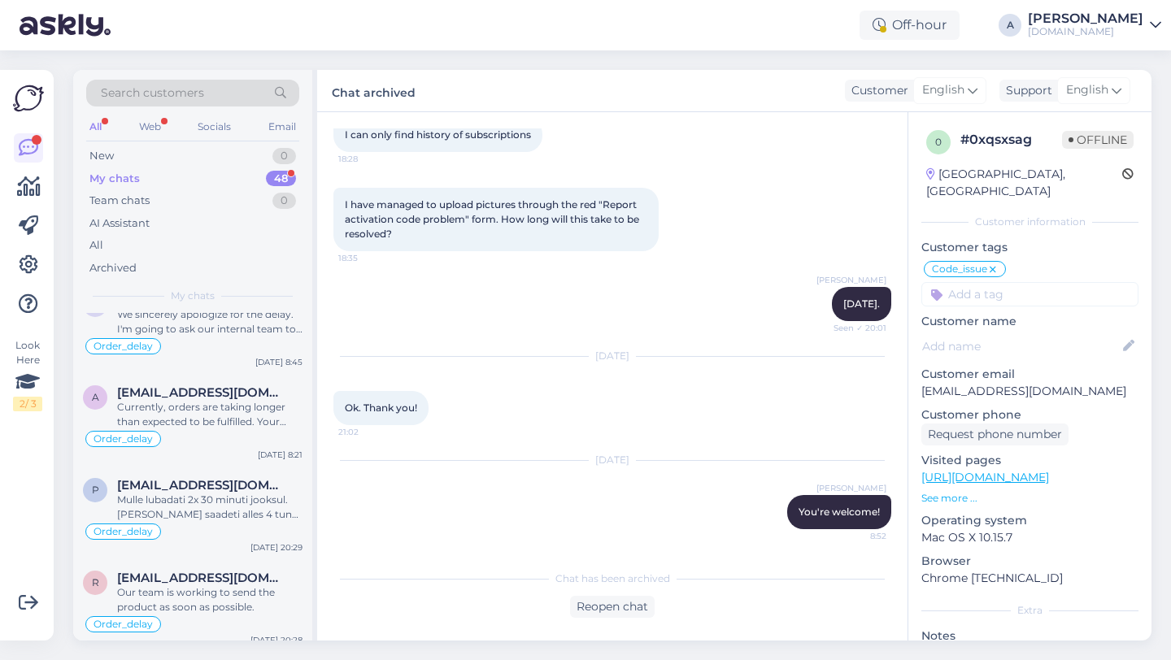
scroll to position [3937, 0]
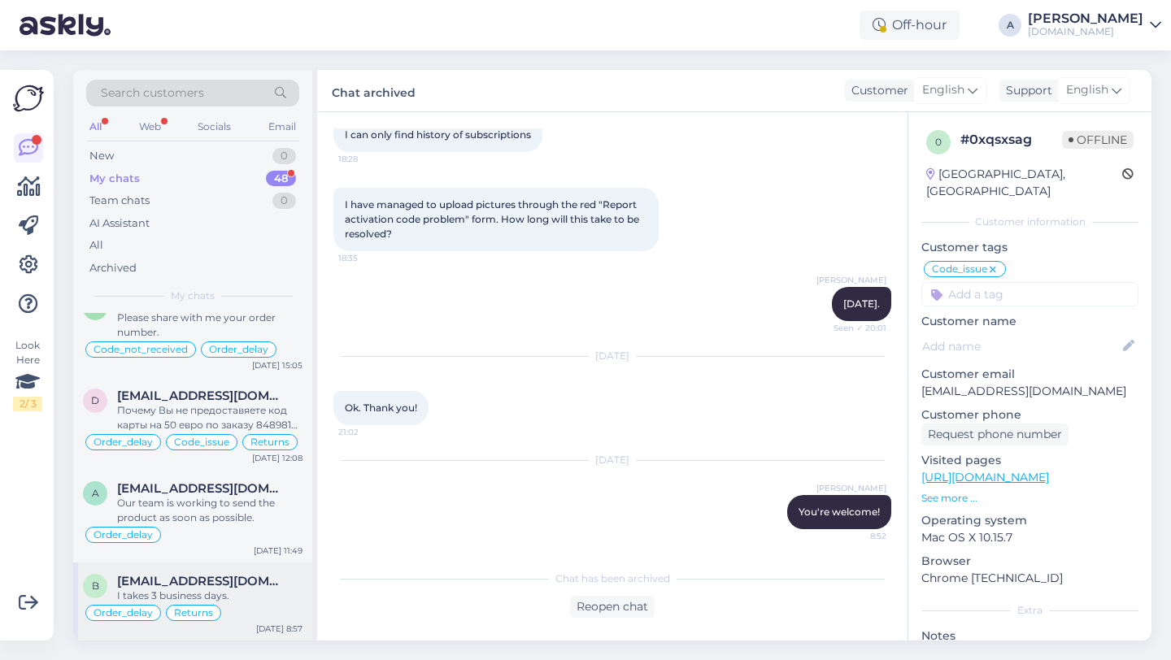
click at [253, 607] on div "Order_delay Returns" at bounding box center [193, 613] width 220 height 20
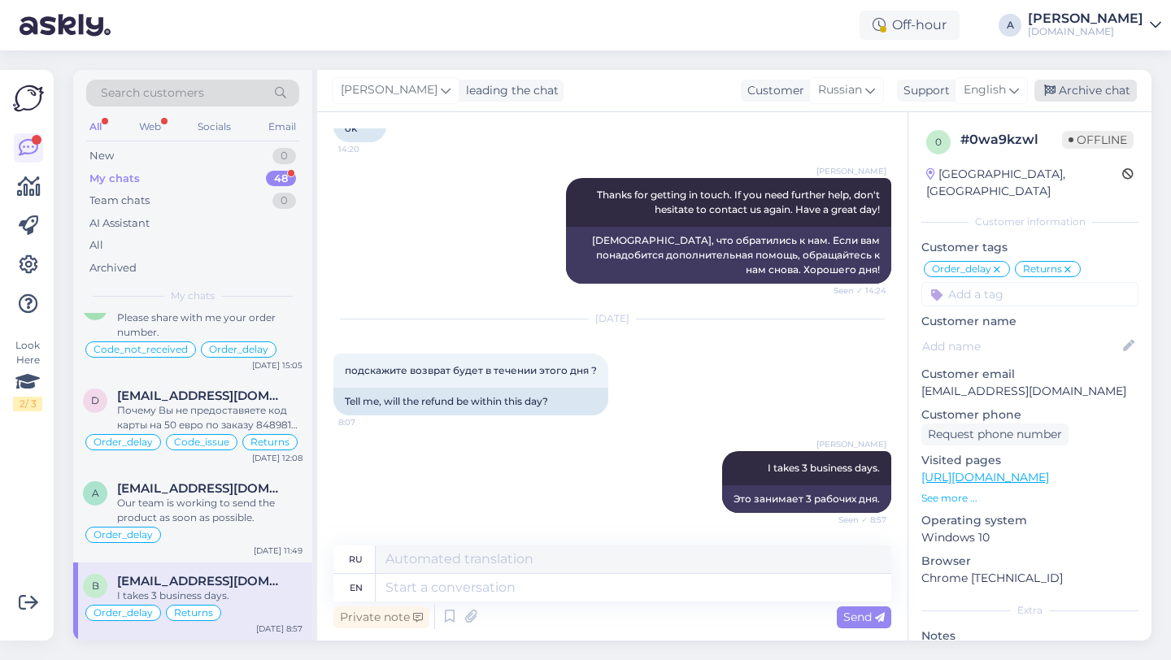
click at [1092, 92] on div "Archive chat" at bounding box center [1085, 91] width 102 height 22
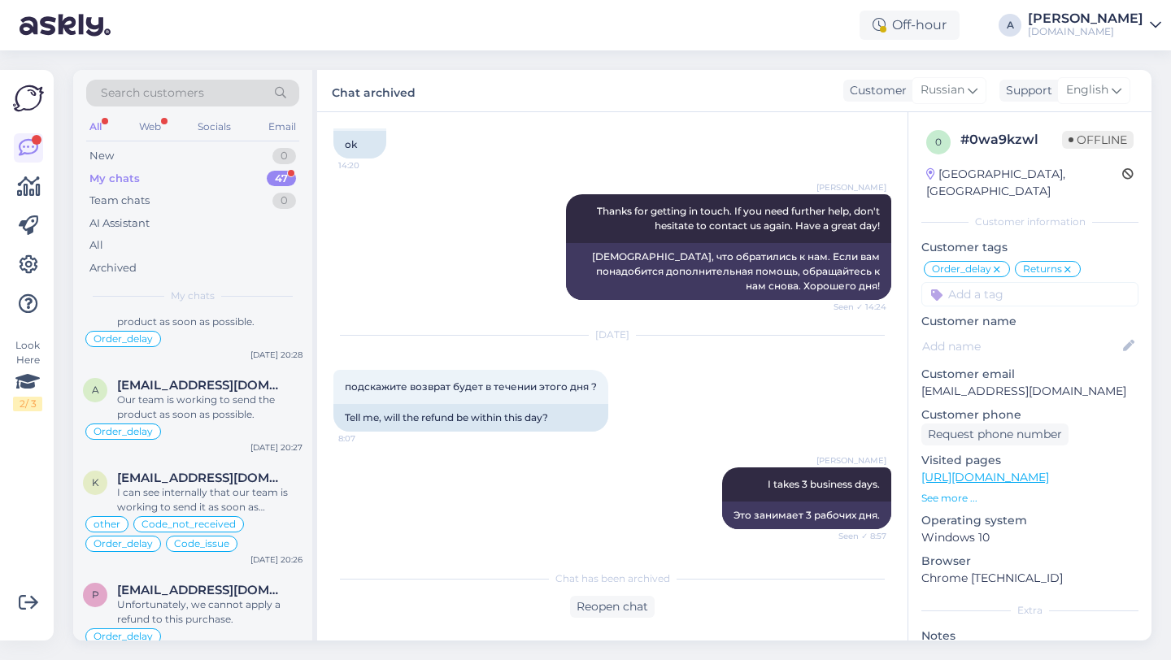
scroll to position [3859, 0]
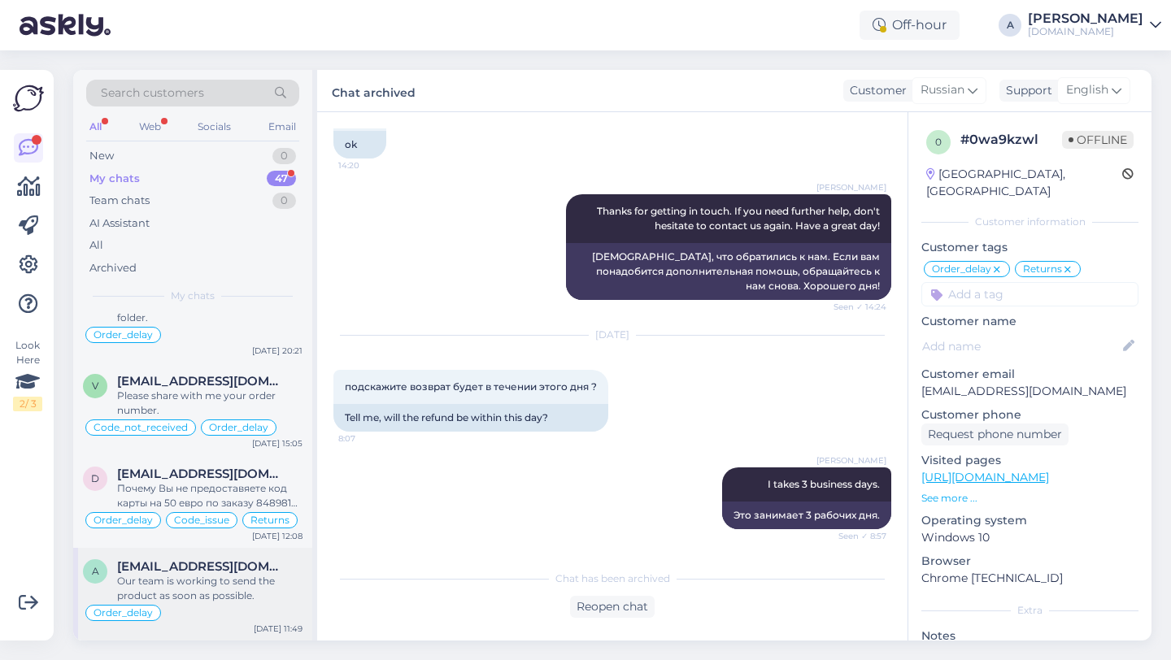
click at [233, 581] on div "Our team is working to send the product as soon as possible." at bounding box center [209, 588] width 185 height 29
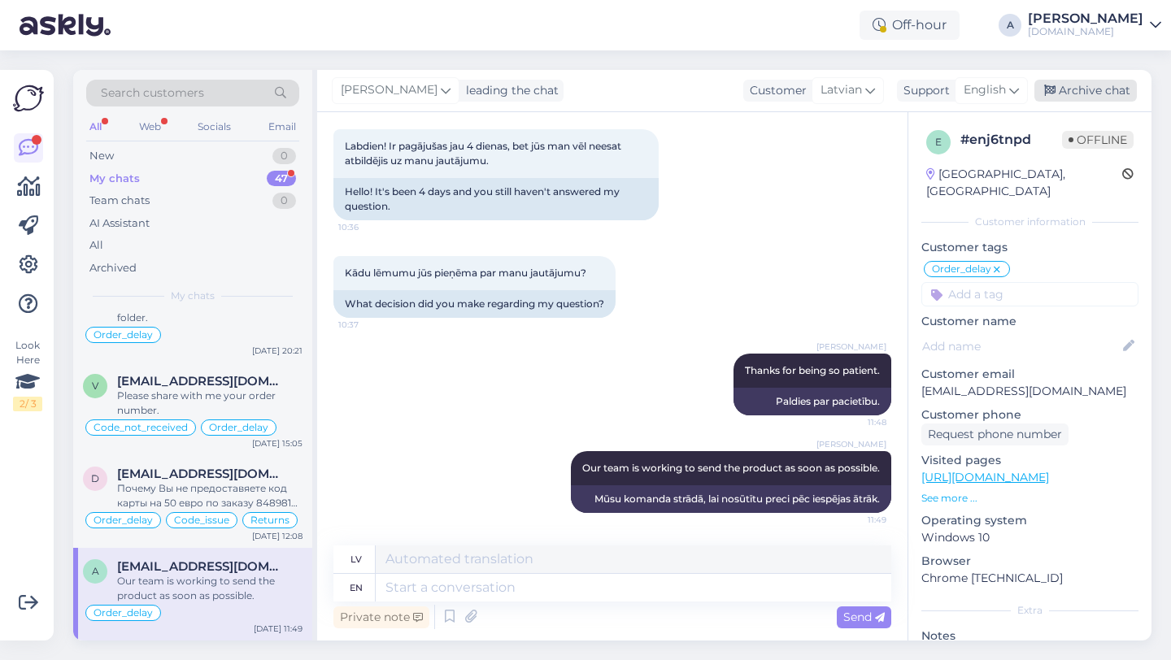
click at [1065, 85] on div "Archive chat" at bounding box center [1085, 91] width 102 height 22
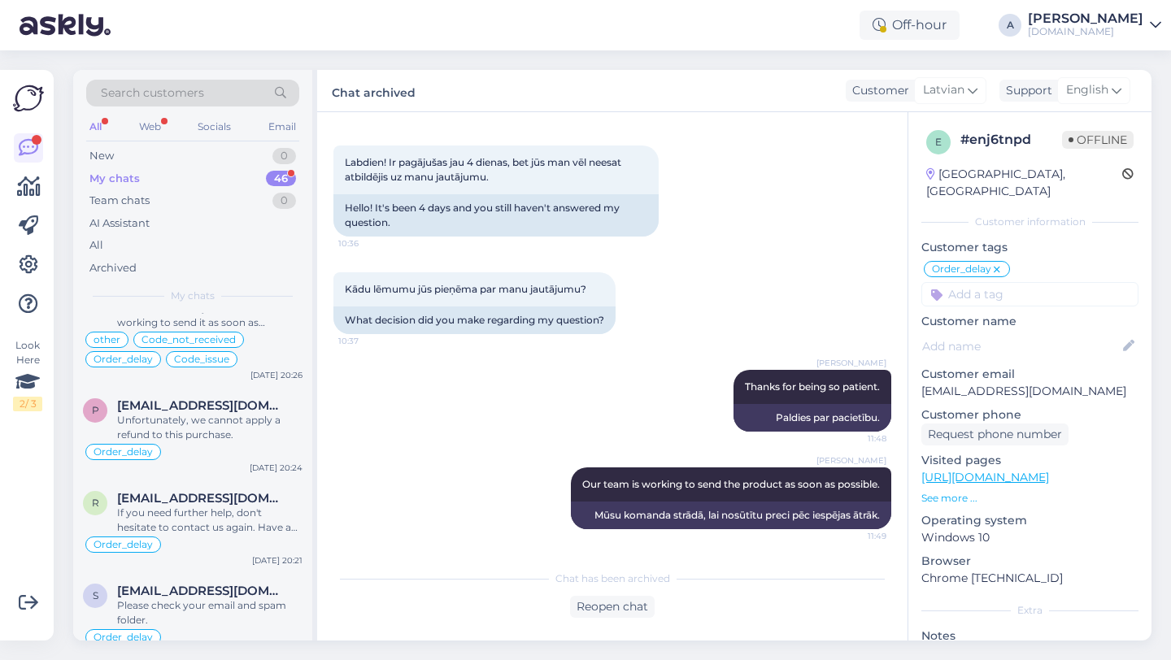
scroll to position [3766, 0]
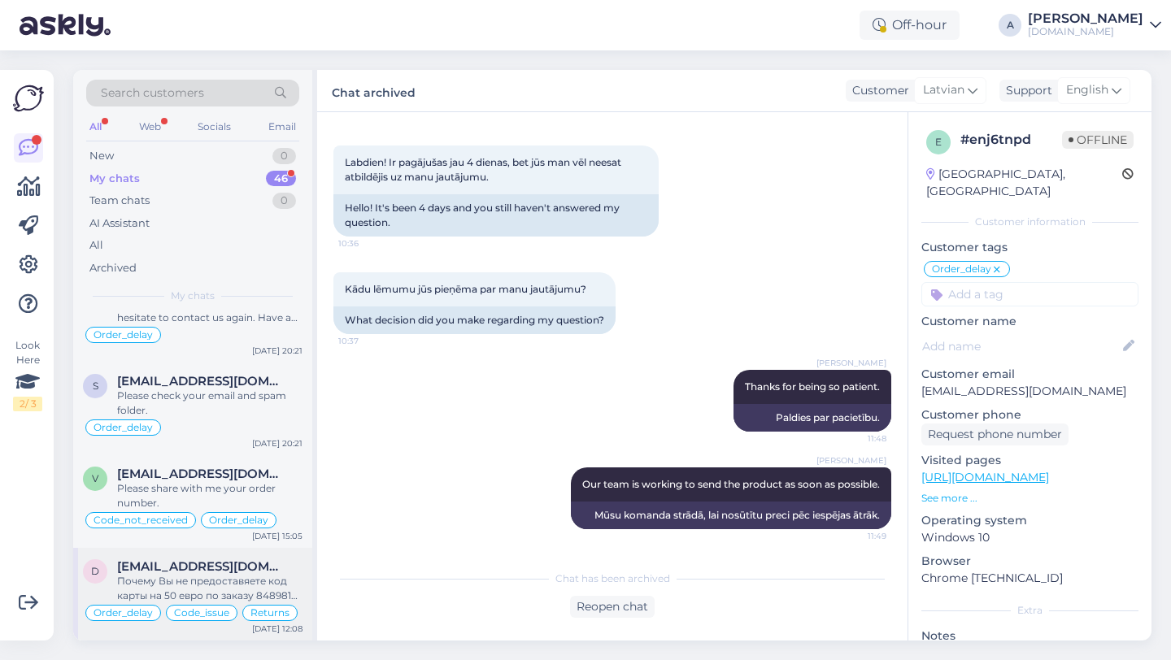
click at [211, 580] on div "Почему Вы не предоставяете код карты на 50 евро по заказу 848981 от 16 августа …" at bounding box center [209, 588] width 185 height 29
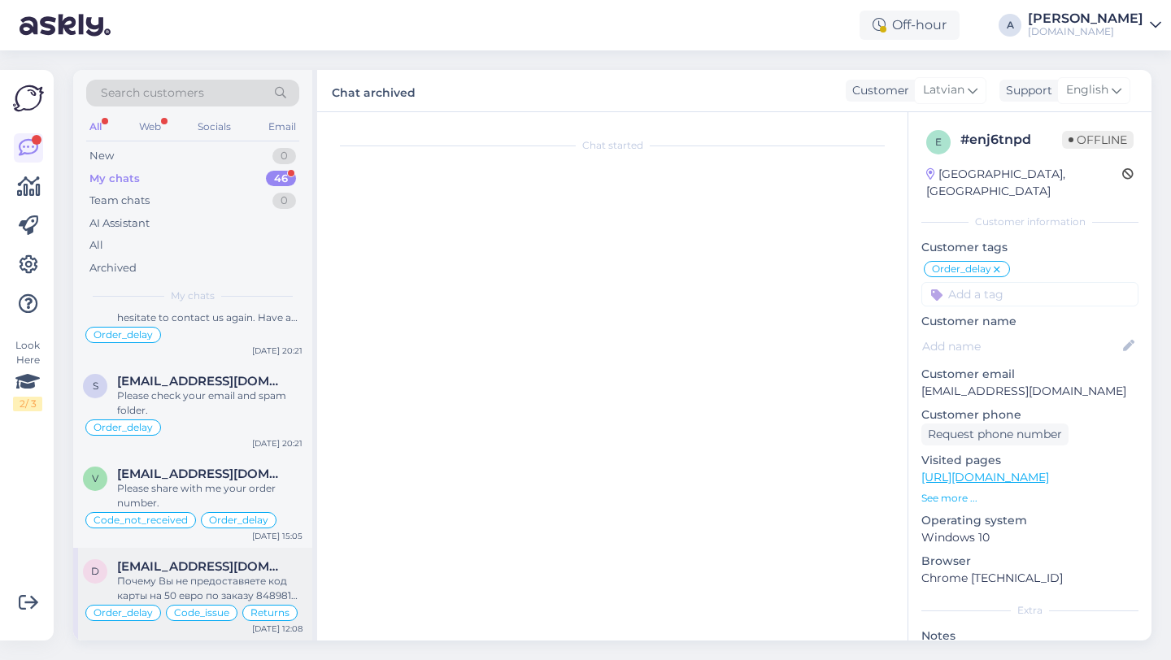
scroll to position [15289, 0]
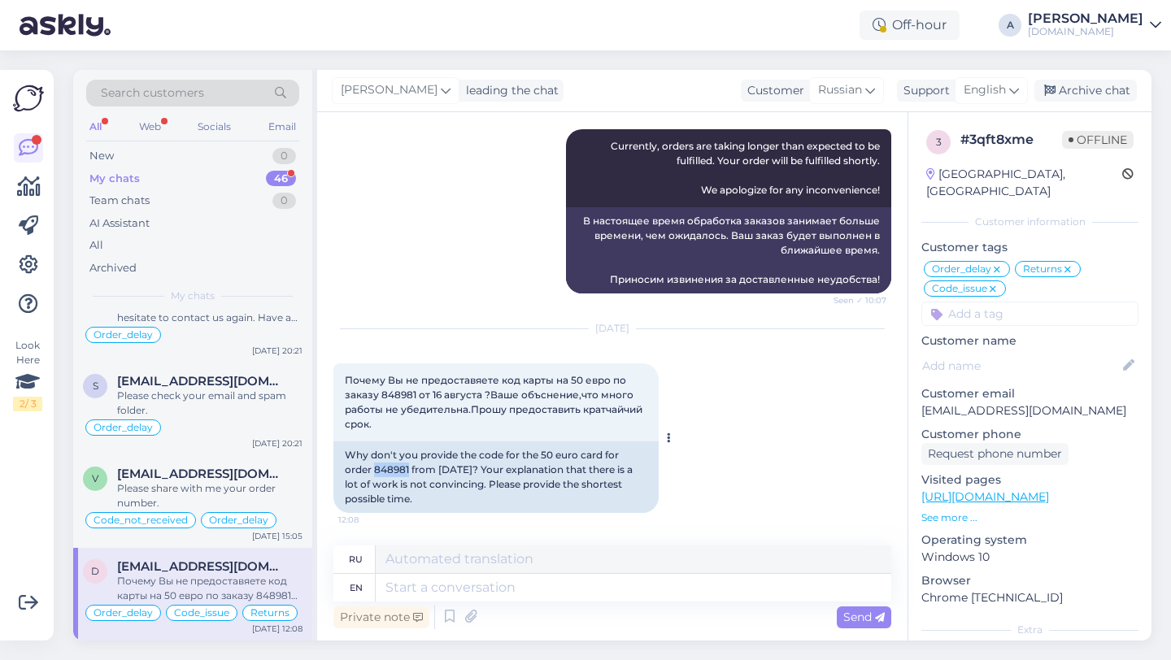
drag, startPoint x: 409, startPoint y: 471, endPoint x: 375, endPoint y: 471, distance: 34.2
click at [375, 471] on div "Why don't you provide the code for the 50 euro card for order 848981 from [DATE…" at bounding box center [495, 478] width 325 height 72
copy div "848981"
click at [468, 596] on textarea at bounding box center [634, 588] width 516 height 28
type textarea "Thanks f"
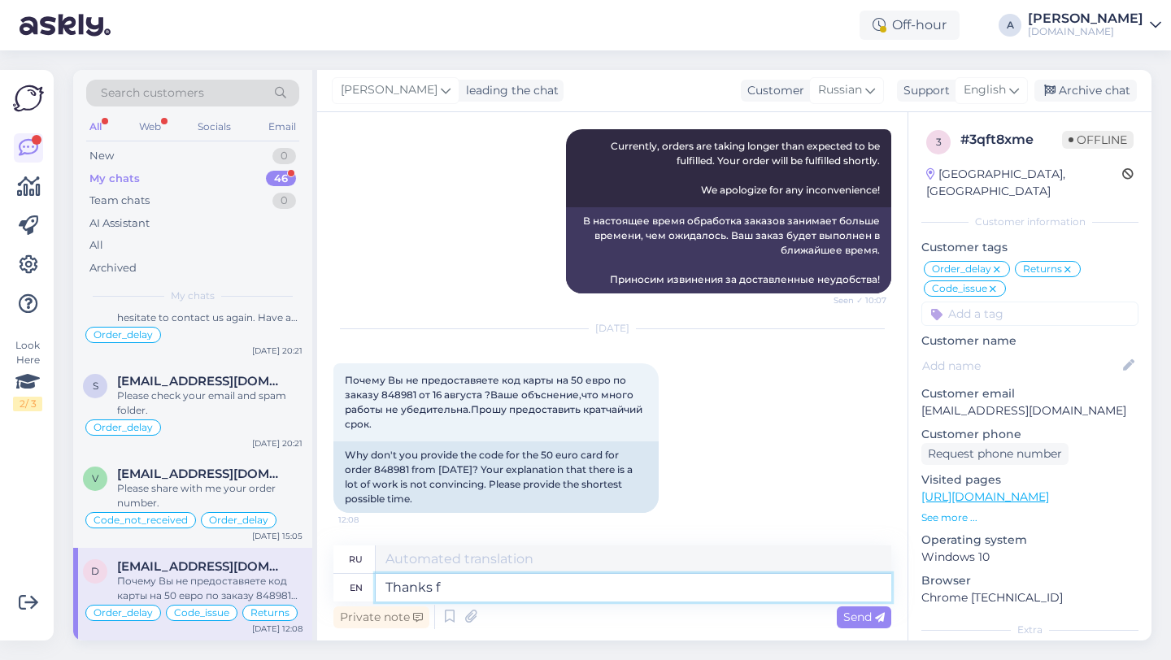
type textarea "Спасибо"
type textarea "Thanks for b"
type textarea "Спасибо за"
type textarea "Thanks for beng"
type textarea "Спасибо за бенг"
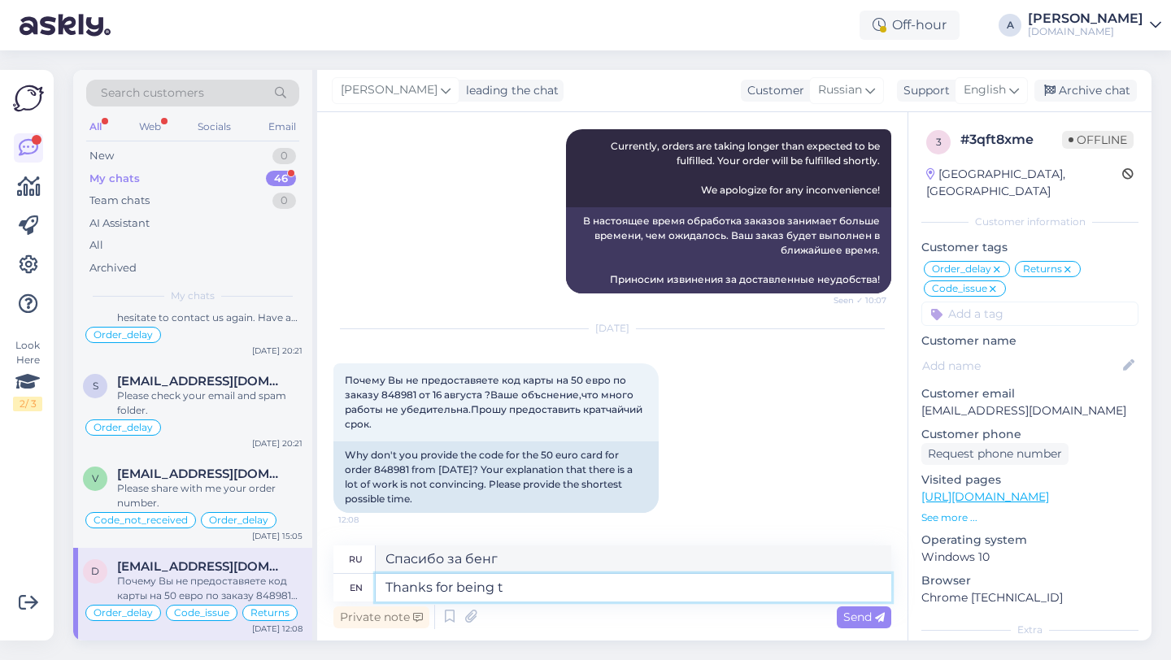
type textarea "Thanks for being to"
type textarea "[DEMOGRAPHIC_DATA] за то, что вы есть"
type textarea "Thanks for being to pa"
type textarea "[DEMOGRAPHIC_DATA], что были с нами"
type textarea "Thanks for being to patient."
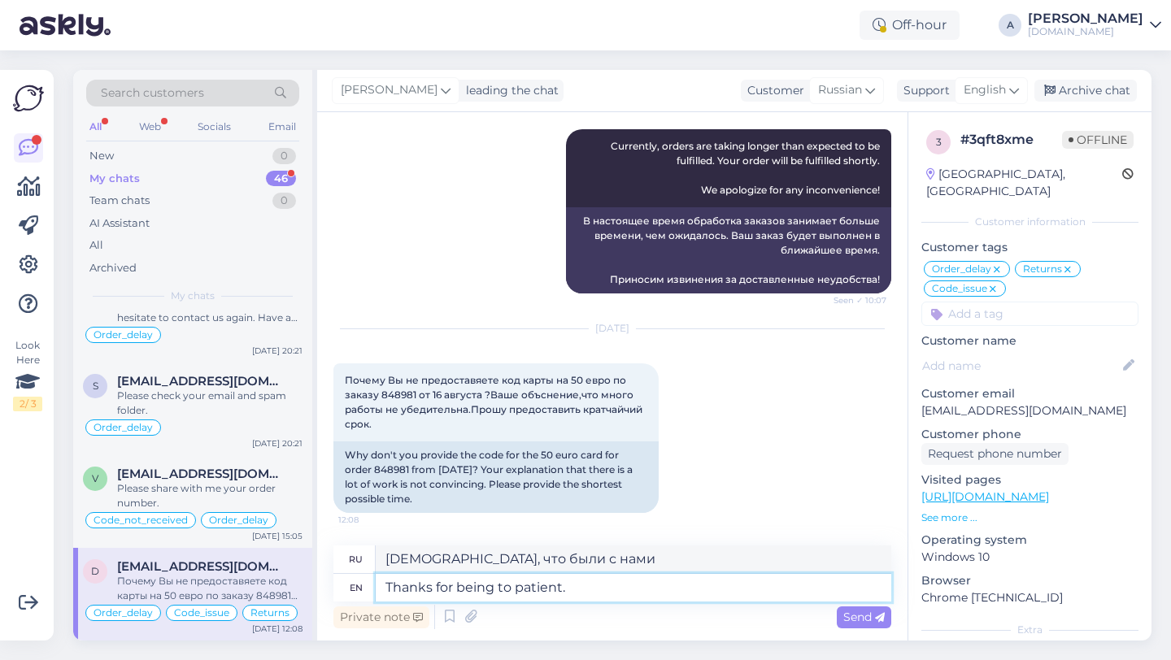
type textarea "Спасибо за ваше терпение."
type textarea "Thanks for being to patient"
type textarea "Спасибо за терпение."
drag, startPoint x: 574, startPoint y: 586, endPoint x: 352, endPoint y: 555, distance: 224.1
click at [352, 555] on div "ru Спасибо за терпение. en Thanks for being to patient" at bounding box center [612, 574] width 558 height 56
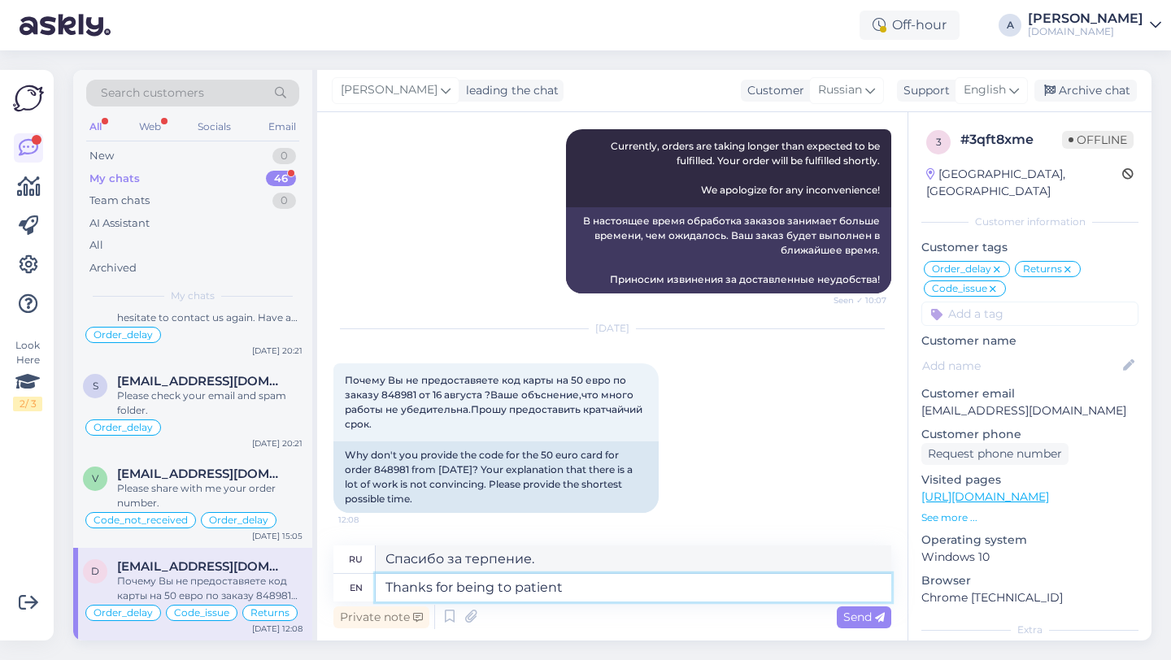
type textarea "Thanks for being to patient"
click at [1086, 87] on div "Archive chat" at bounding box center [1085, 91] width 102 height 22
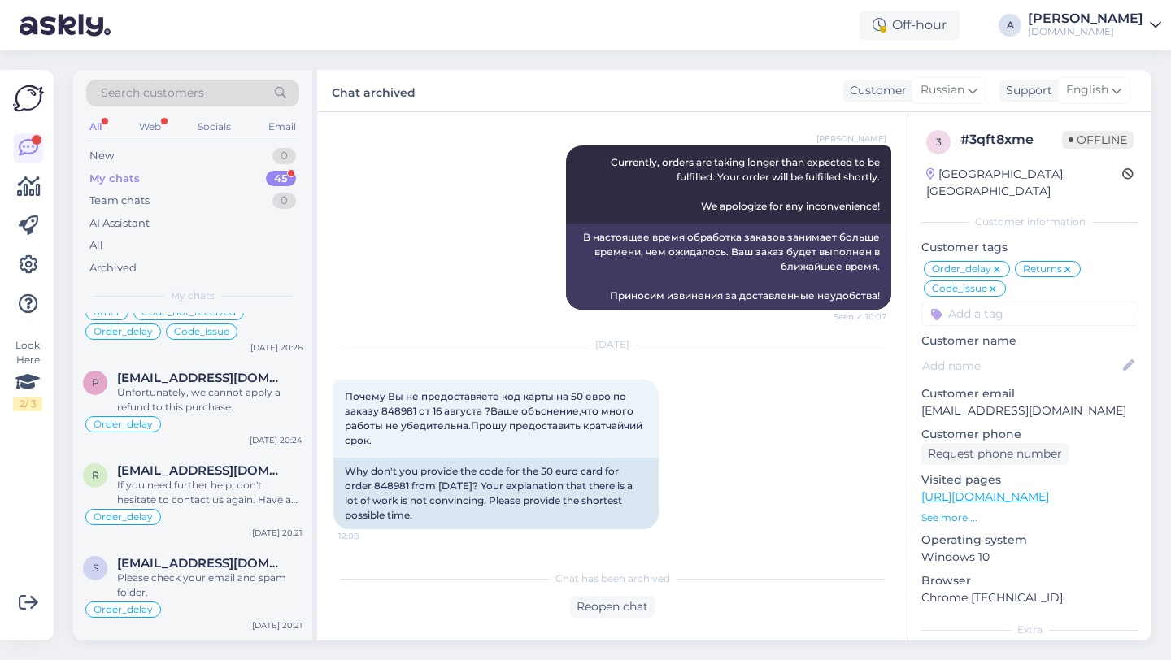
scroll to position [3673, 0]
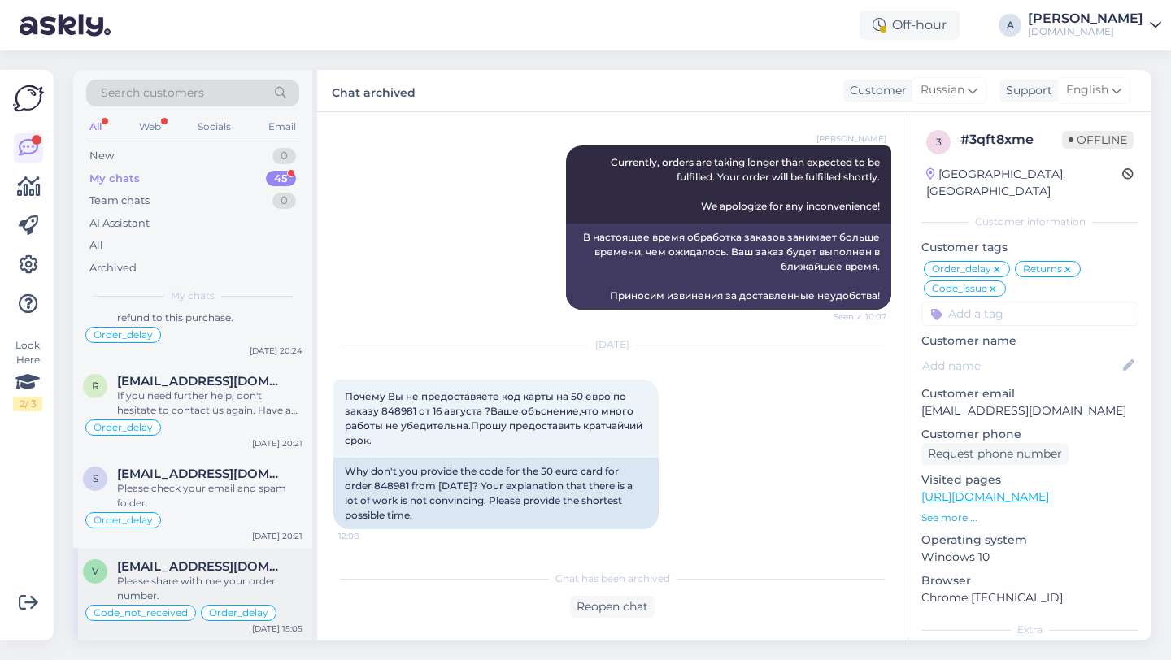
click at [189, 567] on span "[EMAIL_ADDRESS][DOMAIN_NAME]" at bounding box center [201, 566] width 169 height 15
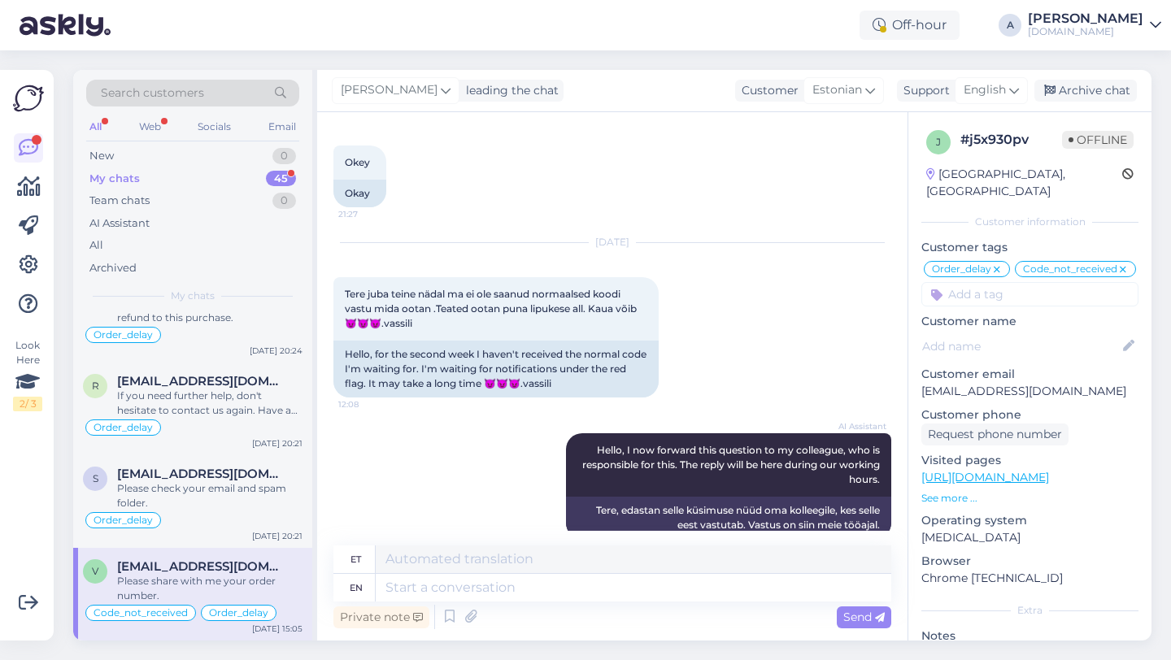
scroll to position [13601, 0]
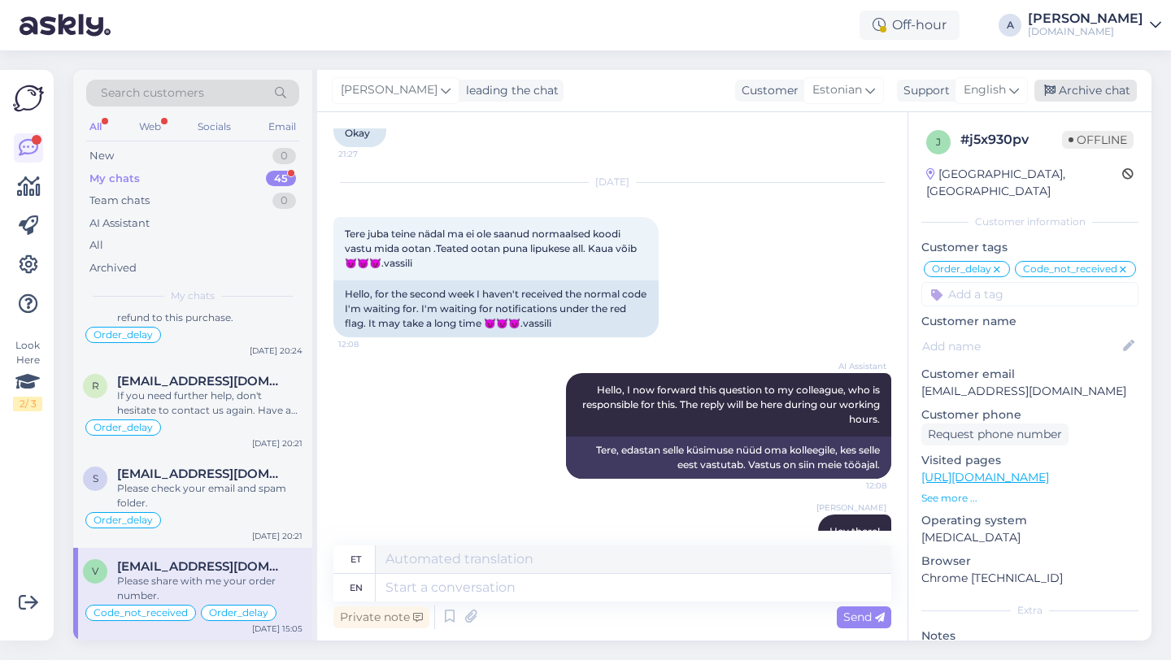
click at [1105, 90] on div "Archive chat" at bounding box center [1085, 91] width 102 height 22
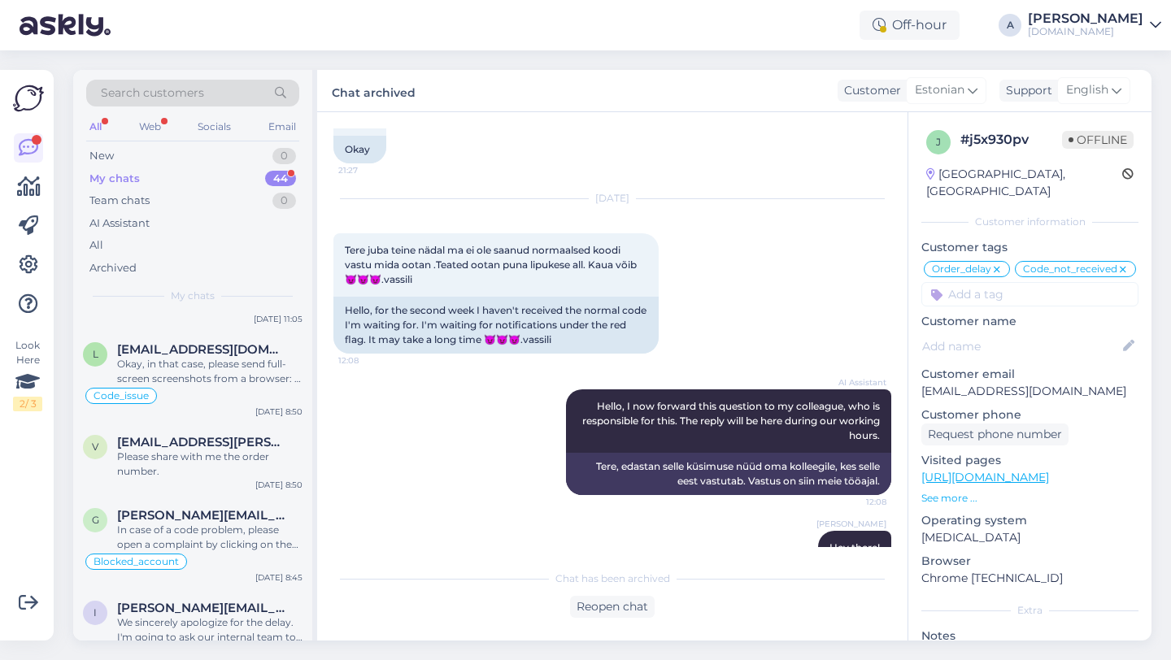
scroll to position [3581, 0]
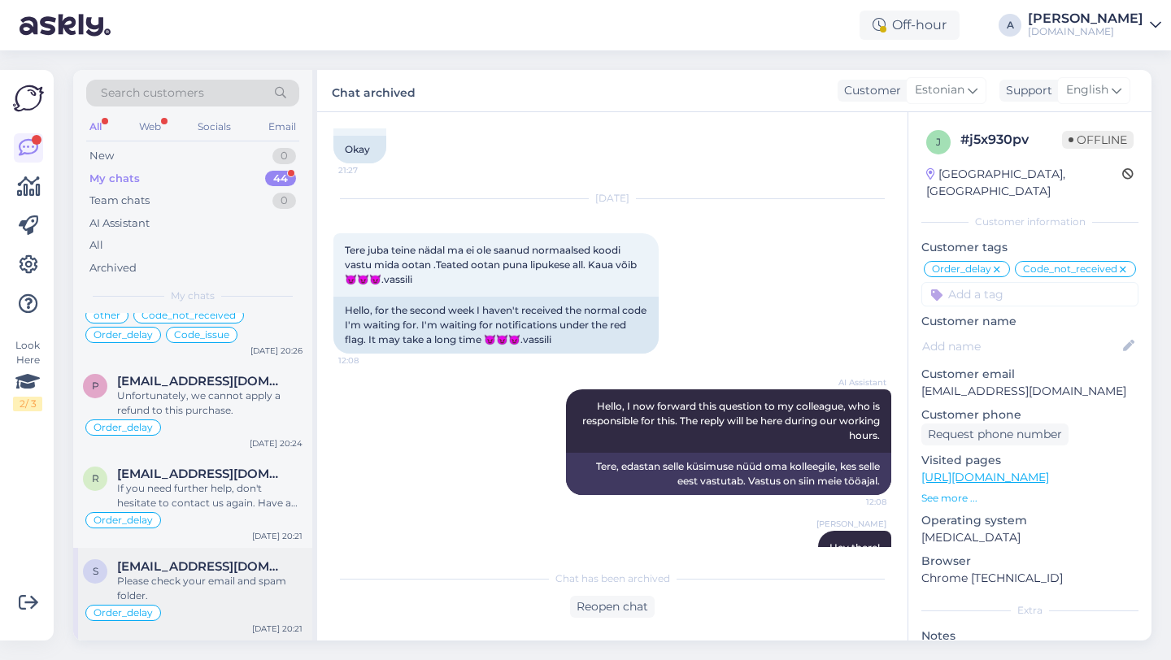
click at [215, 571] on span "[EMAIL_ADDRESS][DOMAIN_NAME]" at bounding box center [201, 566] width 169 height 15
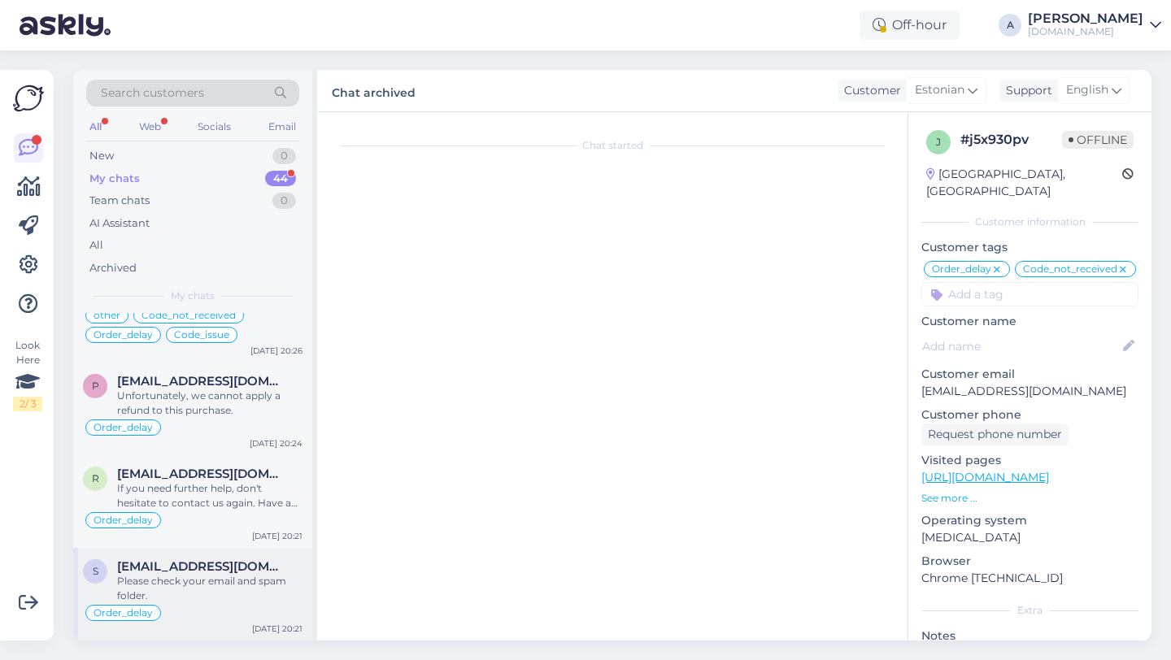
scroll to position [705, 0]
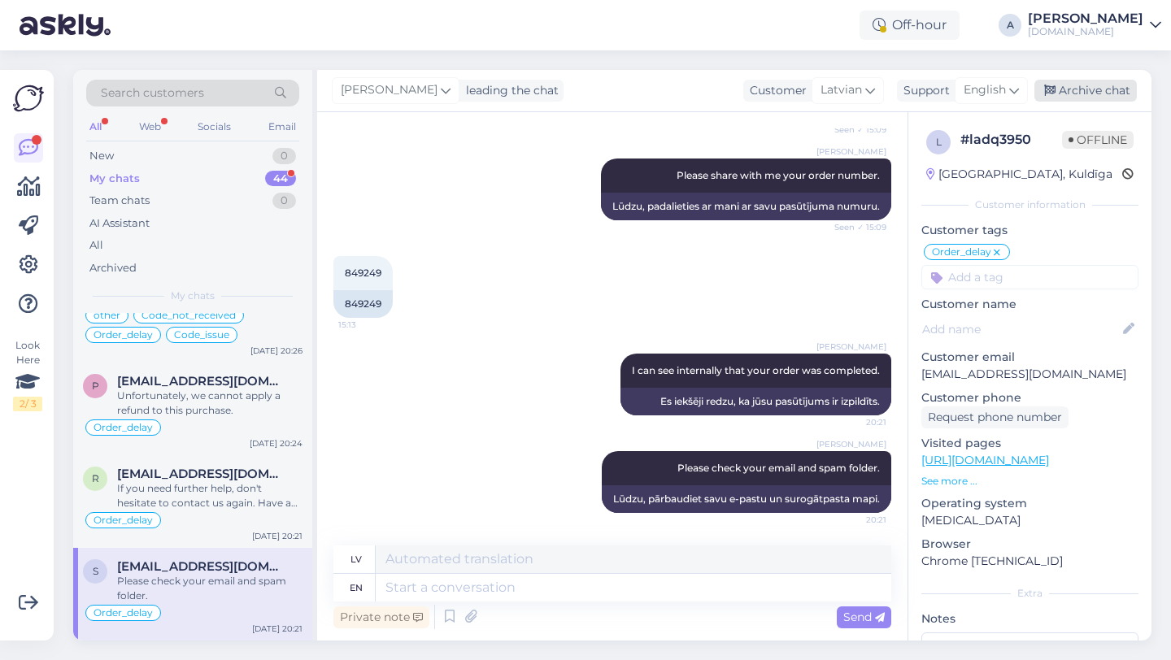
click at [1109, 90] on div "Archive chat" at bounding box center [1085, 91] width 102 height 22
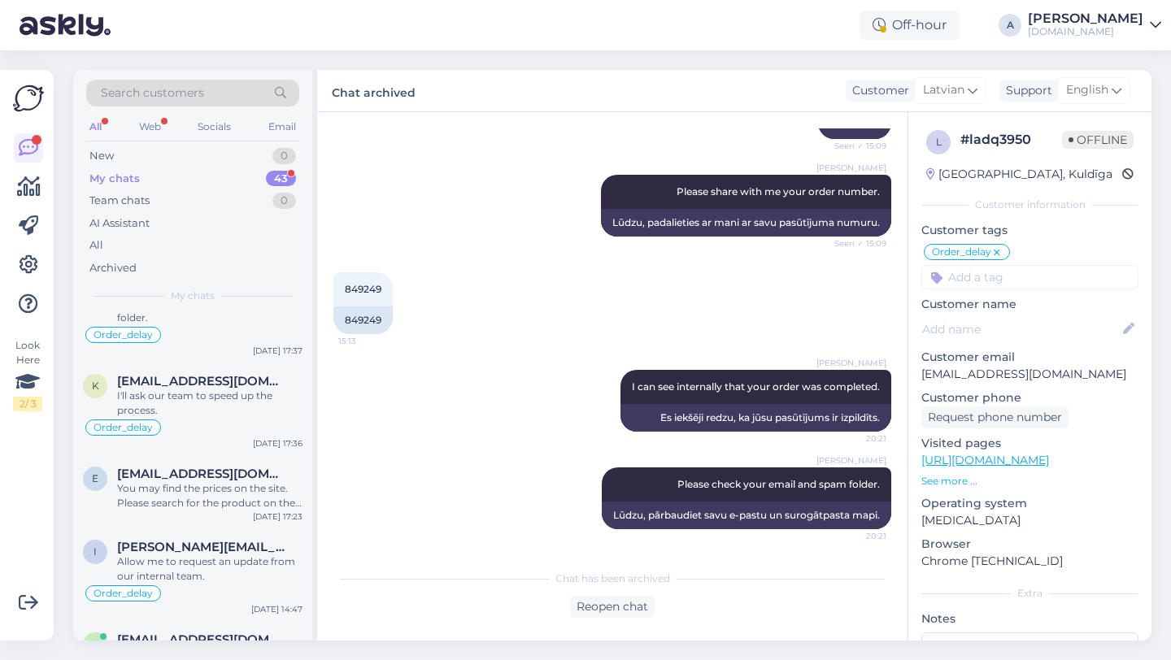
scroll to position [3488, 0]
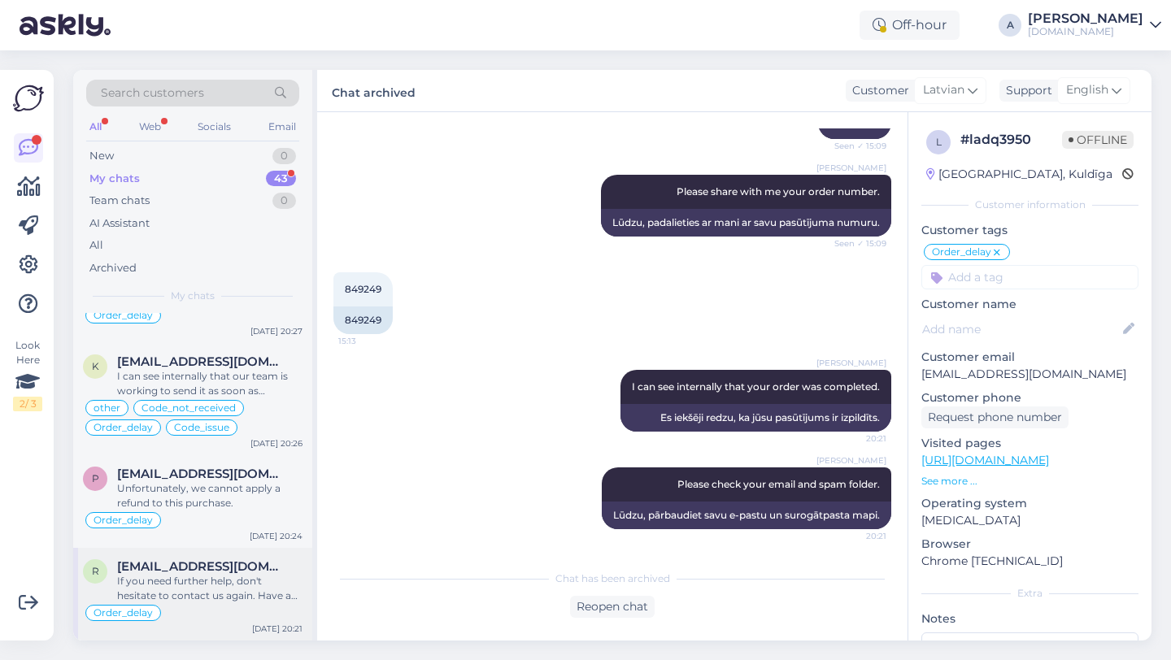
click at [215, 586] on div "If you need further help, don't hesitate to contact us again. Have a great day!" at bounding box center [209, 588] width 185 height 29
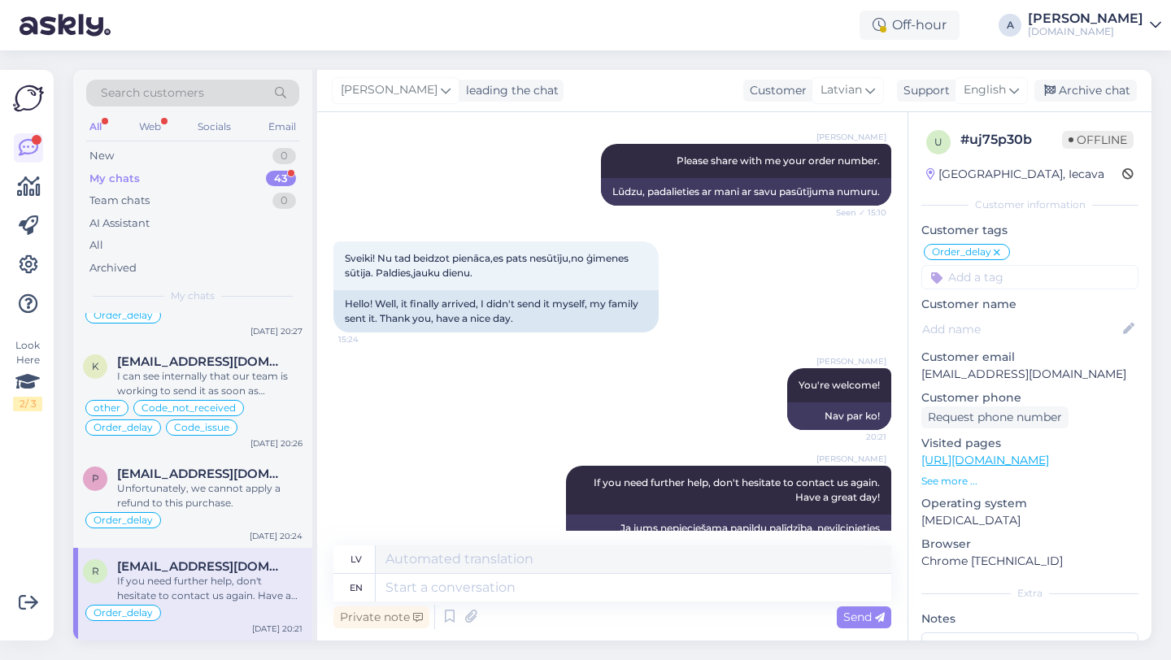
scroll to position [1409, 0]
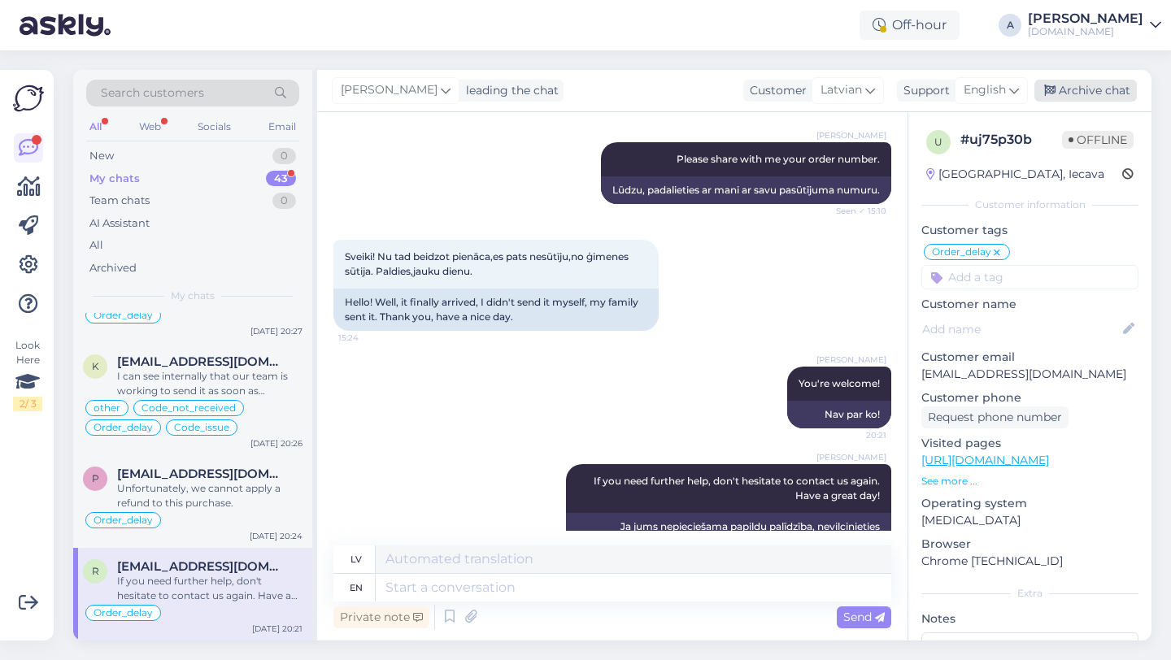
click at [1066, 92] on div "Archive chat" at bounding box center [1085, 91] width 102 height 22
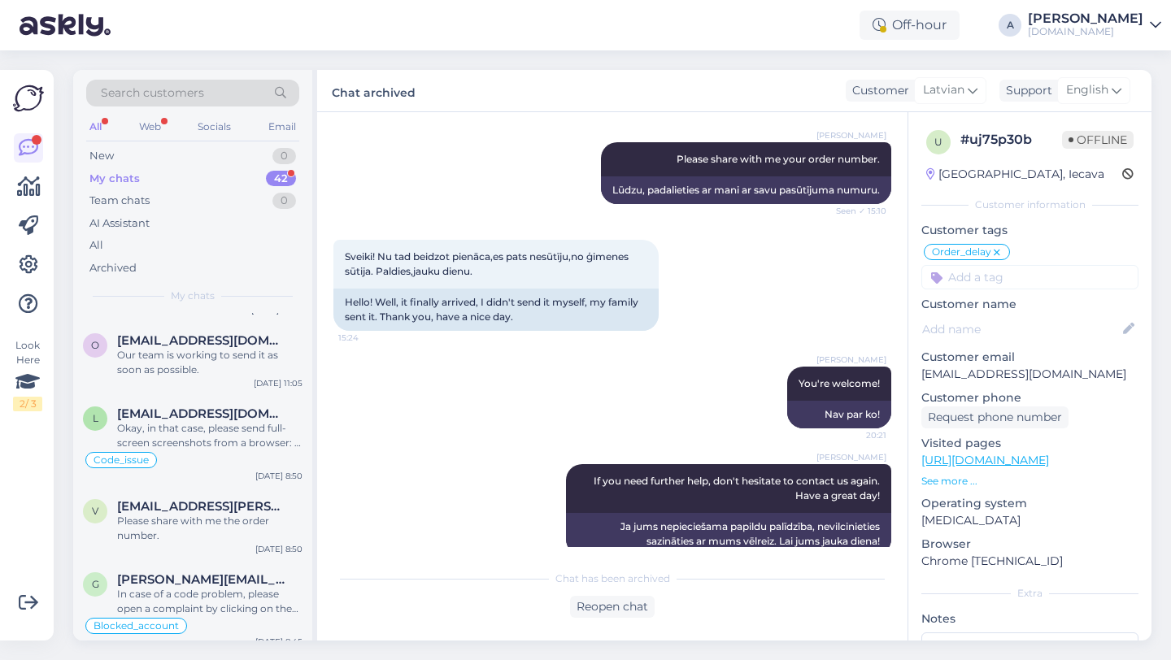
scroll to position [3395, 0]
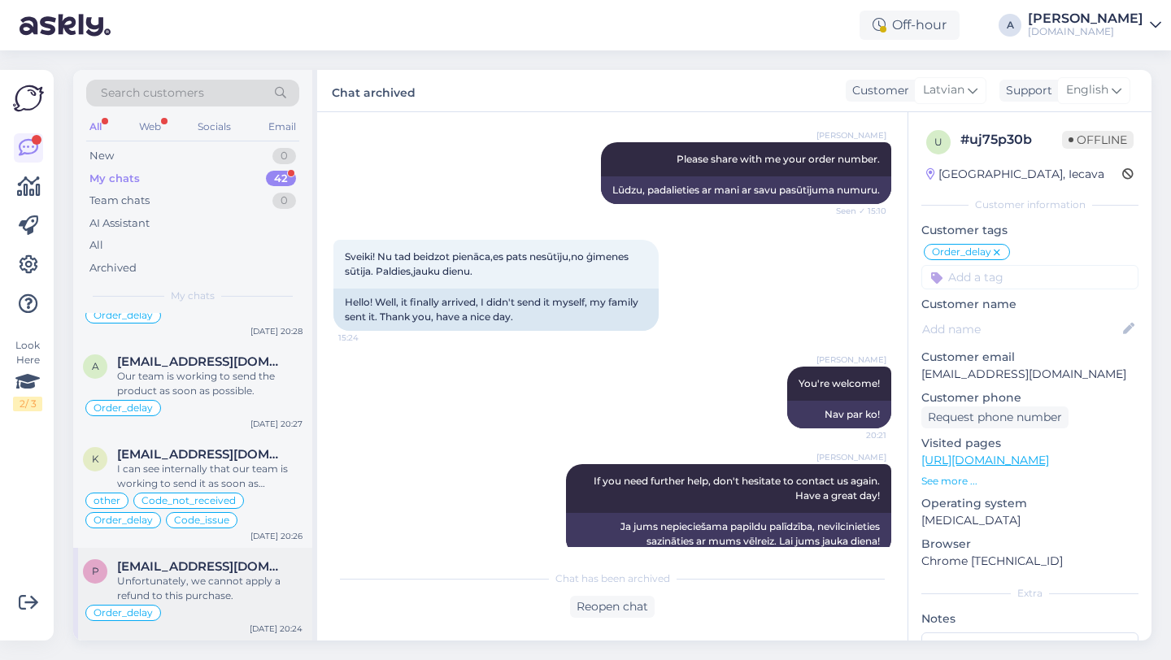
click at [203, 601] on div "Unfortunately, we cannot apply a refund to this purchase." at bounding box center [209, 588] width 185 height 29
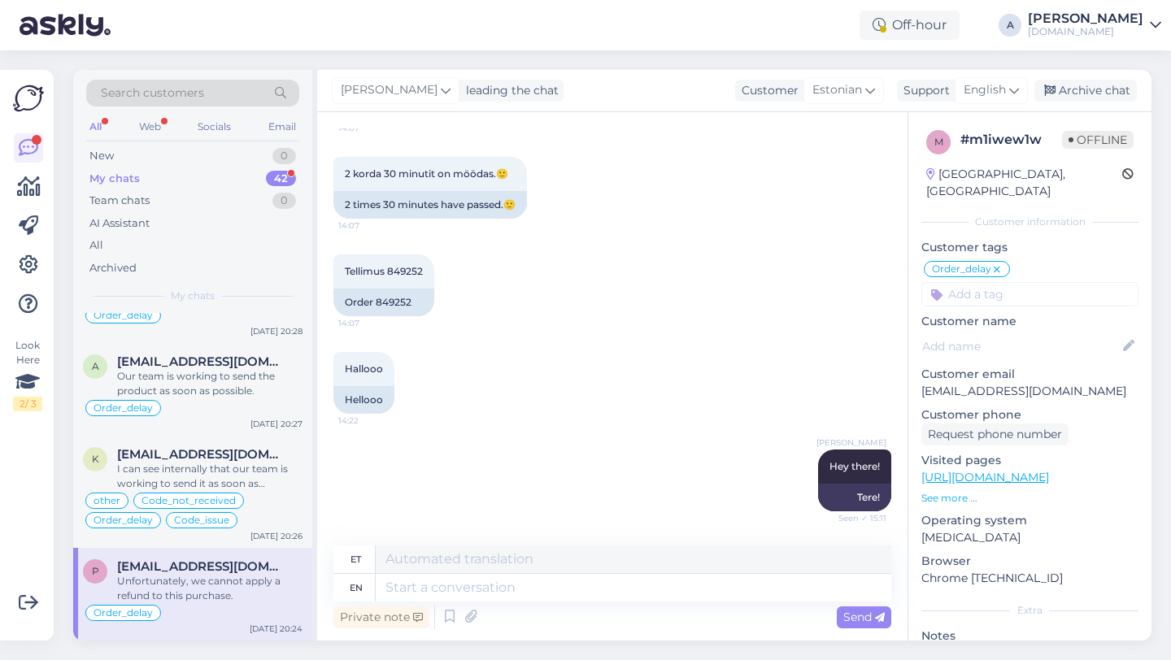
scroll to position [3242, 0]
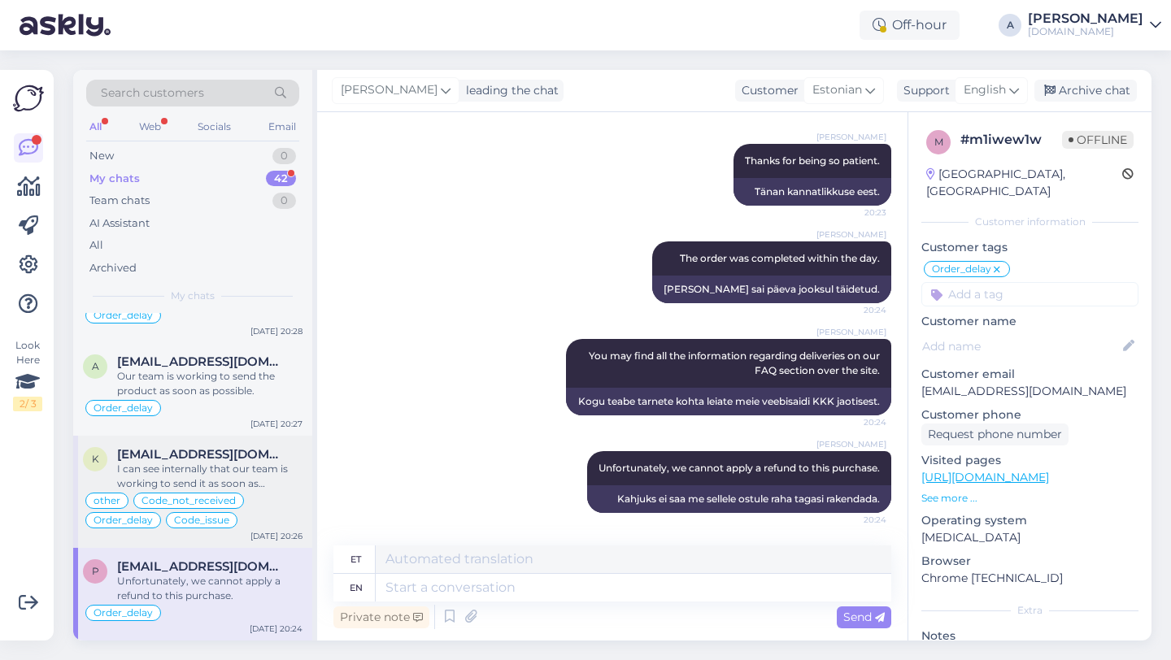
click at [200, 455] on span "[EMAIL_ADDRESS][DOMAIN_NAME]" at bounding box center [201, 454] width 169 height 15
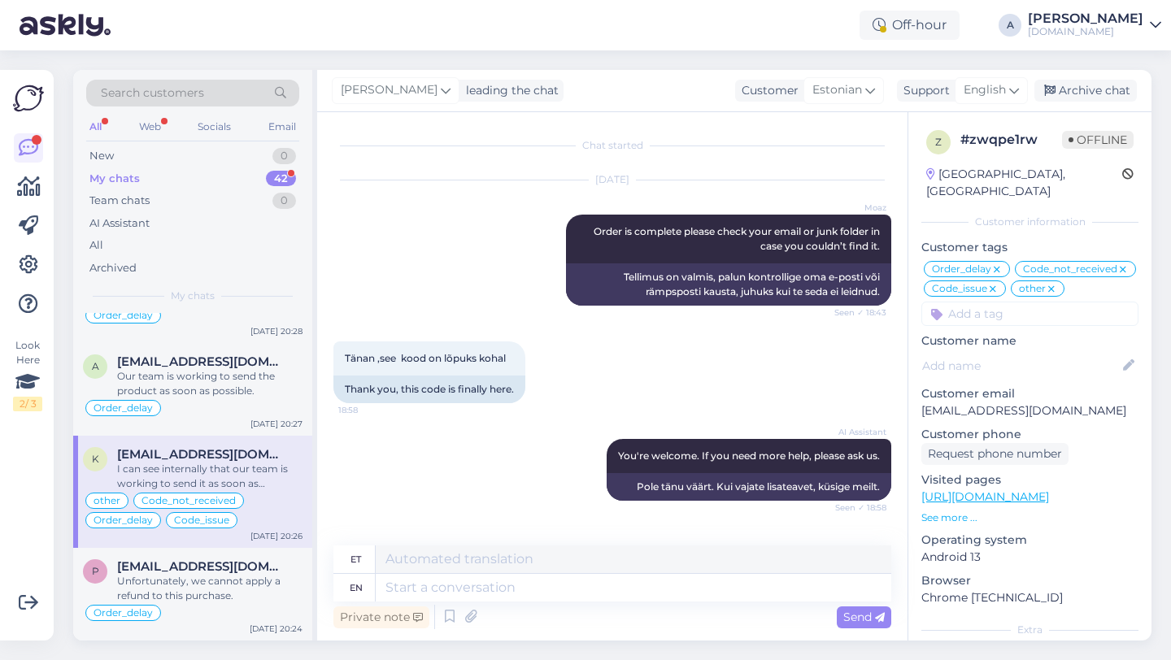
scroll to position [12932, 0]
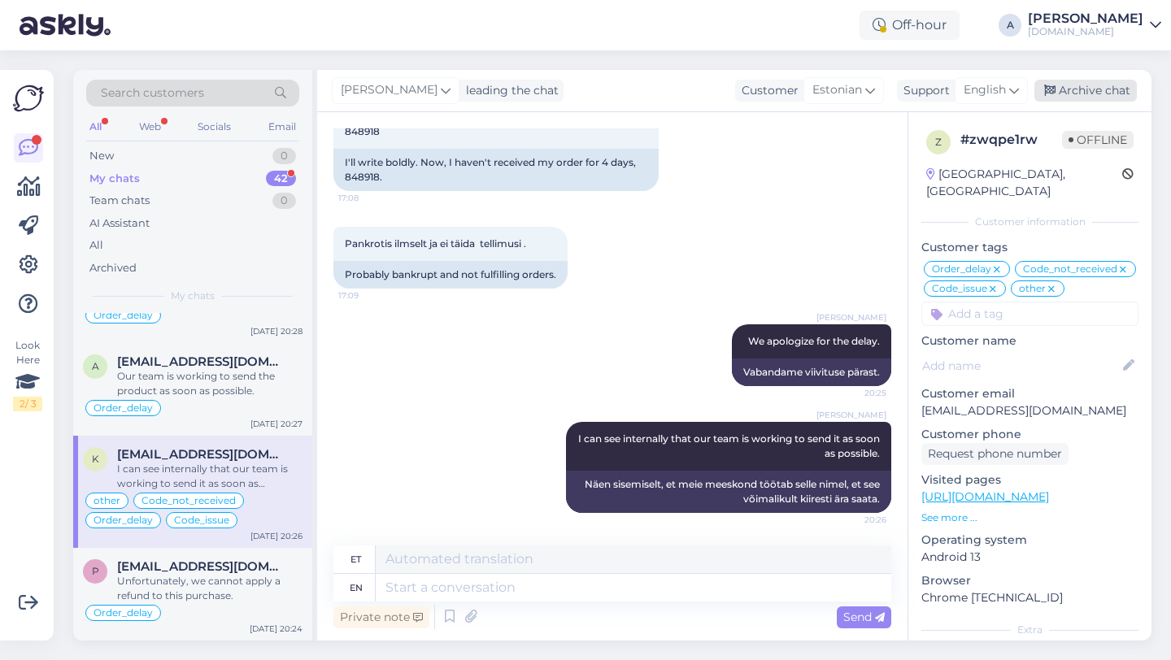
click at [1099, 91] on div "Archive chat" at bounding box center [1085, 91] width 102 height 22
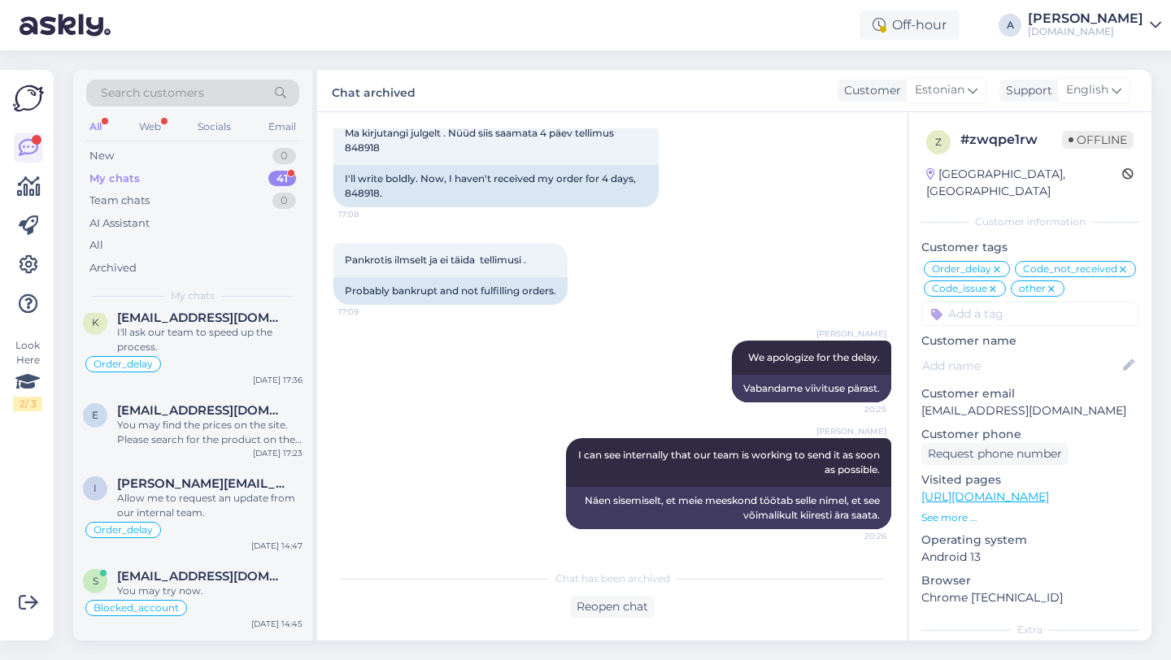
scroll to position [3283, 0]
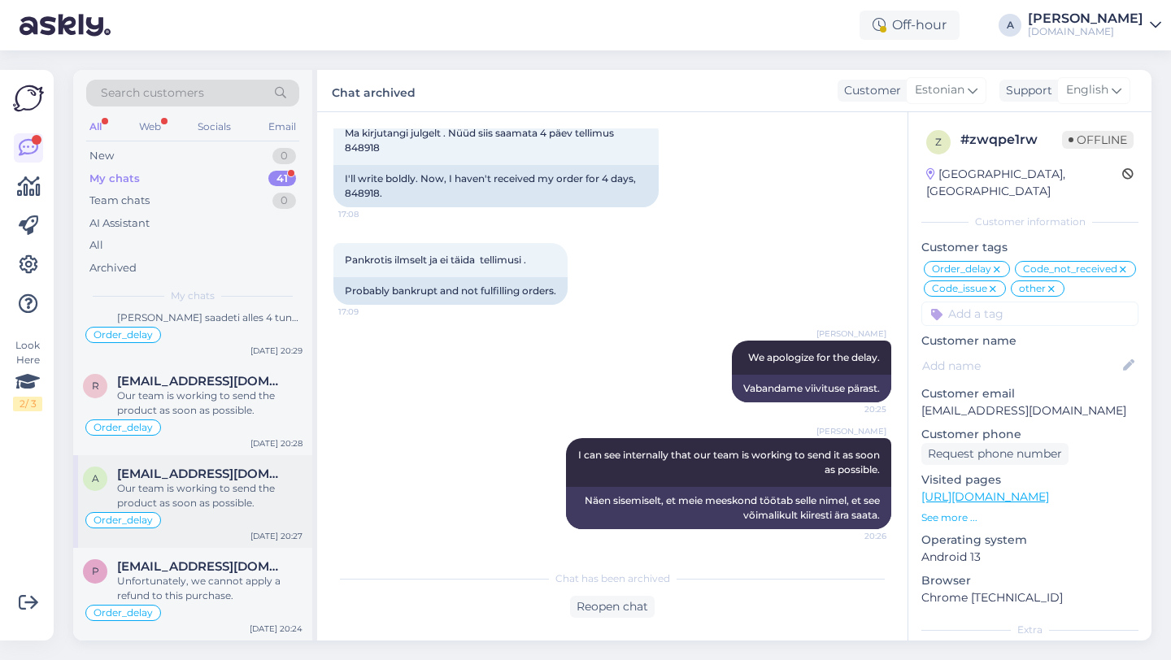
click at [220, 490] on div "Our team is working to send the product as soon as possible." at bounding box center [209, 495] width 185 height 29
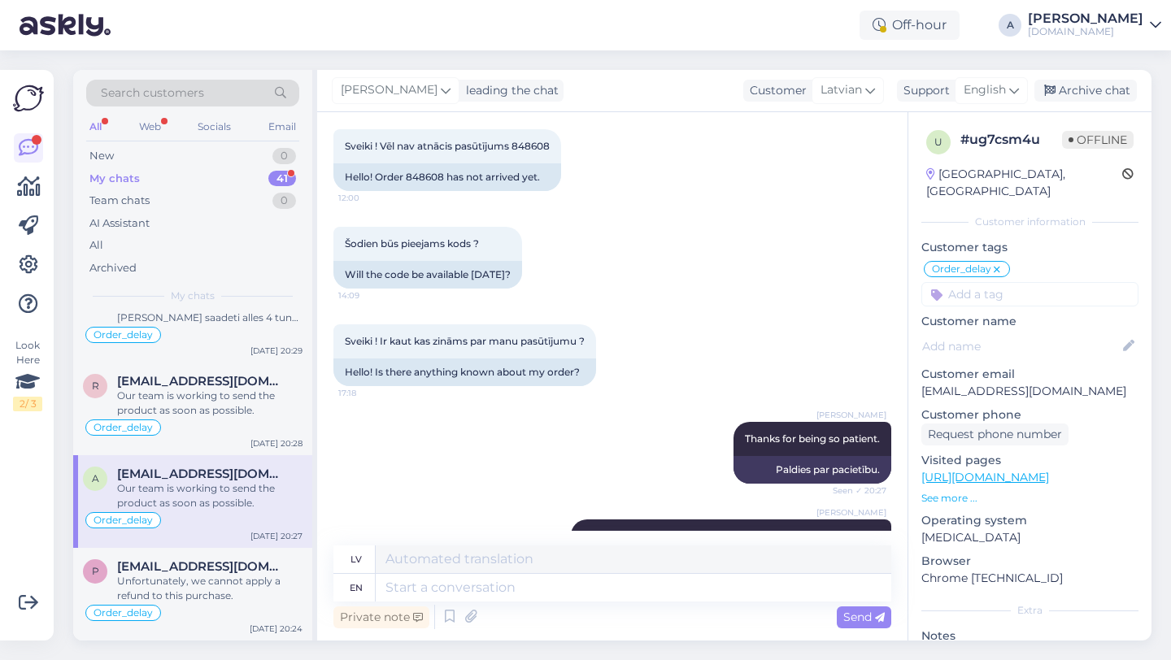
scroll to position [2207, 0]
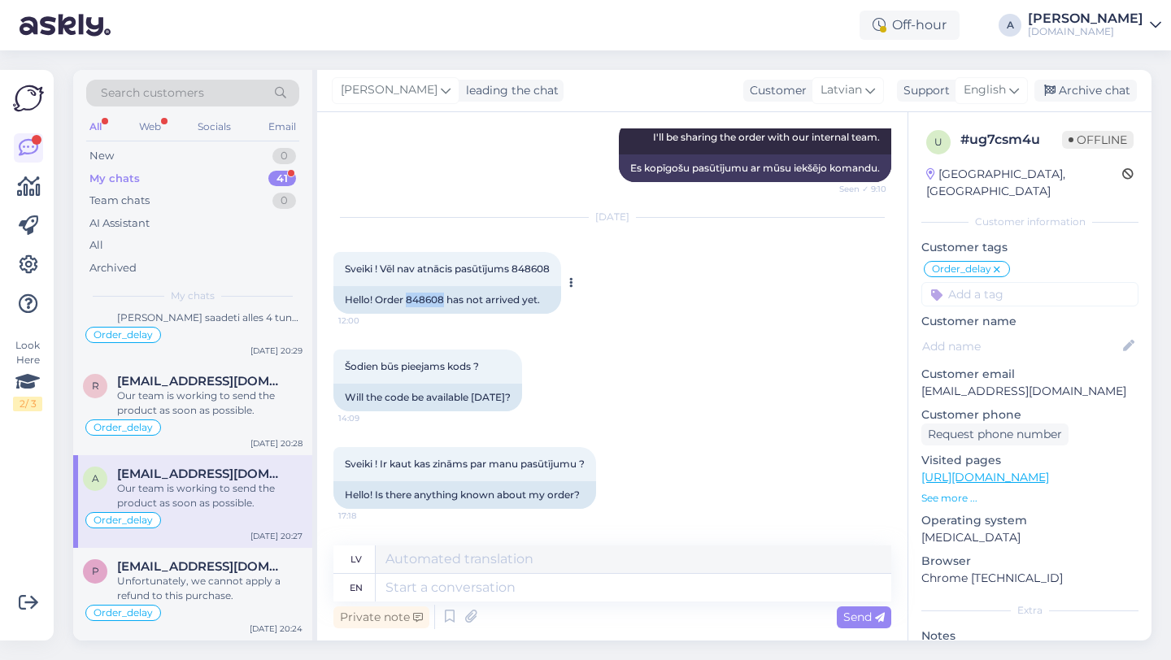
drag, startPoint x: 444, startPoint y: 329, endPoint x: 408, endPoint y: 332, distance: 35.9
click at [408, 314] on div "Hello! Order 848608 has not arrived yet." at bounding box center [447, 300] width 228 height 28
copy div "848608"
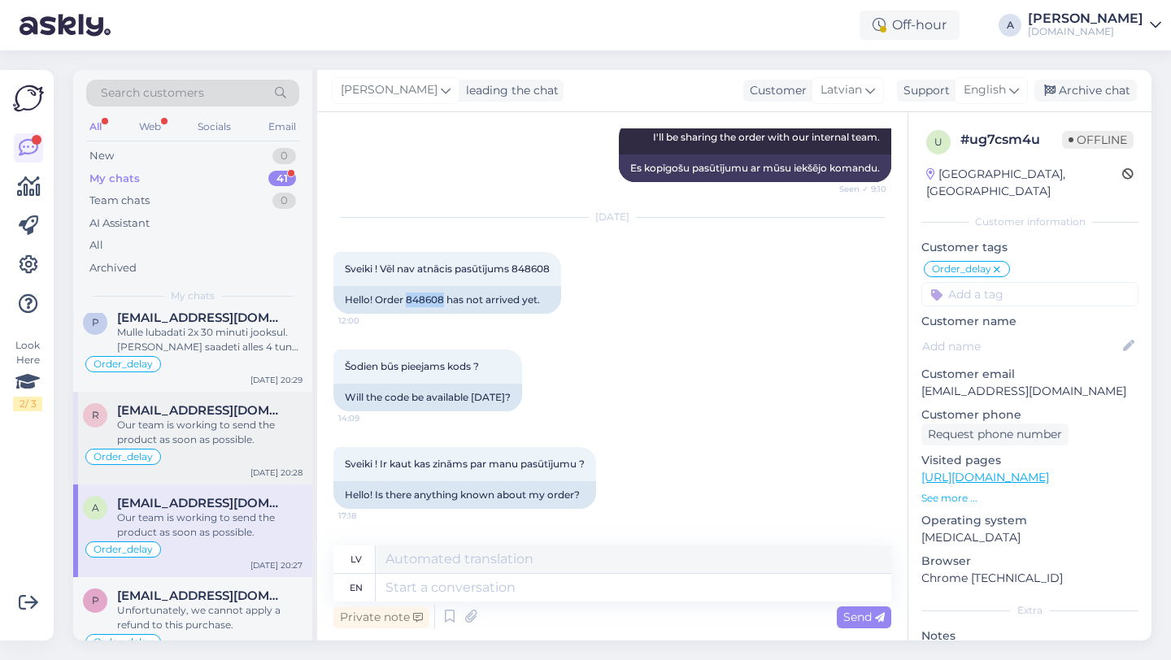
scroll to position [3220, 0]
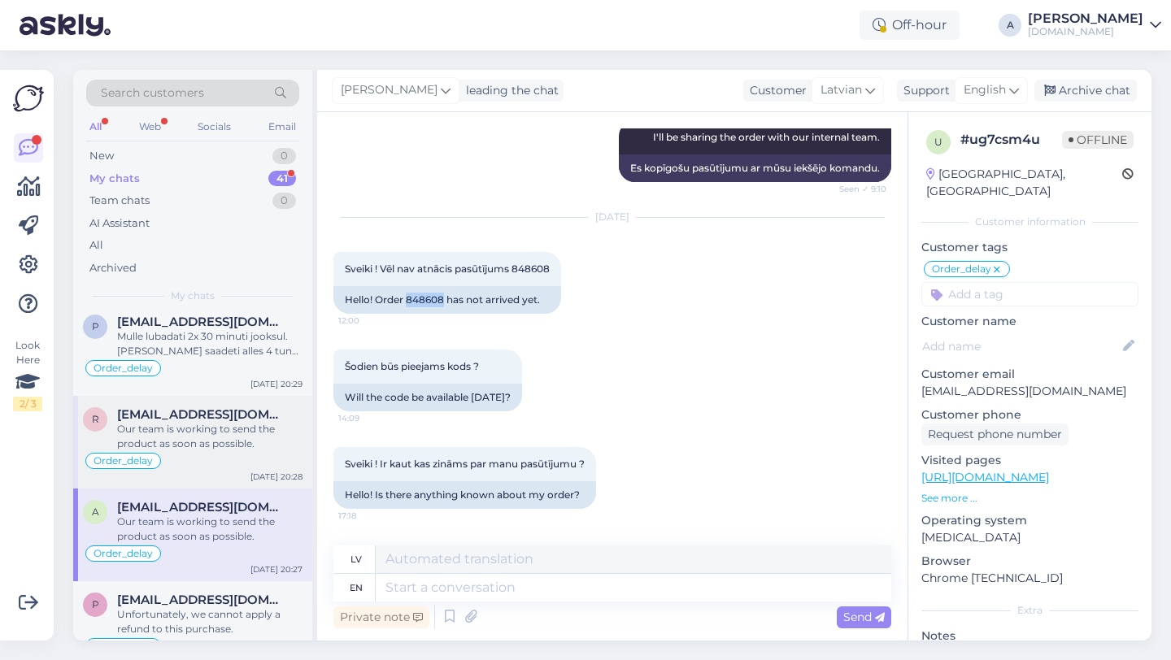
click at [201, 451] on div "Our team is working to send the product as soon as possible." at bounding box center [209, 436] width 185 height 29
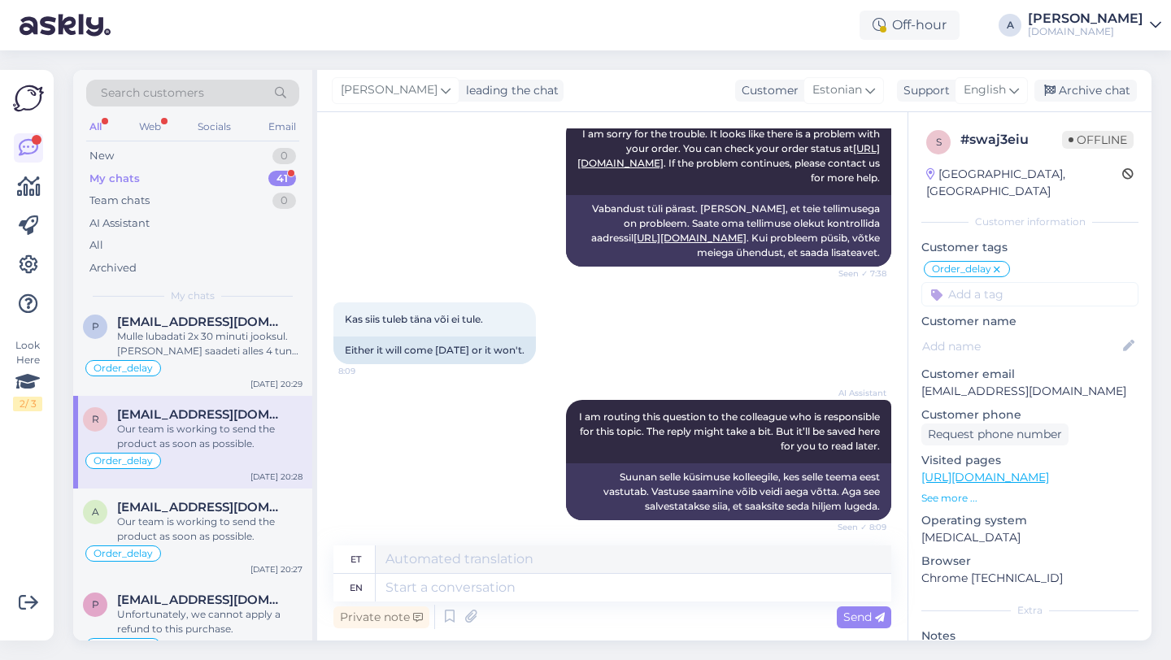
scroll to position [1352, 0]
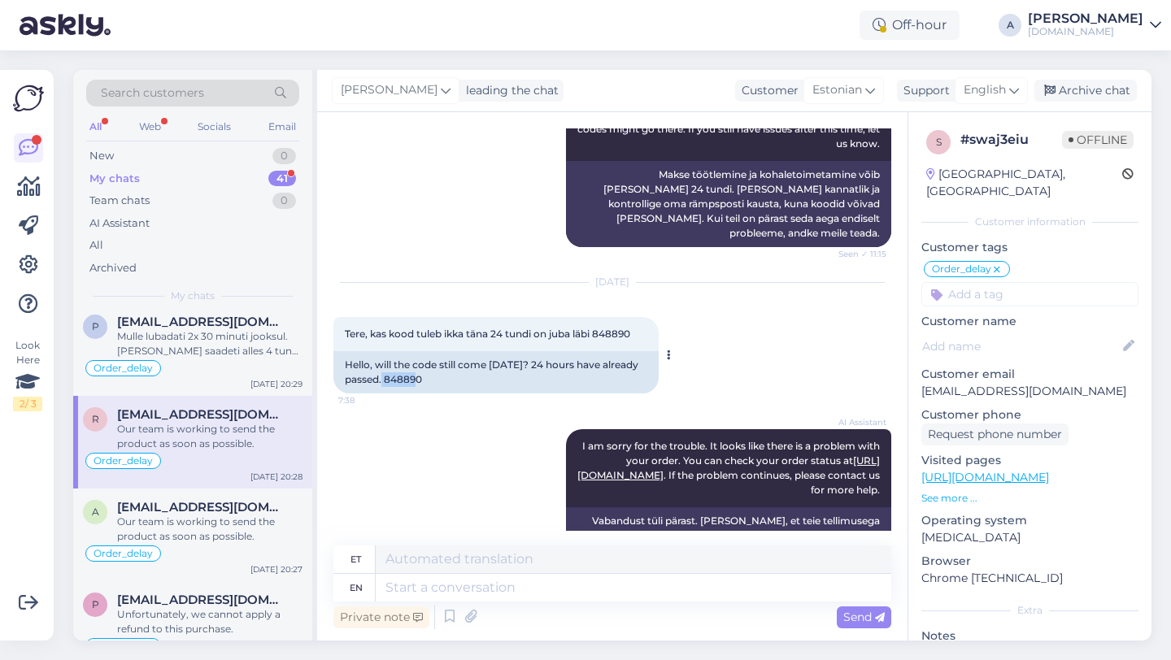
drag, startPoint x: 423, startPoint y: 379, endPoint x: 387, endPoint y: 379, distance: 35.8
click at [387, 379] on div "Hello, will the code still come [DATE]? 24 hours have already passed. 848890" at bounding box center [495, 372] width 325 height 42
copy div "848890"
click at [1066, 85] on div "Archive chat" at bounding box center [1085, 91] width 102 height 22
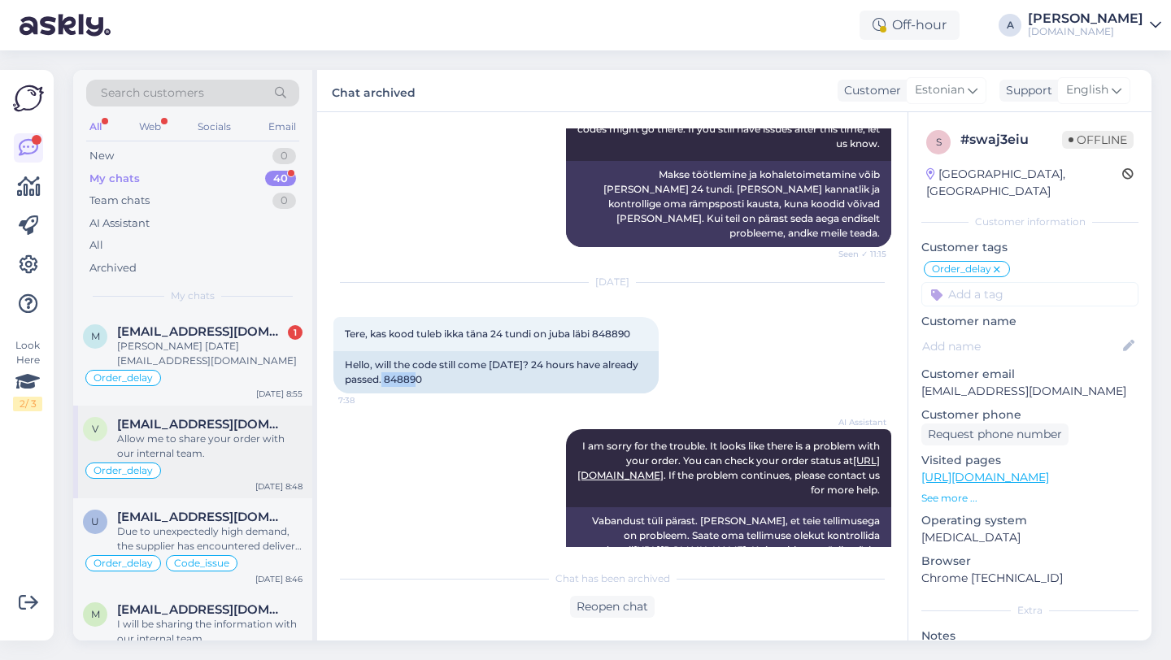
click at [228, 476] on div "Order_delay" at bounding box center [193, 471] width 220 height 20
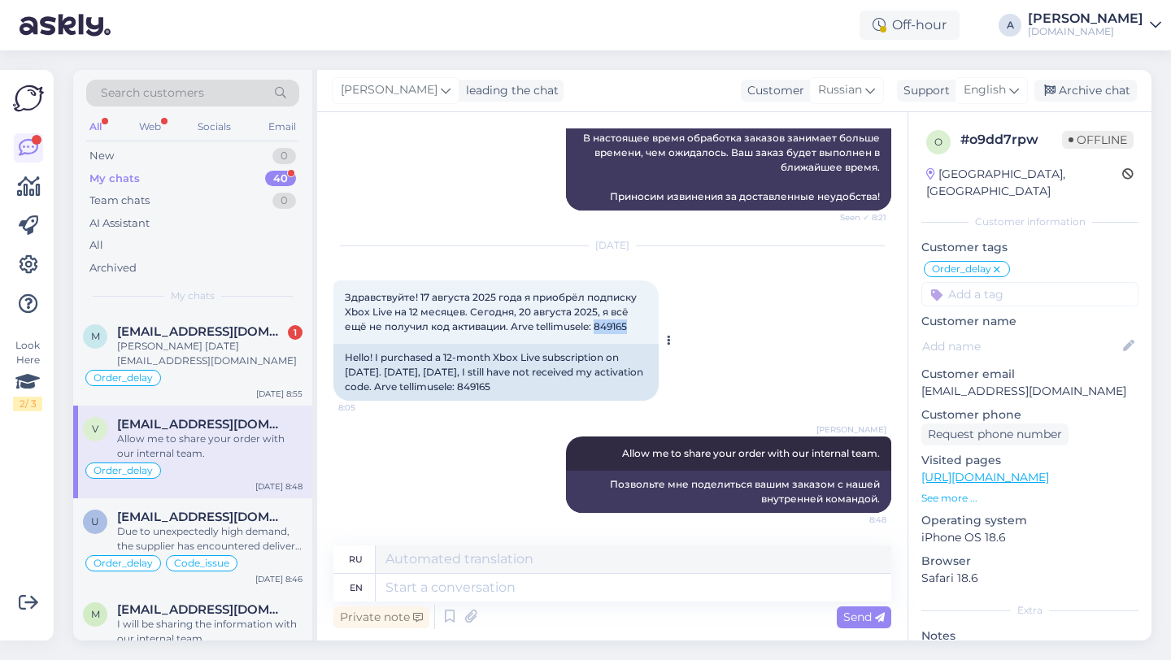
drag, startPoint x: 631, startPoint y: 329, endPoint x: 597, endPoint y: 328, distance: 34.2
click at [597, 328] on div "Здравствуйте! 17 августа 2025 года я приобрёл подписку Xbox Live на 12 месяцев.…" at bounding box center [495, 312] width 325 height 63
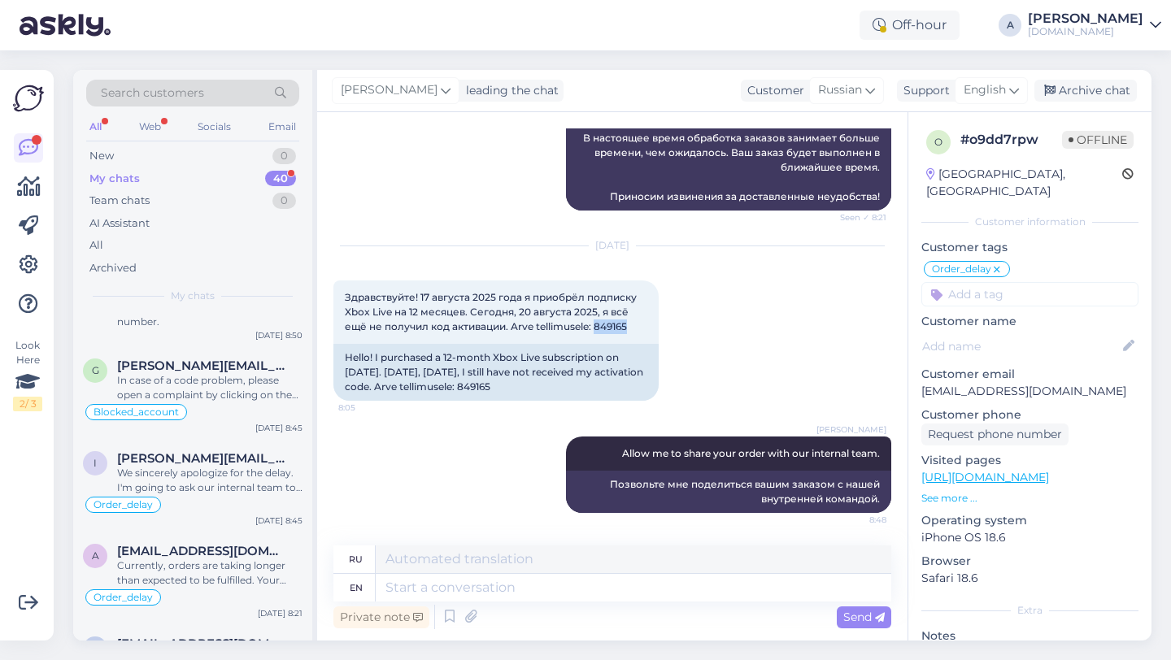
scroll to position [3190, 0]
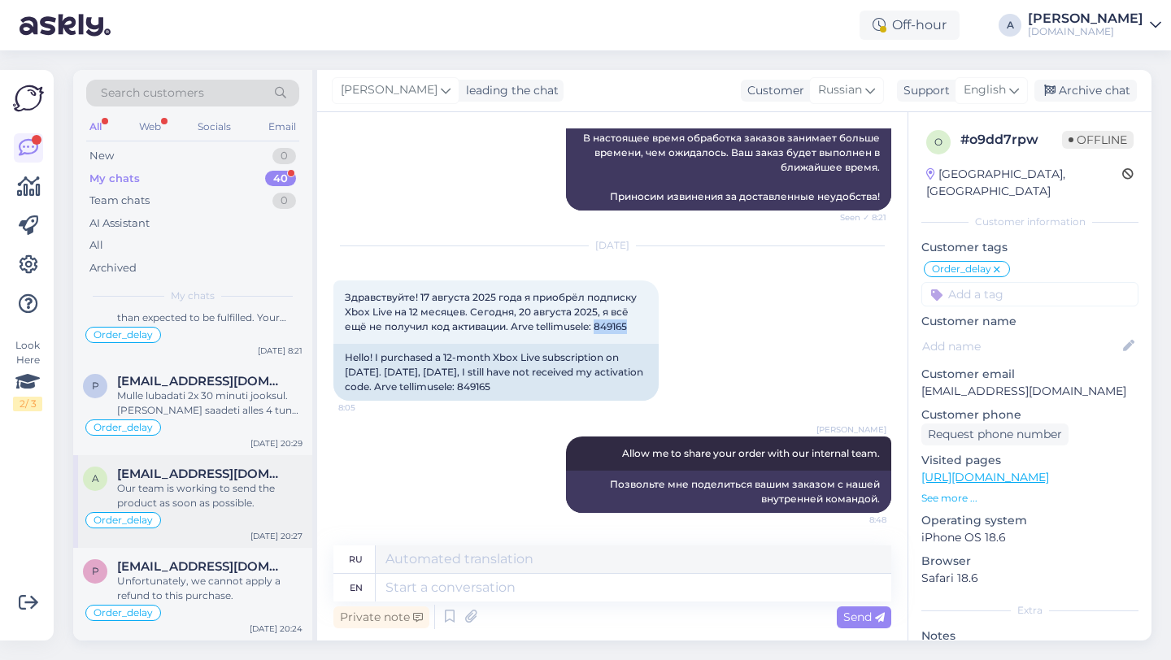
click at [237, 498] on div "Our team is working to send the product as soon as possible." at bounding box center [209, 495] width 185 height 29
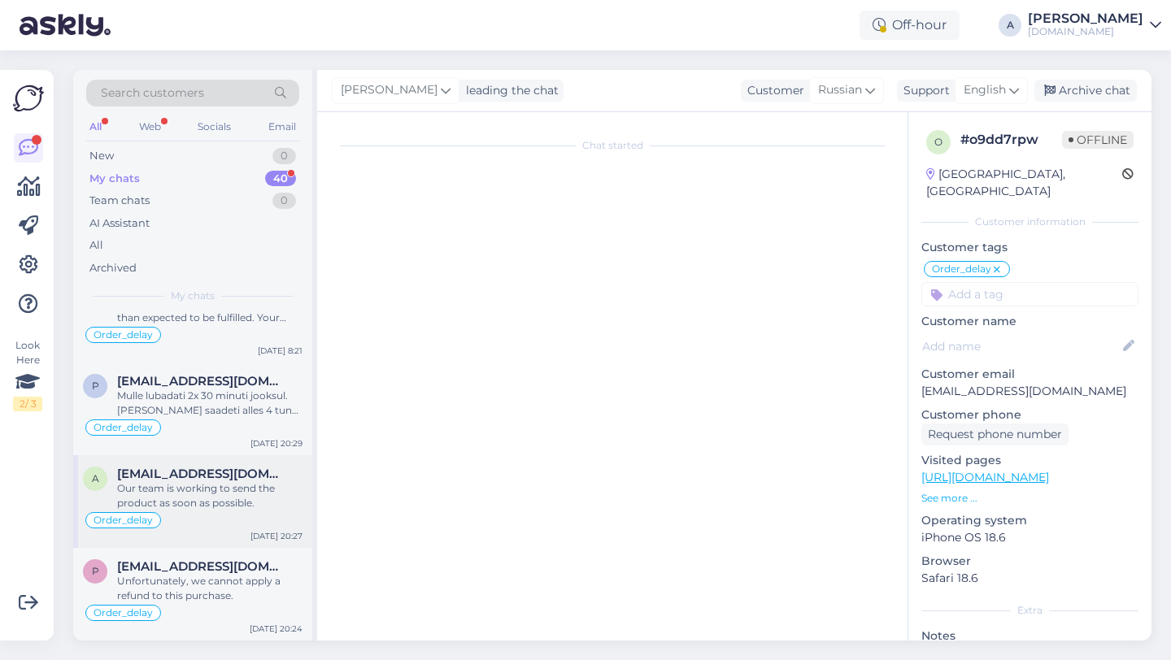
scroll to position [2427, 0]
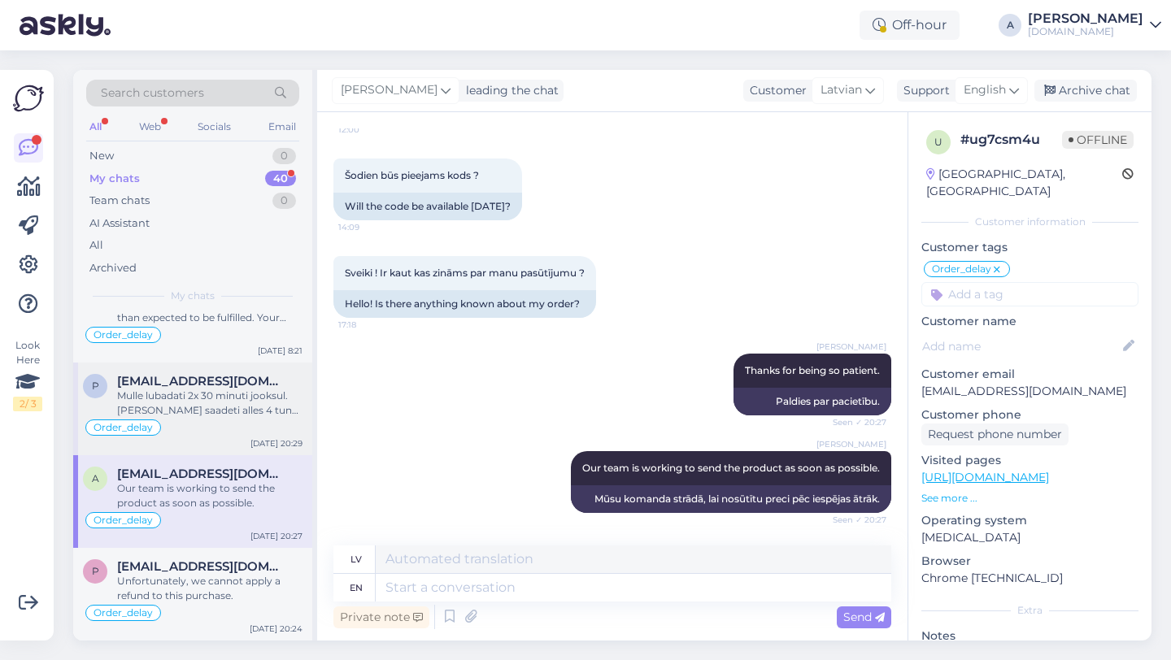
click at [228, 424] on div "Order_delay" at bounding box center [193, 428] width 220 height 20
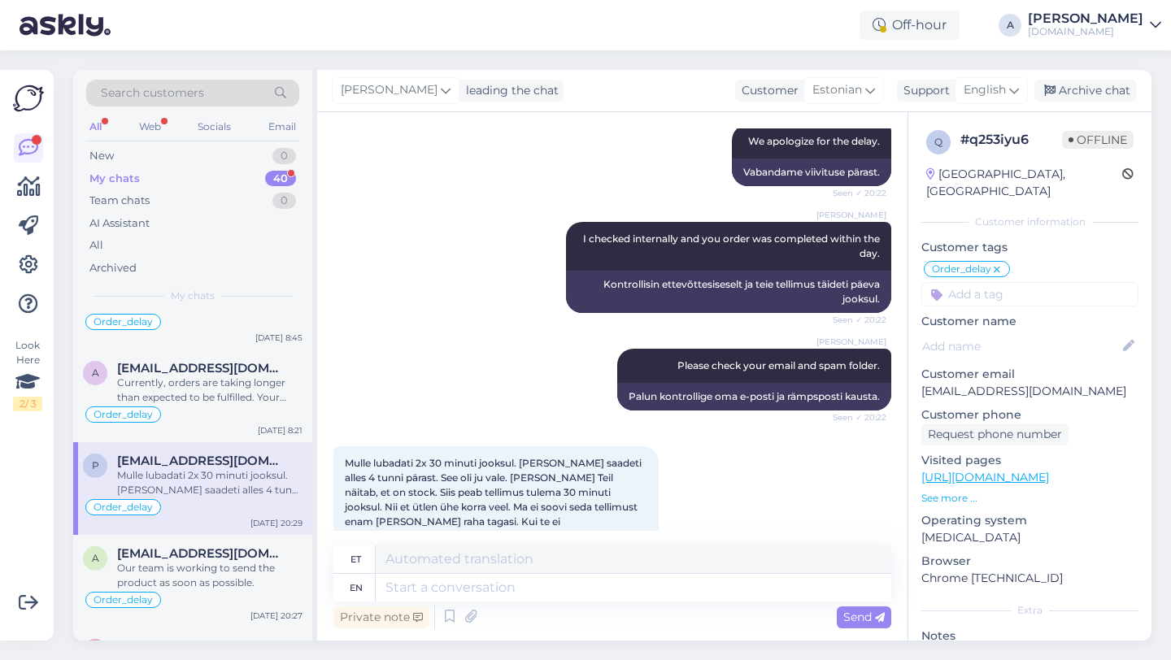
scroll to position [3062, 0]
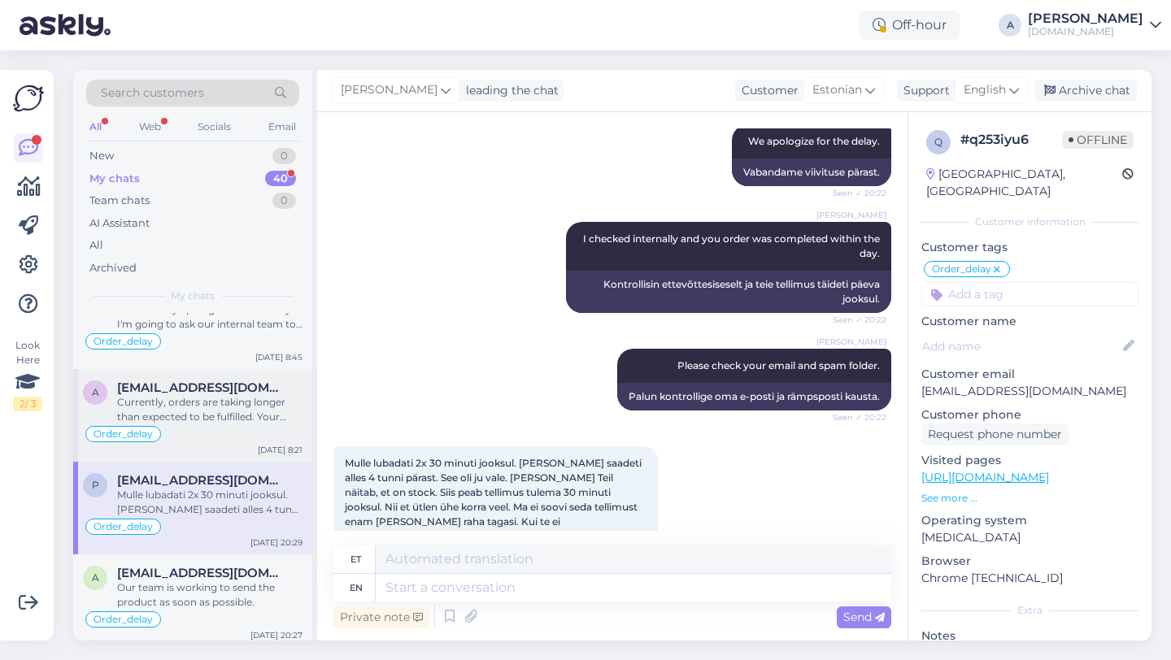
click at [230, 424] on div "Currently, orders are taking longer than expected to be fulfilled. Your order w…" at bounding box center [209, 409] width 185 height 29
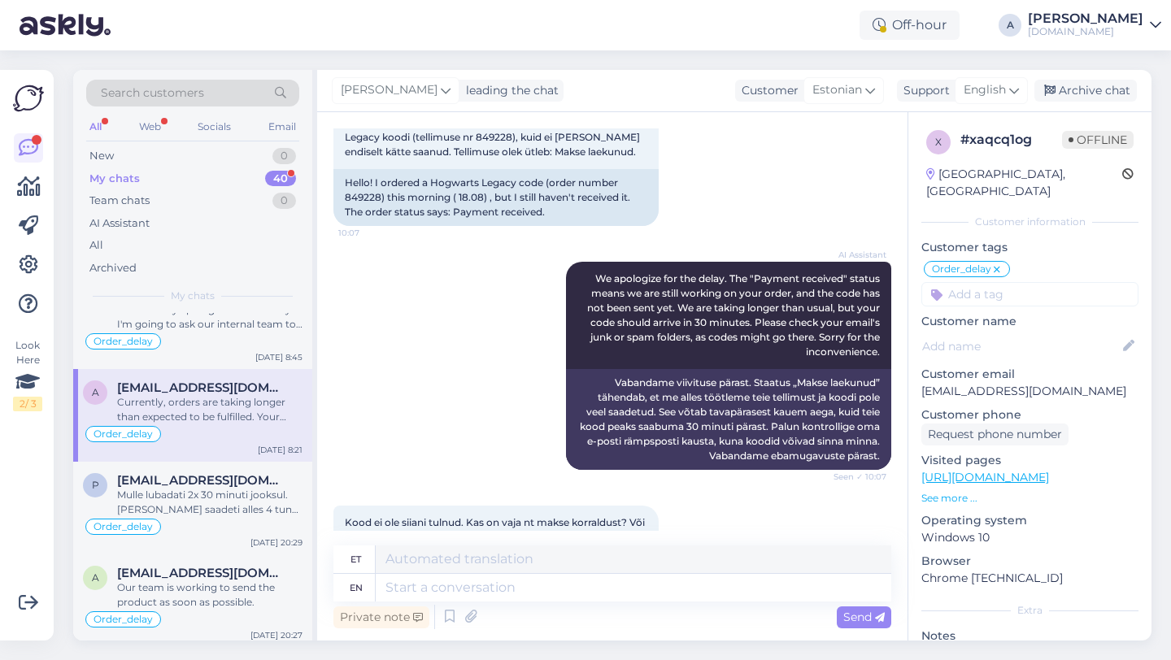
scroll to position [0, 0]
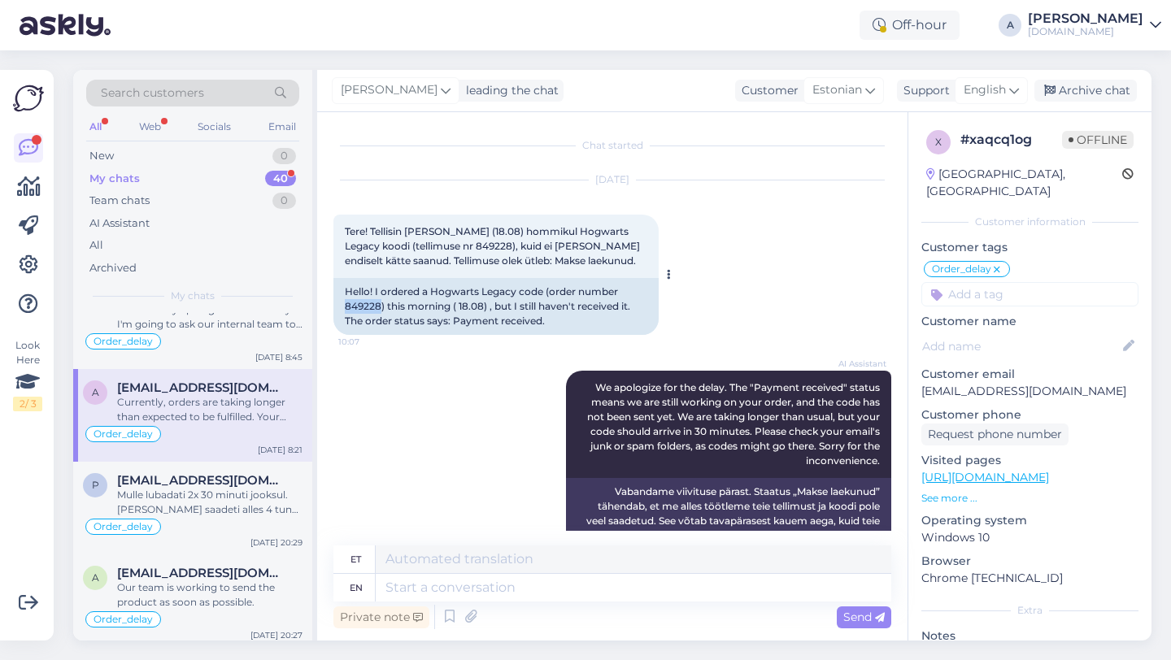
drag, startPoint x: 382, startPoint y: 302, endPoint x: 344, endPoint y: 303, distance: 38.3
click at [344, 303] on div "Hello! I ordered a Hogwarts Legacy code (order number 849228) this morning ( 18…" at bounding box center [495, 306] width 325 height 57
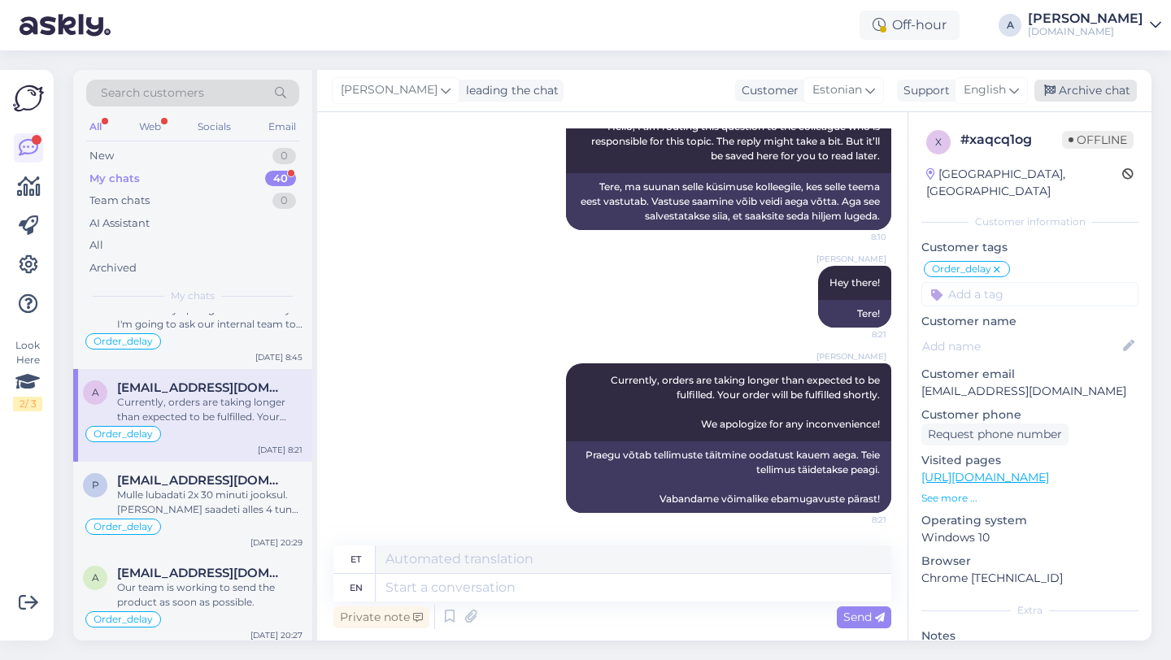
click at [1095, 90] on div "Archive chat" at bounding box center [1085, 91] width 102 height 22
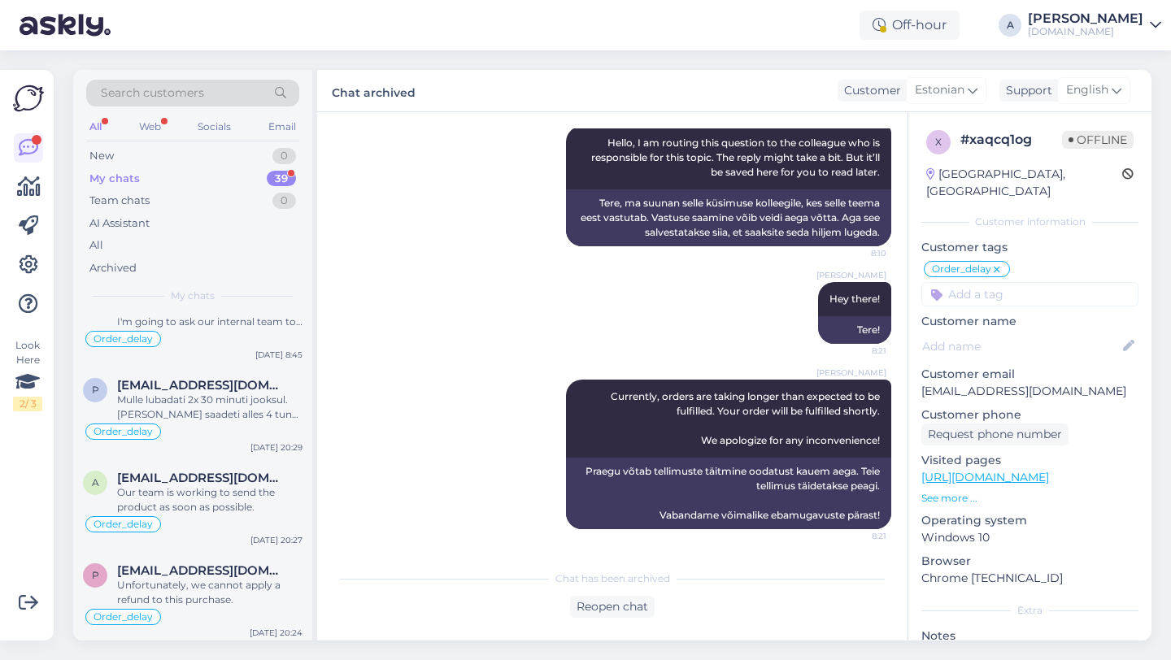
scroll to position [3098, 0]
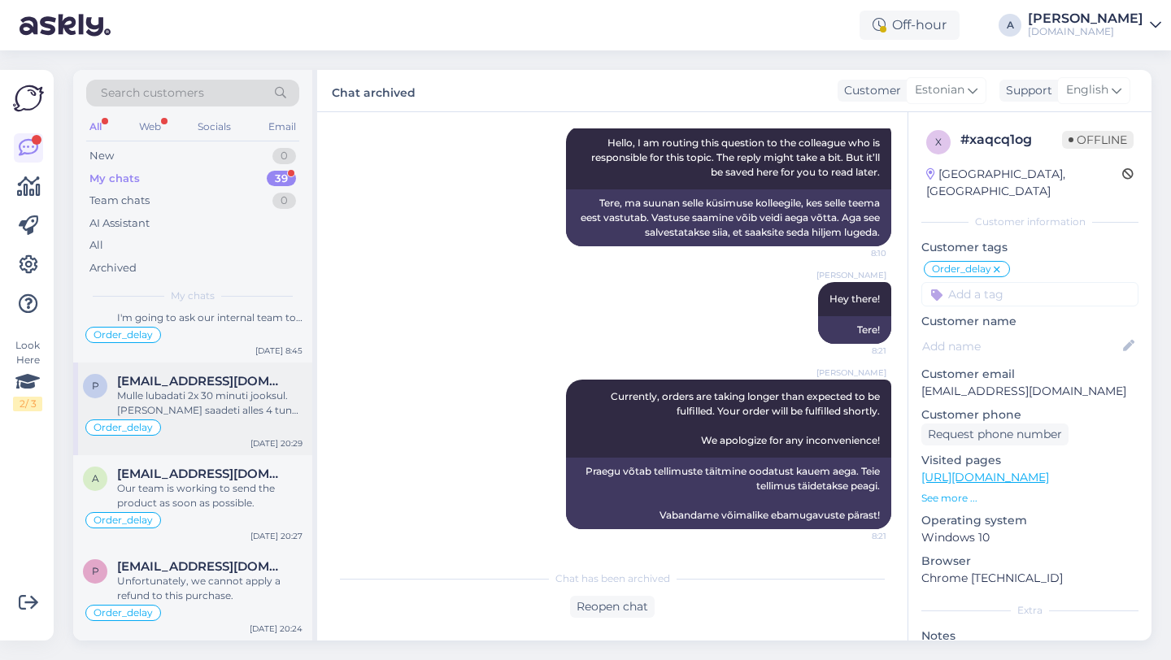
click at [203, 405] on div "Mulle lubadati 2x 30 minuti jooksul. [PERSON_NAME] saadeti alles 4 tunni pärast…" at bounding box center [209, 403] width 185 height 29
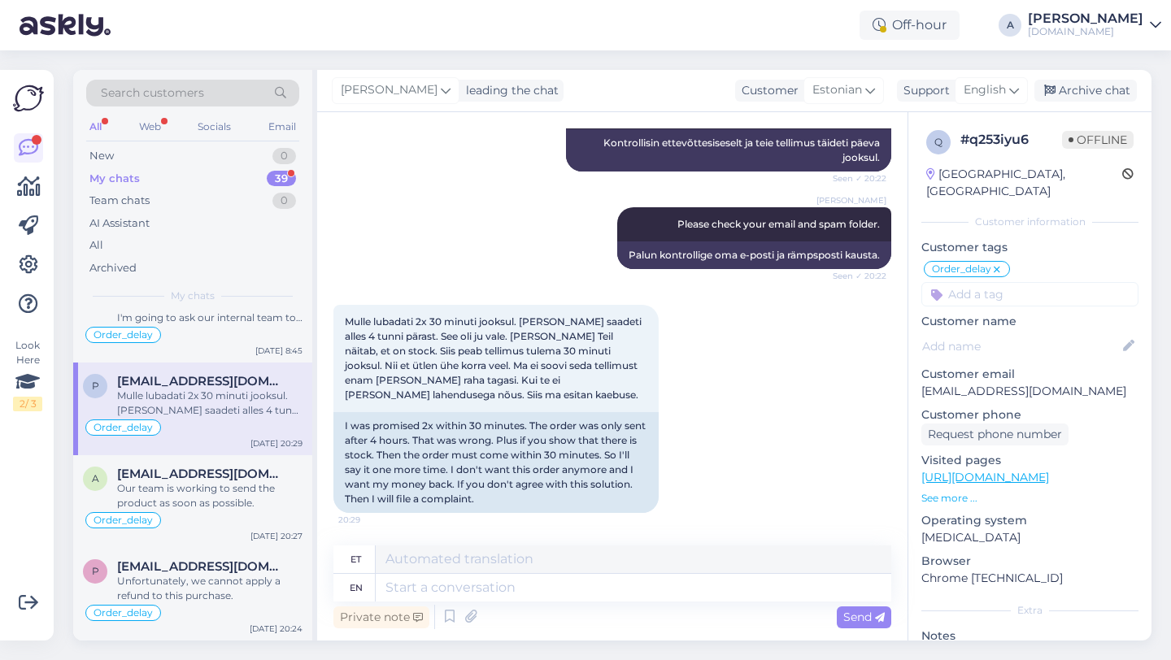
scroll to position [2954, 0]
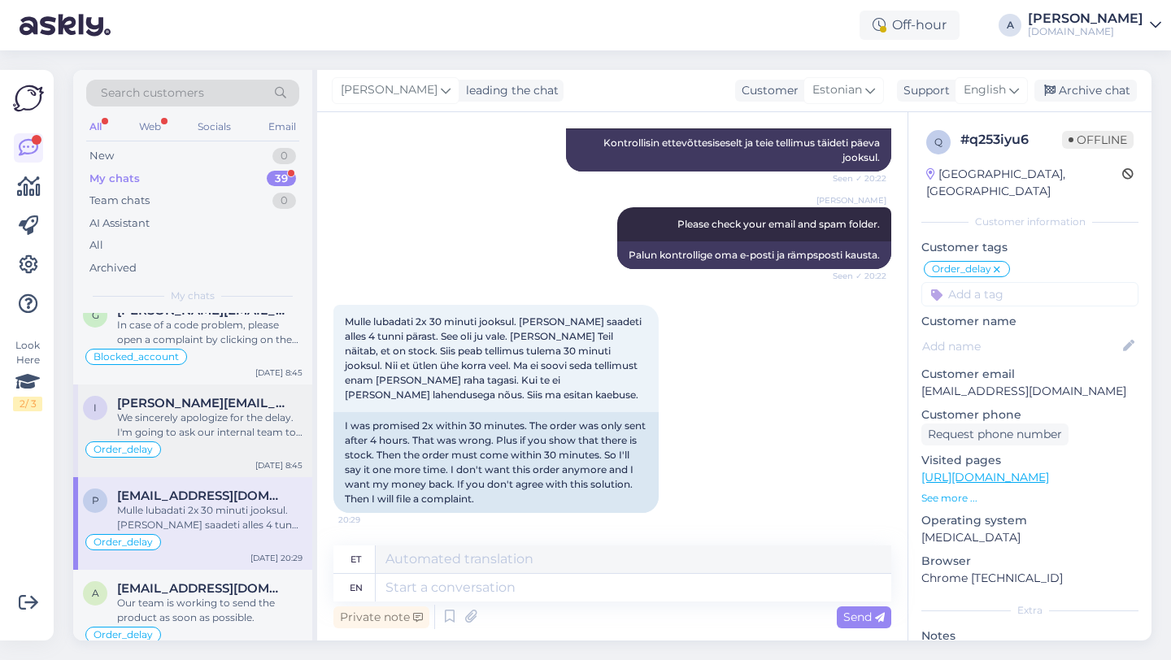
click at [198, 440] on div "We sincerely apologize for the delay. I'm going to ask our internal team to exp…" at bounding box center [209, 425] width 185 height 29
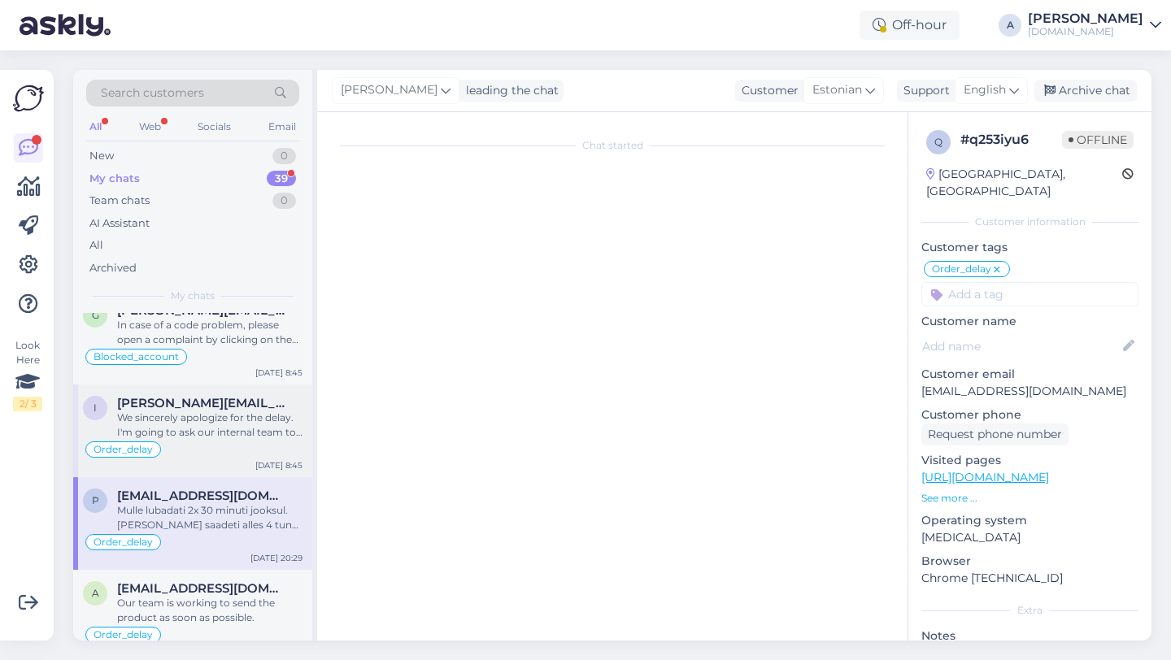
scroll to position [5457, 0]
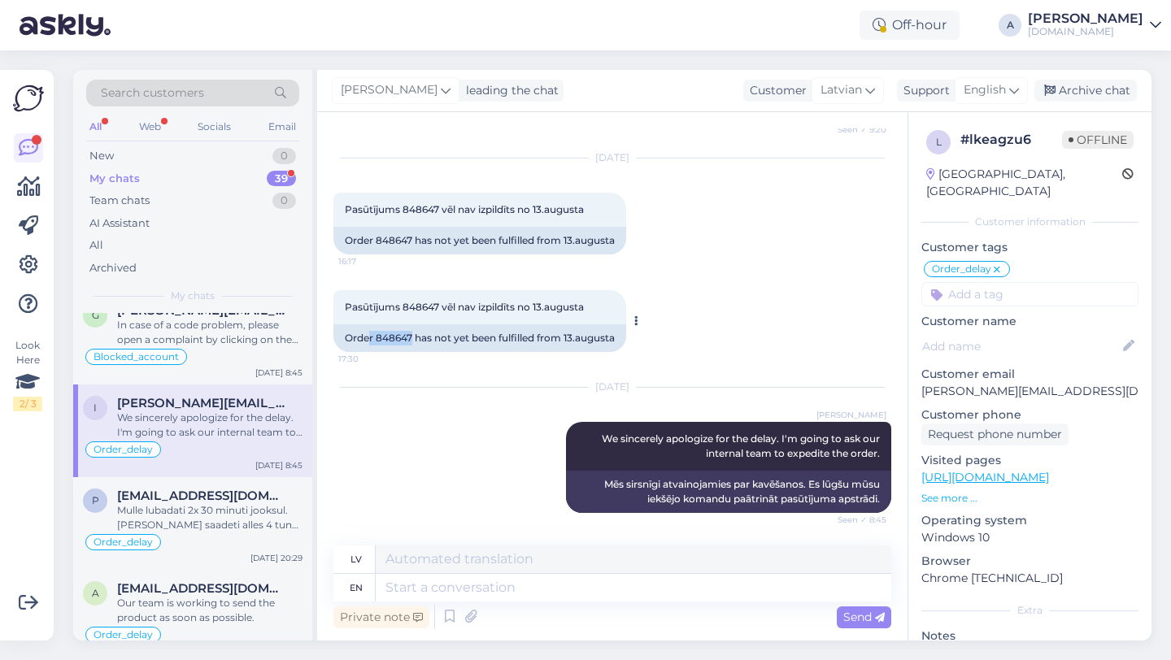
drag, startPoint x: 412, startPoint y: 334, endPoint x: 370, endPoint y: 333, distance: 42.3
click at [370, 333] on div "Order 848647 has not yet been fulfilled from 13.augusta" at bounding box center [479, 338] width 293 height 28
click at [390, 331] on div "Order 848647 has not yet been fulfilled from 13.augusta" at bounding box center [479, 338] width 293 height 28
drag, startPoint x: 414, startPoint y: 335, endPoint x: 376, endPoint y: 335, distance: 38.2
click at [376, 335] on div "Order 848647 has not yet been fulfilled from 13.augusta" at bounding box center [479, 338] width 293 height 28
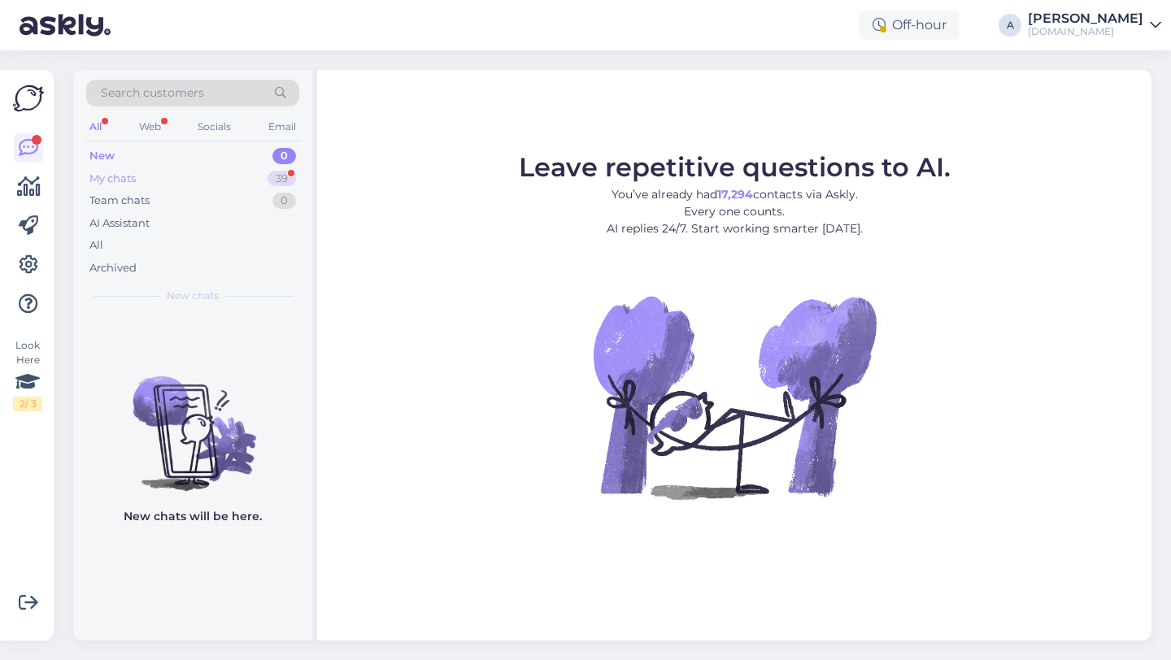
click at [255, 170] on div "My chats 39" at bounding box center [192, 179] width 213 height 23
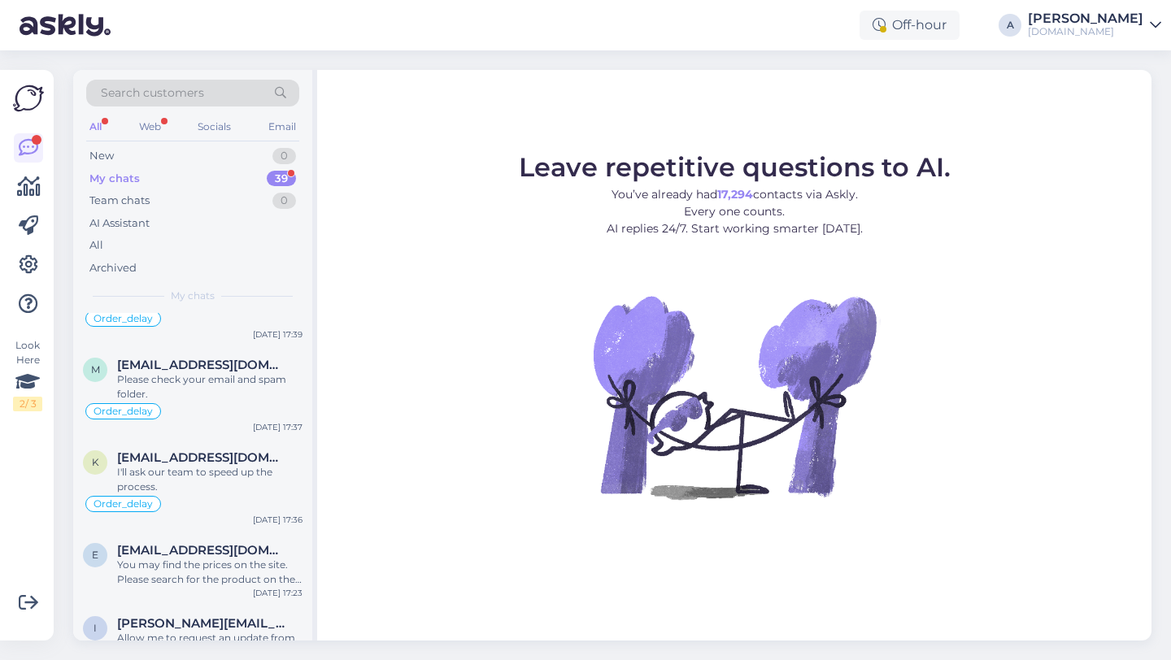
scroll to position [2079, 0]
click at [251, 515] on div "Order_delay" at bounding box center [193, 505] width 220 height 20
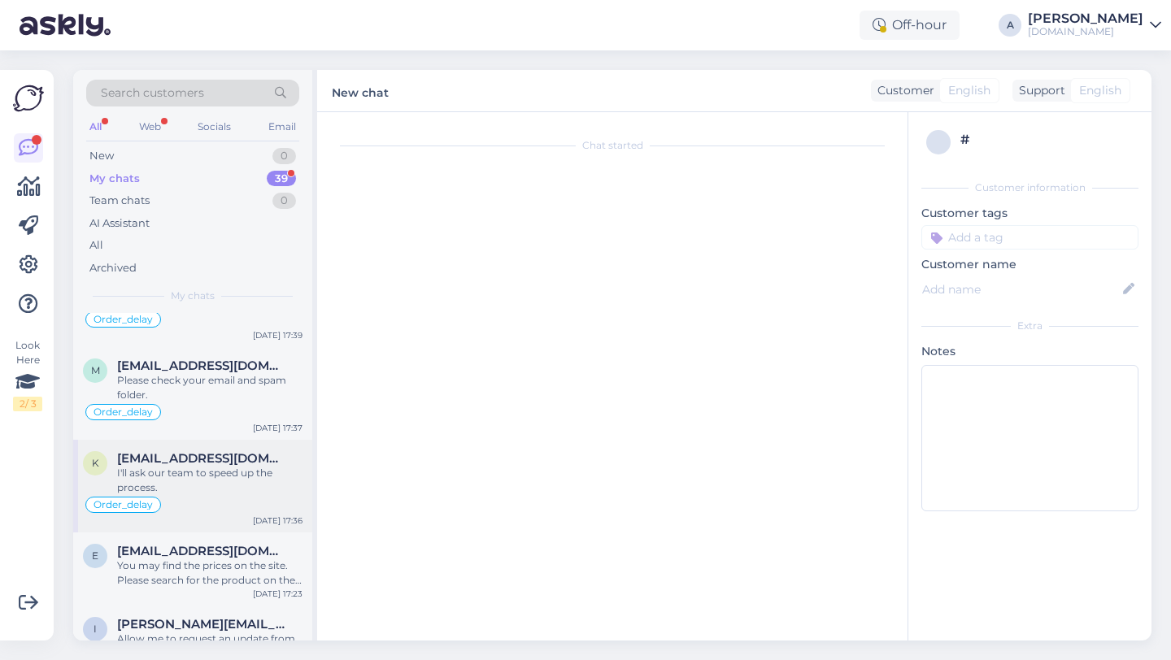
scroll to position [2437, 0]
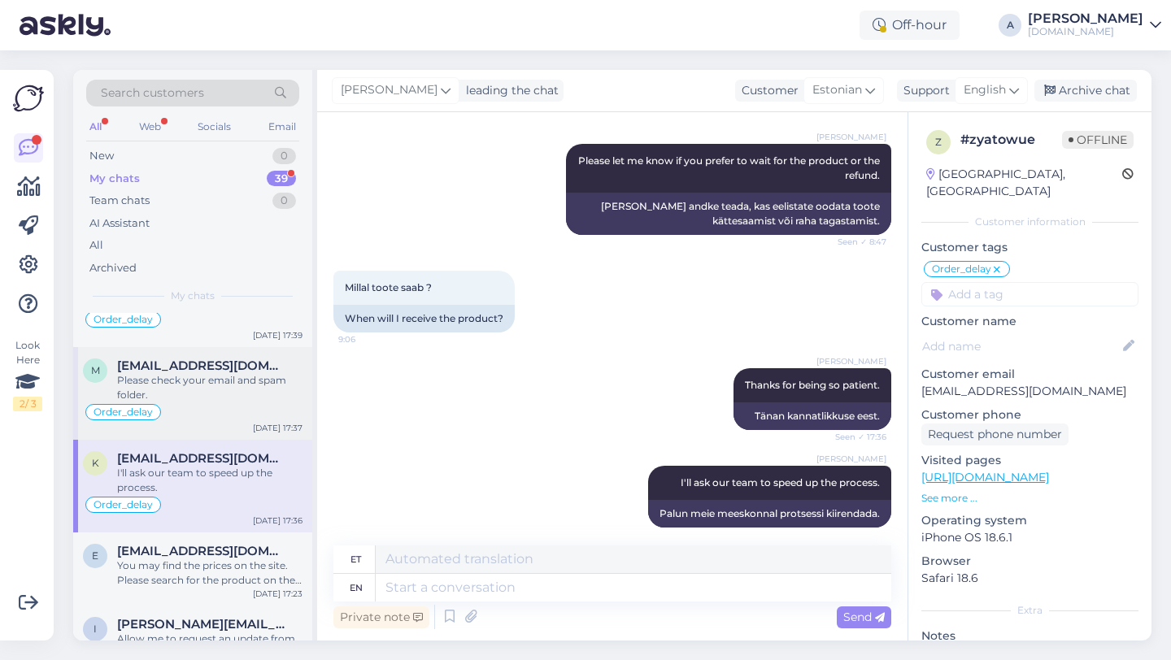
click at [223, 403] on div "Please check your email and spam folder." at bounding box center [209, 387] width 185 height 29
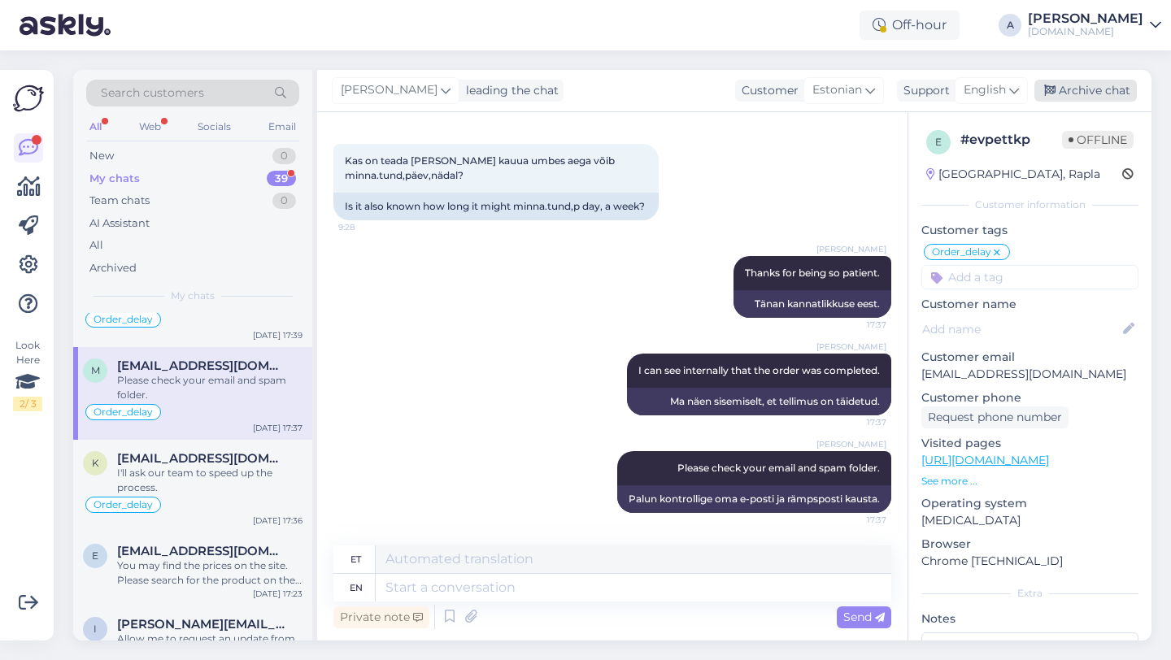
click at [1079, 92] on div "Archive chat" at bounding box center [1085, 91] width 102 height 22
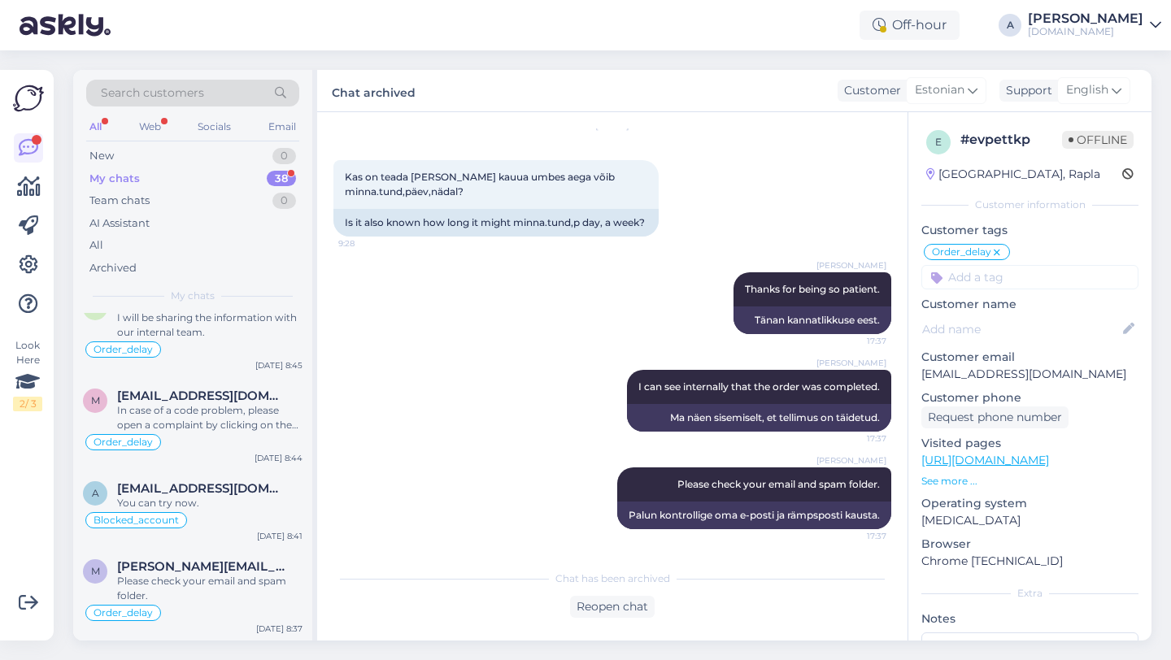
scroll to position [326, 0]
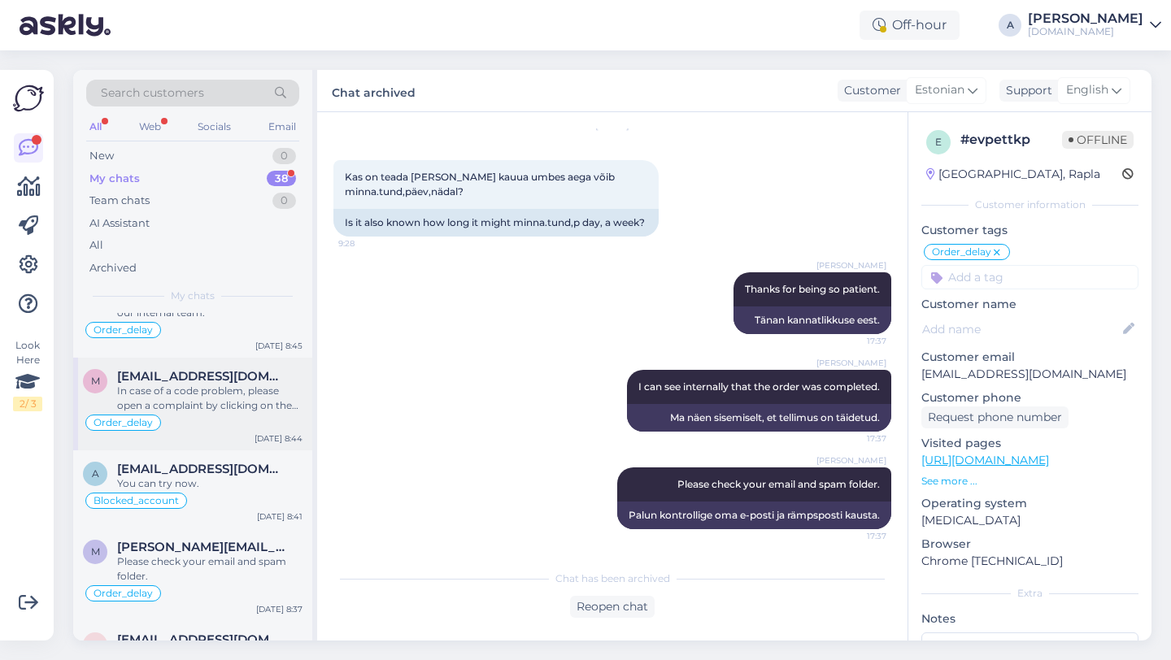
click at [225, 407] on div "In case of a code problem, please open a complaint by clicking on the red "Repo…" at bounding box center [209, 398] width 185 height 29
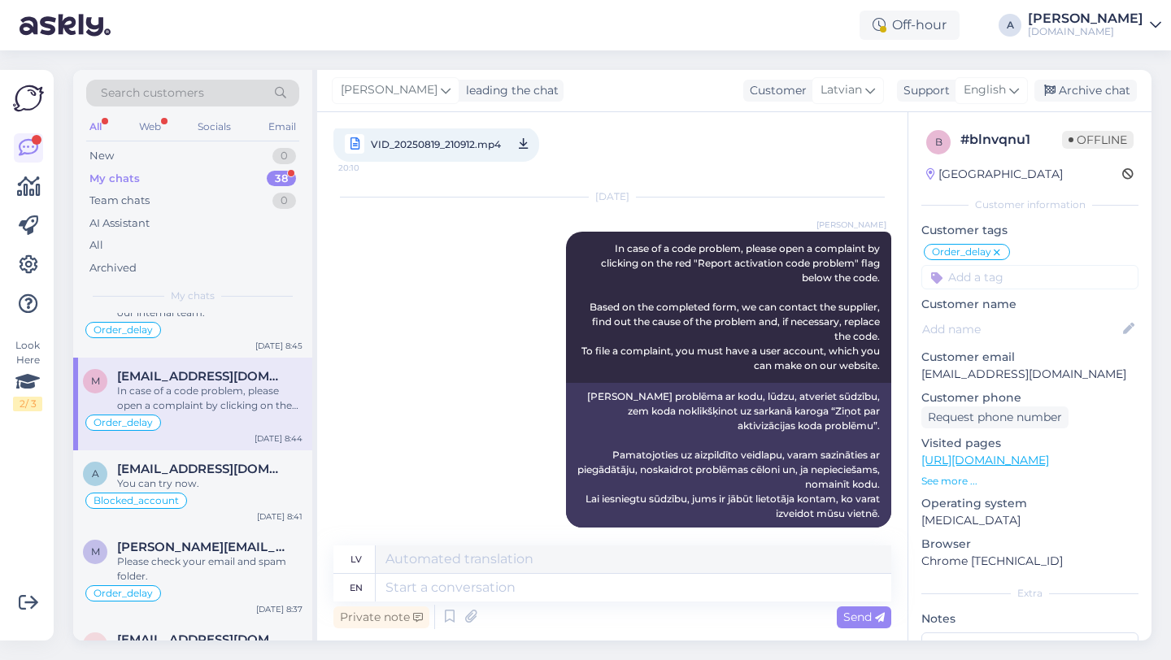
scroll to position [382, 0]
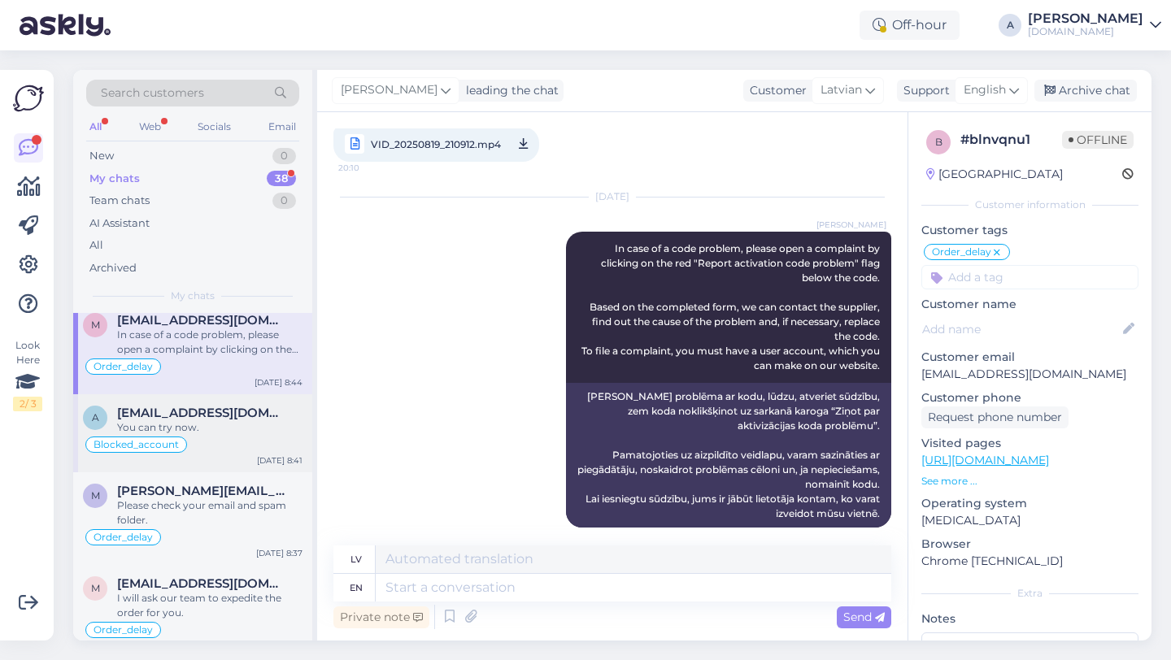
click at [219, 421] on div "You can try now." at bounding box center [209, 427] width 185 height 15
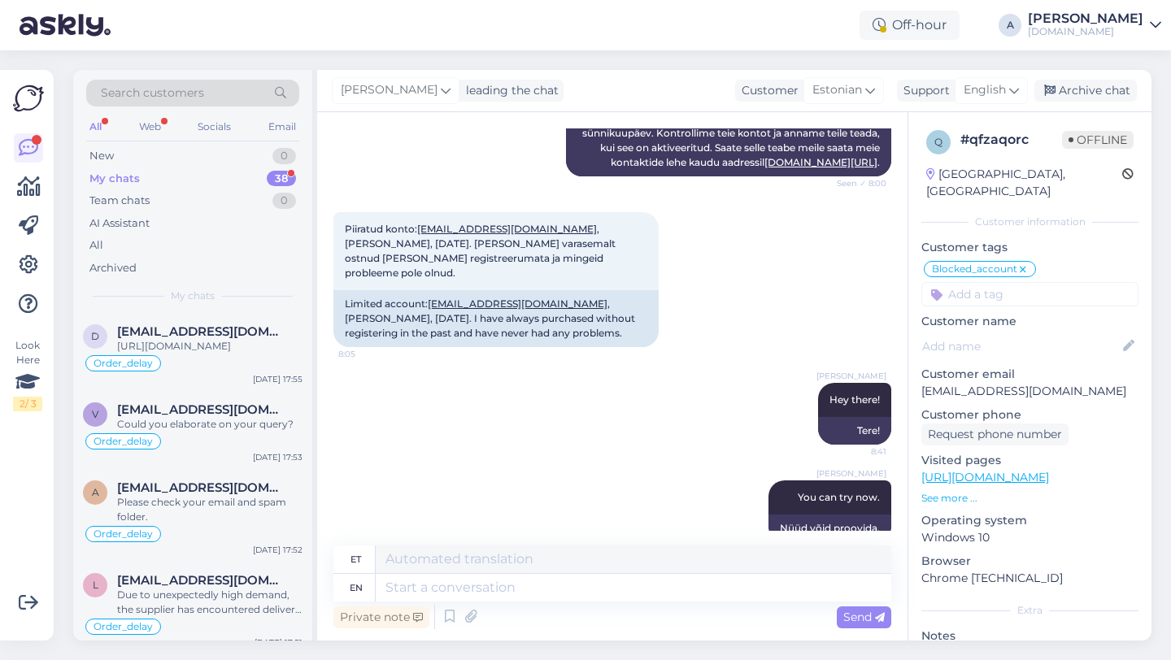
scroll to position [1465, 0]
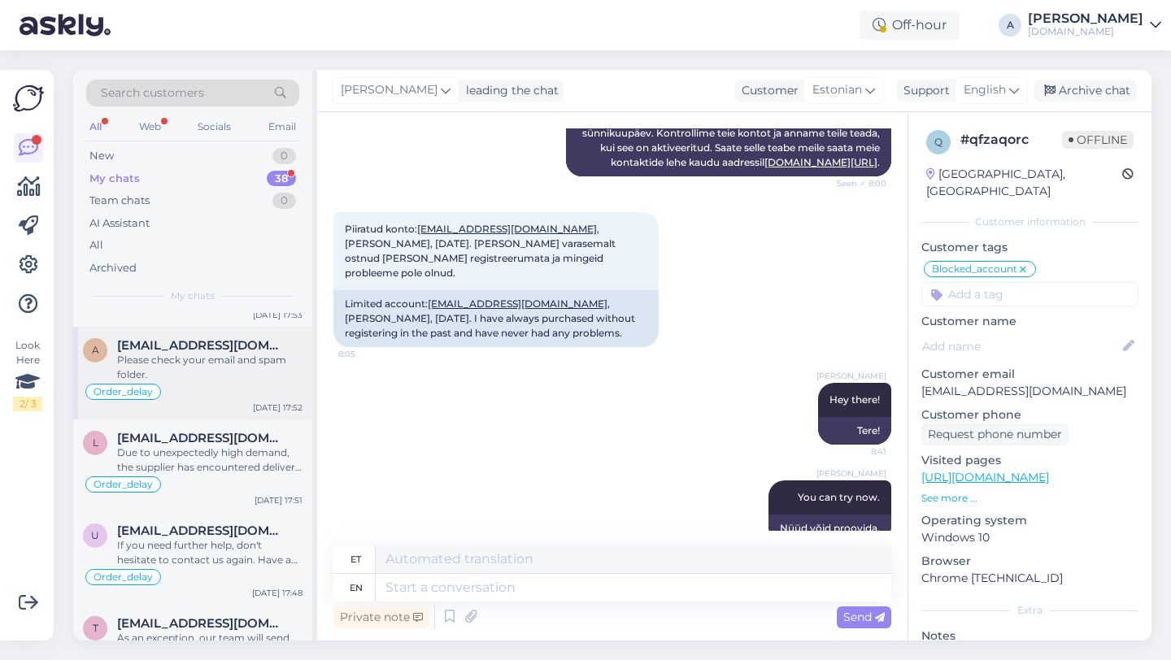
click at [211, 402] on div "Order_delay" at bounding box center [193, 392] width 220 height 20
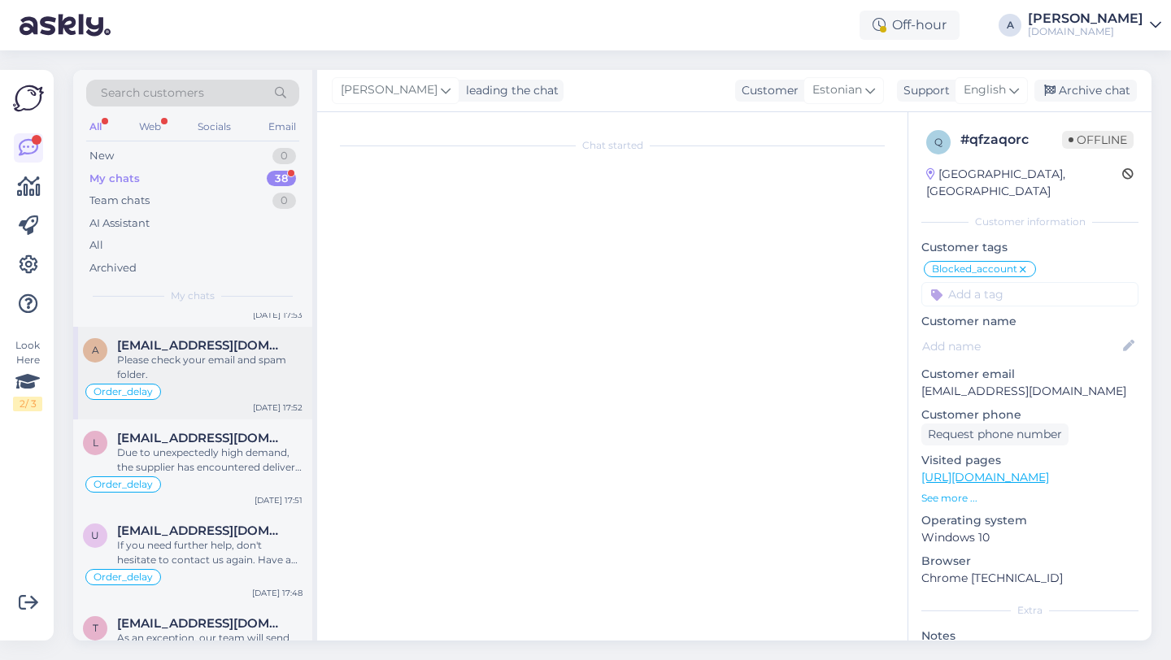
scroll to position [2491, 0]
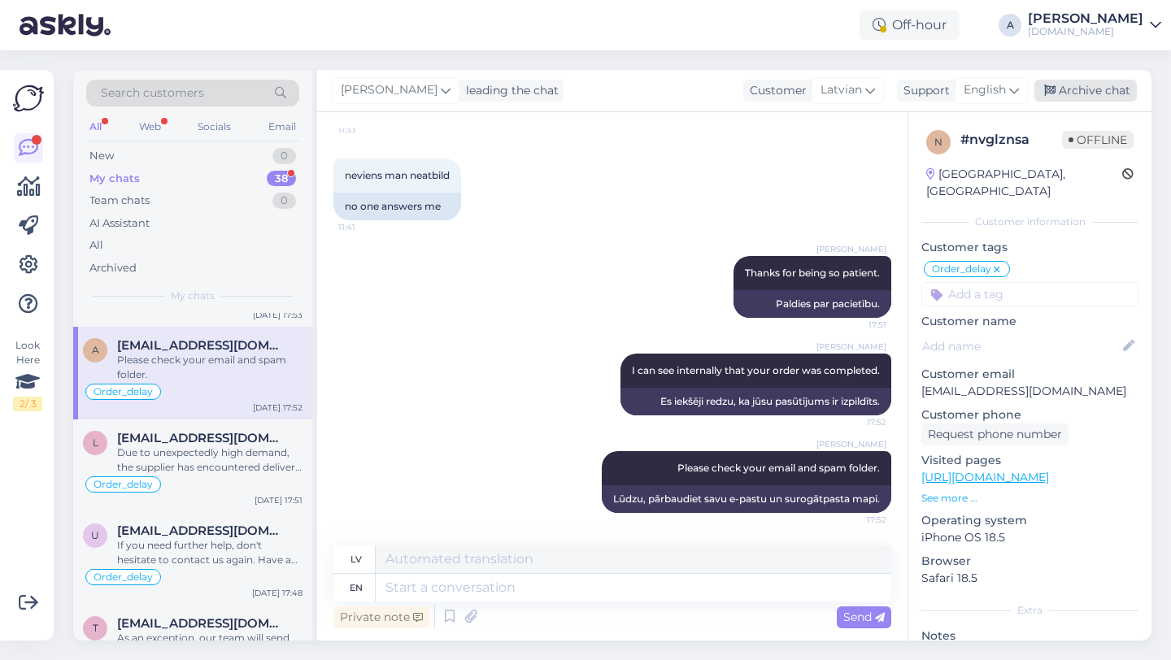
click at [1099, 90] on div "Archive chat" at bounding box center [1085, 91] width 102 height 22
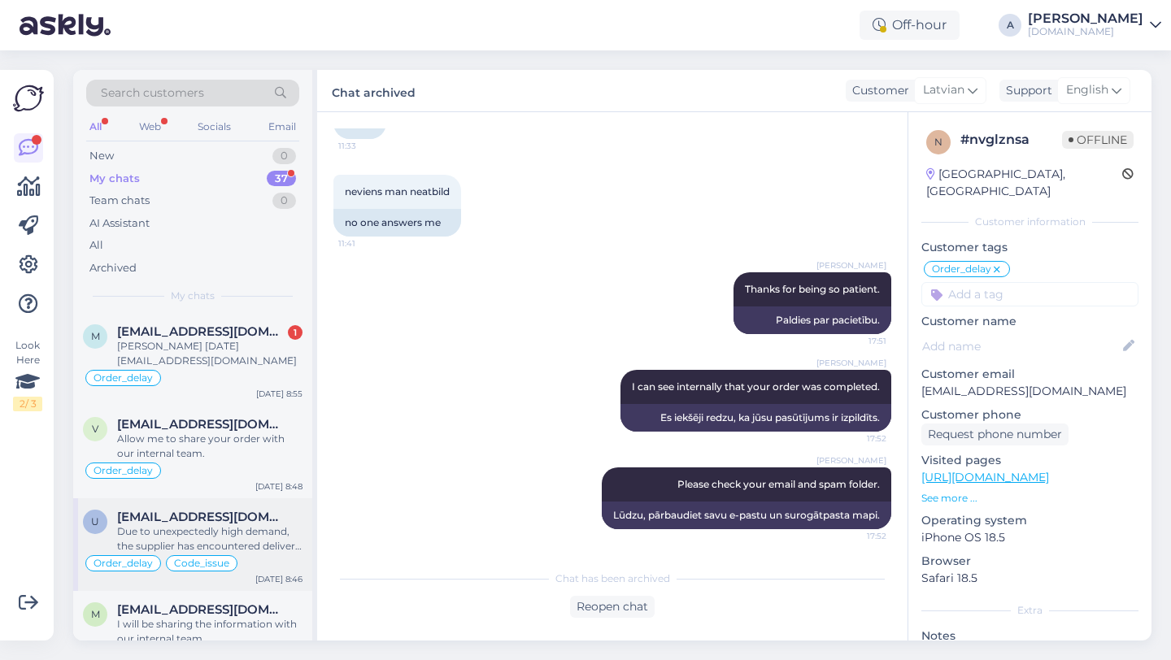
scroll to position [1160, 0]
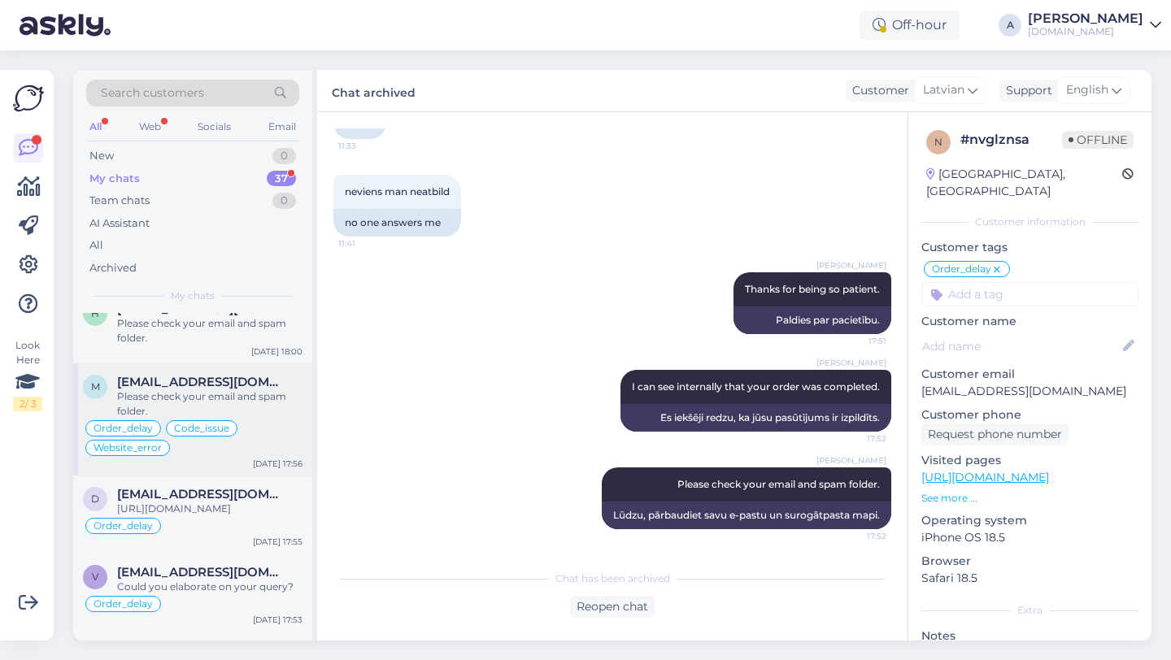
click at [168, 402] on div "Please check your email and spam folder." at bounding box center [209, 404] width 185 height 29
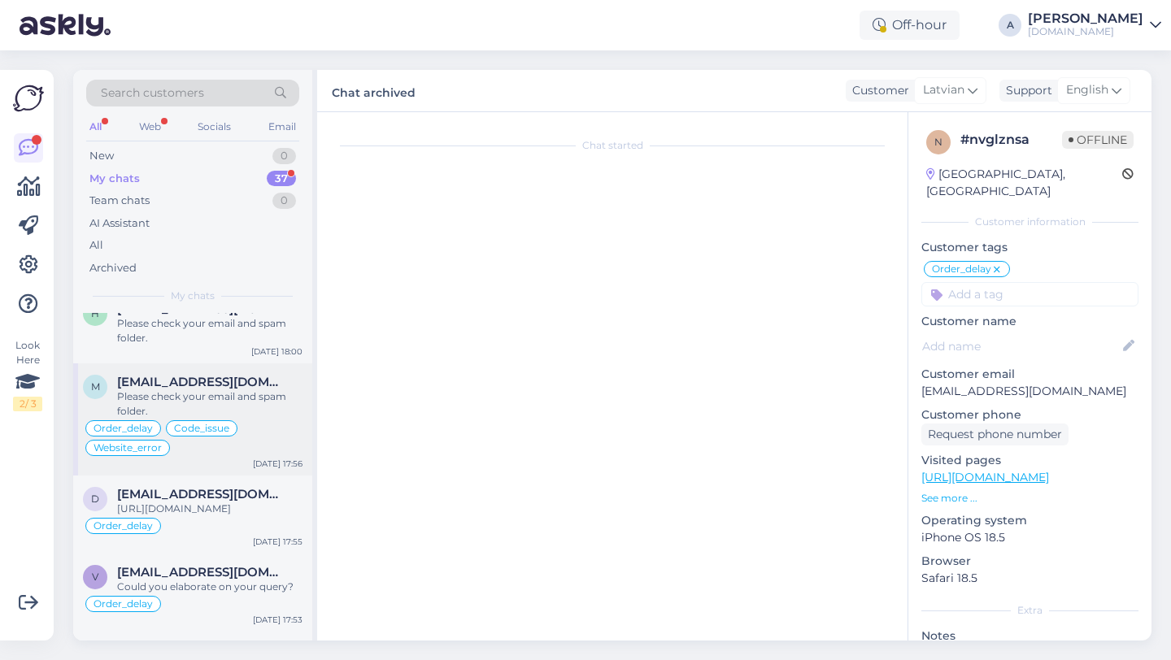
type textarea "Edastasin hd kande, ootab tagasimakset paar nädalat"
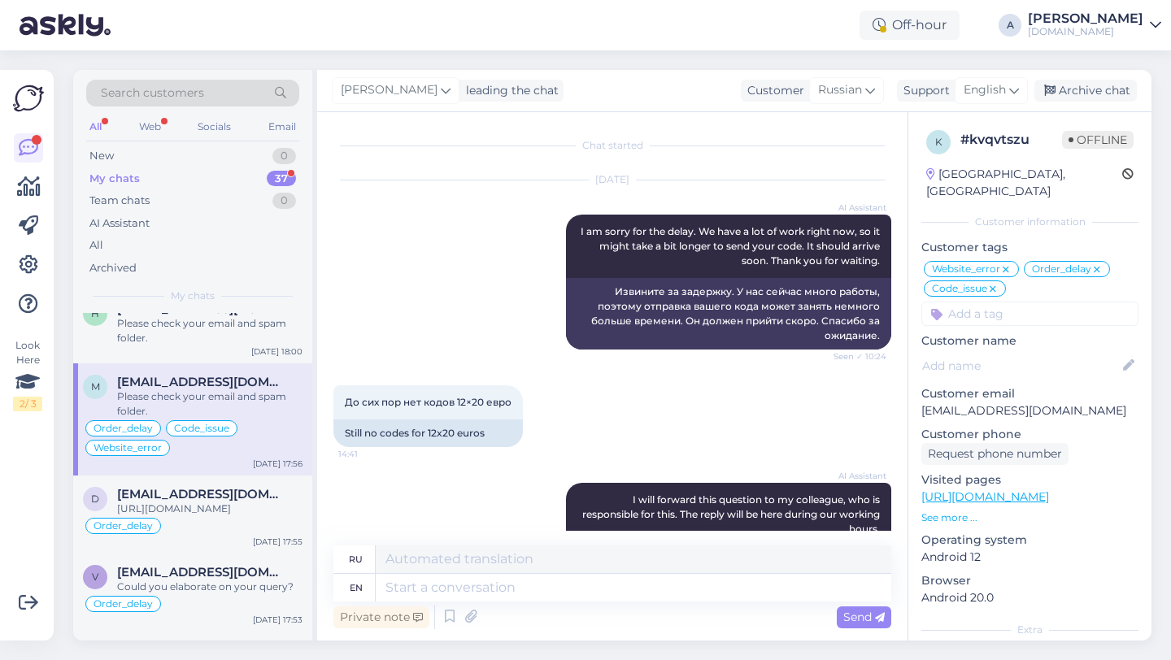
scroll to position [14933, 0]
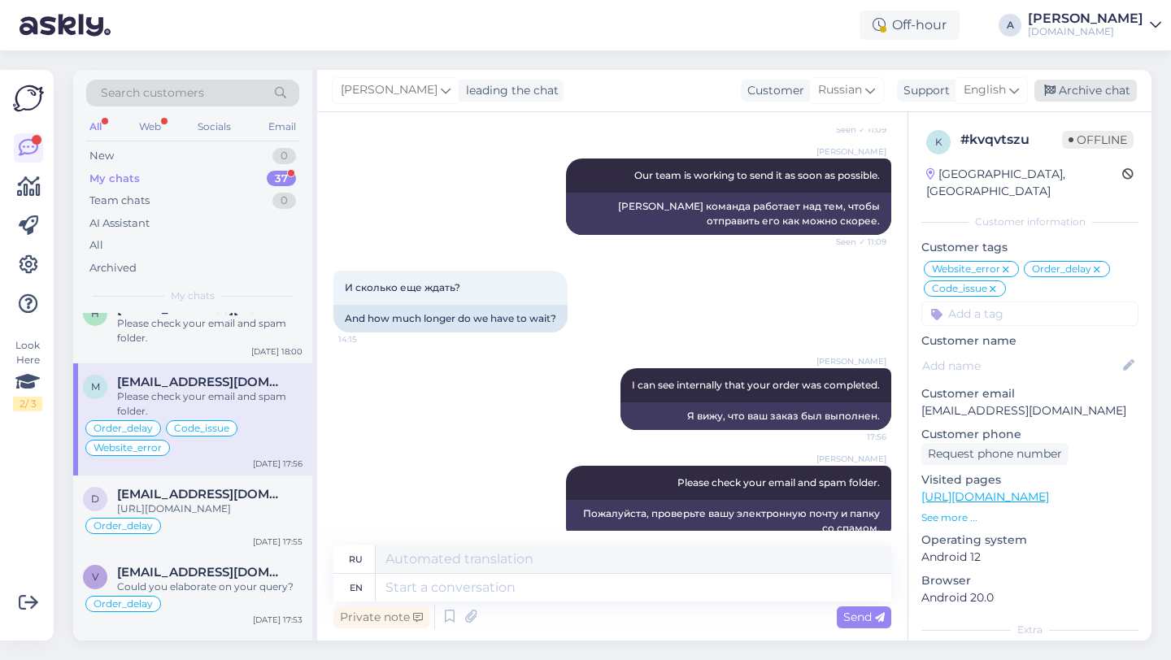
click at [1106, 84] on div "Archive chat" at bounding box center [1085, 91] width 102 height 22
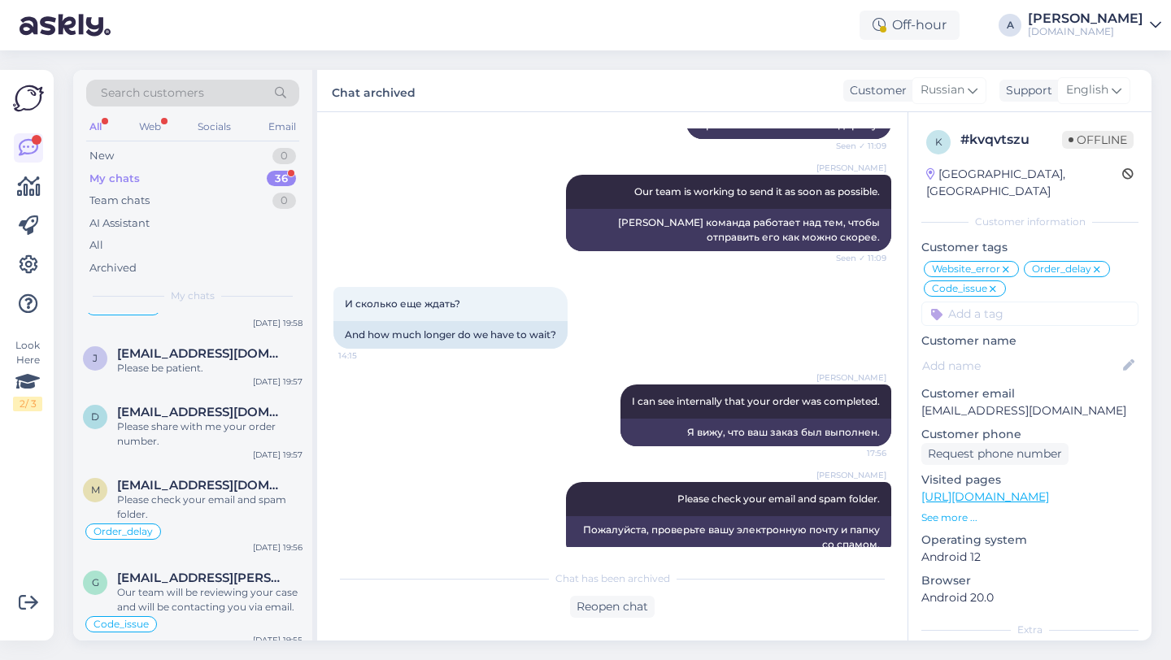
scroll to position [1189, 0]
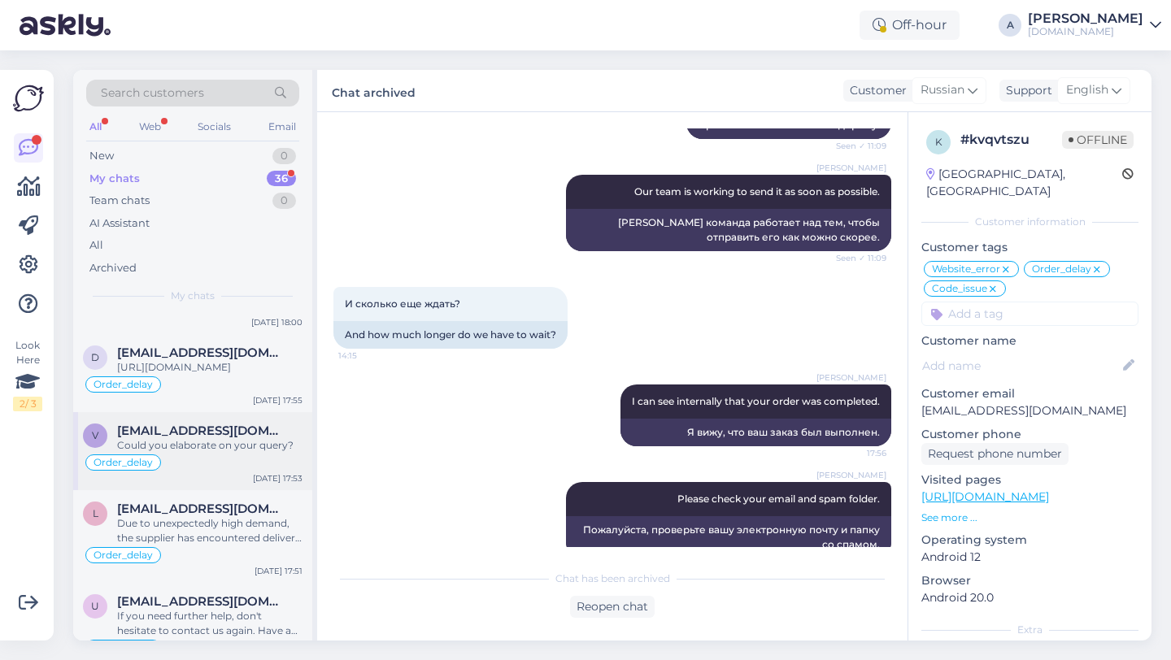
click at [202, 472] on div "Order_delay" at bounding box center [193, 463] width 220 height 20
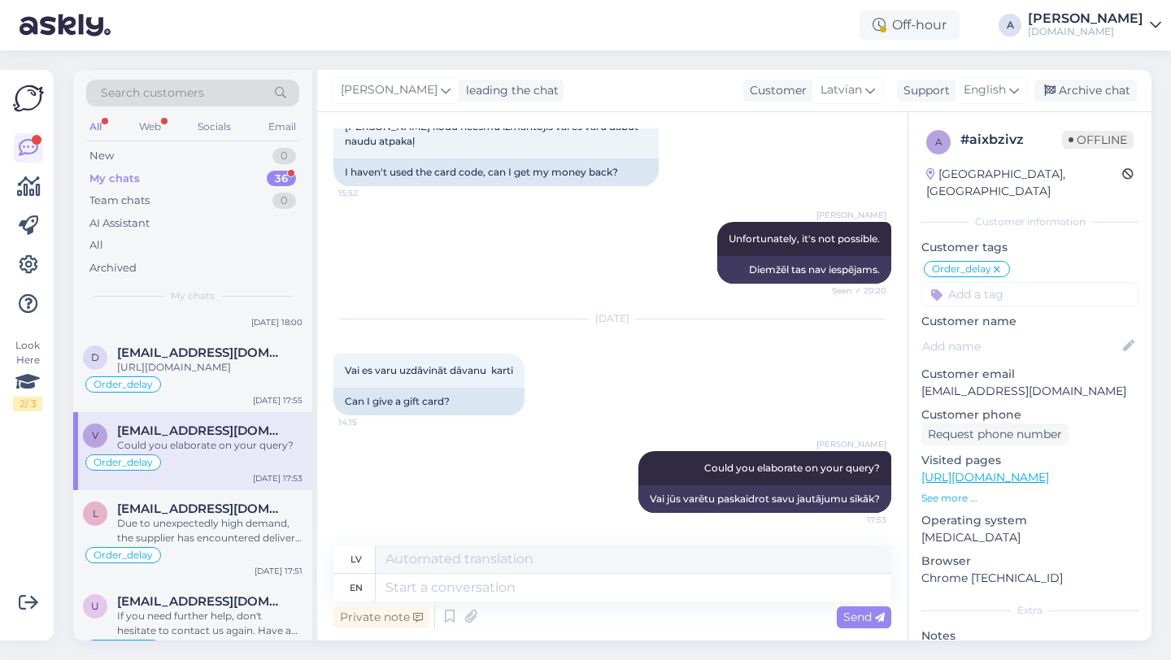
scroll to position [2262, 0]
click at [1092, 90] on div "Archive chat" at bounding box center [1085, 91] width 102 height 22
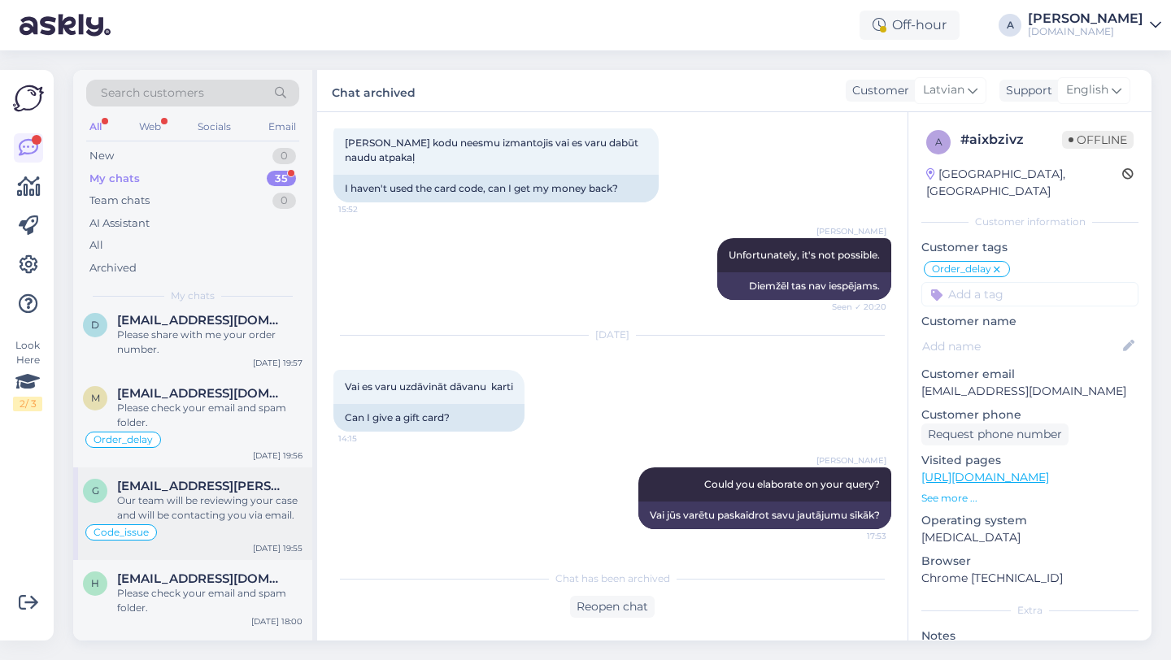
scroll to position [1025, 0]
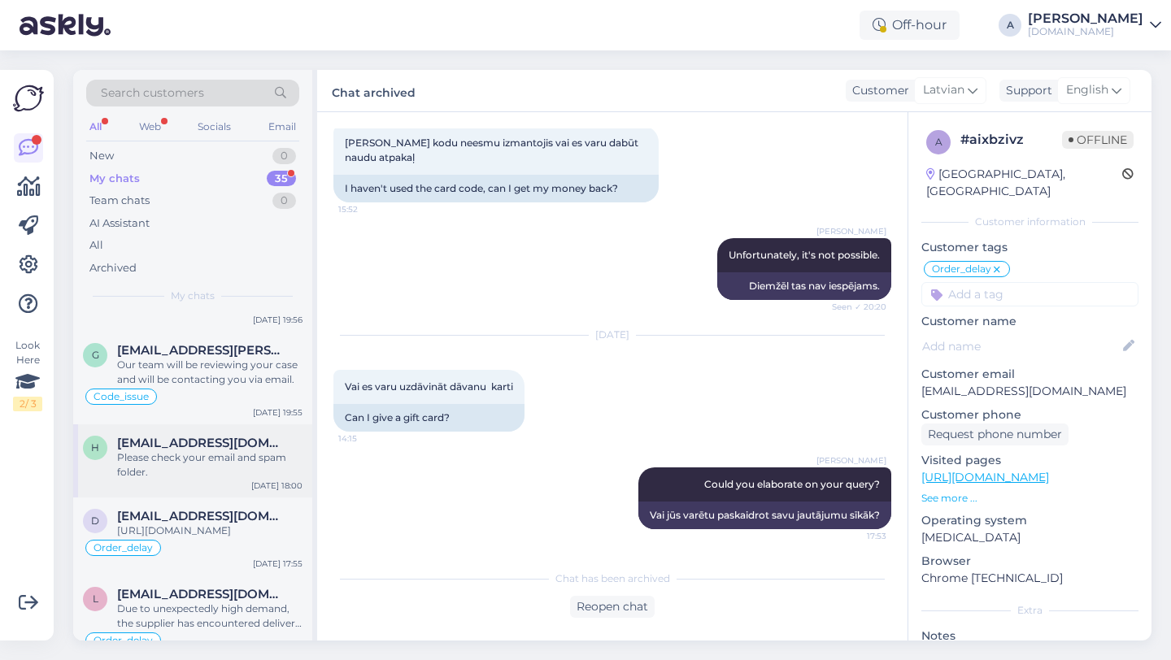
click at [200, 467] on div "Please check your email and spam folder." at bounding box center [209, 465] width 185 height 29
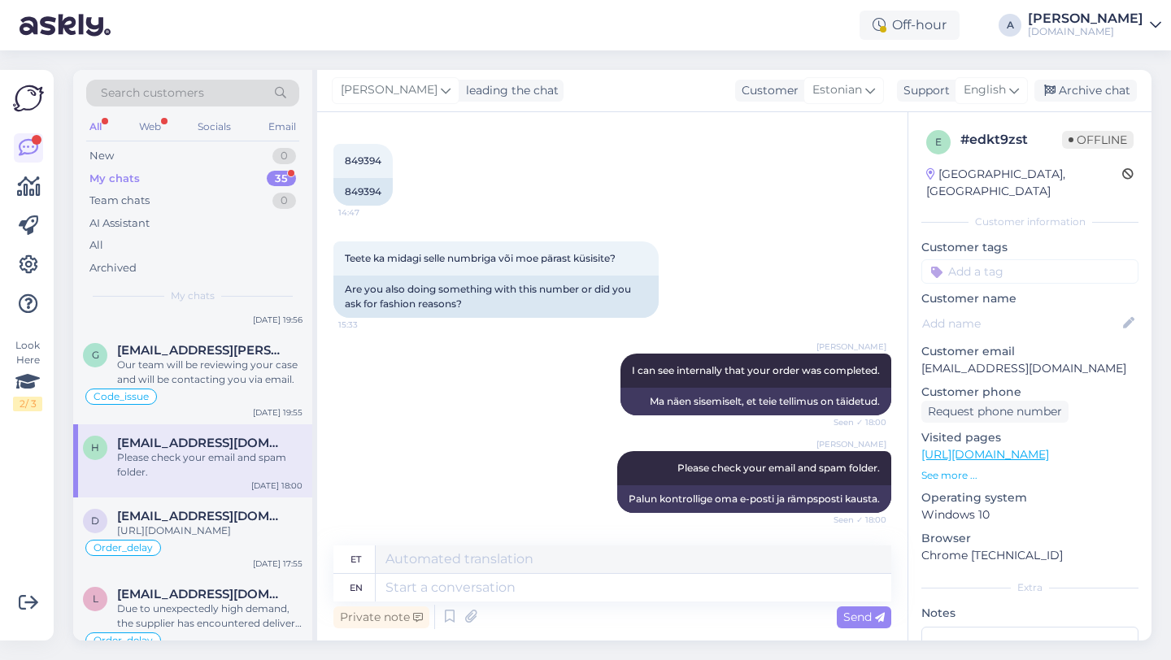
scroll to position [700, 0]
click at [1082, 89] on div "Archive chat" at bounding box center [1085, 91] width 102 height 22
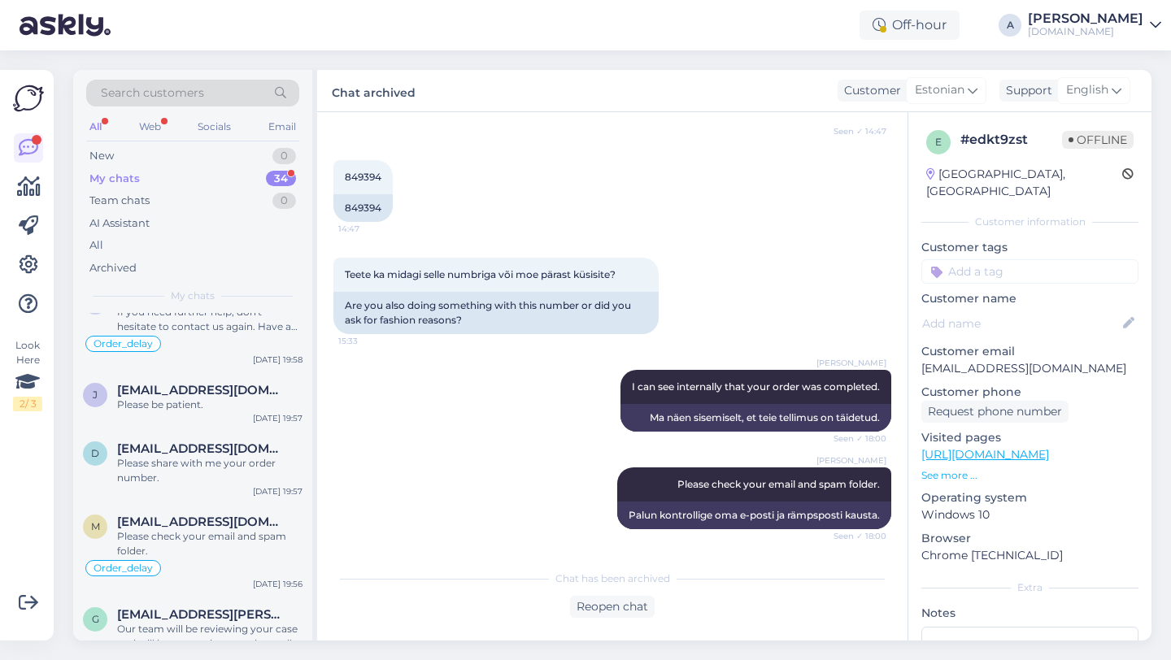
scroll to position [0, 0]
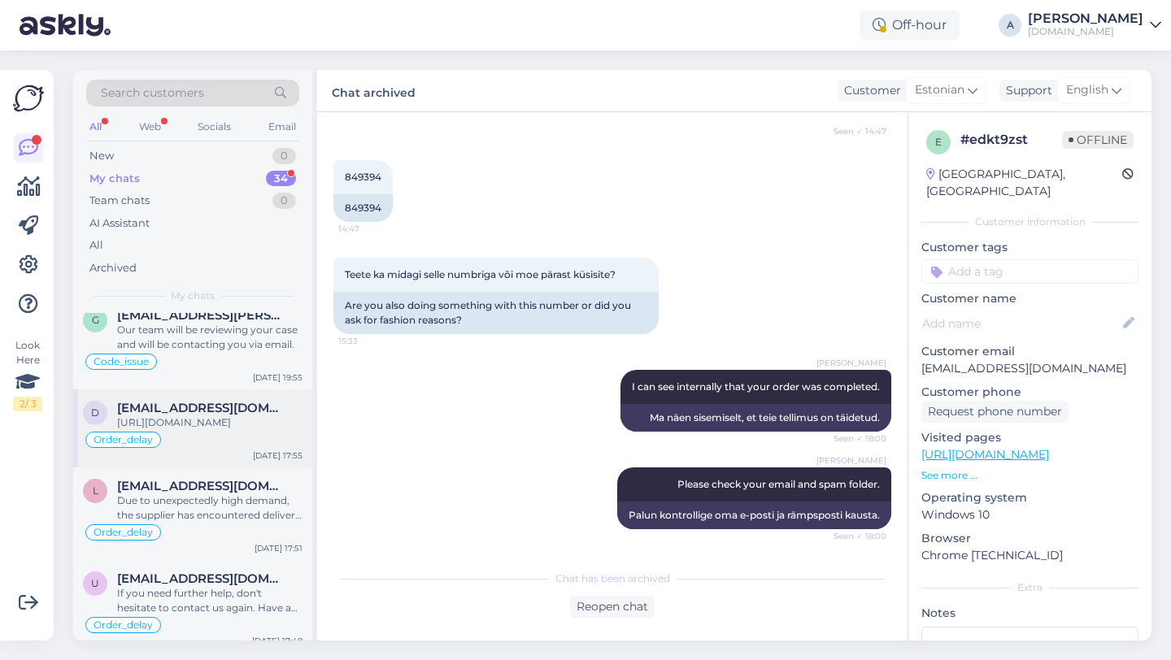
click at [214, 429] on div "[URL][DOMAIN_NAME]" at bounding box center [209, 423] width 185 height 15
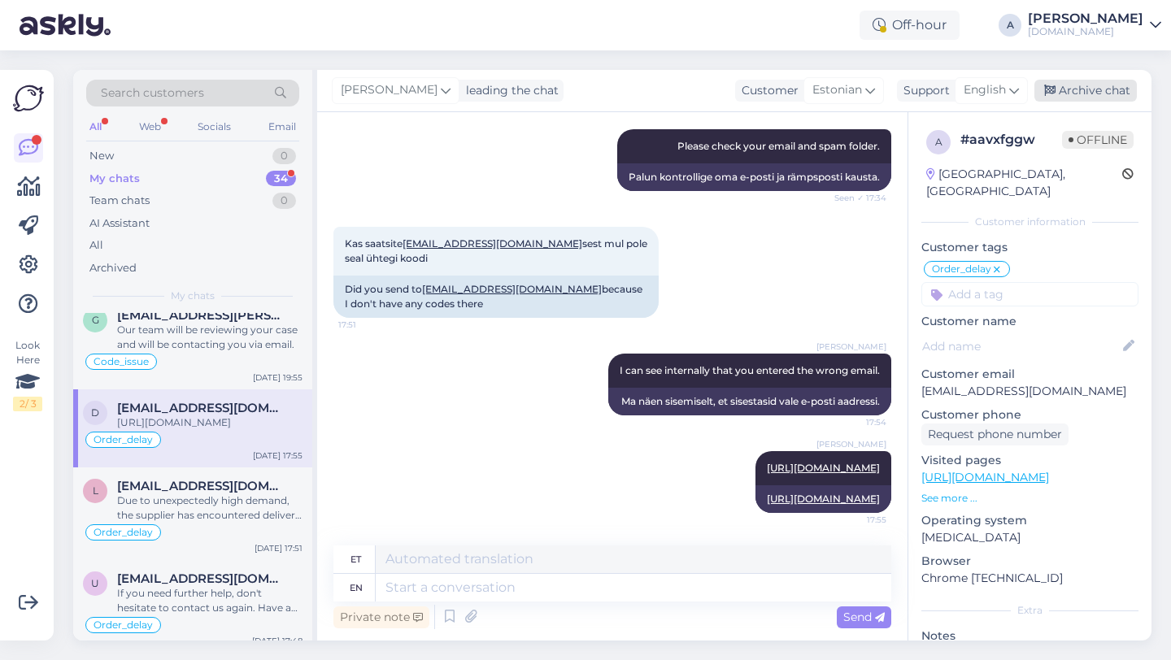
click at [1080, 89] on div "Archive chat" at bounding box center [1085, 91] width 102 height 22
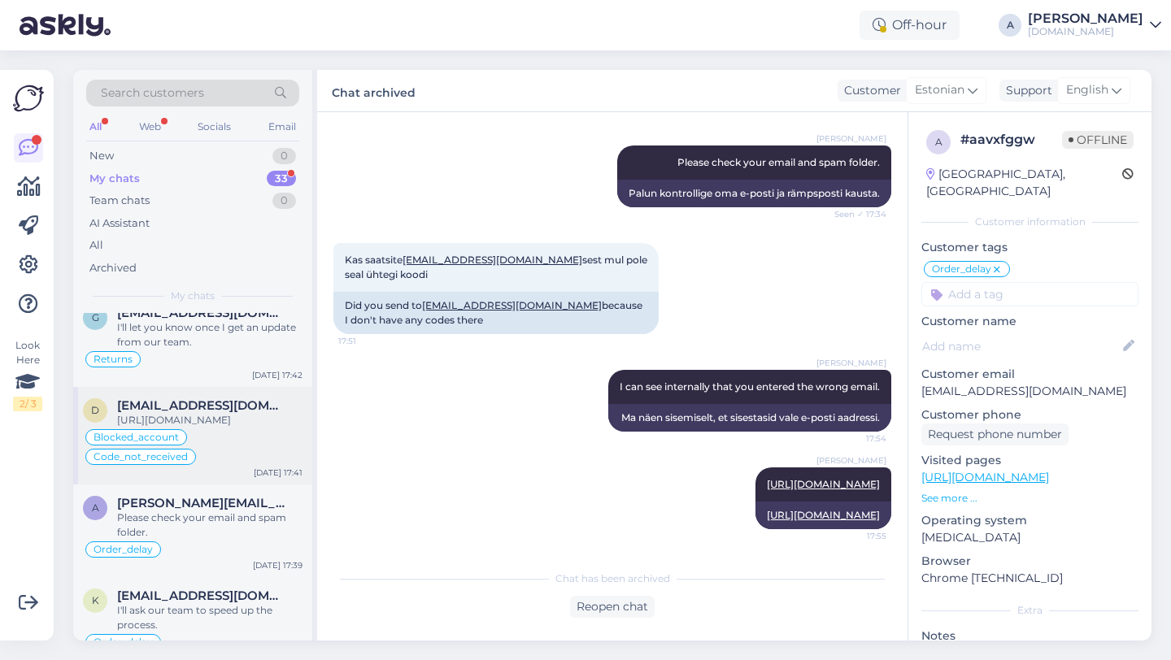
click at [231, 428] on div "[URL][DOMAIN_NAME]" at bounding box center [209, 420] width 185 height 15
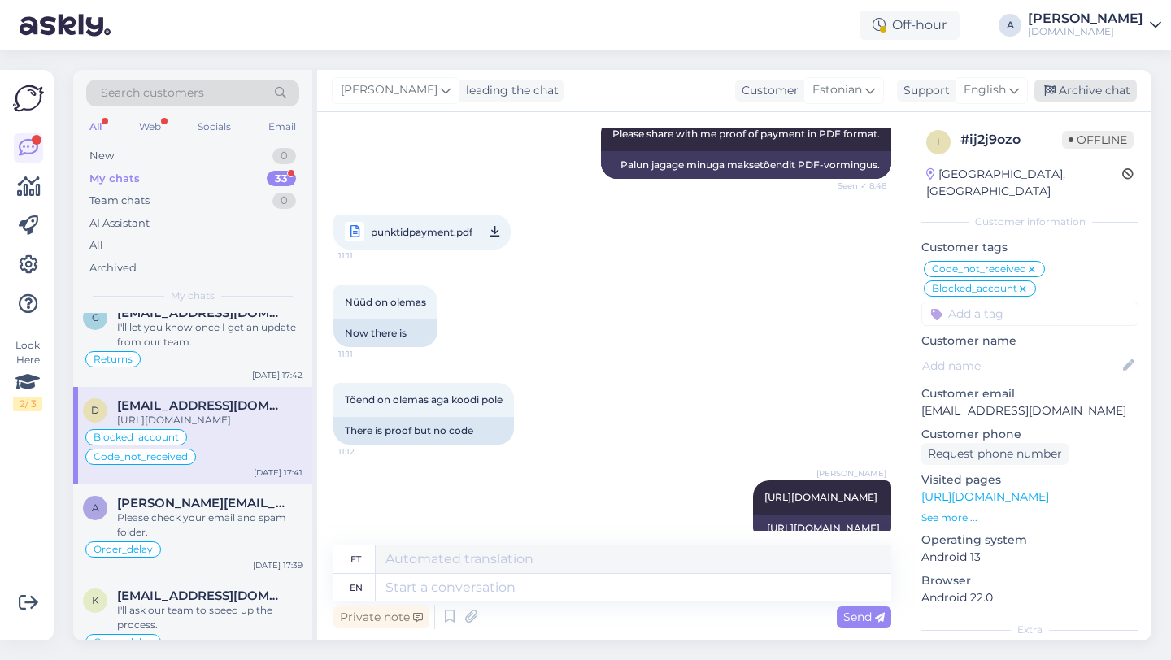
click at [1096, 92] on div "Archive chat" at bounding box center [1085, 91] width 102 height 22
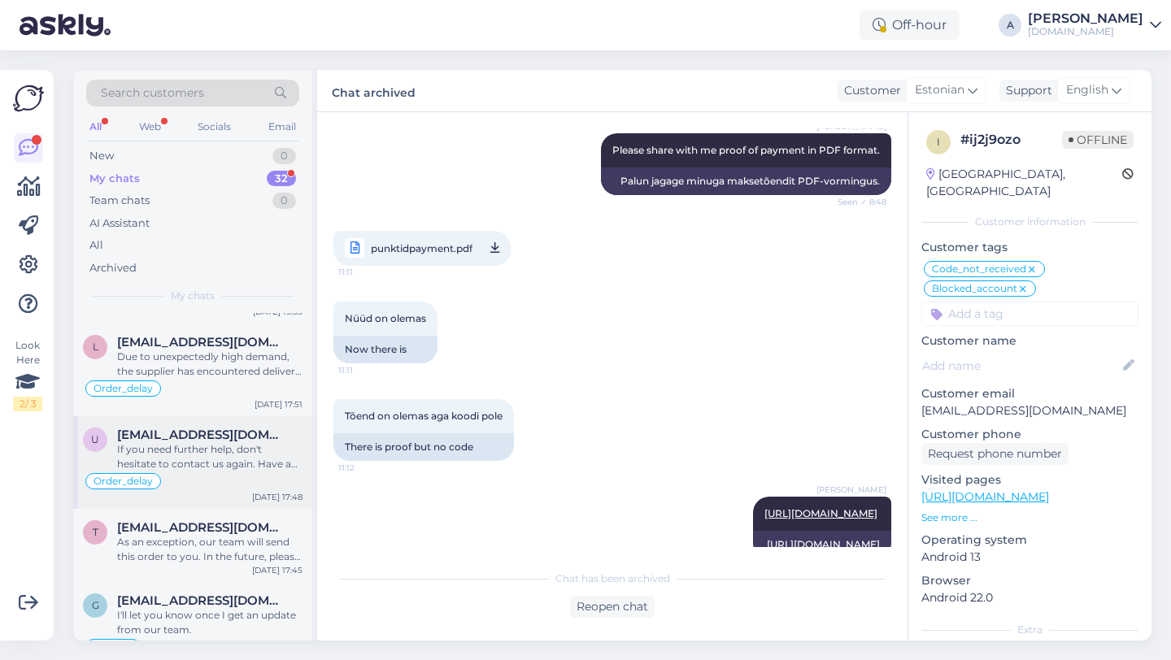
click at [237, 466] on div "If you need further help, don't hesitate to contact us again. Have a great day!" at bounding box center [209, 456] width 185 height 29
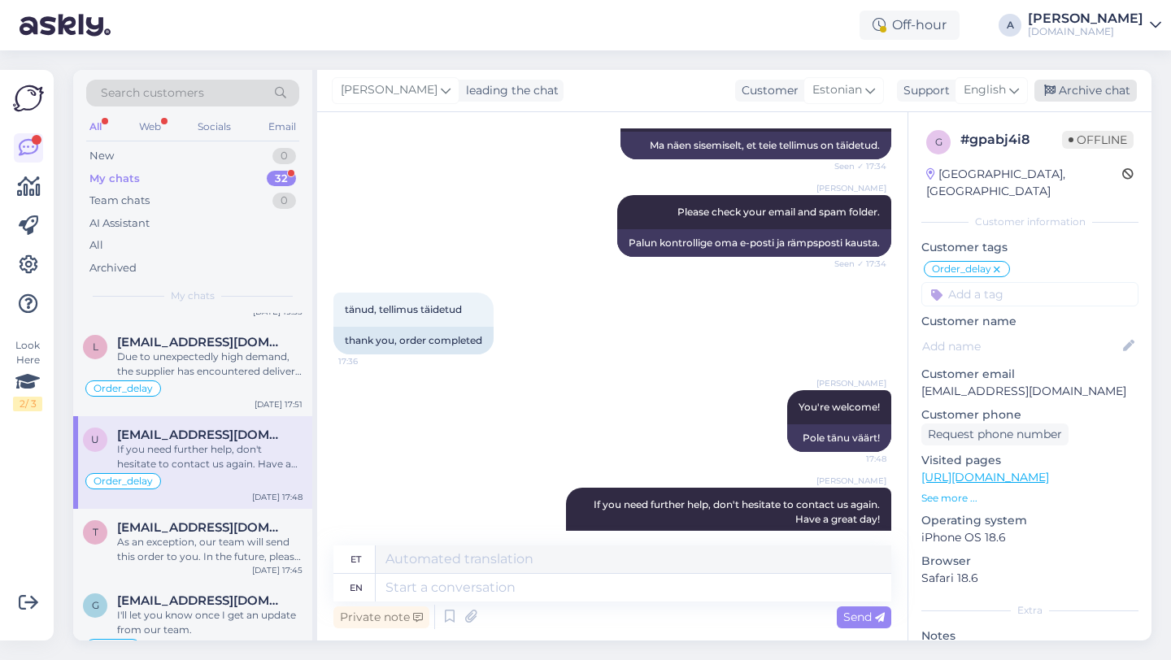
click at [1080, 101] on div "Archive chat" at bounding box center [1085, 91] width 102 height 22
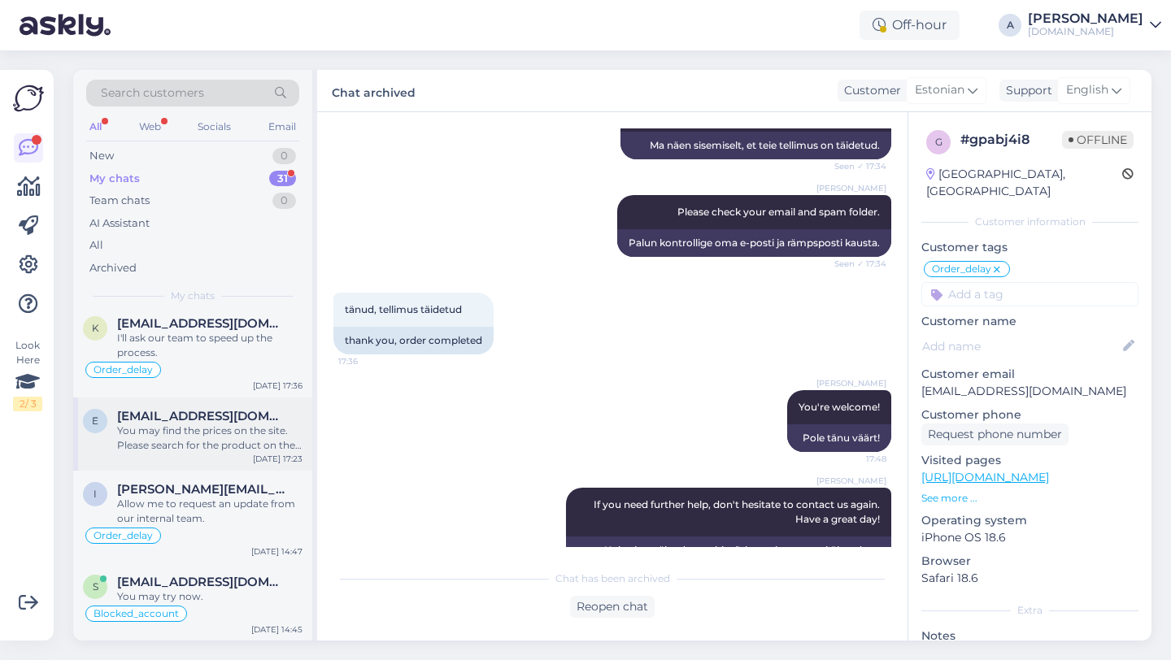
click at [215, 446] on div "You may find the prices on the site. Please search for the product on the searc…" at bounding box center [209, 438] width 185 height 29
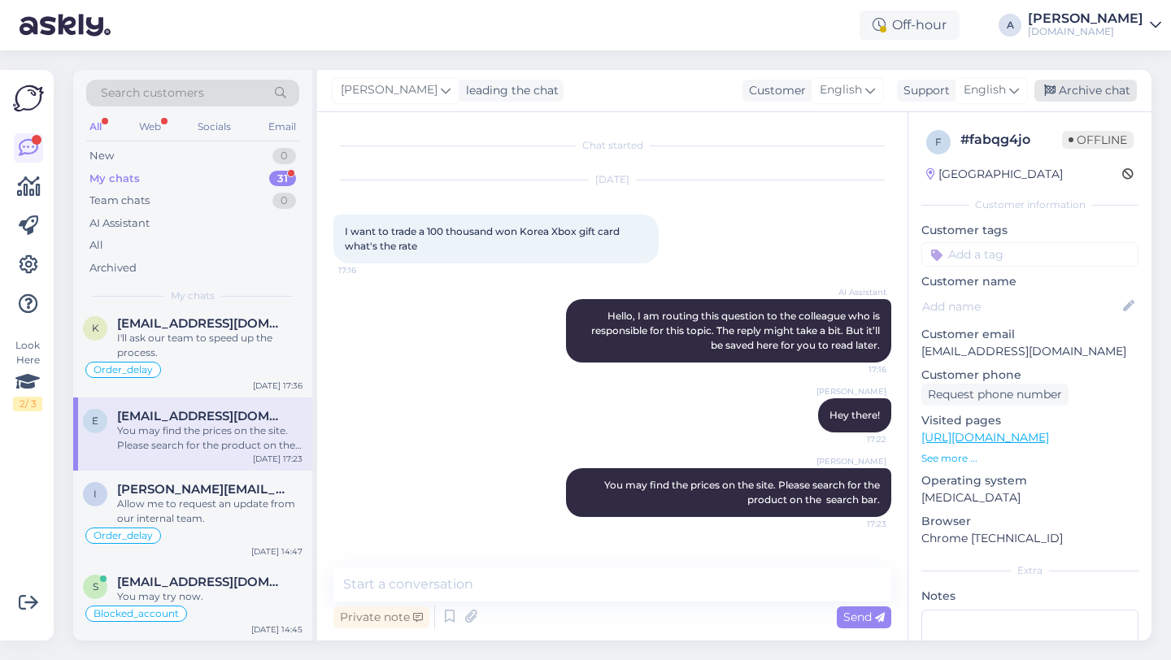
click at [1099, 95] on div "Archive chat" at bounding box center [1085, 91] width 102 height 22
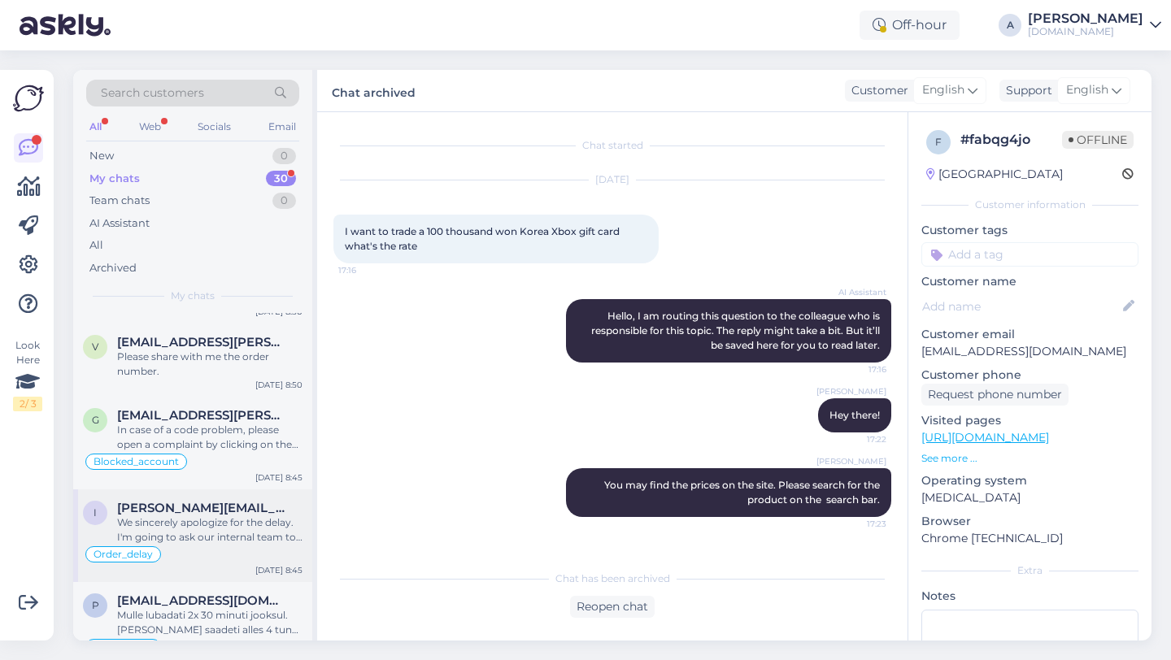
click at [221, 527] on div "We sincerely apologize for the delay. I'm going to ask our internal team to exp…" at bounding box center [209, 530] width 185 height 29
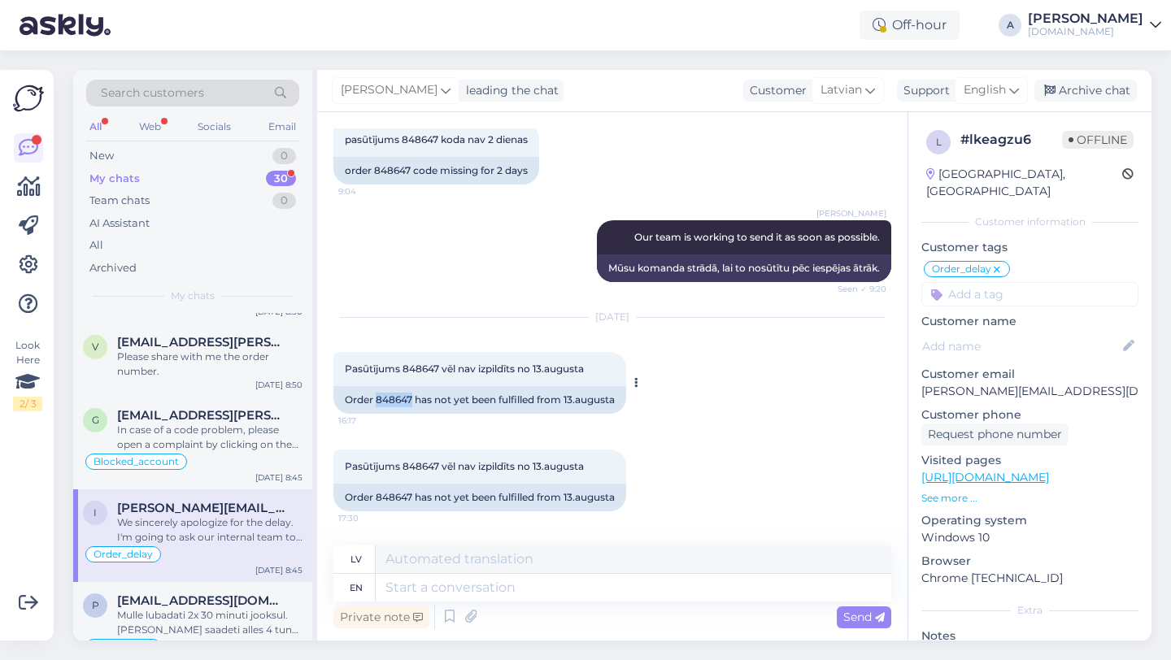
drag, startPoint x: 411, startPoint y: 385, endPoint x: 375, endPoint y: 384, distance: 36.6
click at [375, 386] on div "Order 848647 has not yet been fulfilled from 13.augusta" at bounding box center [479, 400] width 293 height 28
copy div "848647"
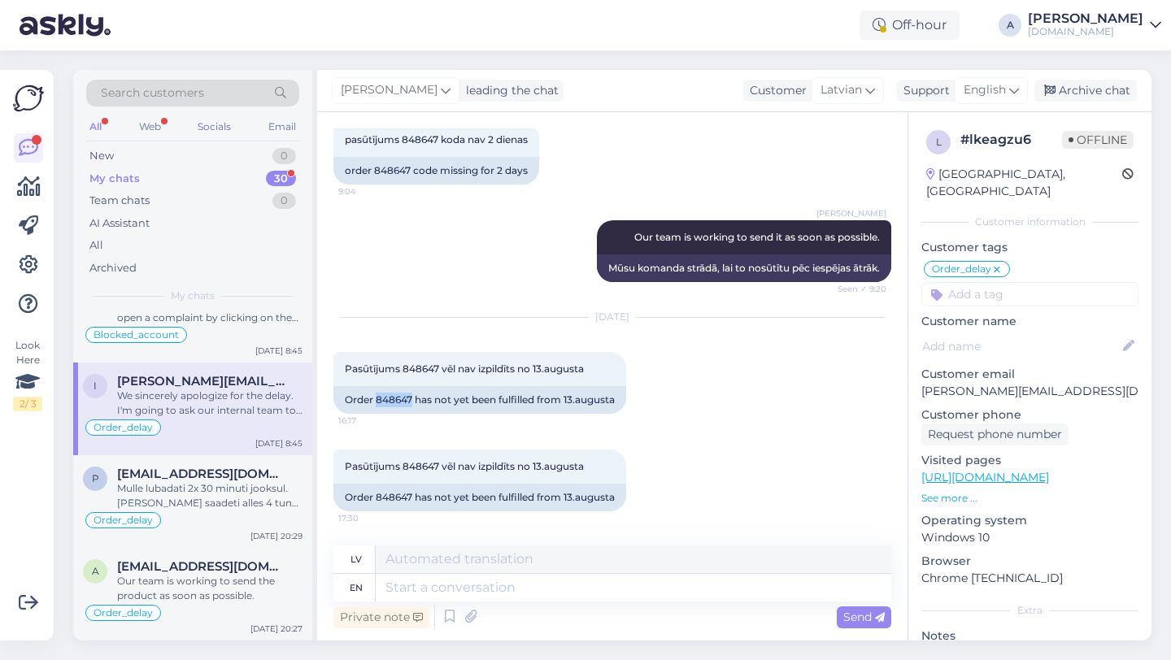
scroll to position [2215, 0]
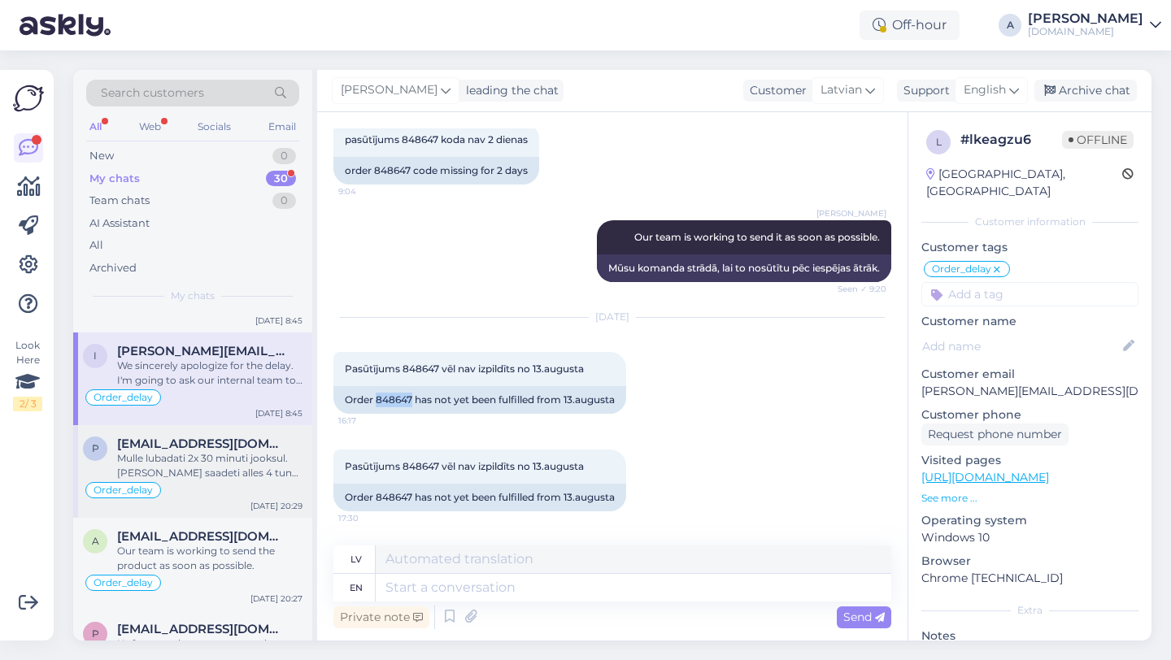
click at [230, 479] on div "Mulle lubadati 2x 30 minuti jooksul. [PERSON_NAME] saadeti alles 4 tunni pärast…" at bounding box center [209, 465] width 185 height 29
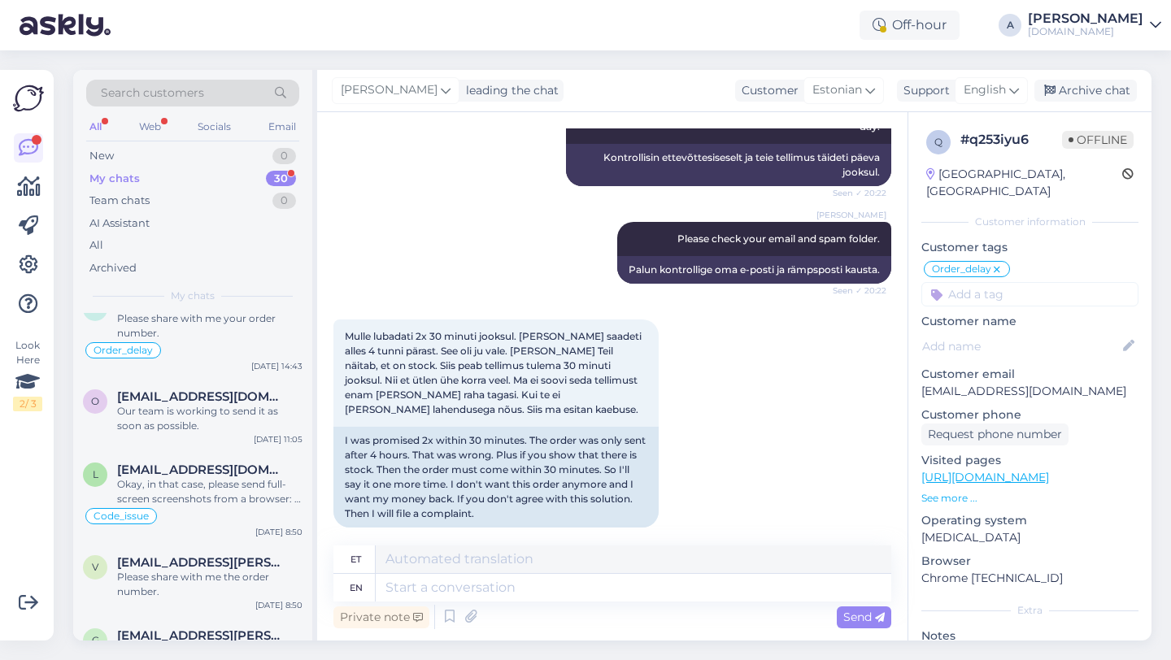
scroll to position [1804, 0]
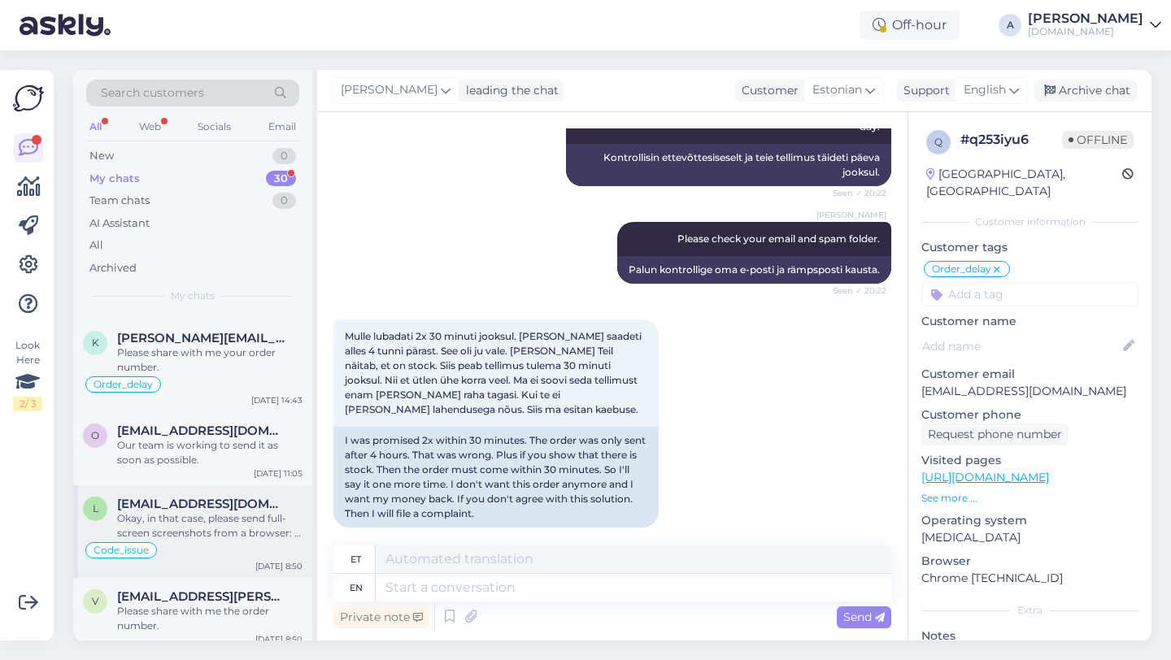
click at [211, 517] on div "Okay, in that case, please send full-screen screenshots from a browser: 1. How …" at bounding box center [209, 526] width 185 height 29
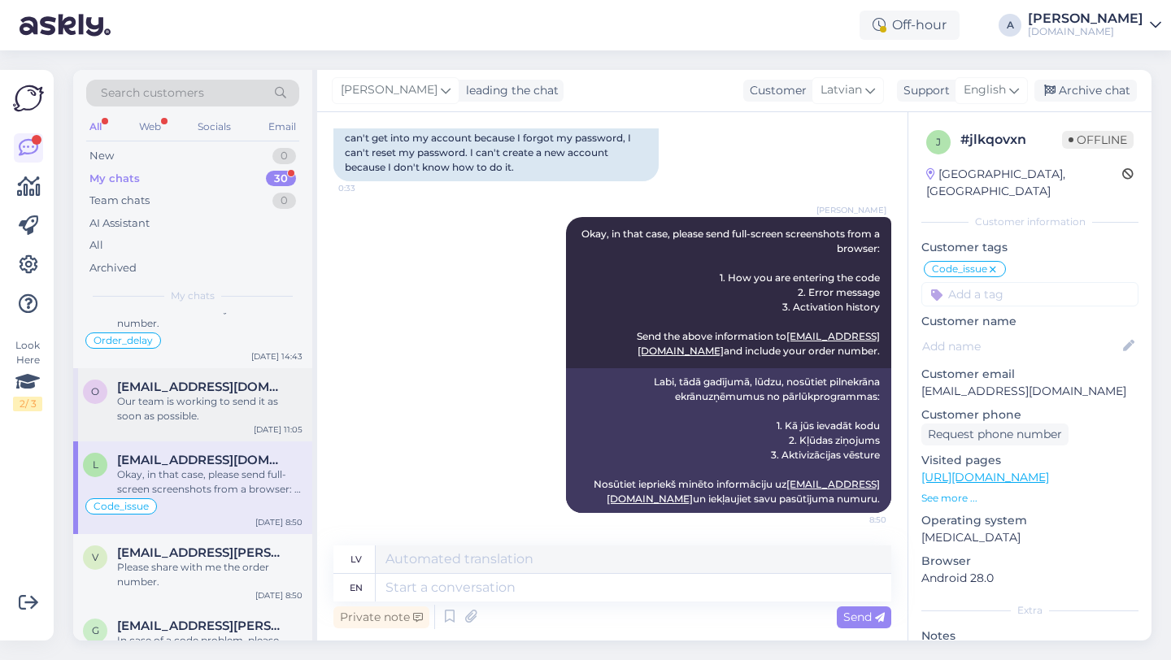
scroll to position [1848, 0]
click at [1103, 96] on div "Archive chat" at bounding box center [1085, 91] width 102 height 22
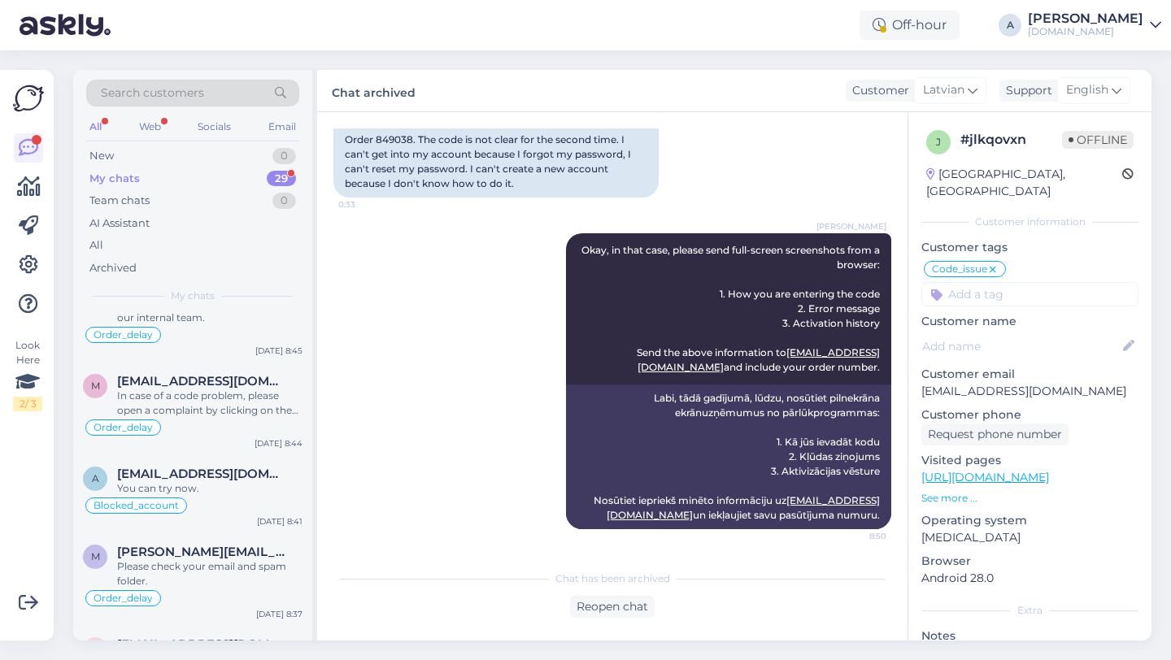
scroll to position [335, 0]
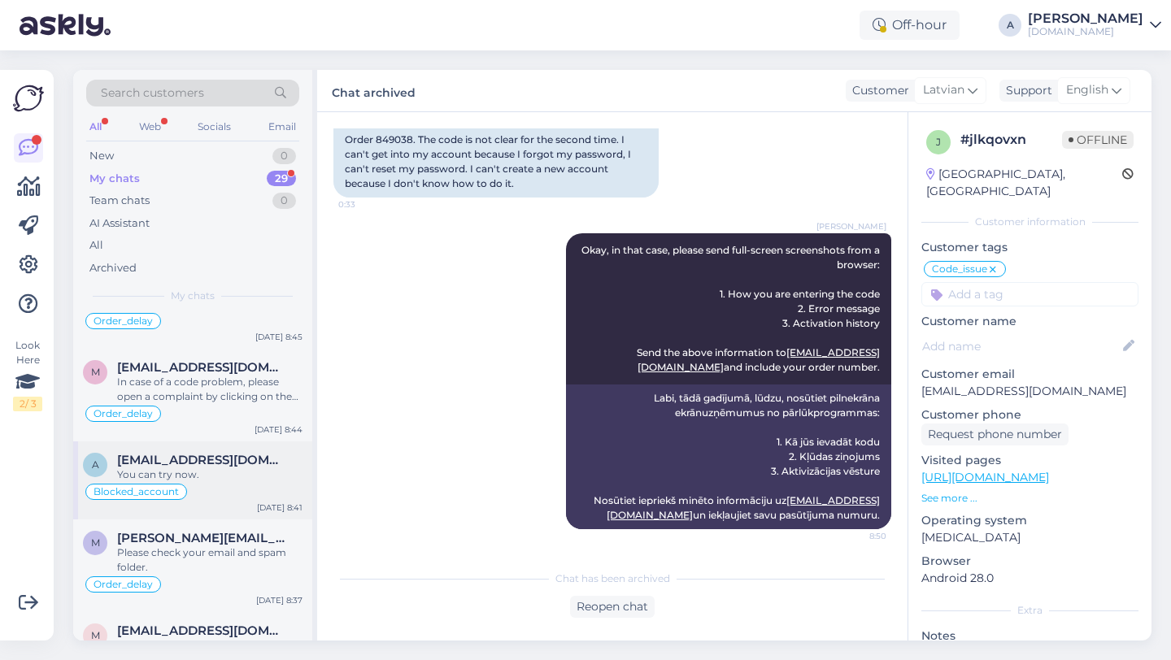
click at [231, 481] on div "You can try now." at bounding box center [209, 475] width 185 height 15
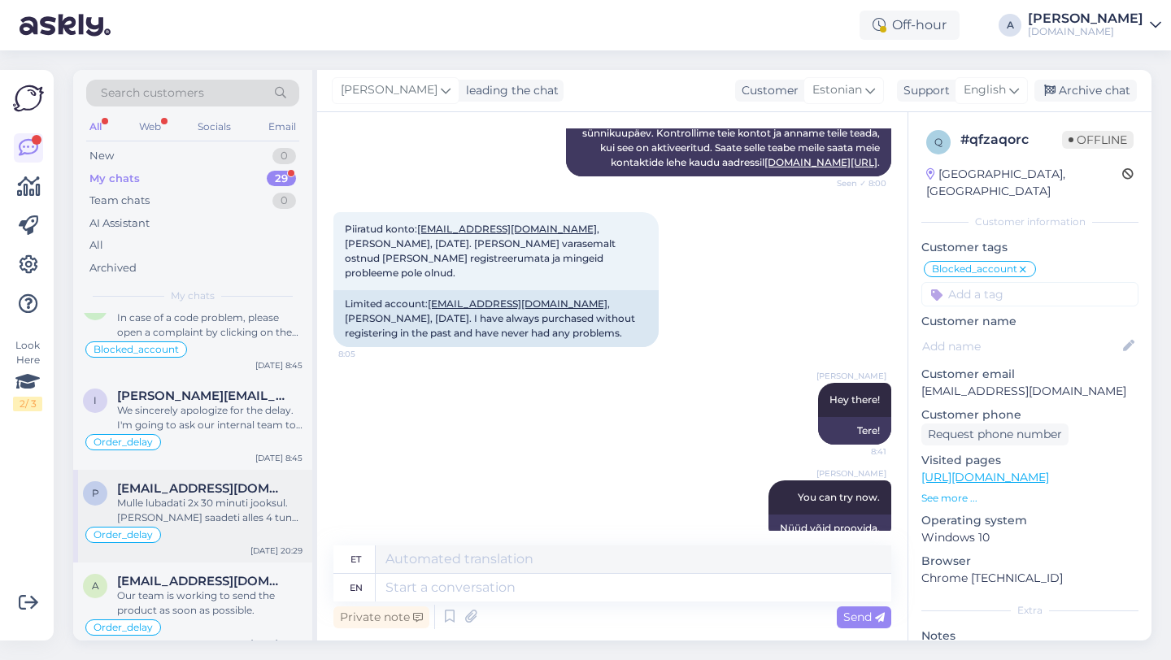
scroll to position [1999, 0]
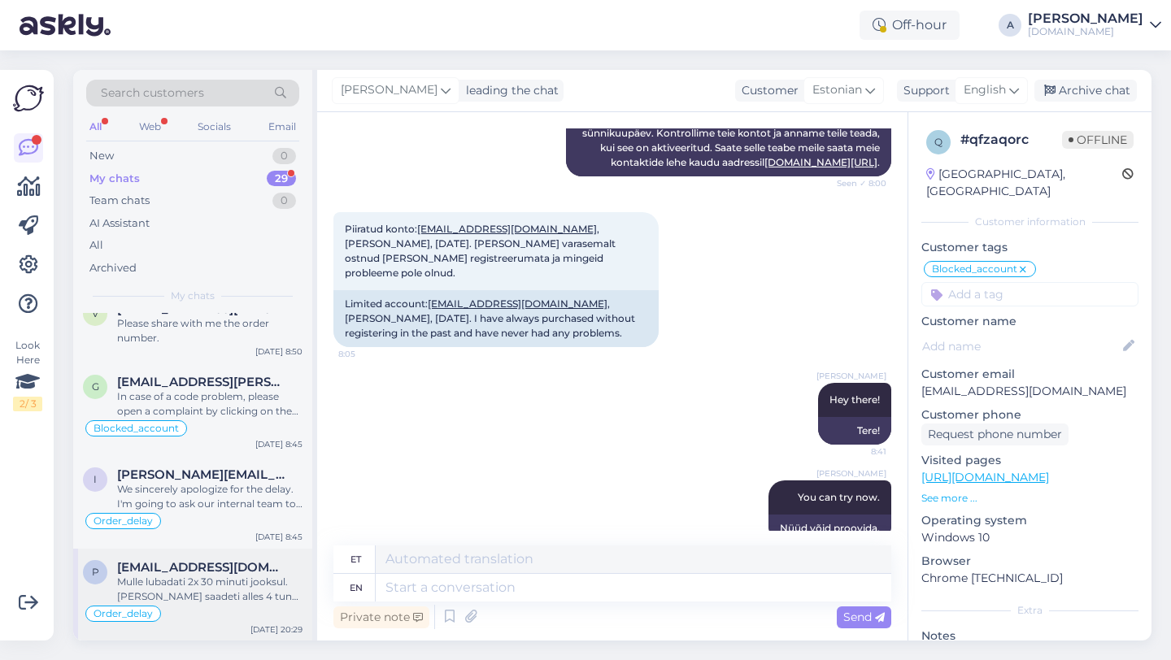
click at [204, 513] on div "Order_delay" at bounding box center [193, 522] width 220 height 20
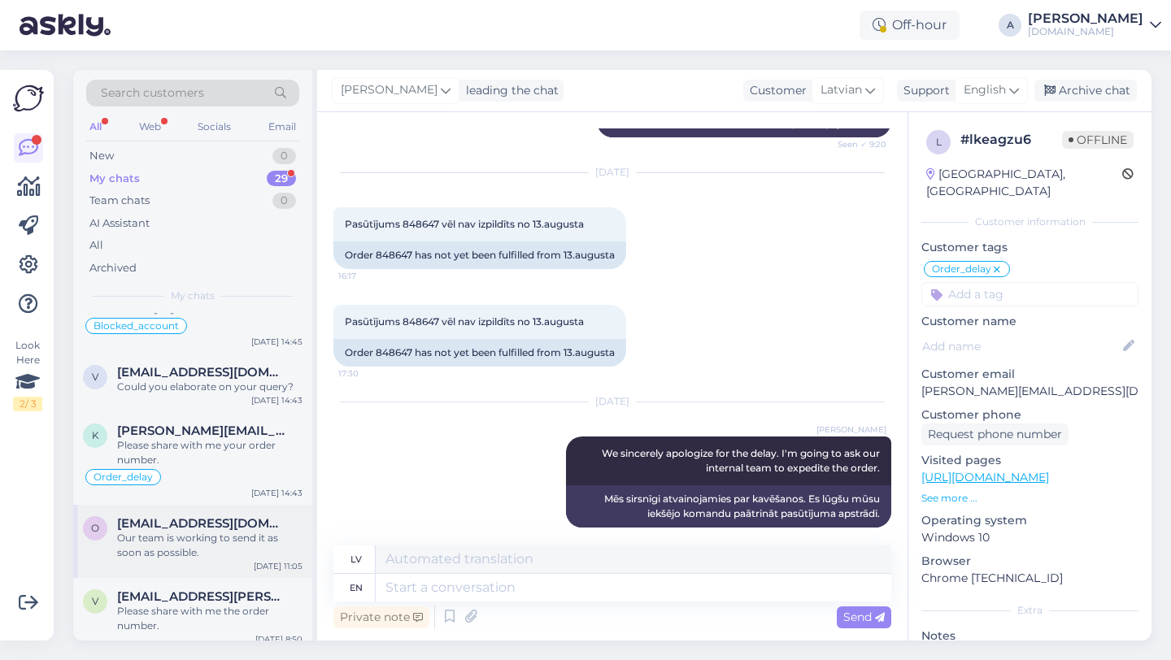
scroll to position [1691, 0]
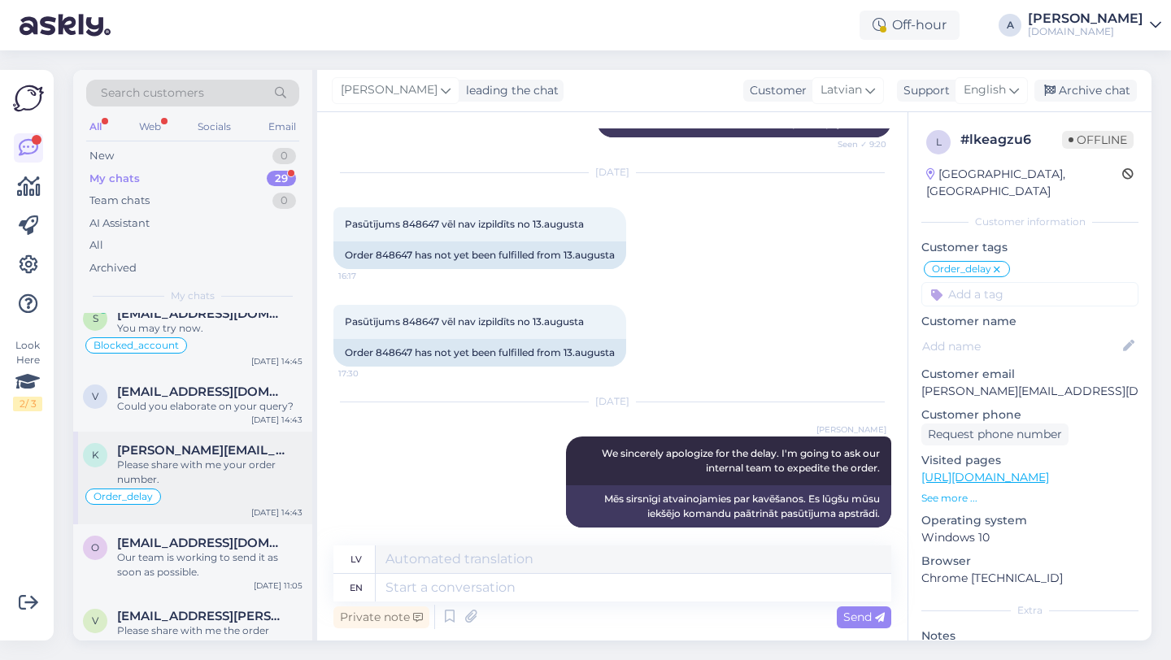
click at [147, 459] on div "Please share with me your order number." at bounding box center [209, 472] width 185 height 29
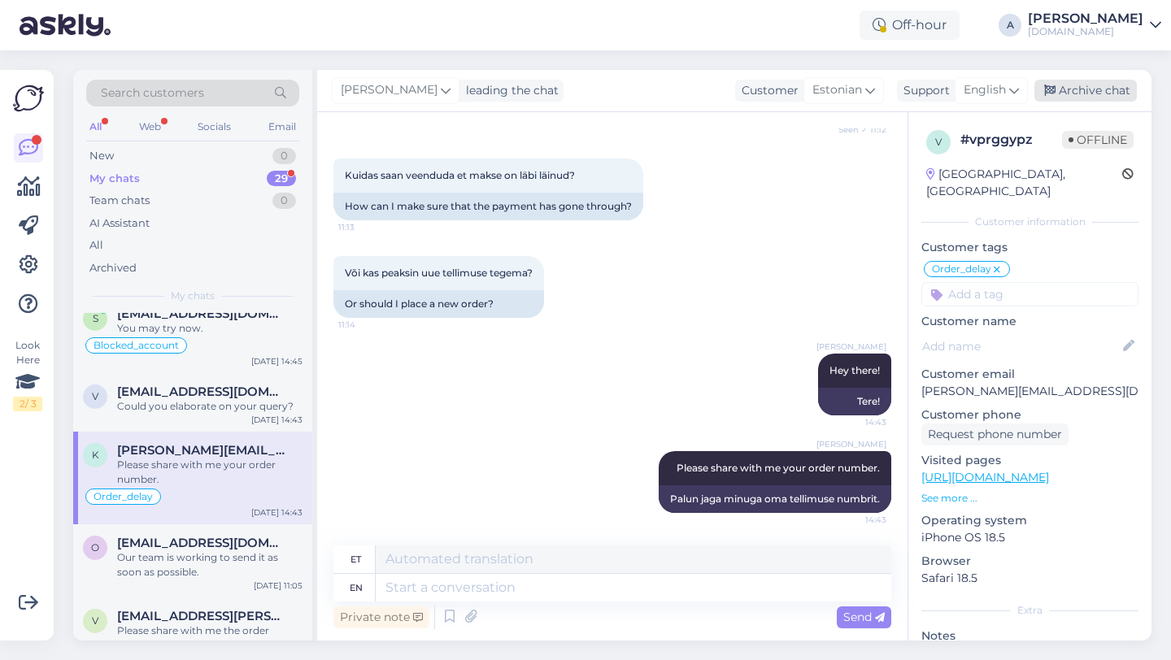
click at [1072, 98] on div "Archive chat" at bounding box center [1085, 91] width 102 height 22
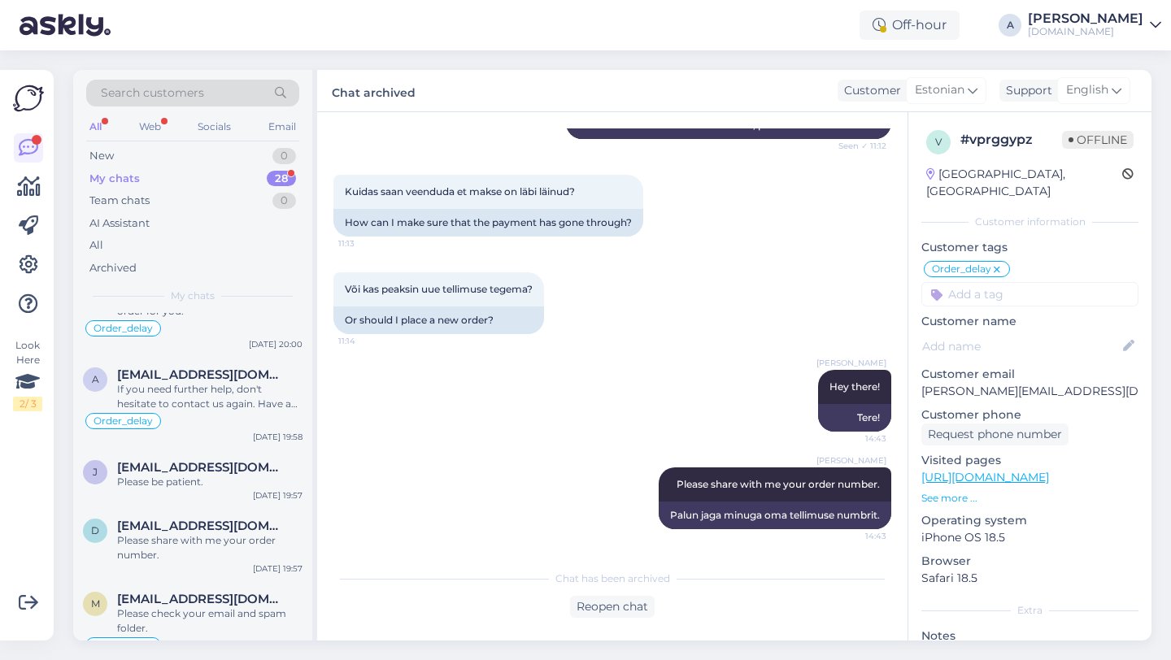
scroll to position [905, 0]
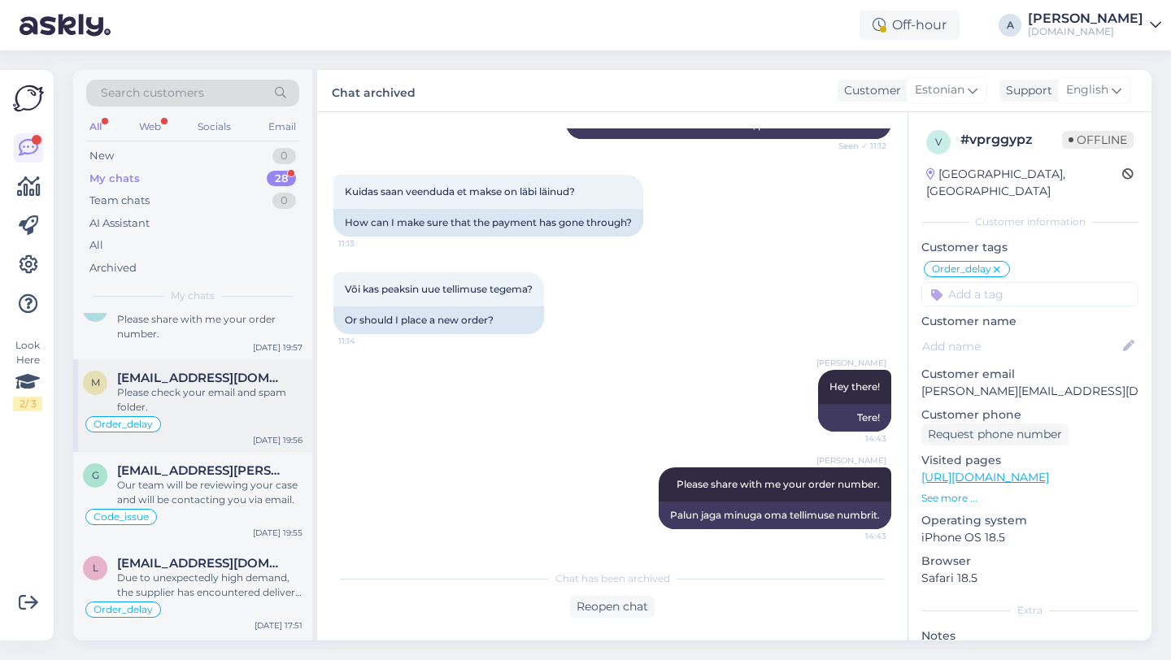
click at [241, 410] on div "Please check your email and spam folder." at bounding box center [209, 399] width 185 height 29
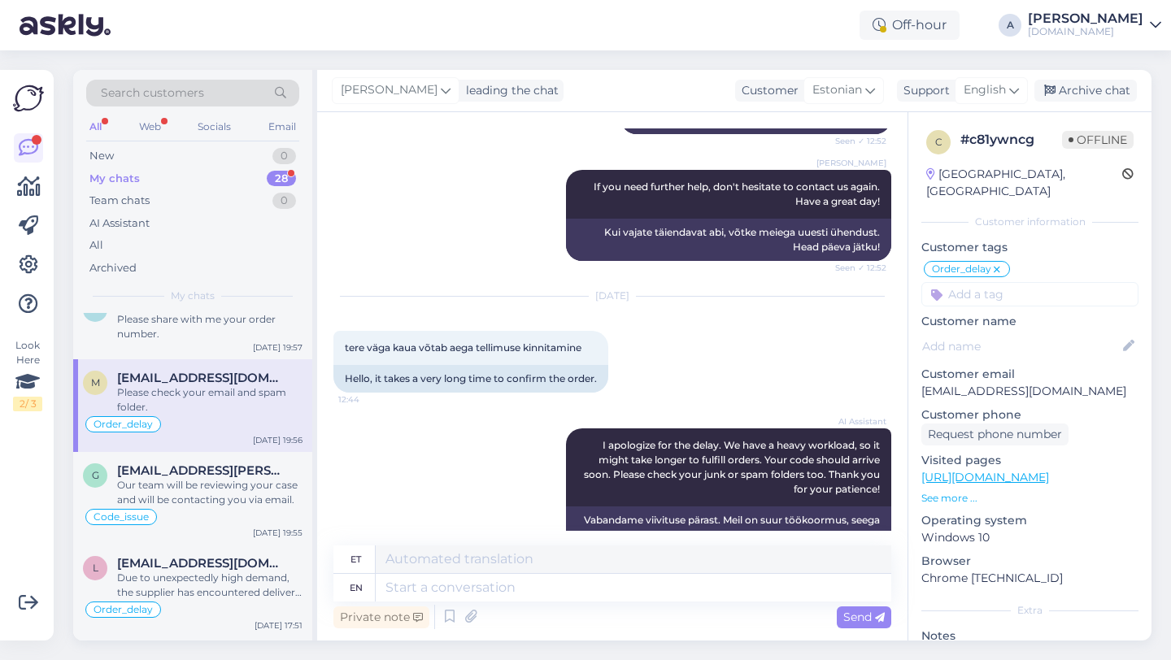
scroll to position [5584, 0]
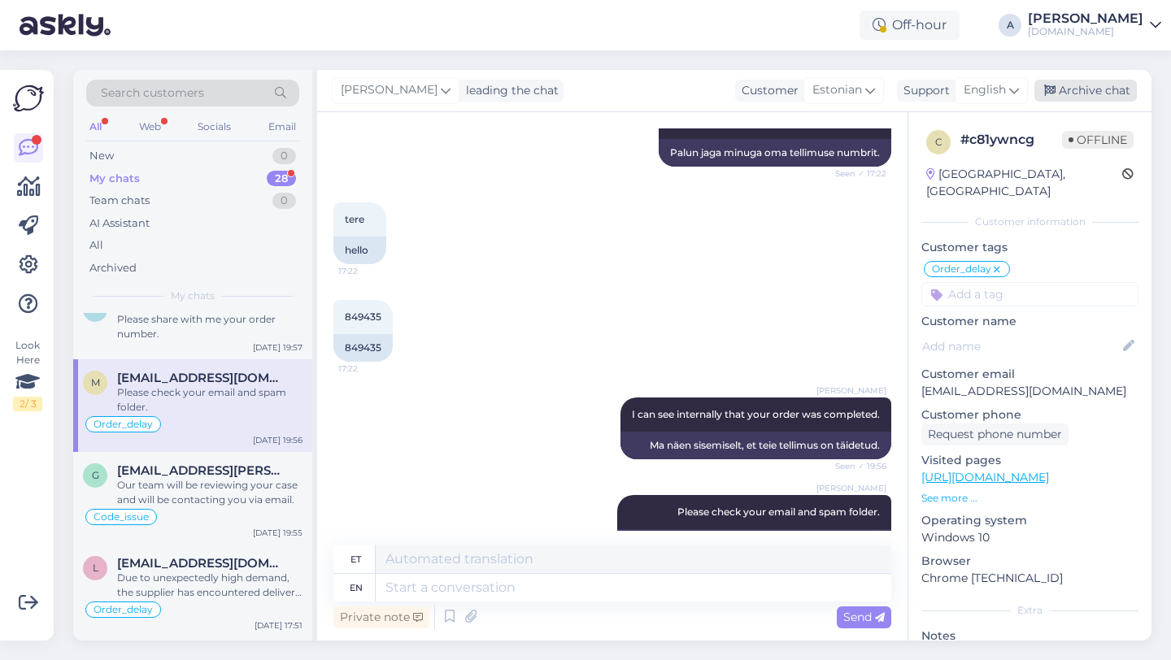
click at [1099, 96] on div "Archive chat" at bounding box center [1085, 91] width 102 height 22
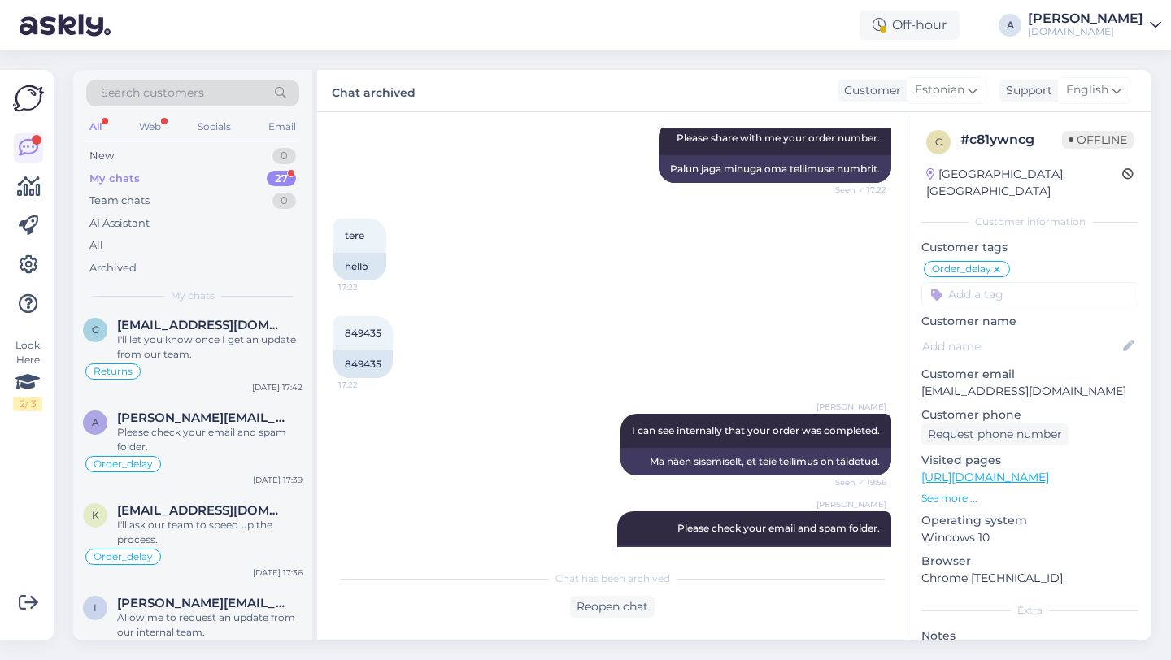
scroll to position [1329, 0]
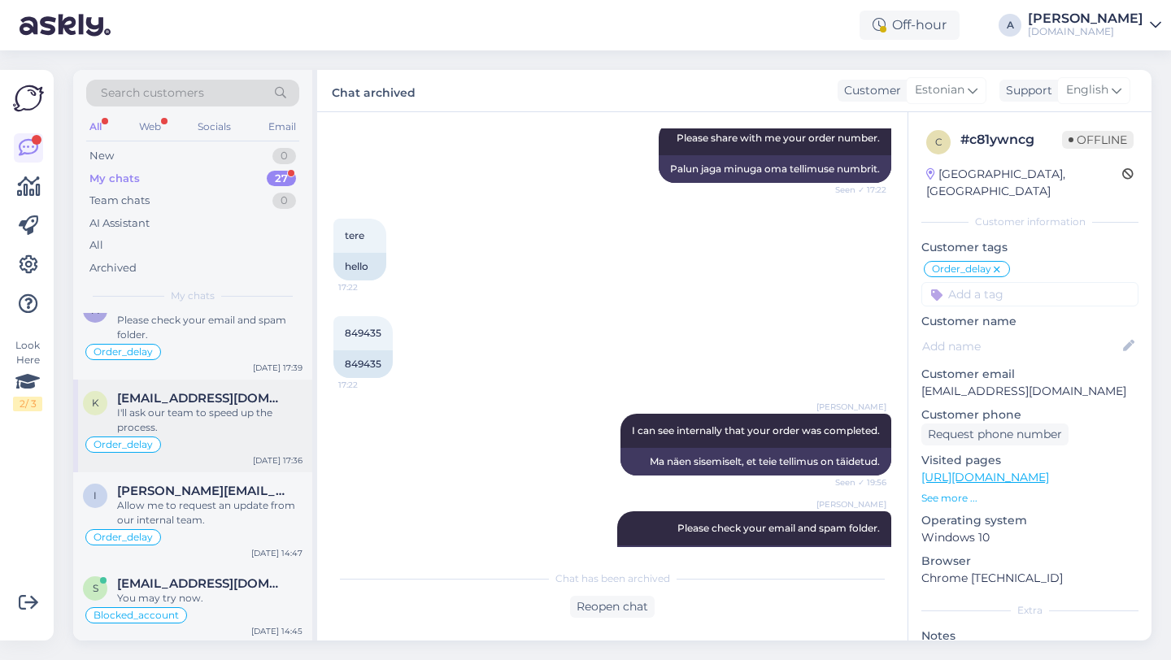
click at [214, 435] on div "Order_delay" at bounding box center [193, 445] width 220 height 20
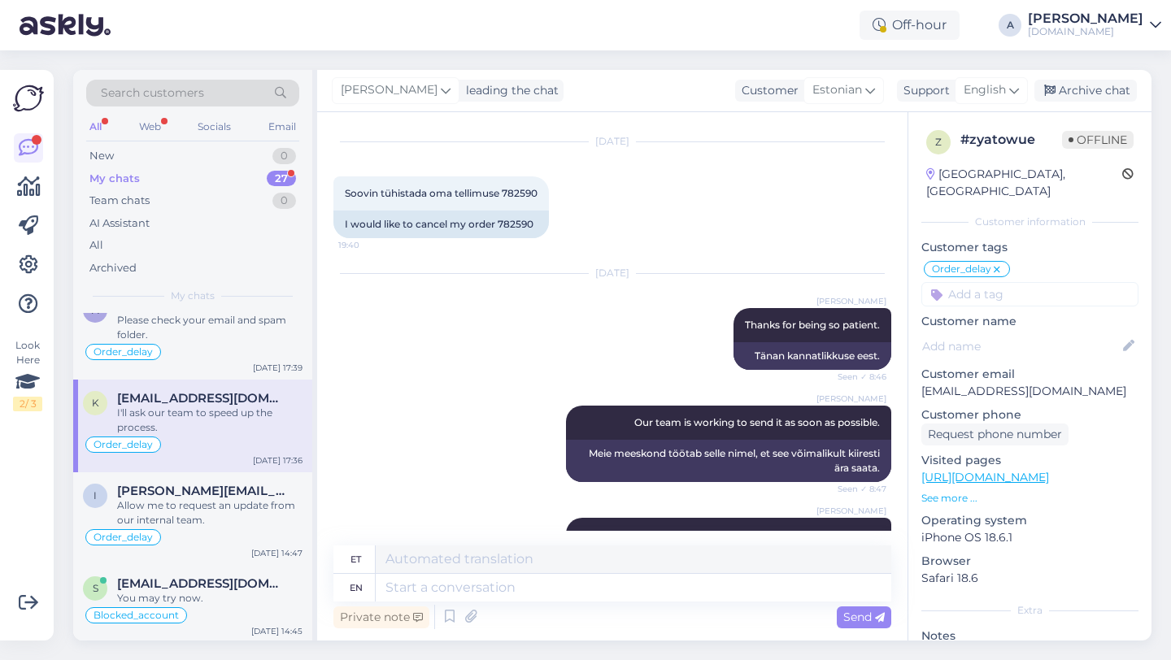
scroll to position [1938, 0]
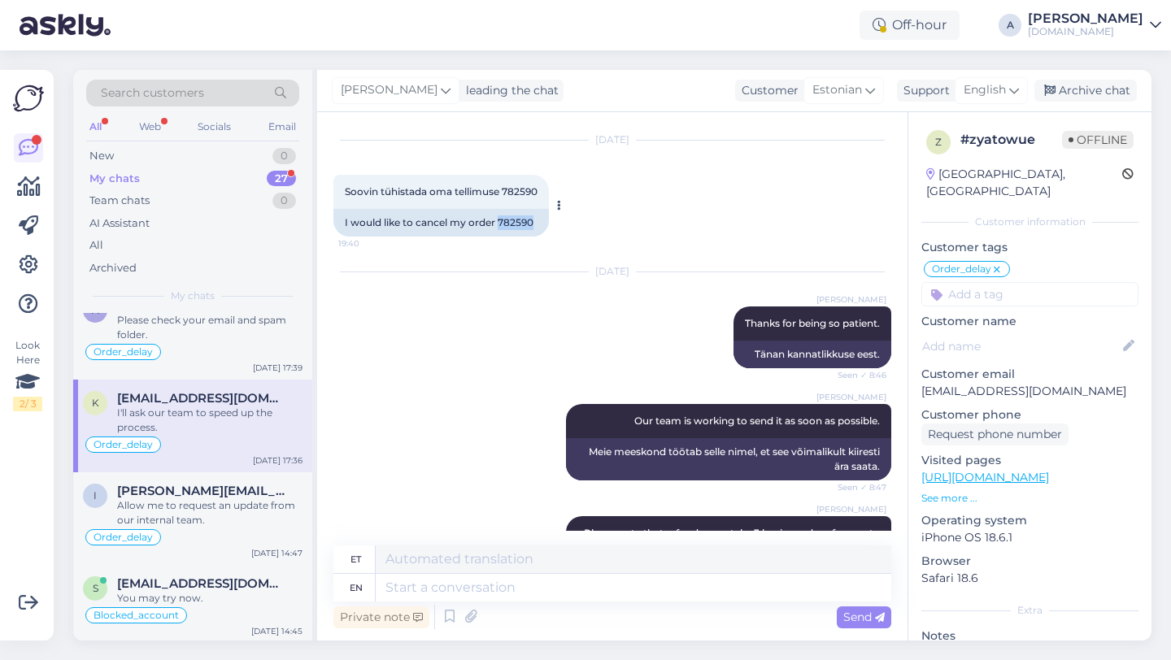
drag, startPoint x: 534, startPoint y: 207, endPoint x: 507, endPoint y: 206, distance: 27.7
click at [498, 209] on div "I would like to cancel my order 782590" at bounding box center [440, 223] width 215 height 28
copy div "782590"
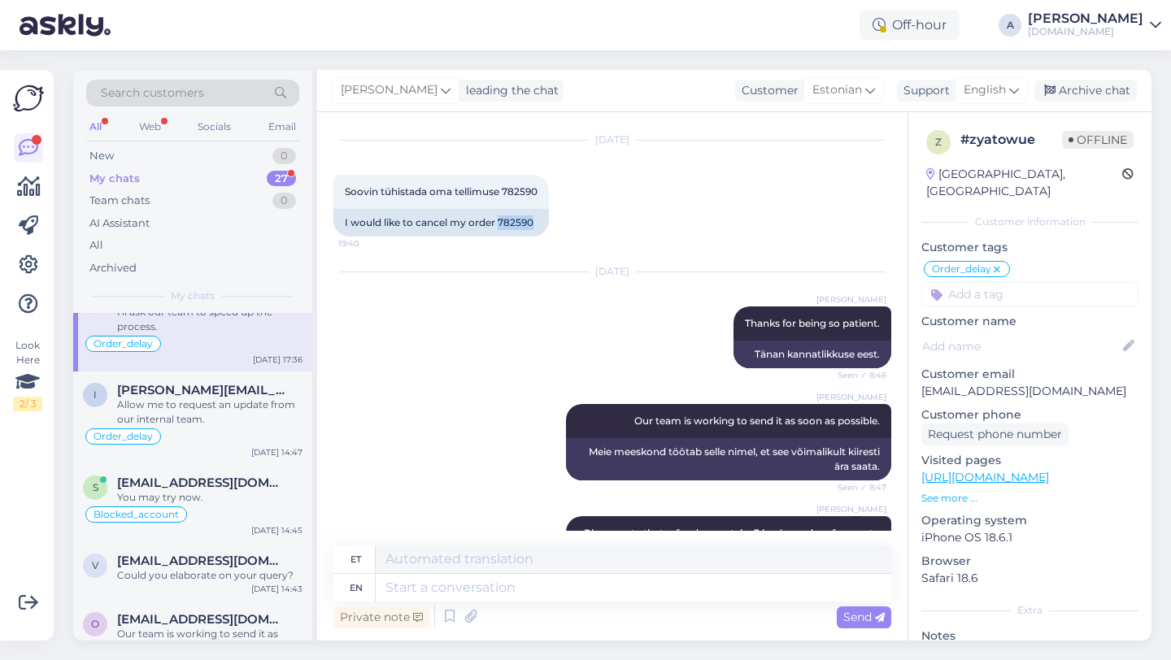
scroll to position [1430, 0]
click at [201, 408] on div "Allow me to request an update from our internal team." at bounding box center [209, 411] width 185 height 29
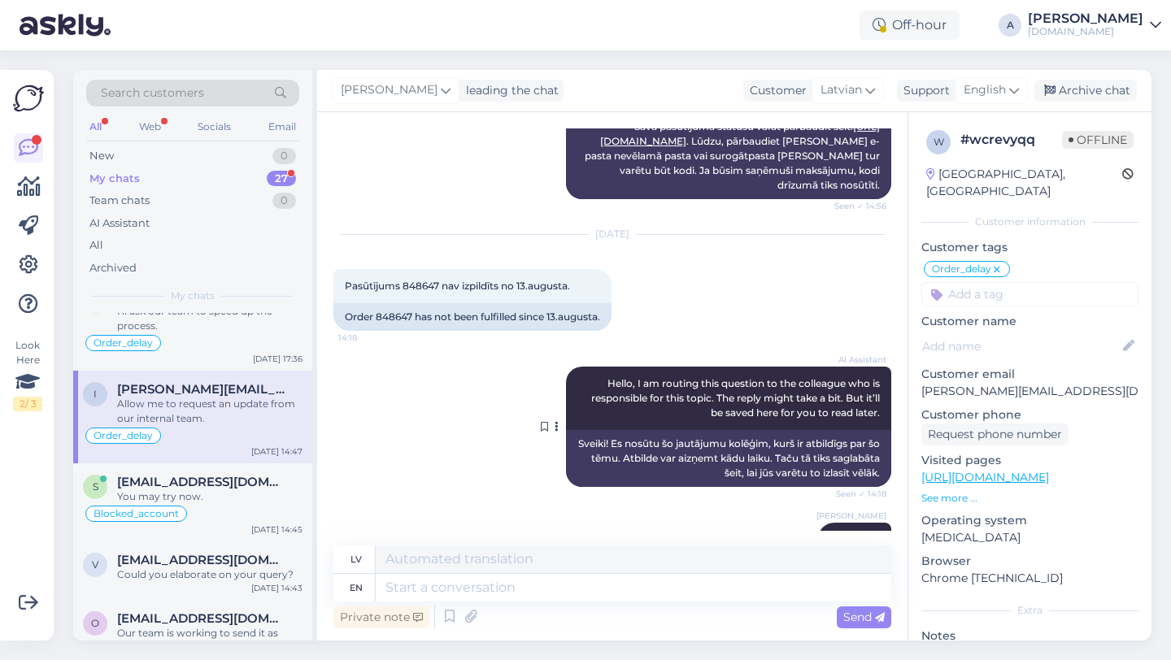
scroll to position [832, 0]
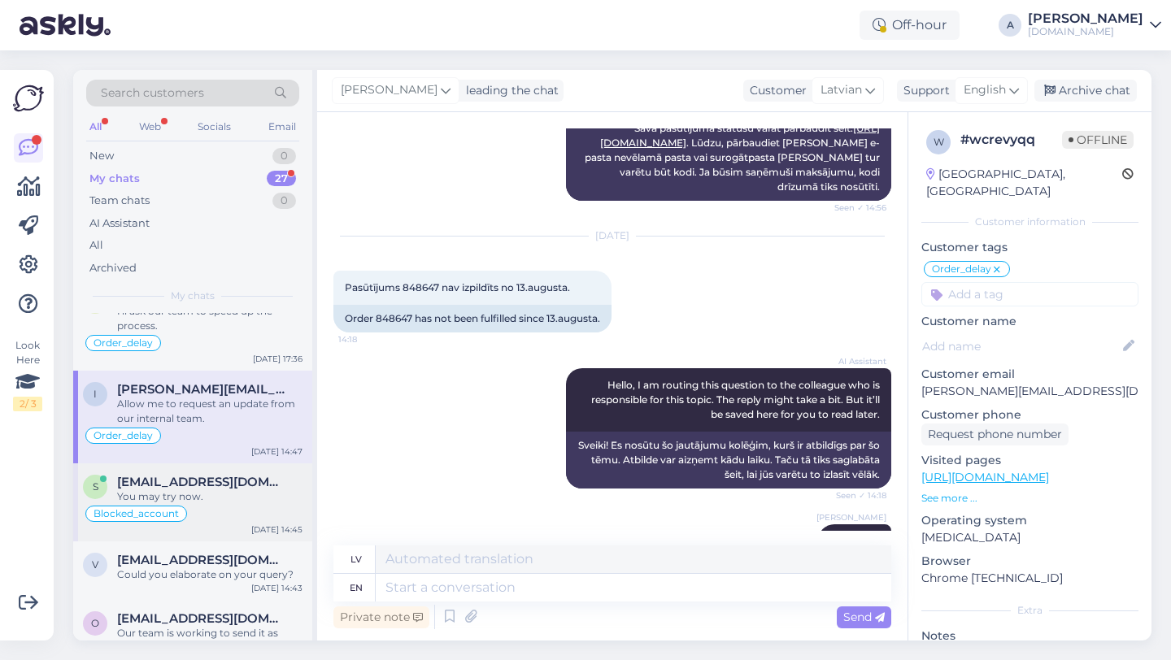
click at [225, 499] on div "You may try now." at bounding box center [209, 497] width 185 height 15
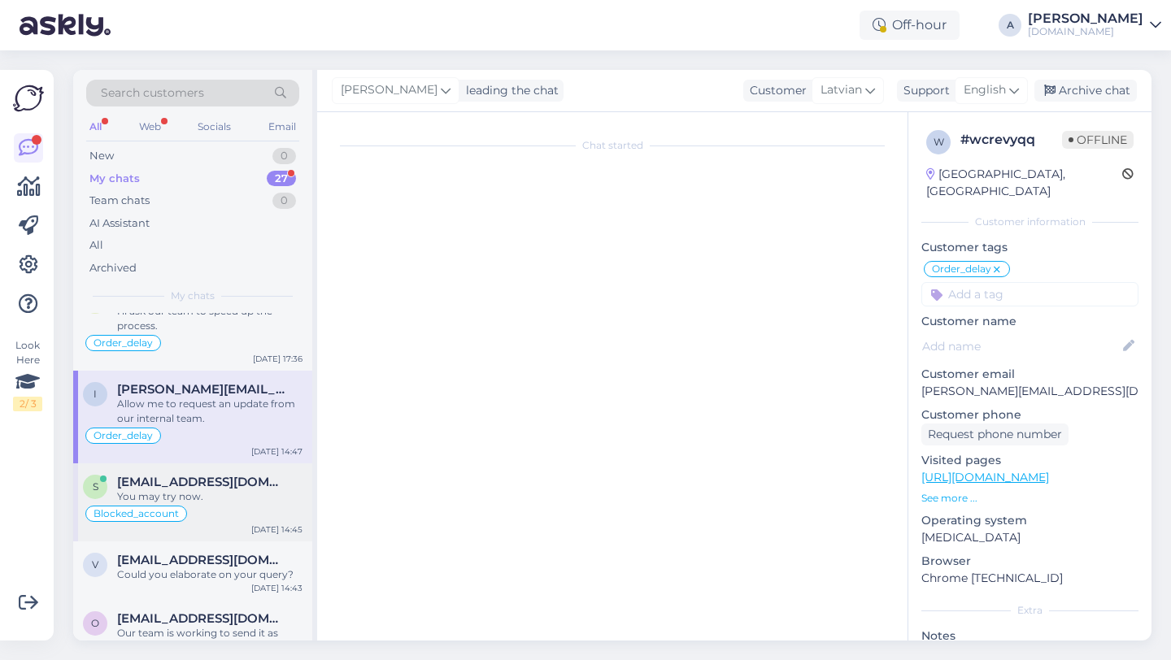
scroll to position [242, 0]
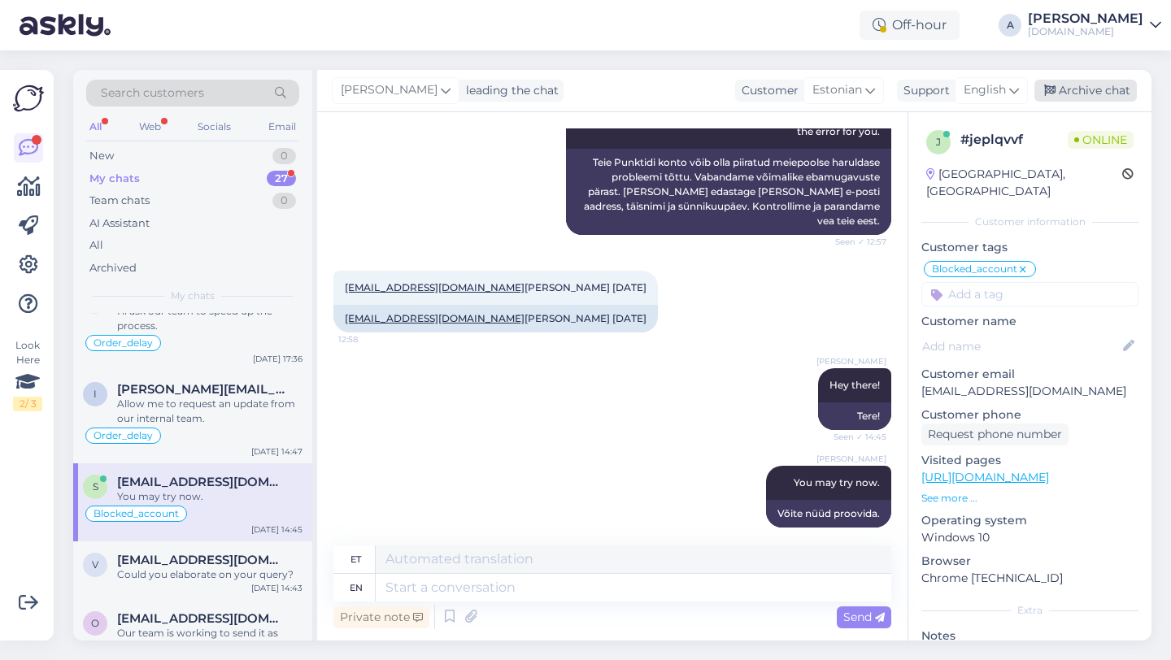
click at [1102, 94] on div "Archive chat" at bounding box center [1085, 91] width 102 height 22
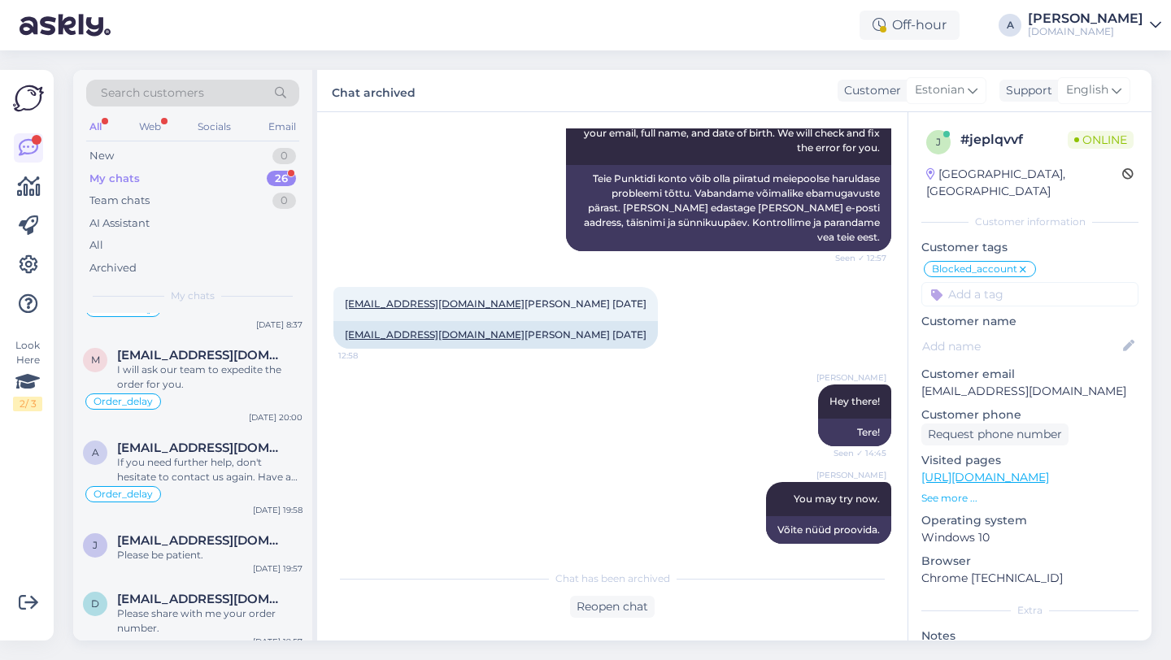
scroll to position [940, 0]
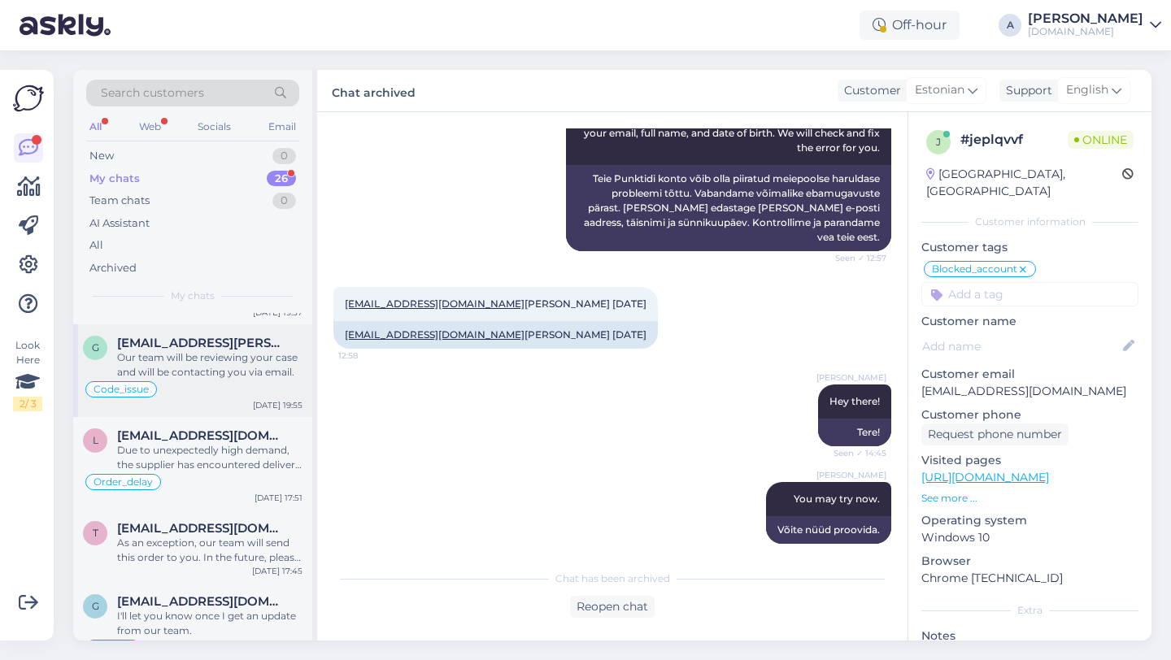
click at [203, 368] on div "Our team will be reviewing your case and will be contacting you via email." at bounding box center [209, 364] width 185 height 29
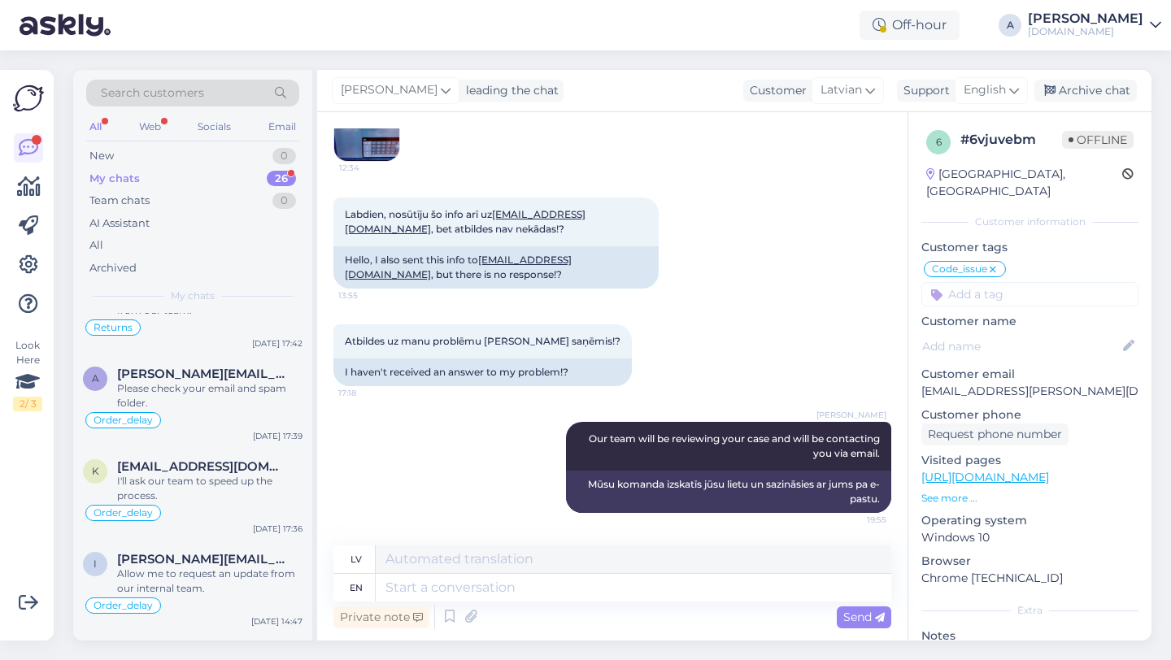
scroll to position [1267, 0]
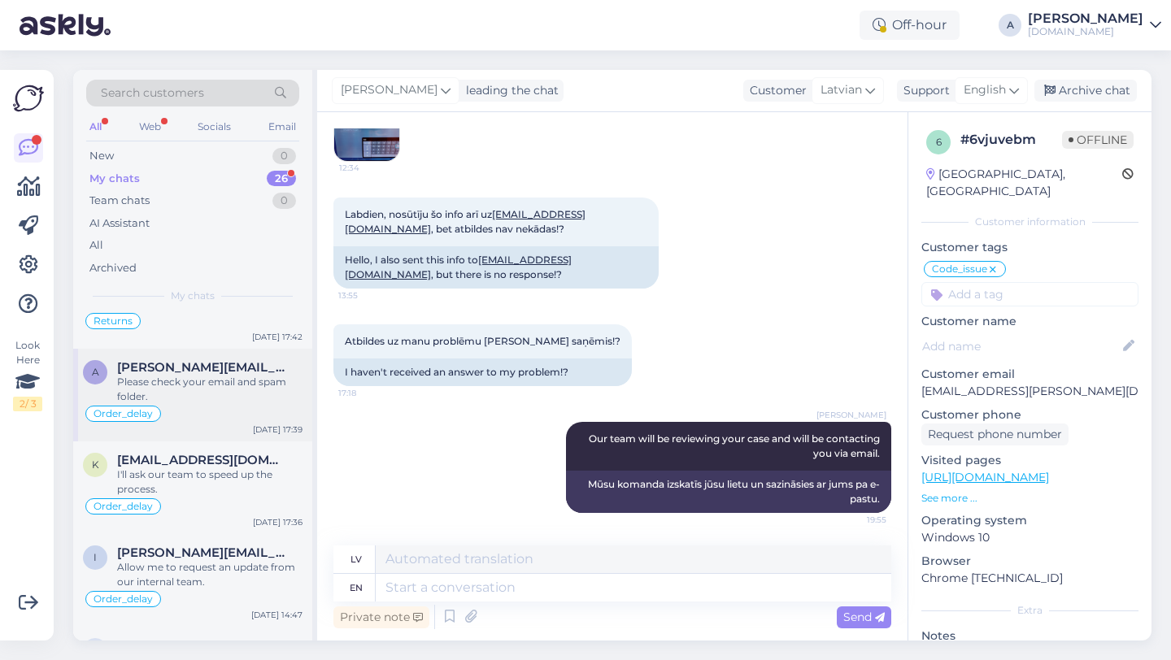
click at [244, 385] on div "Please check your email and spam folder." at bounding box center [209, 389] width 185 height 29
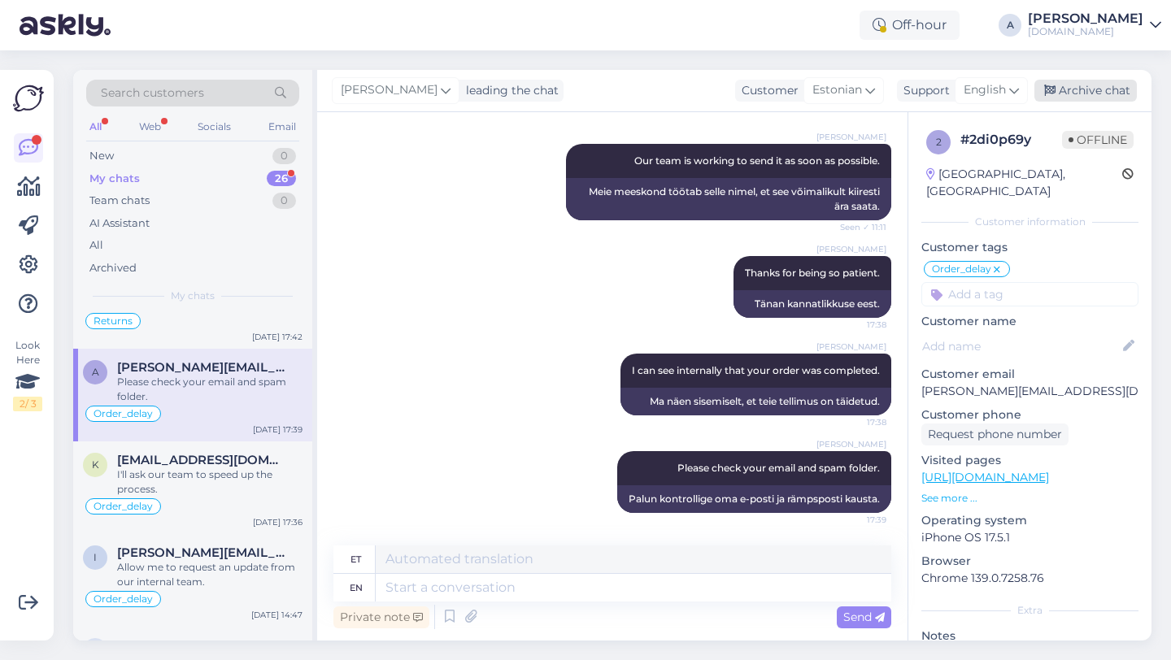
click at [1078, 82] on div "Archive chat" at bounding box center [1085, 91] width 102 height 22
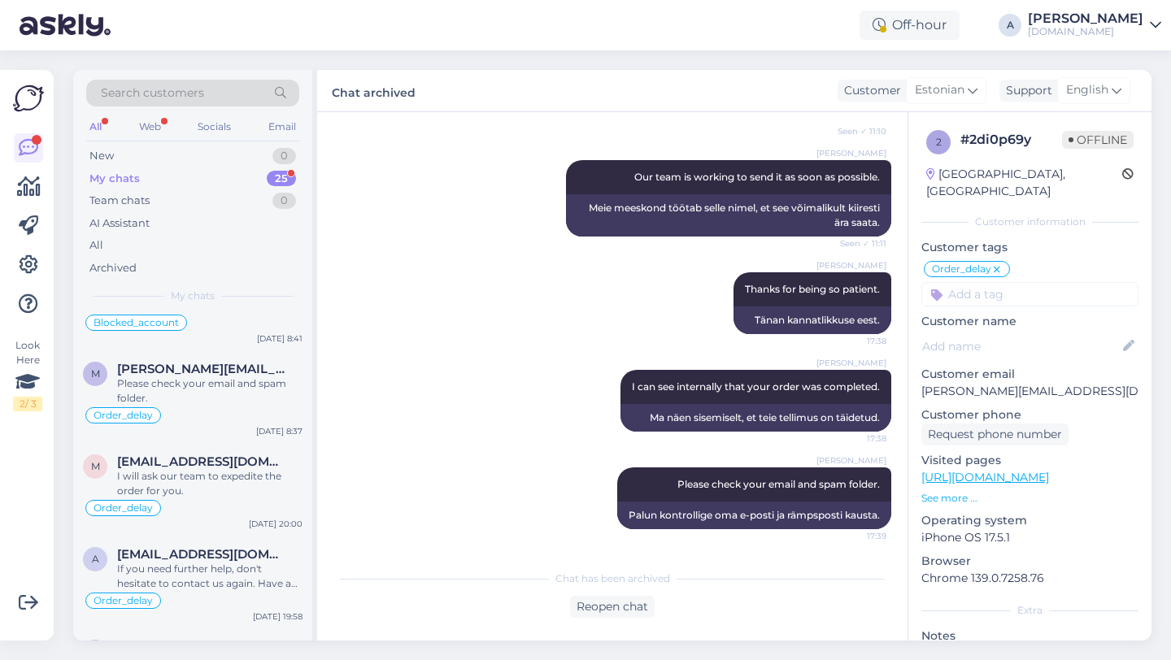
scroll to position [506, 0]
click at [242, 408] on div "Order_delay" at bounding box center [193, 414] width 220 height 20
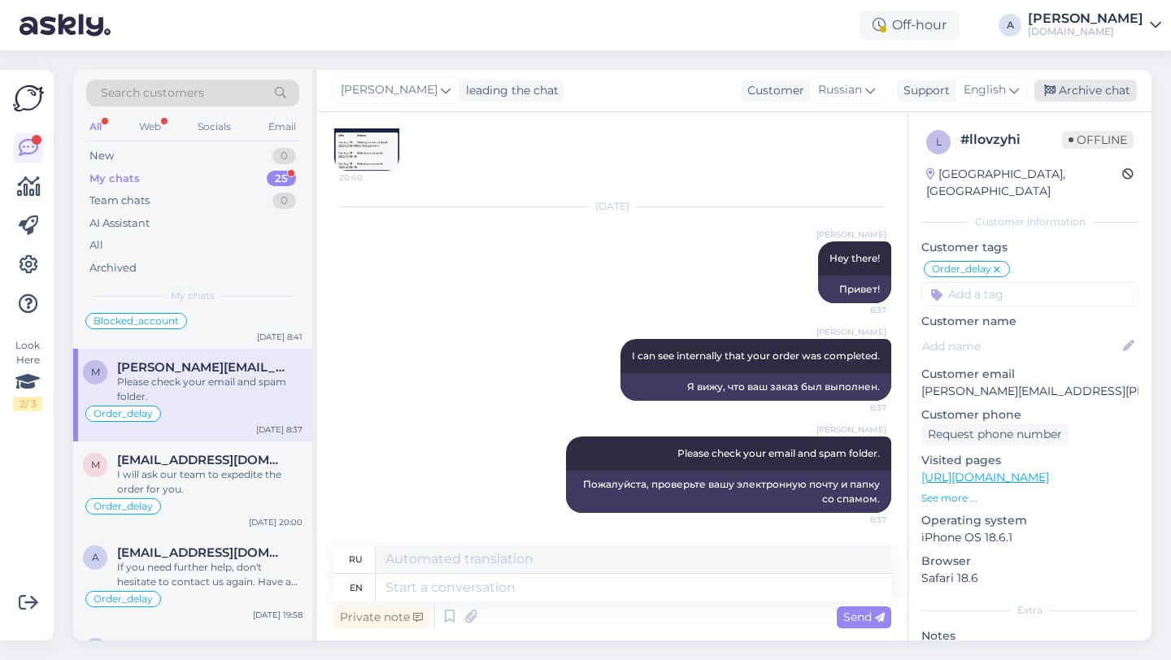
click at [1073, 97] on div "Archive chat" at bounding box center [1085, 91] width 102 height 22
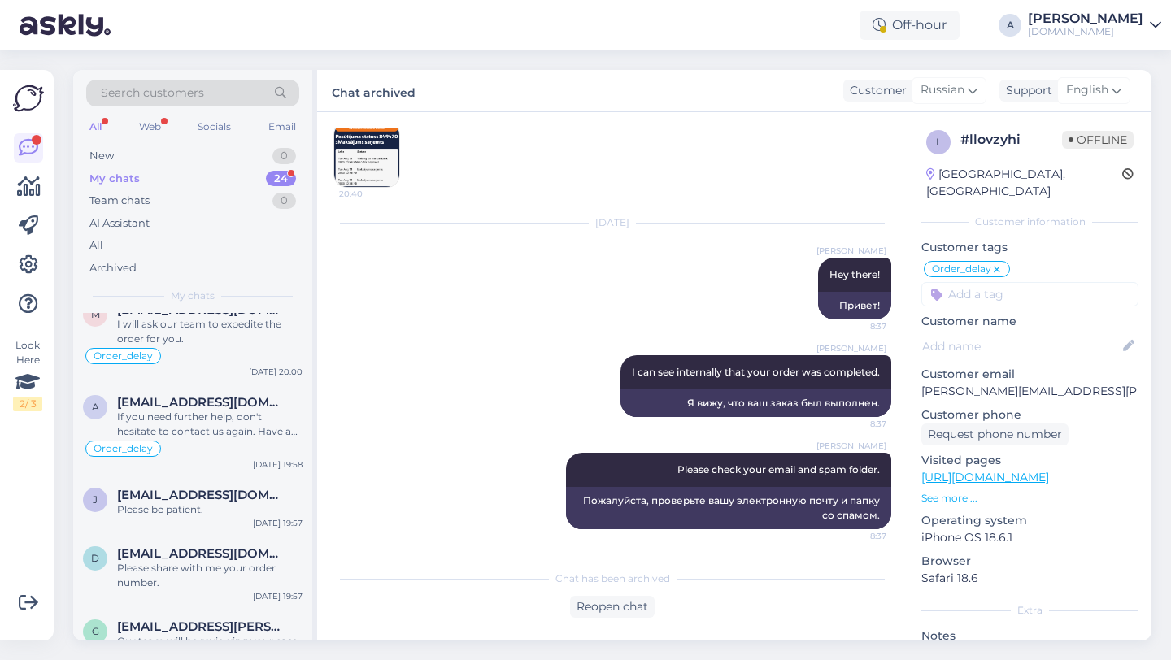
scroll to position [567, 0]
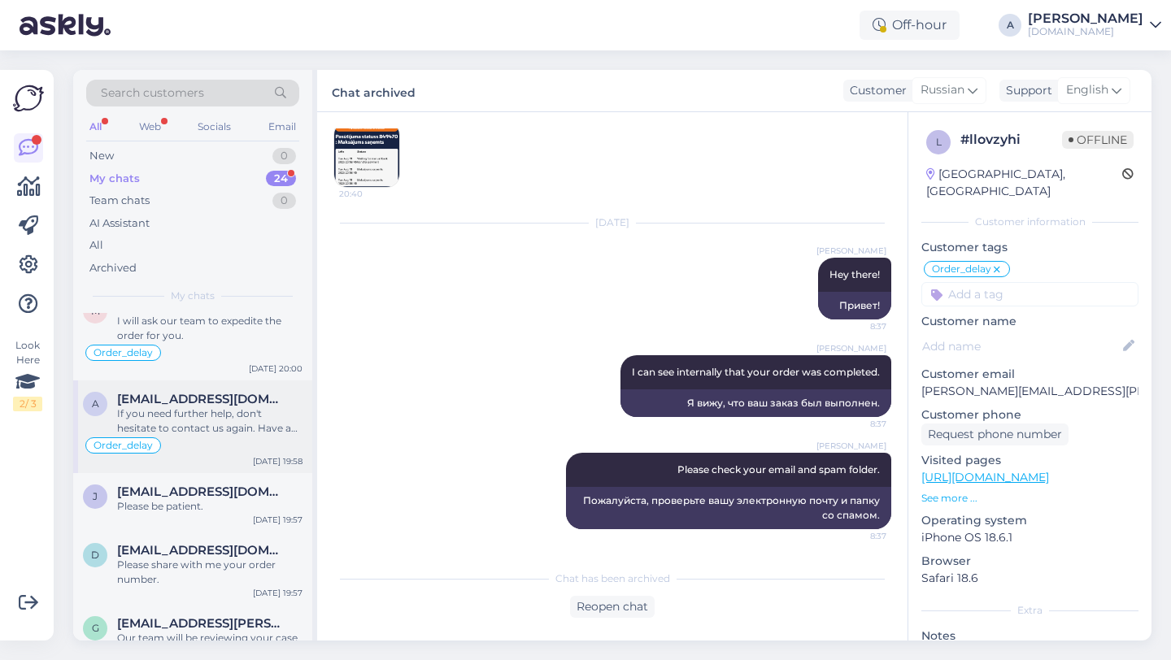
click at [221, 411] on div "If you need further help, don't hesitate to contact us again. Have a great day!" at bounding box center [209, 421] width 185 height 29
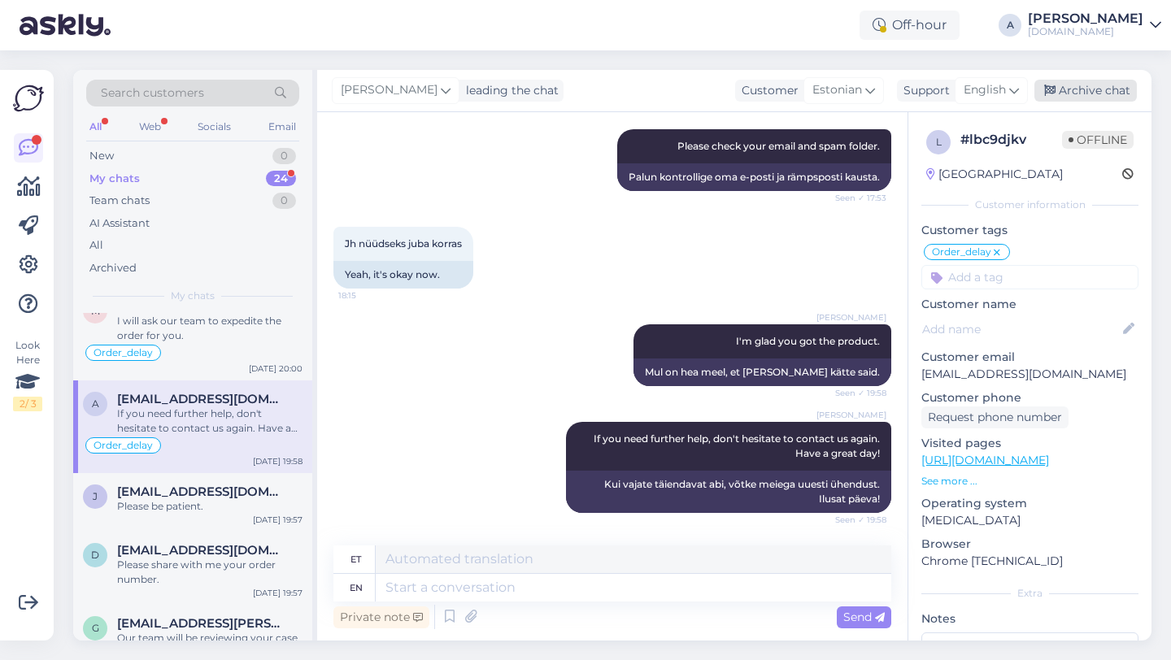
click at [1106, 90] on div "Archive chat" at bounding box center [1085, 91] width 102 height 22
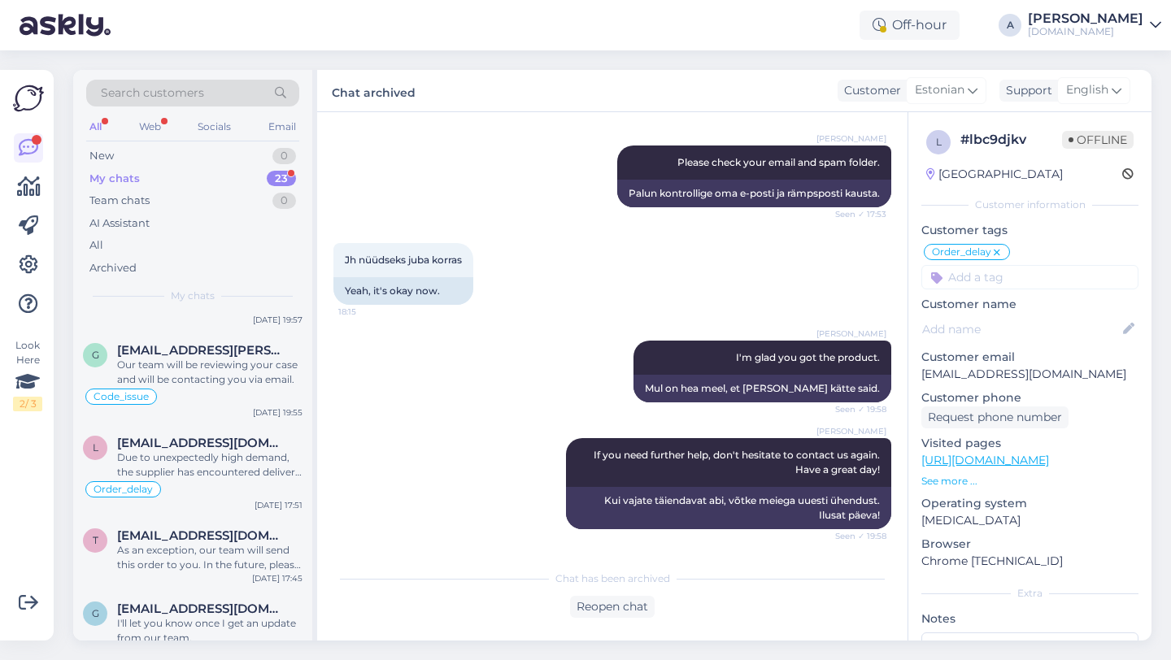
scroll to position [749, 0]
click at [224, 372] on div "Our team will be reviewing your case and will be contacting you via email." at bounding box center [209, 370] width 185 height 29
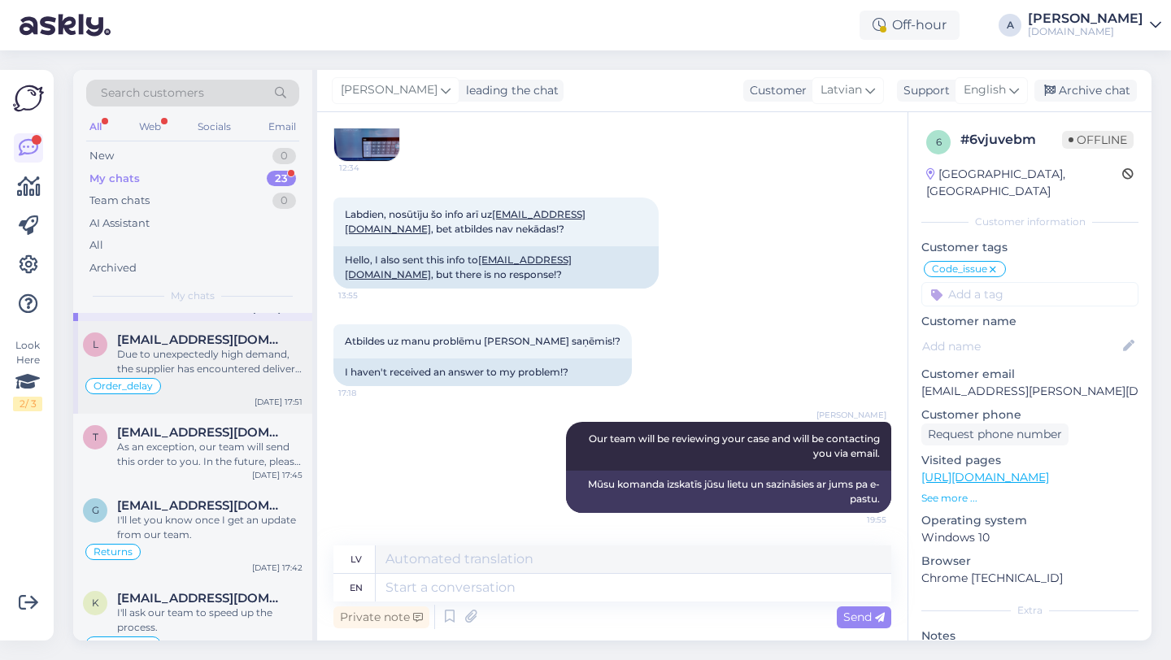
scroll to position [851, 0]
click at [185, 464] on div "As an exception, our team will send this order to you. In the future, please us…" at bounding box center [209, 453] width 185 height 29
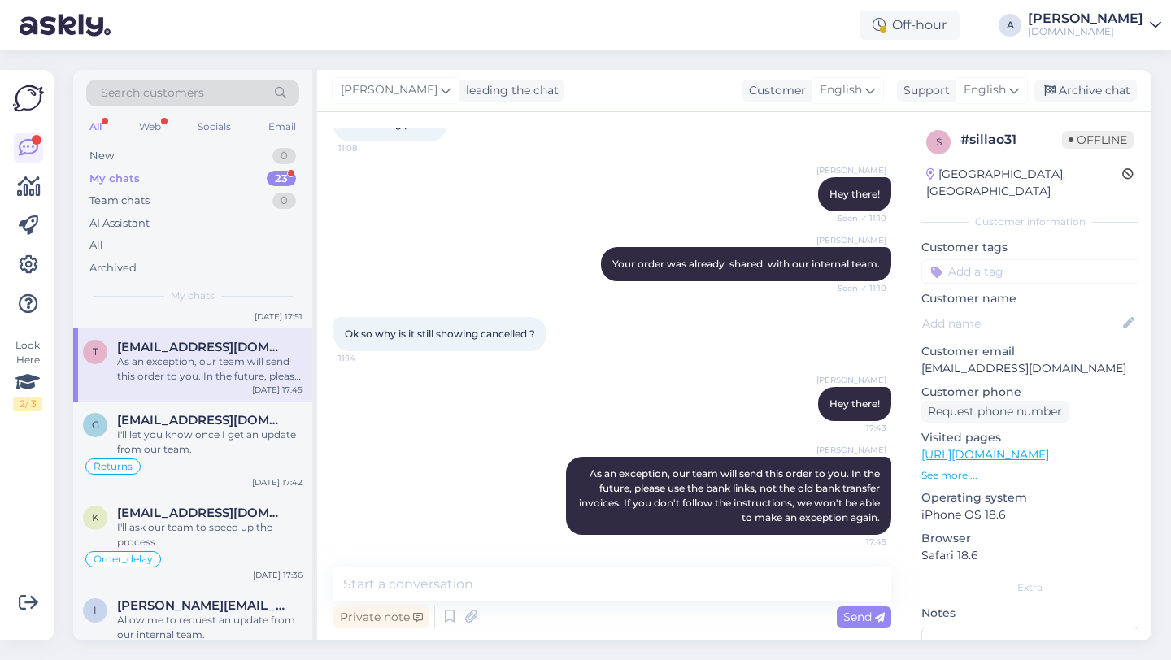
scroll to position [938, 0]
click at [194, 446] on div "I'll let you know once I get an update from our team." at bounding box center [209, 440] width 185 height 29
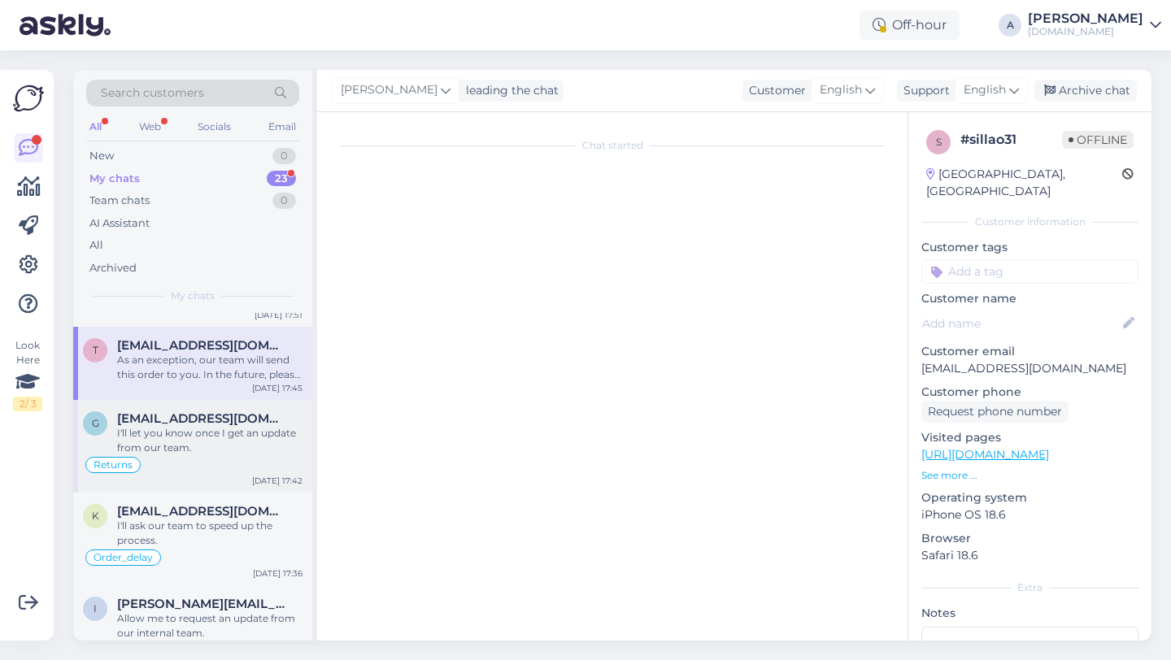
scroll to position [3606, 0]
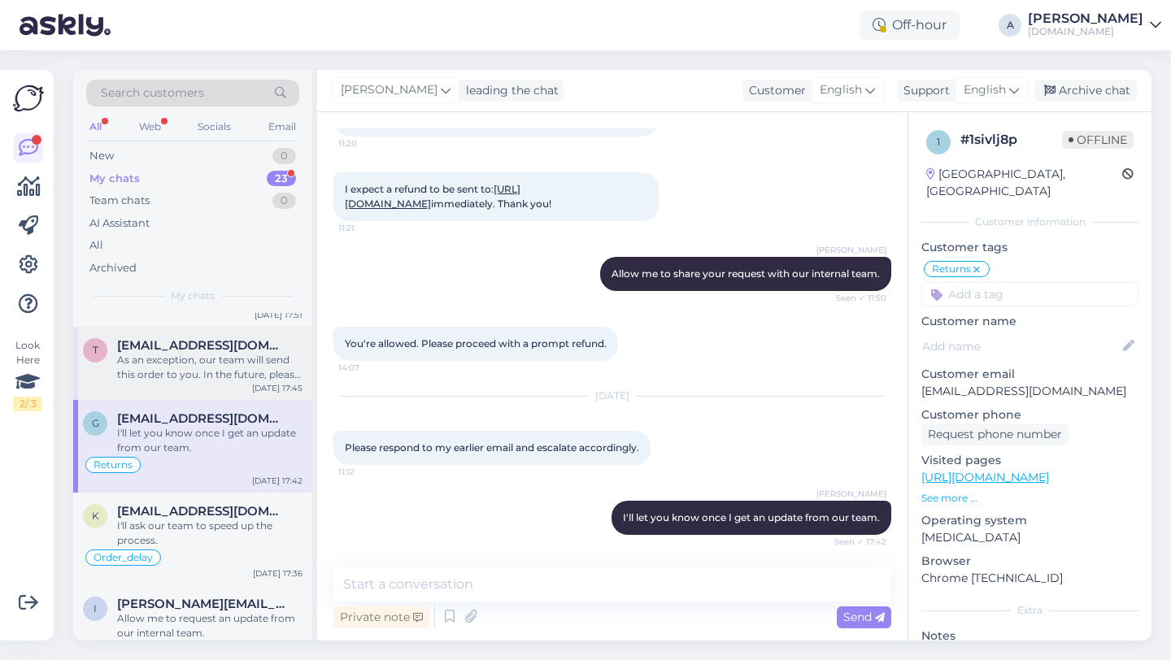
click at [206, 374] on div "As an exception, our team will send this order to you. In the future, please us…" at bounding box center [209, 367] width 185 height 29
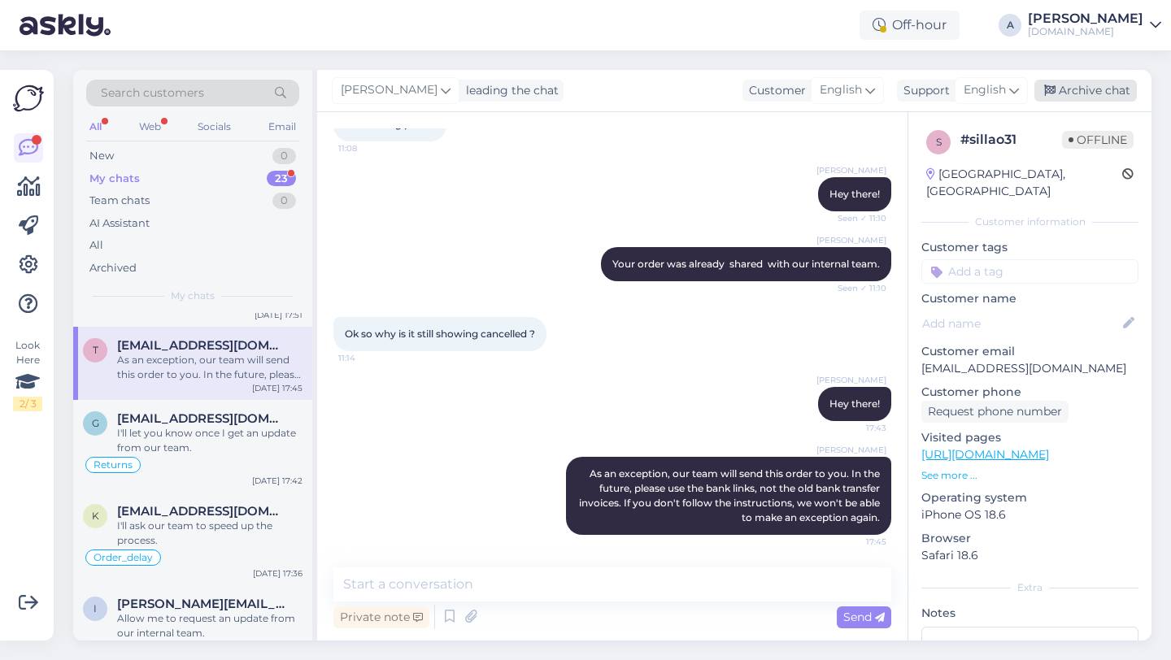
click at [1077, 81] on div "Archive chat" at bounding box center [1085, 91] width 102 height 22
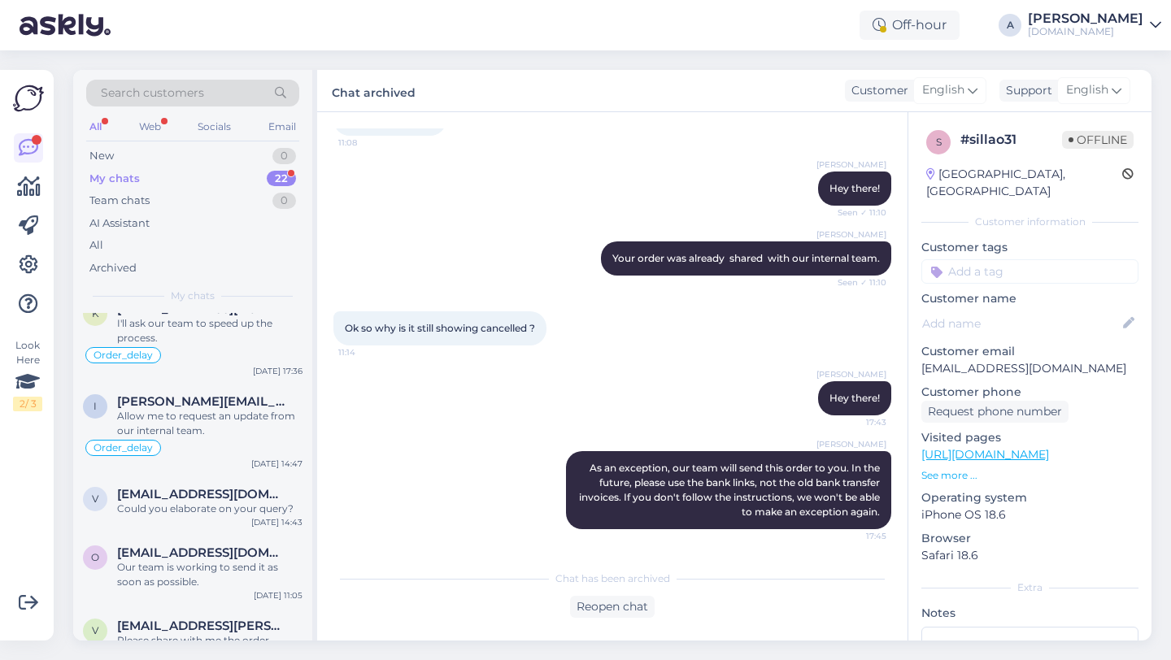
scroll to position [1570, 0]
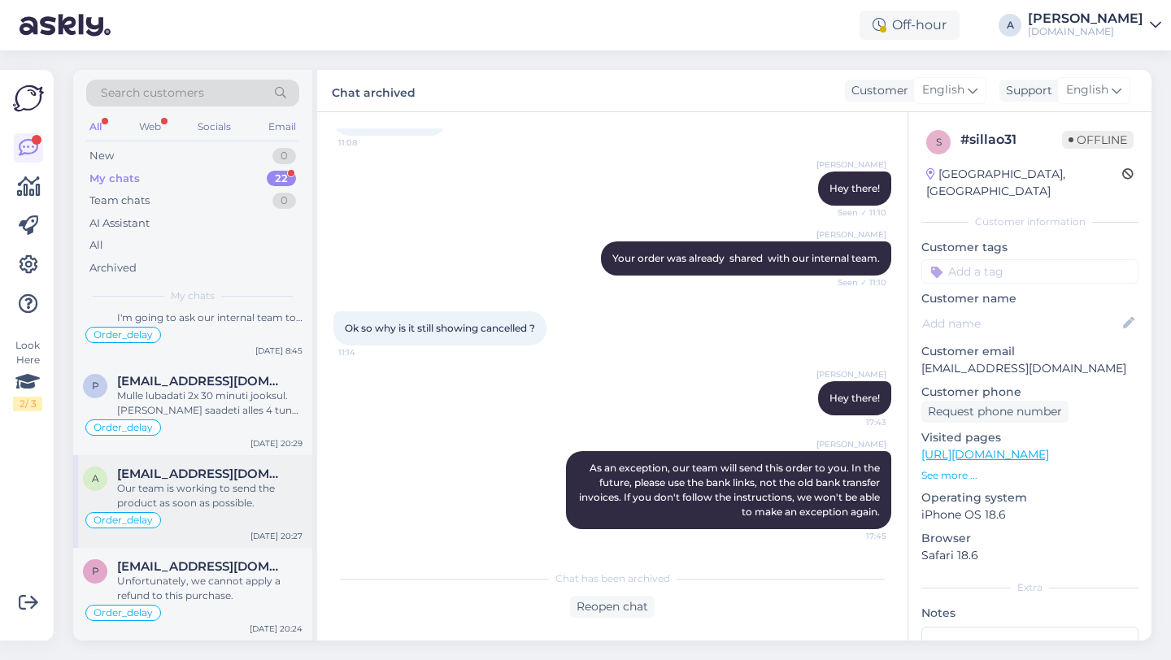
click at [224, 504] on div "Our team is working to send the product as soon as possible." at bounding box center [209, 495] width 185 height 29
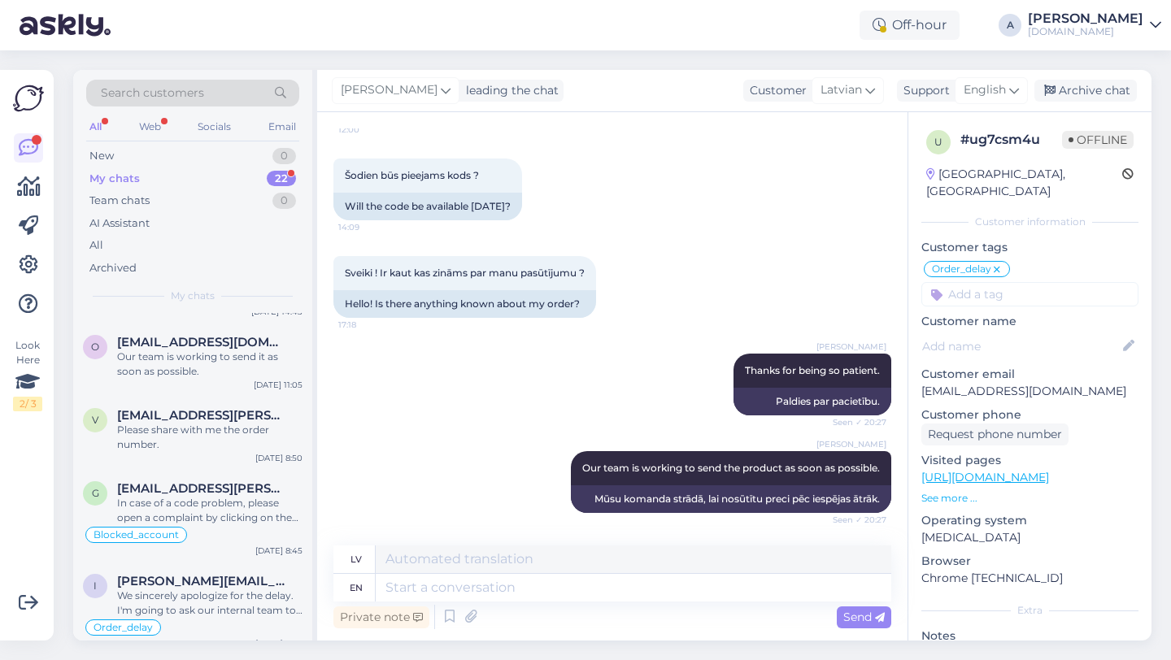
scroll to position [1275, 0]
click at [224, 504] on div "In case of a code problem, please open a complaint by clicking on the red "Repo…" at bounding box center [209, 512] width 185 height 29
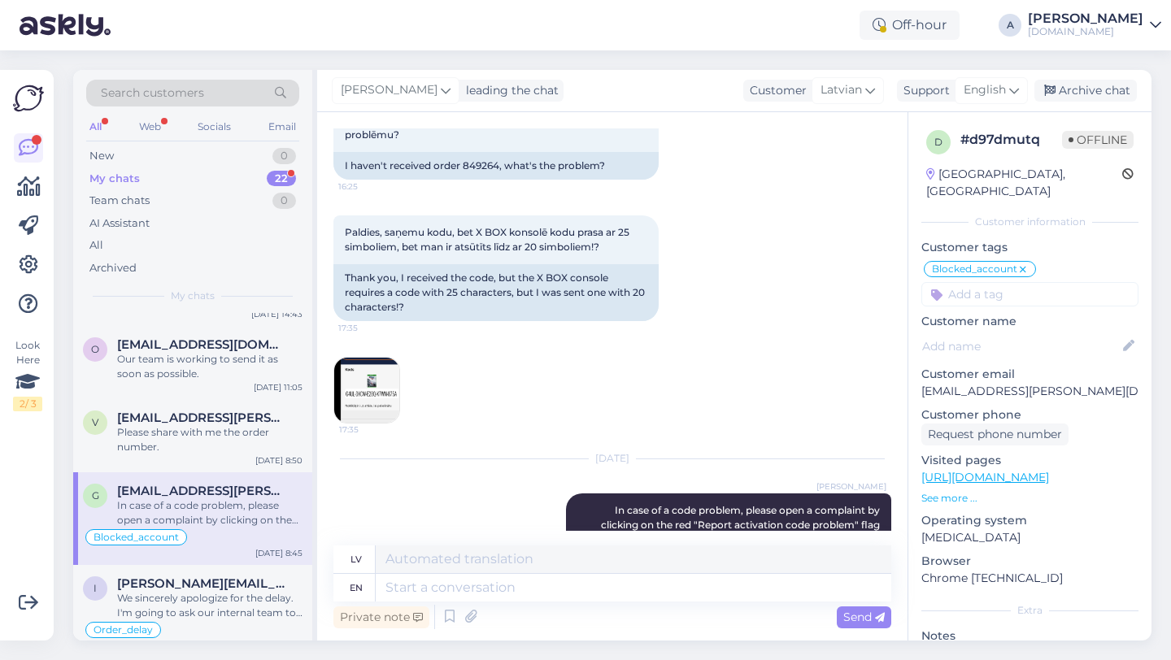
scroll to position [1076, 0]
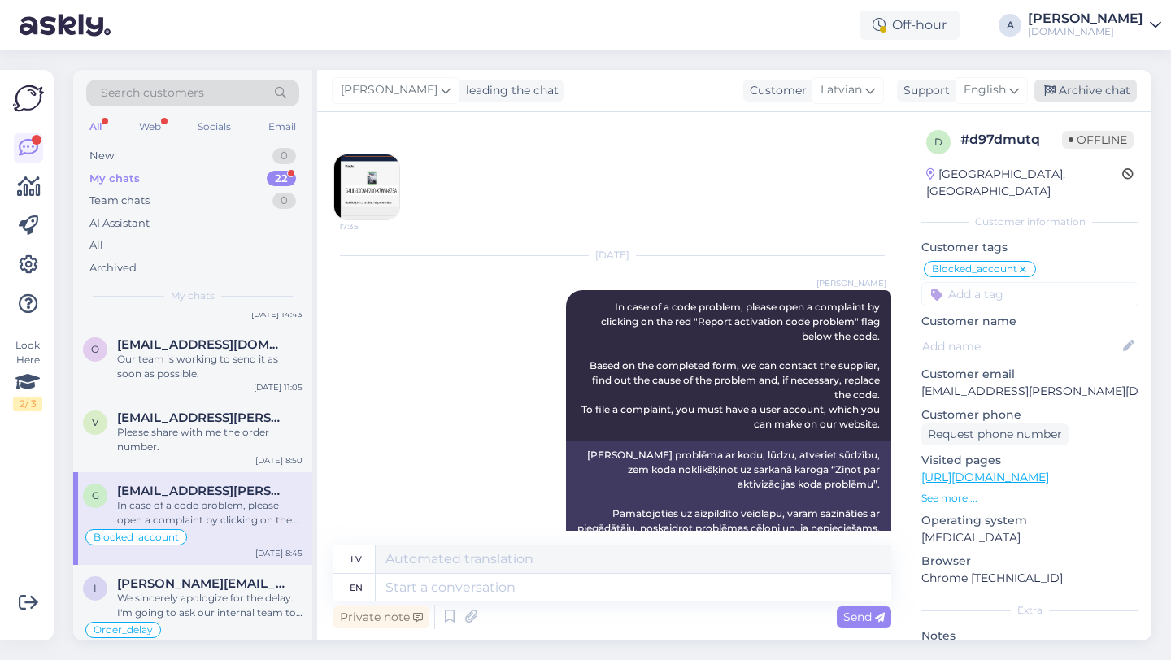
click at [1069, 100] on div "Archive chat" at bounding box center [1085, 91] width 102 height 22
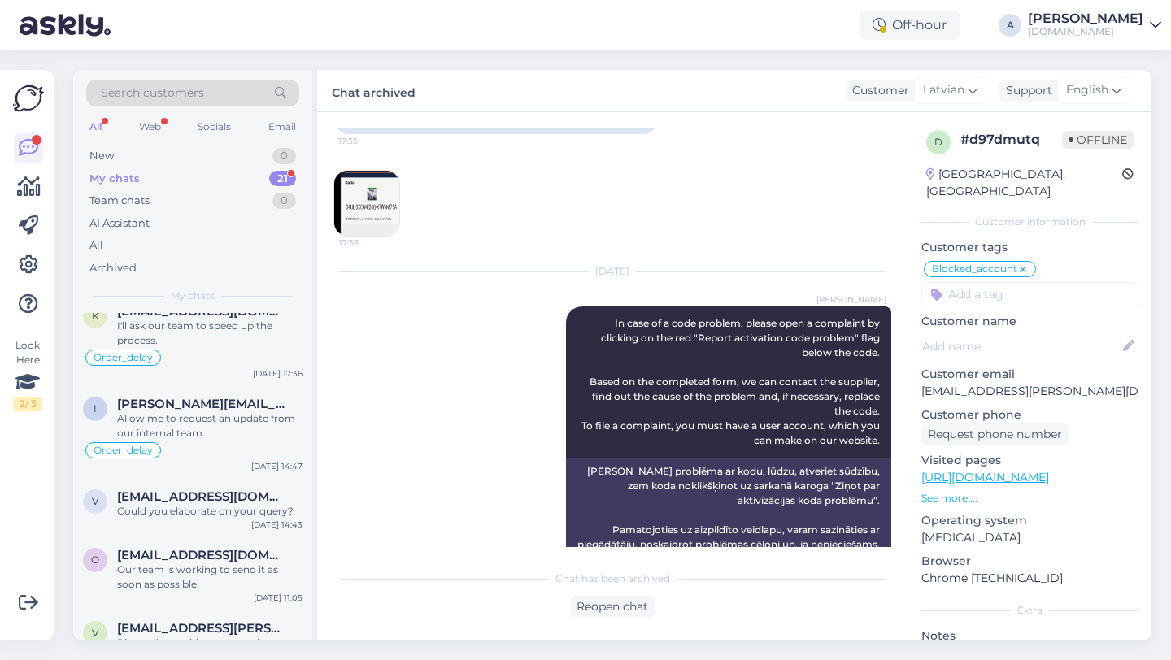
scroll to position [1053, 0]
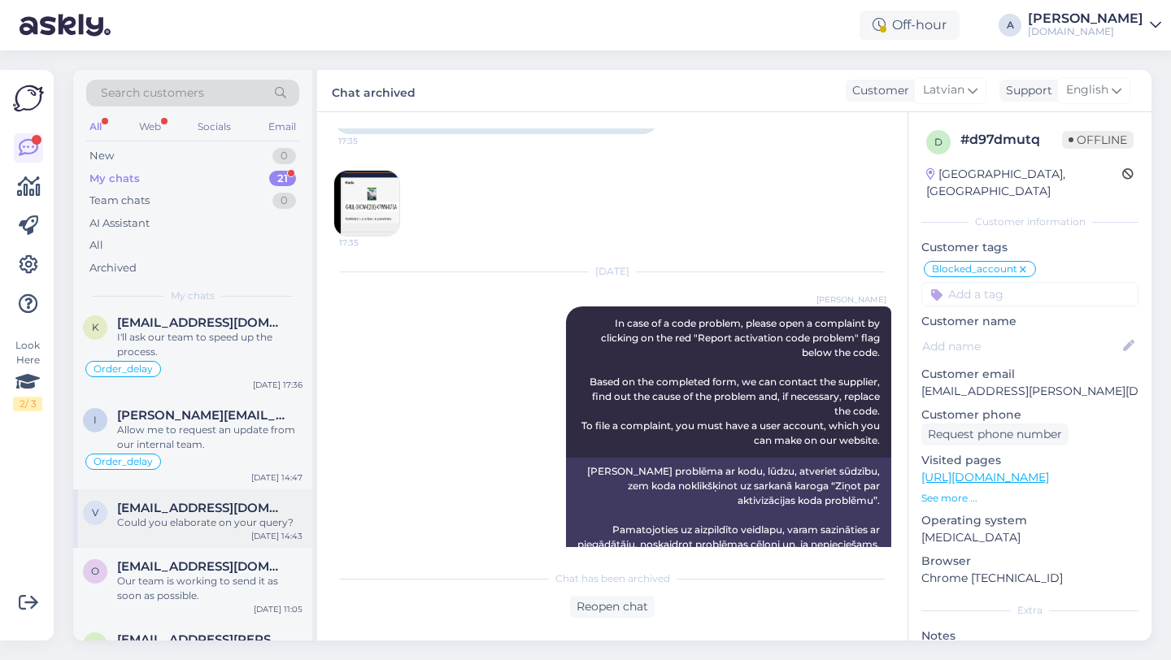
click at [193, 517] on div "Could you elaborate on your query?" at bounding box center [209, 523] width 185 height 15
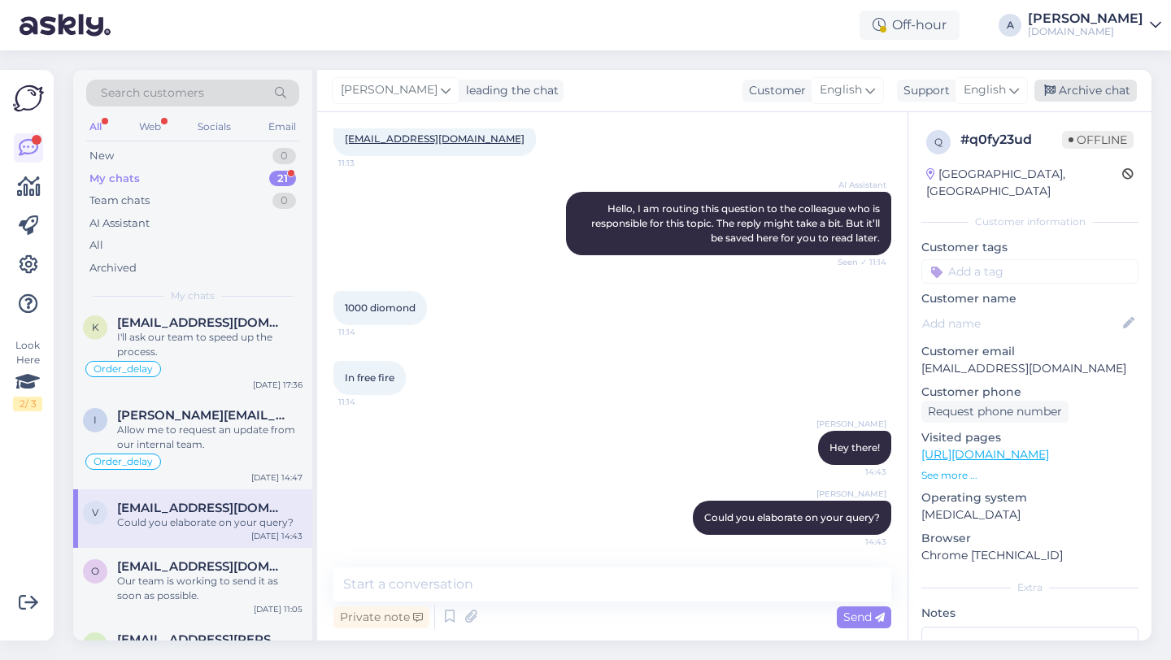
click at [1072, 91] on div "Archive chat" at bounding box center [1085, 91] width 102 height 22
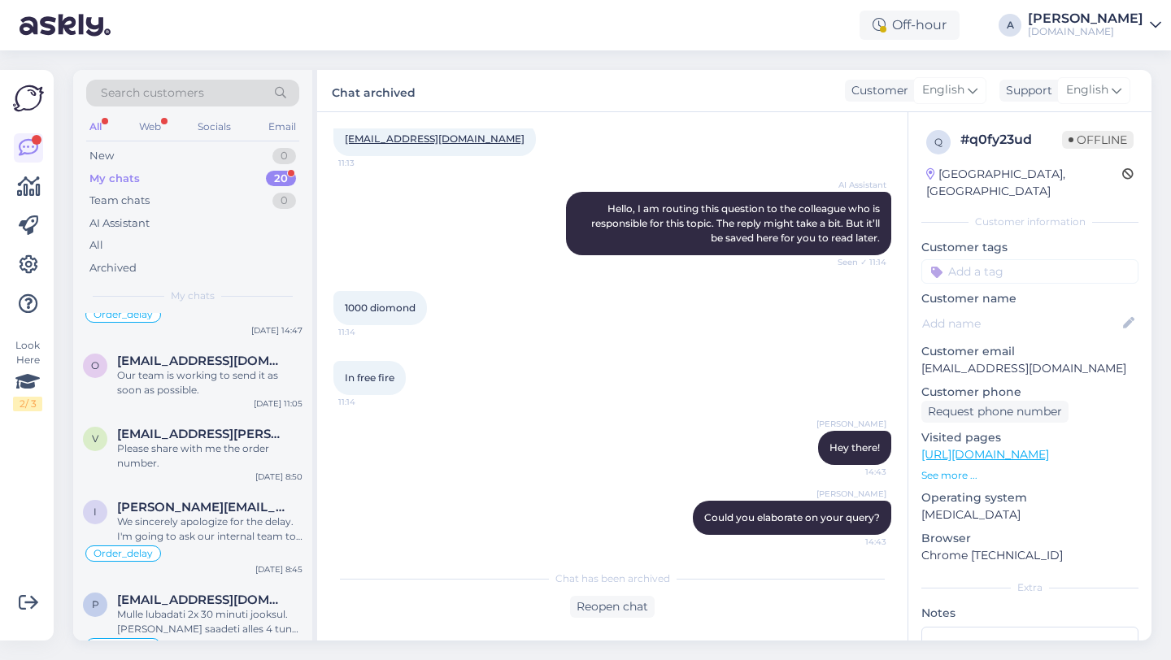
scroll to position [1194, 0]
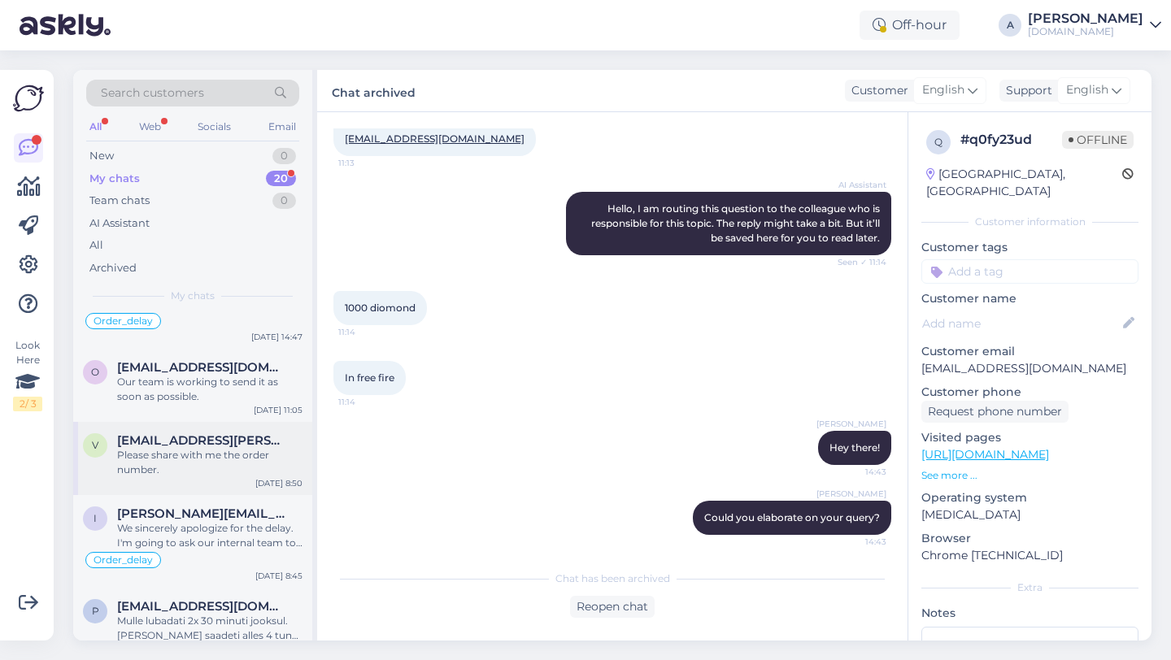
click at [231, 477] on div "Please share with me the order number." at bounding box center [209, 462] width 185 height 29
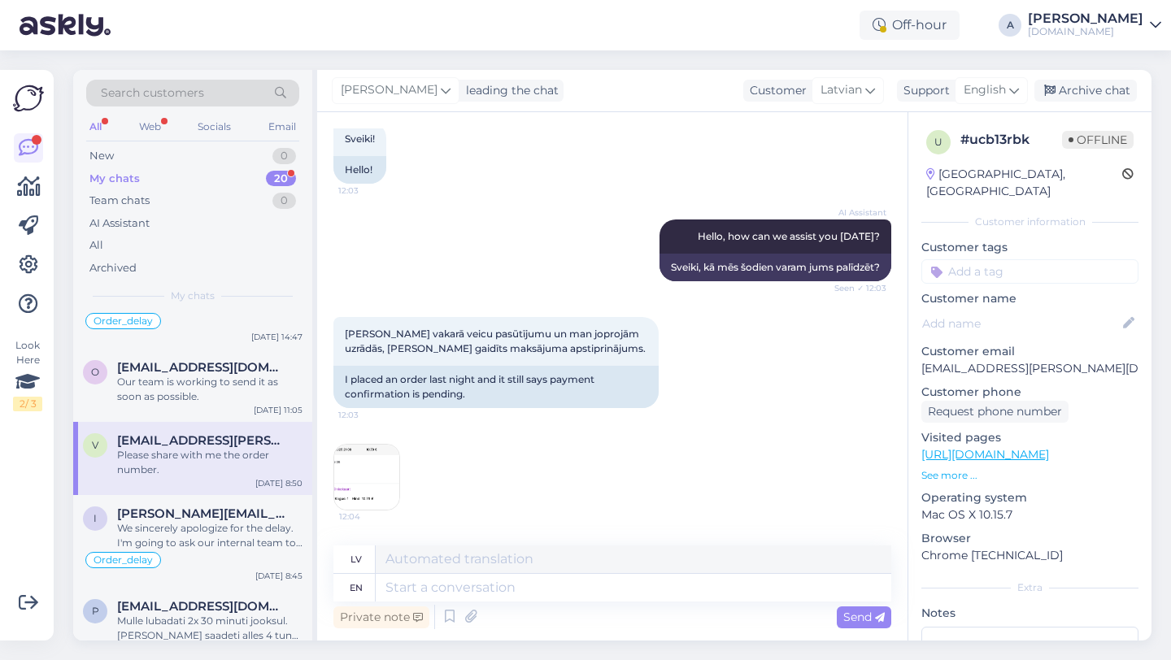
scroll to position [4196, 0]
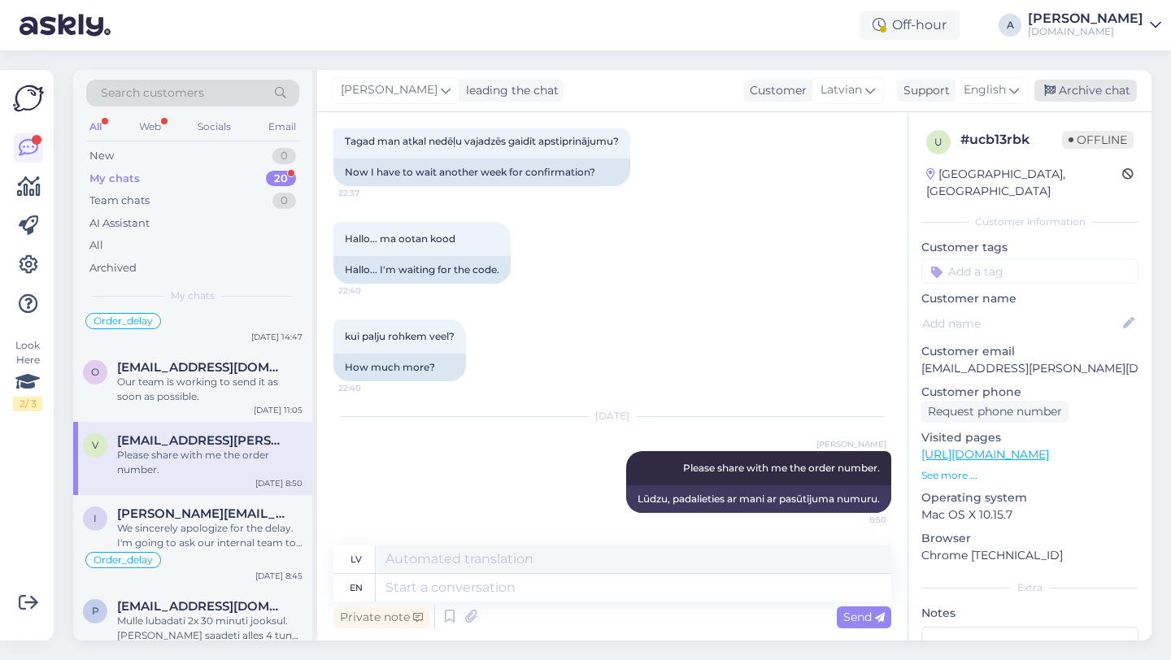
click at [1094, 97] on div "Archive chat" at bounding box center [1085, 91] width 102 height 22
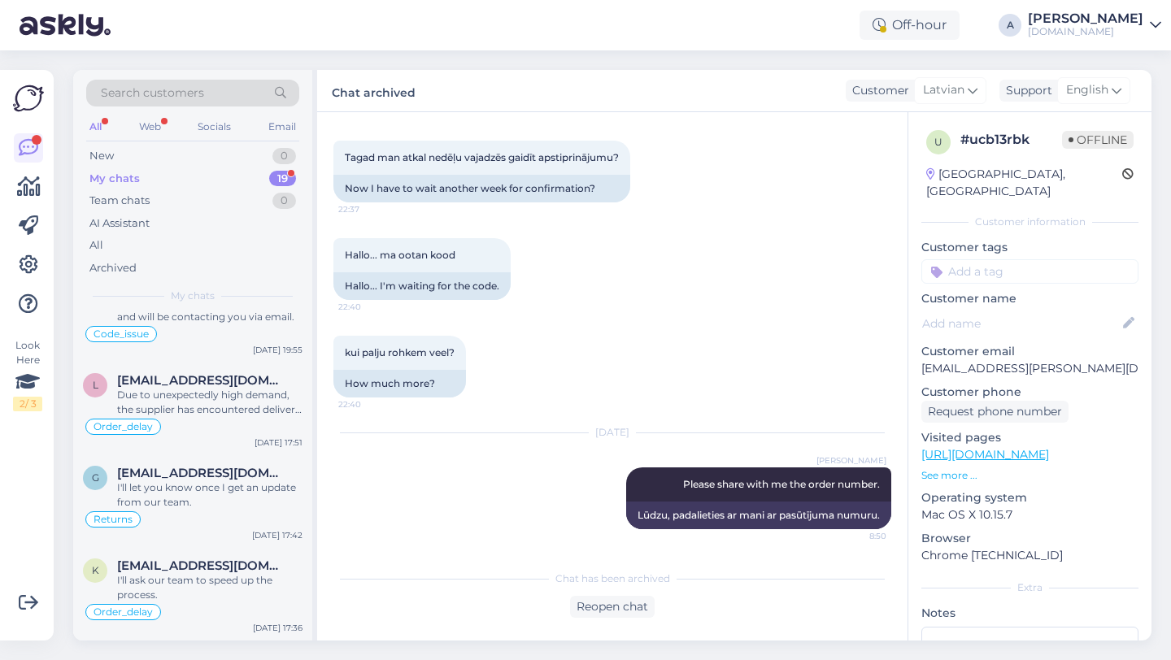
scroll to position [794, 0]
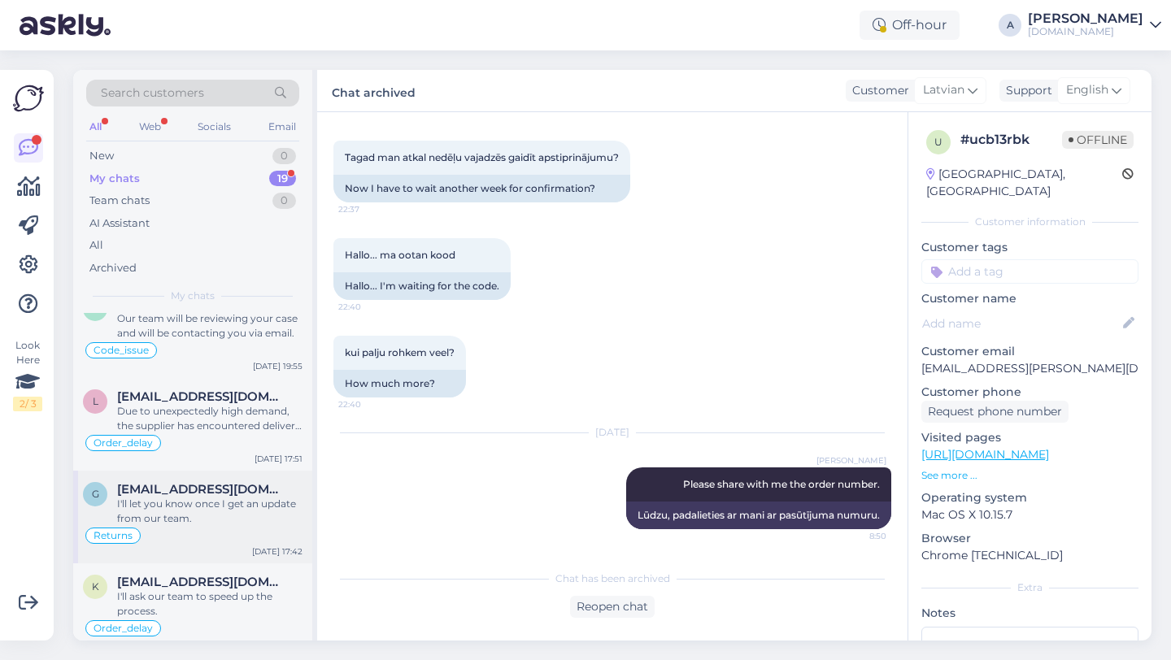
click at [211, 512] on div "I'll let you know once I get an update from our team." at bounding box center [209, 511] width 185 height 29
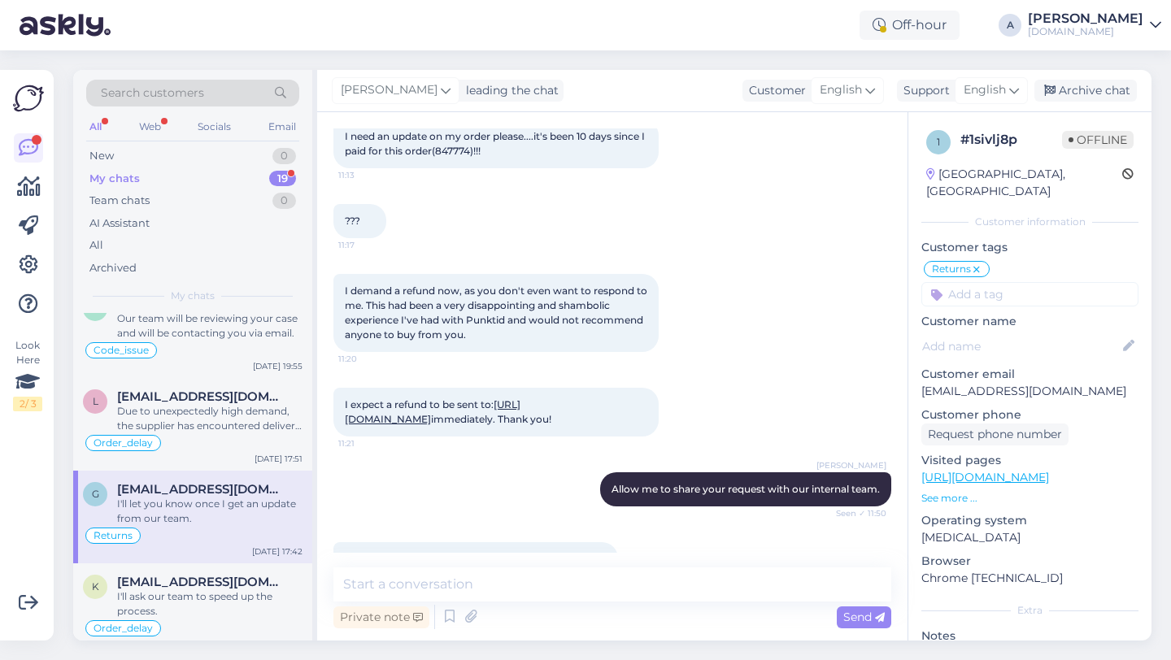
scroll to position [3189, 0]
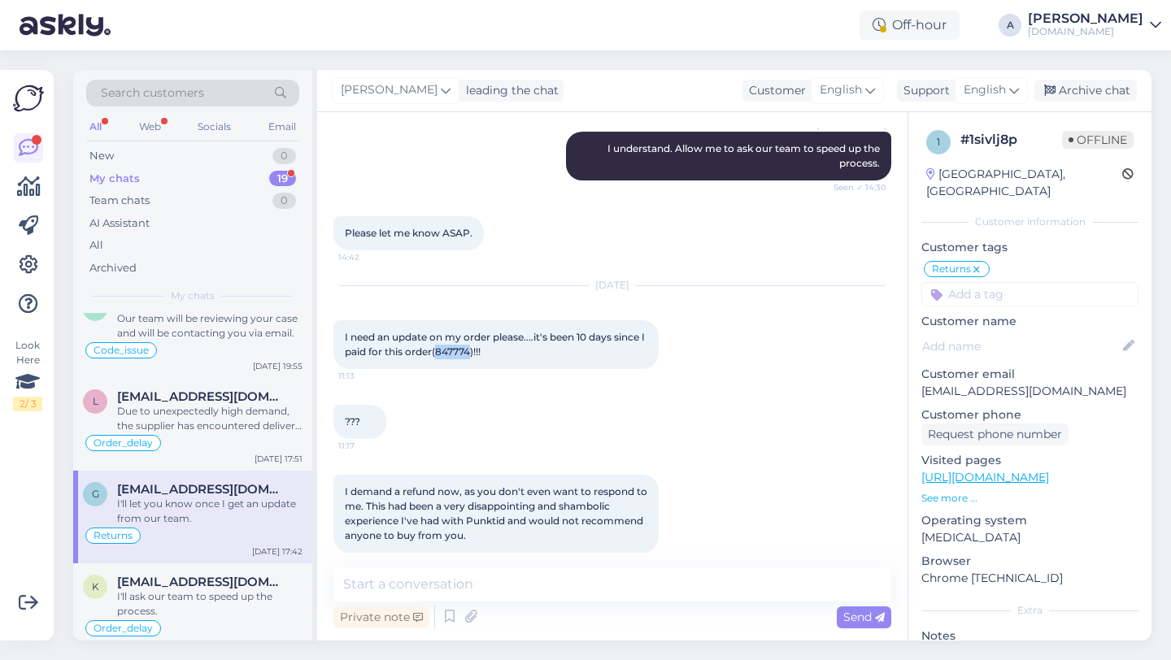
drag, startPoint x: 477, startPoint y: 340, endPoint x: 442, endPoint y: 338, distance: 35.0
click at [442, 338] on span "I need an update on my order please....it's been 10 days since I paid for this …" at bounding box center [496, 344] width 303 height 27
copy span "847774"
click at [246, 415] on div "Due to unexpectedly high demand, the supplier has encountered delivery difficul…" at bounding box center [209, 418] width 185 height 29
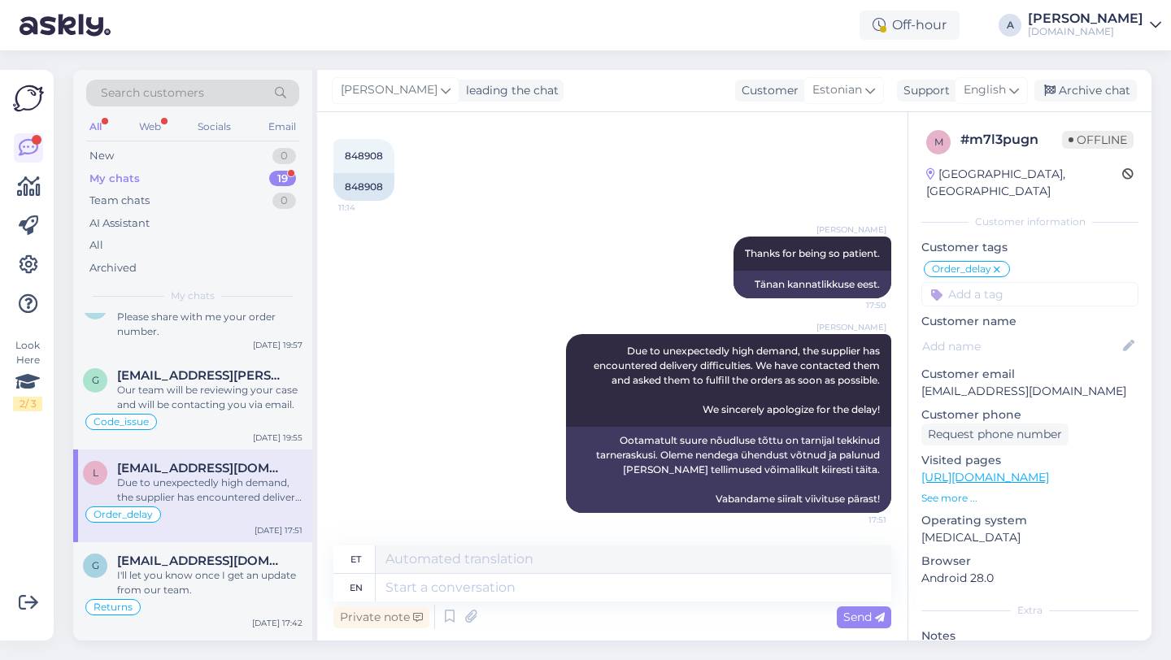
scroll to position [702, 0]
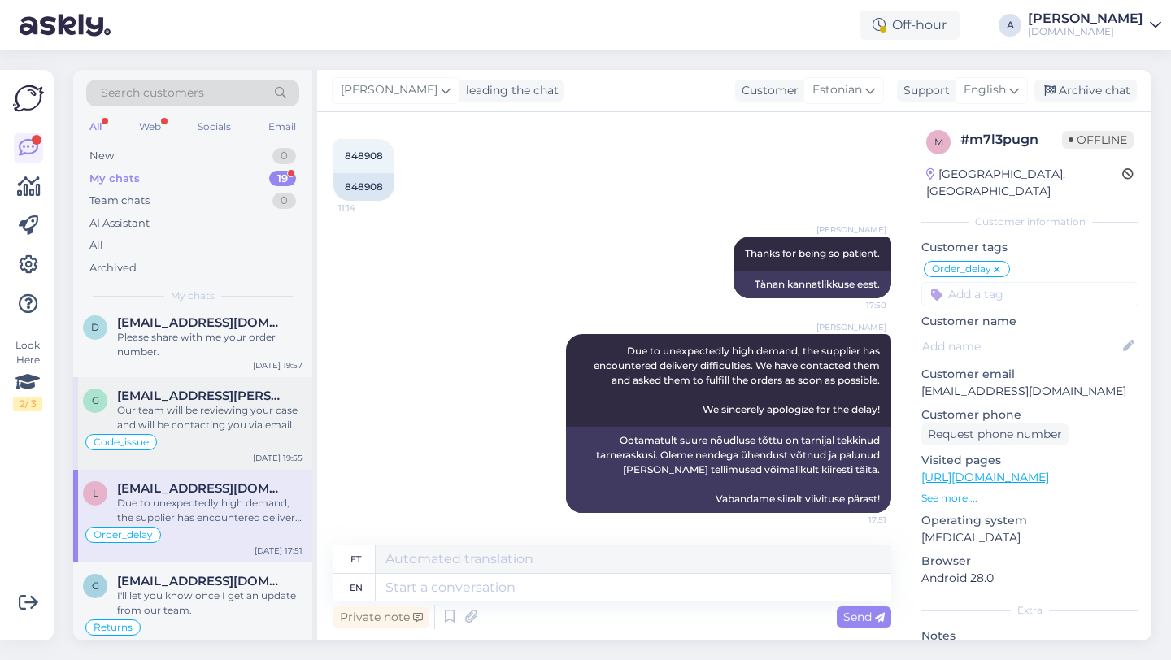
click at [236, 430] on div "Our team will be reviewing your case and will be contacting you via email." at bounding box center [209, 417] width 185 height 29
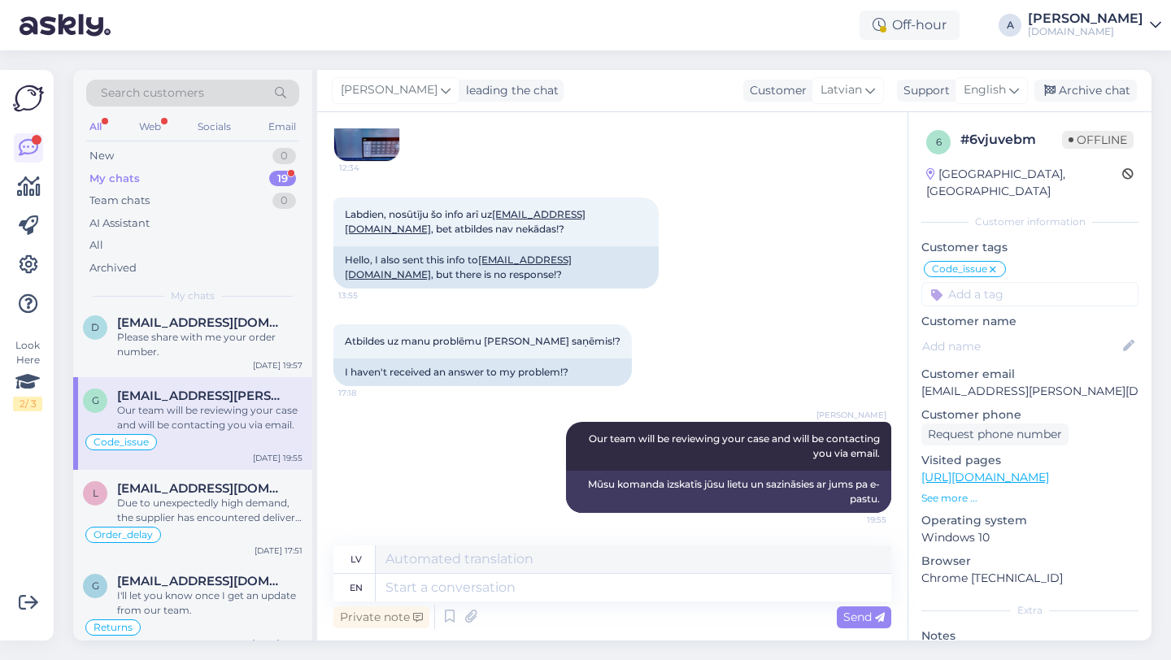
scroll to position [604, 0]
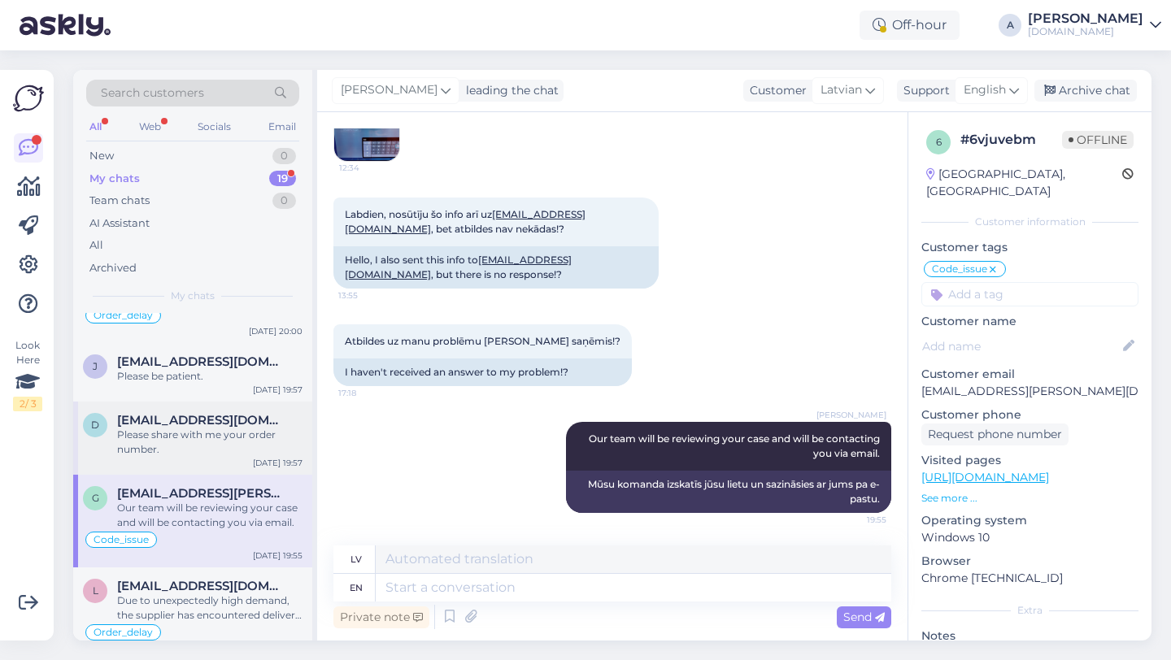
click at [232, 443] on div "Please share with me your order number." at bounding box center [209, 442] width 185 height 29
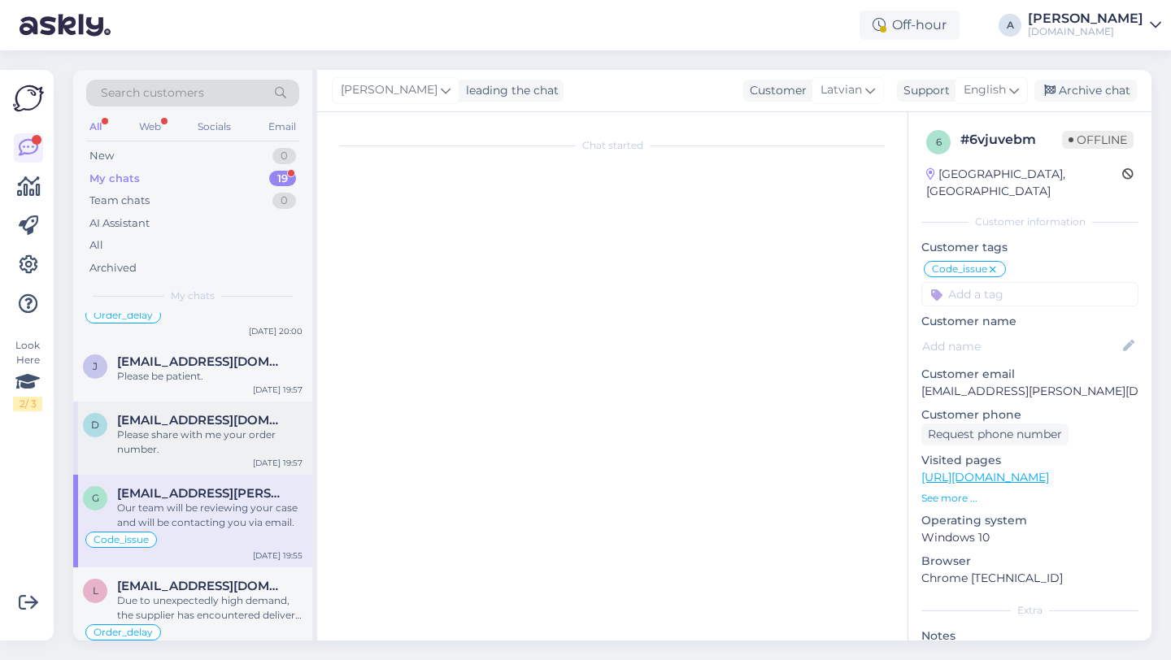
scroll to position [2266, 0]
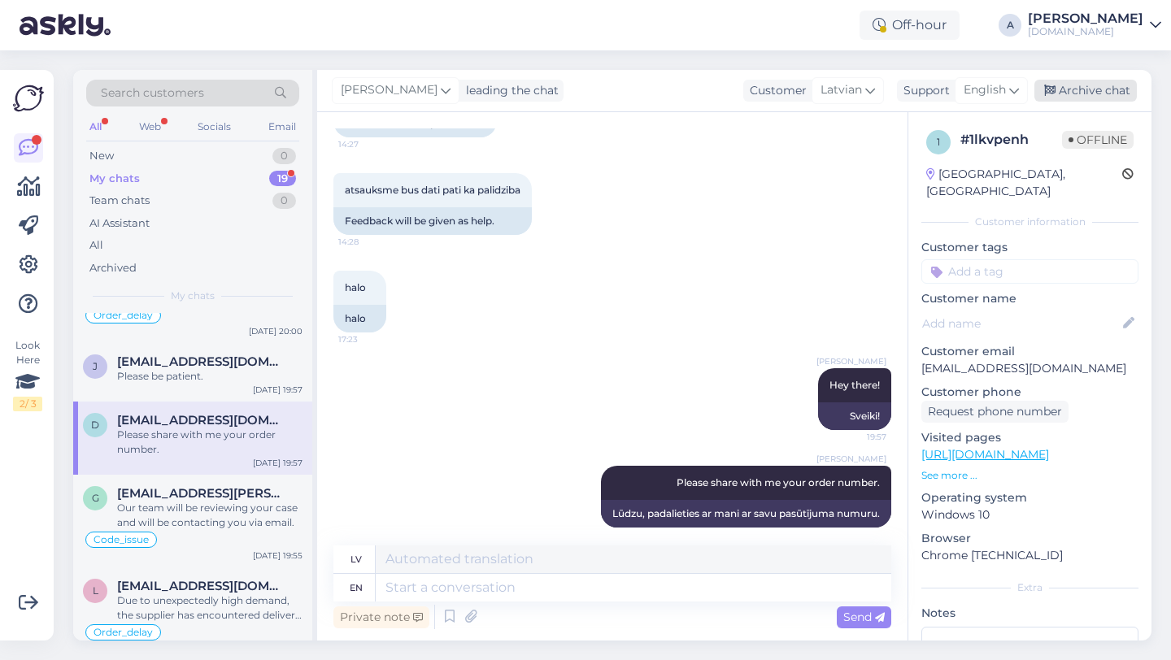
click at [1086, 90] on div "Archive chat" at bounding box center [1085, 91] width 102 height 22
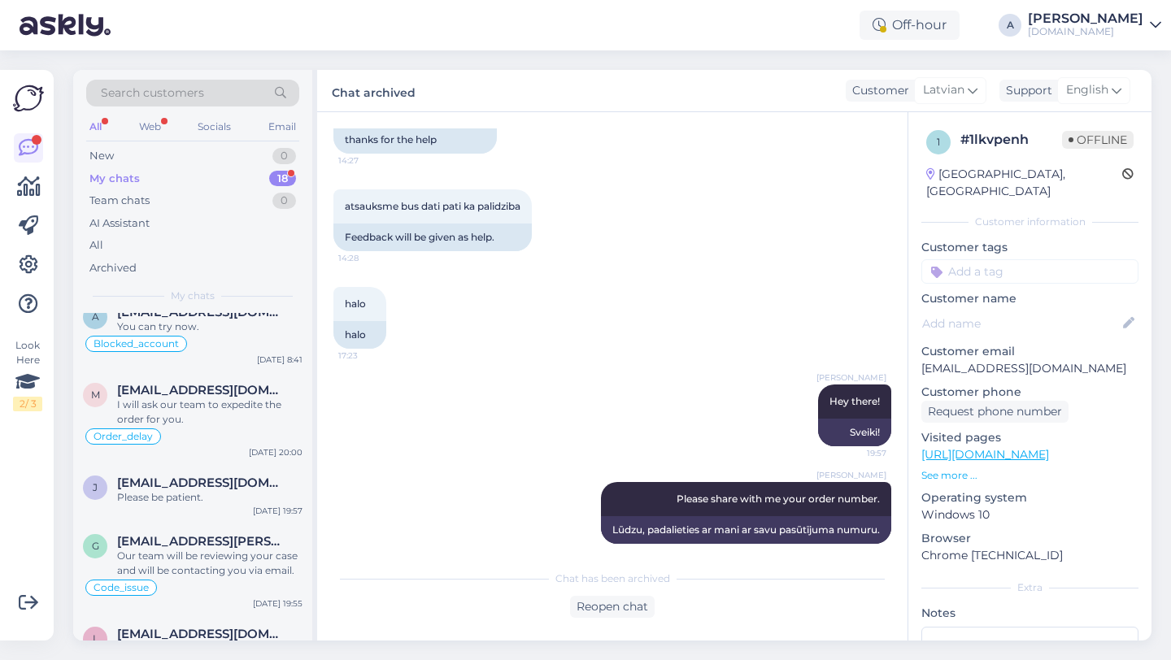
scroll to position [524, 0]
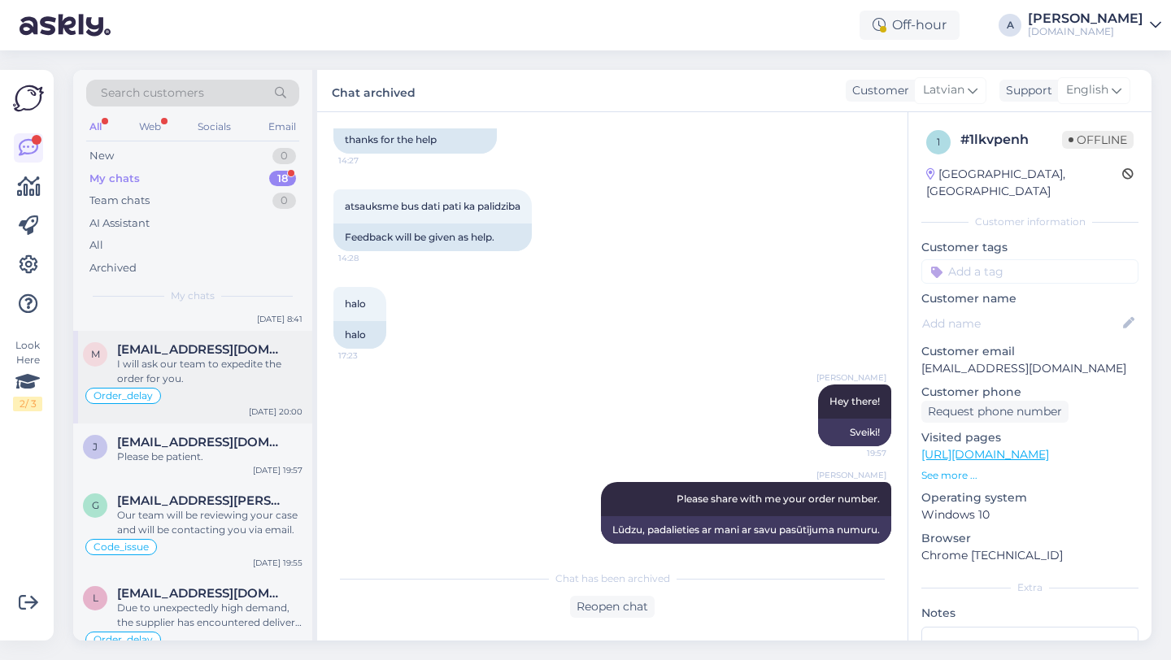
click at [215, 379] on div "I will ask our team to expedite the order for you." at bounding box center [209, 371] width 185 height 29
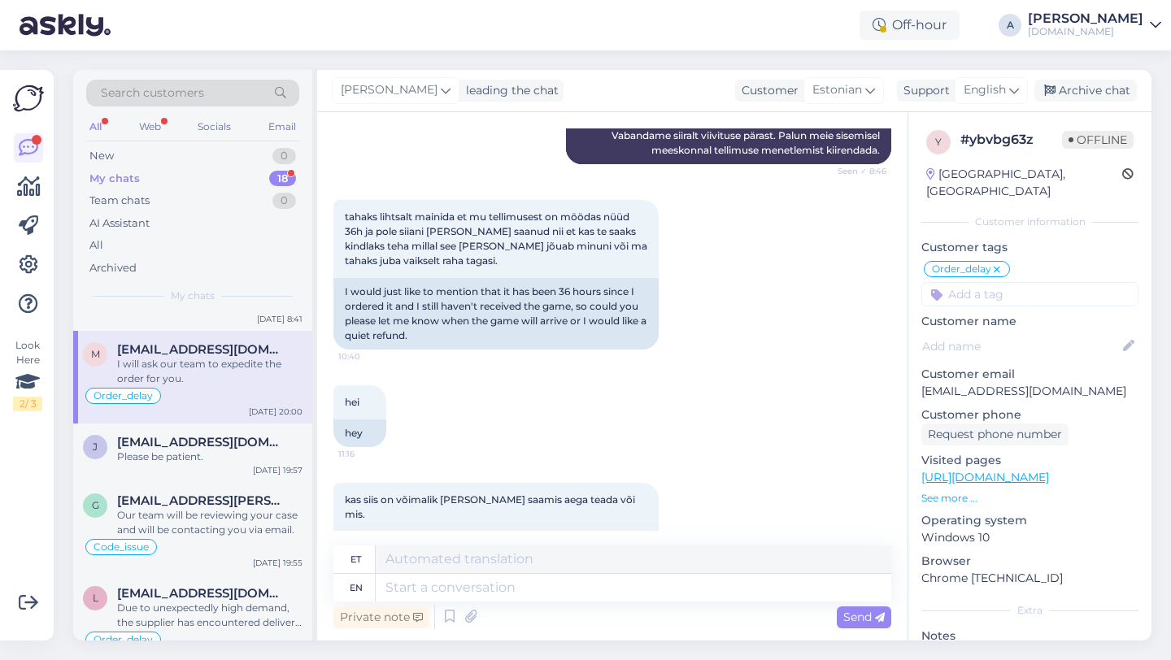
scroll to position [2653, 0]
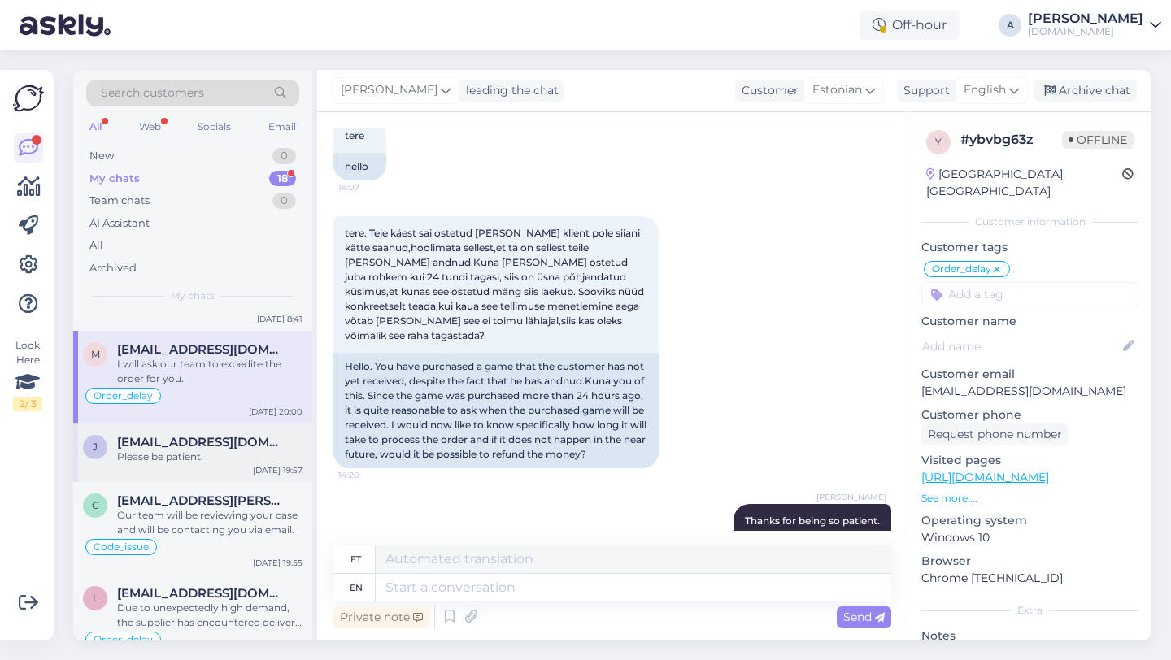
click at [231, 459] on div "Please be patient." at bounding box center [209, 457] width 185 height 15
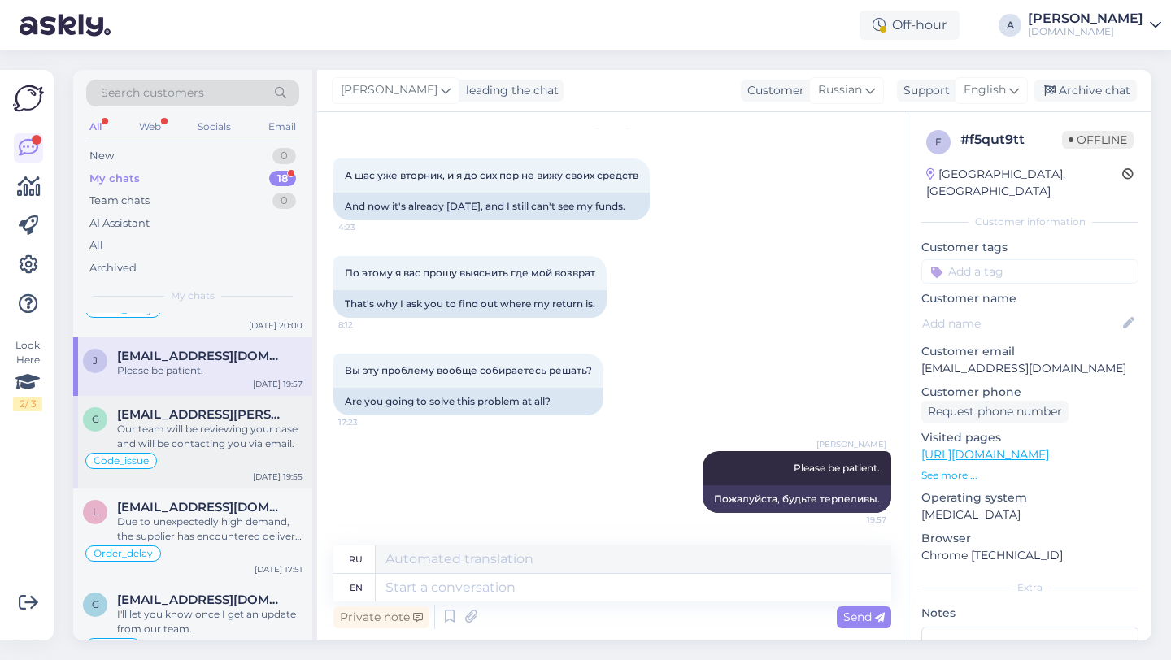
scroll to position [611, 0]
click at [228, 468] on div "Code_issue" at bounding box center [193, 461] width 220 height 20
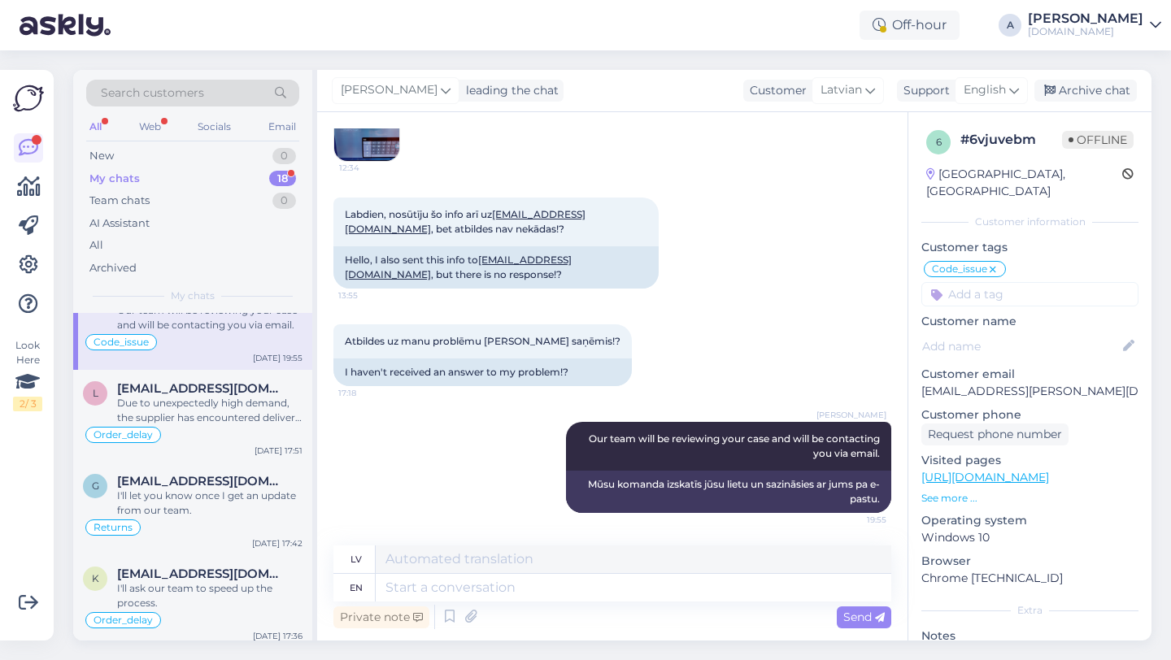
scroll to position [732, 0]
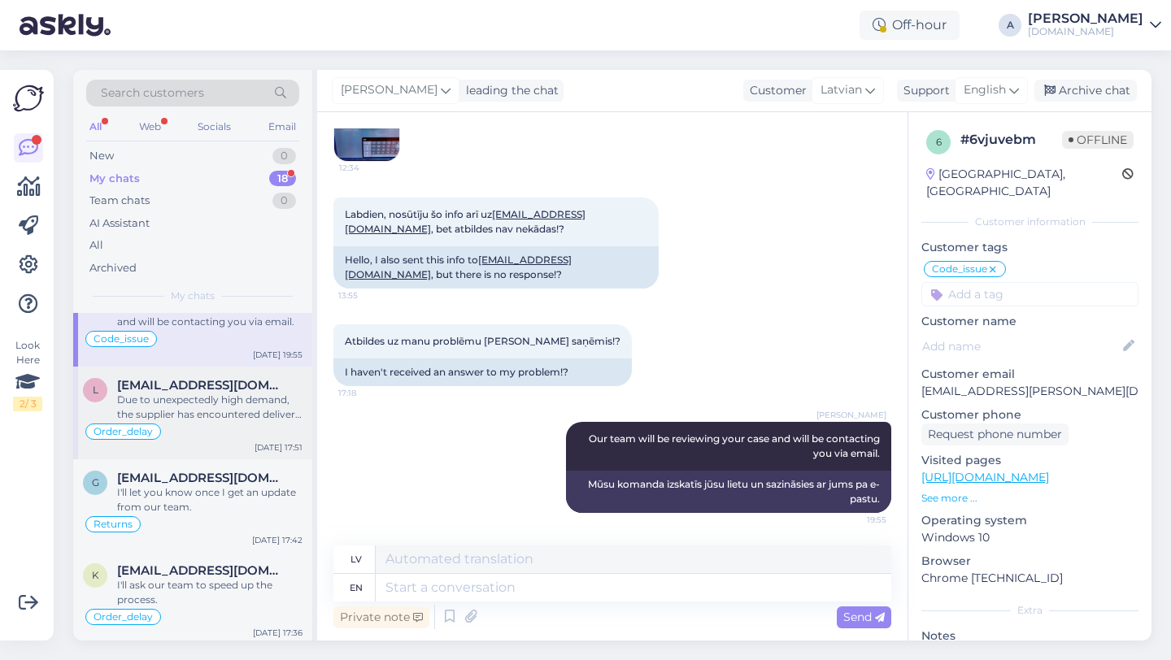
click at [229, 432] on div "Order_delay" at bounding box center [193, 432] width 220 height 20
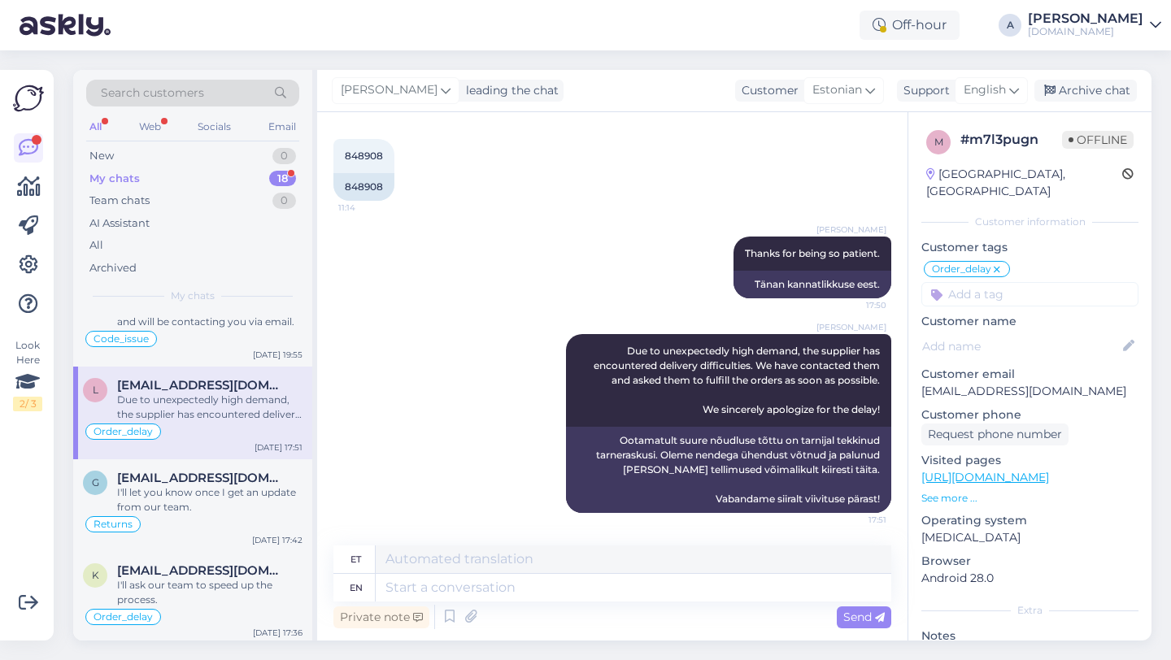
scroll to position [893, 0]
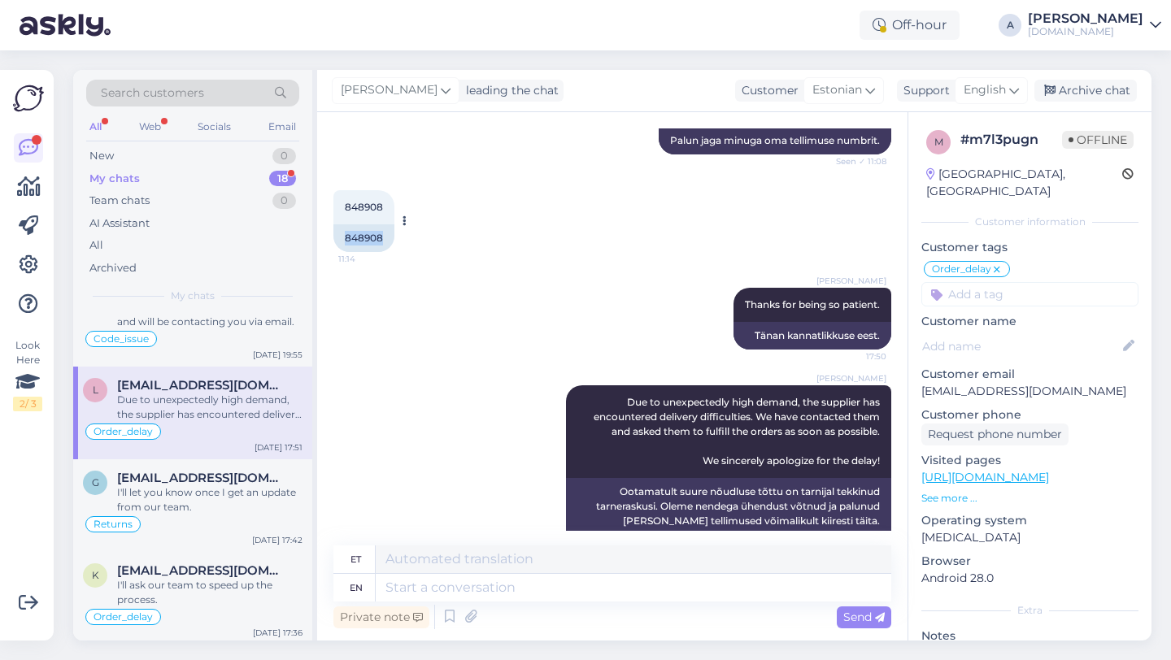
drag, startPoint x: 387, startPoint y: 255, endPoint x: 336, endPoint y: 252, distance: 51.3
click at [336, 252] on div "848908" at bounding box center [363, 238] width 61 height 28
copy div "848908"
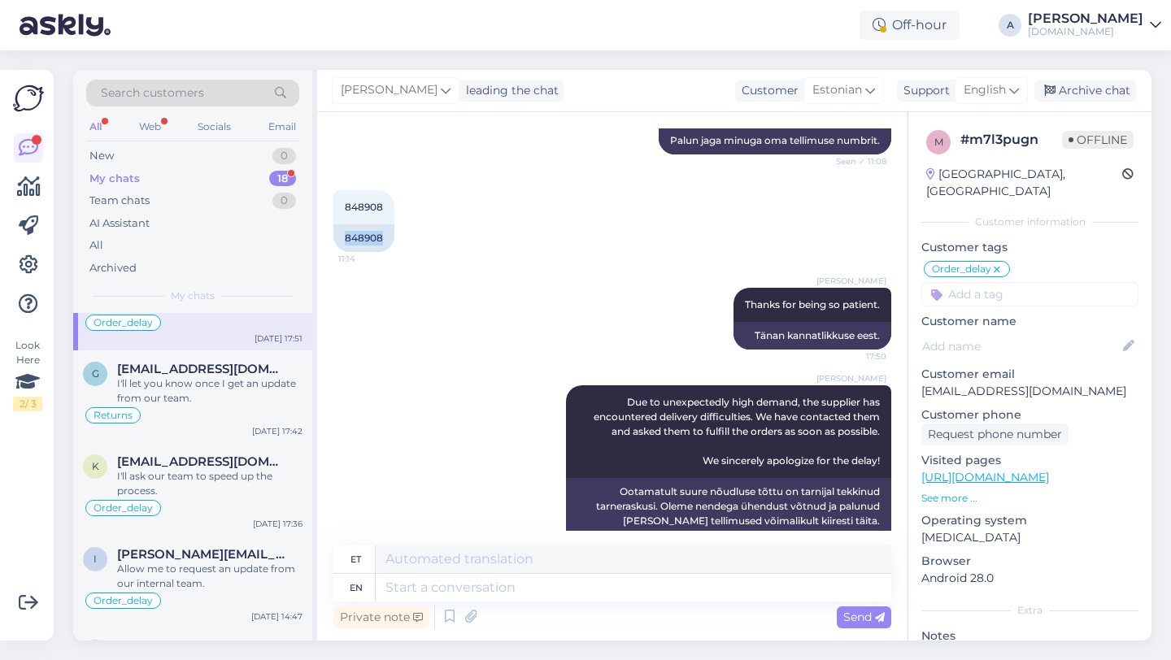
scroll to position [860, 0]
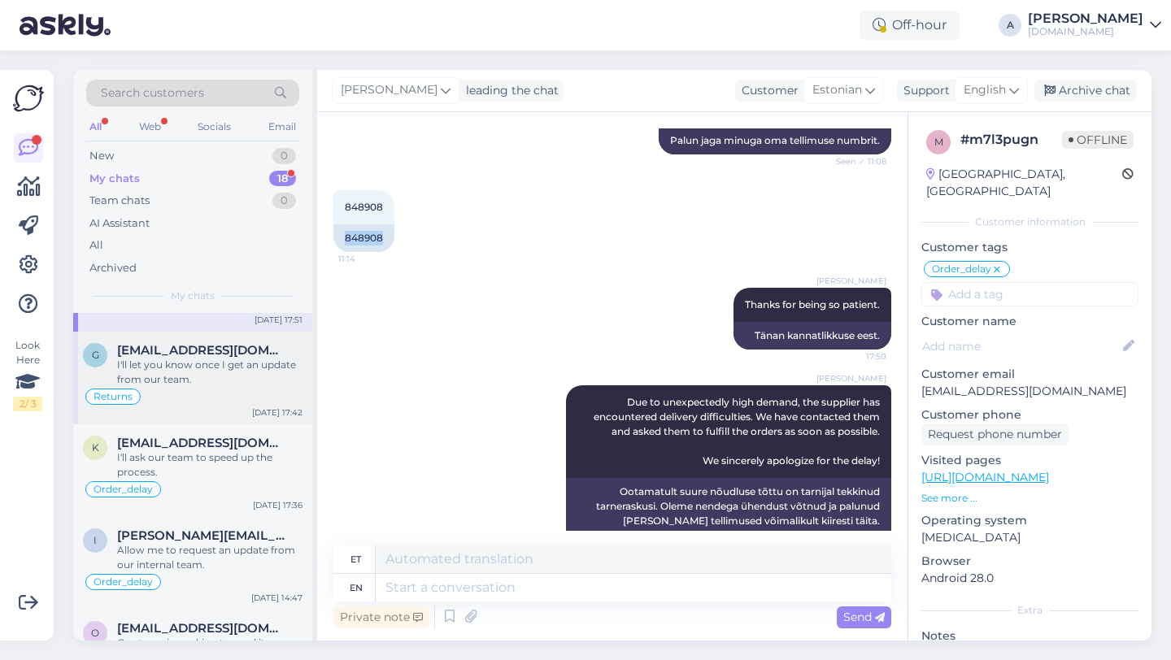
click at [193, 381] on div "I'll let you know once I get an update from our team." at bounding box center [209, 372] width 185 height 29
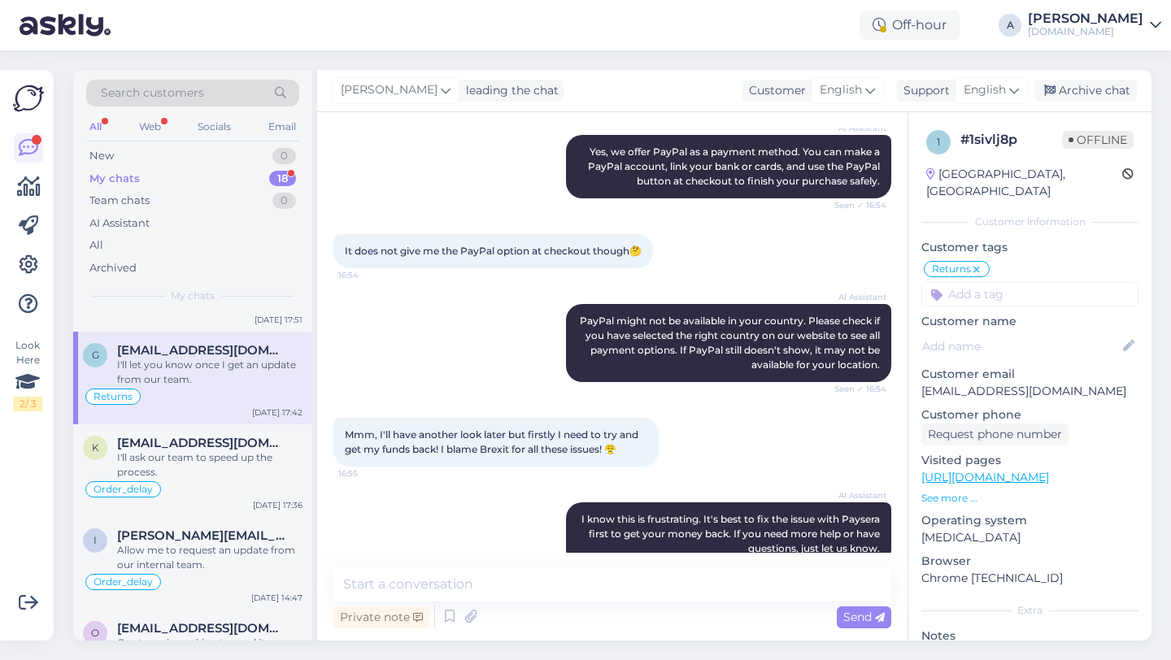
scroll to position [3606, 0]
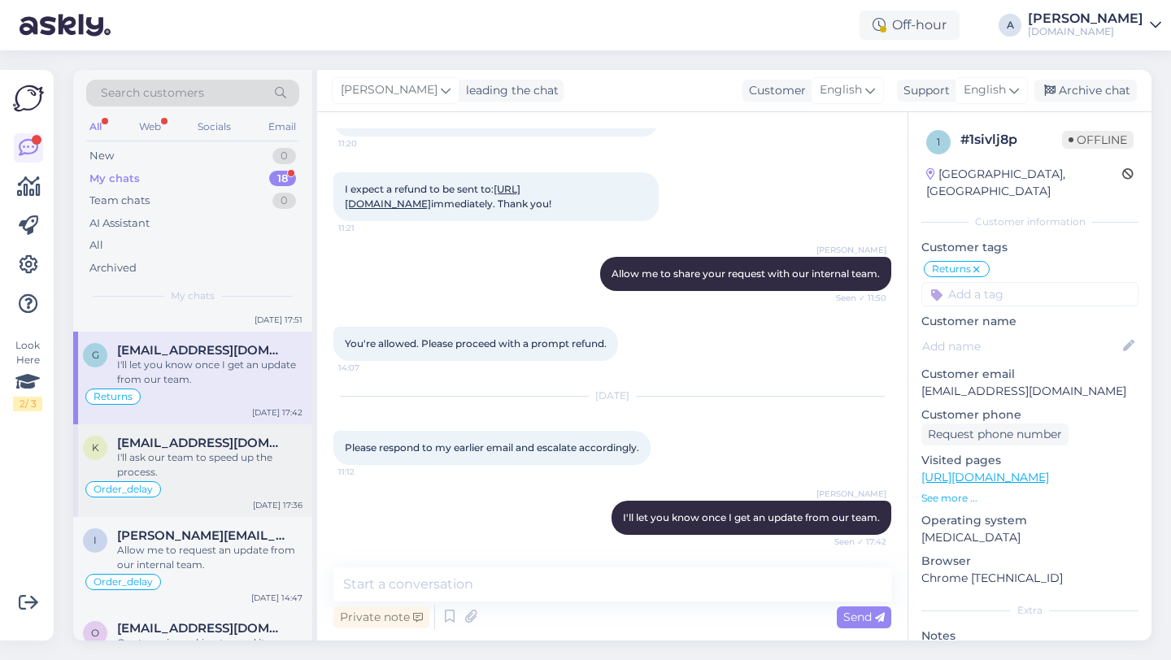
click at [189, 479] on div "I'll ask our team to speed up the process." at bounding box center [209, 465] width 185 height 29
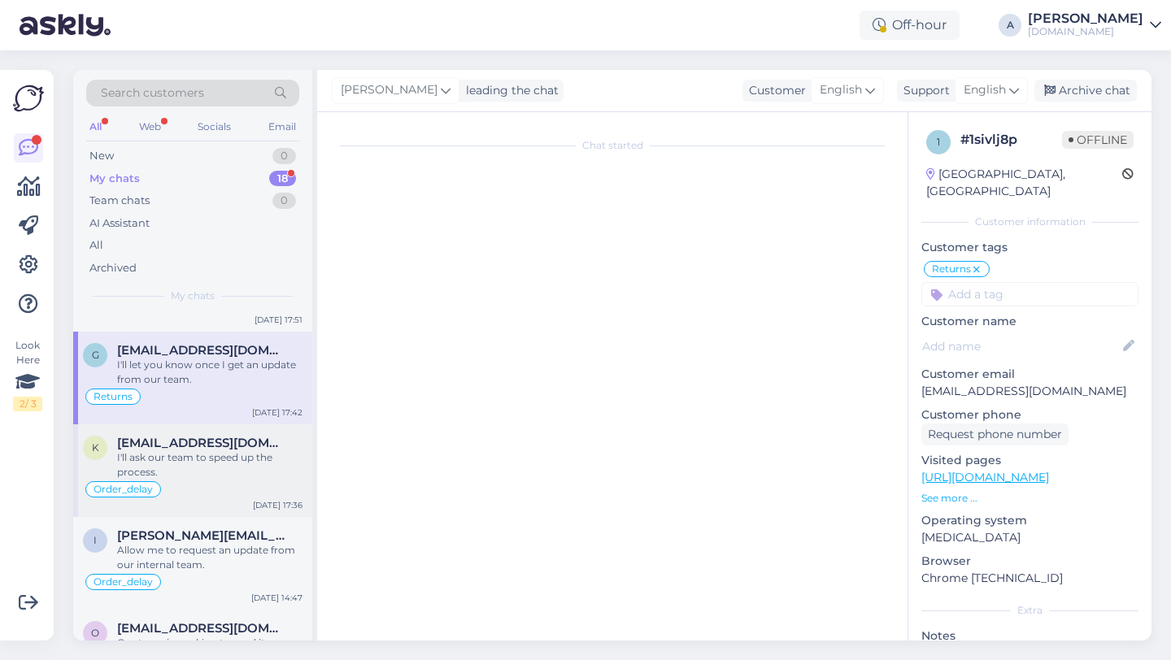
scroll to position [2437, 0]
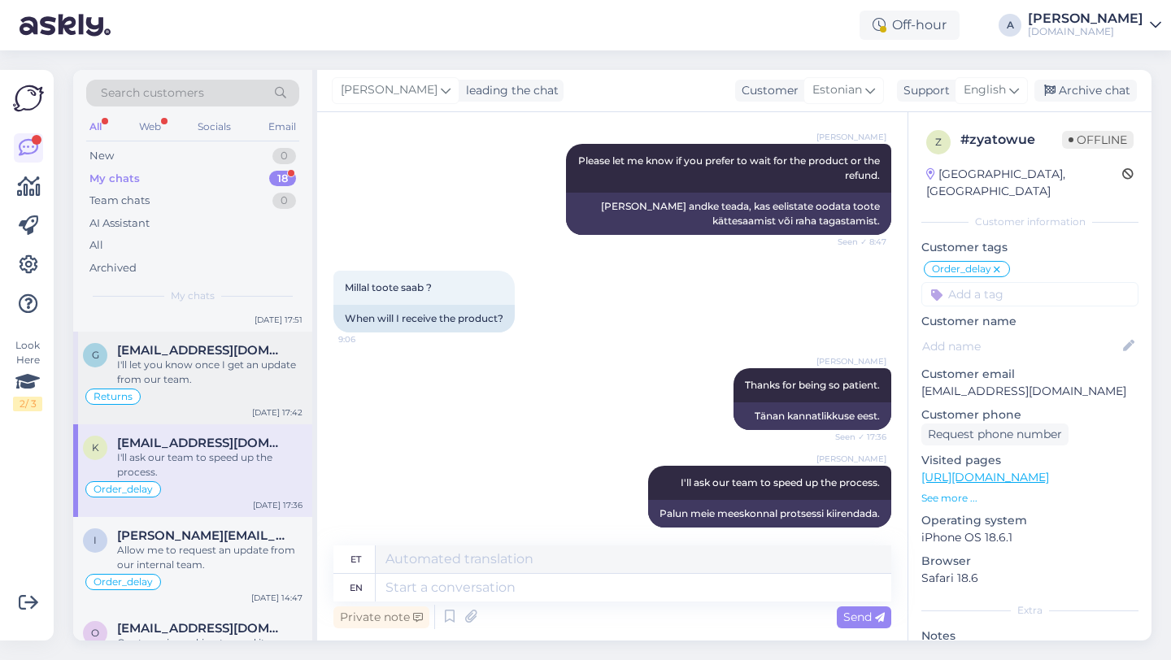
click at [206, 411] on div "g goonermel@gmail.com I'll let you know once I get an update from our team. Ret…" at bounding box center [192, 378] width 239 height 93
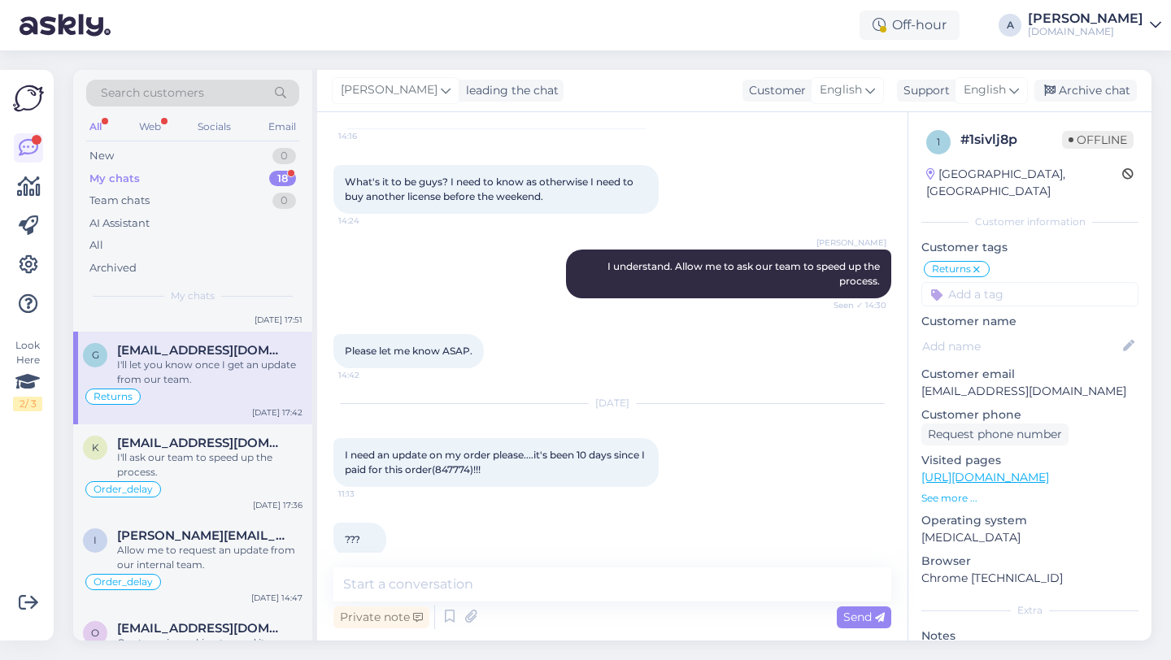
scroll to position [3050, 0]
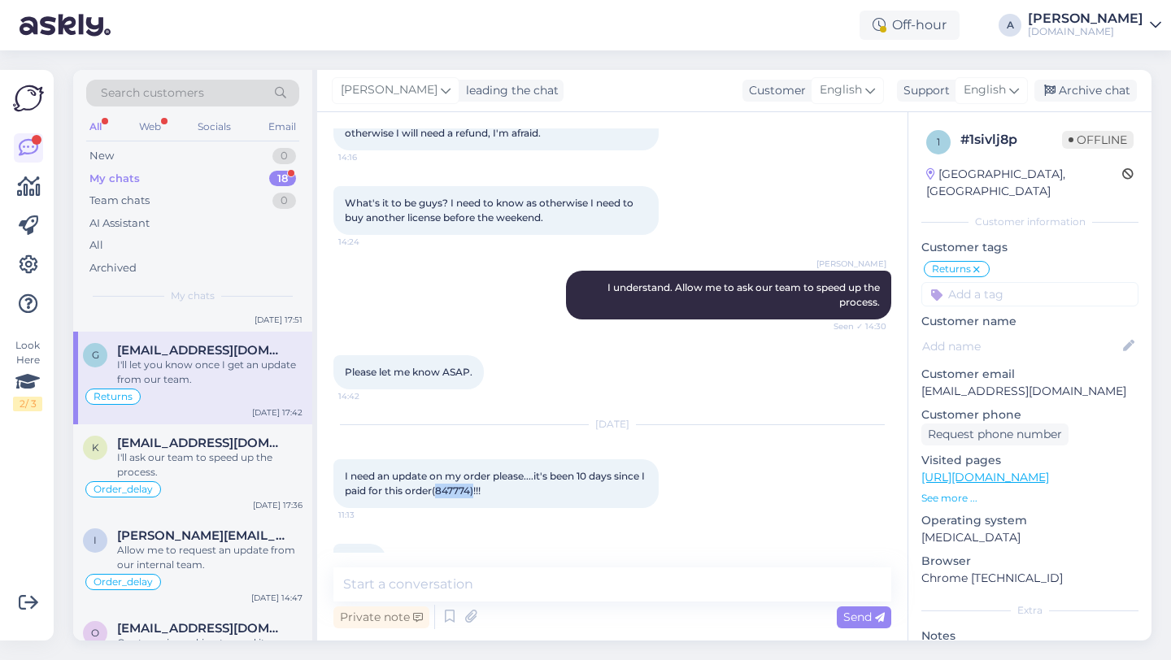
drag, startPoint x: 480, startPoint y: 474, endPoint x: 443, endPoint y: 475, distance: 36.6
click at [443, 475] on span "I need an update on my order please....it's been 10 days since I paid for this …" at bounding box center [496, 483] width 303 height 27
copy span "847774)"
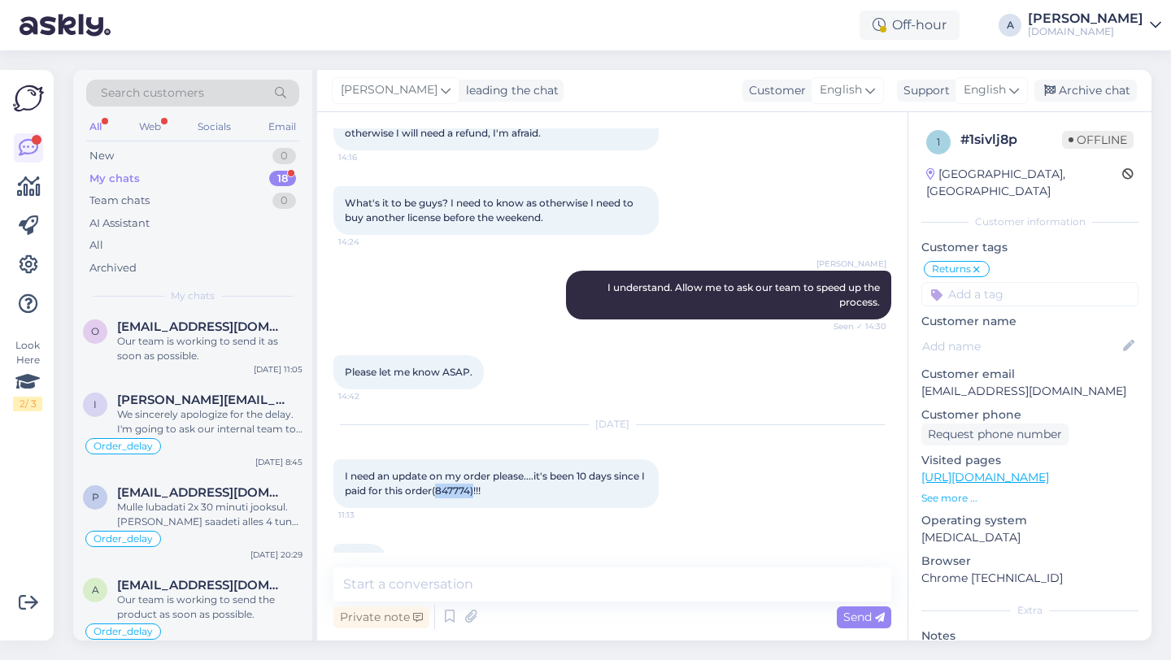
scroll to position [1174, 0]
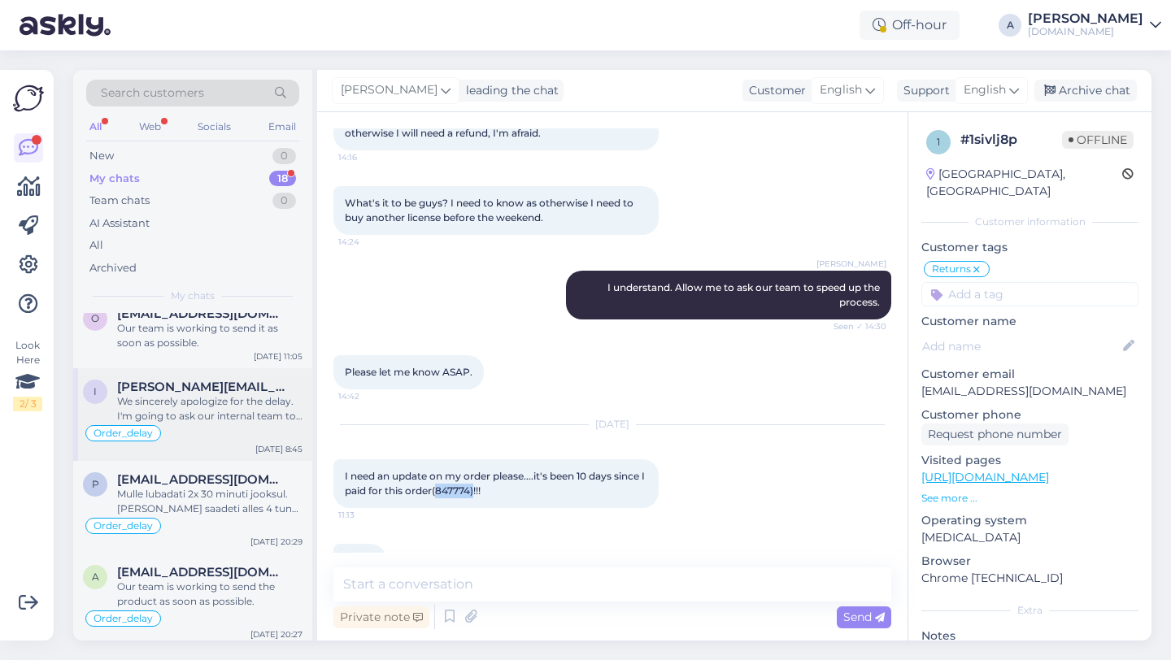
click at [243, 408] on div "We sincerely apologize for the delay. I'm going to ask our internal team to exp…" at bounding box center [209, 408] width 185 height 29
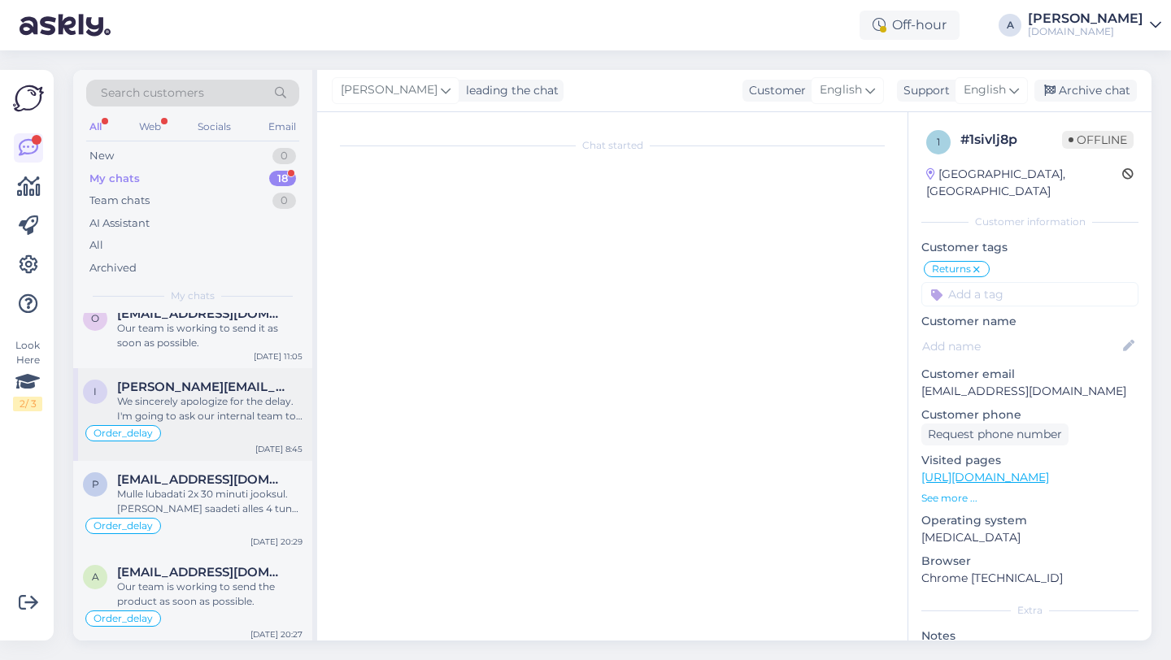
scroll to position [5457, 0]
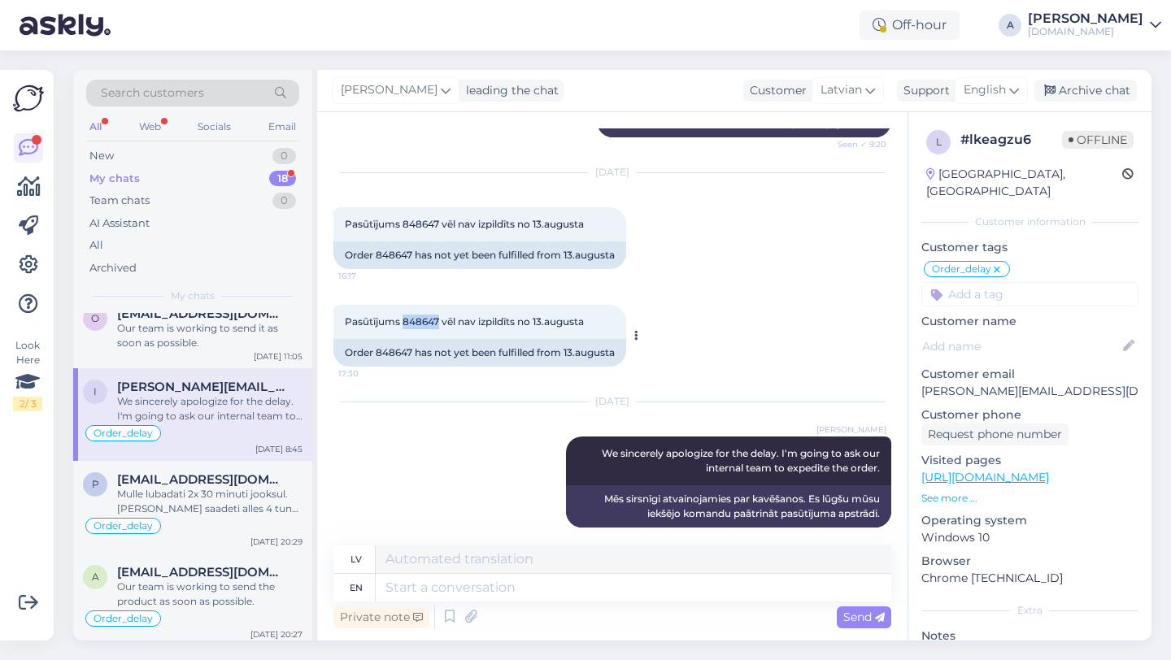
drag, startPoint x: 441, startPoint y: 306, endPoint x: 405, endPoint y: 311, distance: 36.1
click at [405, 316] on span "Pasūtījums 848647 vēl nav izpildīts no 13.augusta" at bounding box center [464, 322] width 239 height 12
copy span "848647"
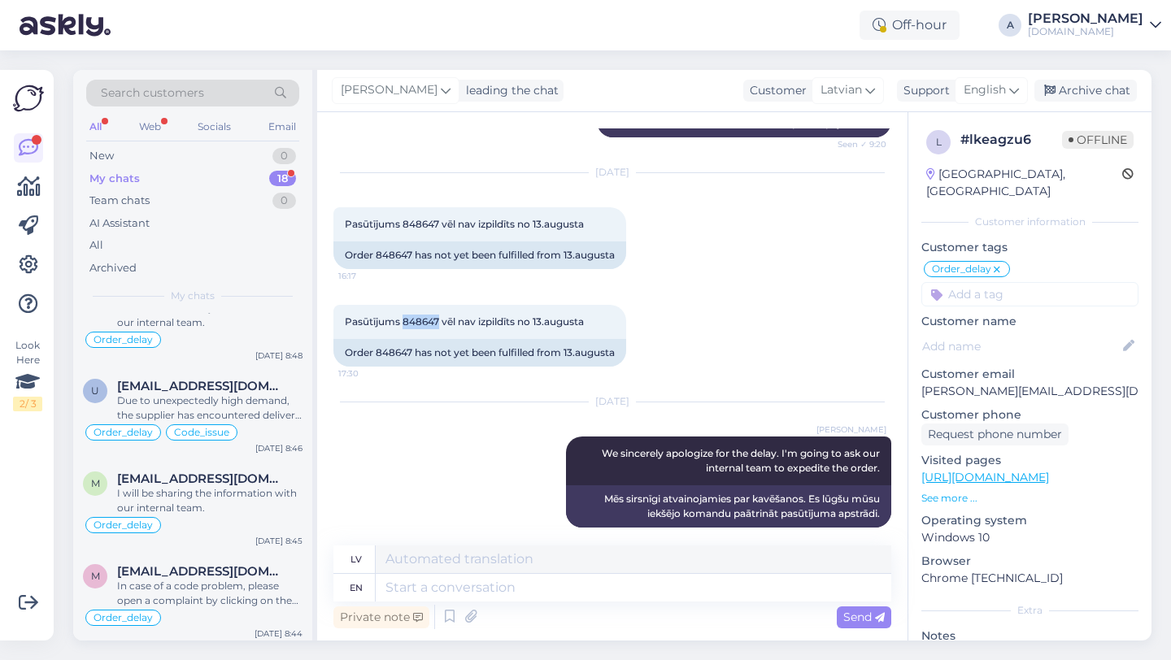
scroll to position [0, 0]
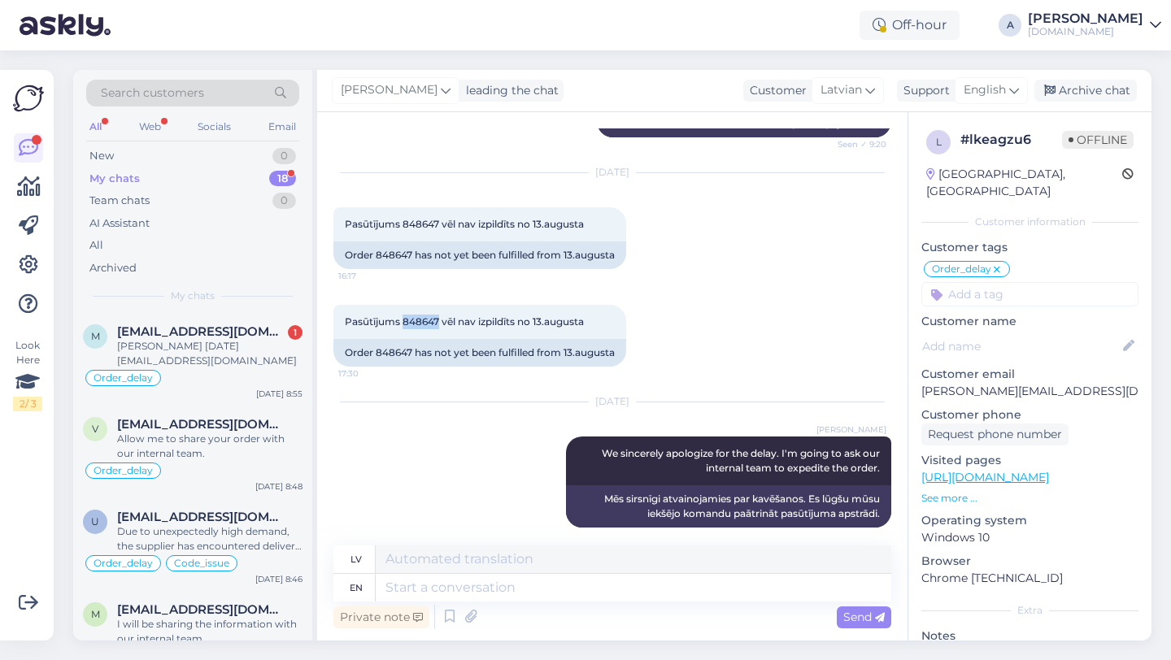
click at [26, 169] on div at bounding box center [28, 225] width 29 height 185
click at [28, 189] on icon at bounding box center [29, 187] width 24 height 20
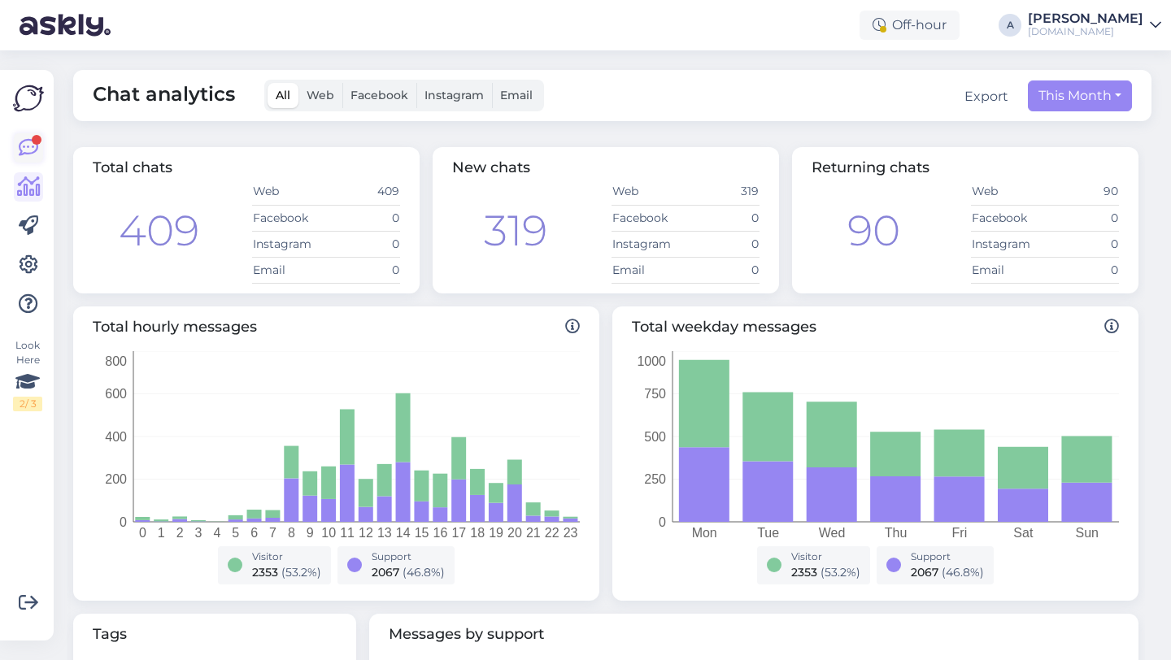
click at [33, 149] on icon at bounding box center [29, 148] width 20 height 20
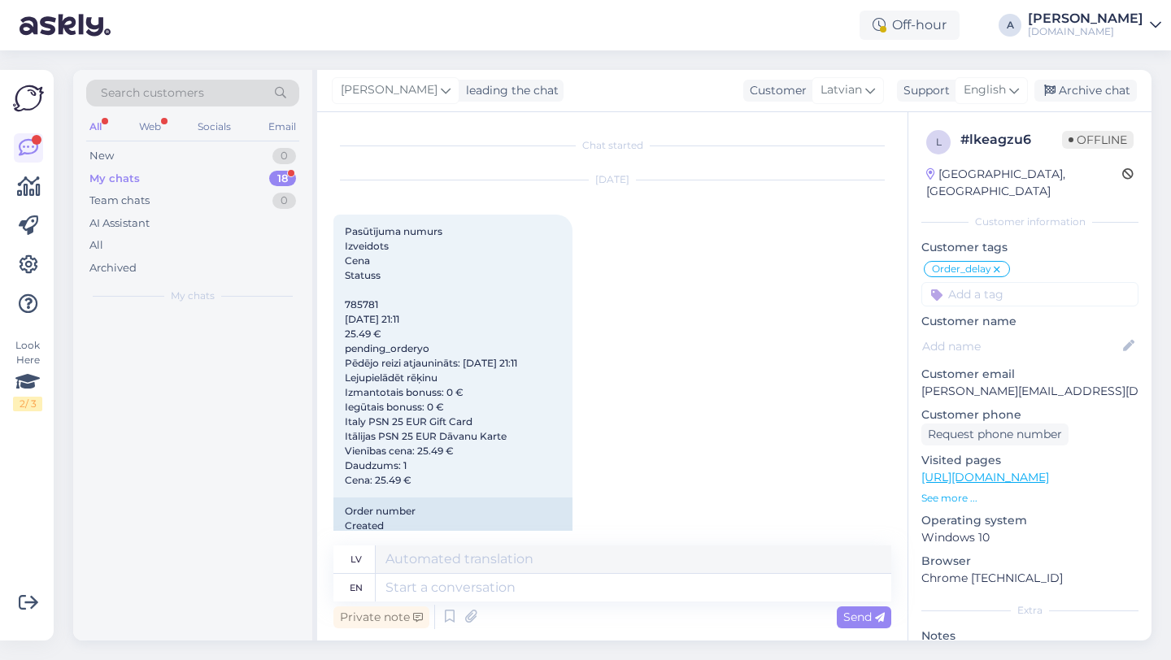
scroll to position [5457, 0]
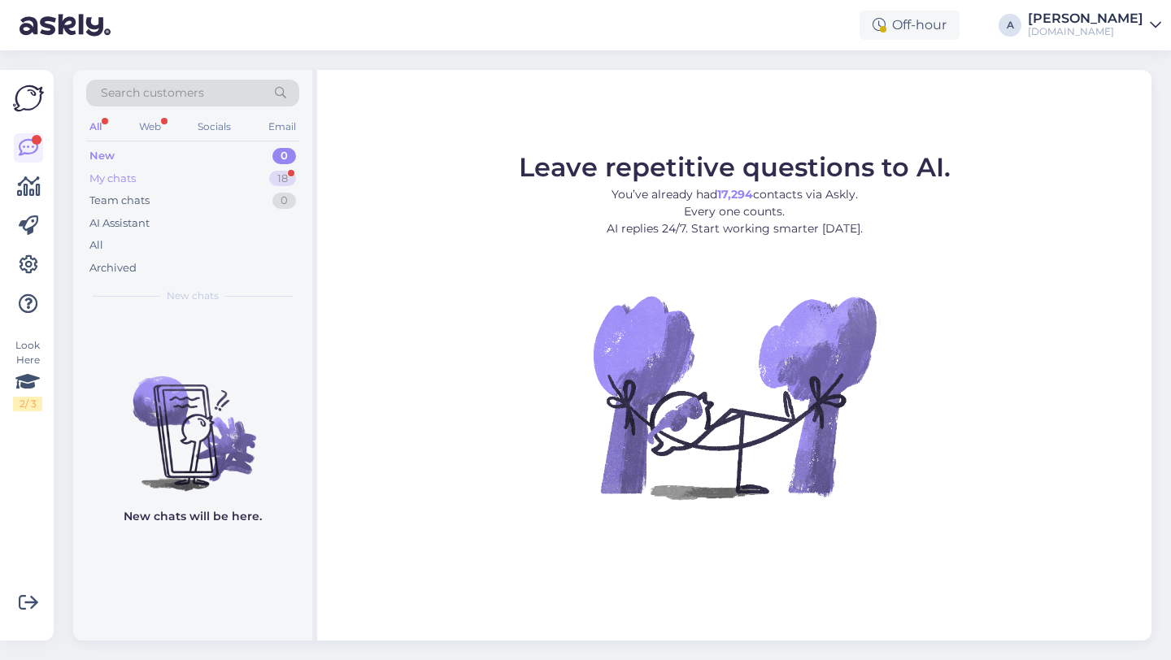
click at [254, 174] on div "My chats 18" at bounding box center [192, 179] width 213 height 23
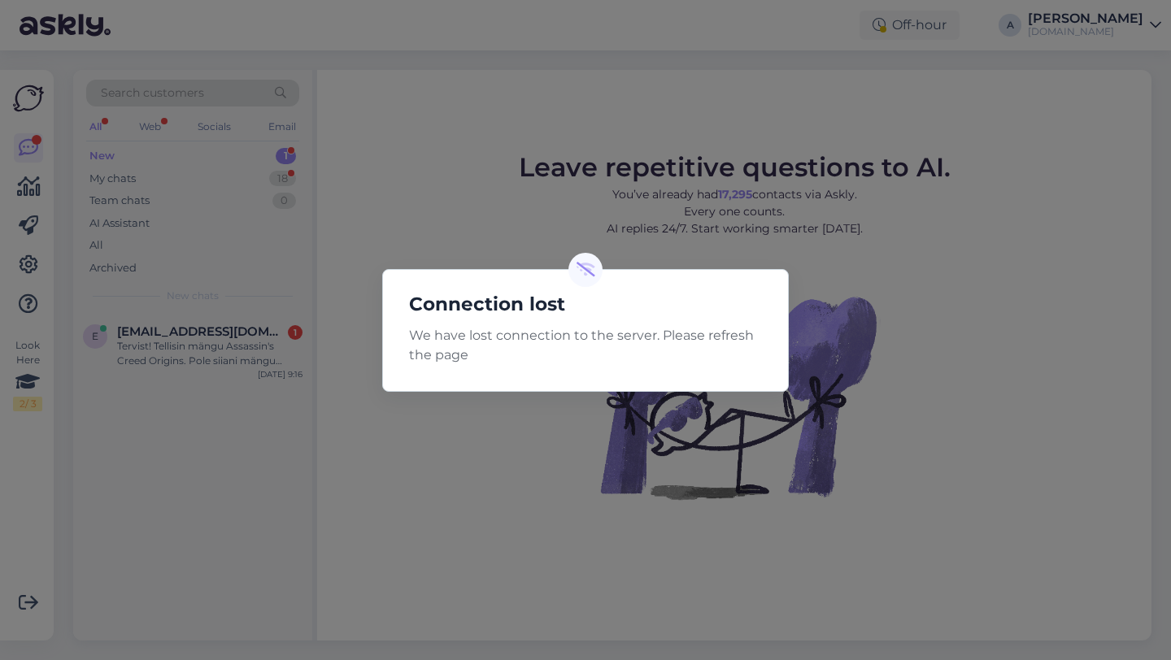
click at [433, 216] on div "Connection lost We have lost connection to the server. Please refresh the page" at bounding box center [585, 330] width 1171 height 660
